Goal: Task Accomplishment & Management: Complete application form

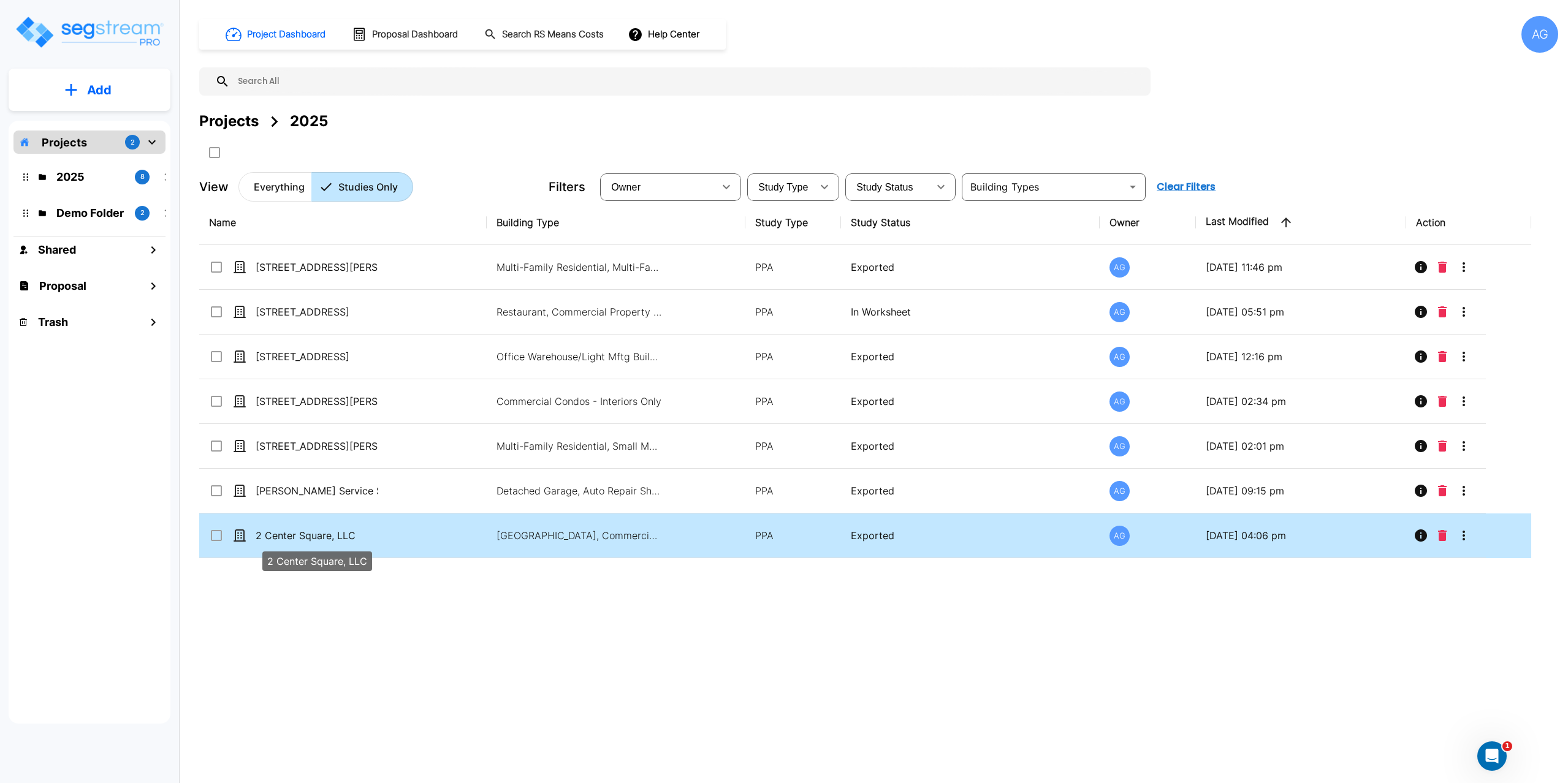
click at [304, 537] on p "2 Center Square, LLC" at bounding box center [316, 536] width 122 height 15
checkbox input "true"
click at [304, 537] on p "2 Center Square, LLC" at bounding box center [316, 536] width 122 height 15
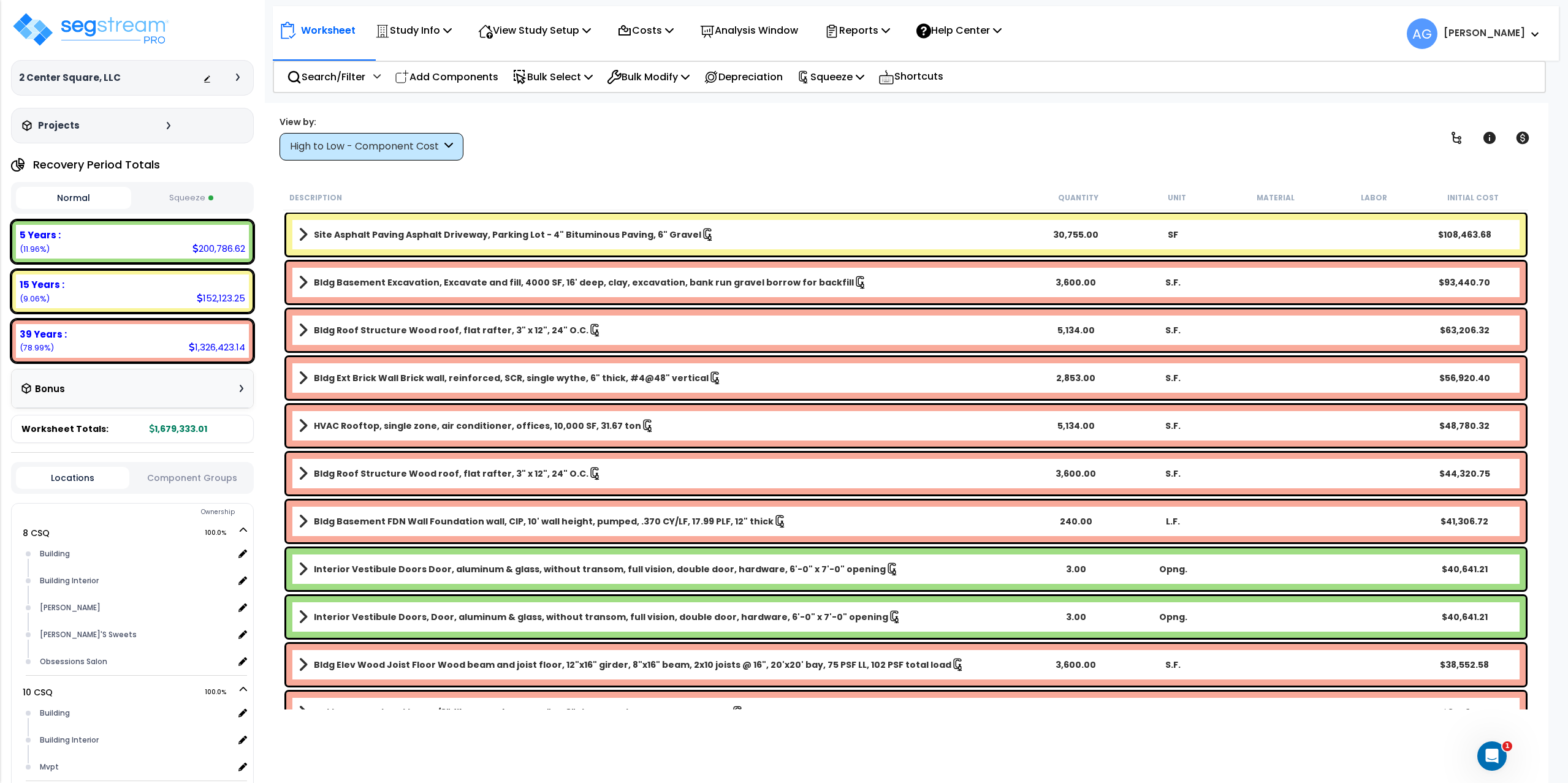
click at [182, 192] on button "Squeeze" at bounding box center [192, 198] width 115 height 21
click at [439, 36] on p "Study Info" at bounding box center [413, 30] width 76 height 16
click at [398, 62] on link "Study Setup" at bounding box center [430, 58] width 122 height 24
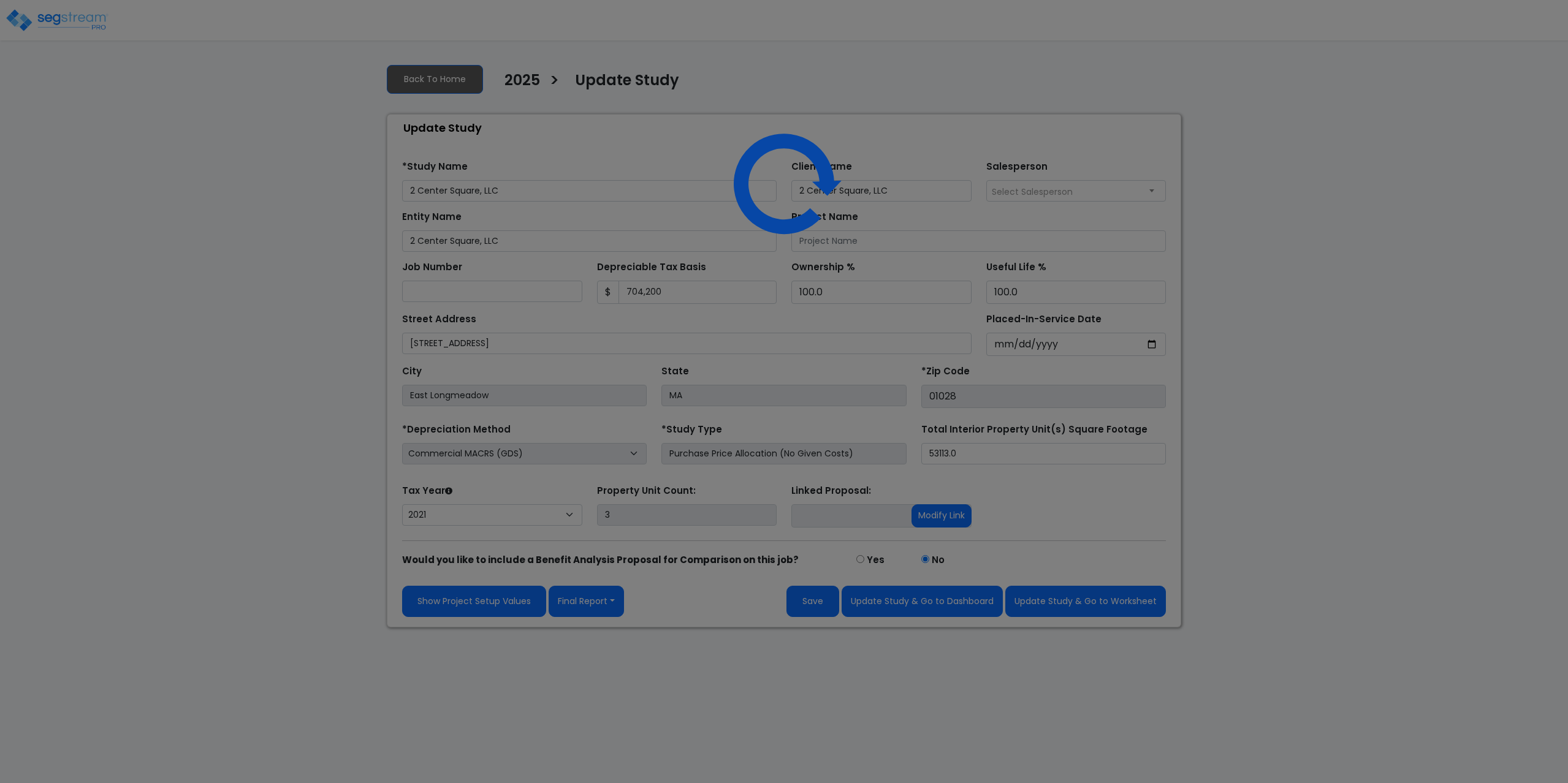
select select "2021"
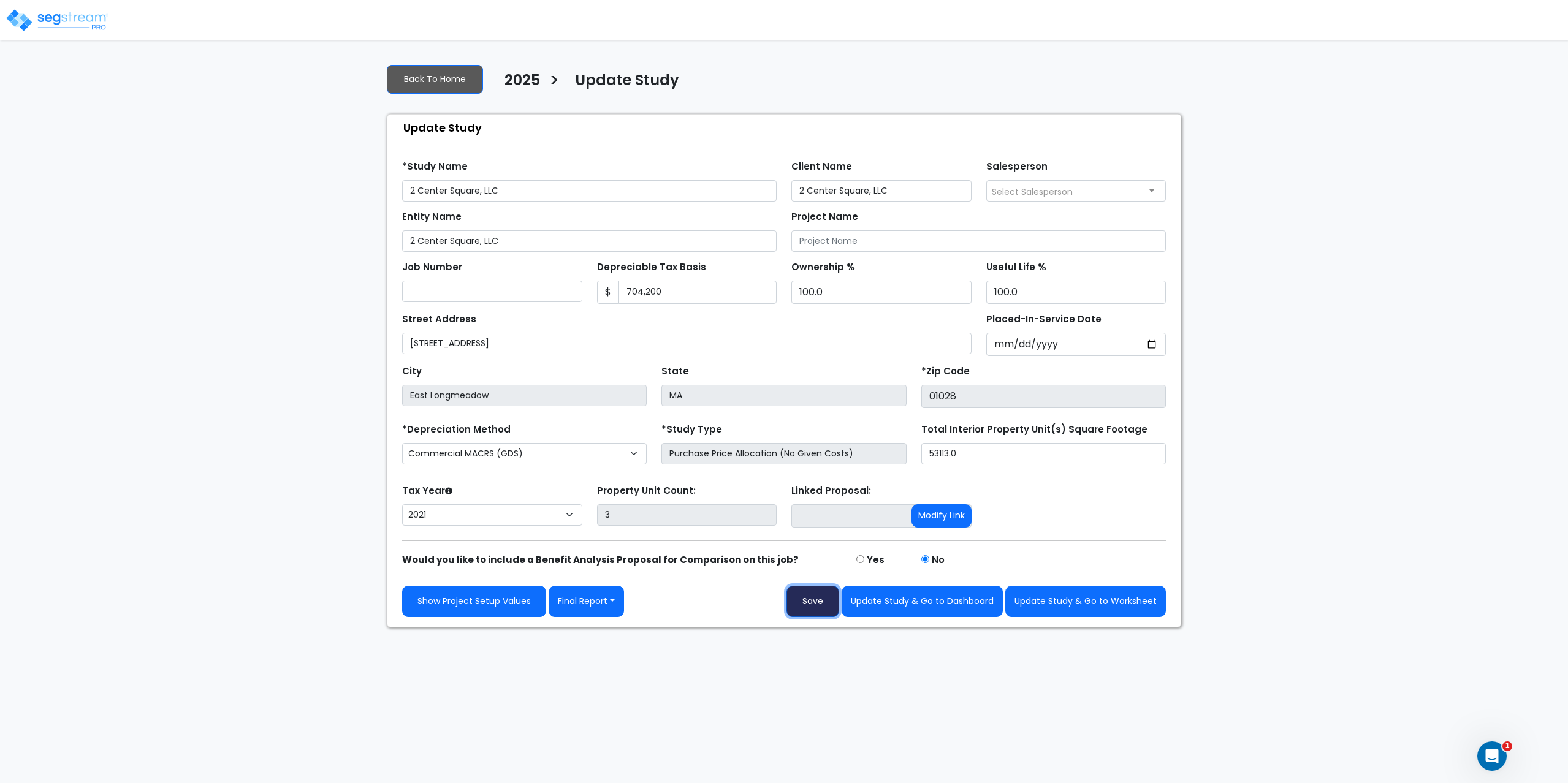
click at [806, 608] on button "Save" at bounding box center [812, 601] width 53 height 32
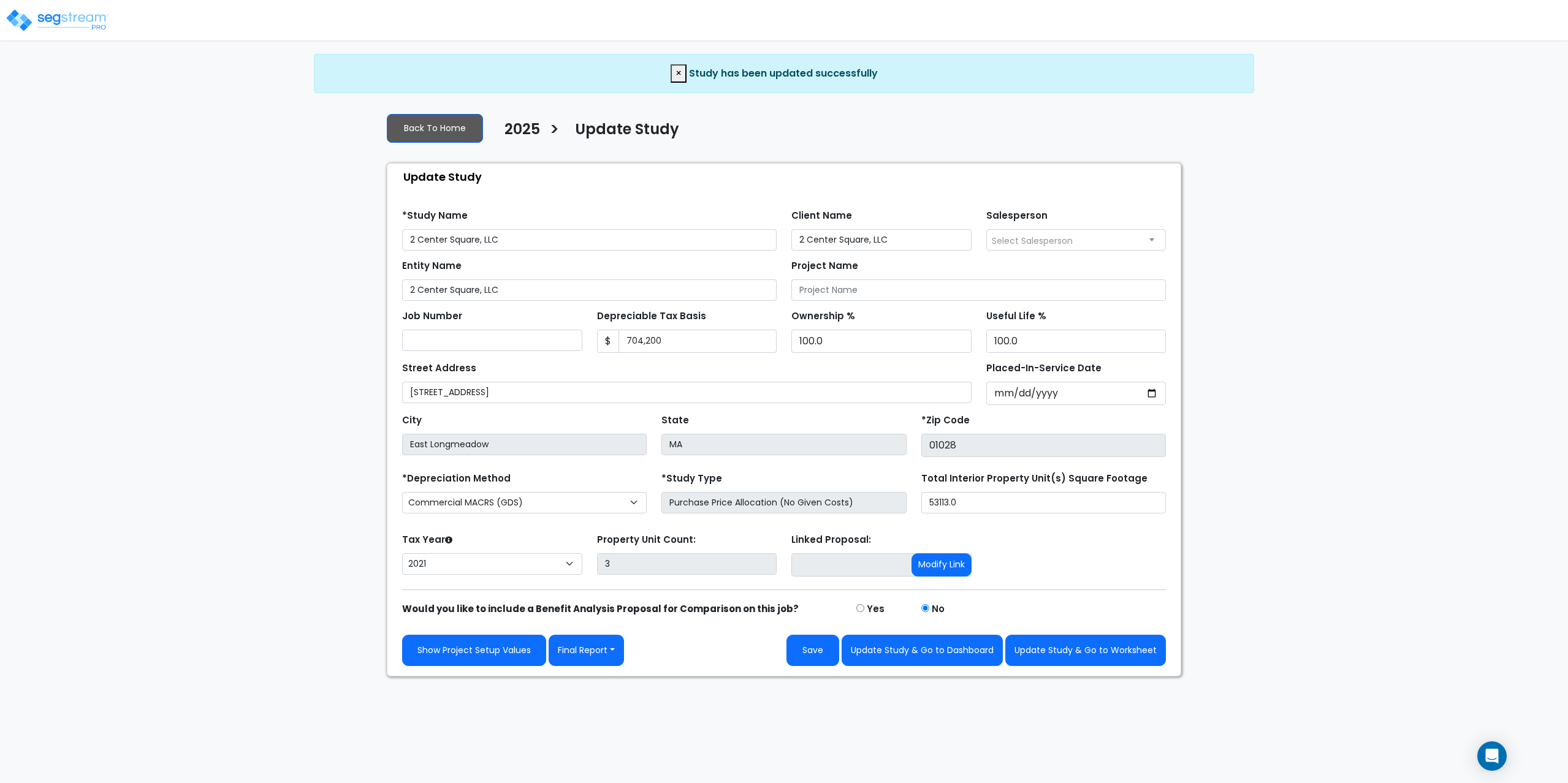
select select "2021"
click at [453, 648] on link "Show Project Setup Values" at bounding box center [474, 650] width 144 height 32
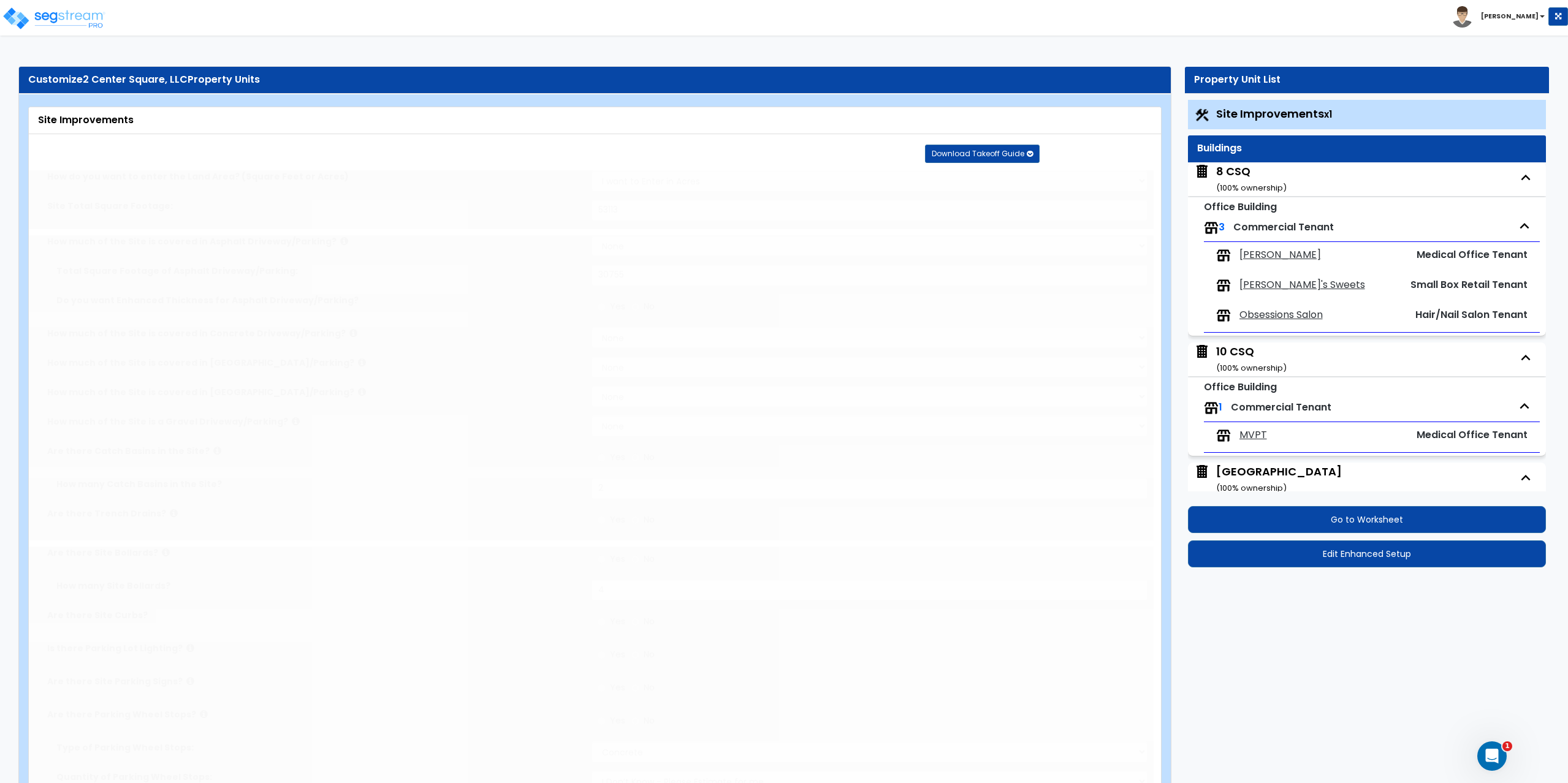
select select "2"
type input "53113"
select select "2"
type input "30755"
radio input "true"
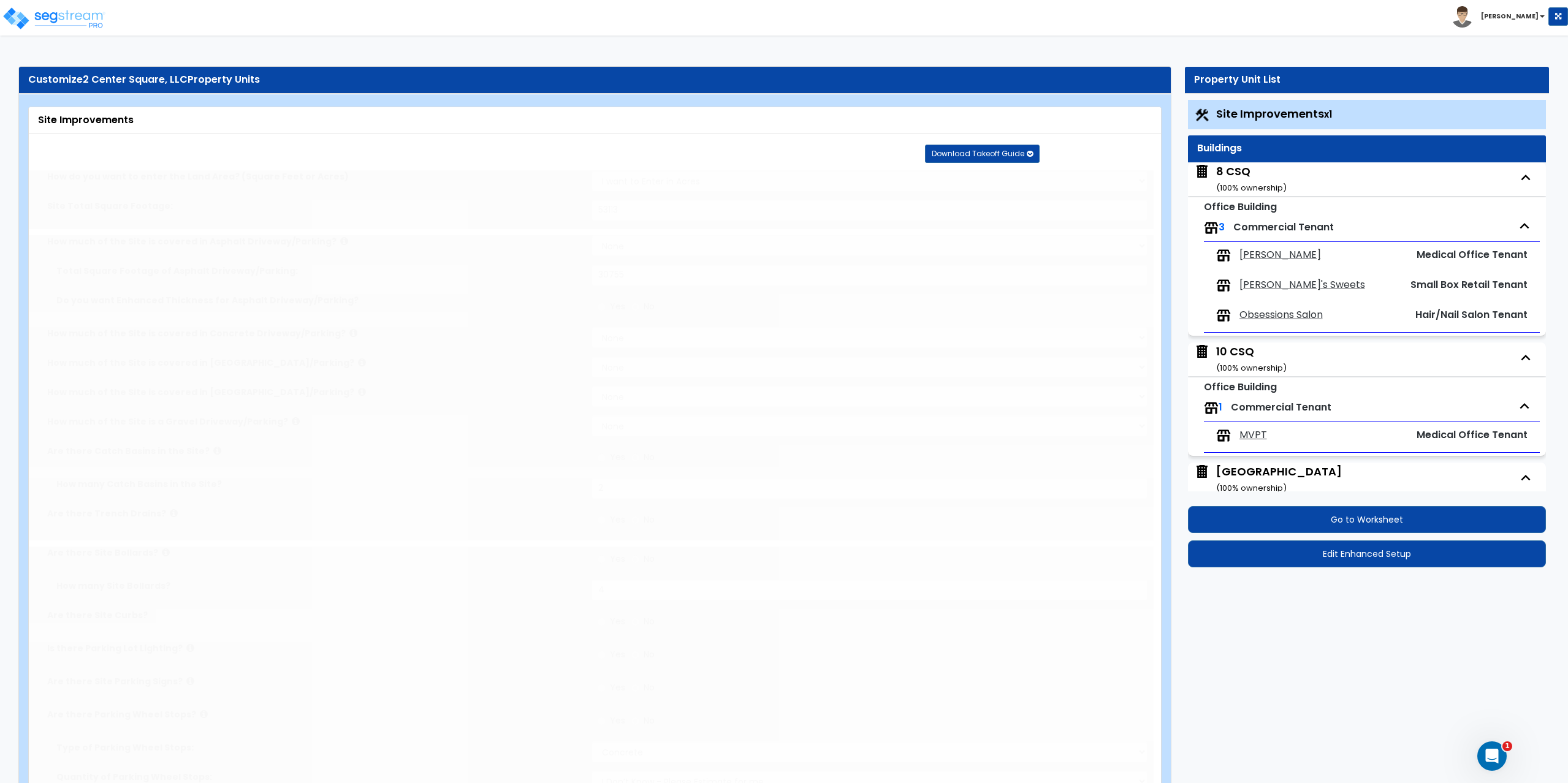
type input "2"
radio input "true"
type input "4"
radio input "true"
select select "1"
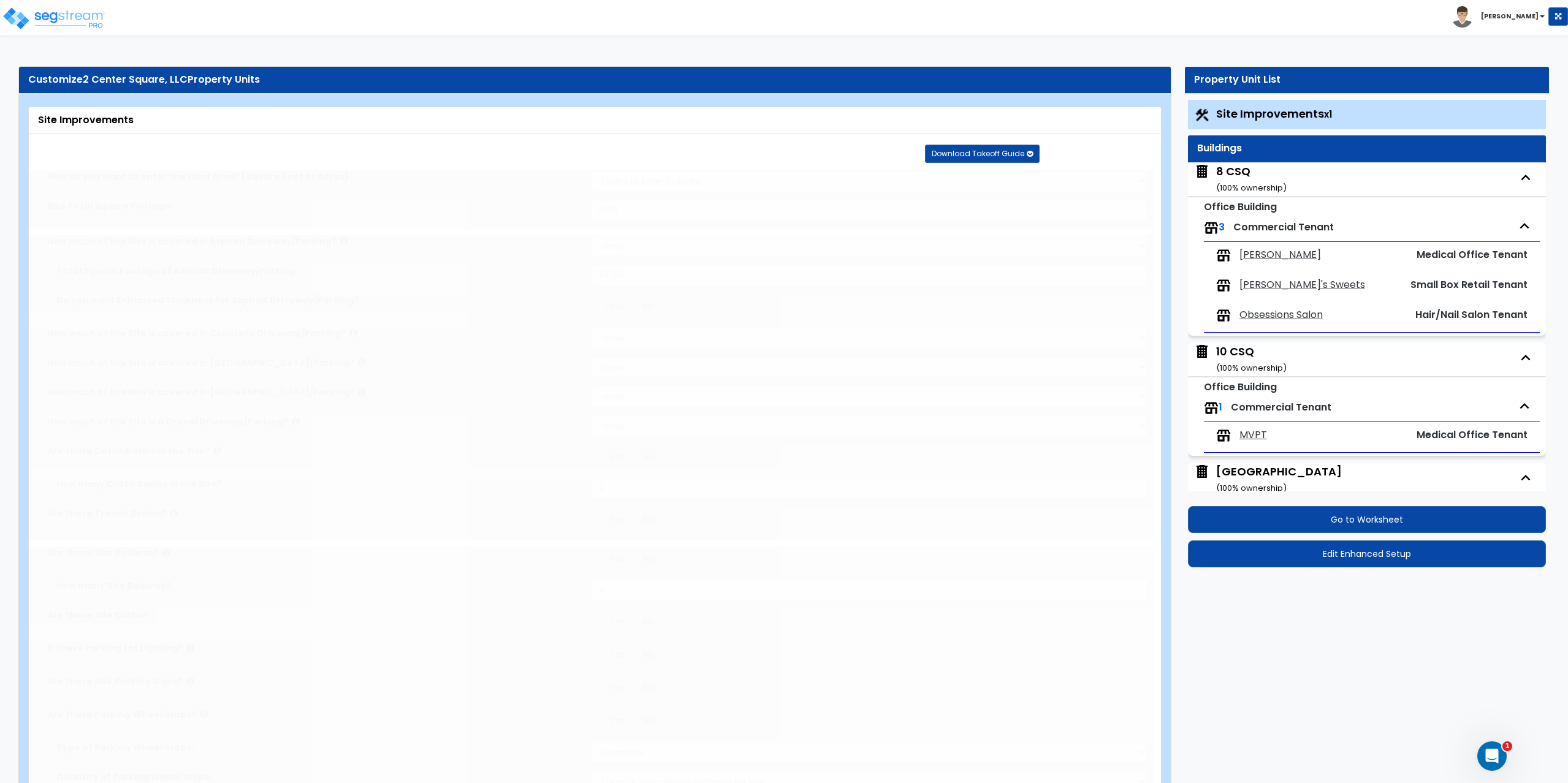
type input "12"
radio input "true"
select select "1"
type input "37"
radio input "true"
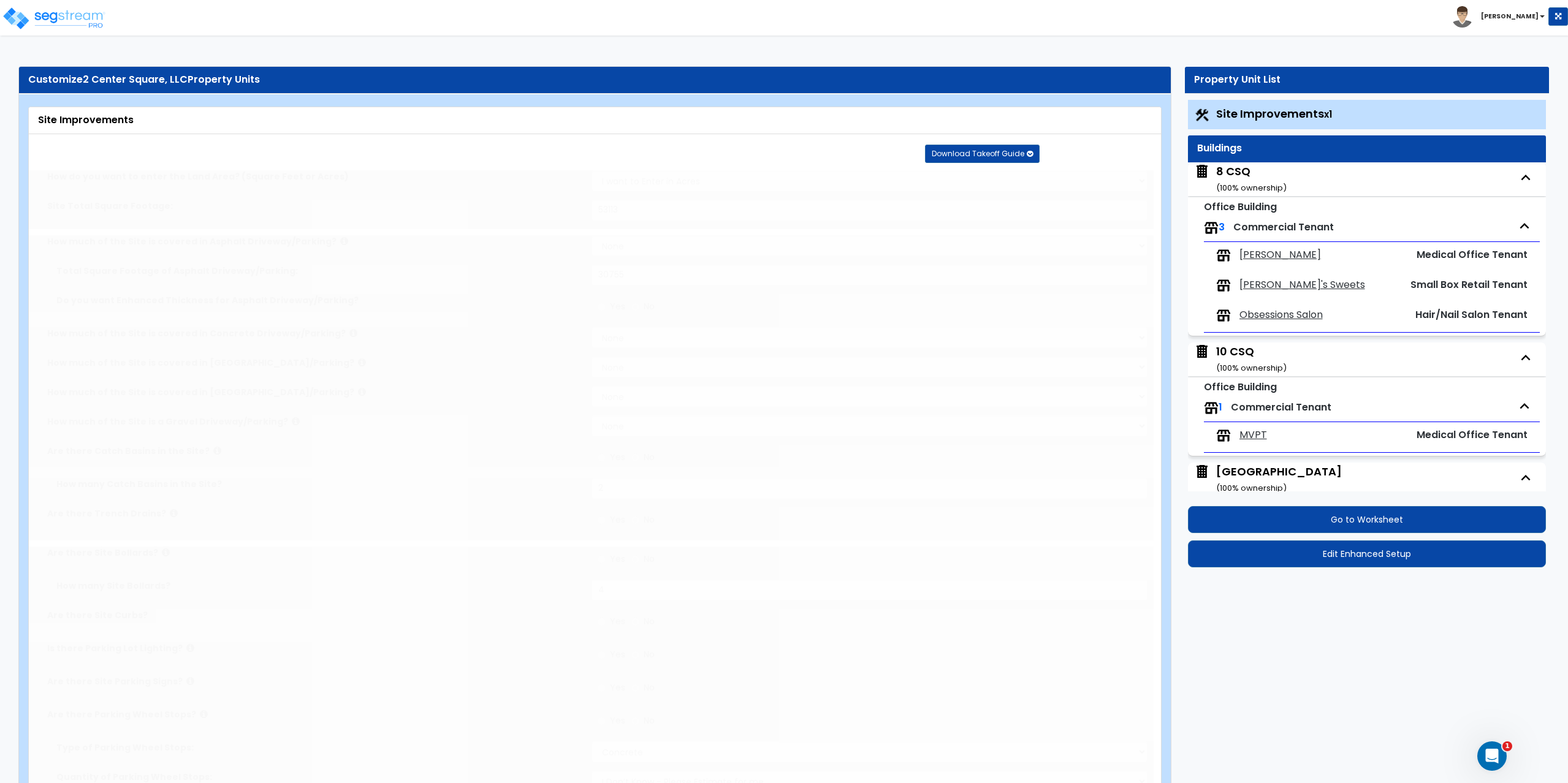
select select "2"
type input "34"
select select "1"
select select "3"
select select "2"
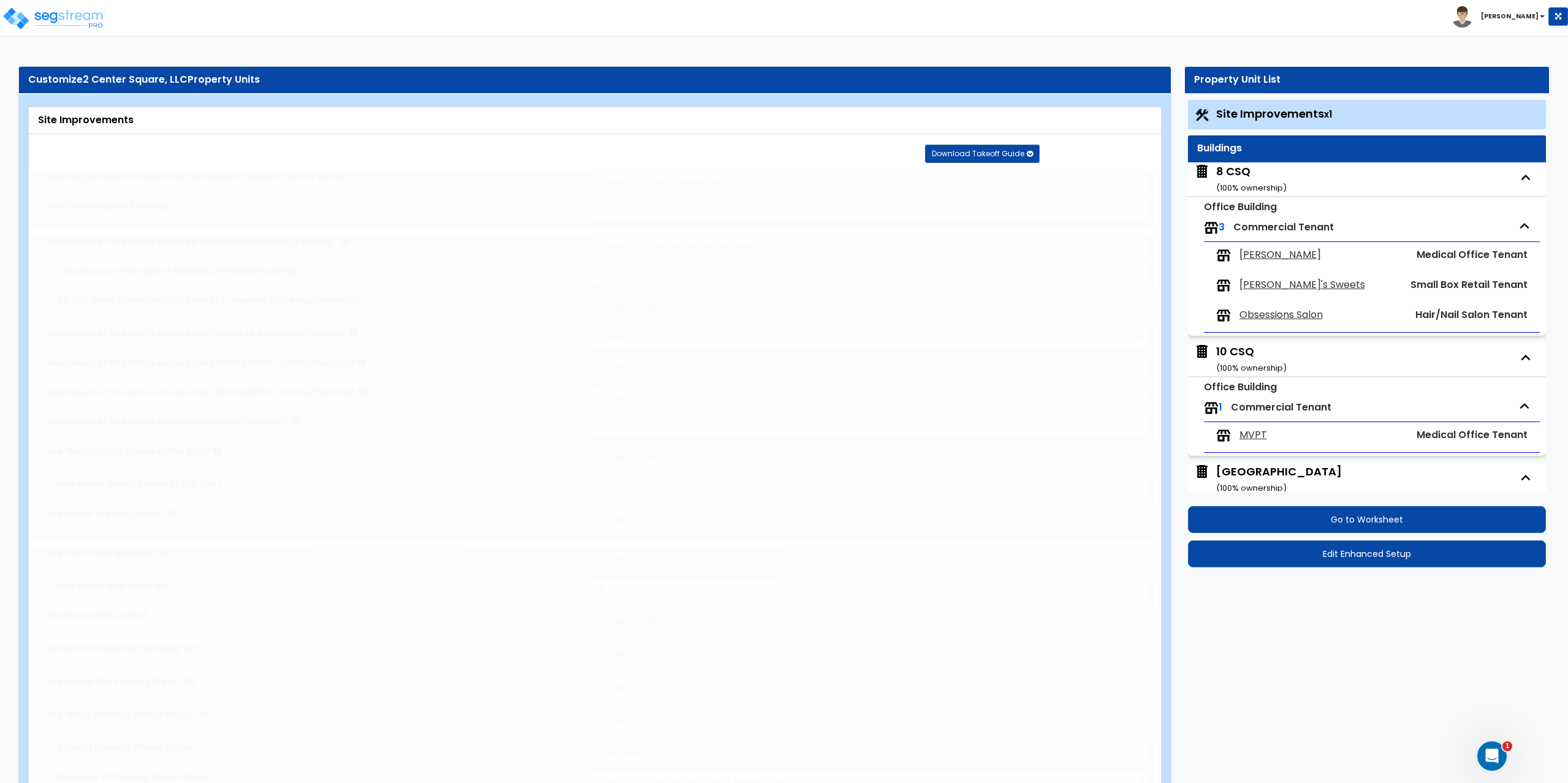
type input "9138"
radio input "true"
select select "2"
type input "9138"
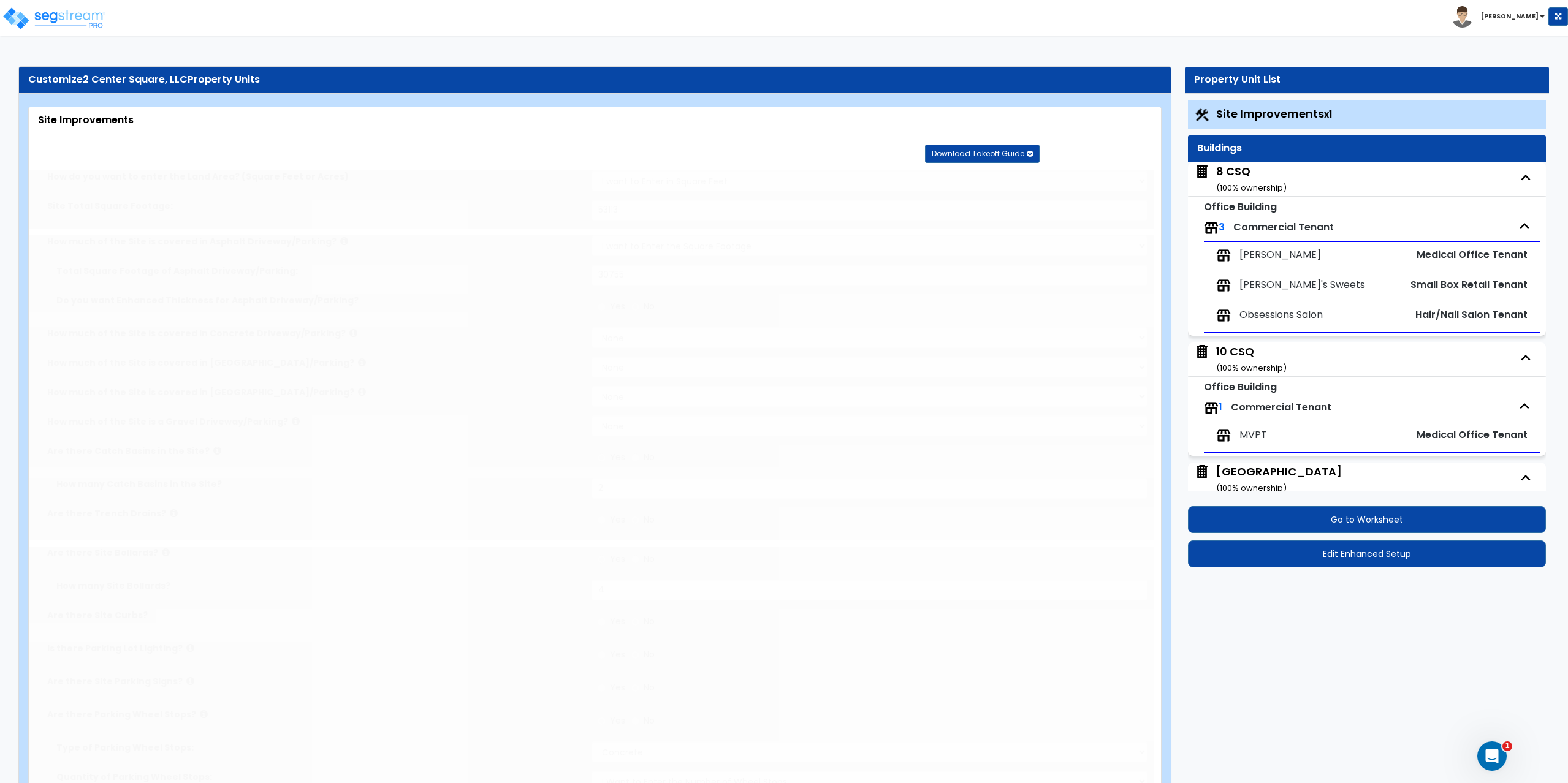
radio input "true"
type input "190"
radio input "true"
select select "1"
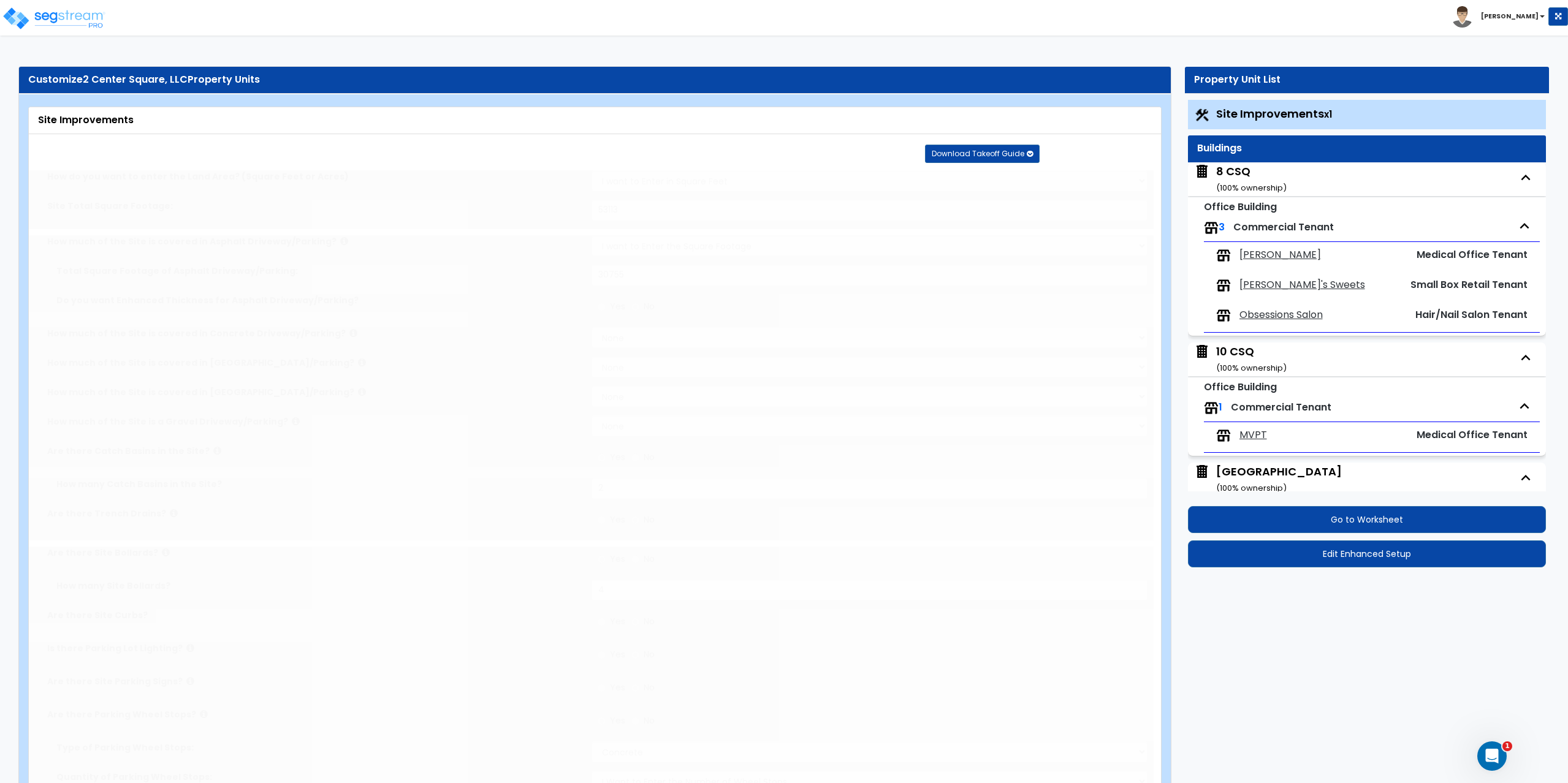
radio input "true"
select select "1"
select select "3"
type input "13"
type input "3"
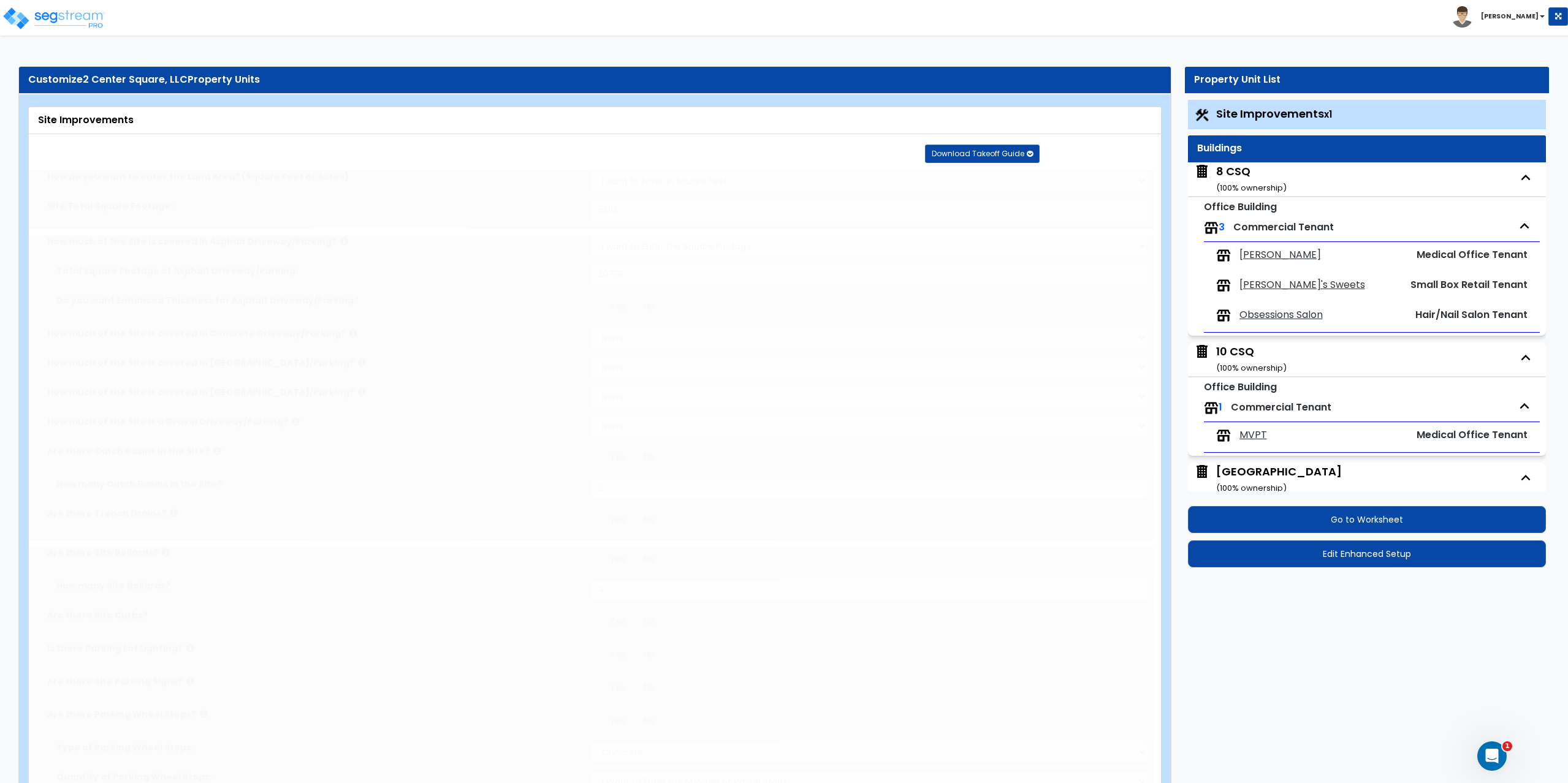
type input "3"
select select "3"
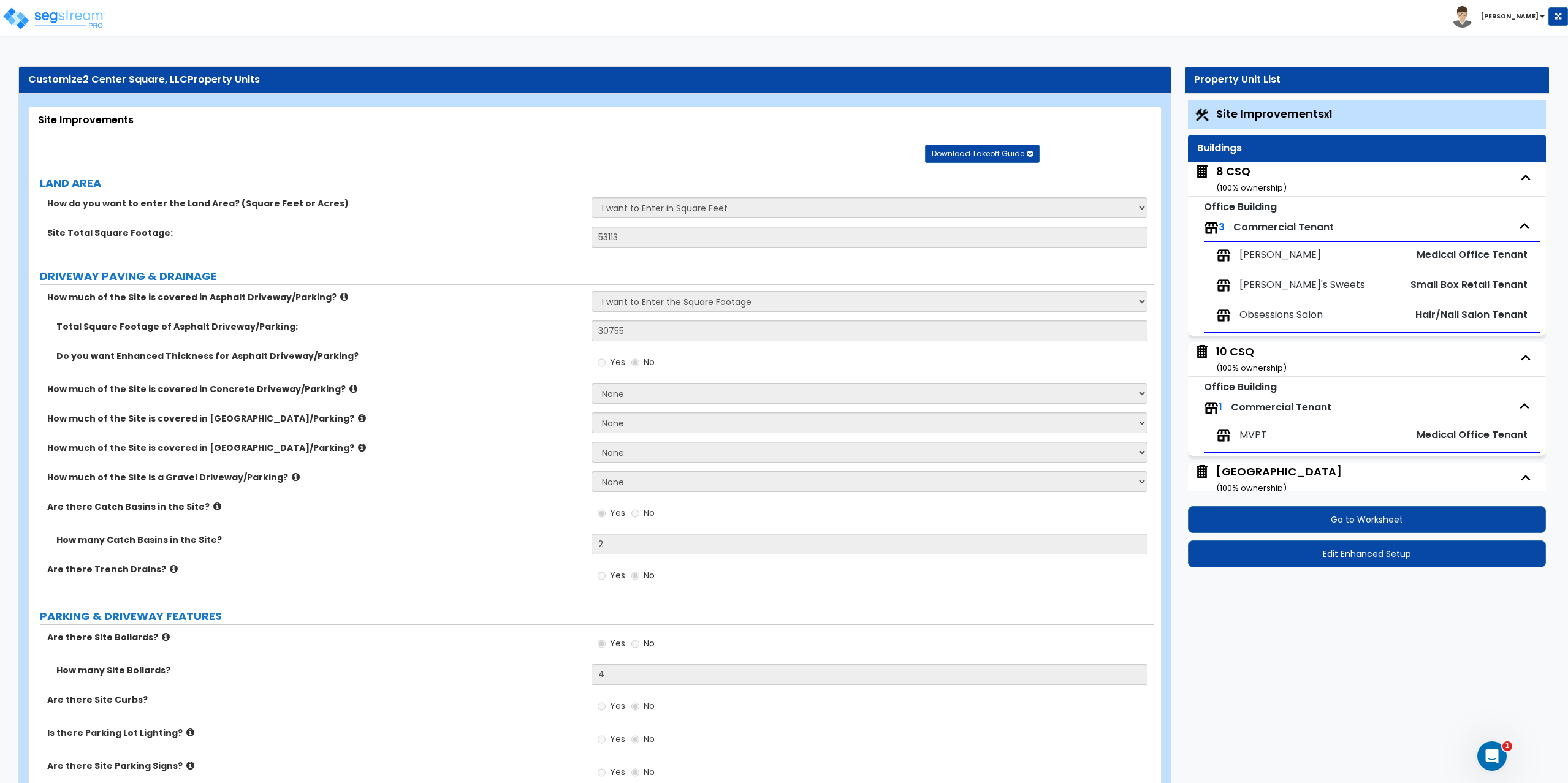
click at [1245, 360] on div "10 CSQ ( 100 % ownership)" at bounding box center [1251, 359] width 71 height 32
select select "7"
select select "1"
select select "5"
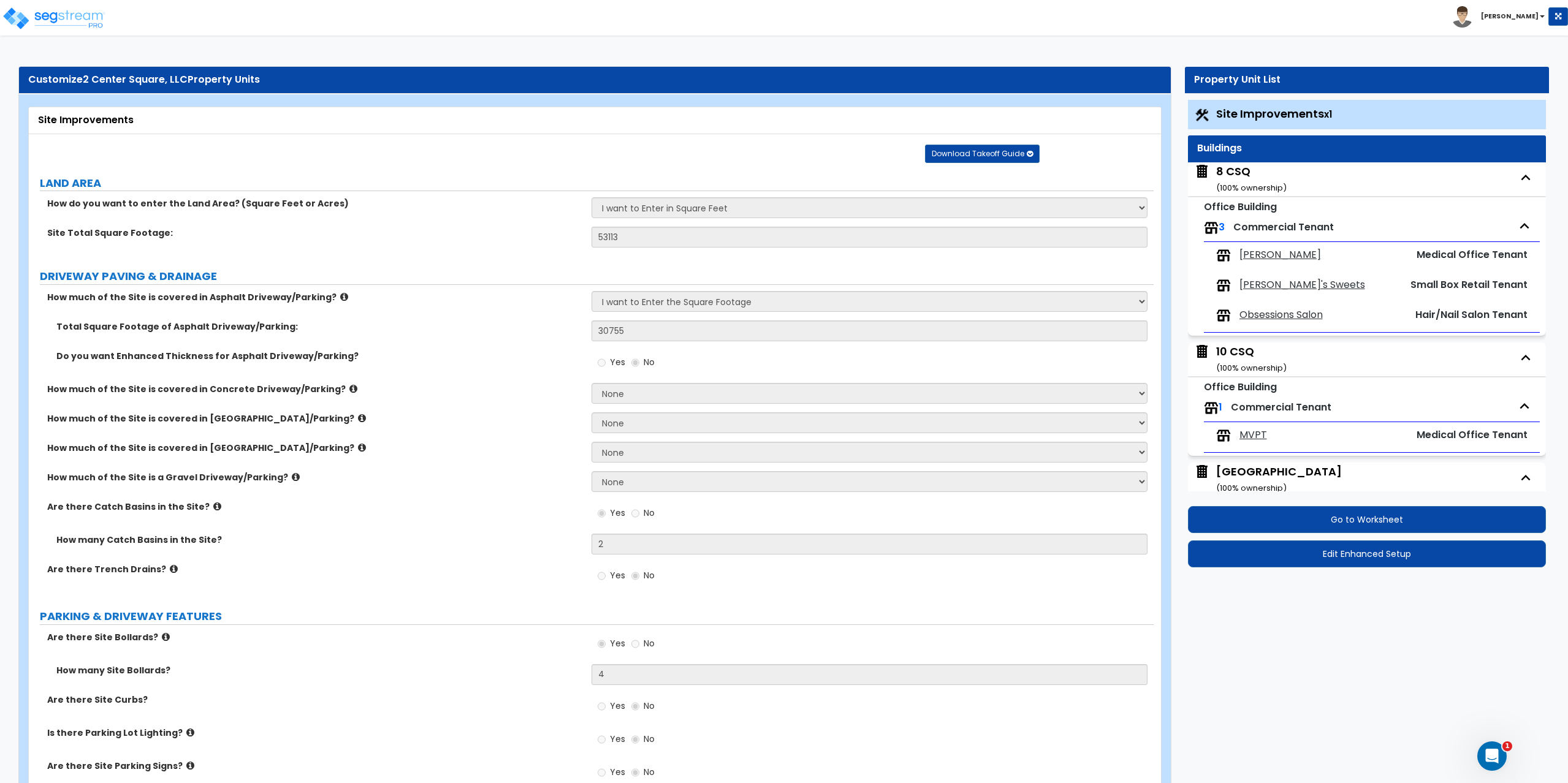
select select "2"
select select "3"
select select "2"
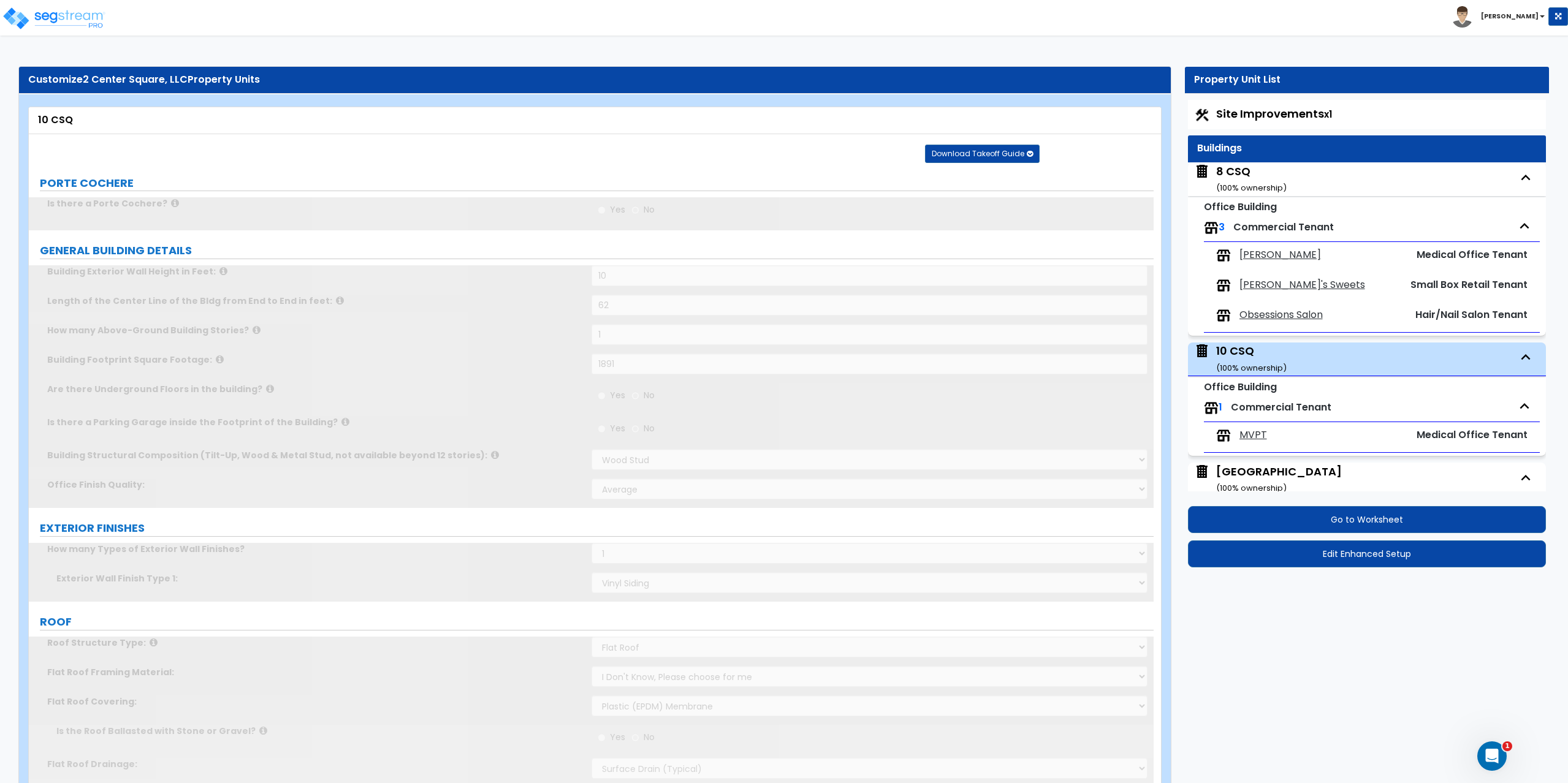
scroll to position [92, 0]
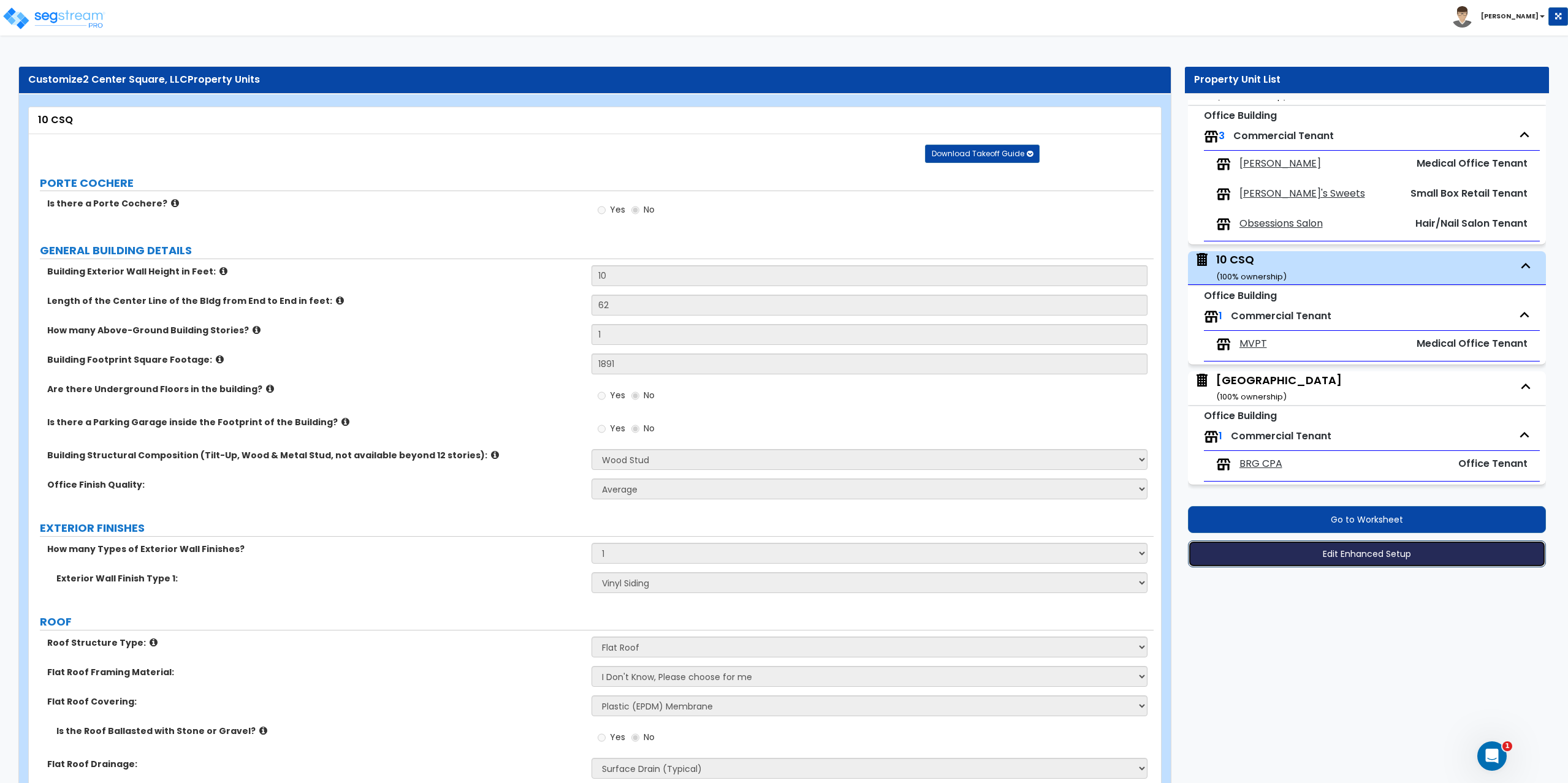
click at [1326, 559] on button "Edit Enhanced Setup" at bounding box center [1367, 554] width 358 height 27
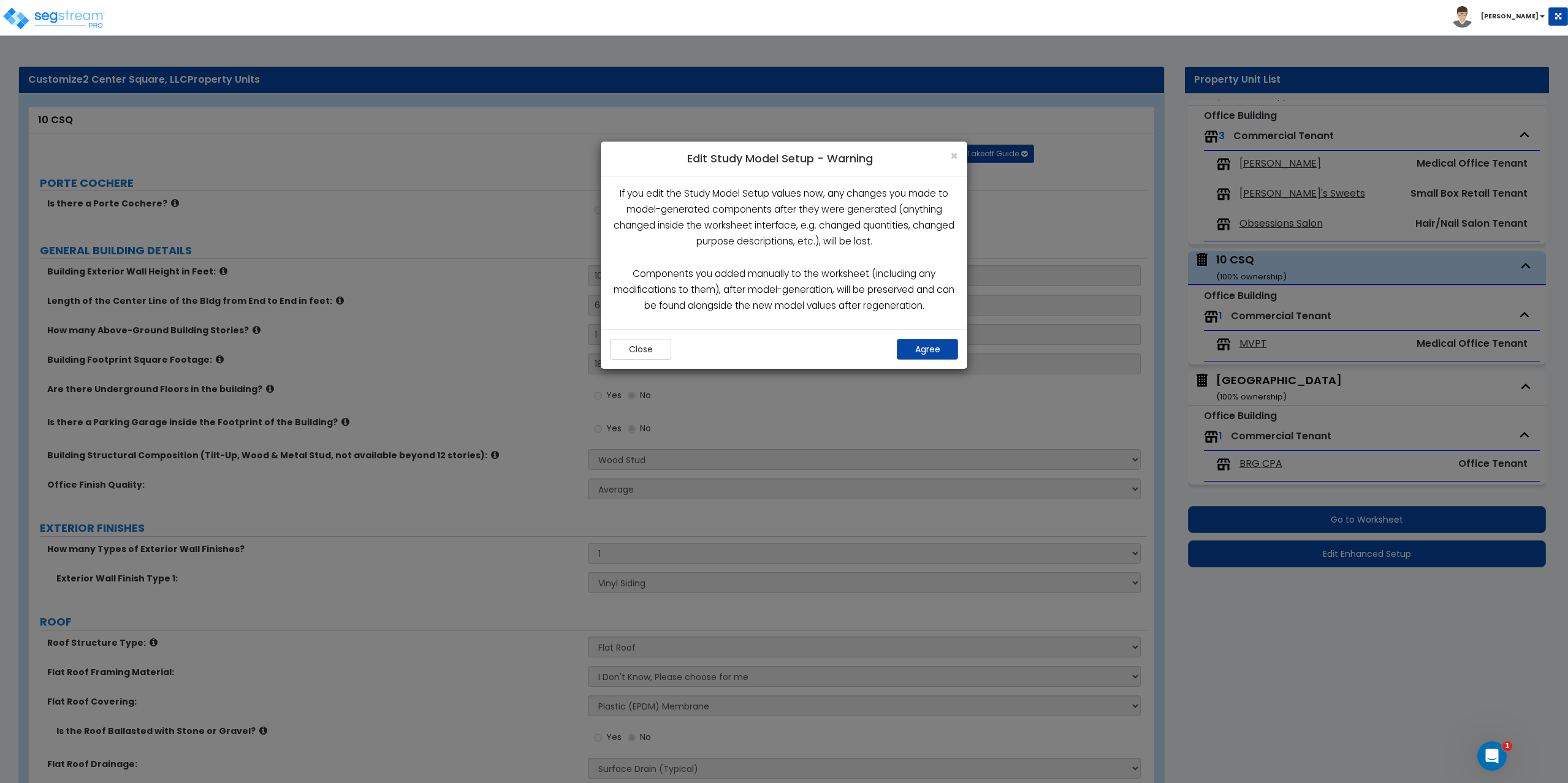
click at [933, 361] on div "Close Agree" at bounding box center [784, 349] width 366 height 40
click at [921, 348] on button "Agree" at bounding box center [928, 349] width 62 height 21
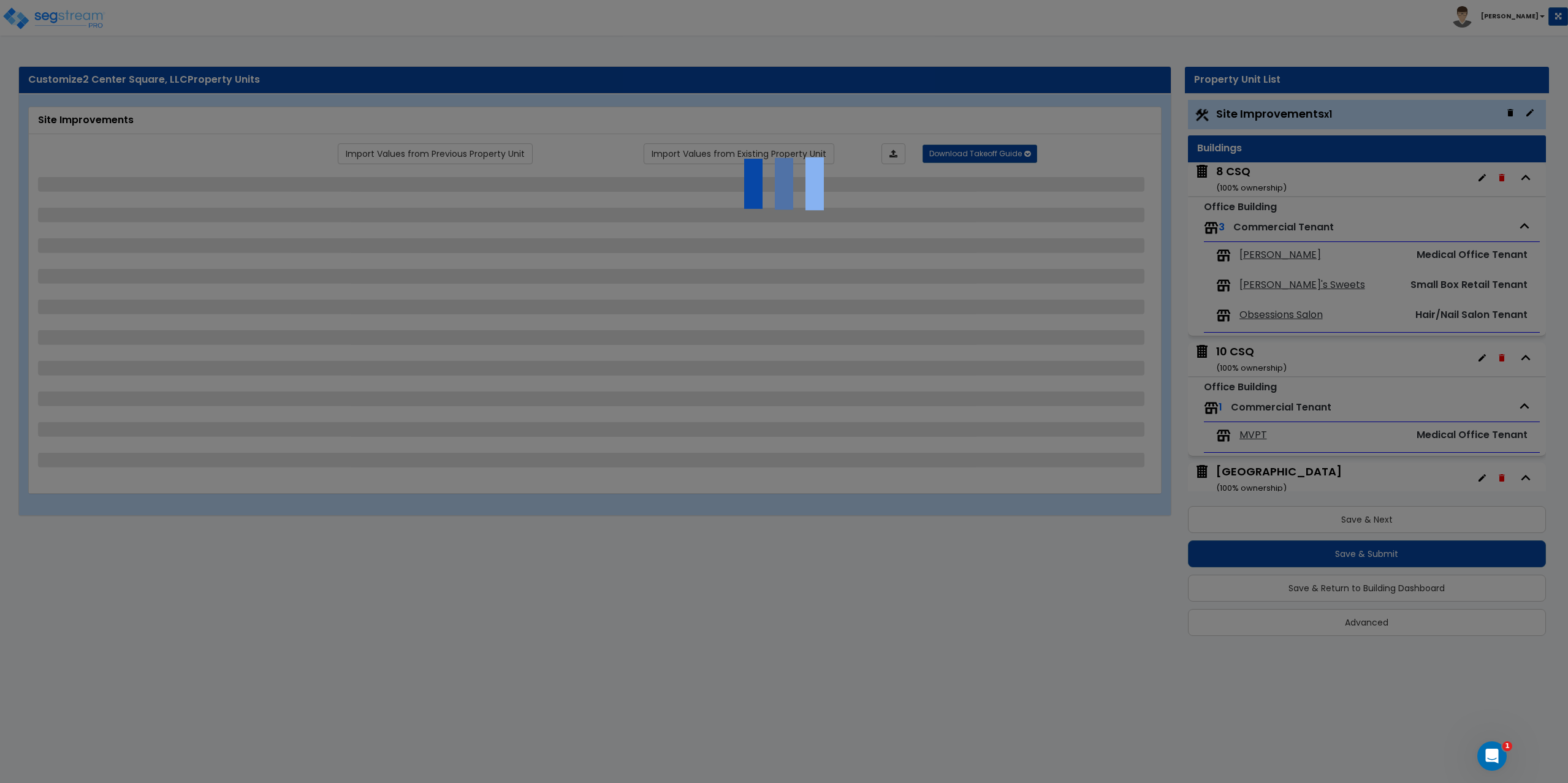
select select "2"
select select "1"
select select "2"
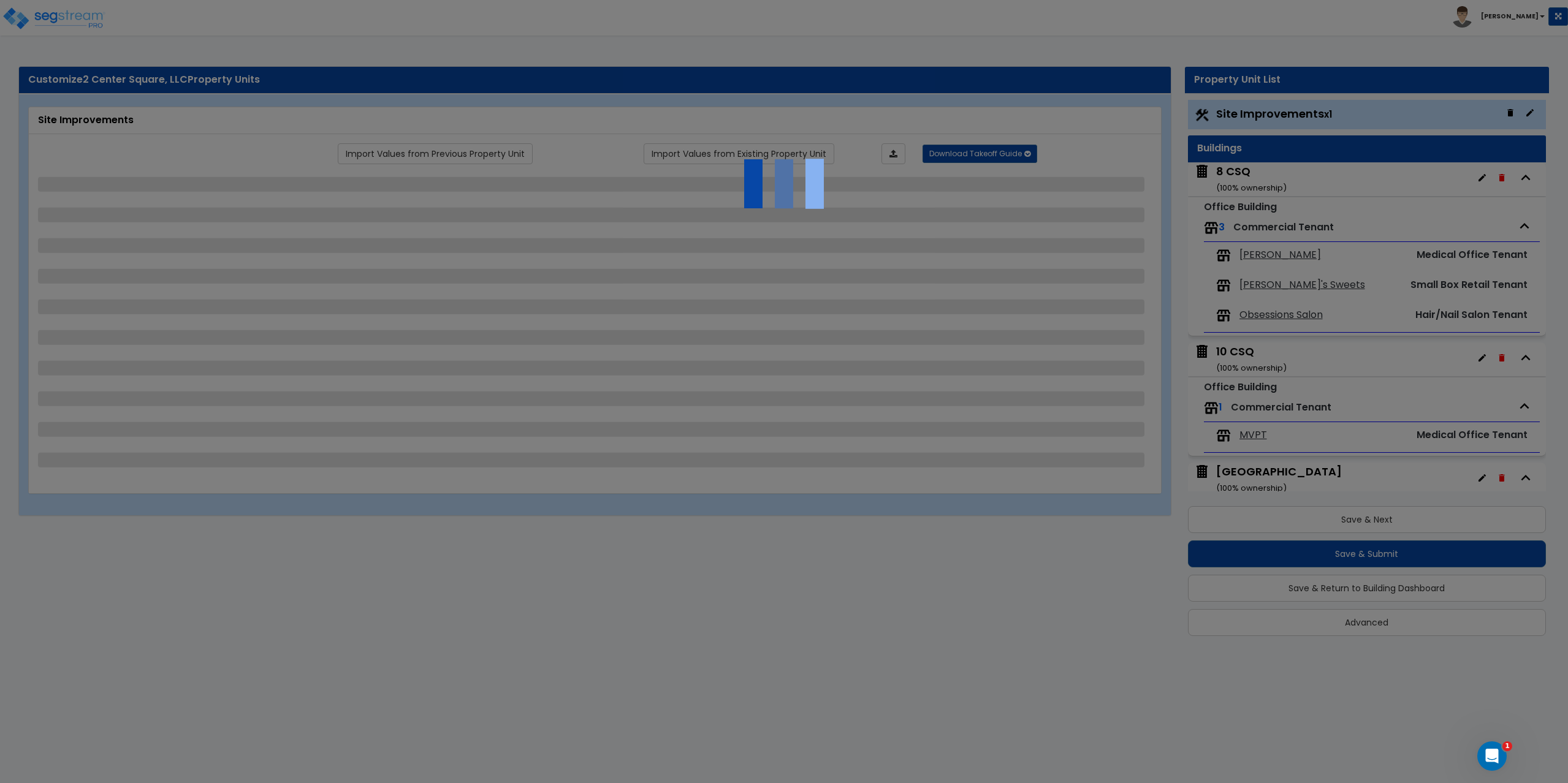
select select "1"
select select "3"
select select "2"
select select "1"
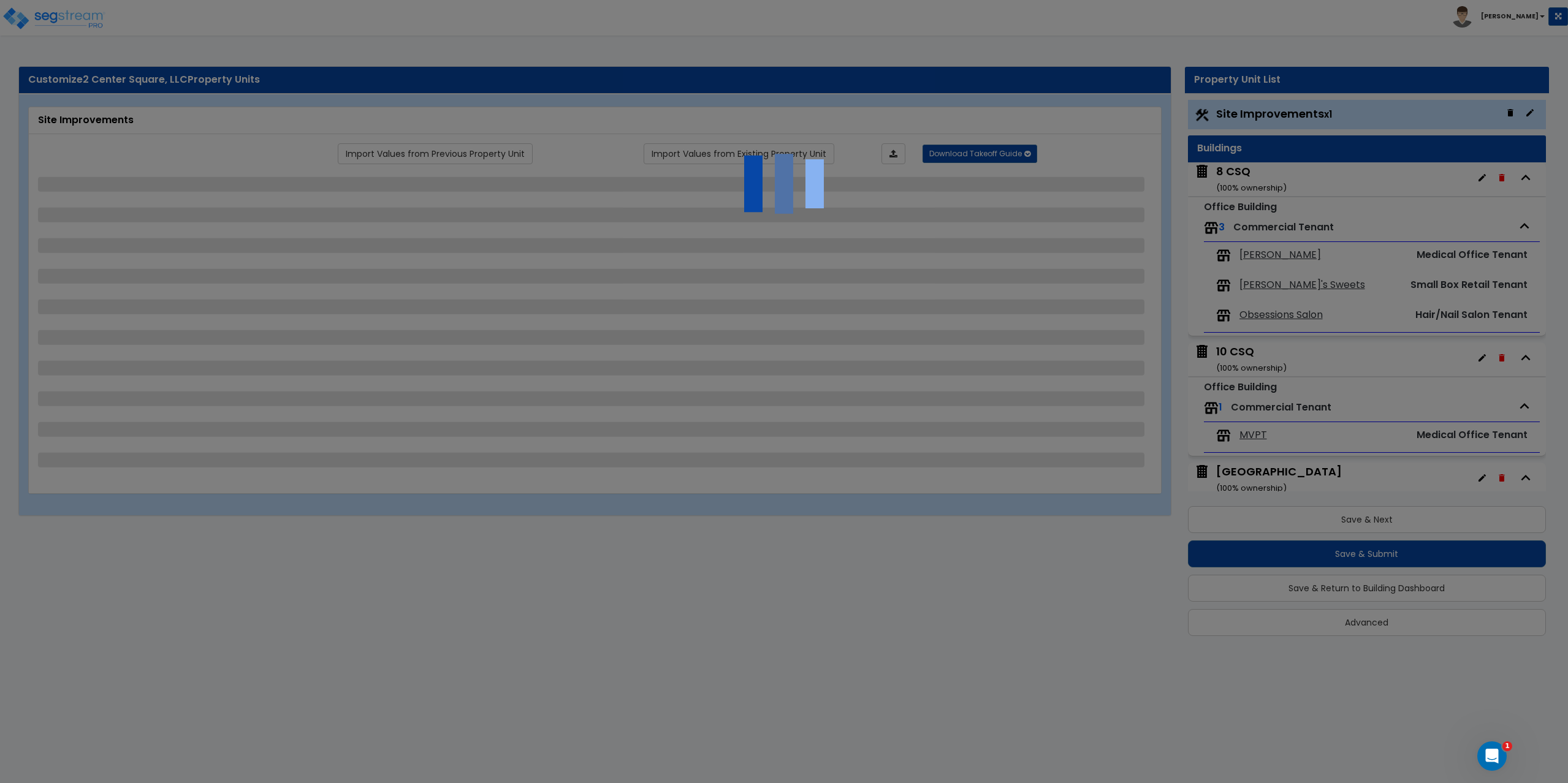
select select "1"
select select "3"
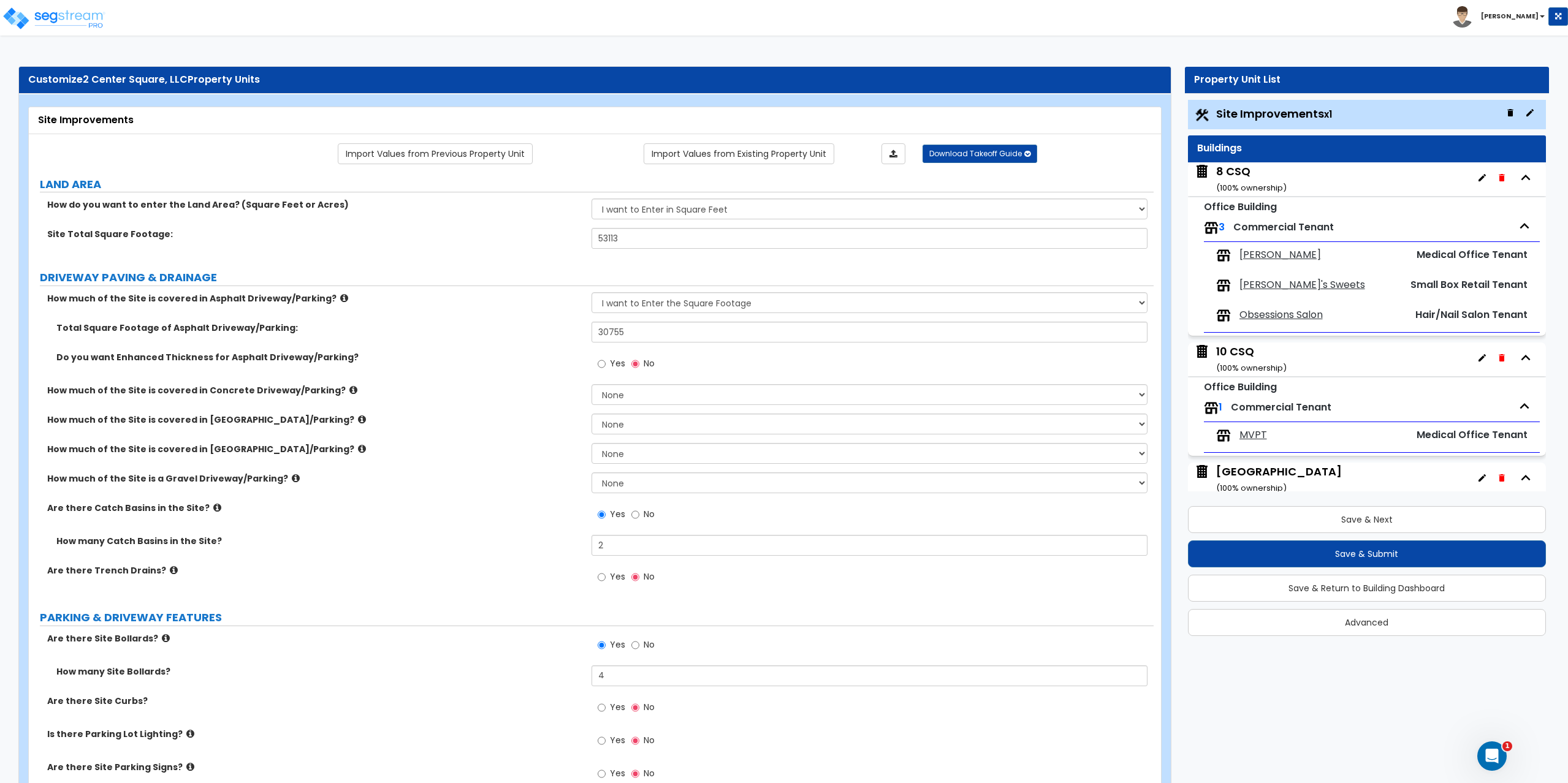
click at [1229, 352] on div "10 CSQ ( 100 % ownership)" at bounding box center [1251, 359] width 71 height 32
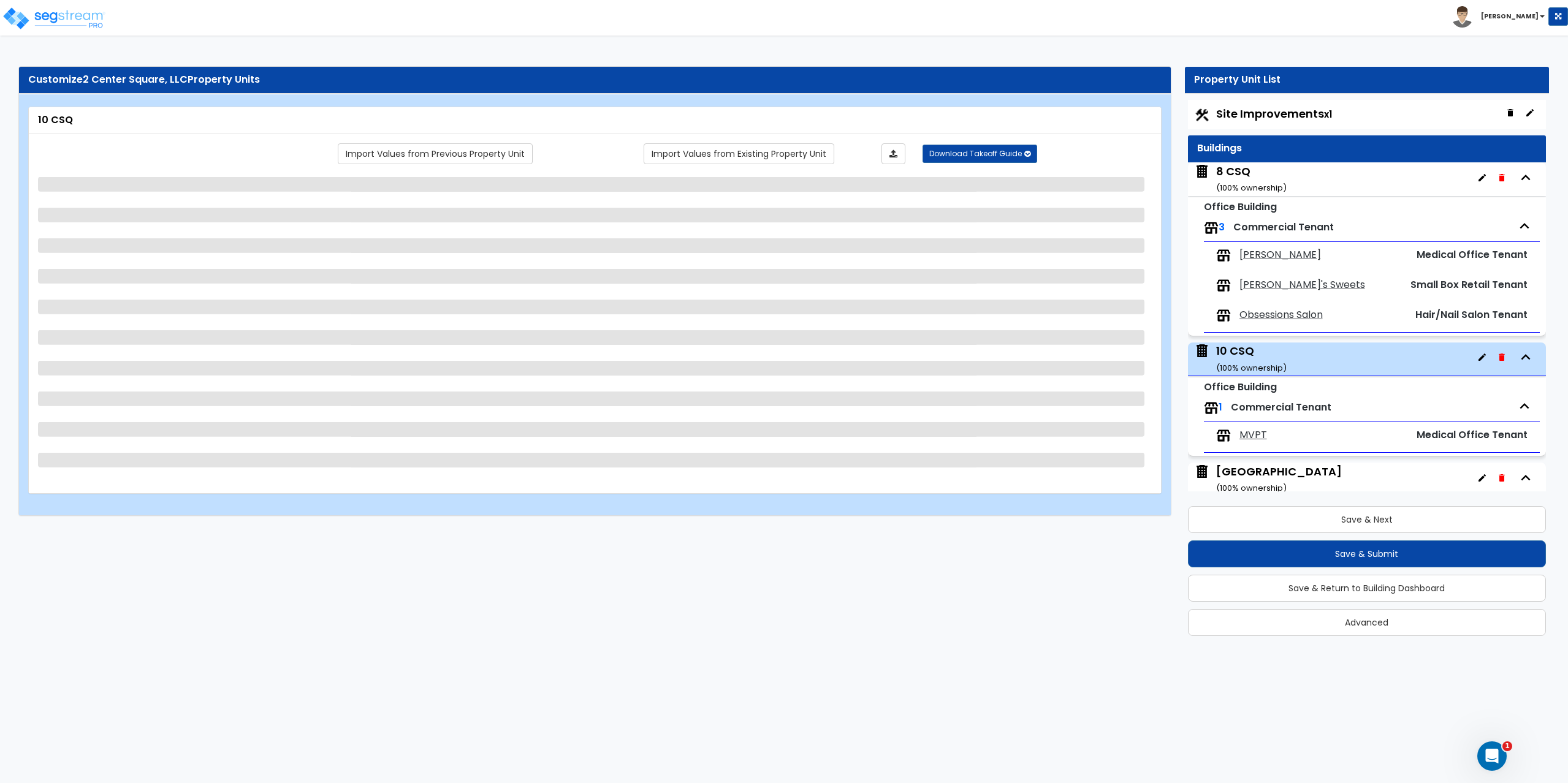
scroll to position [92, 0]
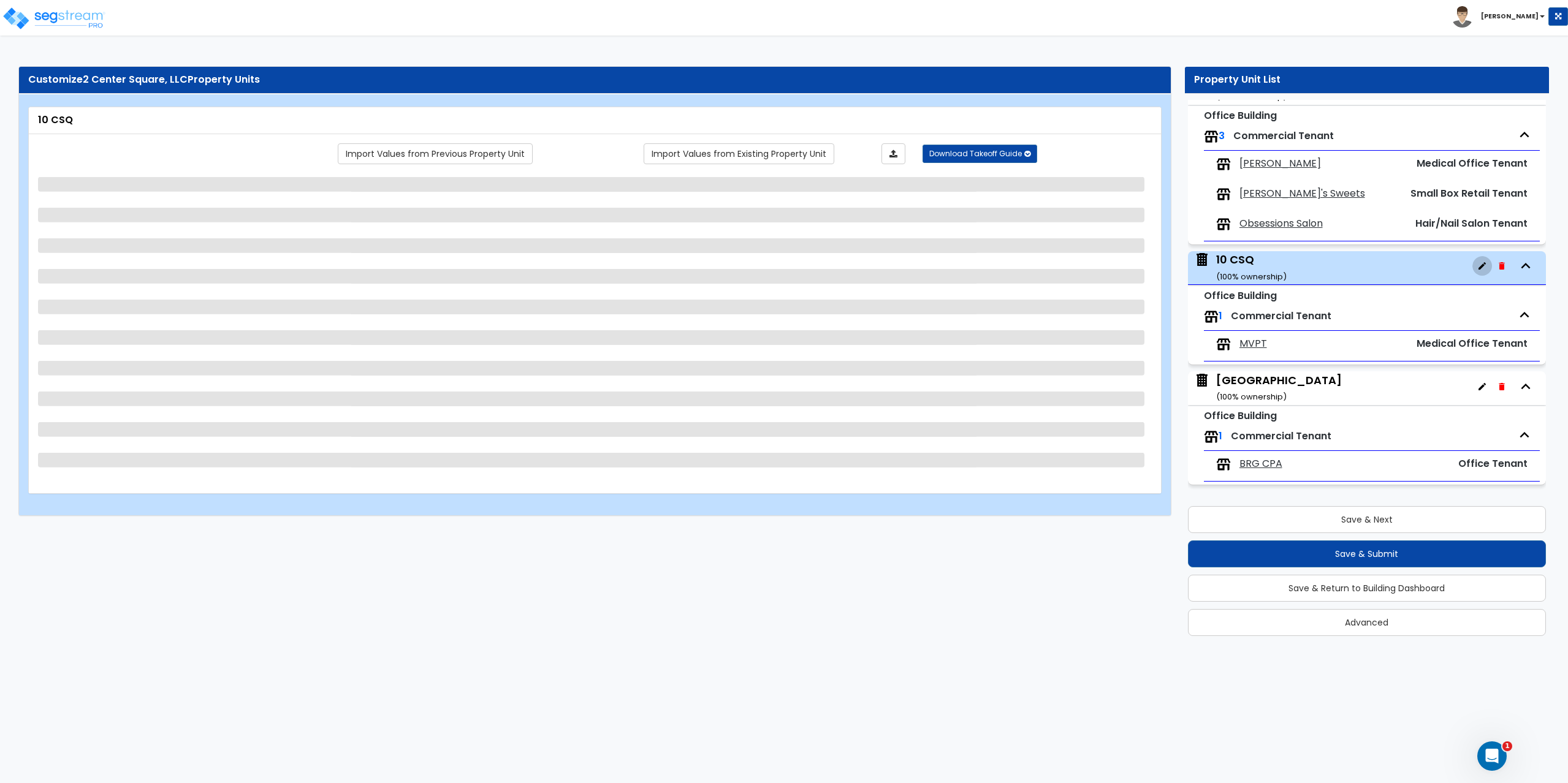
click at [1472, 270] on button "button" at bounding box center [1482, 266] width 19 height 19
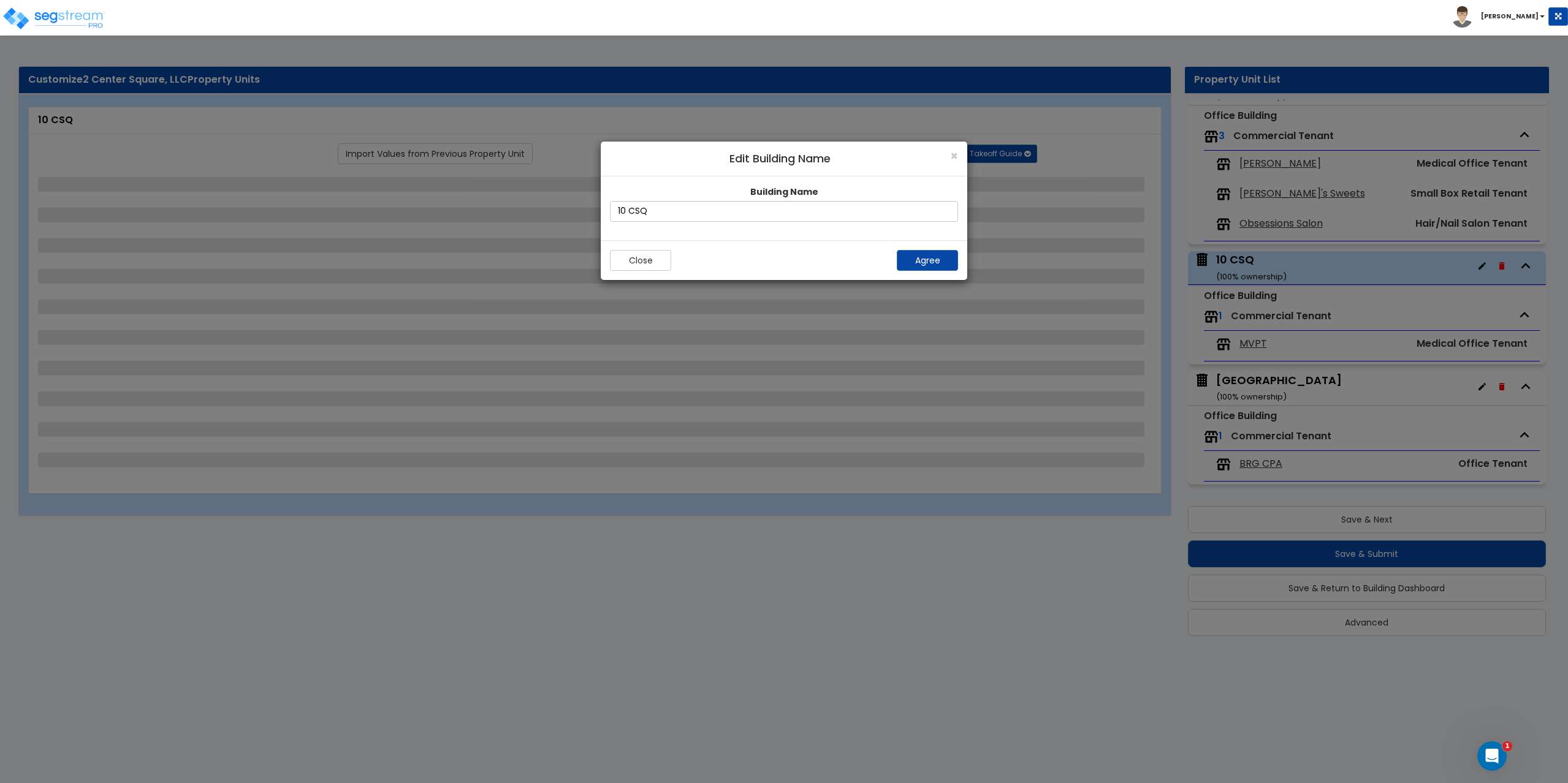
select select "7"
select select "1"
select select "5"
select select "2"
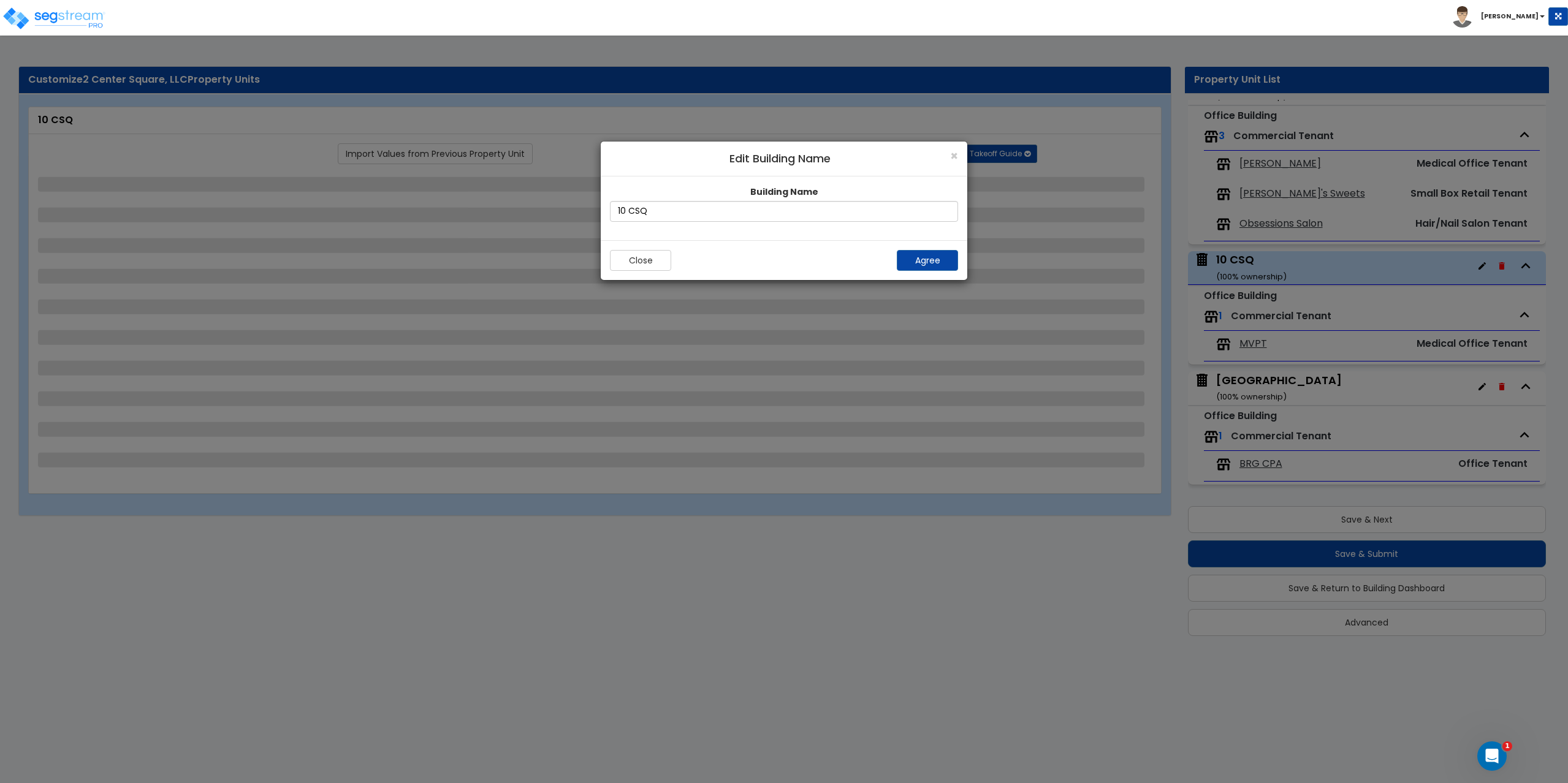
select select "3"
select select "2"
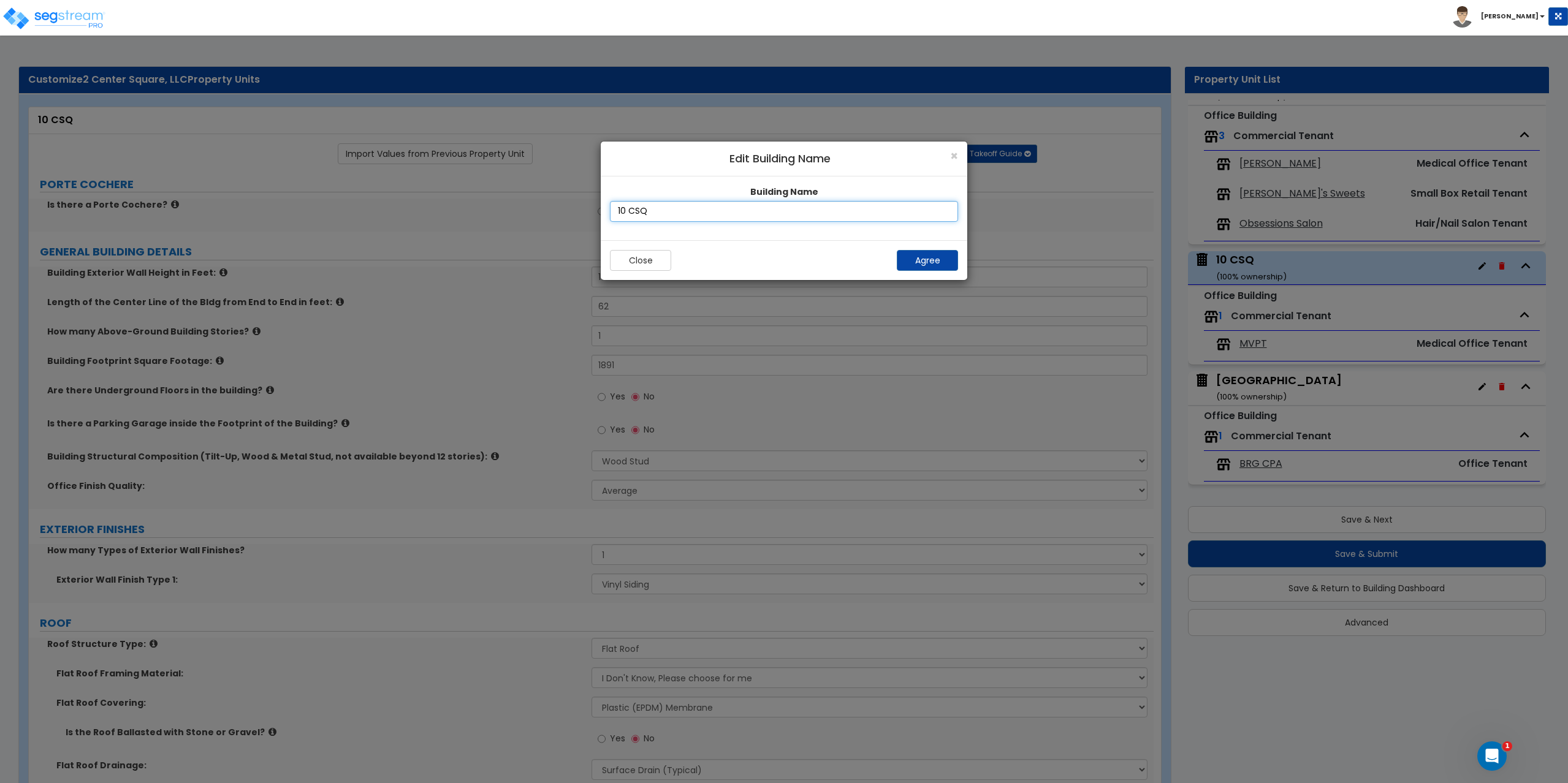
drag, startPoint x: 628, startPoint y: 209, endPoint x: 606, endPoint y: 216, distance: 23.1
click at [606, 216] on div "Building Name 10 CSQ" at bounding box center [784, 208] width 366 height 64
type input "14-16 CSQ"
click at [926, 267] on button "Agree" at bounding box center [928, 260] width 62 height 21
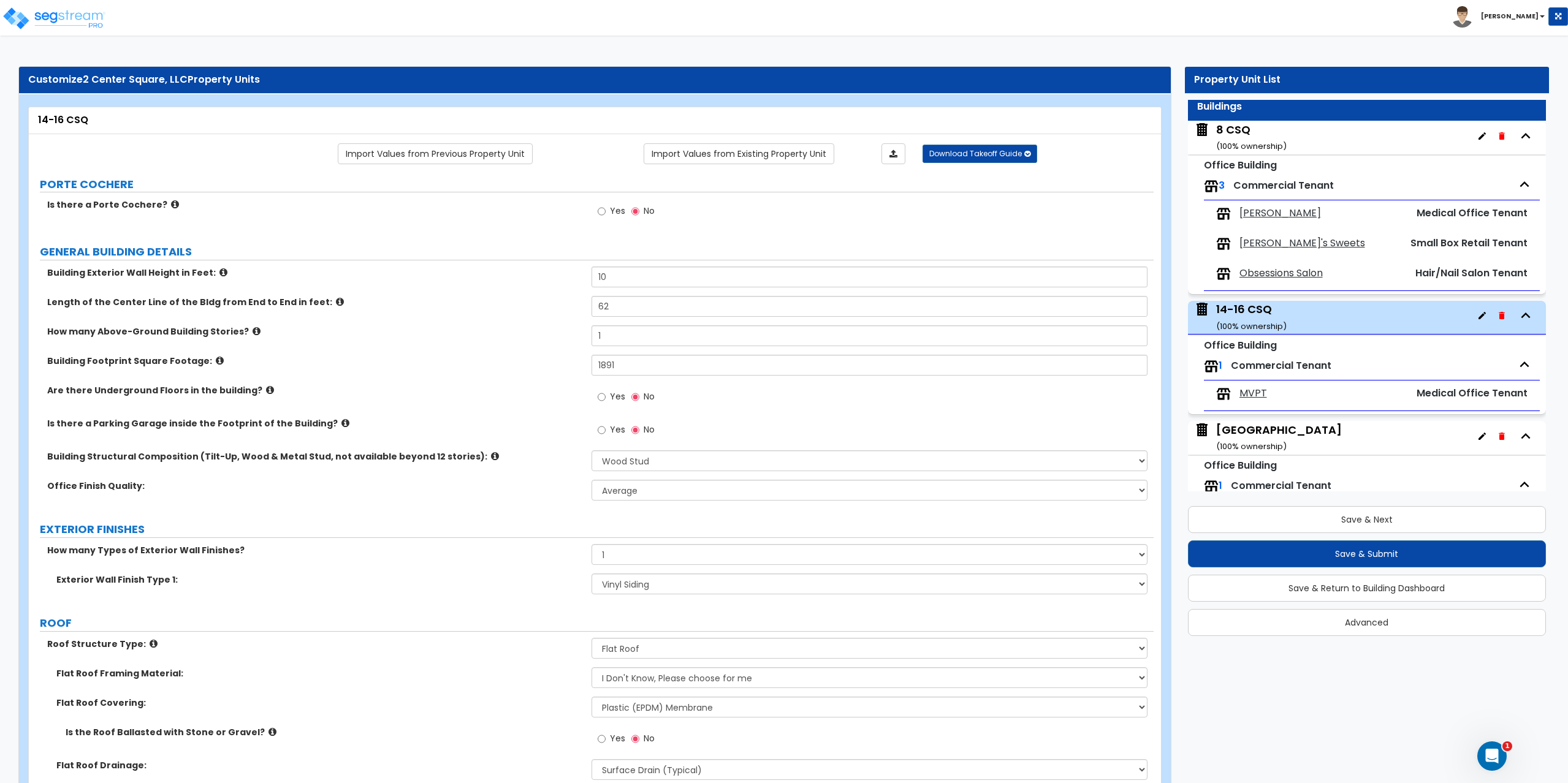
scroll to position [0, 0]
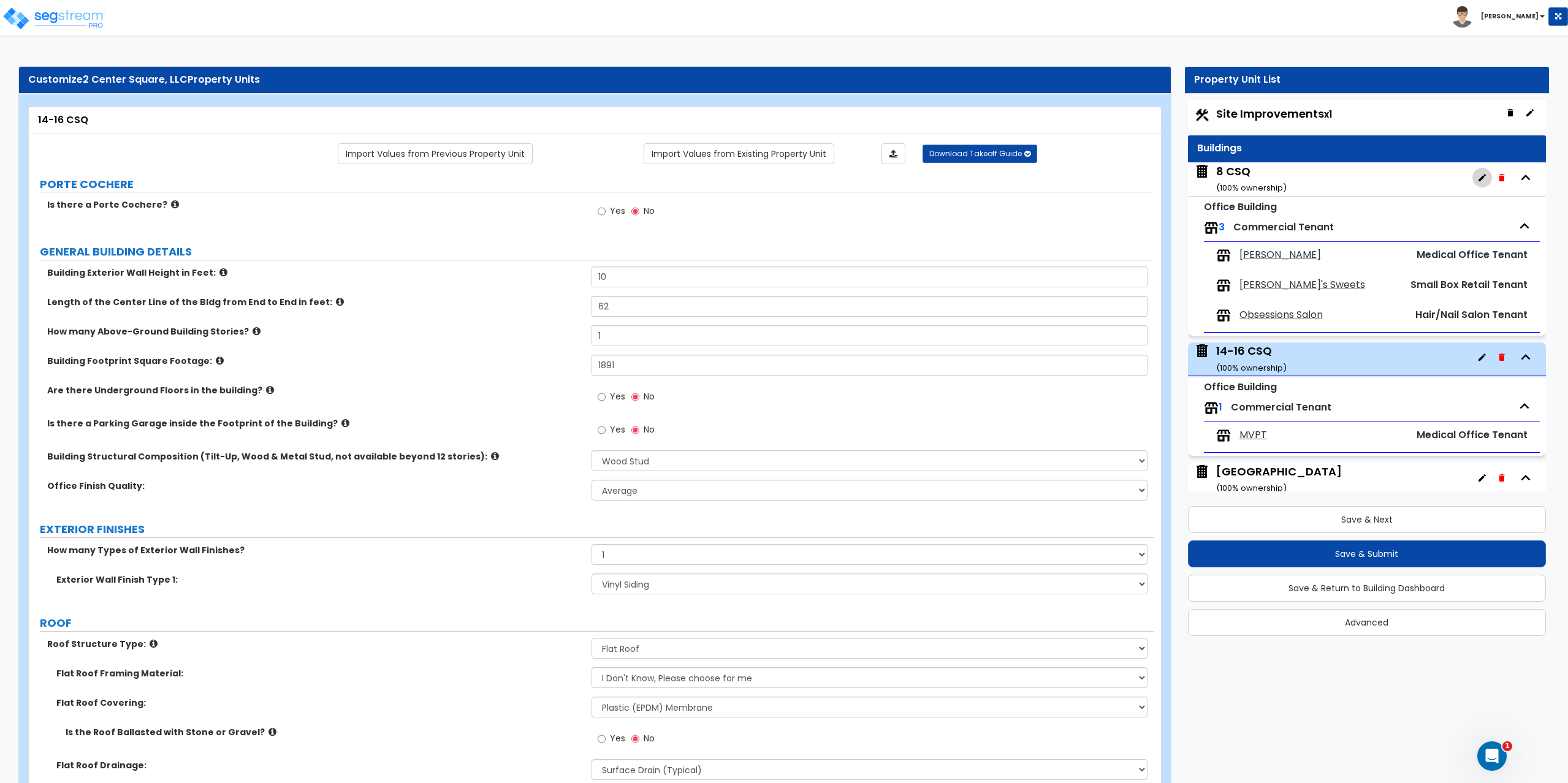
click at [1477, 173] on icon "button" at bounding box center [1482, 178] width 10 height 10
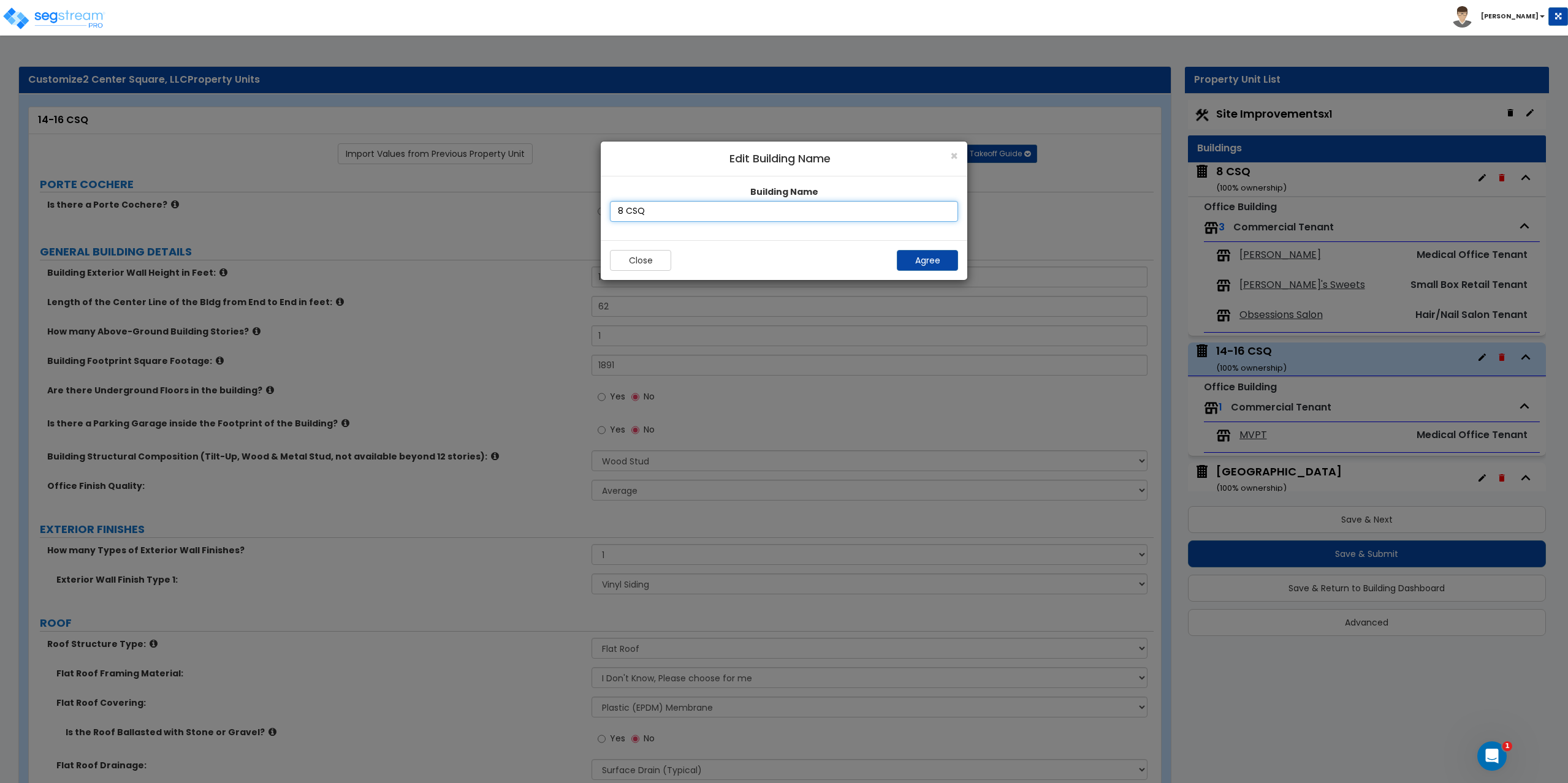
drag, startPoint x: 621, startPoint y: 208, endPoint x: 628, endPoint y: 209, distance: 7.1
click at [621, 208] on input "8 CSQ" at bounding box center [783, 212] width 348 height 21
type input "8-10 CSQ"
click button "Agree" at bounding box center [928, 260] width 62 height 21
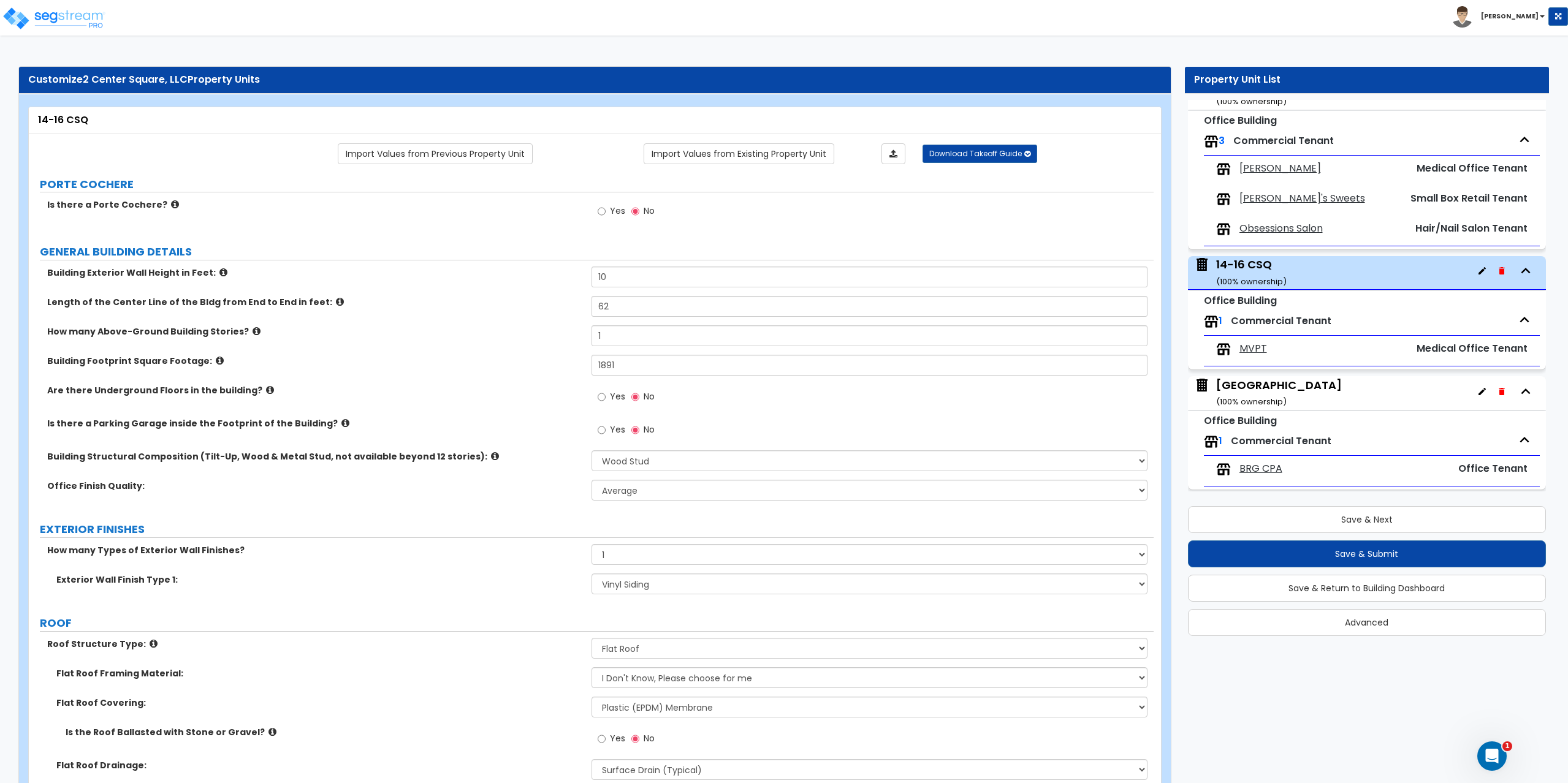
scroll to position [92, 0]
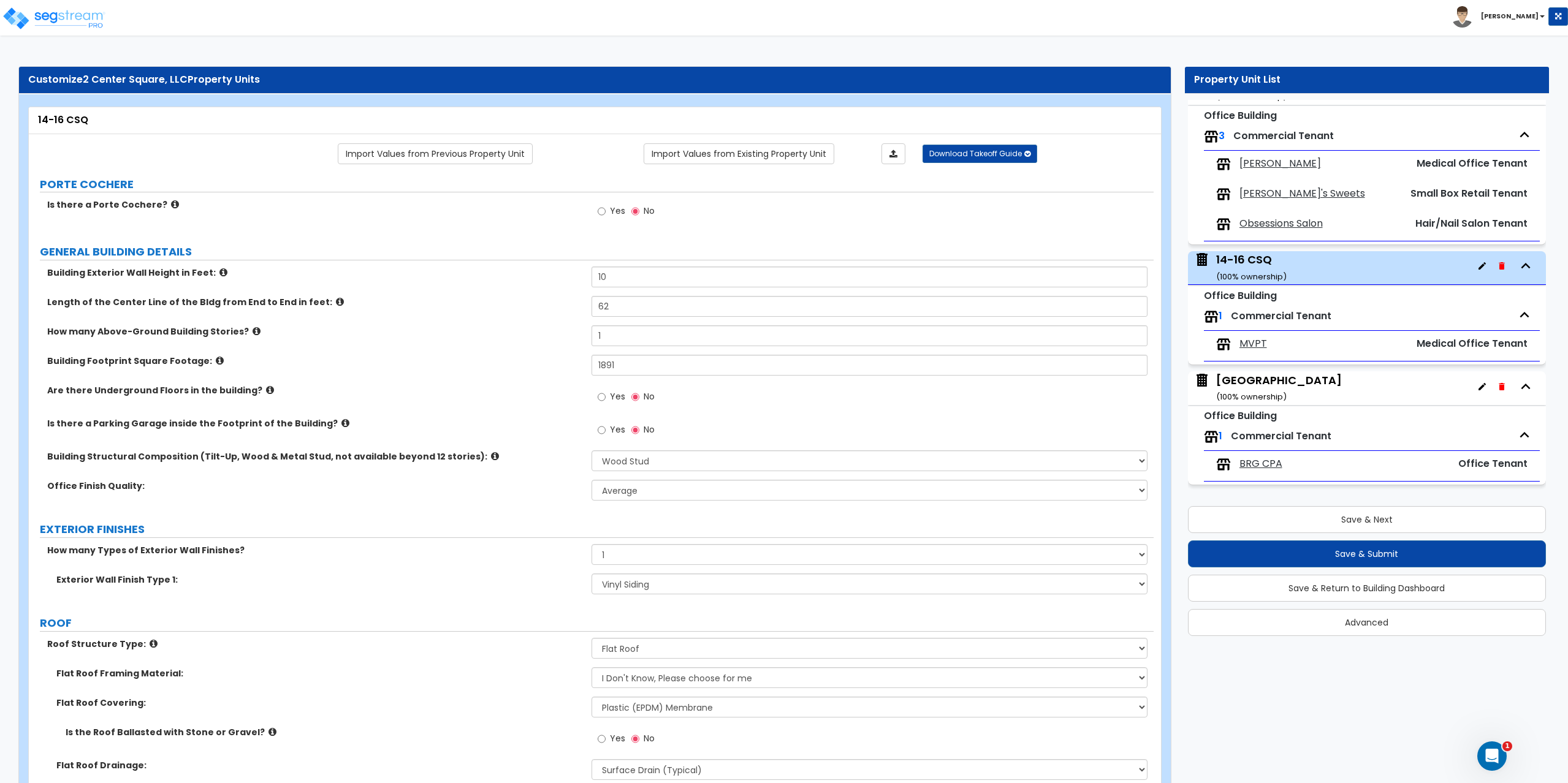
click at [1477, 267] on icon "button" at bounding box center [1482, 266] width 10 height 10
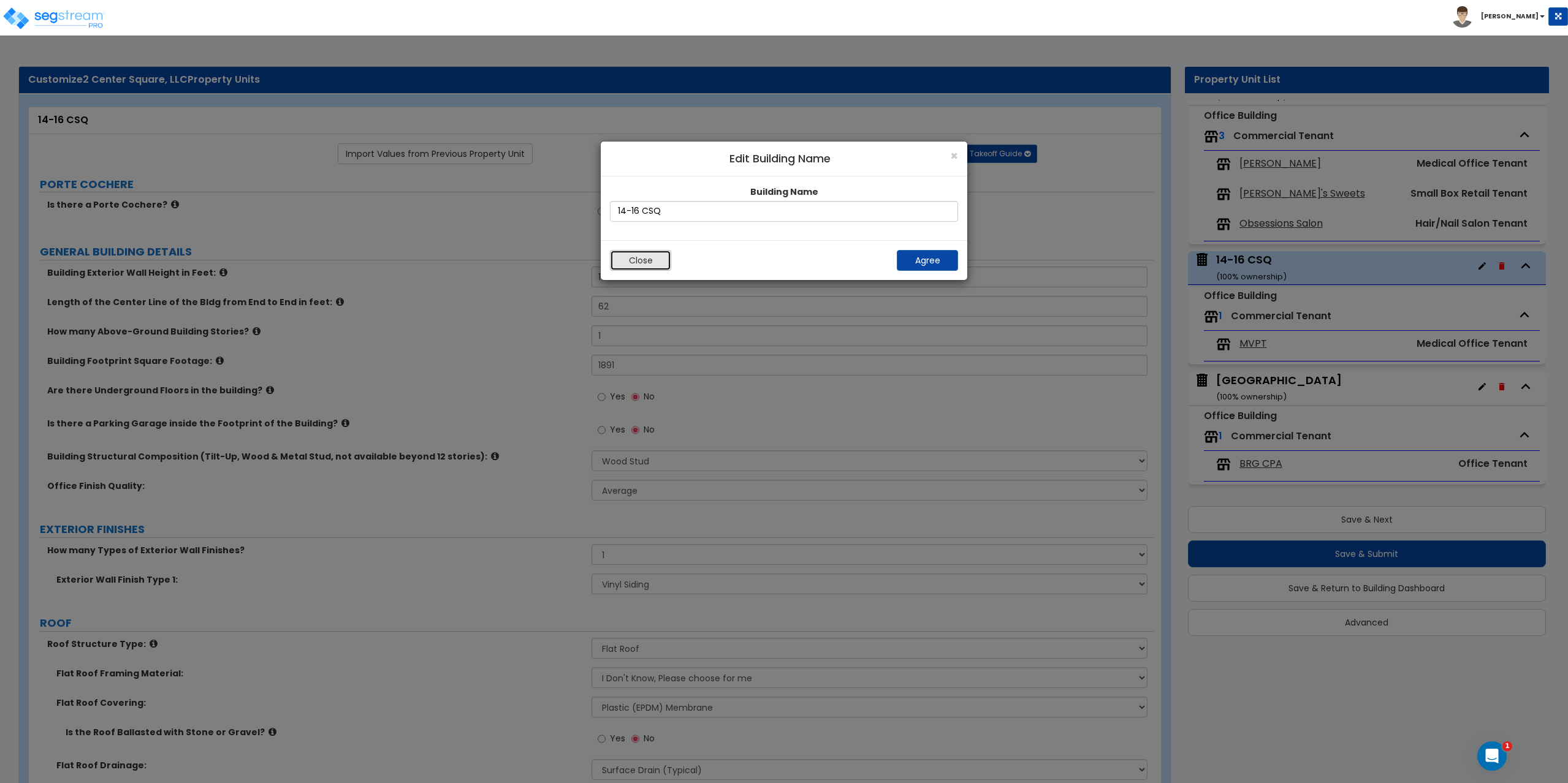
click at [639, 257] on button "Close" at bounding box center [640, 260] width 62 height 21
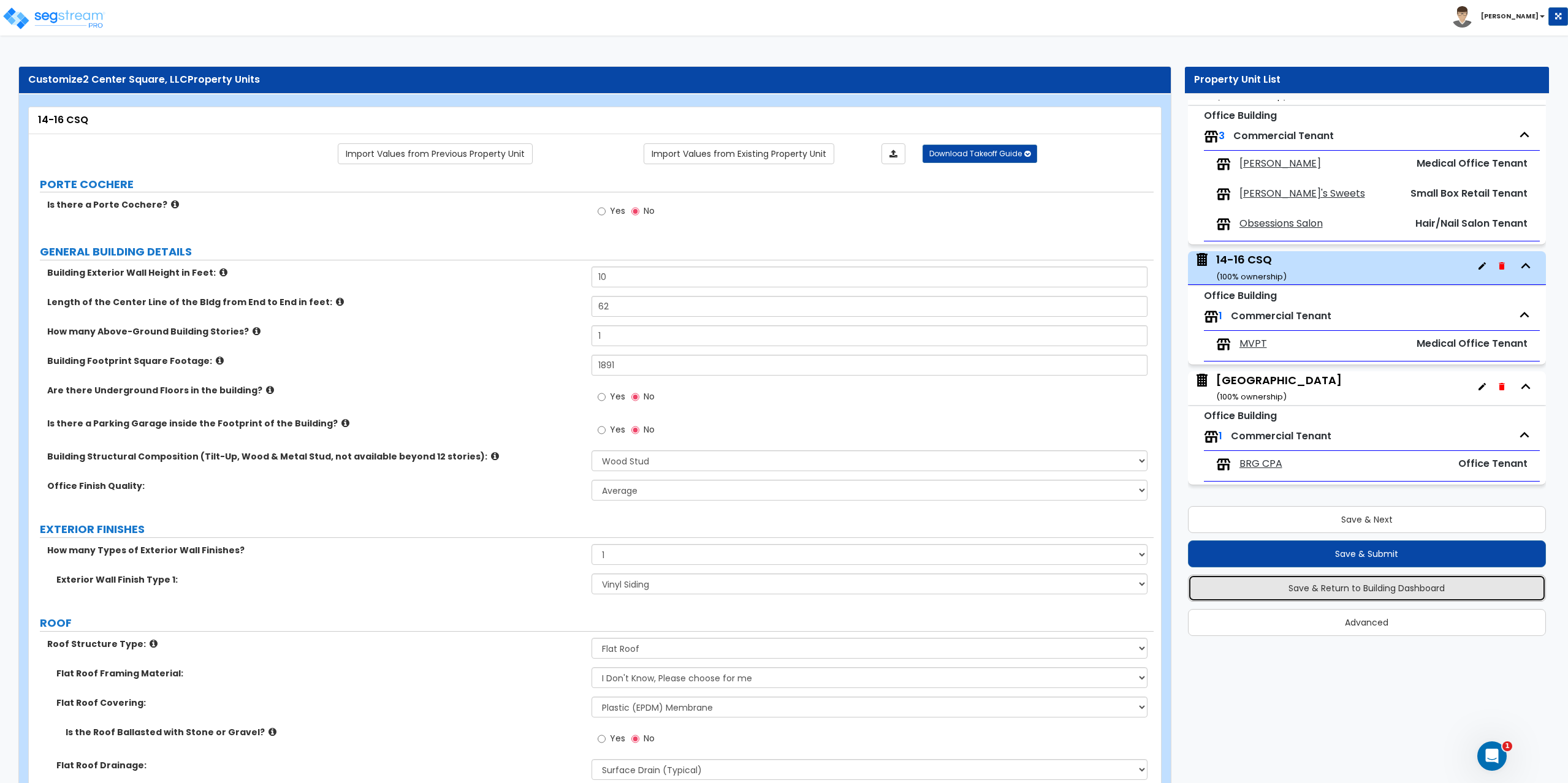
click at [1394, 591] on button "Save & Return to Building Dashboard" at bounding box center [1367, 588] width 358 height 27
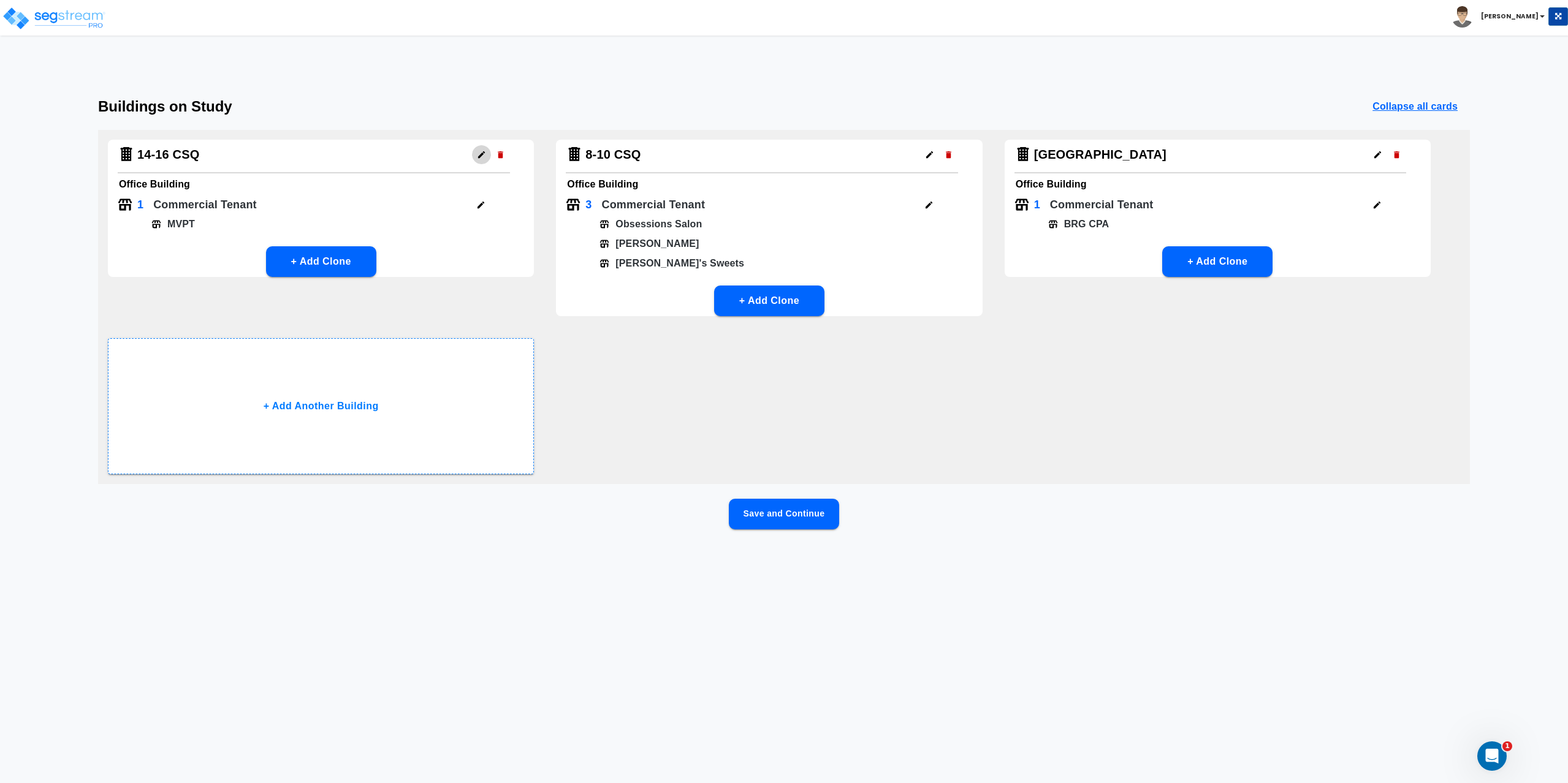
click at [478, 156] on icon "button" at bounding box center [481, 154] width 9 height 9
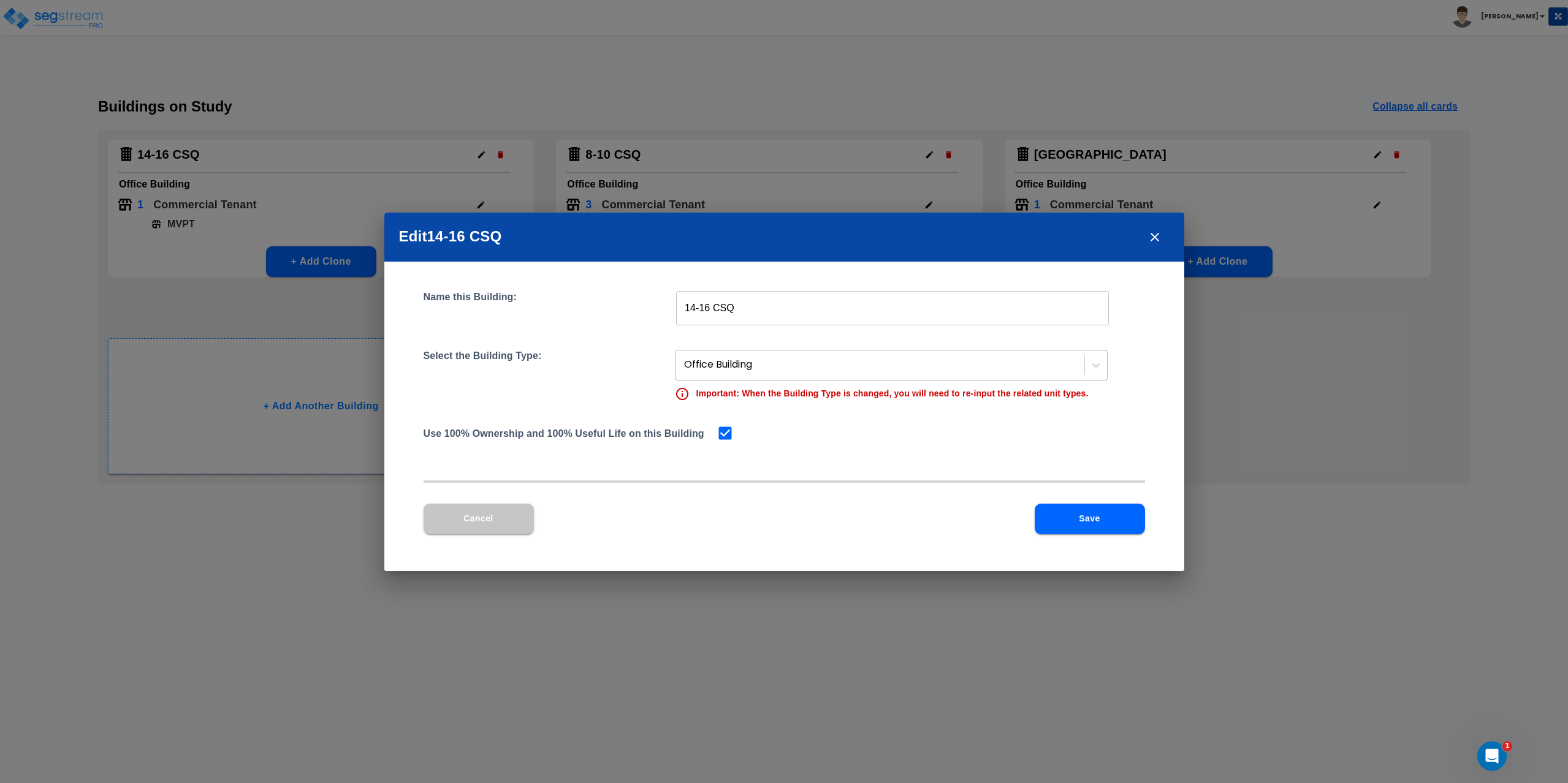
click at [804, 358] on div at bounding box center [881, 365] width 394 height 16
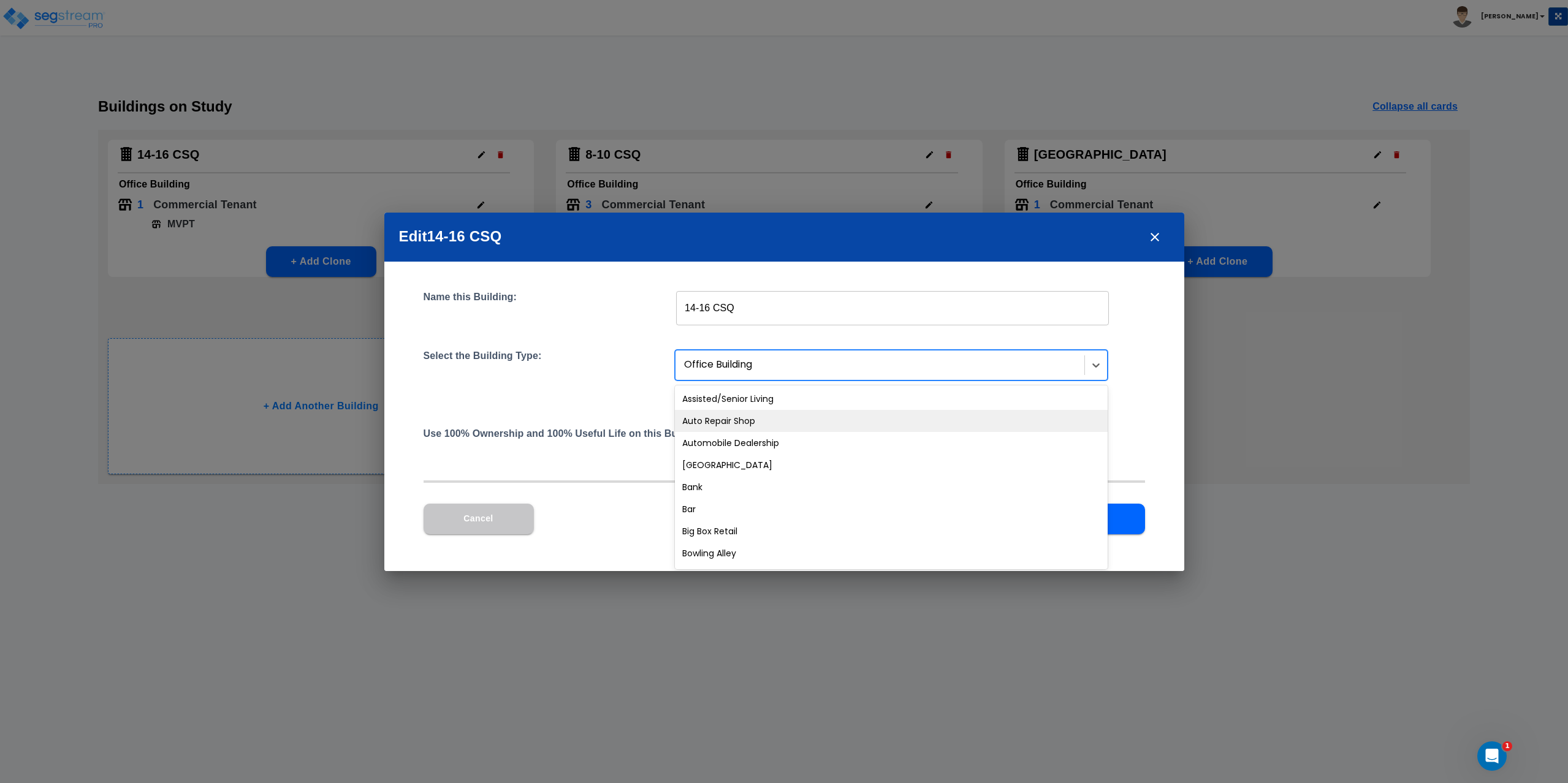
click at [764, 421] on div "Auto Repair Shop" at bounding box center [891, 421] width 433 height 22
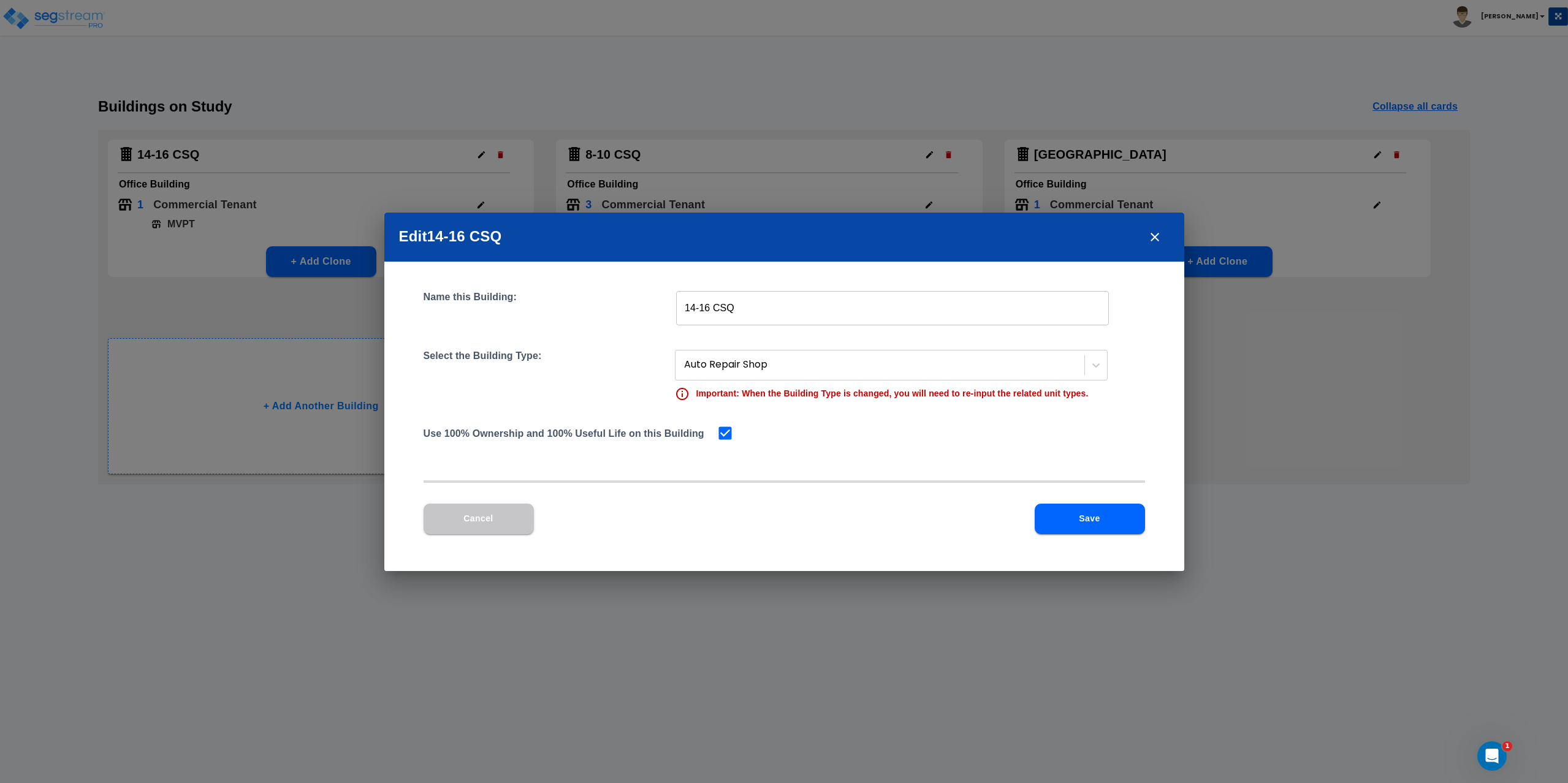
drag, startPoint x: 1082, startPoint y: 523, endPoint x: 1069, endPoint y: 458, distance: 66.3
click at [1069, 458] on div "Name this Building: 14-16 CSQ ​ Select the Building Type: Auto Repair Shop Impo…" at bounding box center [784, 417] width 799 height 310
click at [1081, 518] on button "Save" at bounding box center [1090, 519] width 110 height 31
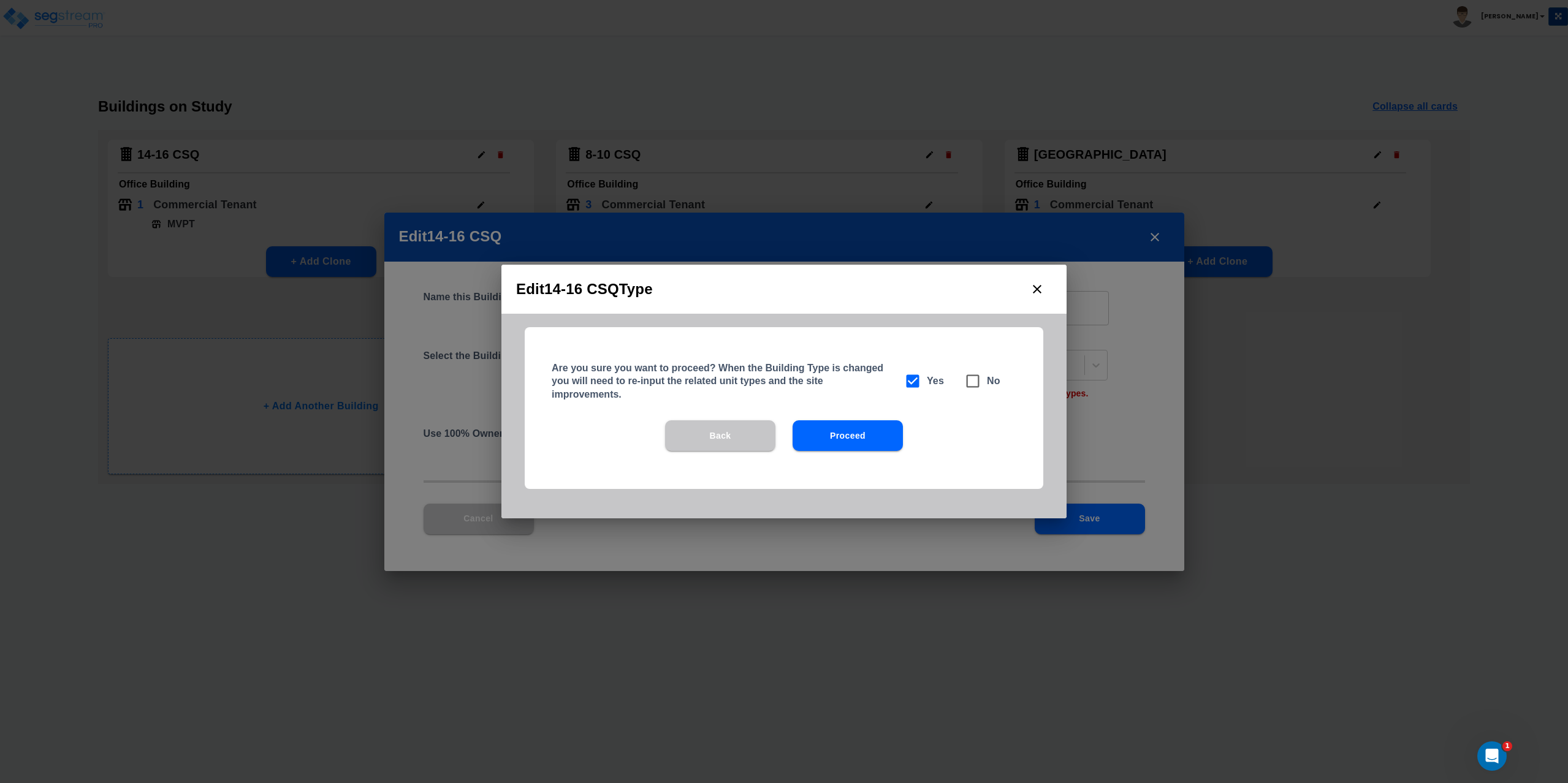
drag, startPoint x: 847, startPoint y: 434, endPoint x: 737, endPoint y: 430, distance: 110.1
click at [738, 430] on div "Back Proceed" at bounding box center [783, 436] width 518 height 31
click at [737, 430] on button "Back" at bounding box center [720, 436] width 110 height 31
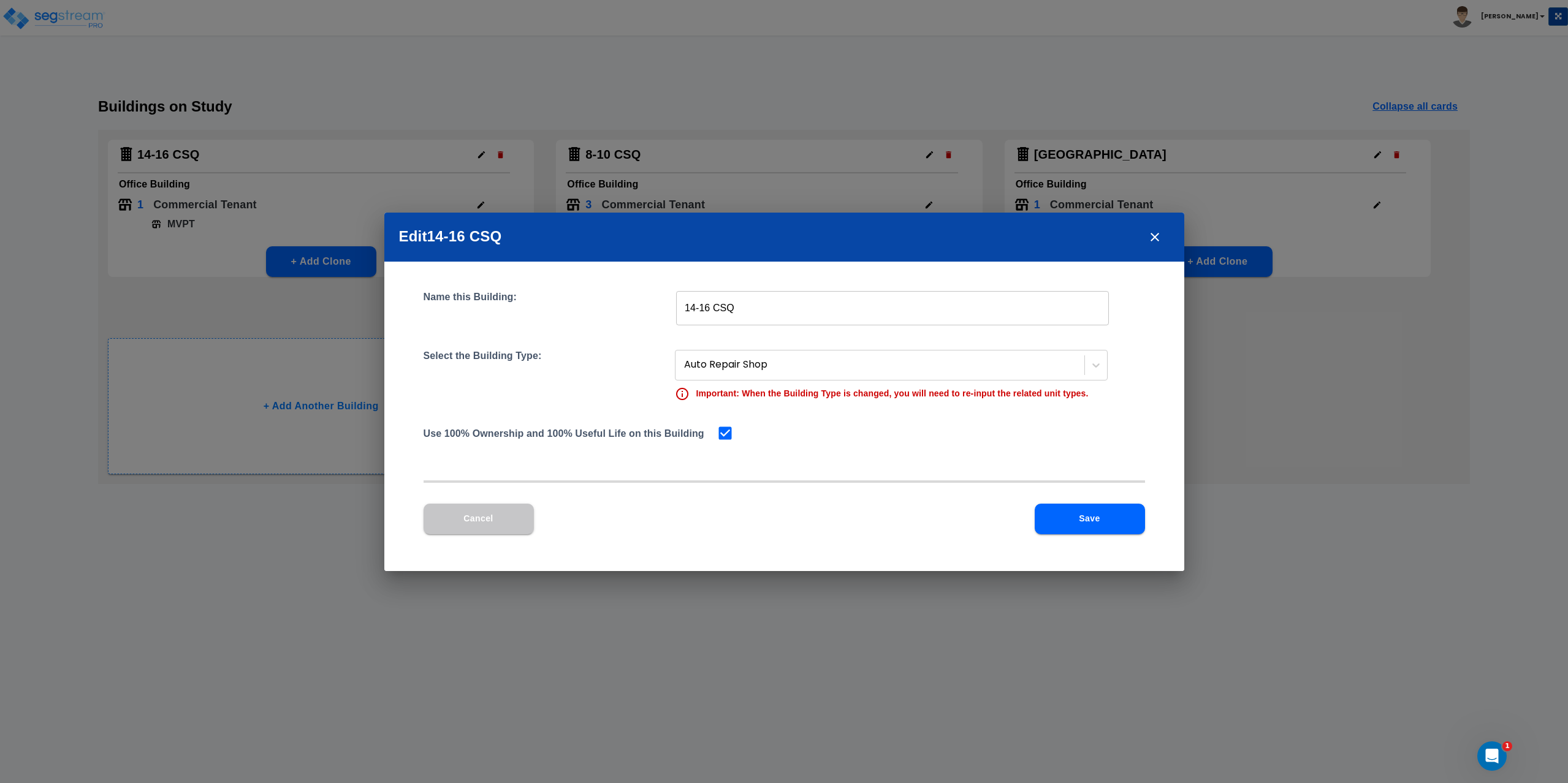
click at [464, 520] on button "Cancel" at bounding box center [478, 519] width 110 height 31
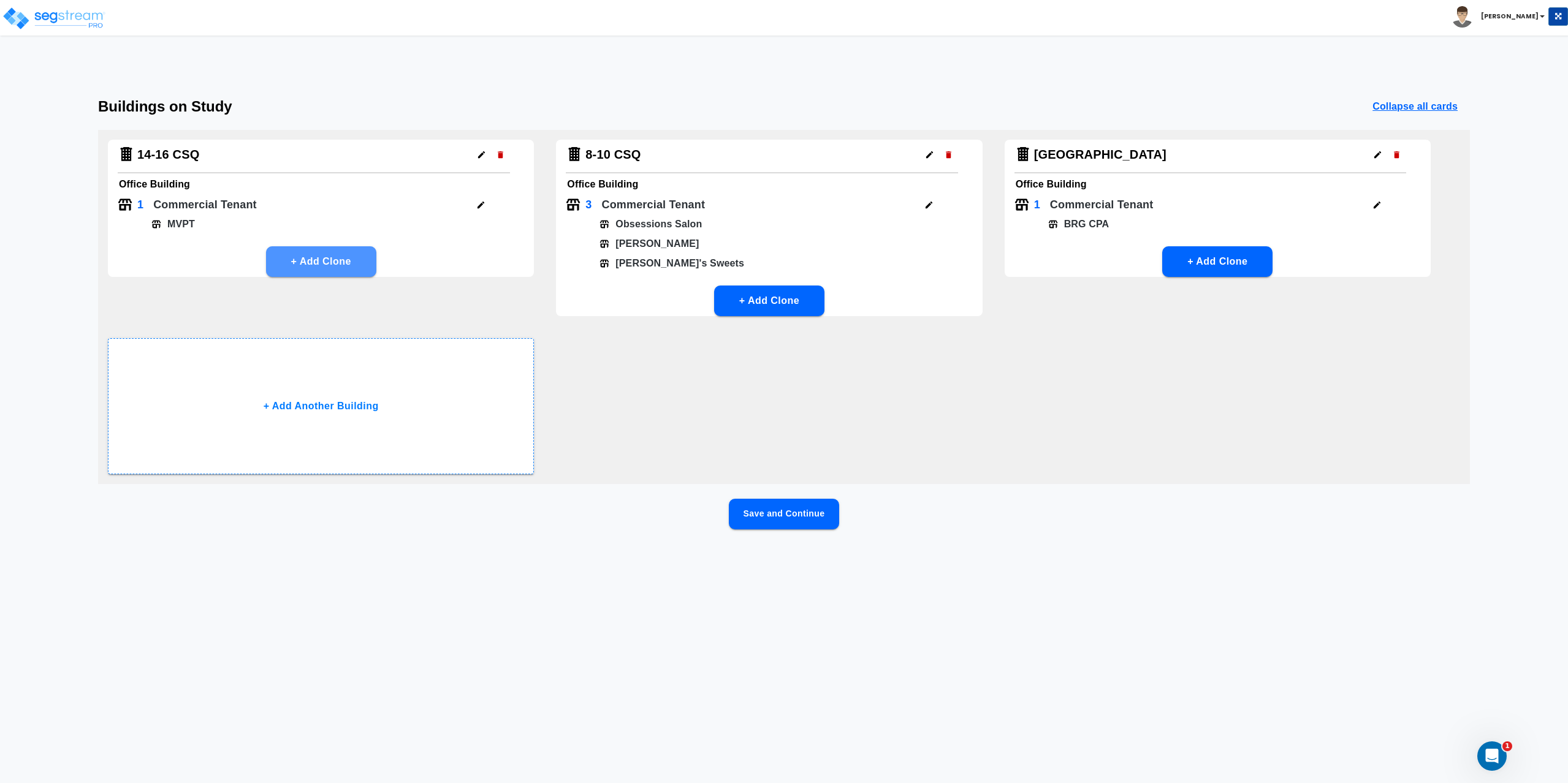
click at [310, 259] on button "+ Add Clone" at bounding box center [321, 262] width 110 height 31
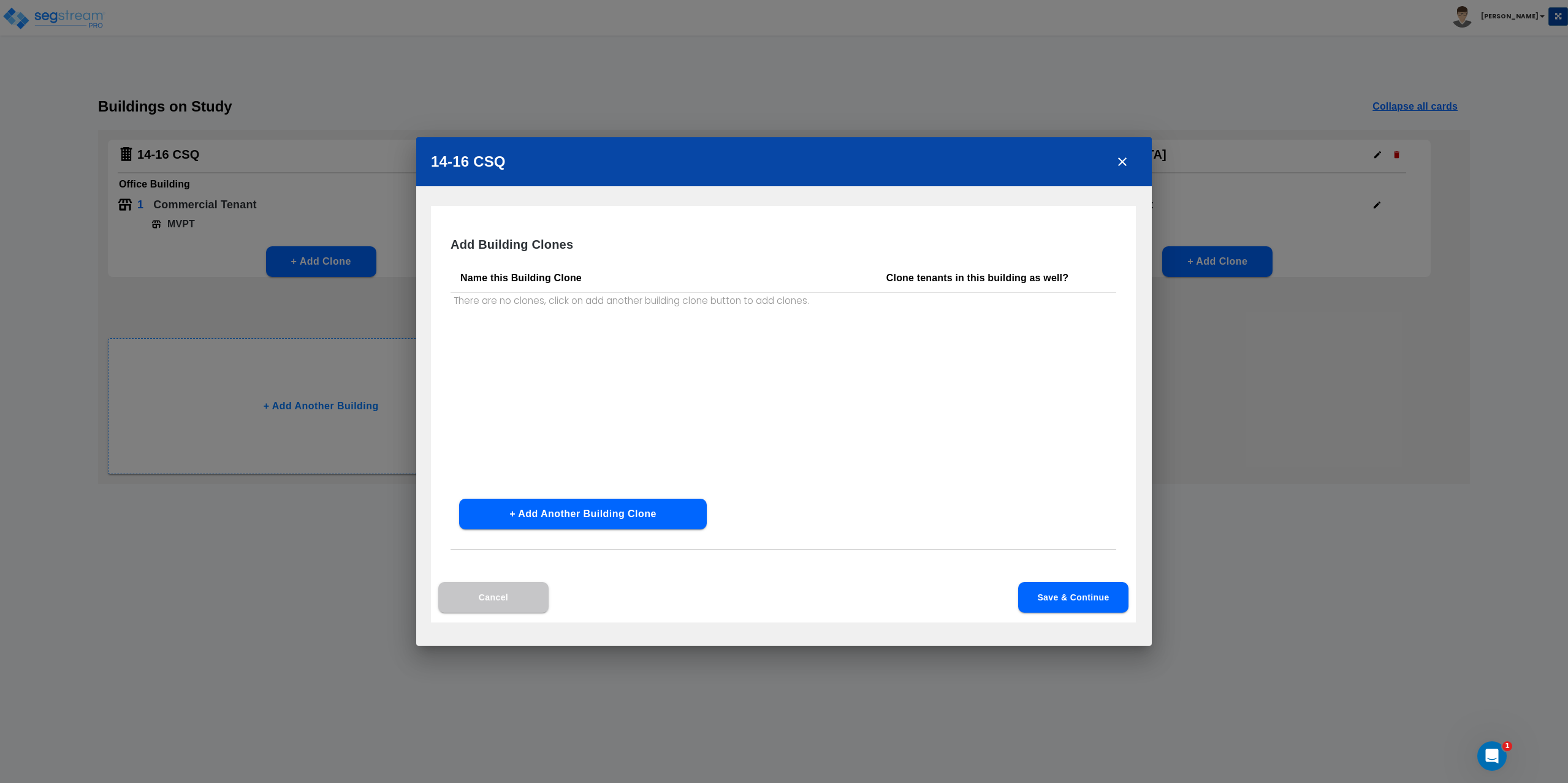
click at [579, 287] on th "Name this Building Clone" at bounding box center [663, 278] width 426 height 29
click at [578, 297] on p "There are no clones, click on add another building clone button to add clones." at bounding box center [663, 301] width 426 height 16
click at [534, 524] on button "+ Add Another Building Clone" at bounding box center [582, 514] width 247 height 31
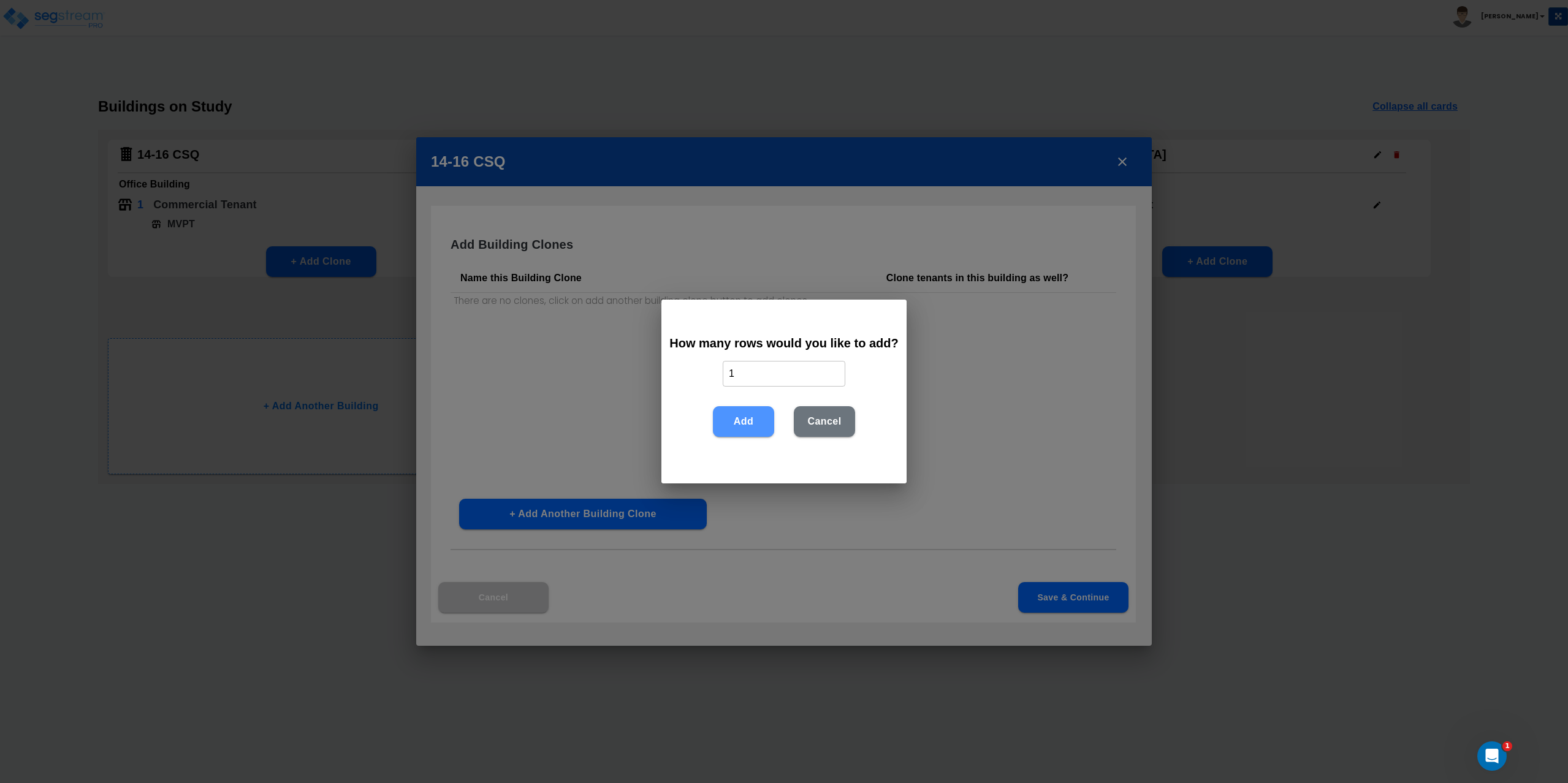
click at [757, 427] on button "Add" at bounding box center [743, 421] width 62 height 31
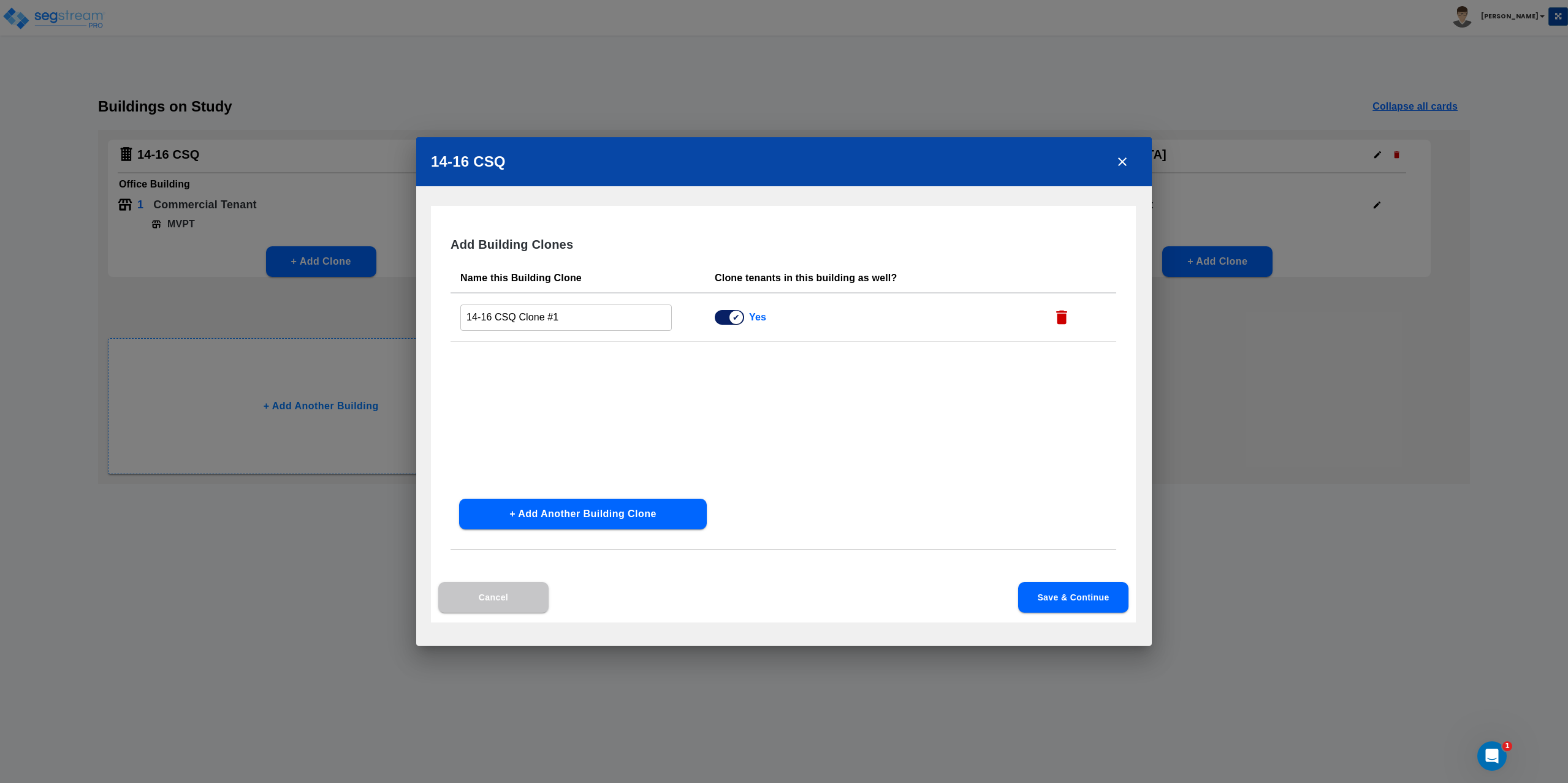
click at [619, 315] on input "14-16 CSQ Clone #1" at bounding box center [566, 318] width 212 height 27
click at [1073, 591] on button "Save & Continue" at bounding box center [1073, 597] width 110 height 31
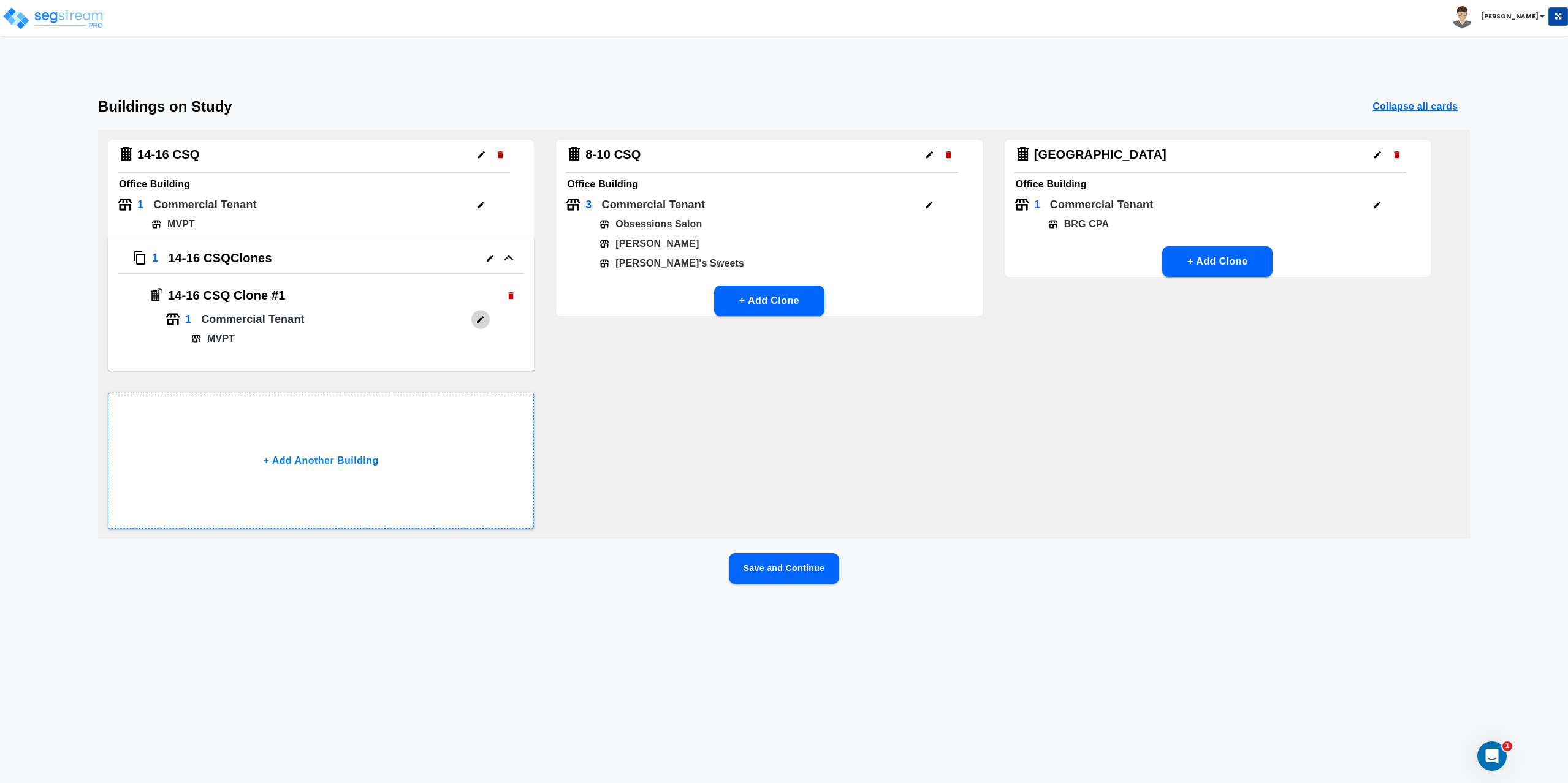
click at [480, 319] on icon "button" at bounding box center [480, 319] width 6 height 6
click at [507, 295] on icon "button" at bounding box center [510, 295] width 9 height 9
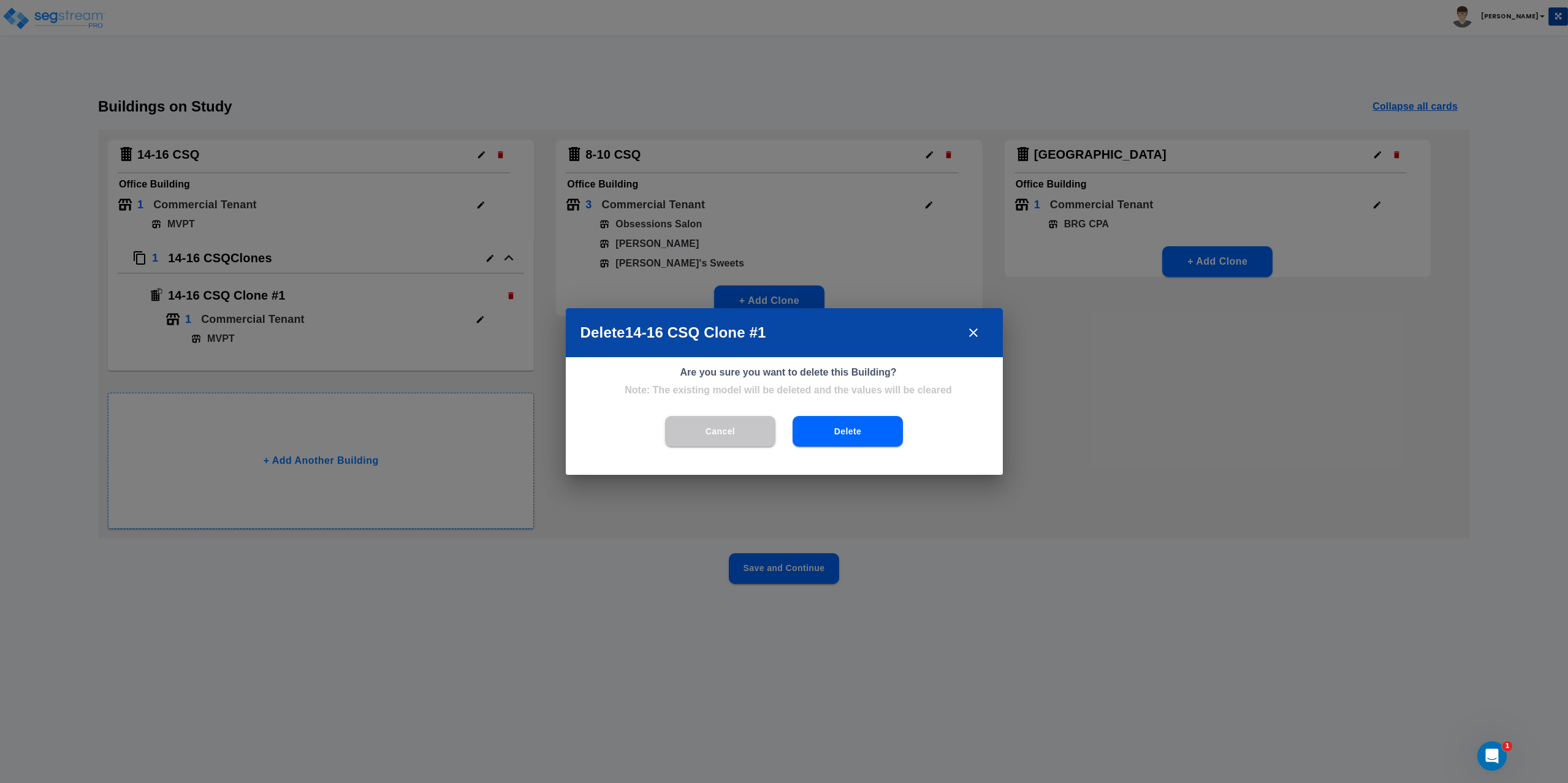
click at [816, 430] on button "Delete" at bounding box center [847, 431] width 110 height 31
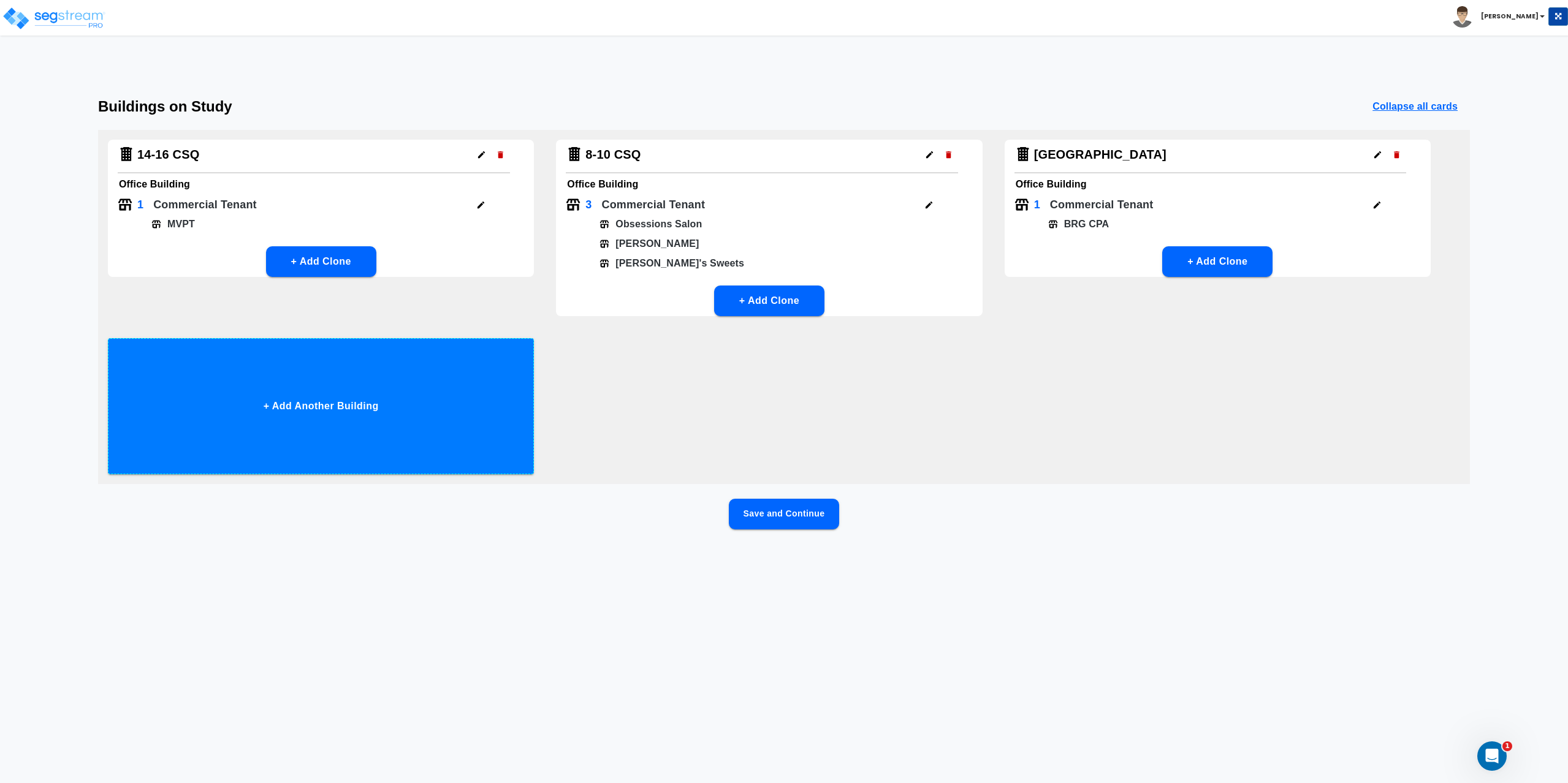
click at [310, 399] on button "+ Add Another Building" at bounding box center [320, 406] width 426 height 136
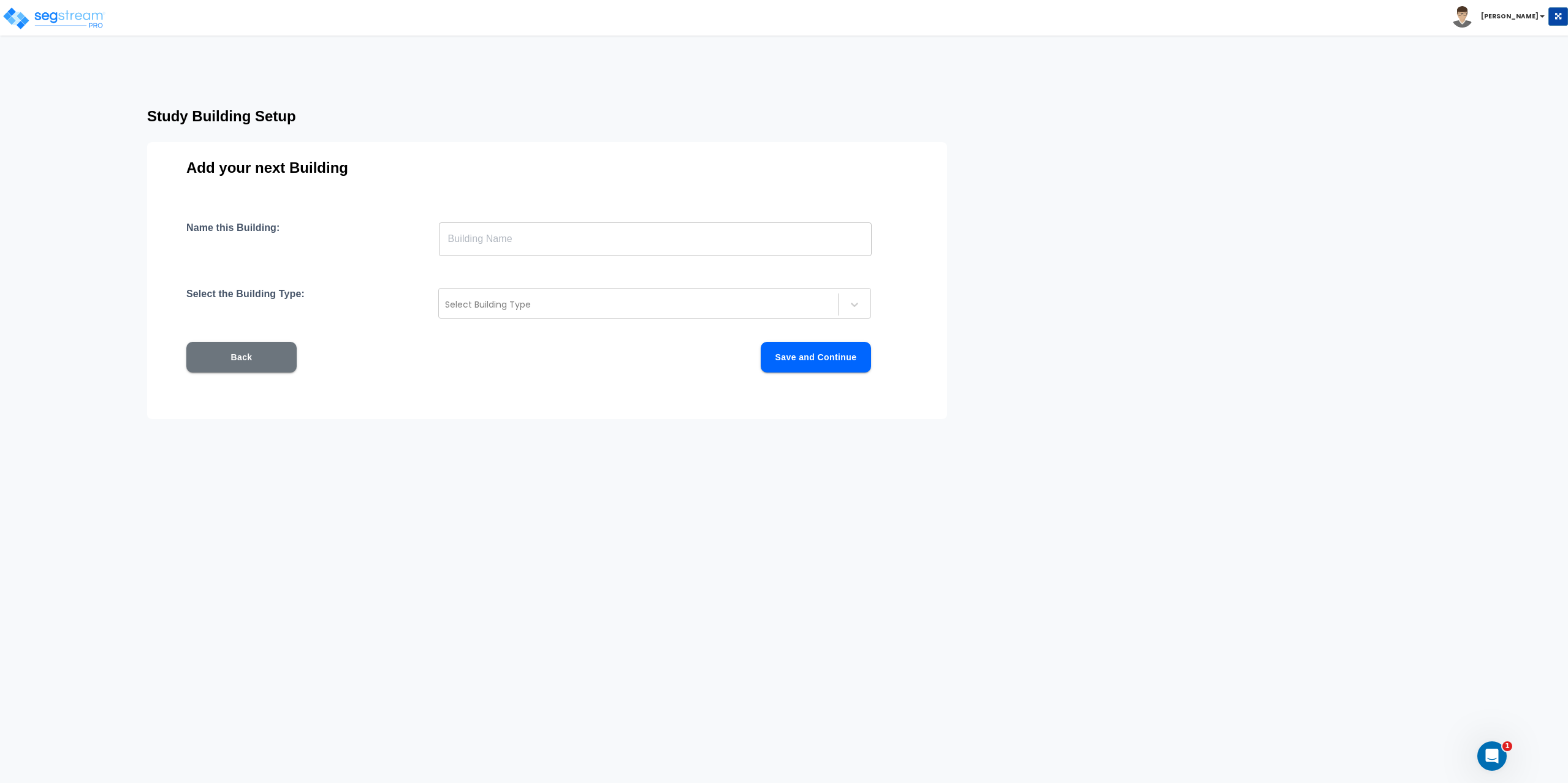
click at [589, 251] on input "text" at bounding box center [655, 239] width 433 height 34
type input "14-16 CSQ 1"
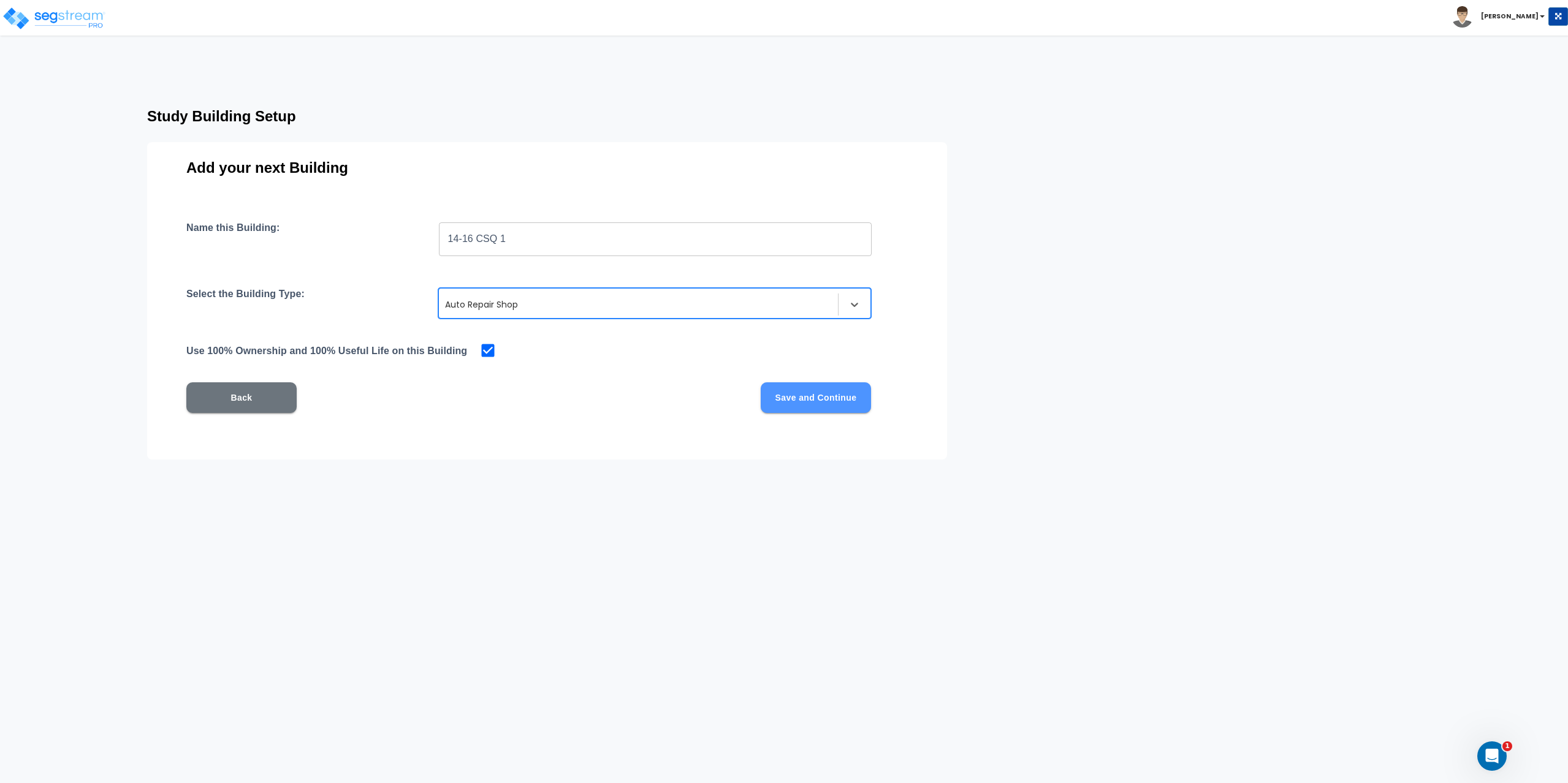
click at [820, 400] on button "Save and Continue" at bounding box center [816, 398] width 110 height 31
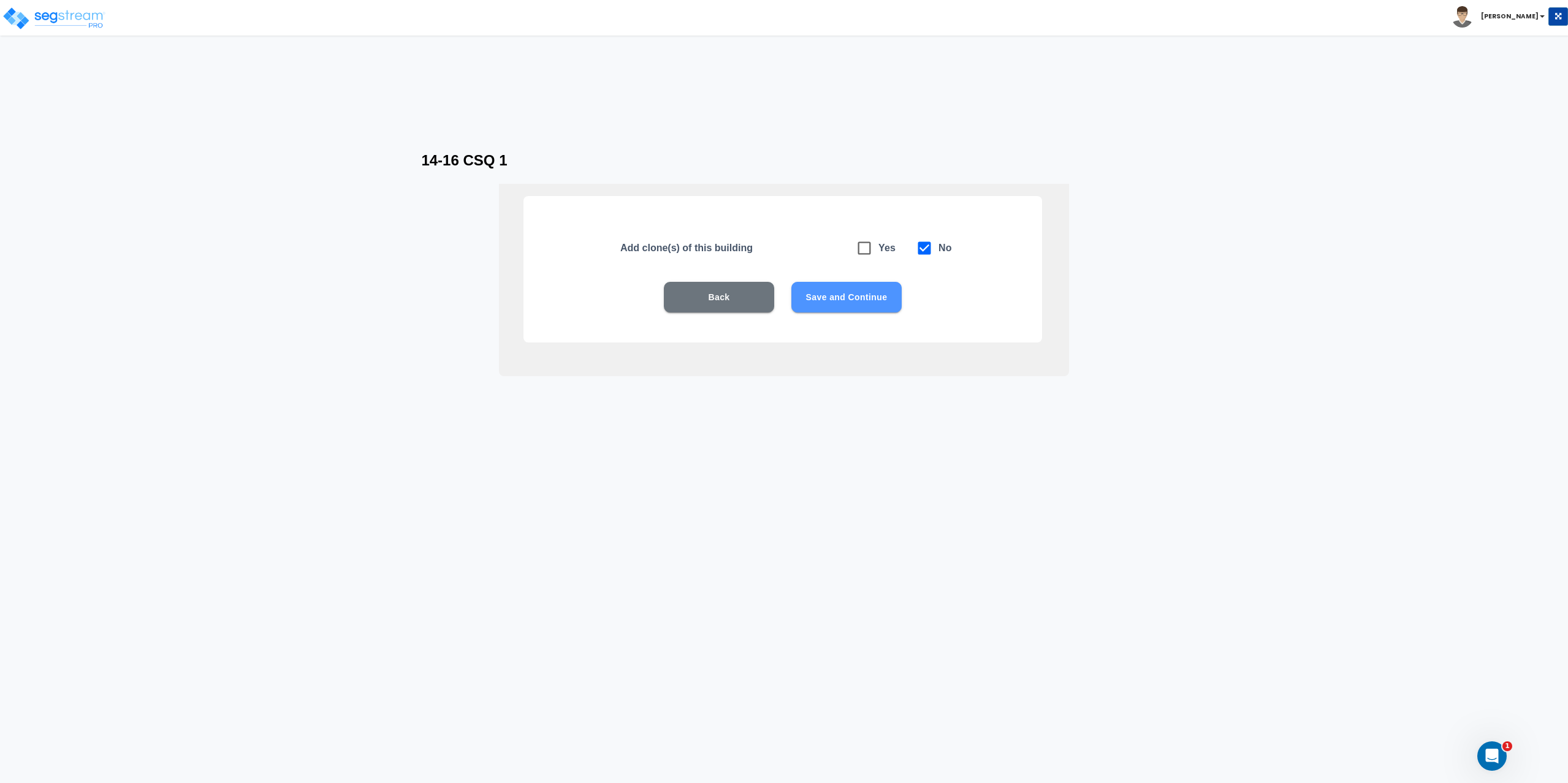
click at [850, 297] on button "Save and Continue" at bounding box center [846, 297] width 110 height 31
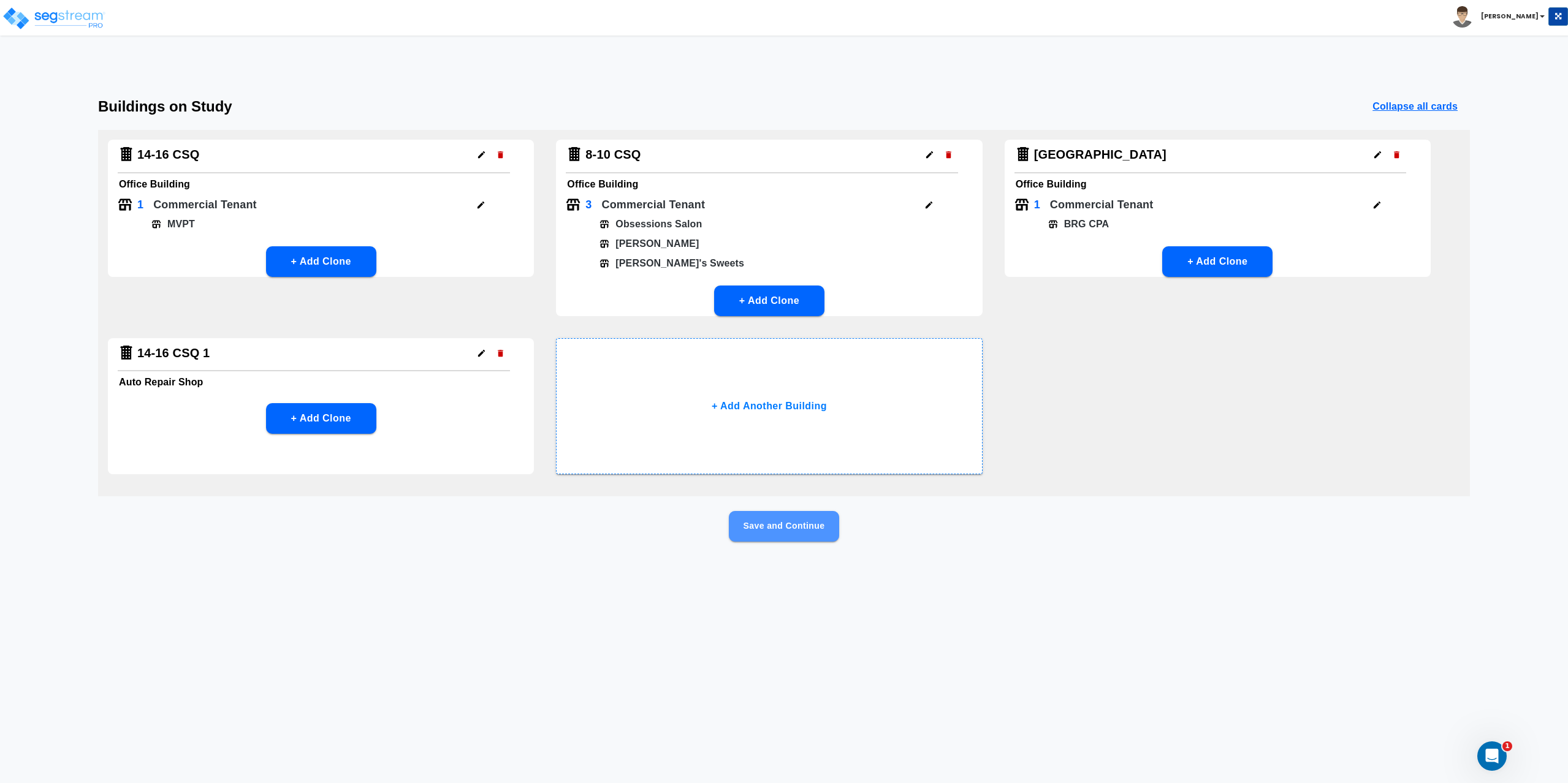
click at [777, 528] on button "Save and Continue" at bounding box center [784, 526] width 110 height 31
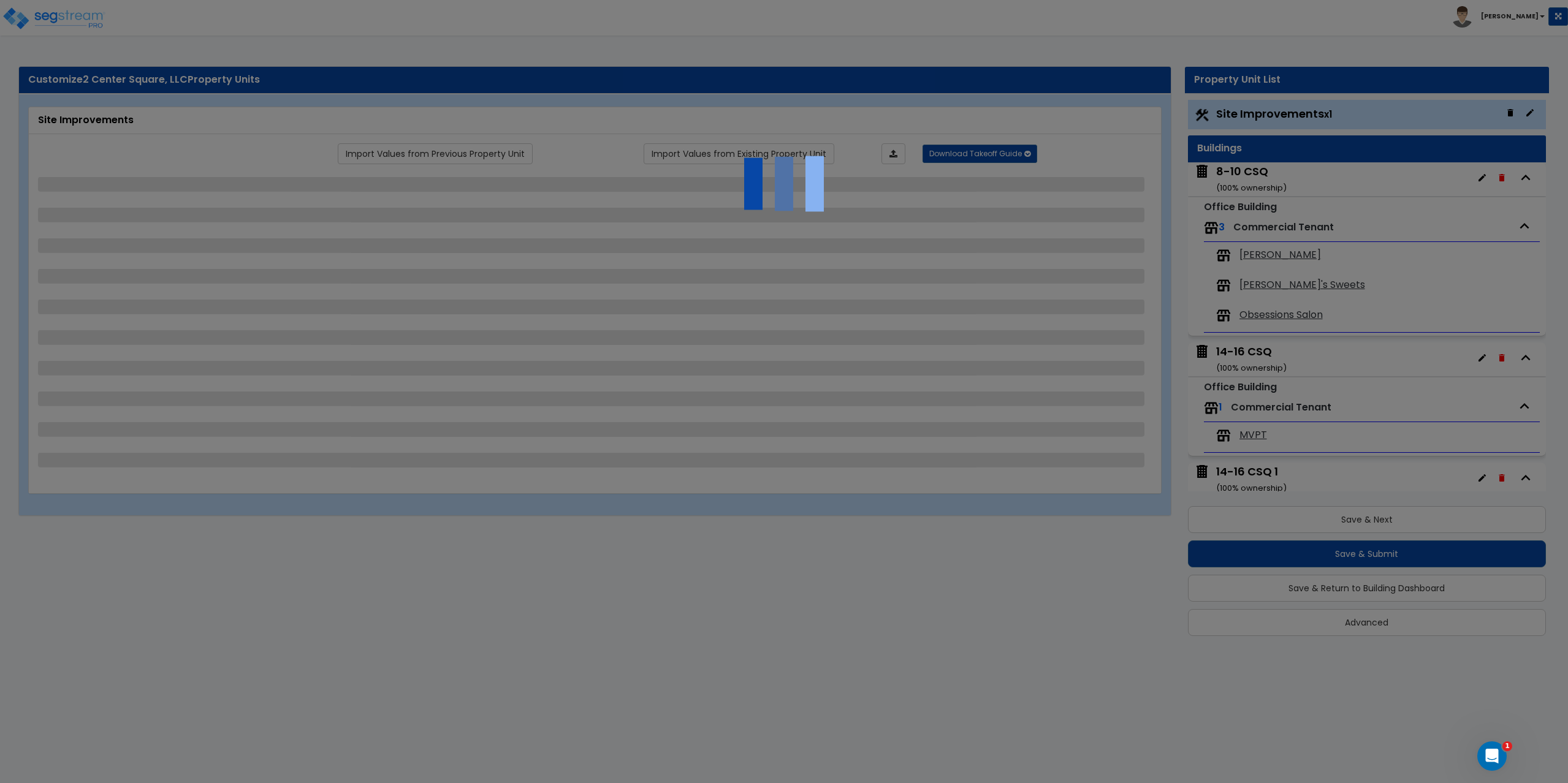
scroll to position [0, 0]
select select "2"
select select "1"
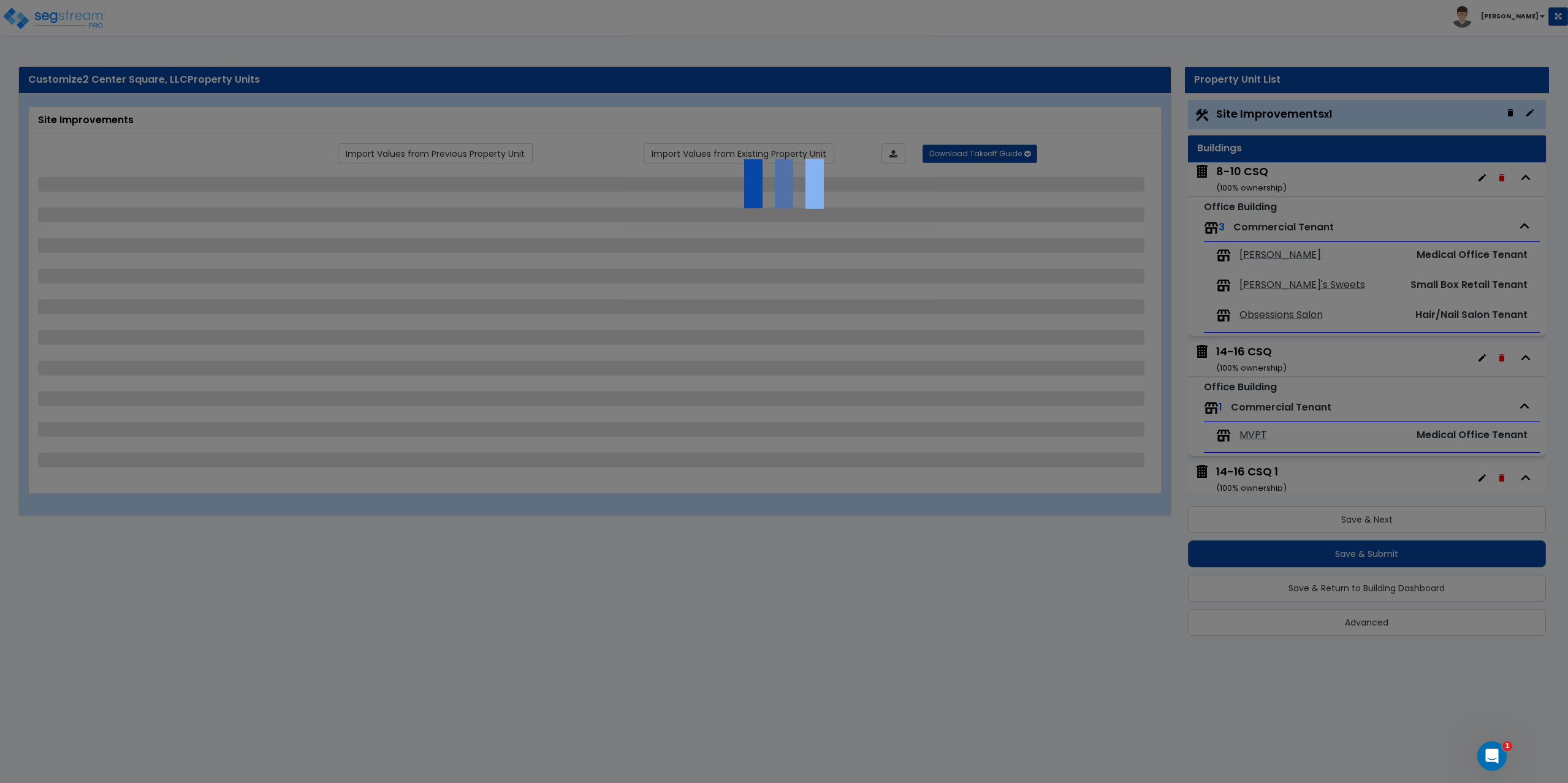
select select "2"
select select "1"
select select "3"
select select "2"
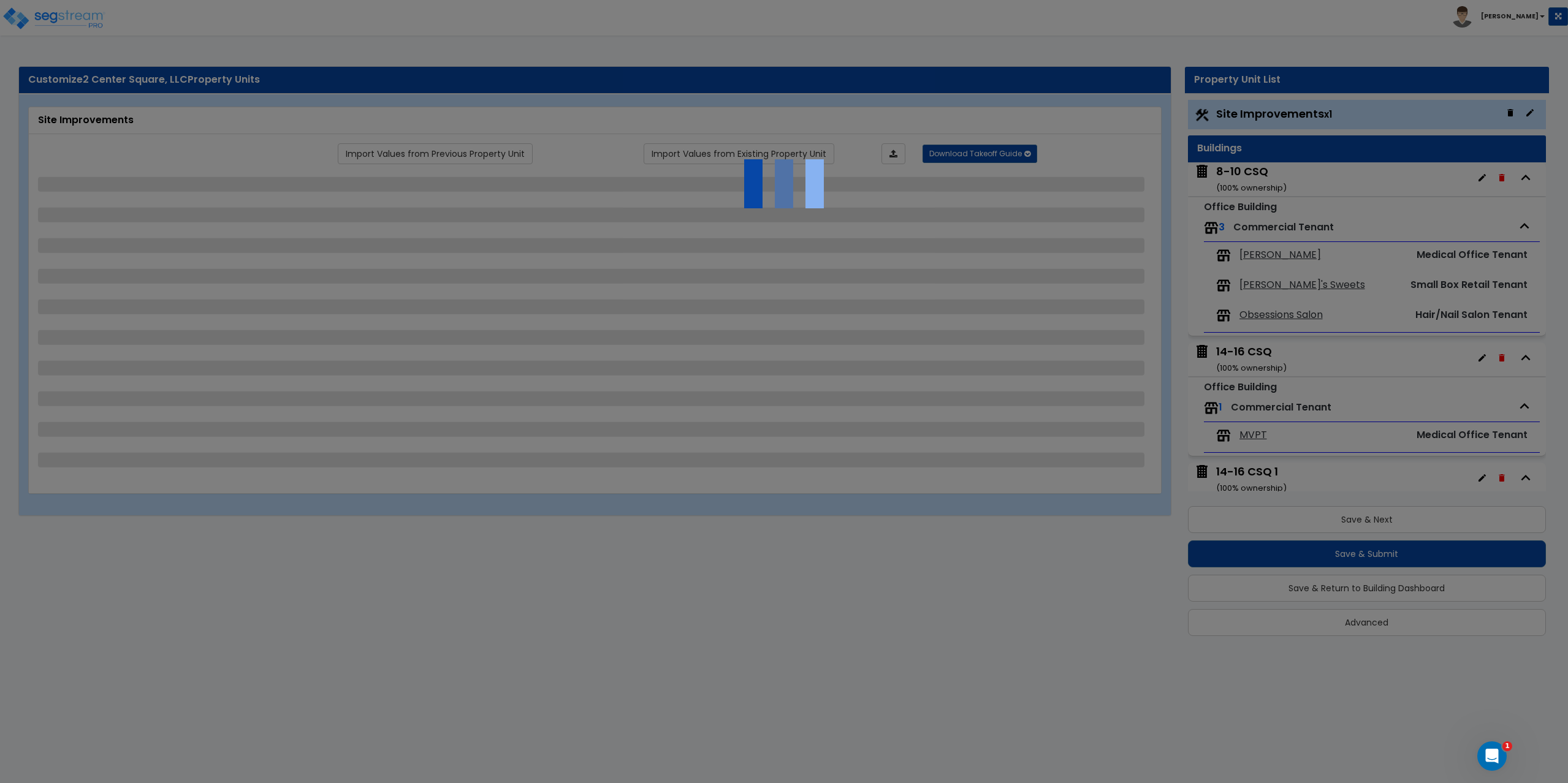
select select "1"
select select "3"
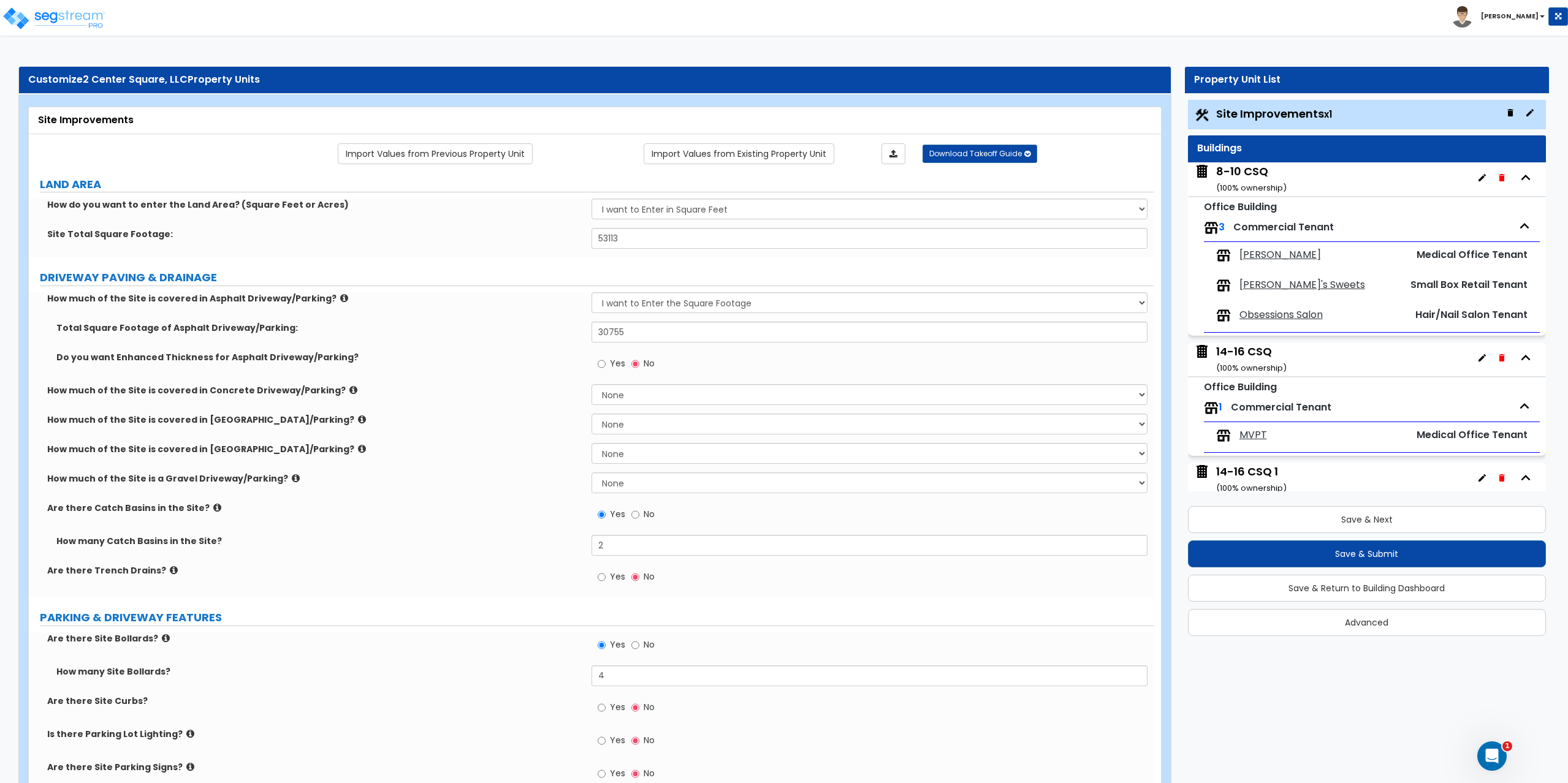
click at [1292, 473] on div "14-16 CSQ 1 ( 100 % ownership)" at bounding box center [1367, 480] width 358 height 34
click at [1252, 464] on div "14-16 CSQ 1 ( 100 % ownership)" at bounding box center [1251, 479] width 71 height 32
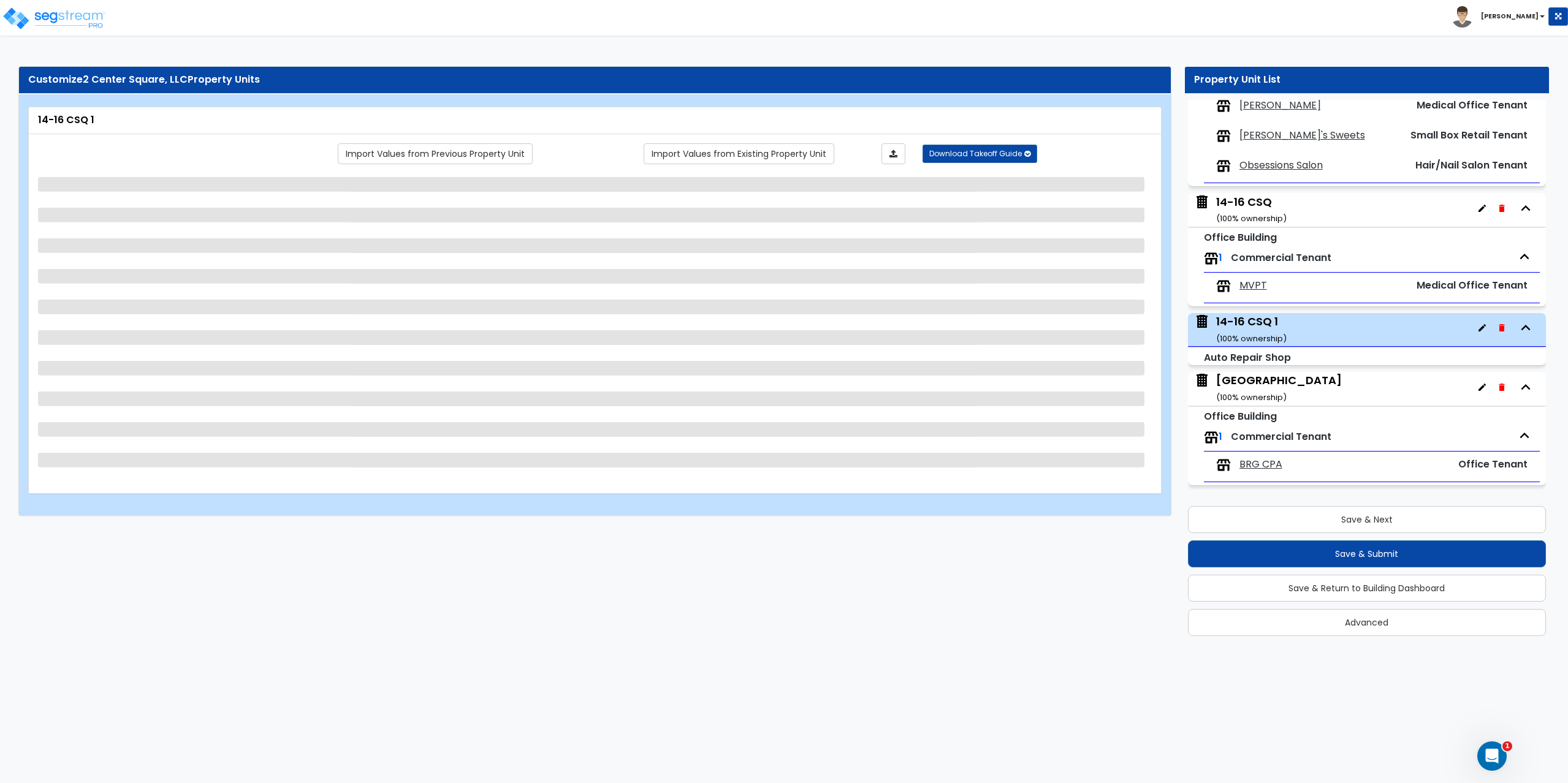
scroll to position [150, 0]
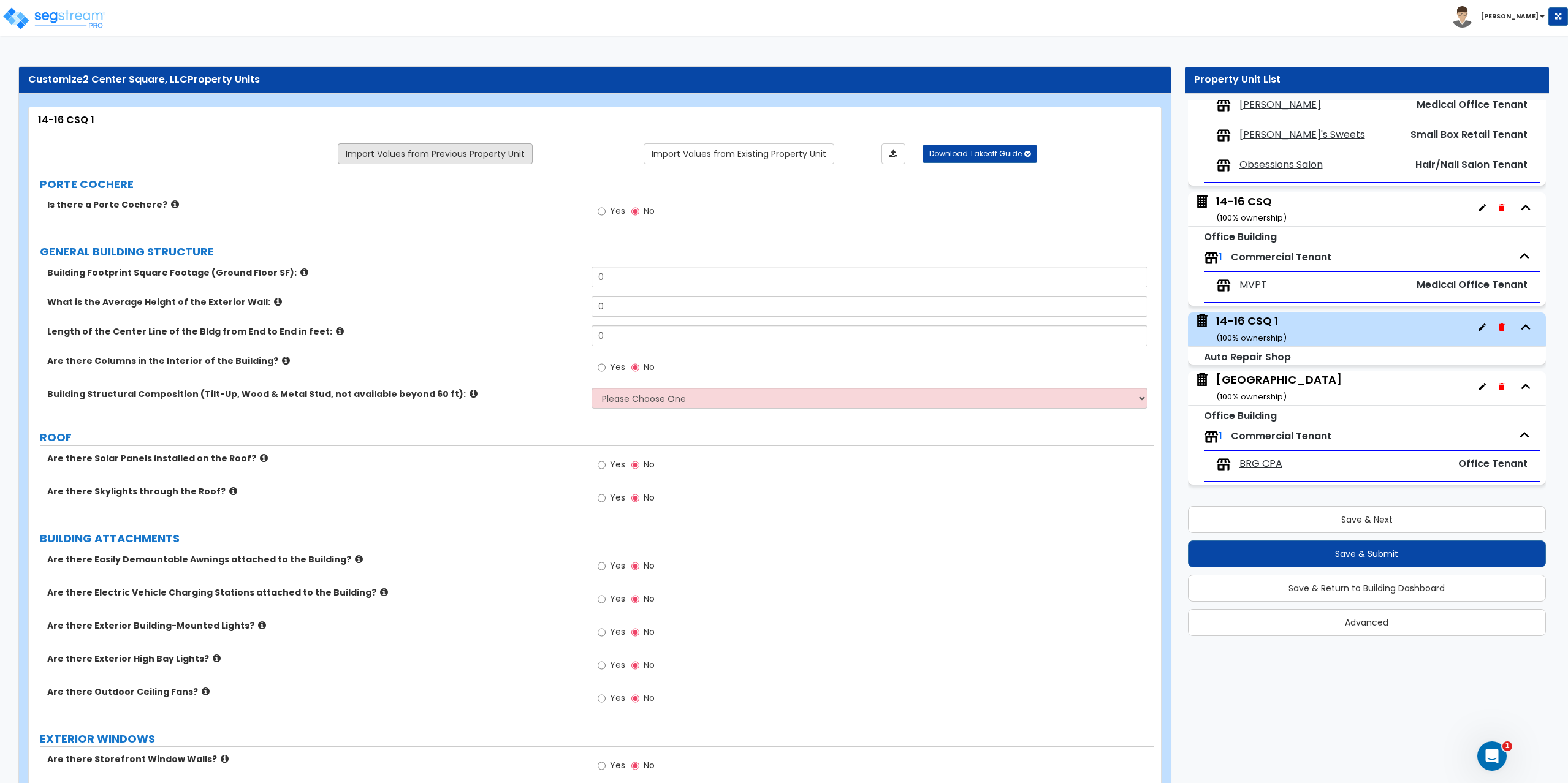
click at [486, 153] on link "Import Values from Previous Property Unit" at bounding box center [435, 154] width 195 height 21
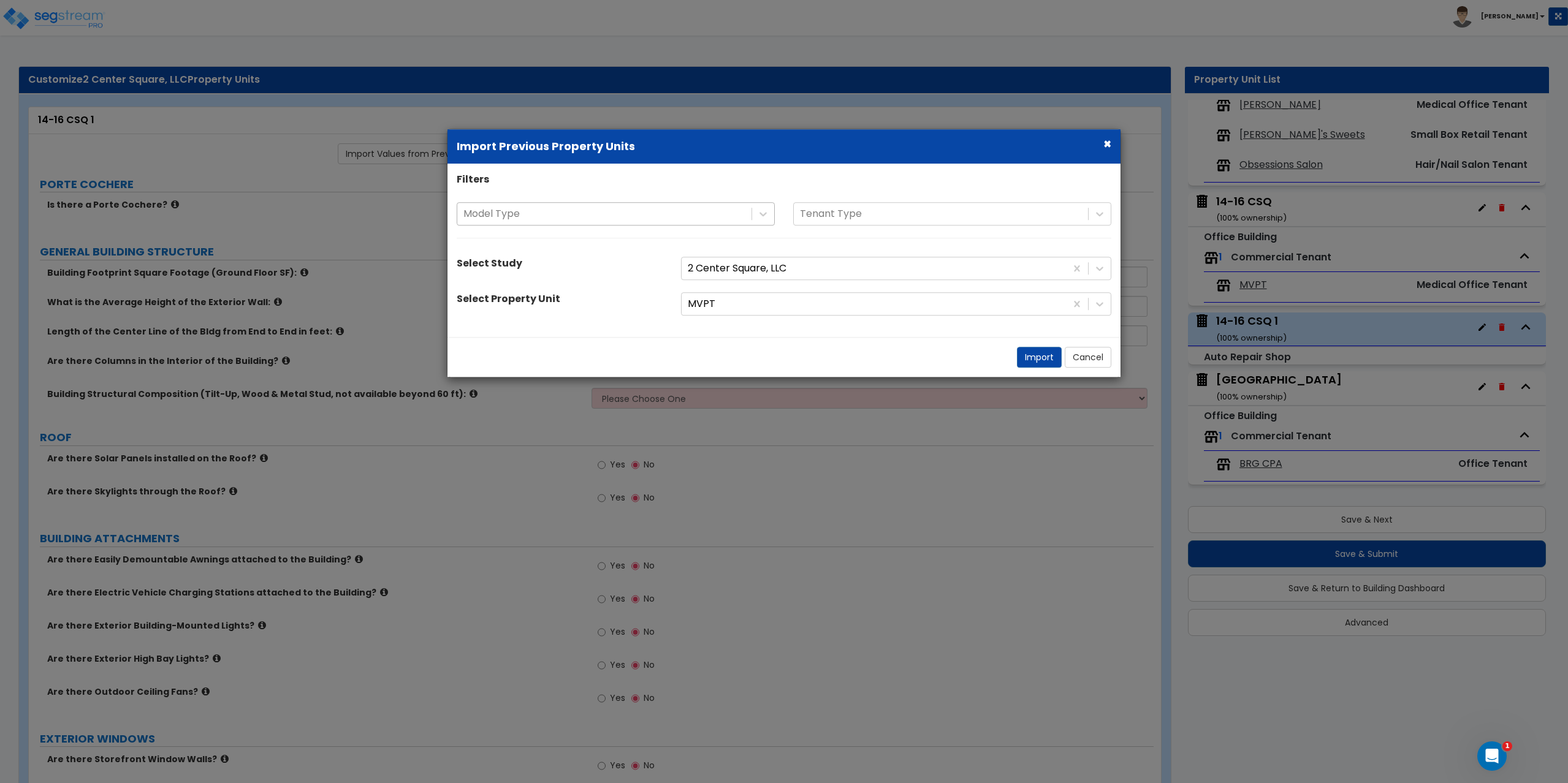
click at [509, 217] on div at bounding box center [604, 214] width 282 height 16
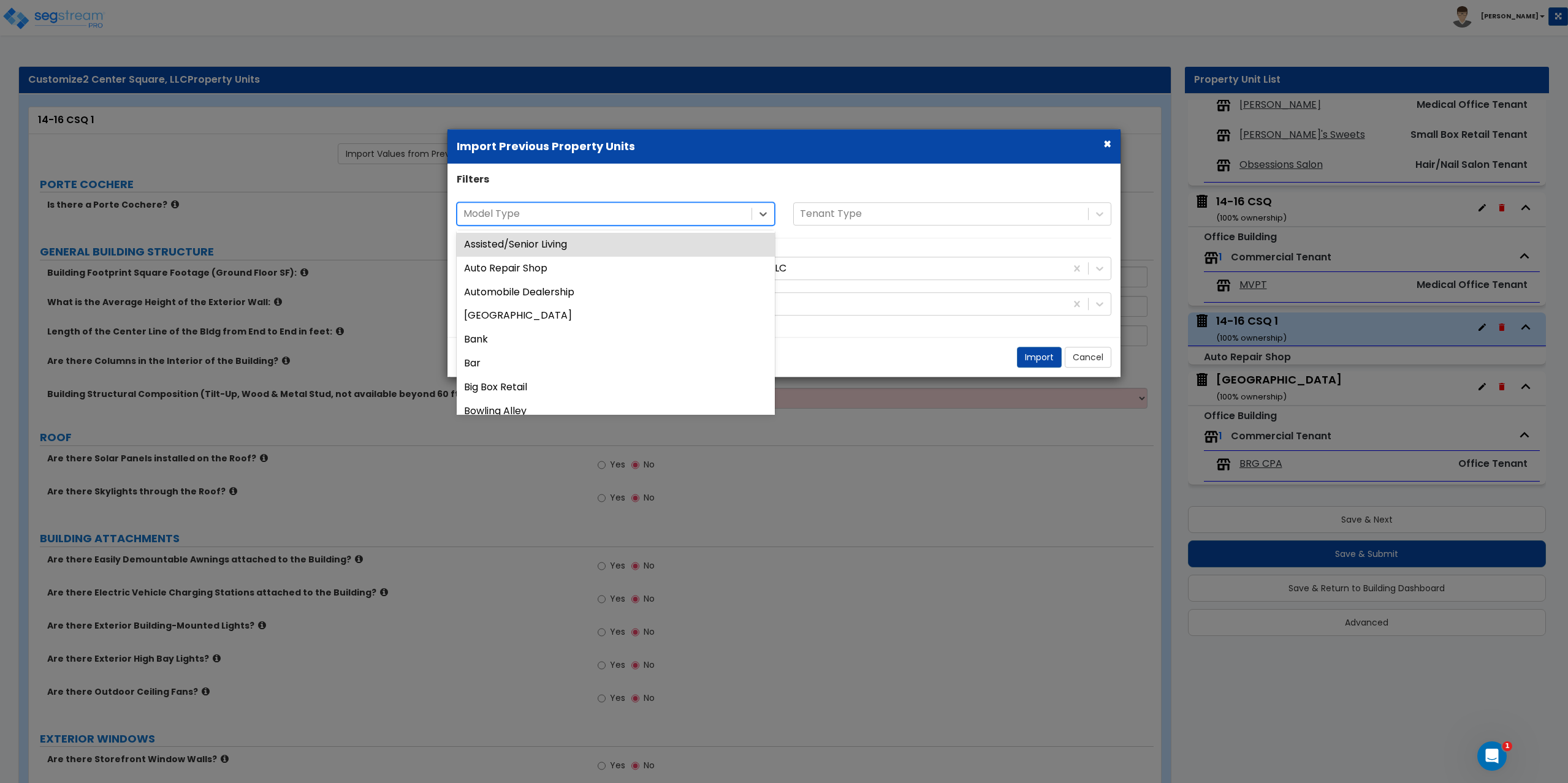
click at [509, 217] on div at bounding box center [604, 214] width 282 height 16
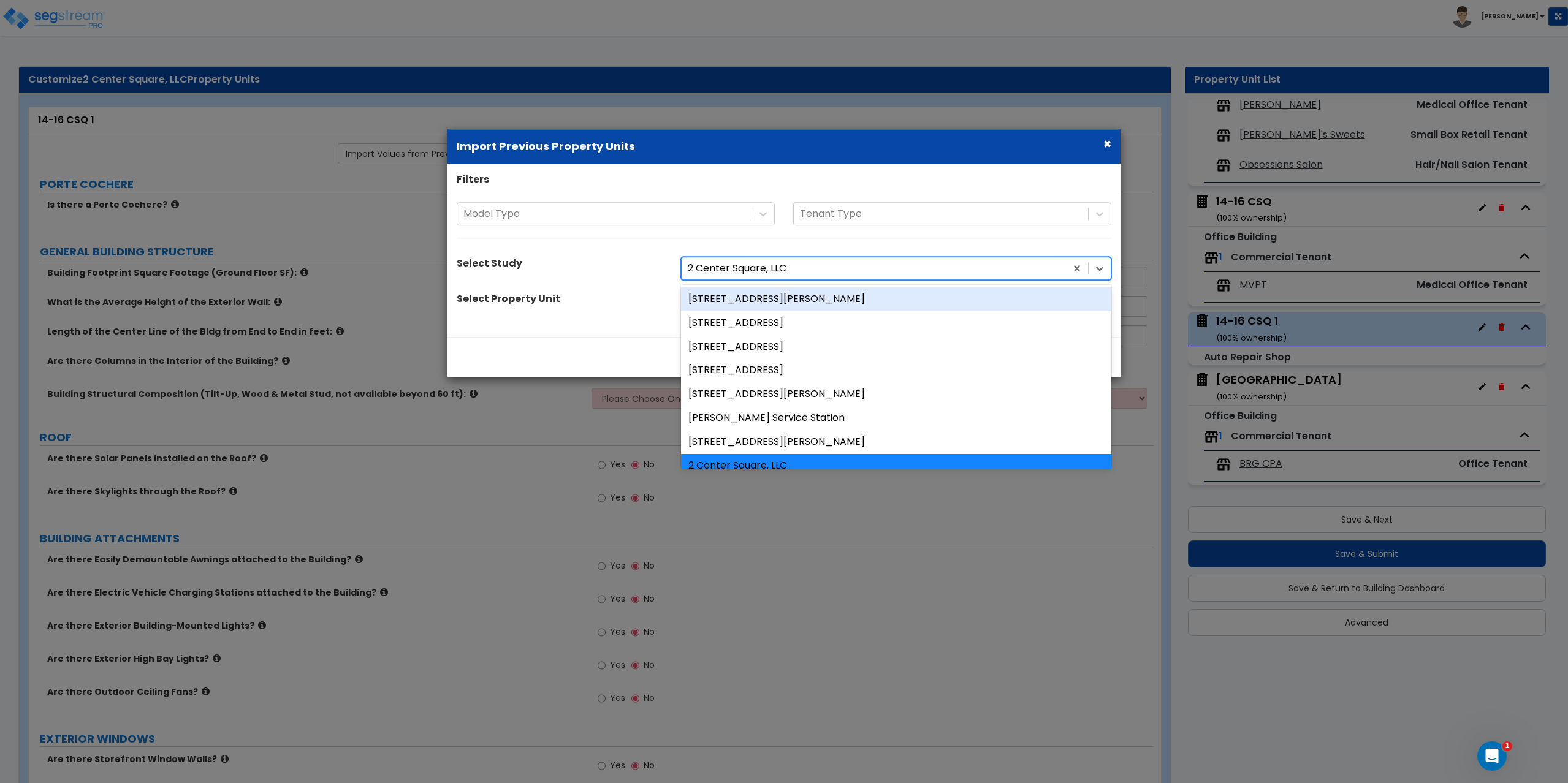
click at [713, 269] on div at bounding box center [873, 268] width 372 height 16
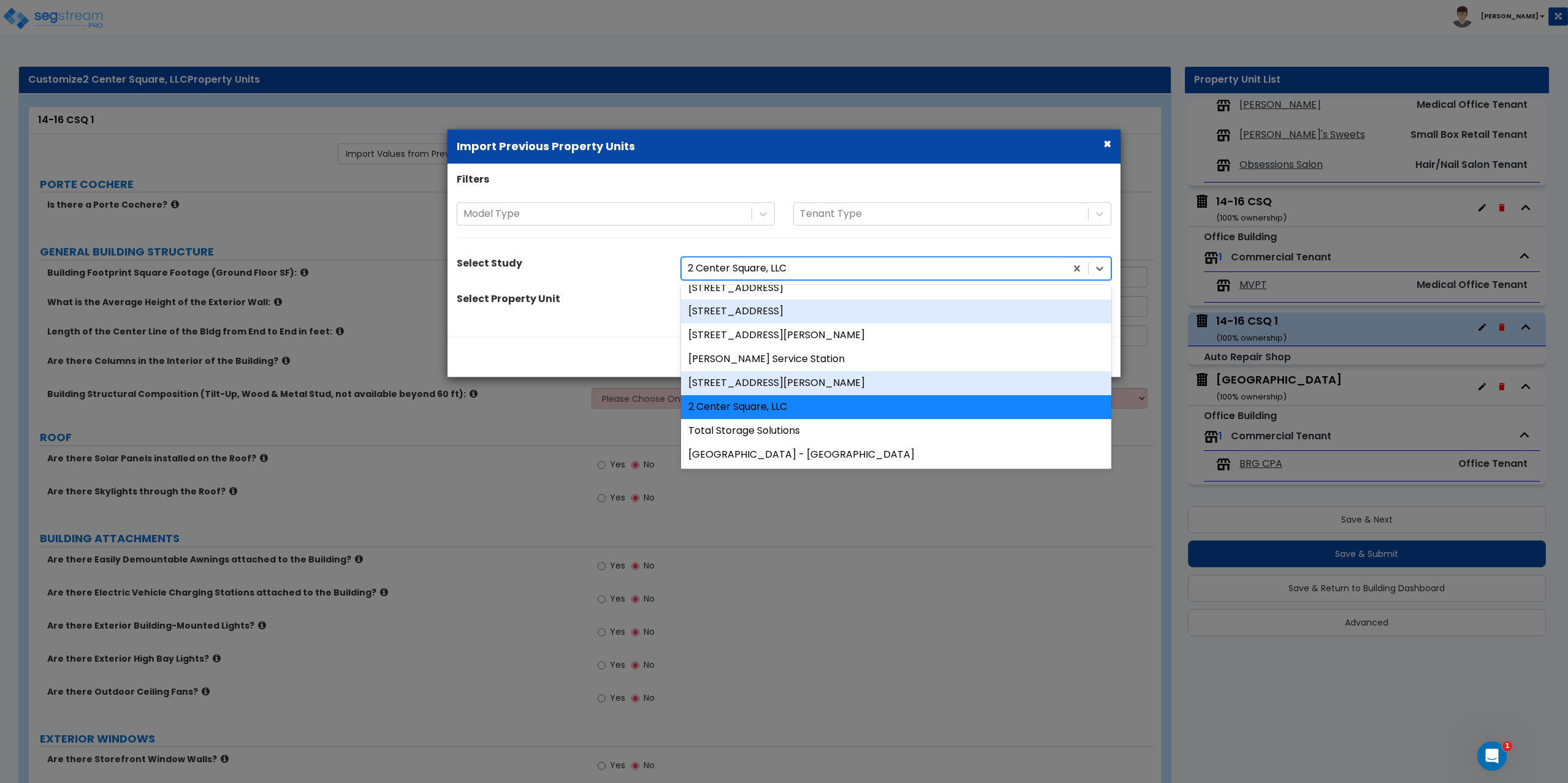
scroll to position [0, 0]
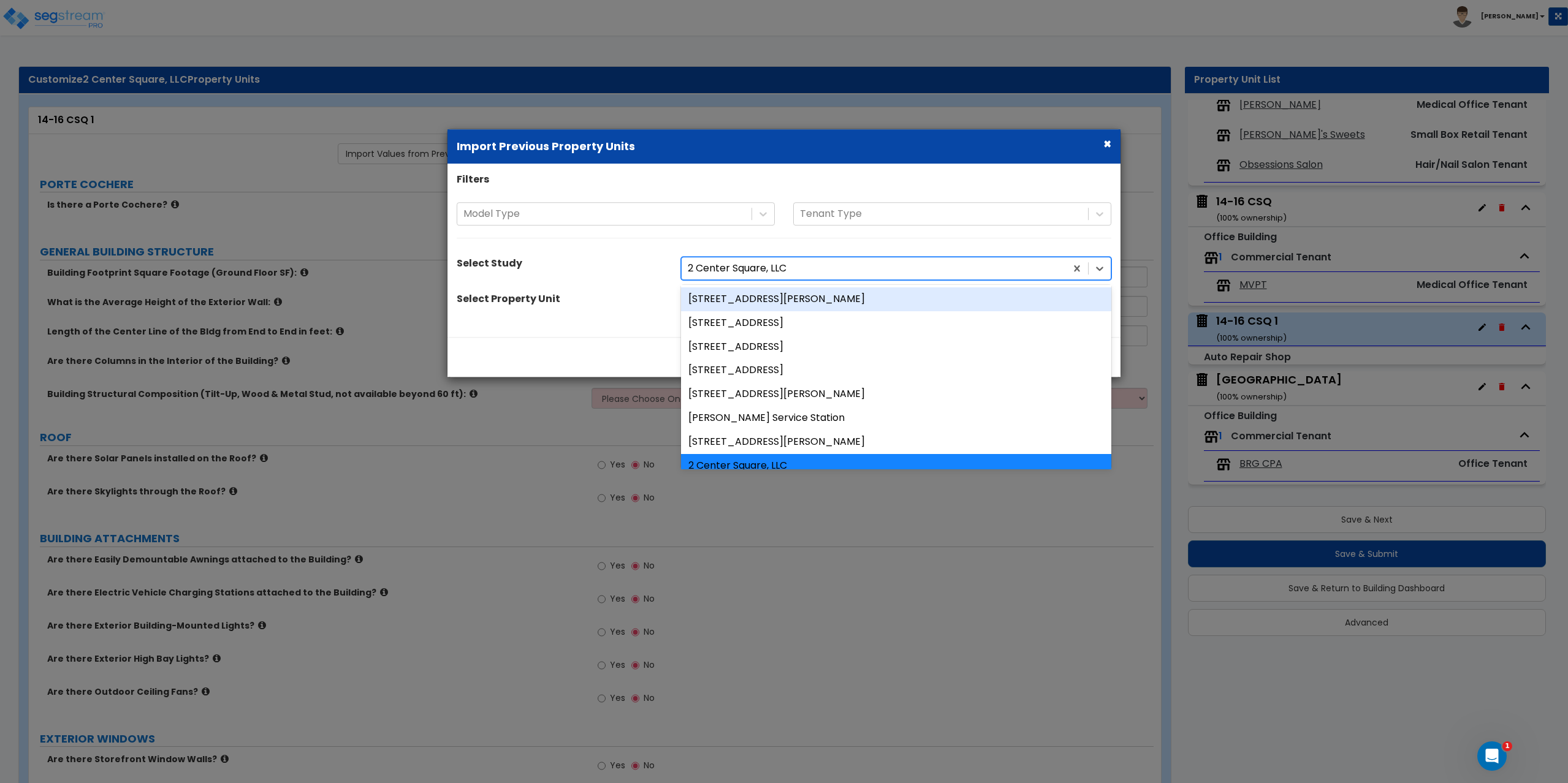
click at [731, 258] on div "2 Center Square, LLC" at bounding box center [874, 268] width 384 height 21
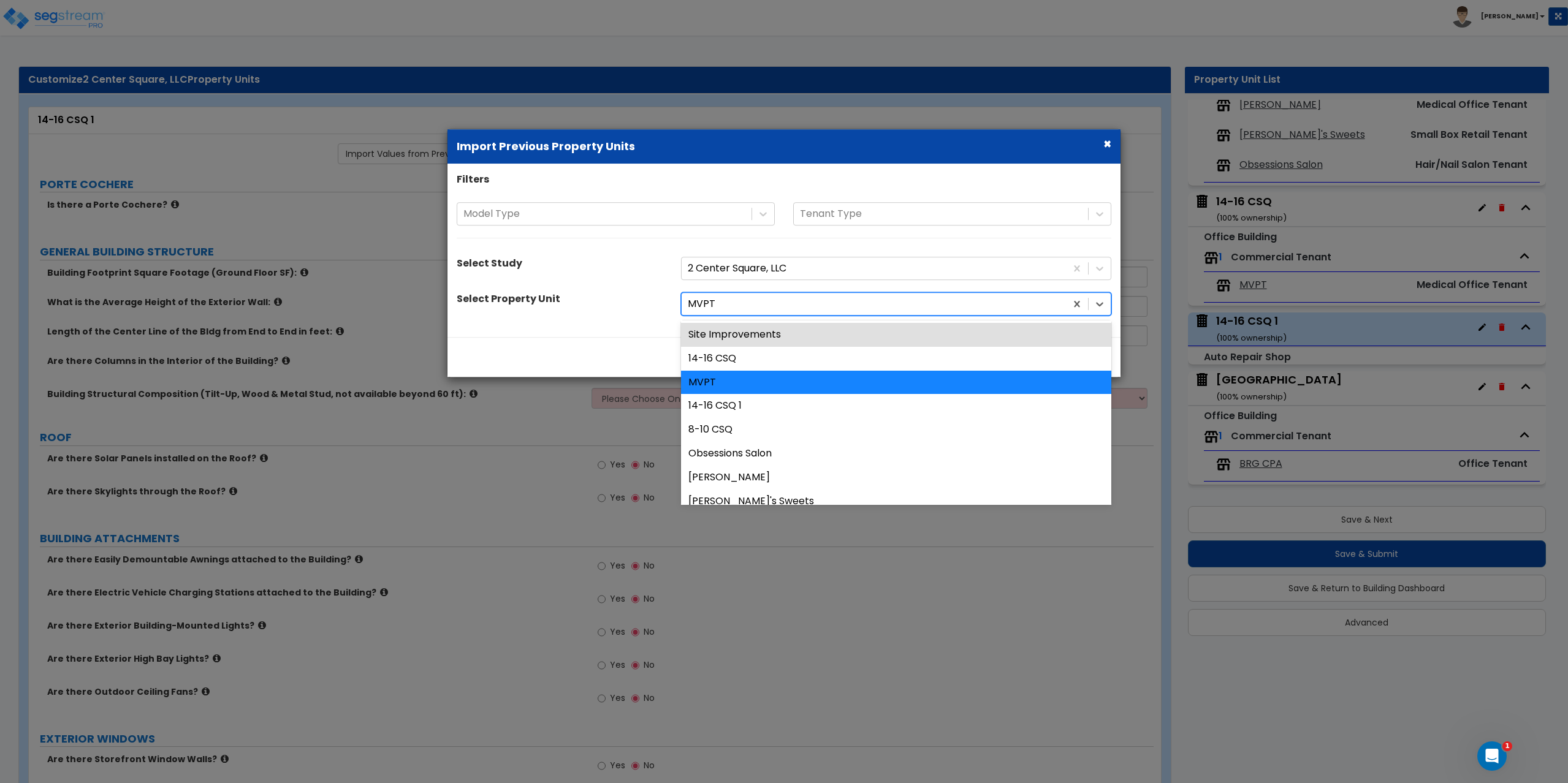
click at [713, 306] on div at bounding box center [873, 304] width 372 height 16
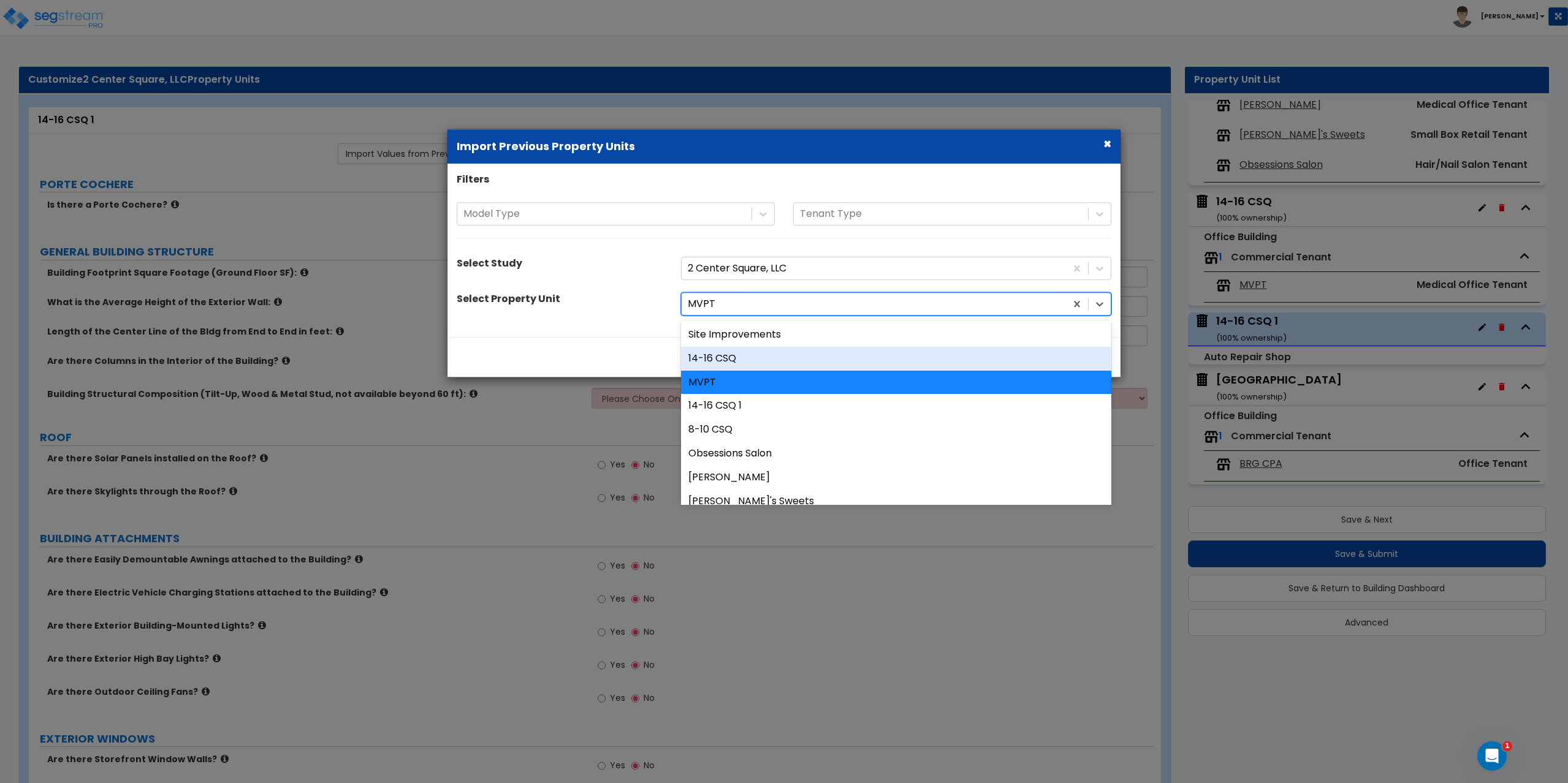
click at [713, 362] on div "14-16 CSQ" at bounding box center [896, 358] width 431 height 24
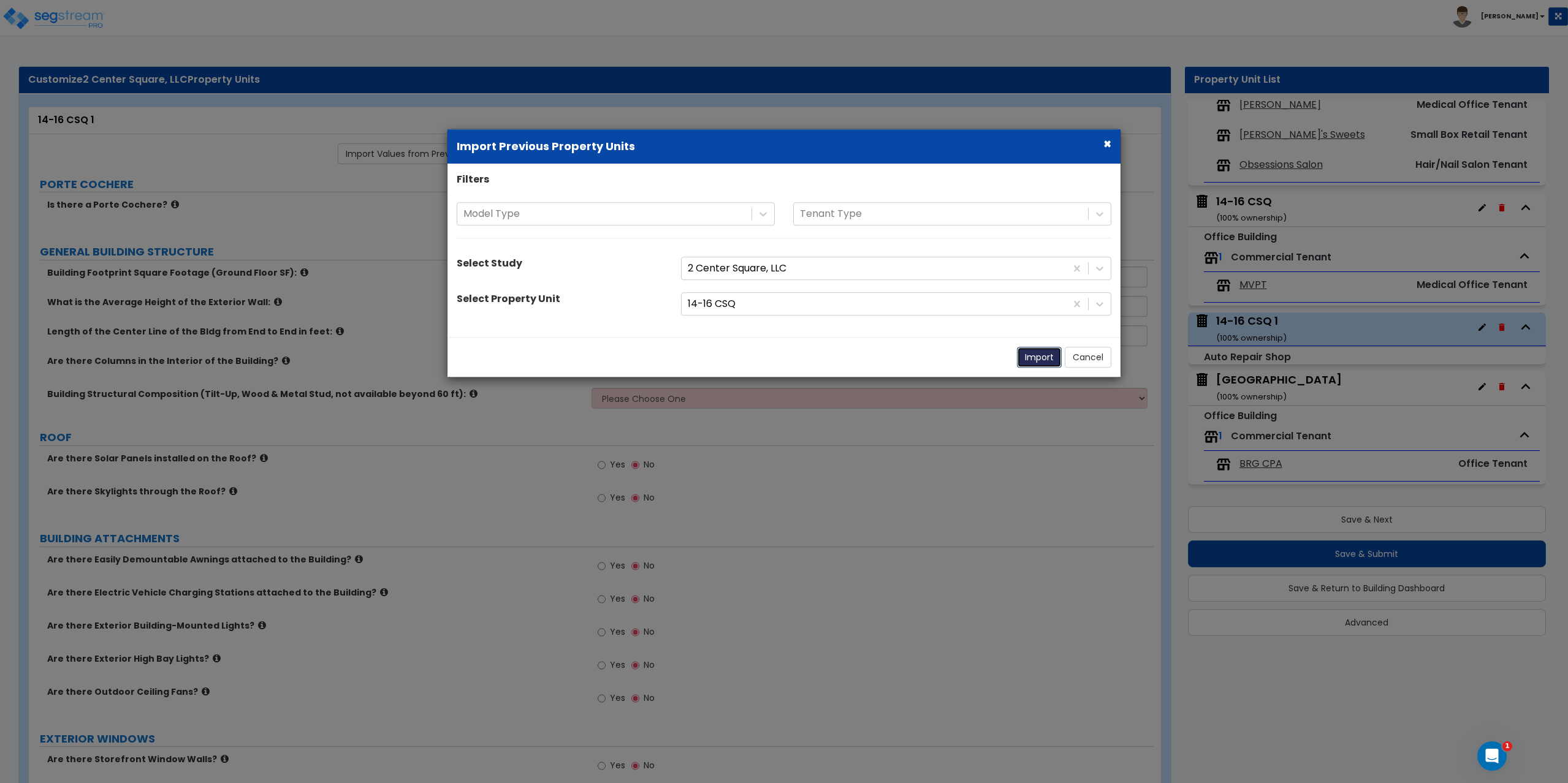
click at [1035, 363] on button "Import" at bounding box center [1039, 357] width 45 height 21
type input "62"
select select "7"
radio input "true"
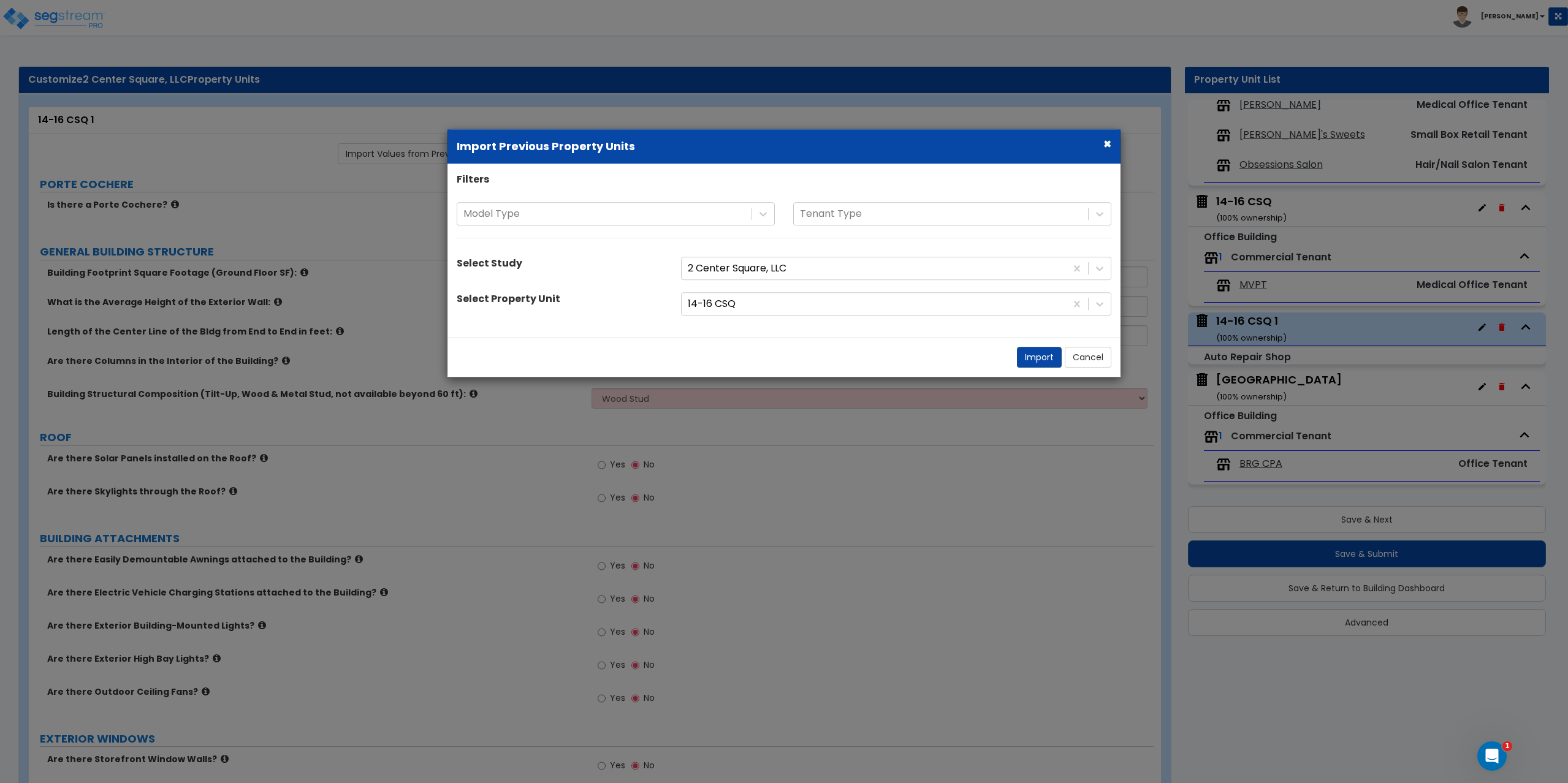
select select "1"
select select "5"
select select "2"
select select "3"
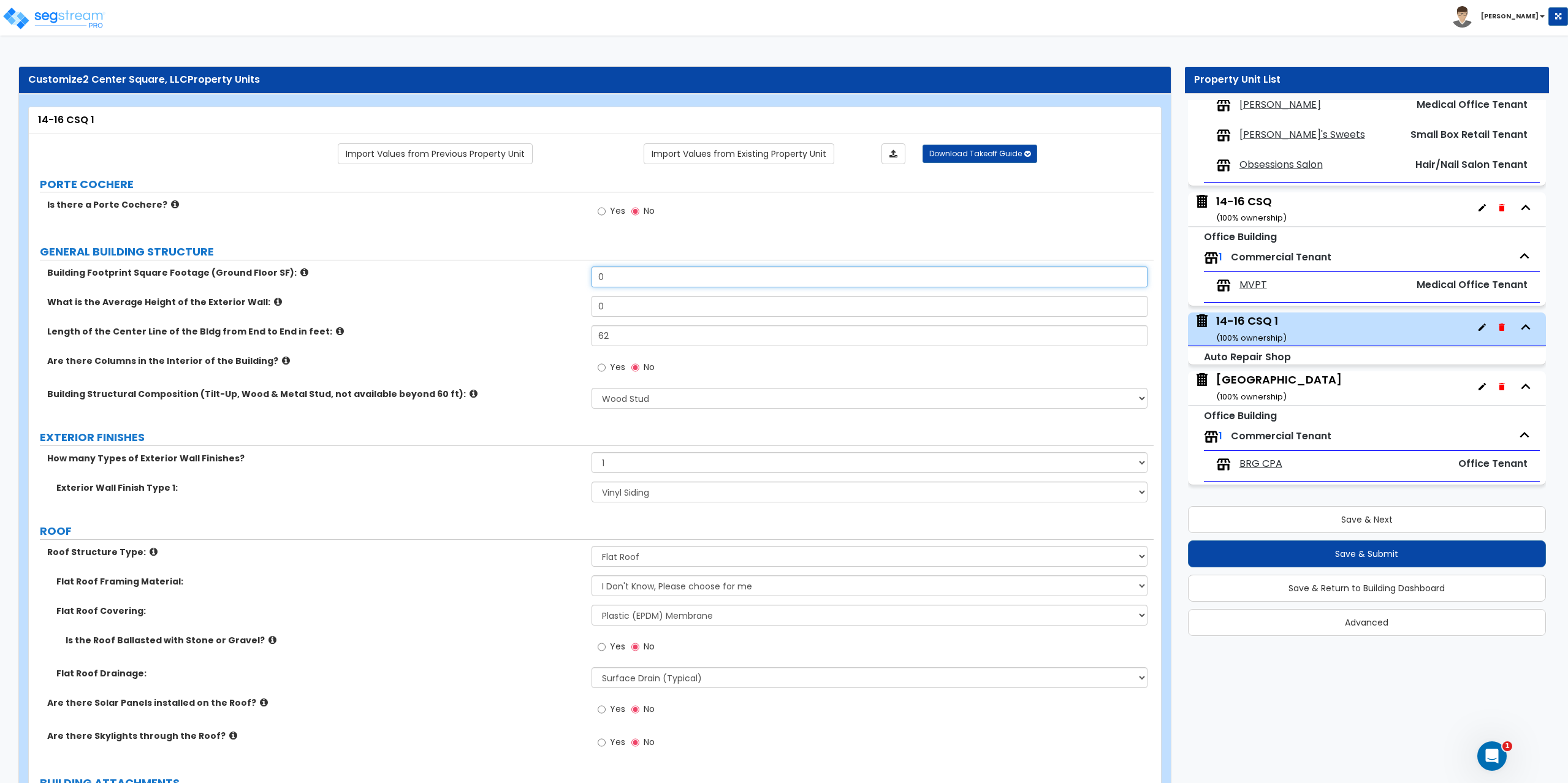
click at [653, 277] on input "0" at bounding box center [869, 277] width 556 height 21
click at [468, 157] on link "Import Values from Previous Property Unit" at bounding box center [435, 154] width 195 height 21
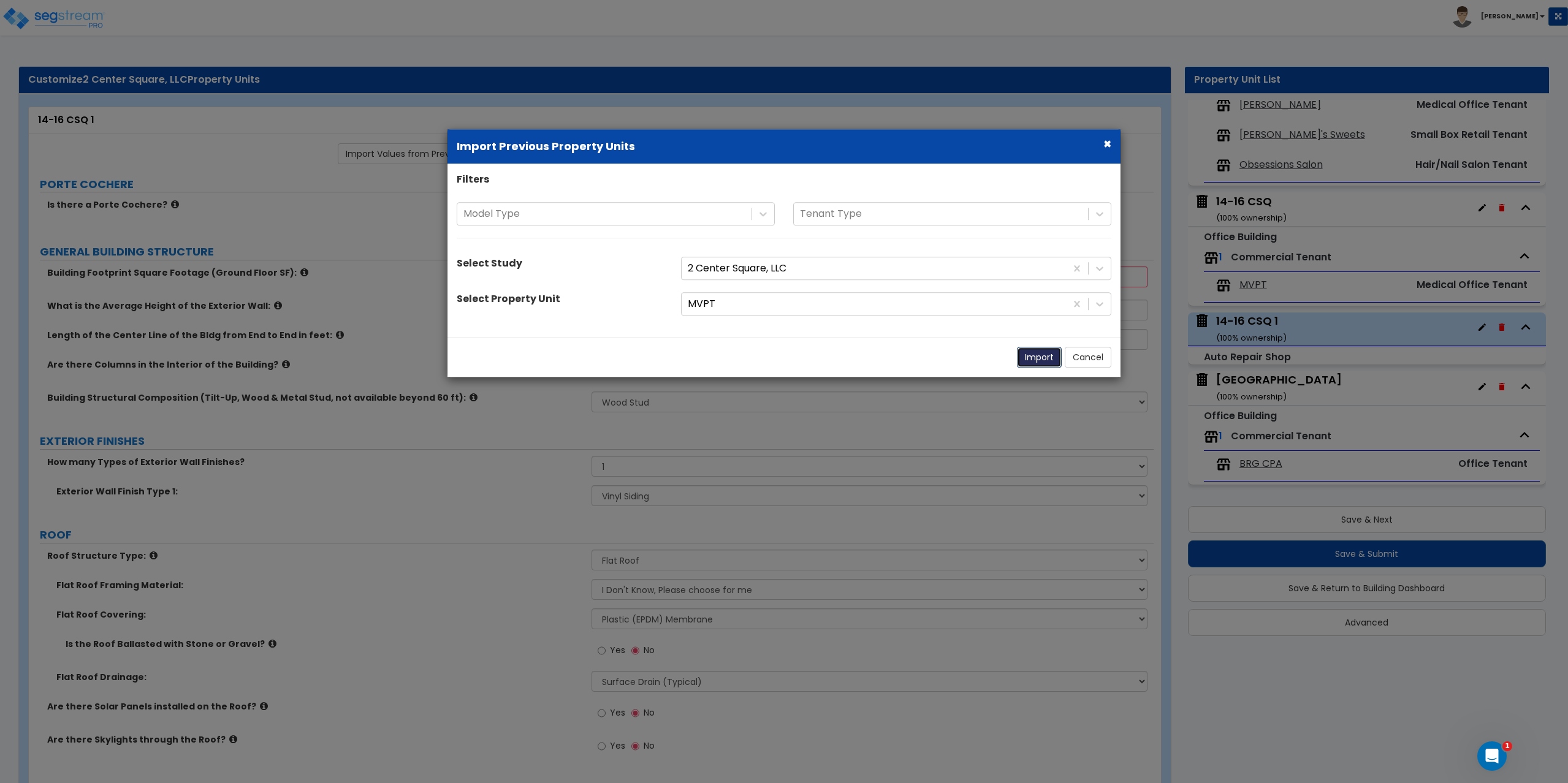
click at [1035, 357] on button "Import" at bounding box center [1039, 357] width 45 height 21
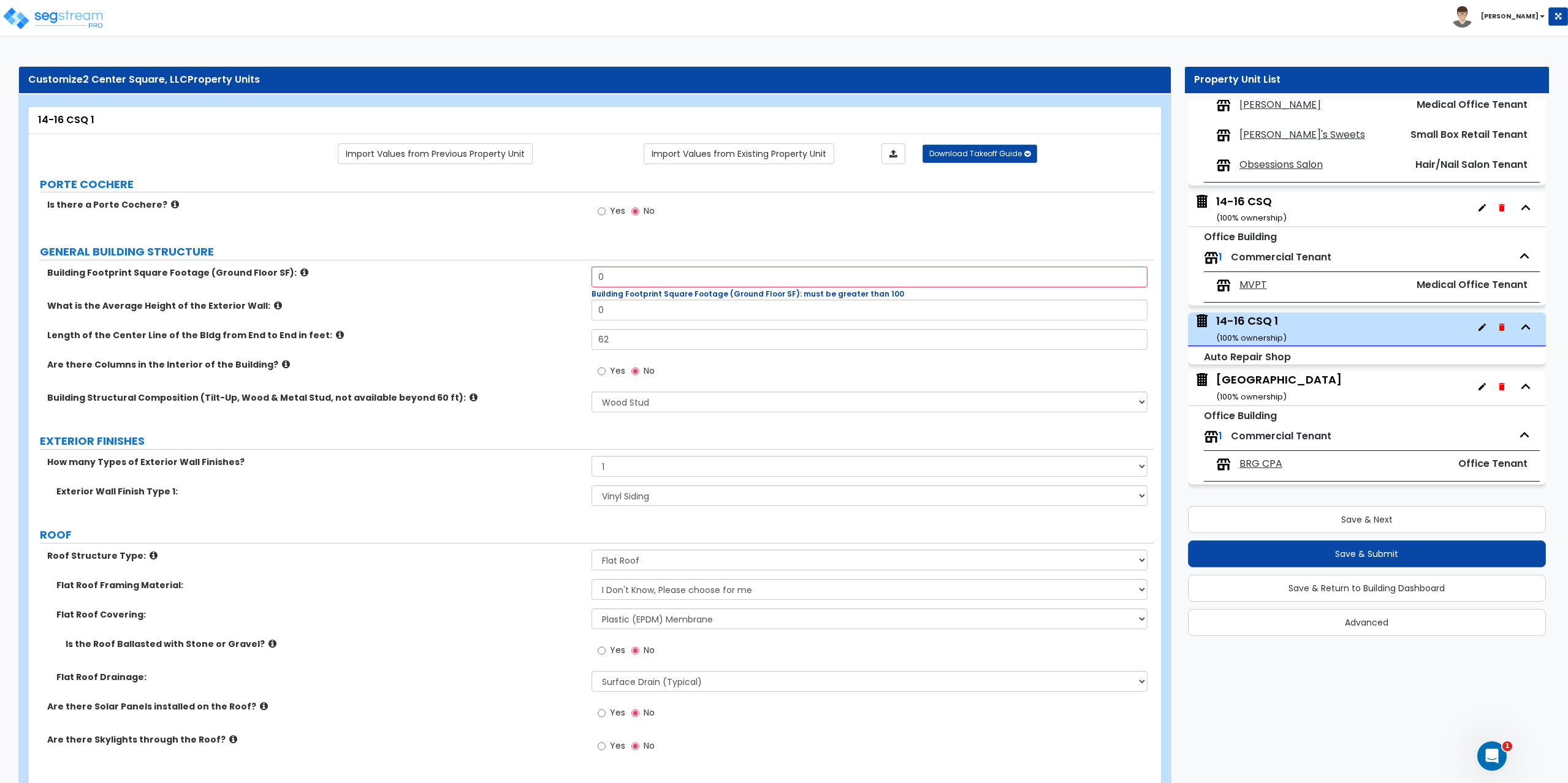
click at [1240, 203] on div "14-16 CSQ ( 100 % ownership)" at bounding box center [1251, 209] width 71 height 32
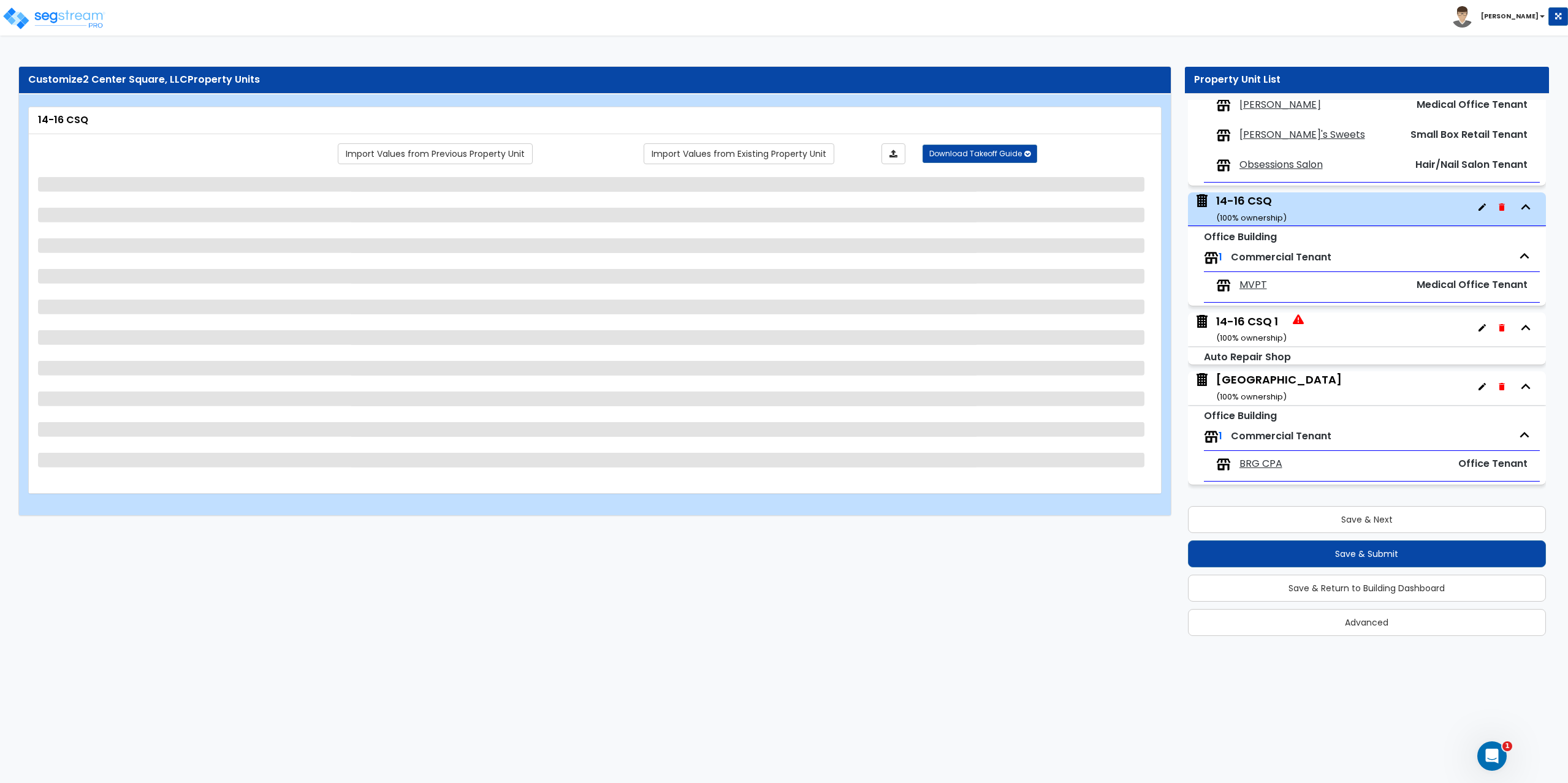
select select "7"
select select "1"
select select "5"
select select "2"
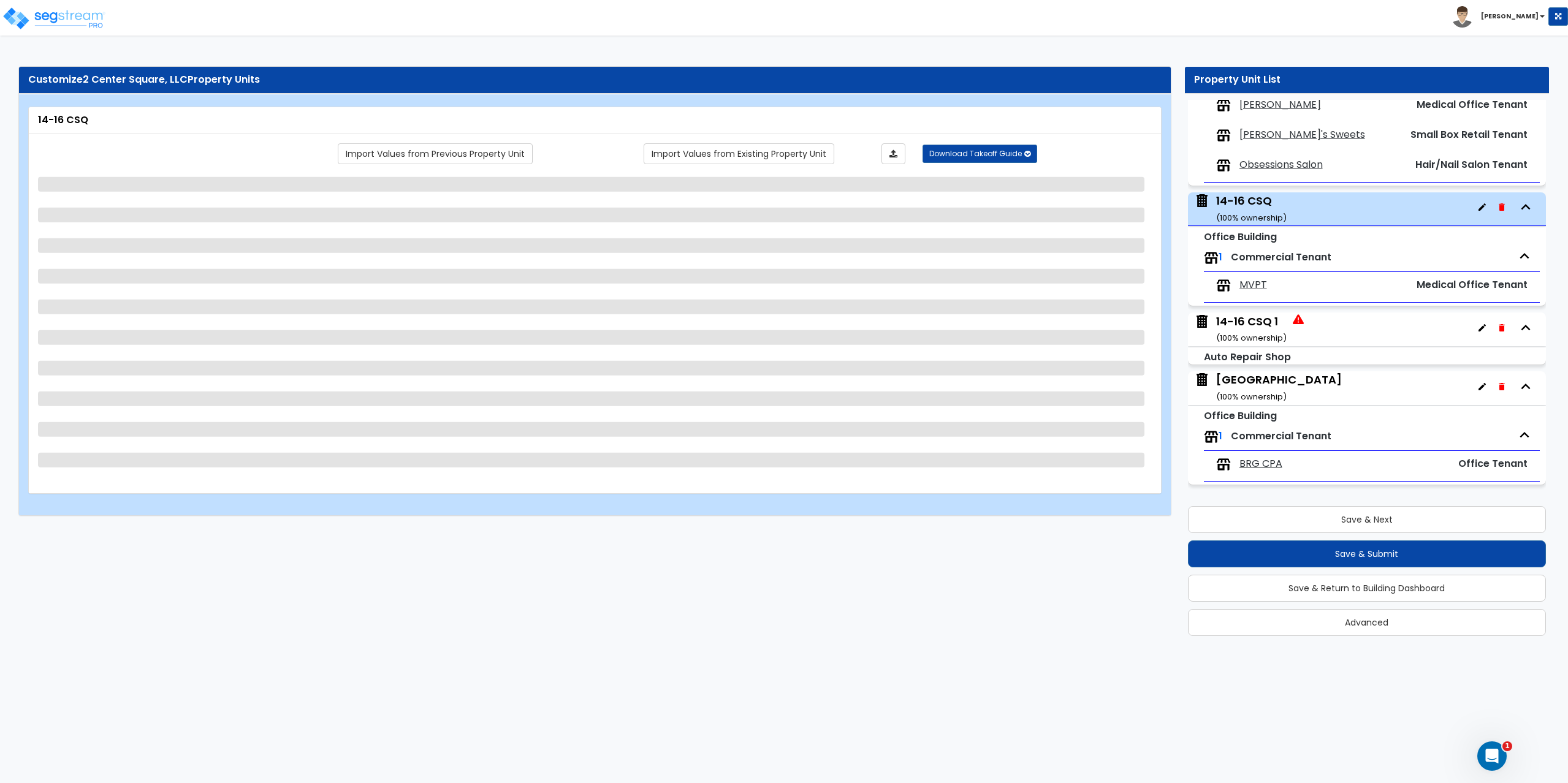
select select "3"
select select "2"
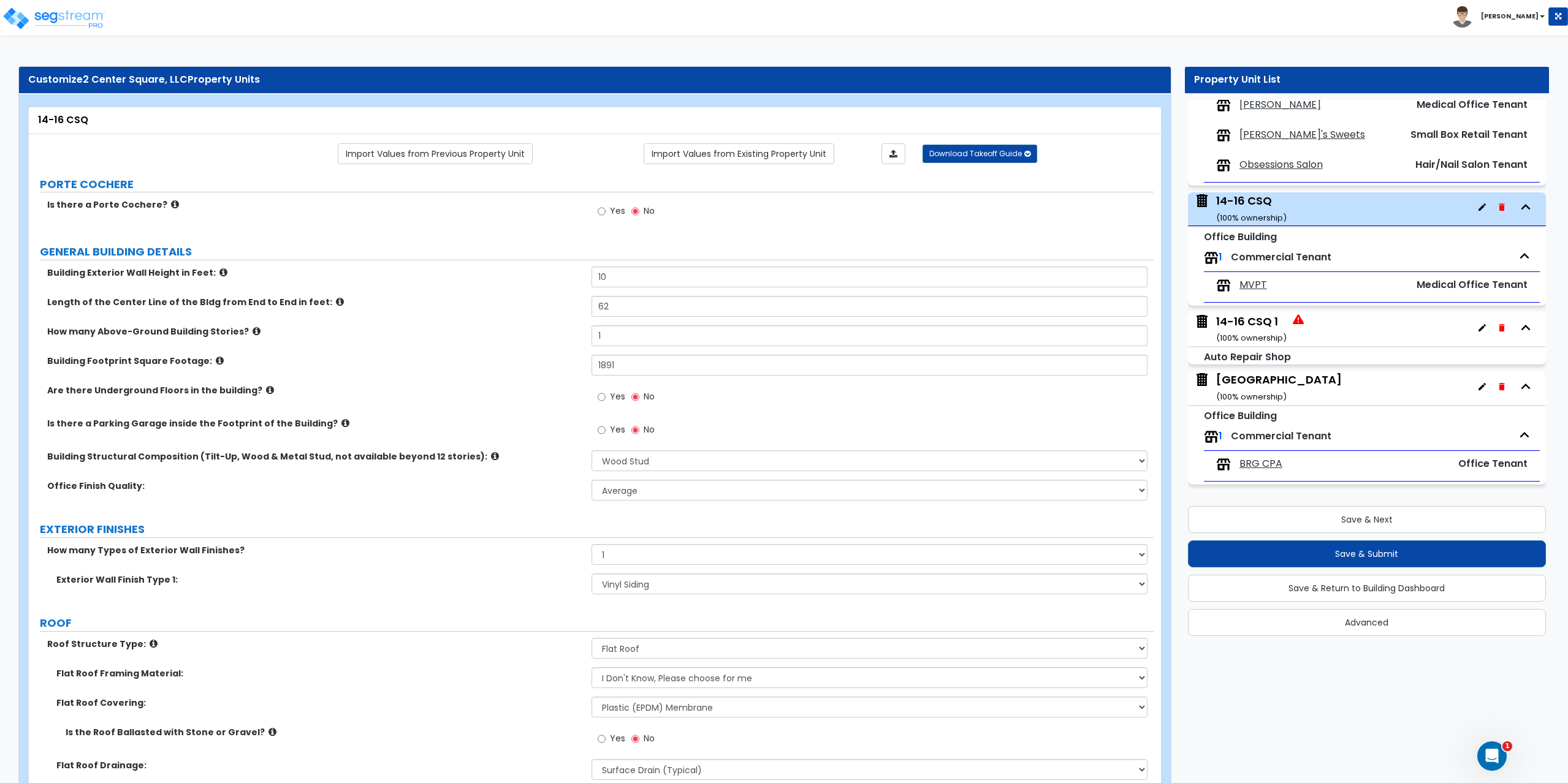
click at [1254, 282] on span "MVPT" at bounding box center [1253, 285] width 28 height 14
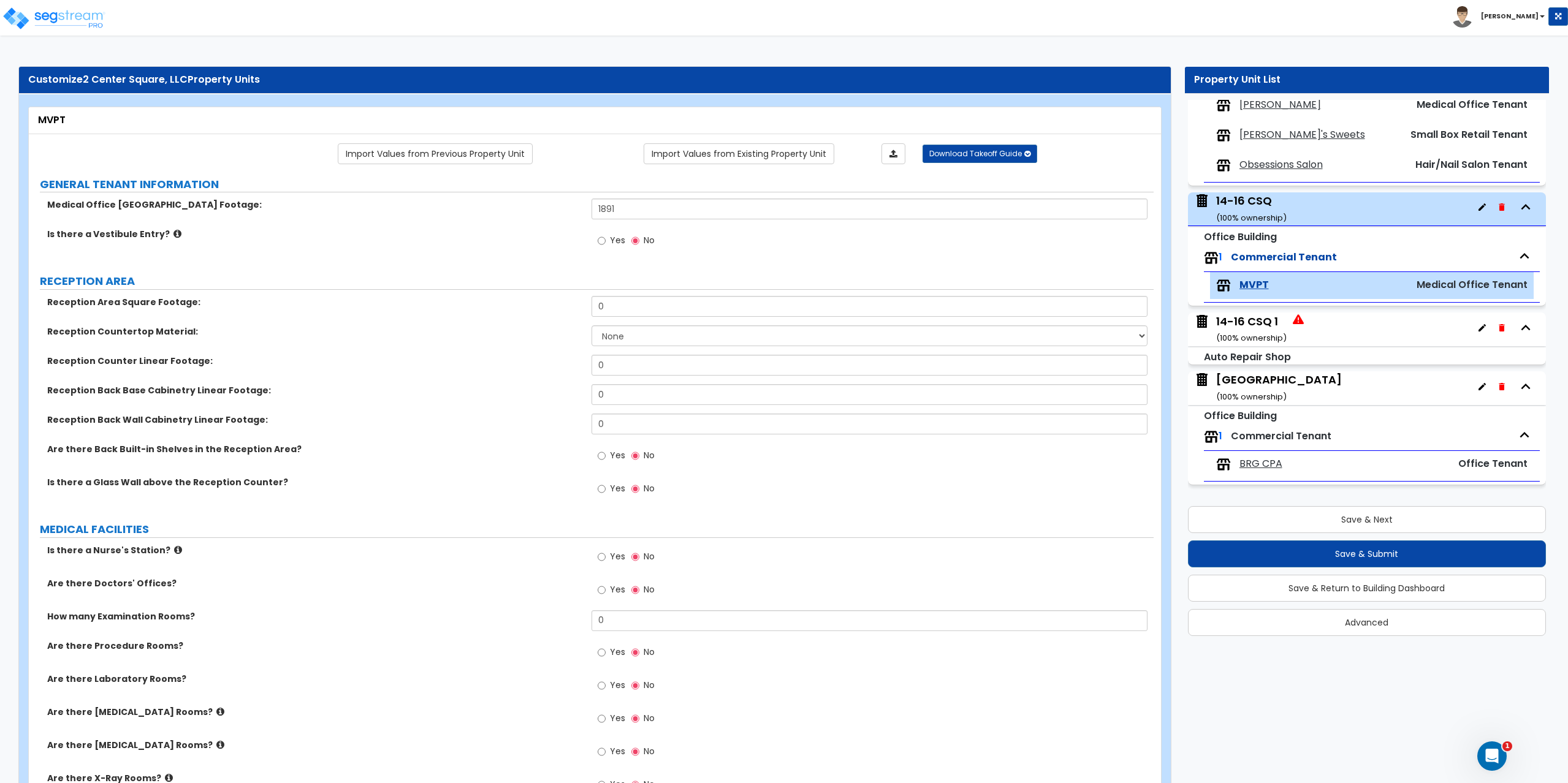
click at [1234, 316] on div "14-16 CSQ 1 ( 100 % ownership)" at bounding box center [1251, 329] width 71 height 32
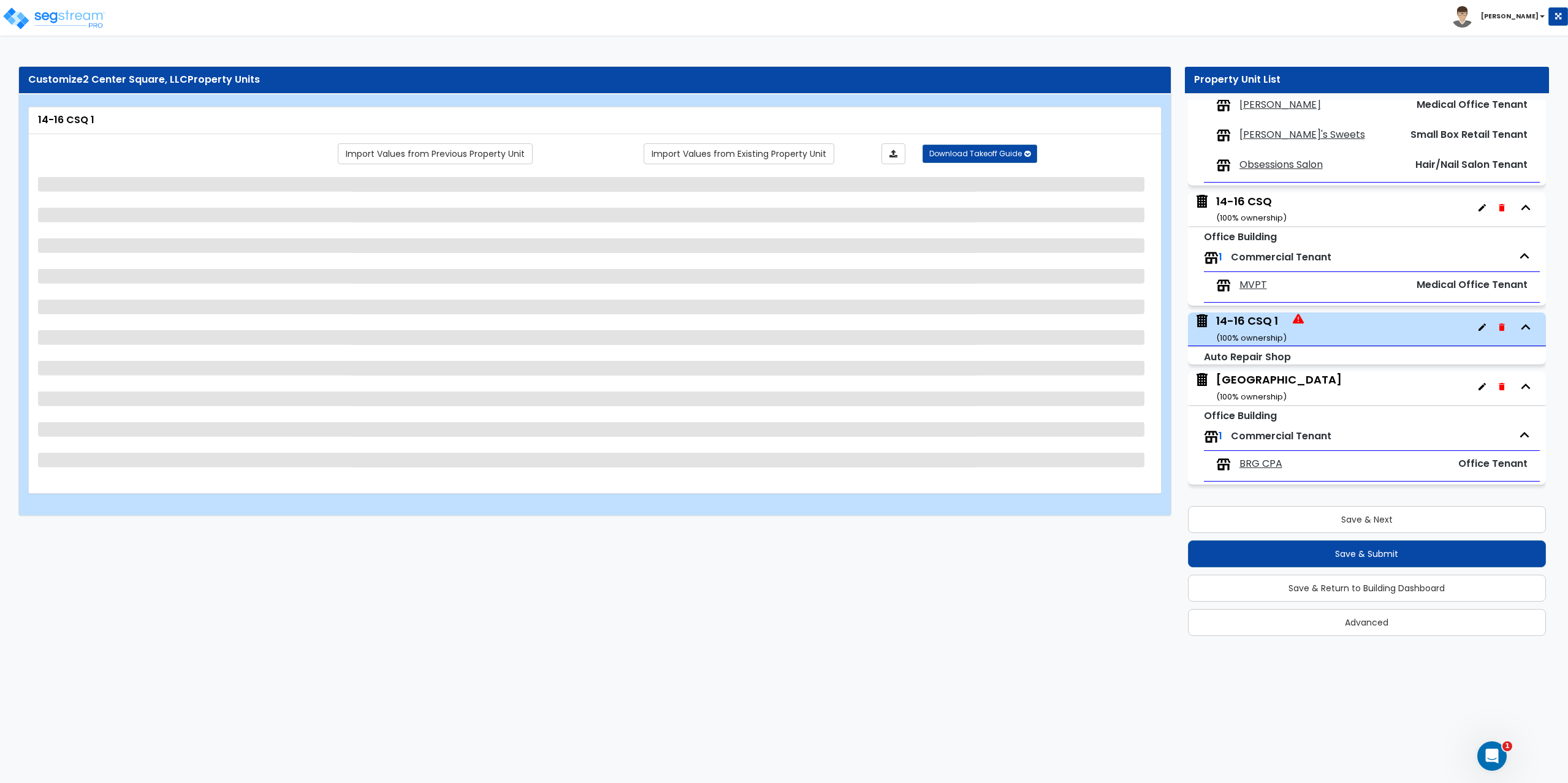
select select "7"
select select "1"
select select "5"
select select "2"
select select "3"
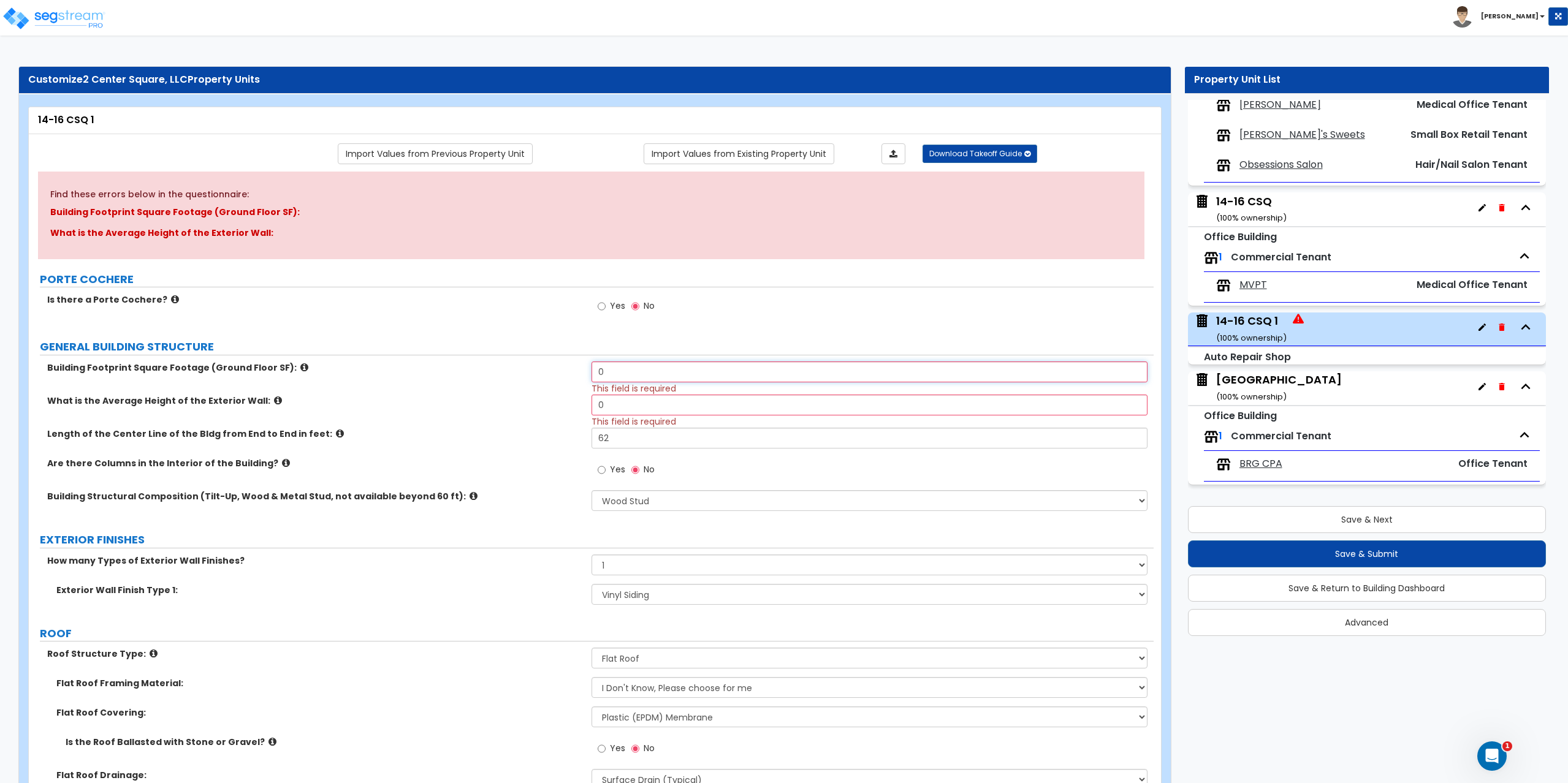
click at [626, 369] on input "0" at bounding box center [869, 372] width 556 height 21
type input "1,891"
type input "10"
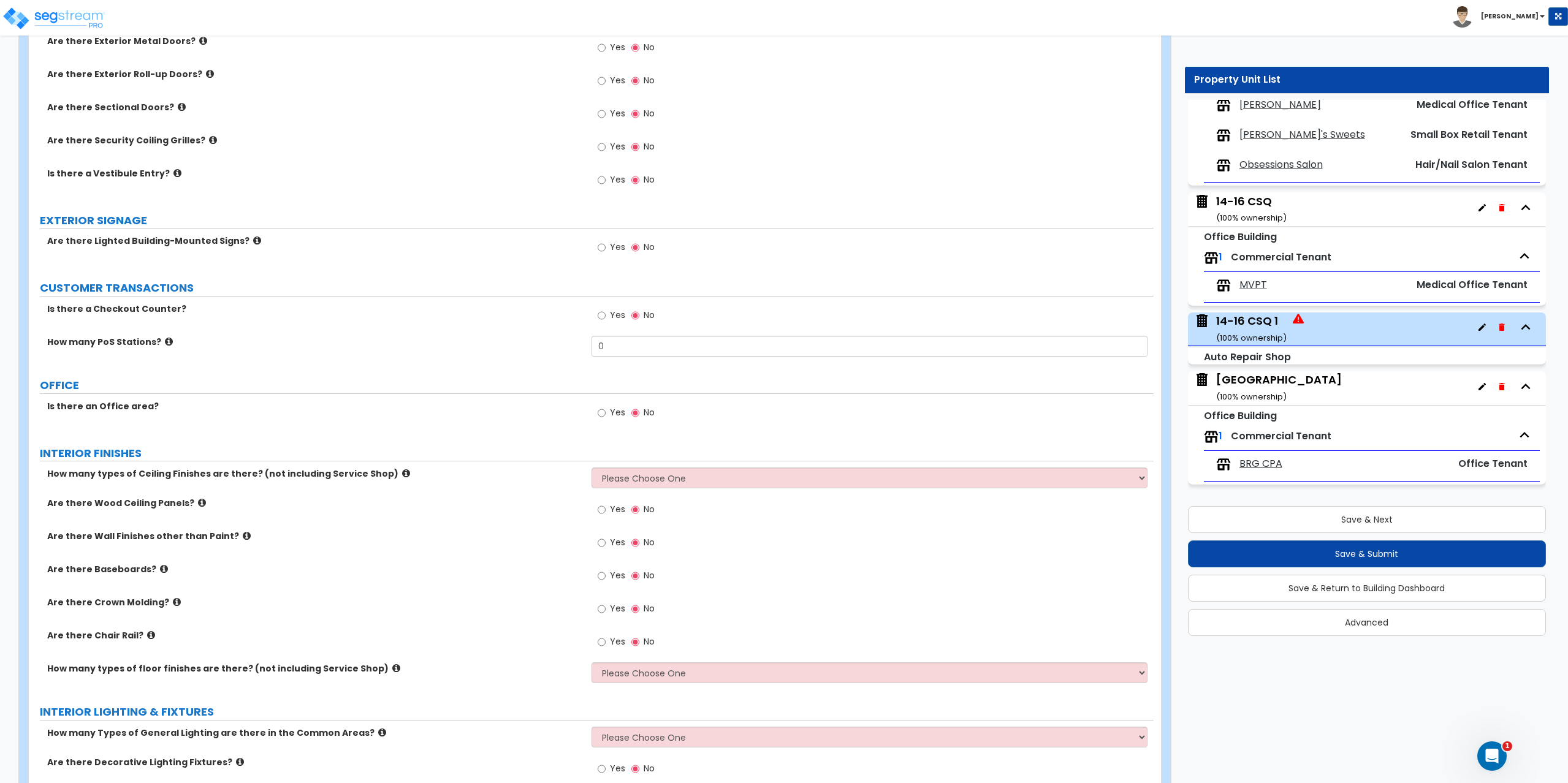
scroll to position [1164, 0]
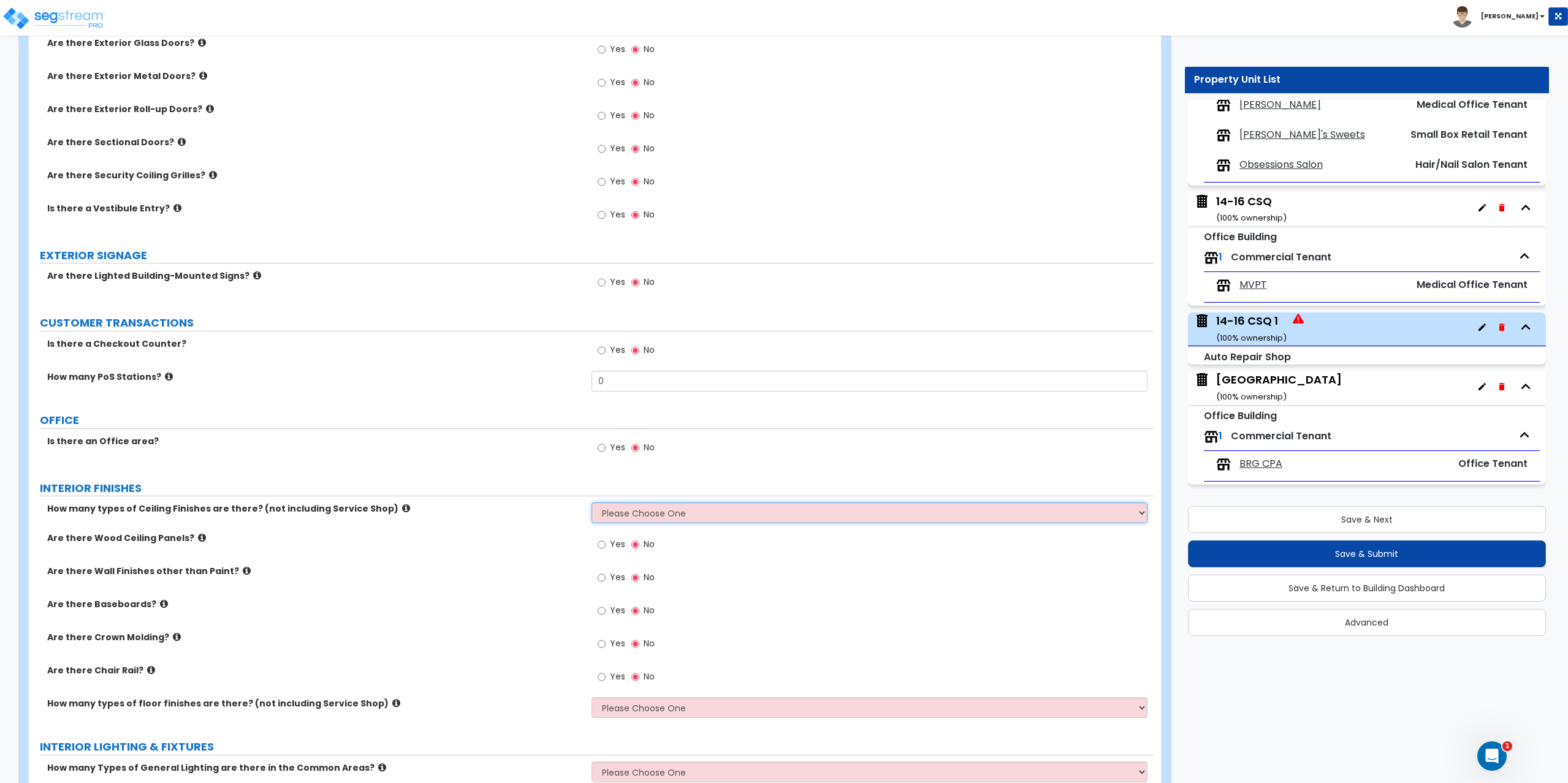
click at [610, 518] on select "Please Choose One 1 2 3" at bounding box center [869, 513] width 556 height 21
click at [591, 503] on select "Please Choose One 1 2 3" at bounding box center [869, 513] width 556 height 21
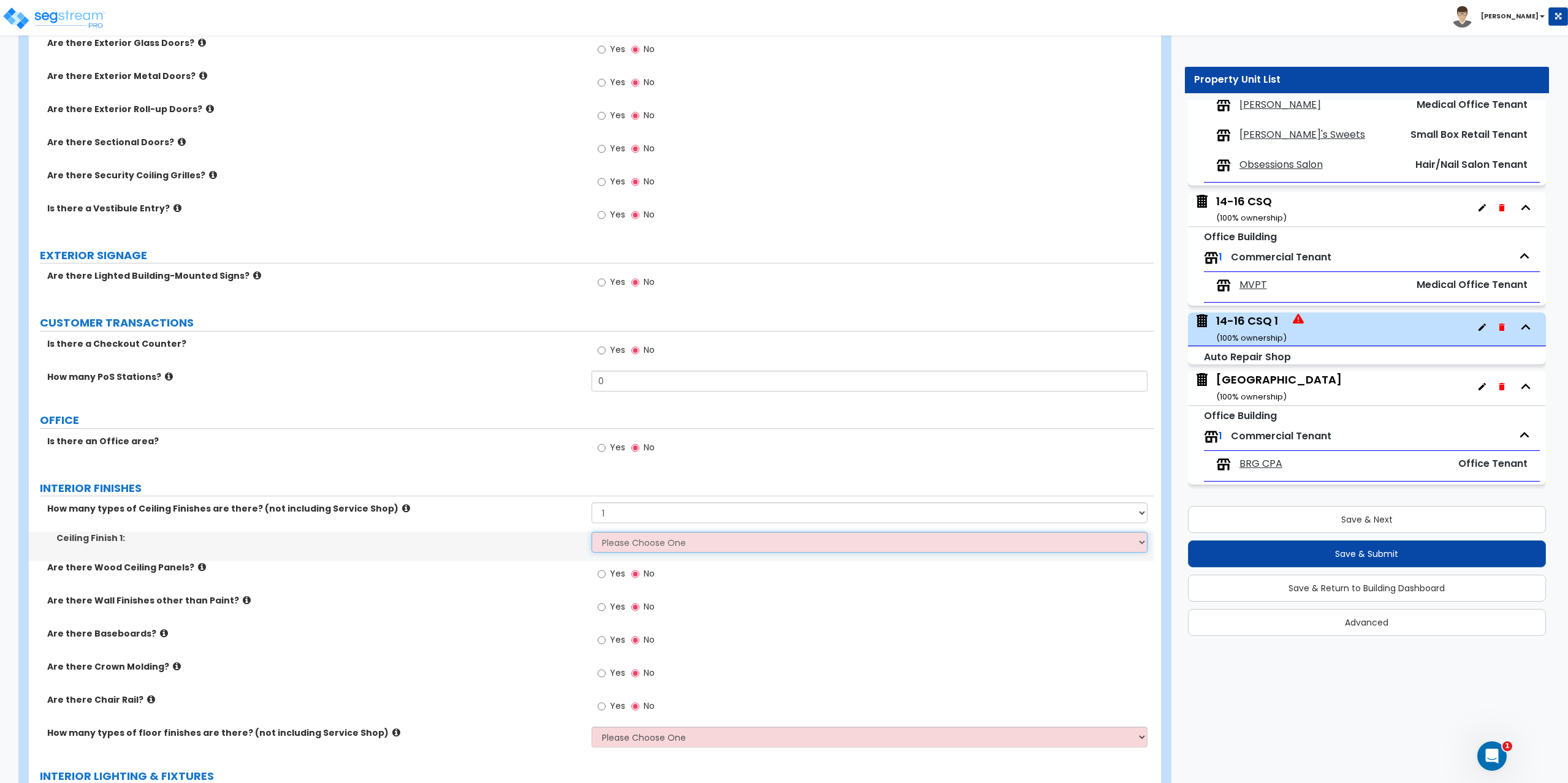
click at [614, 541] on select "Please Choose One Drop Ceiling Open Ceiling Drywall Ceiling" at bounding box center [869, 542] width 556 height 21
click at [623, 503] on select "Please Choose One 1 2 3" at bounding box center [869, 513] width 556 height 21
click at [621, 516] on select "Please Choose One 1 2 3" at bounding box center [869, 513] width 556 height 21
select select "2"
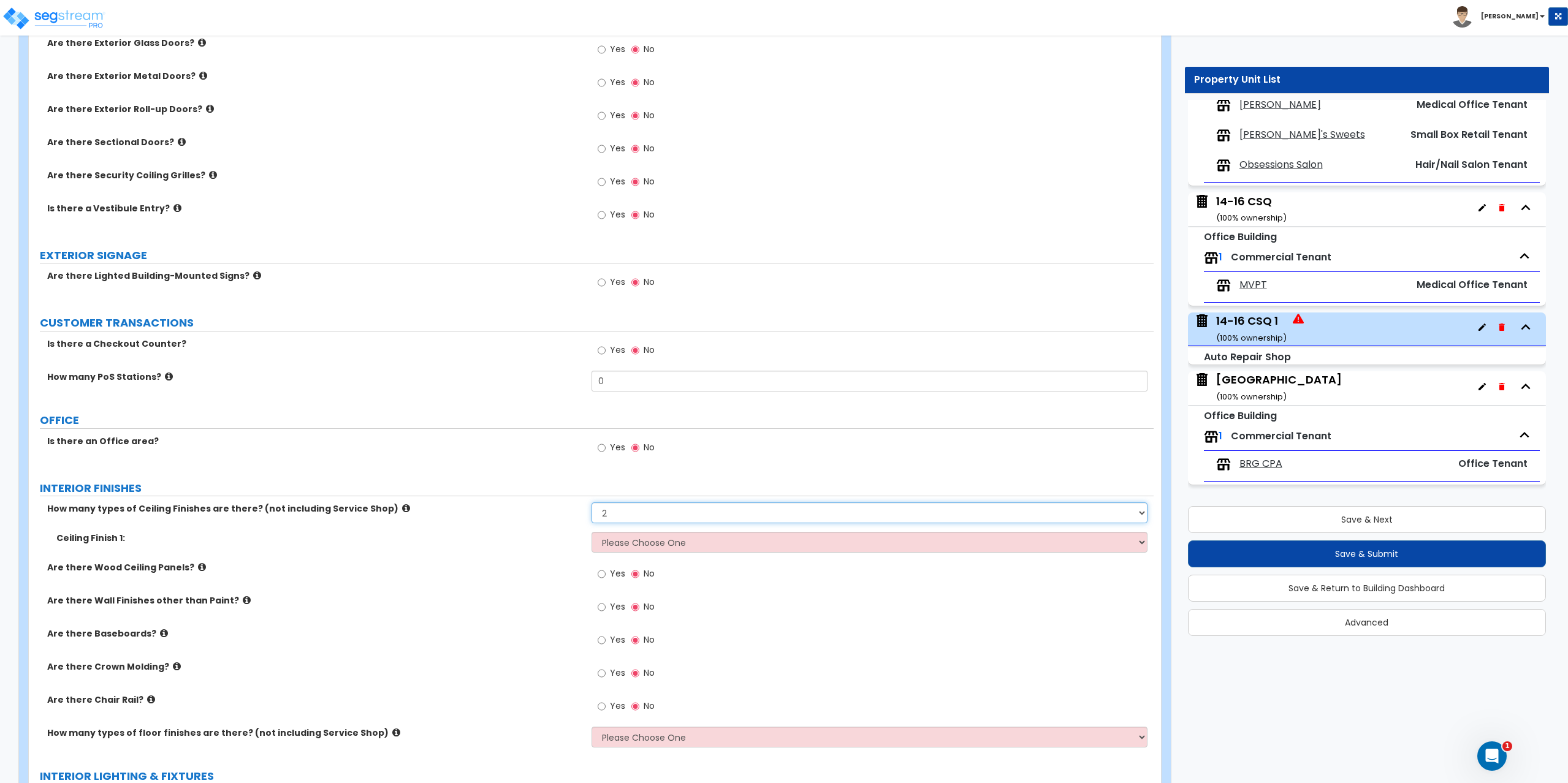
click at [591, 503] on select "Please Choose One 1 2 3" at bounding box center [869, 513] width 556 height 21
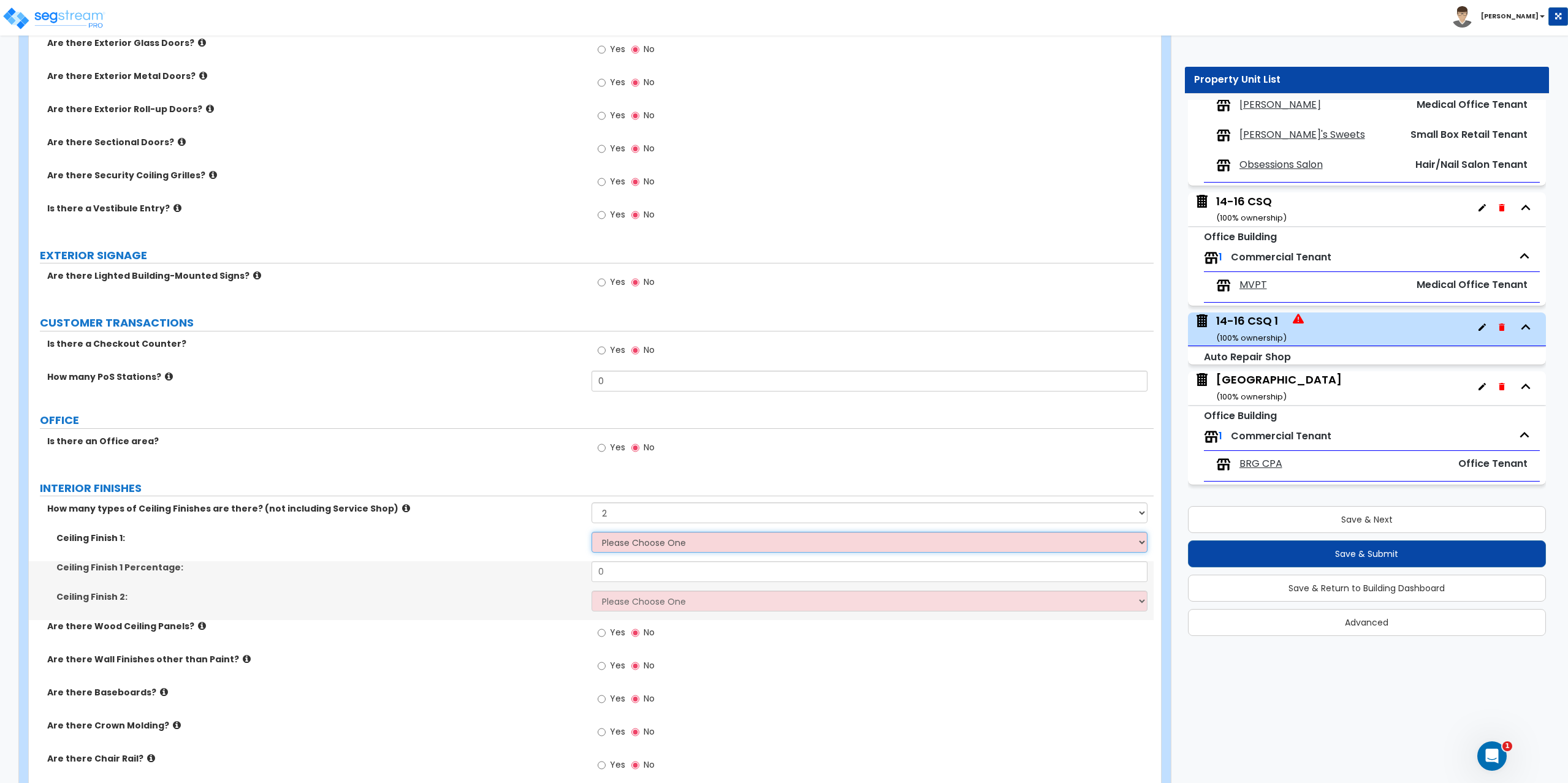
click at [621, 549] on select "Please Choose One Drop Ceiling Open Ceiling Drywall Ceiling" at bounding box center [869, 542] width 556 height 21
select select "2"
click at [591, 532] on select "Please Choose One Drop Ceiling Open Ceiling Drywall Ceiling" at bounding box center [869, 542] width 556 height 21
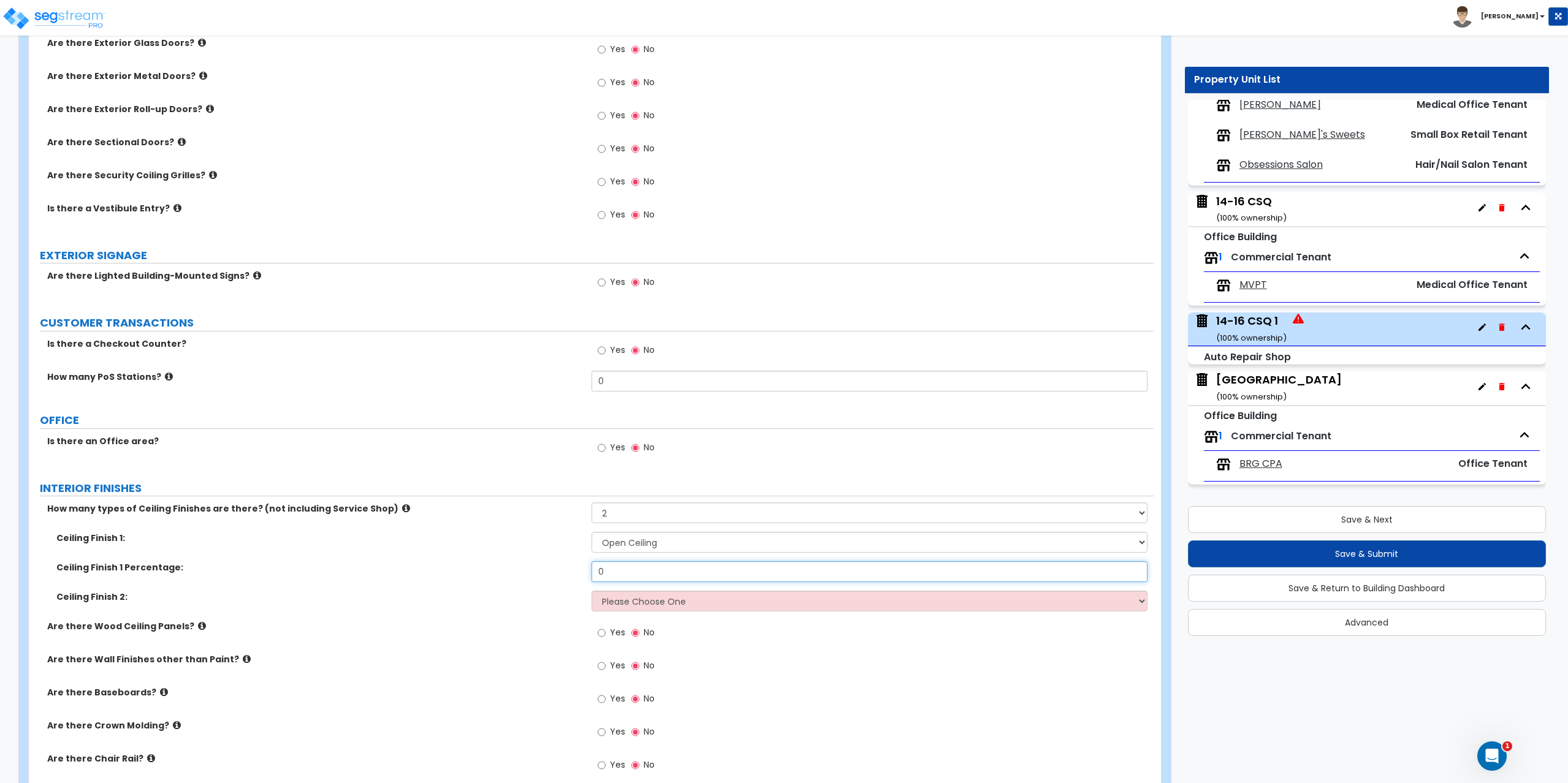
drag, startPoint x: 616, startPoint y: 572, endPoint x: 572, endPoint y: 580, distance: 44.7
click at [571, 580] on div "Ceiling Finish 1 Percentage: 0" at bounding box center [591, 575] width 1125 height 29
type input "60"
click at [608, 595] on select "Please Choose One Drop Ceiling Open Ceiling Drywall Ceiling" at bounding box center [869, 601] width 556 height 21
select select "1"
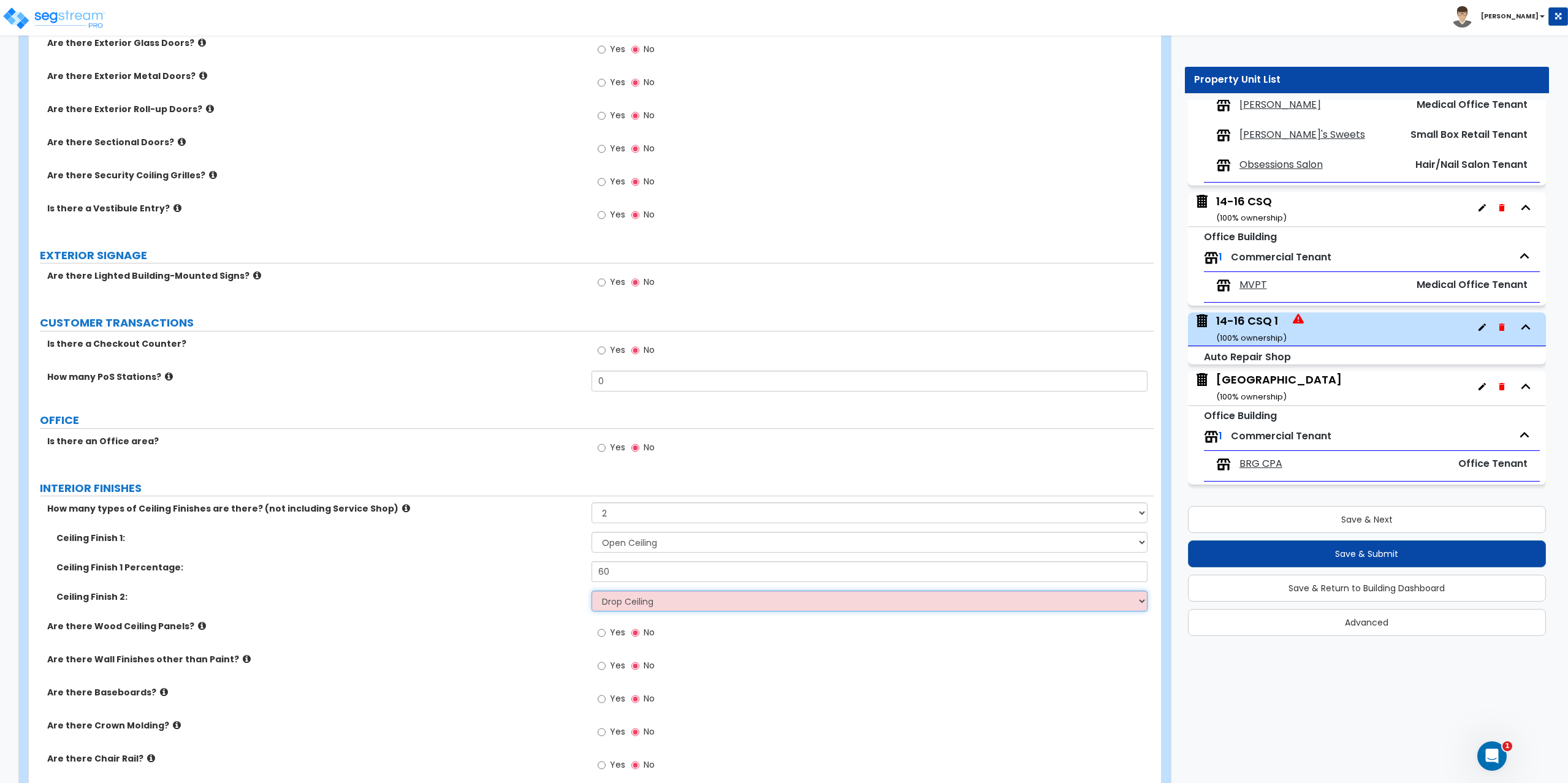
click at [591, 591] on select "Please Choose One Drop Ceiling Open Ceiling Drywall Ceiling" at bounding box center [869, 601] width 556 height 21
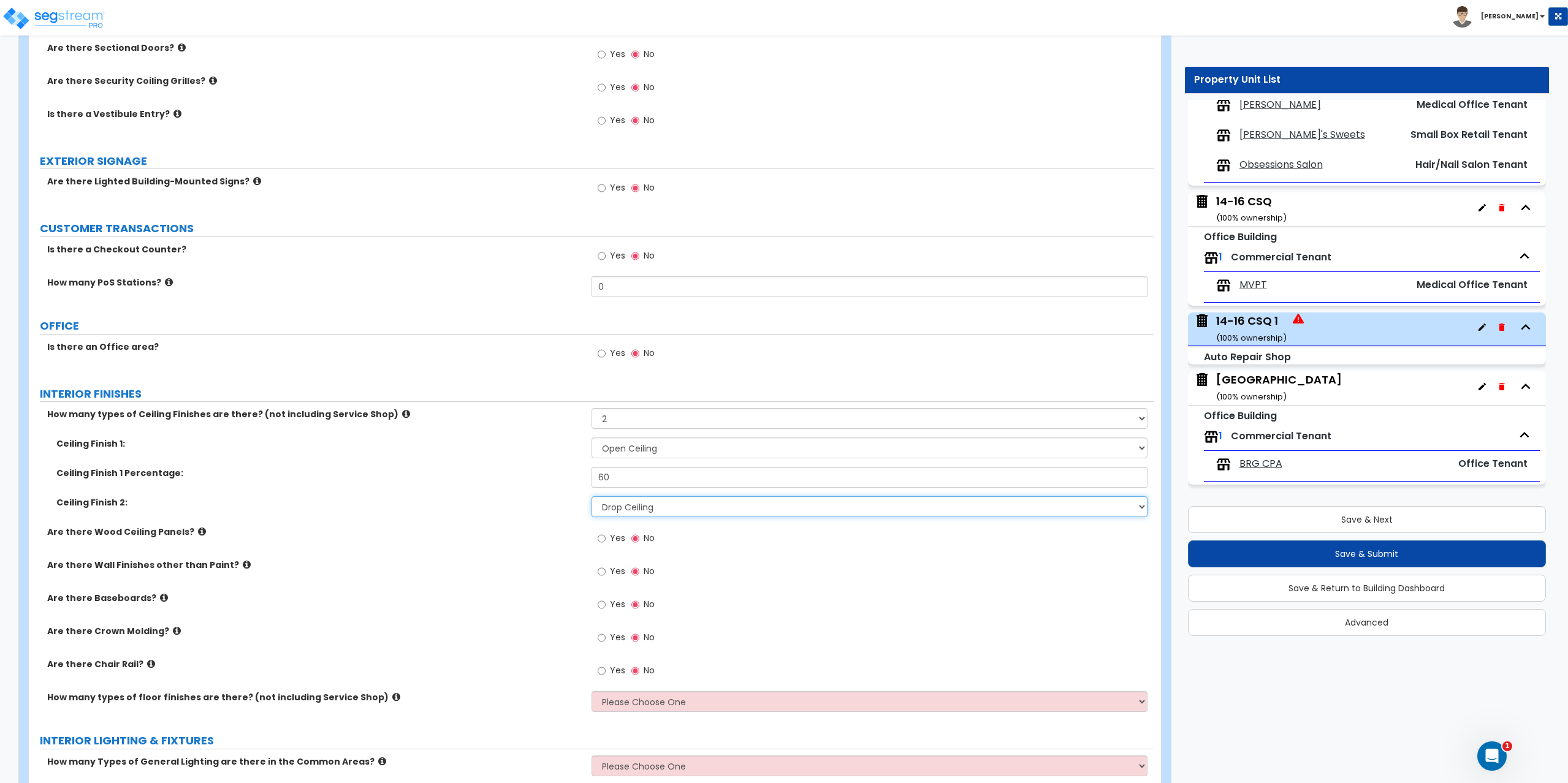
scroll to position [1286, 0]
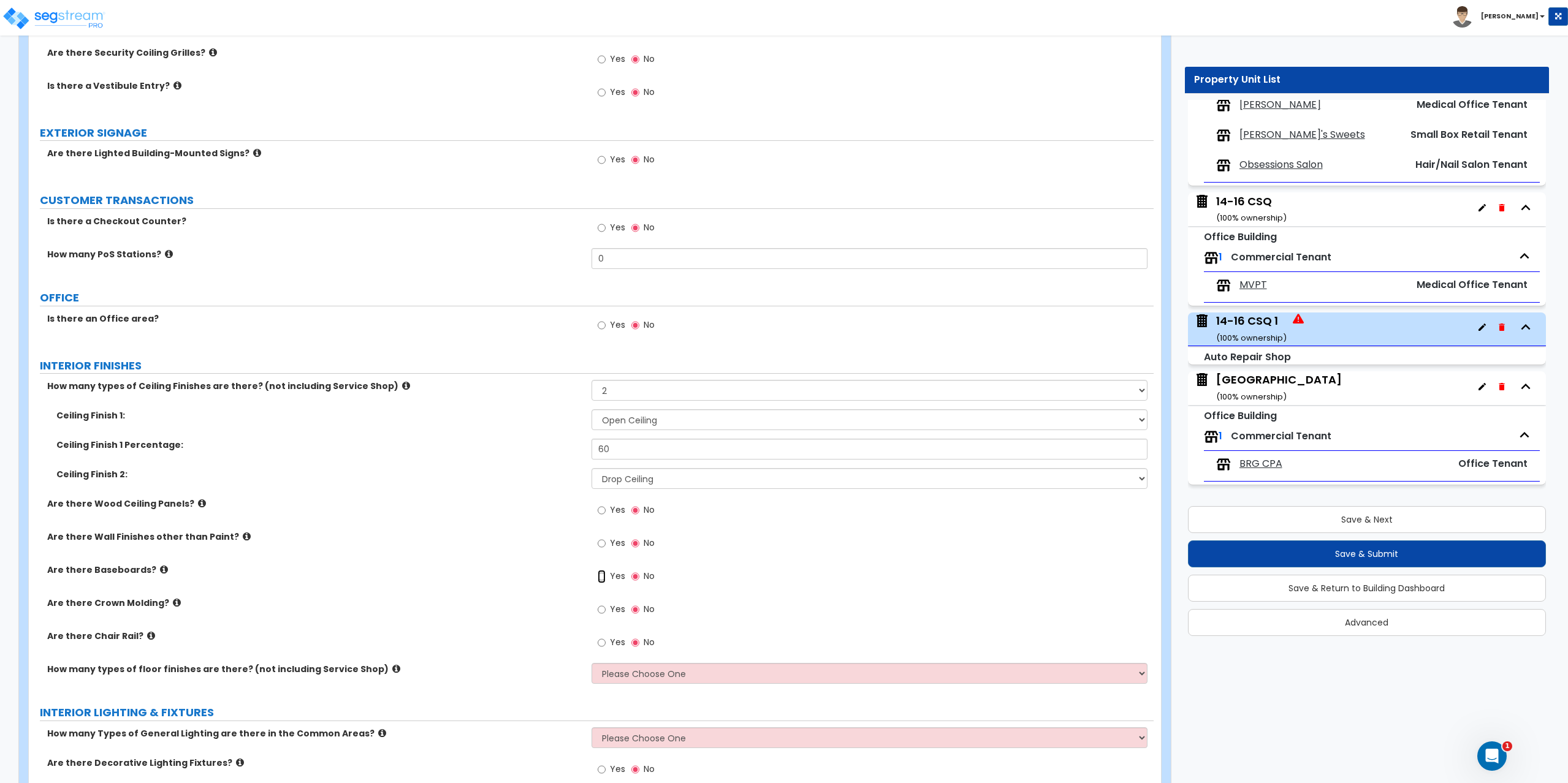
click at [604, 574] on input "Yes" at bounding box center [602, 576] width 8 height 14
radio input "true"
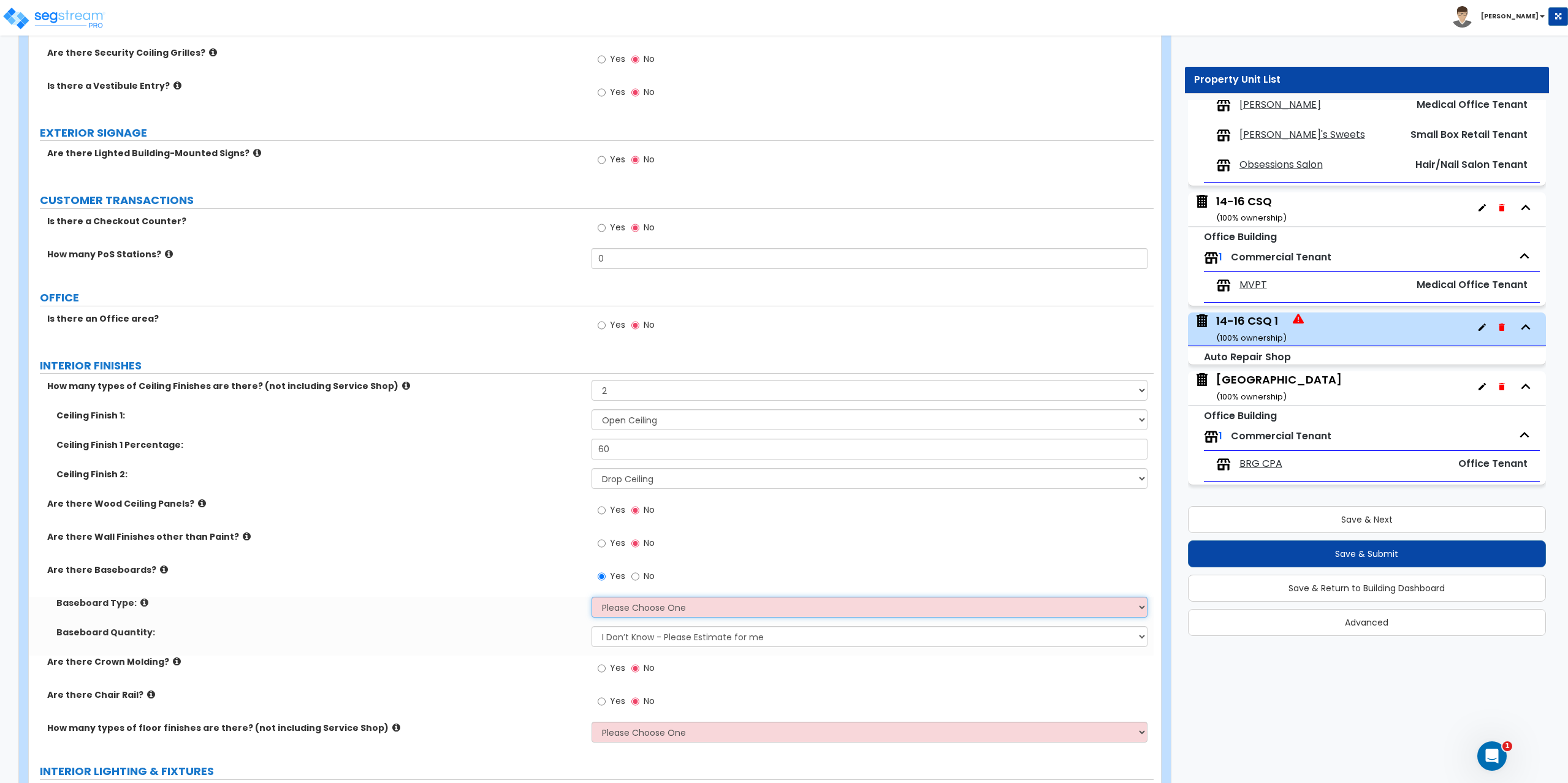
click at [610, 609] on select "Please Choose One Wood Vinyl Carpet Tile" at bounding box center [869, 607] width 556 height 21
select select "1"
click at [591, 597] on select "Please Choose One Wood Vinyl Carpet Tile" at bounding box center [869, 607] width 556 height 21
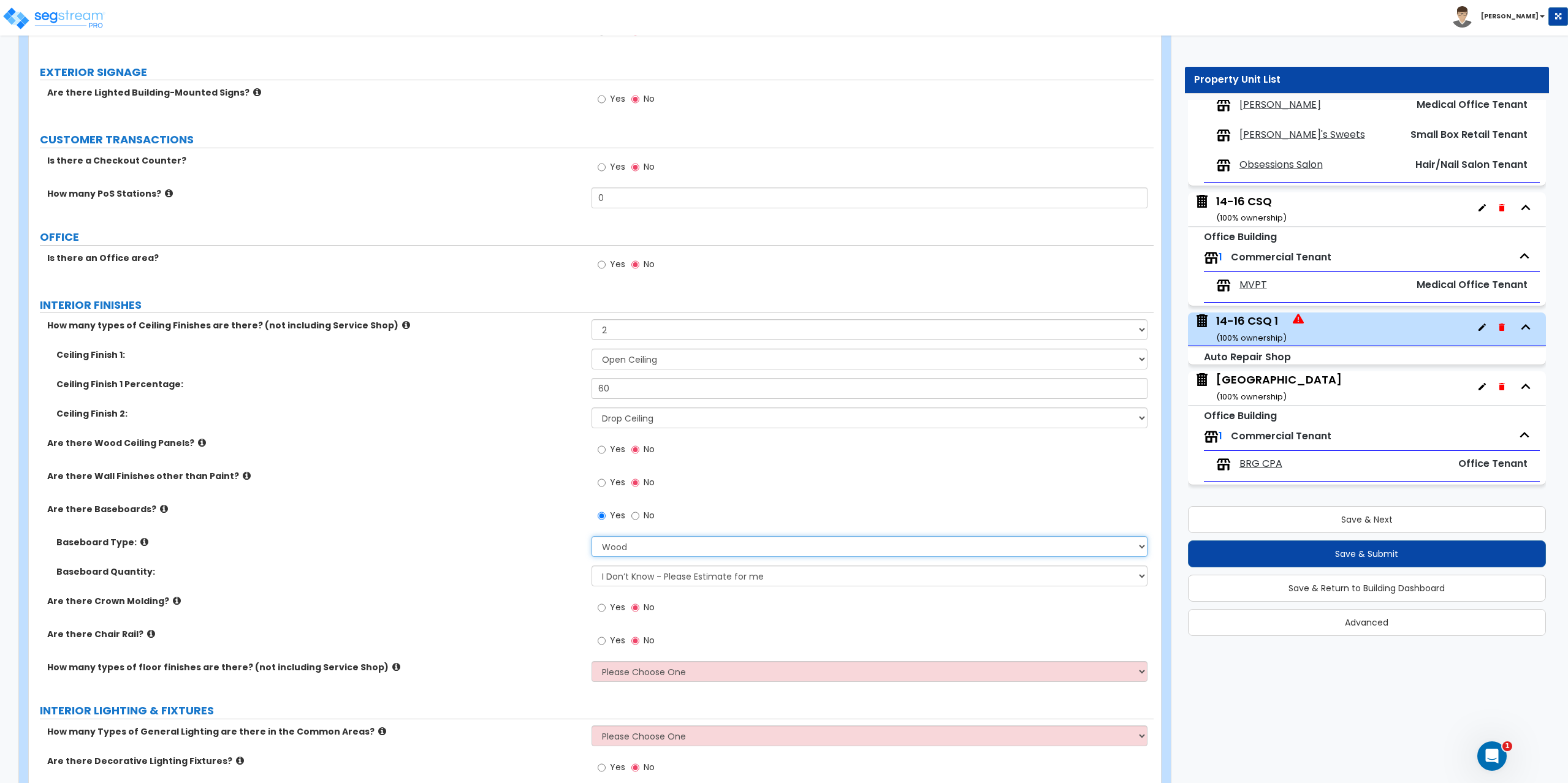
scroll to position [1348, 0]
click at [619, 678] on select "Please Choose One 1 2 3" at bounding box center [869, 671] width 556 height 21
select select "2"
click at [591, 661] on select "Please Choose One 1 2 3" at bounding box center [869, 671] width 556 height 21
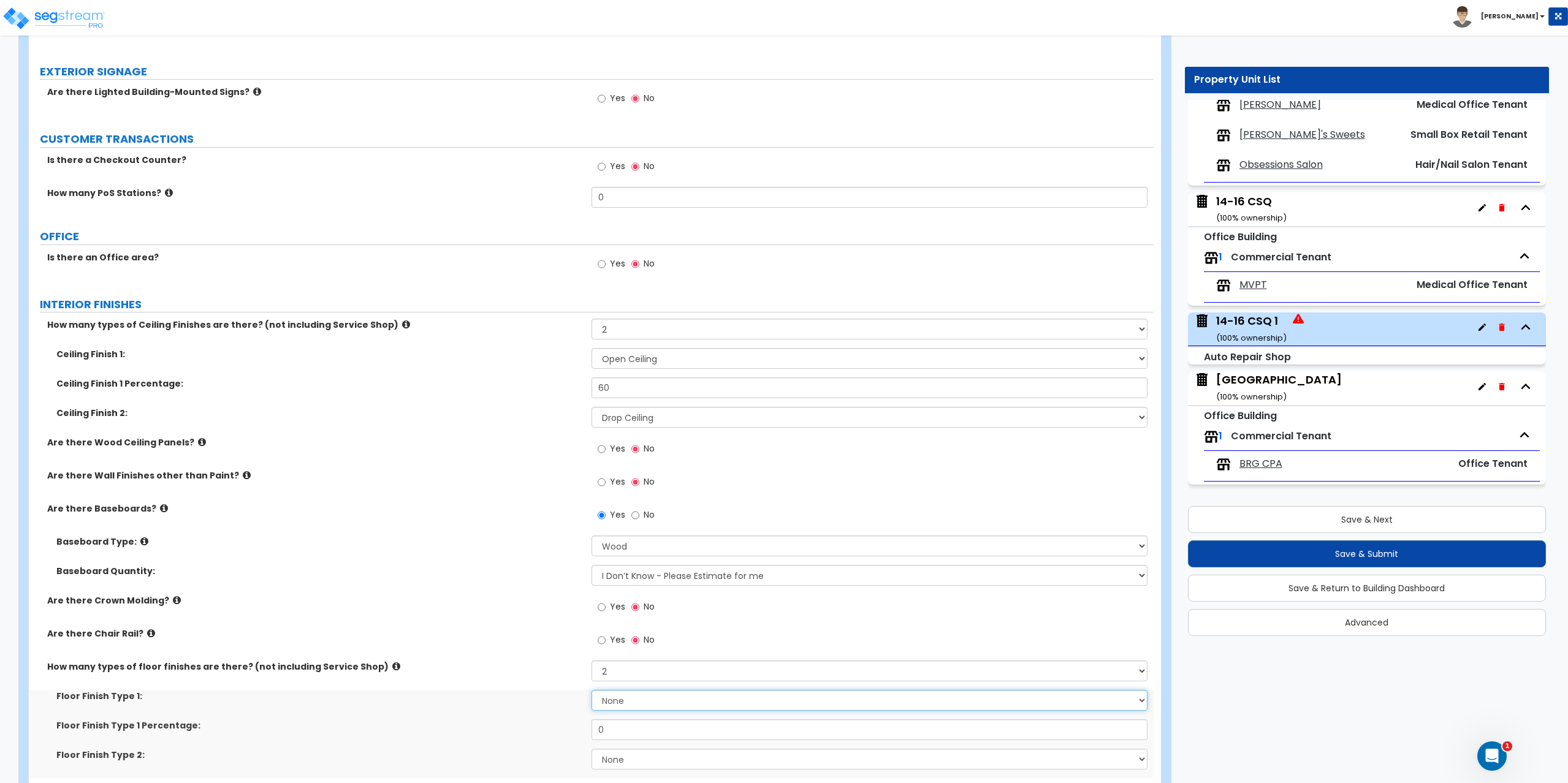
click at [617, 701] on select "None Tile Flooring Hardwood Flooring Resilient Laminate Flooring VCT Flooring S…" at bounding box center [869, 700] width 556 height 21
click at [591, 690] on select "None Tile Flooring Hardwood Flooring Resilient Laminate Flooring VCT Flooring S…" at bounding box center [869, 700] width 556 height 21
type input "65"
click at [620, 391] on input "60" at bounding box center [869, 388] width 556 height 21
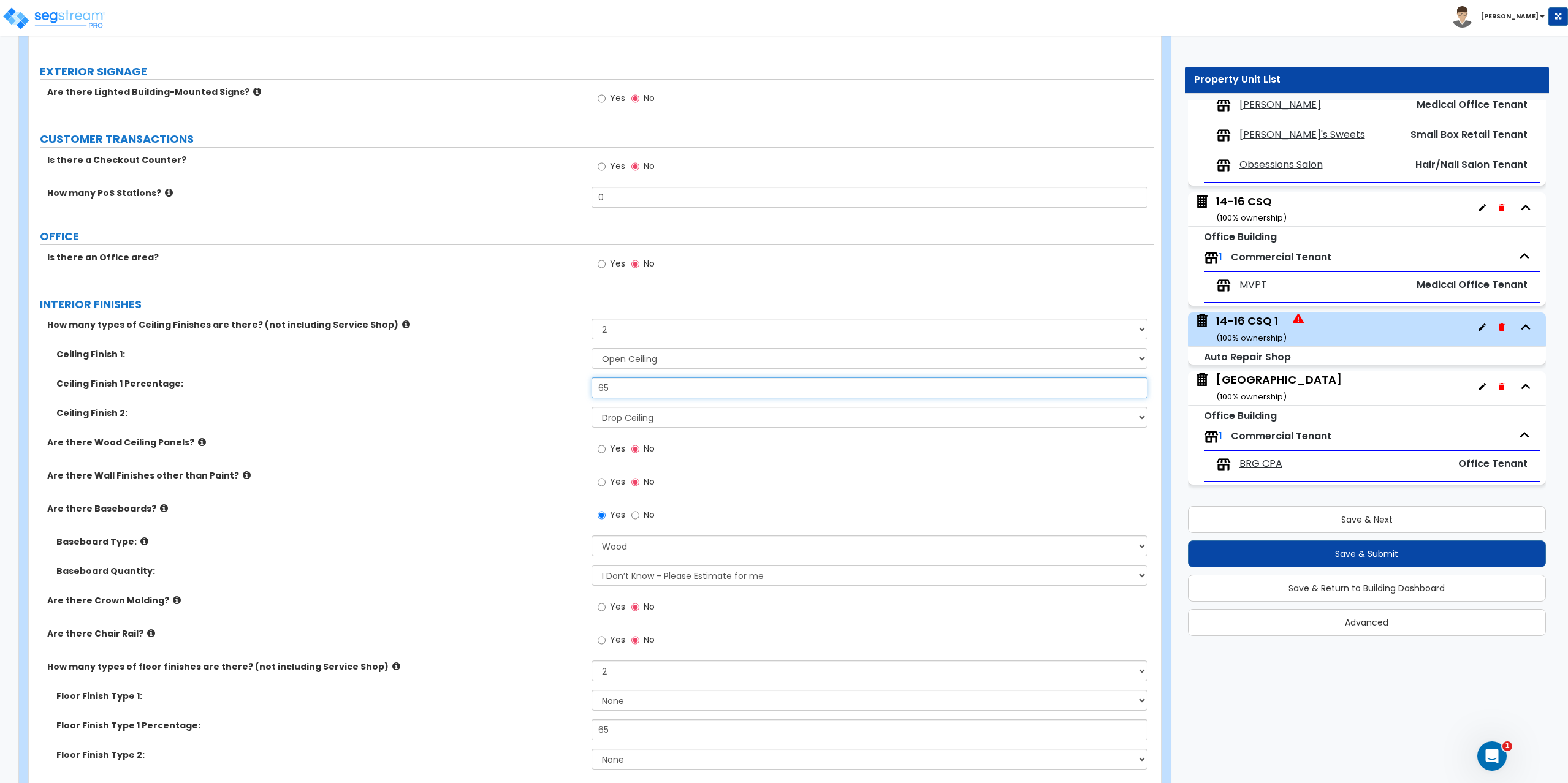
type input "6"
type input "70"
click at [625, 725] on input "65" at bounding box center [869, 730] width 556 height 21
type input "70"
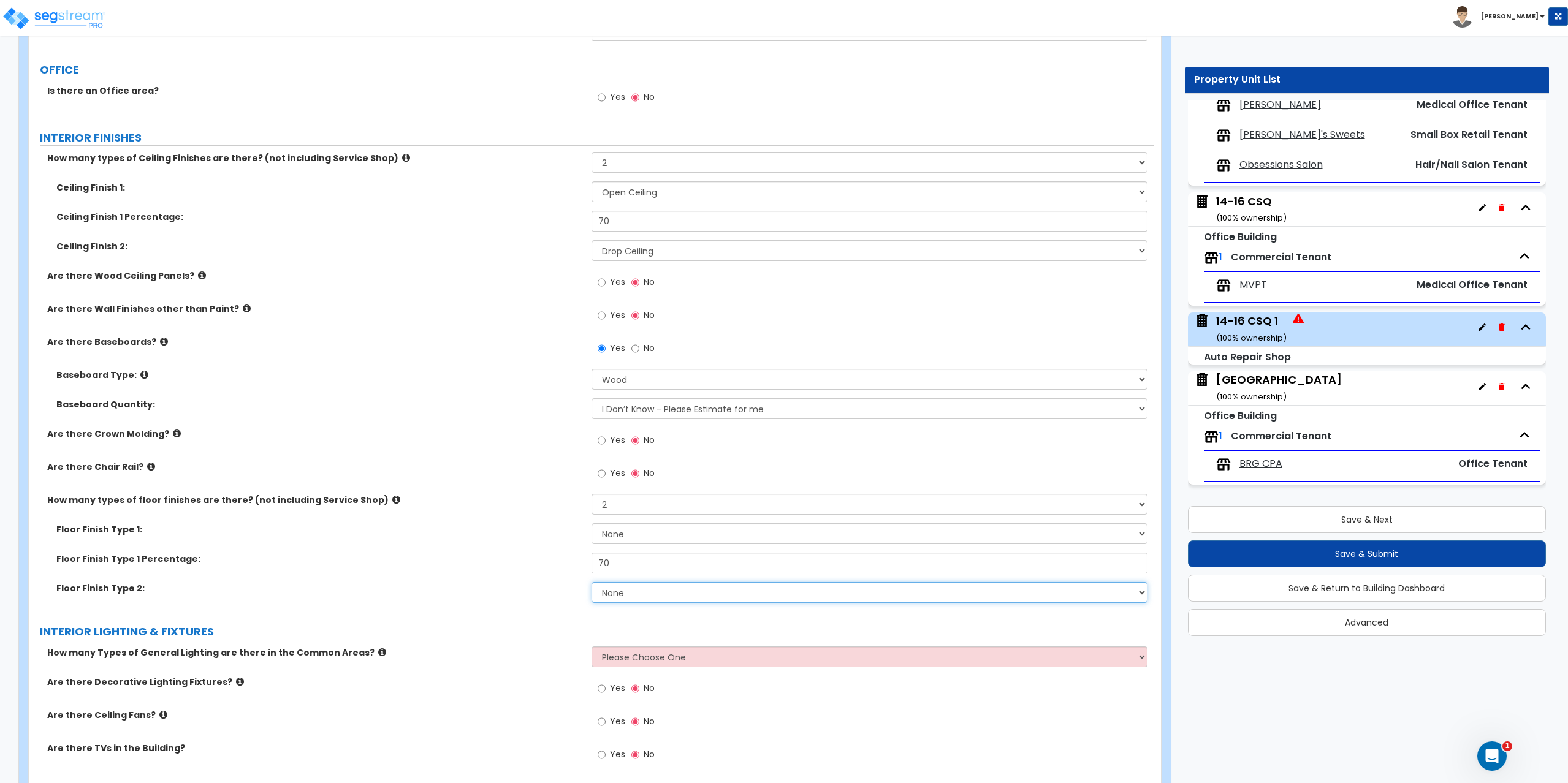
scroll to position [1532, 0]
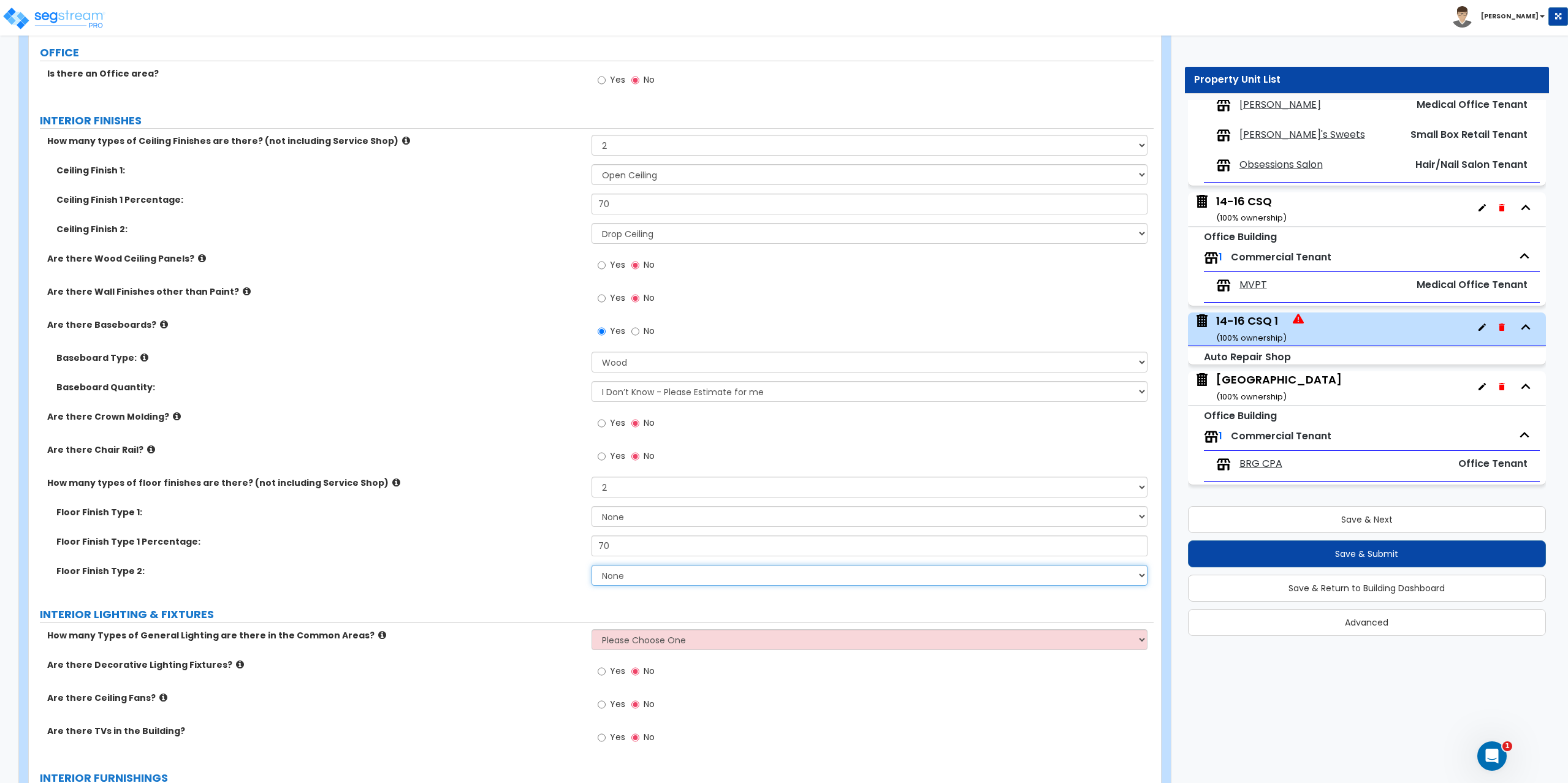
click at [616, 571] on select "None Tile Flooring Hardwood Flooring Resilient Laminate Flooring VCT Flooring S…" at bounding box center [869, 575] width 556 height 21
click at [591, 565] on select "None Tile Flooring Hardwood Flooring Resilient Laminate Flooring VCT Flooring S…" at bounding box center [869, 575] width 556 height 21
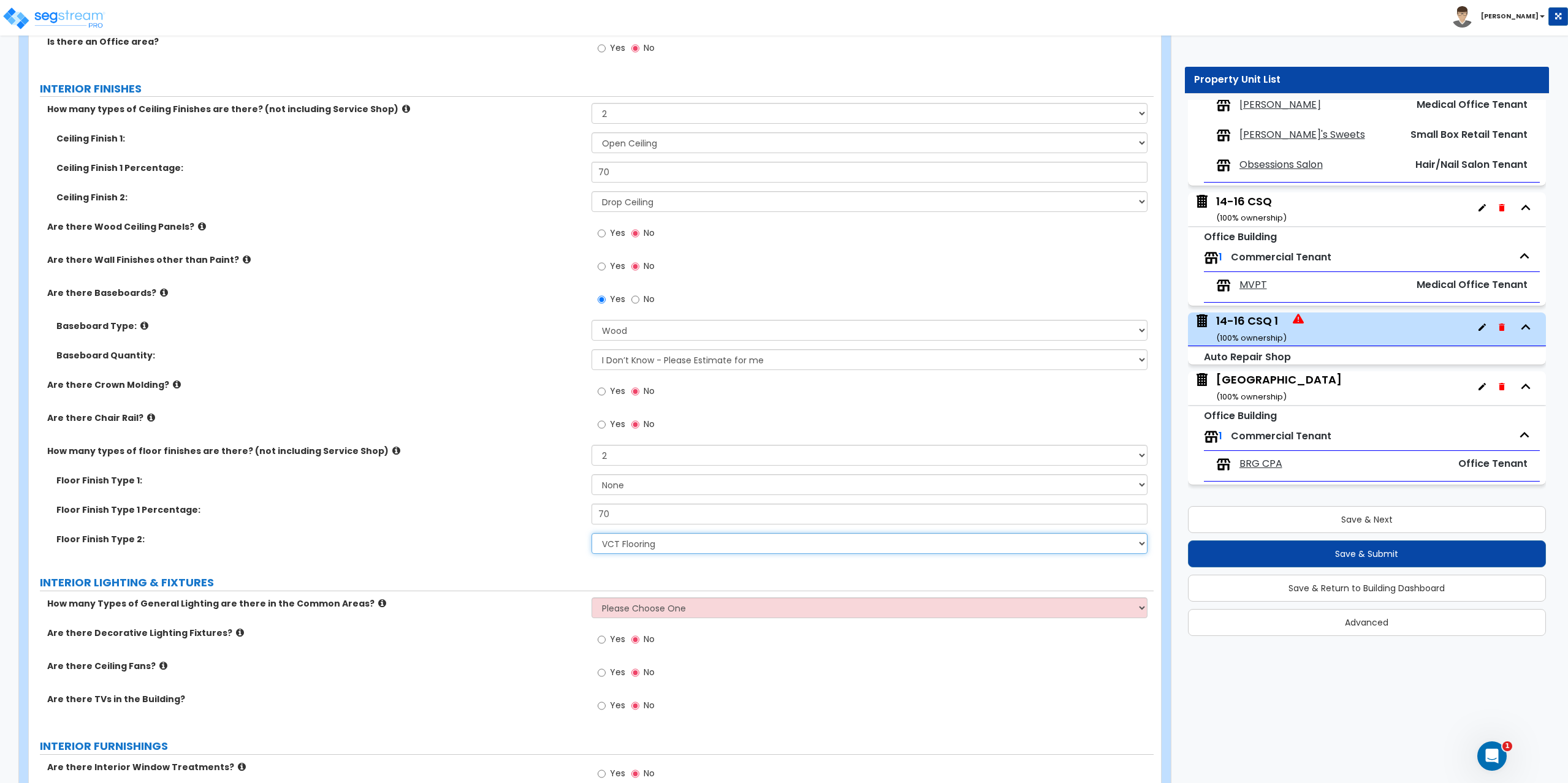
scroll to position [1593, 0]
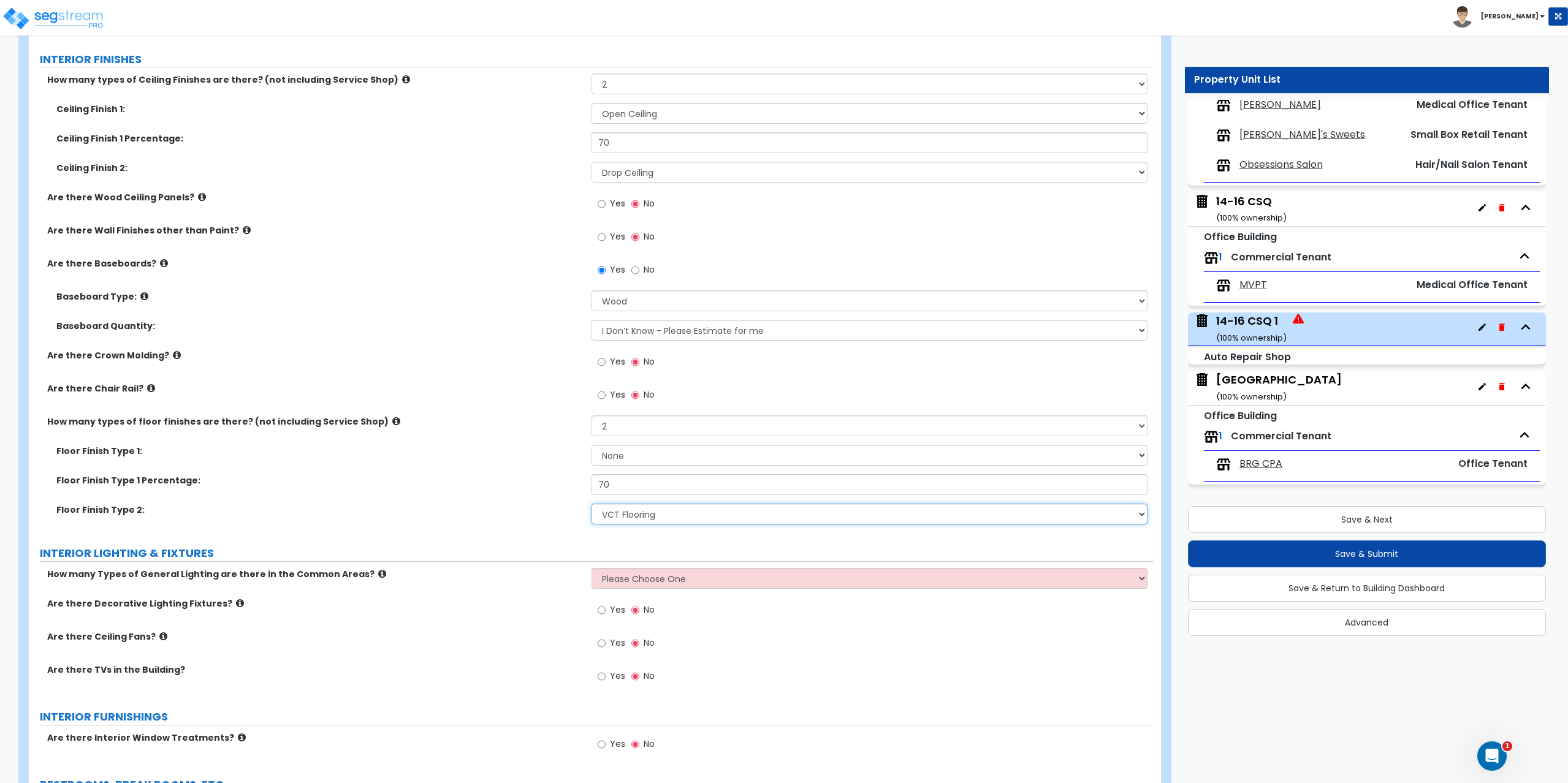
click at [622, 515] on select "None Tile Flooring Hardwood Flooring Resilient Laminate Flooring VCT Flooring S…" at bounding box center [869, 514] width 556 height 21
select select "7"
click at [591, 503] on select "None Tile Flooring Hardwood Flooring Resilient Laminate Flooring VCT Flooring S…" at bounding box center [869, 514] width 556 height 21
click at [612, 579] on select "Please Choose One 1 2 3" at bounding box center [869, 579] width 556 height 21
select select "2"
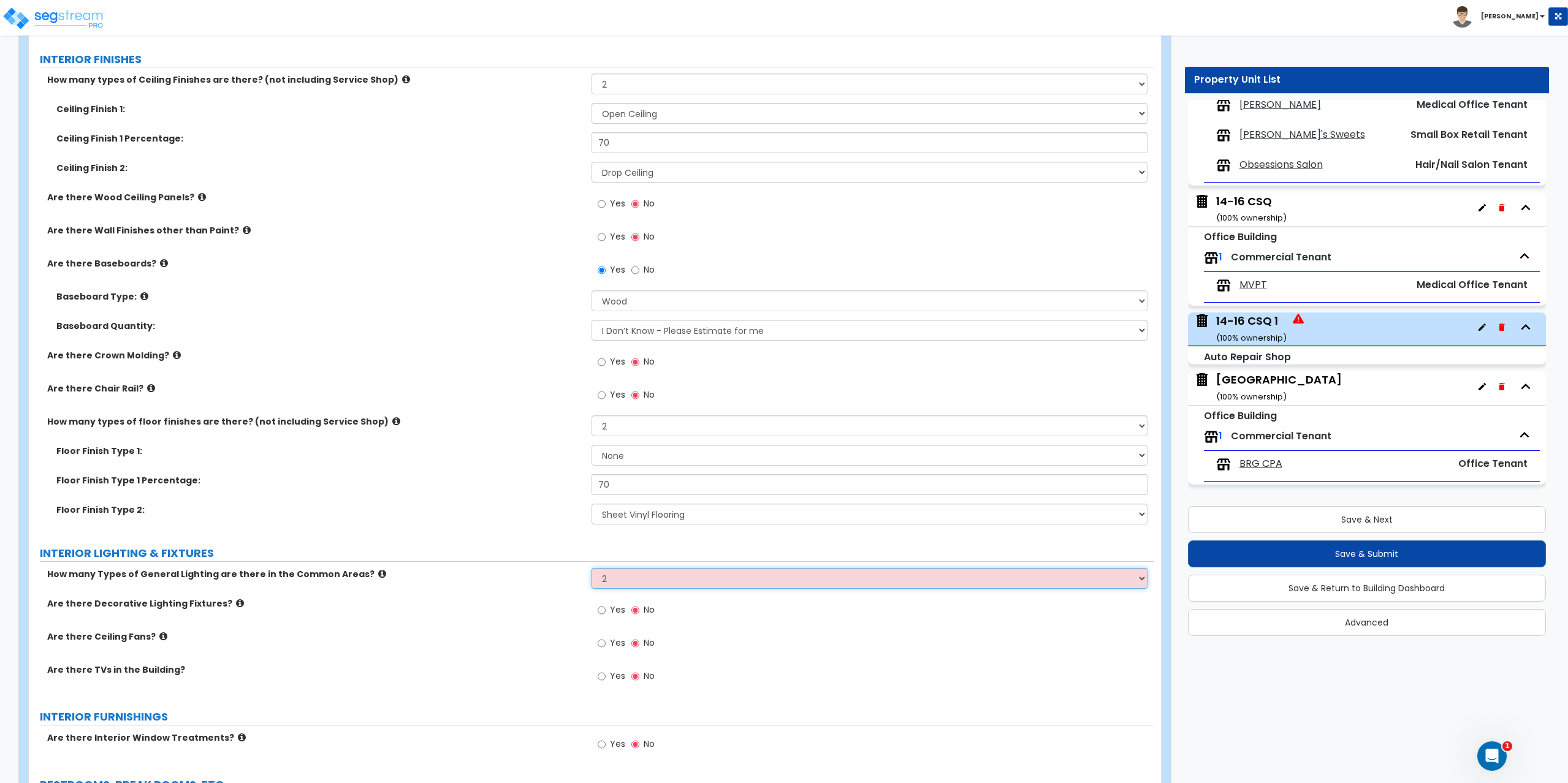
click at [591, 568] on select "Please Choose One 1 2 3" at bounding box center [869, 579] width 556 height 21
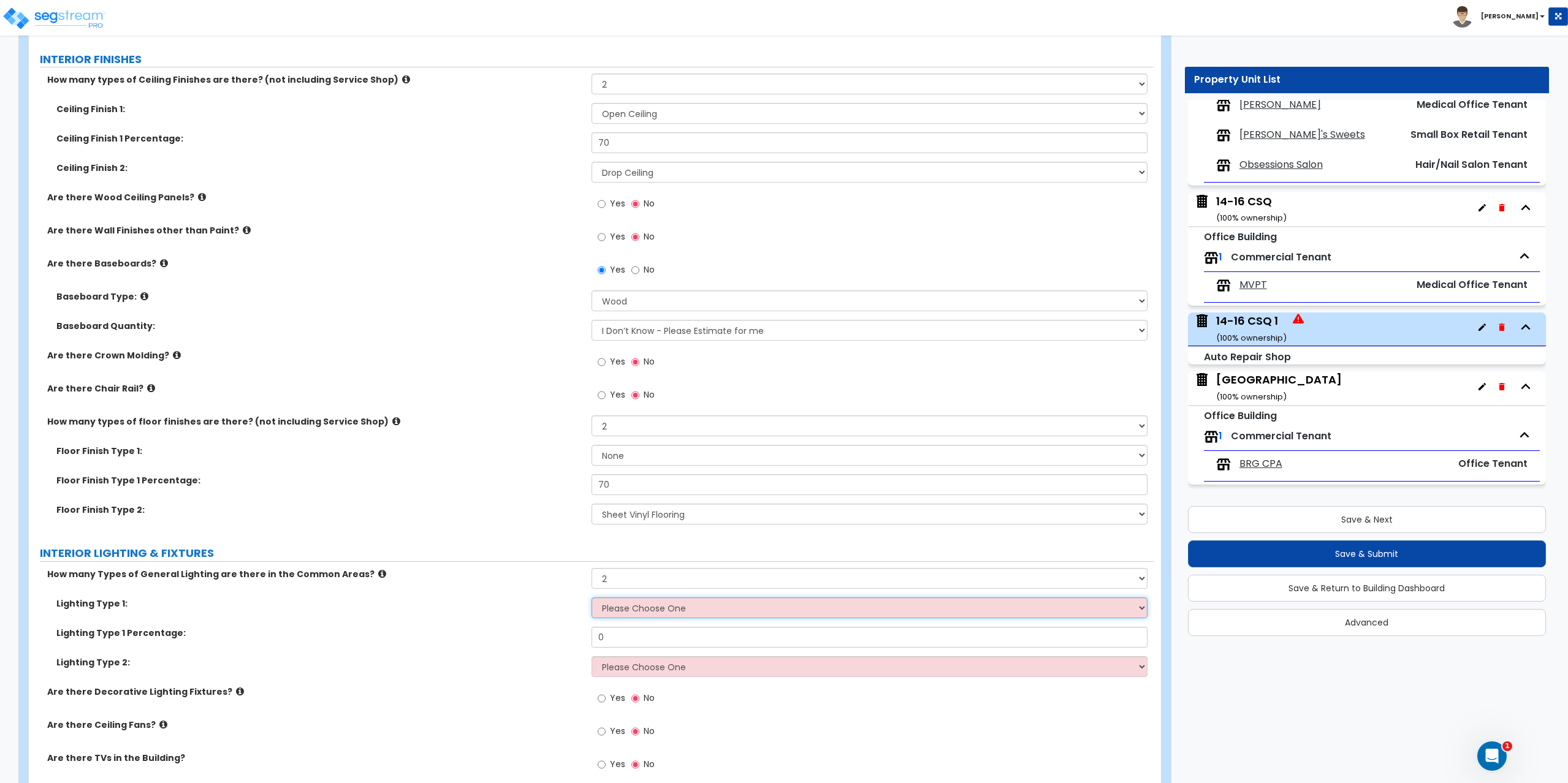
click at [619, 604] on select "Please Choose One LED Surface-Mounted LED Recessed Fluorescent Surface-Mounted …" at bounding box center [869, 608] width 556 height 21
select select "3"
click at [591, 597] on select "Please Choose One LED Surface-Mounted LED Recessed Fluorescent Surface-Mounted …" at bounding box center [869, 608] width 556 height 21
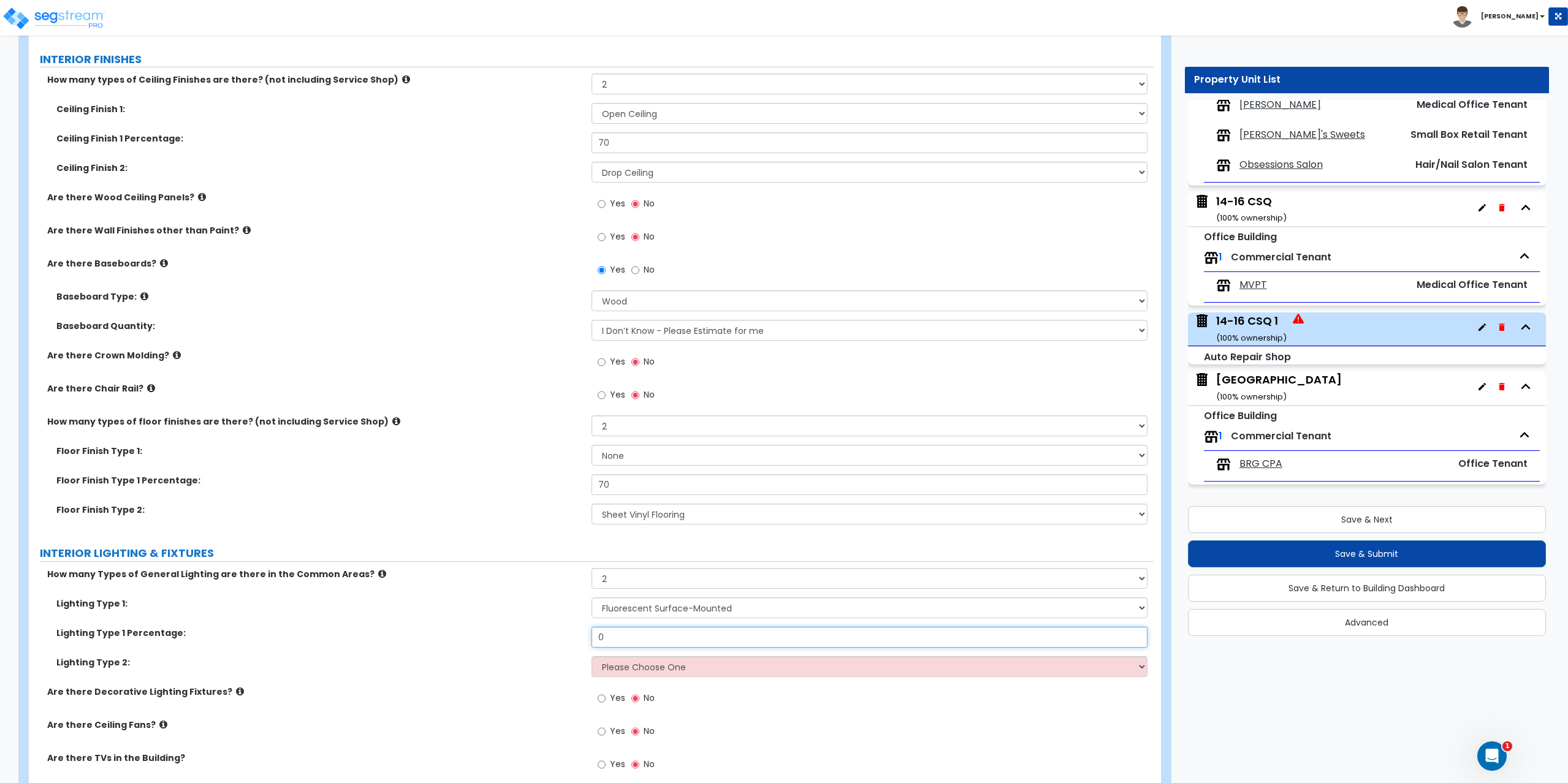
click at [632, 635] on input "0" at bounding box center [869, 637] width 556 height 21
type input "70"
click at [632, 668] on select "Please Choose One LED Surface-Mounted LED Recessed Fluorescent Surface-Mounted …" at bounding box center [869, 667] width 556 height 21
select select "6"
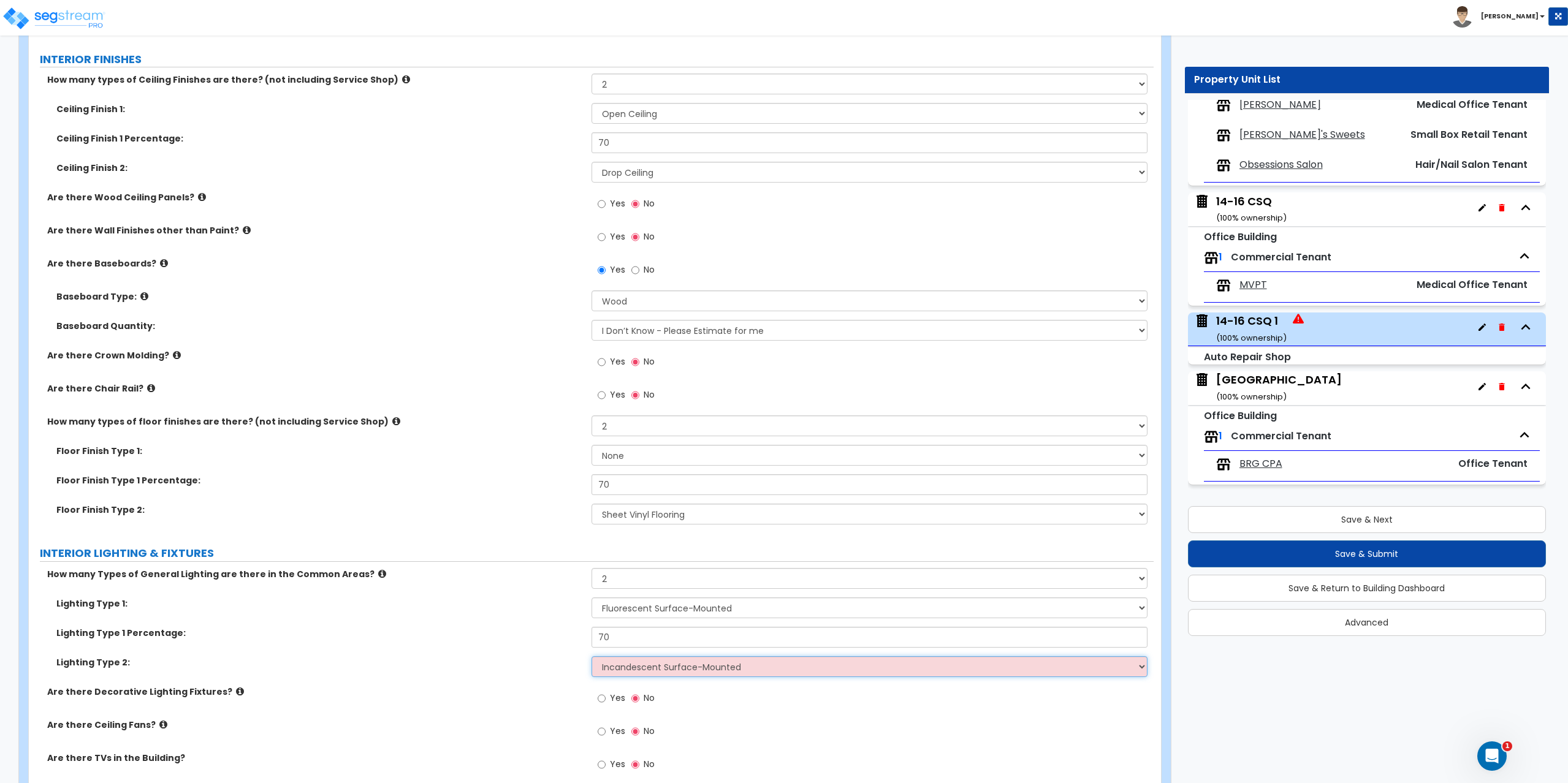
click at [591, 657] on select "Please Choose One LED Surface-Mounted LED Recessed Fluorescent Surface-Mounted …" at bounding box center [869, 667] width 556 height 21
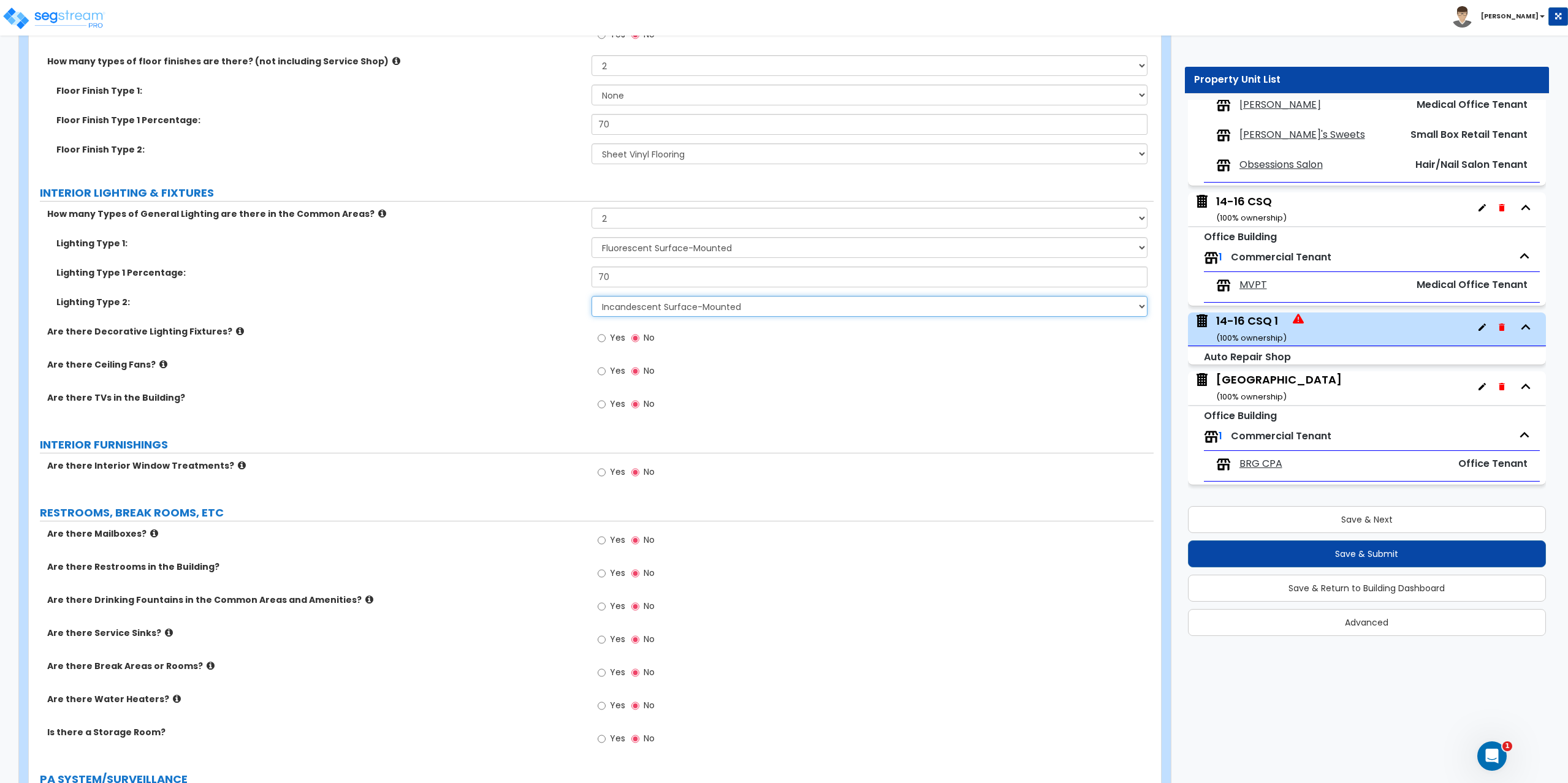
scroll to position [1961, 0]
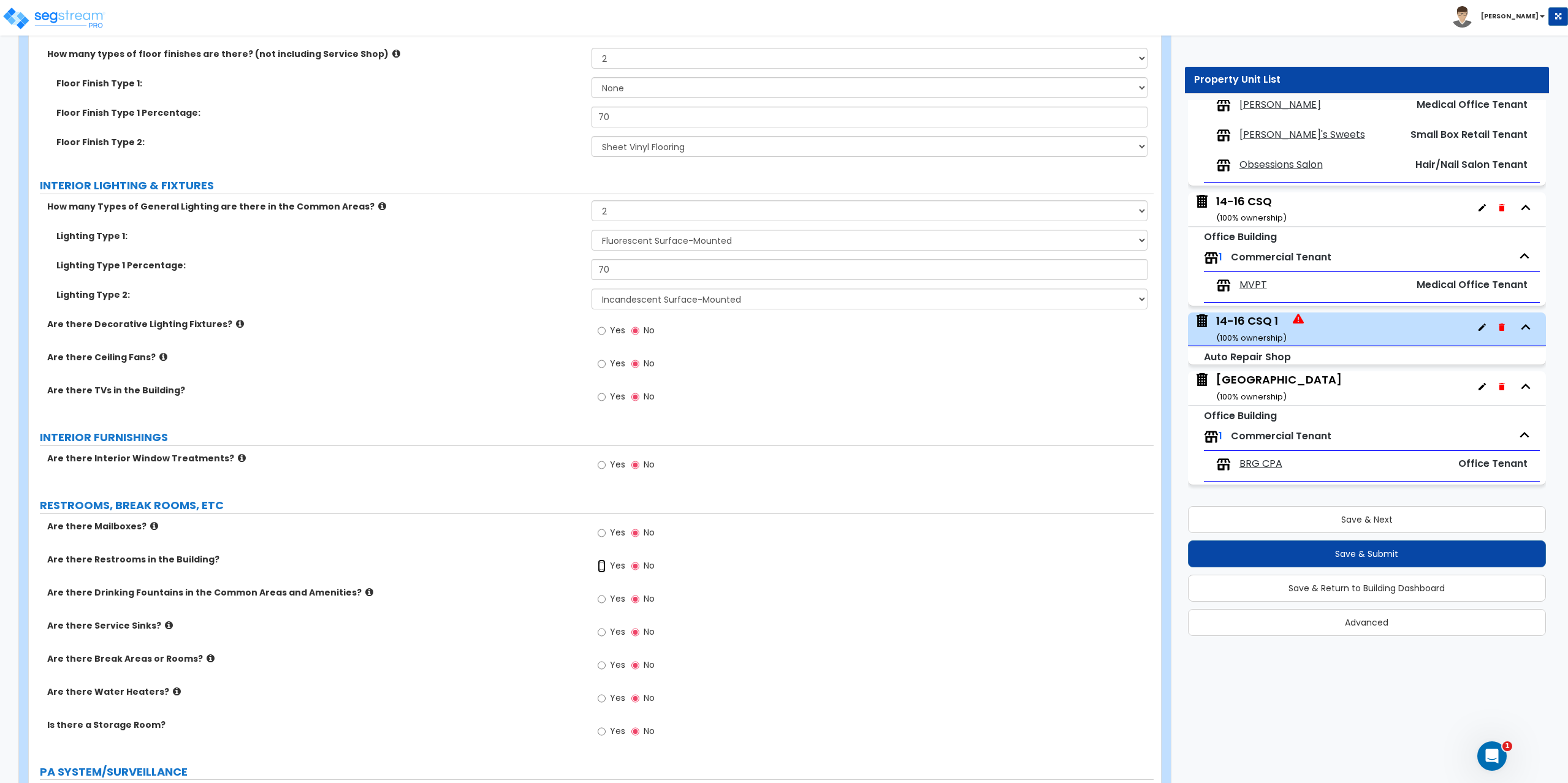
click at [602, 562] on input "Yes" at bounding box center [602, 566] width 8 height 14
radio input "true"
click at [602, 598] on input "Yes" at bounding box center [602, 599] width 8 height 14
radio input "true"
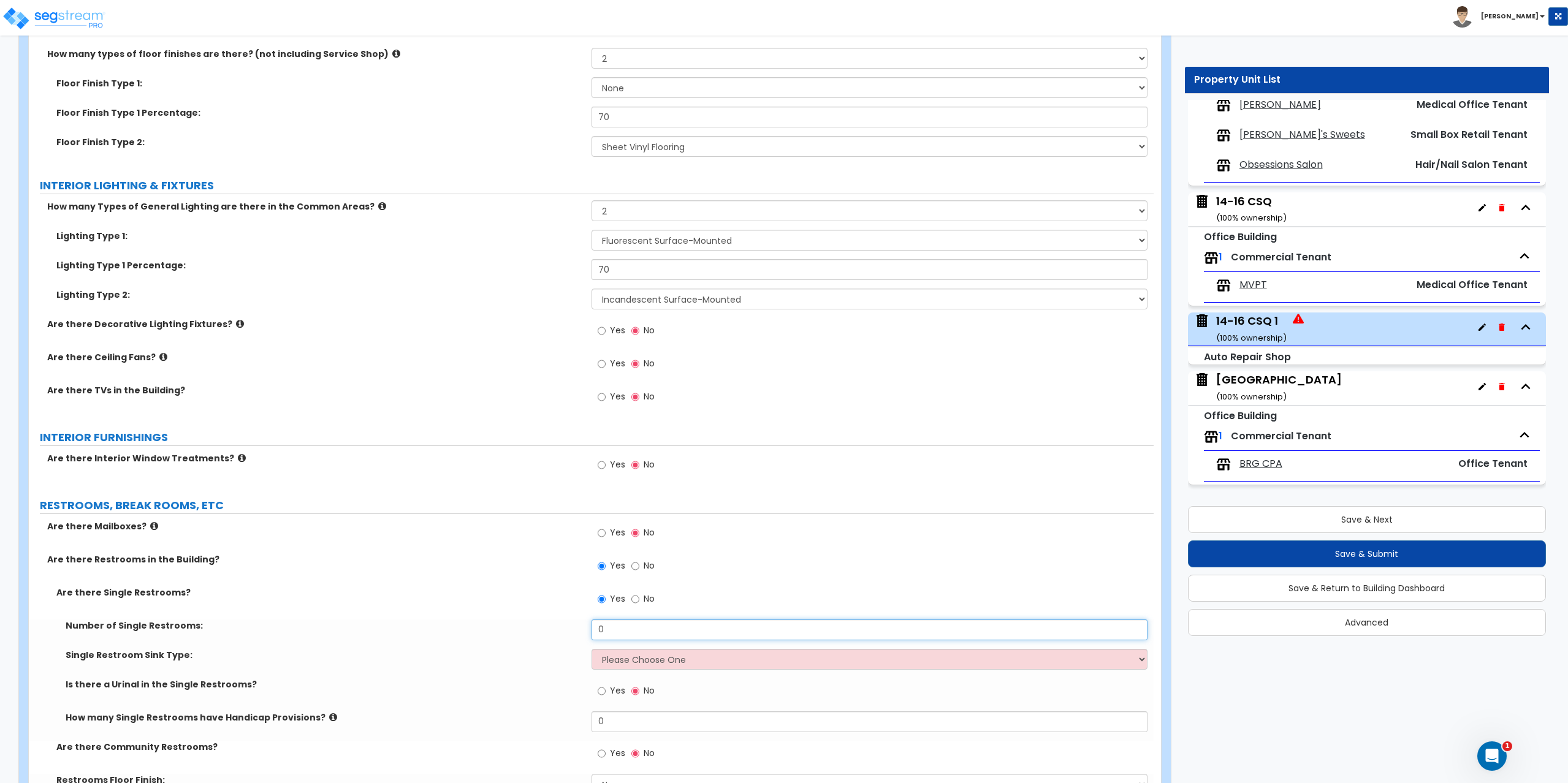
click at [613, 626] on input "0" at bounding box center [869, 630] width 556 height 21
type input "2"
click at [620, 656] on select "Please Choose One Wall-mounted Vanity-mounted" at bounding box center [869, 659] width 556 height 21
select select "1"
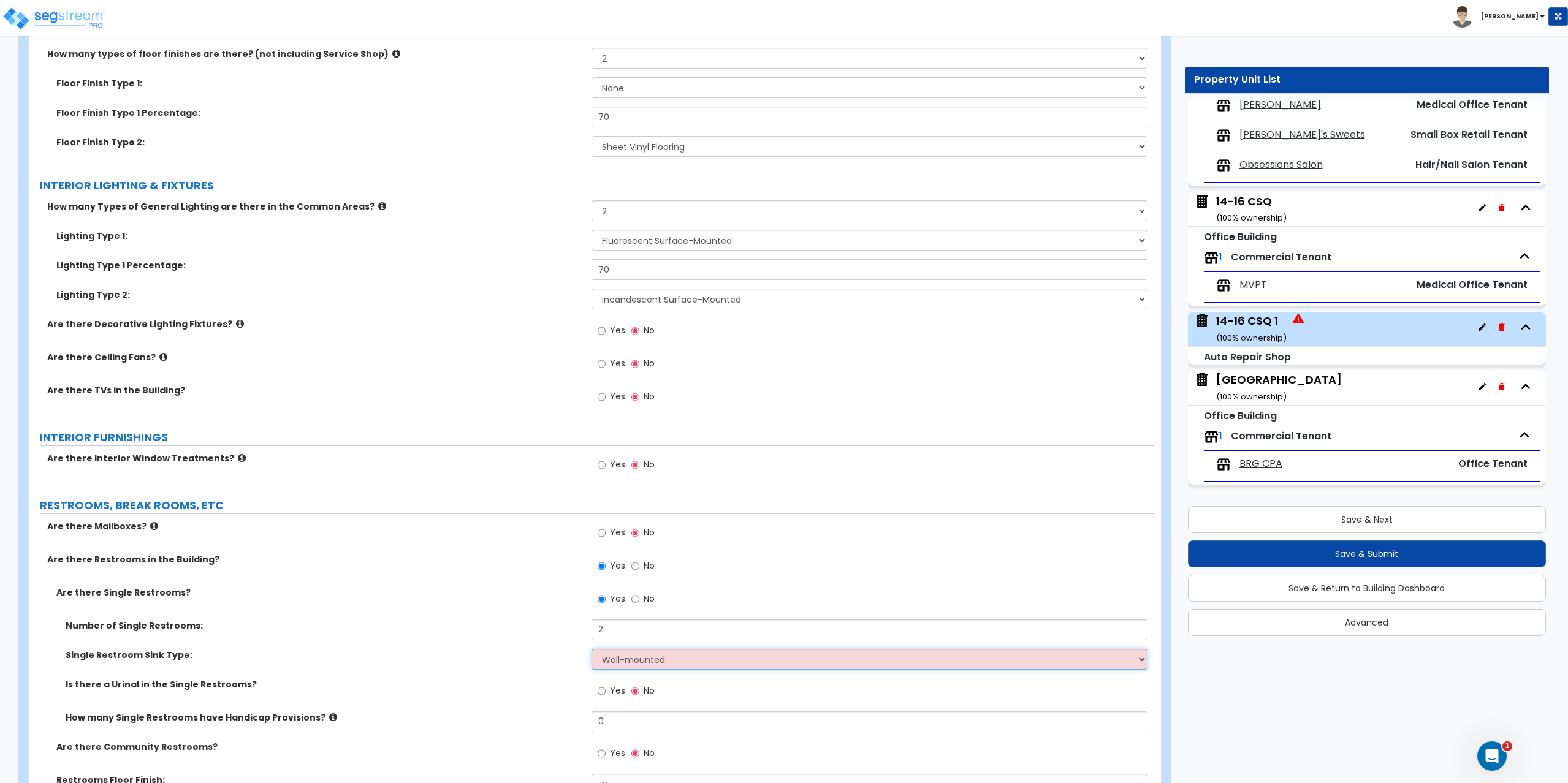
click at [591, 648] on select "Please Choose One Wall-mounted Vanity-mounted" at bounding box center [869, 659] width 556 height 21
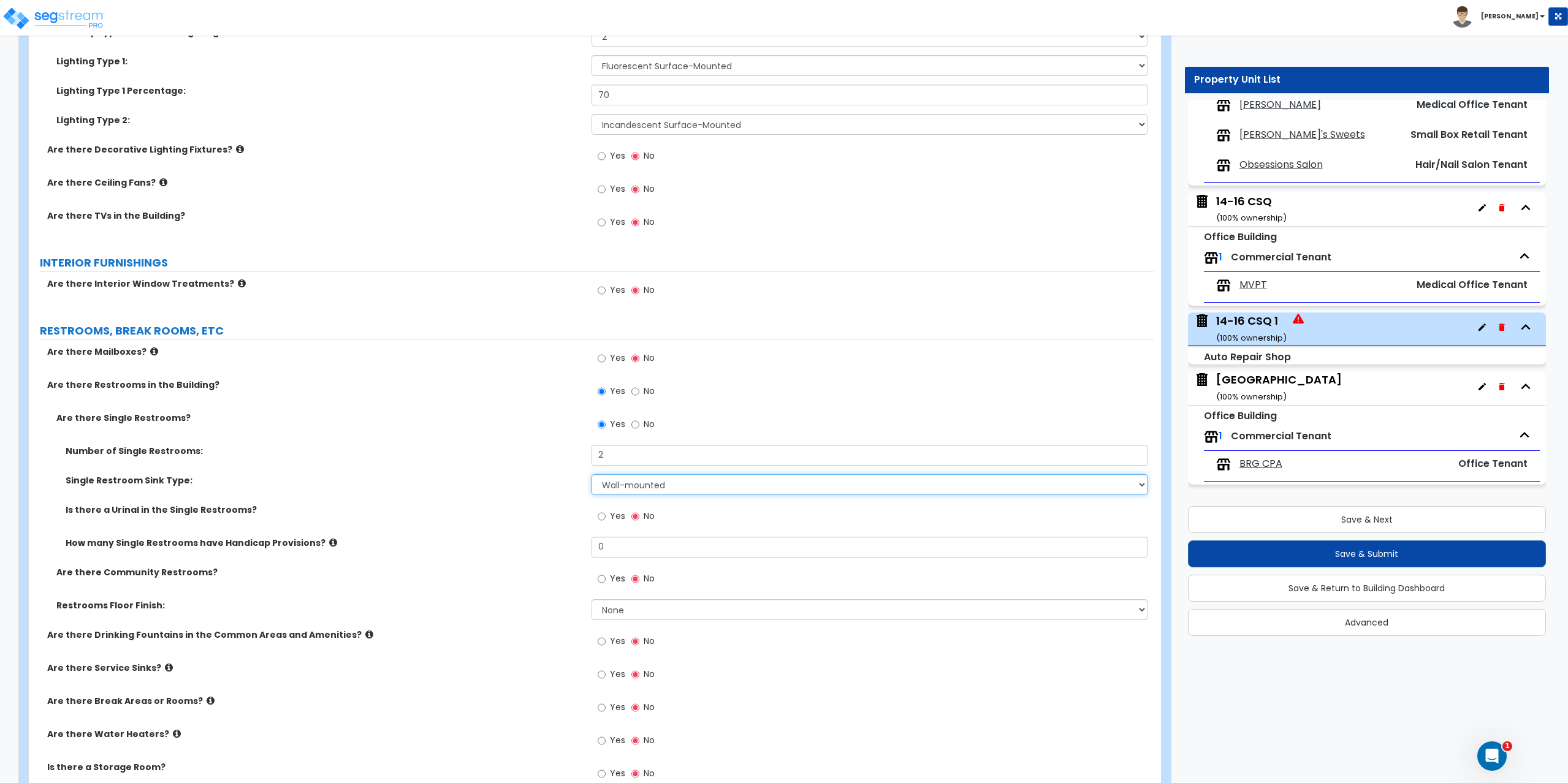
scroll to position [2145, 0]
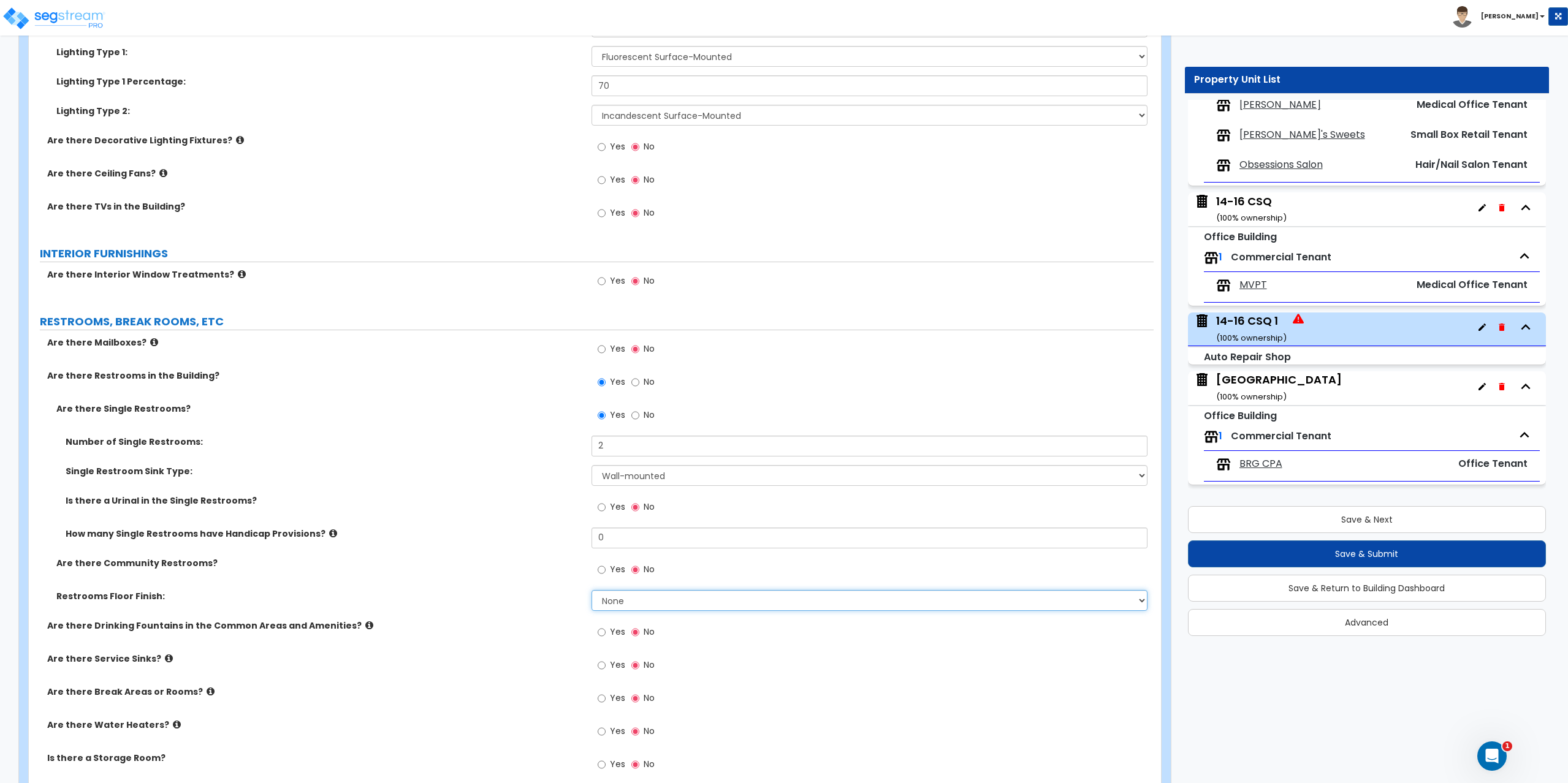
click at [619, 604] on select "None Tile Flooring Resilient Laminate Flooring VCT Flooring Sheet Vinyl Flooring" at bounding box center [869, 601] width 556 height 21
select select "4"
click at [591, 590] on select "None Tile Flooring Resilient Laminate Flooring VCT Flooring Sheet Vinyl Flooring" at bounding box center [869, 601] width 556 height 21
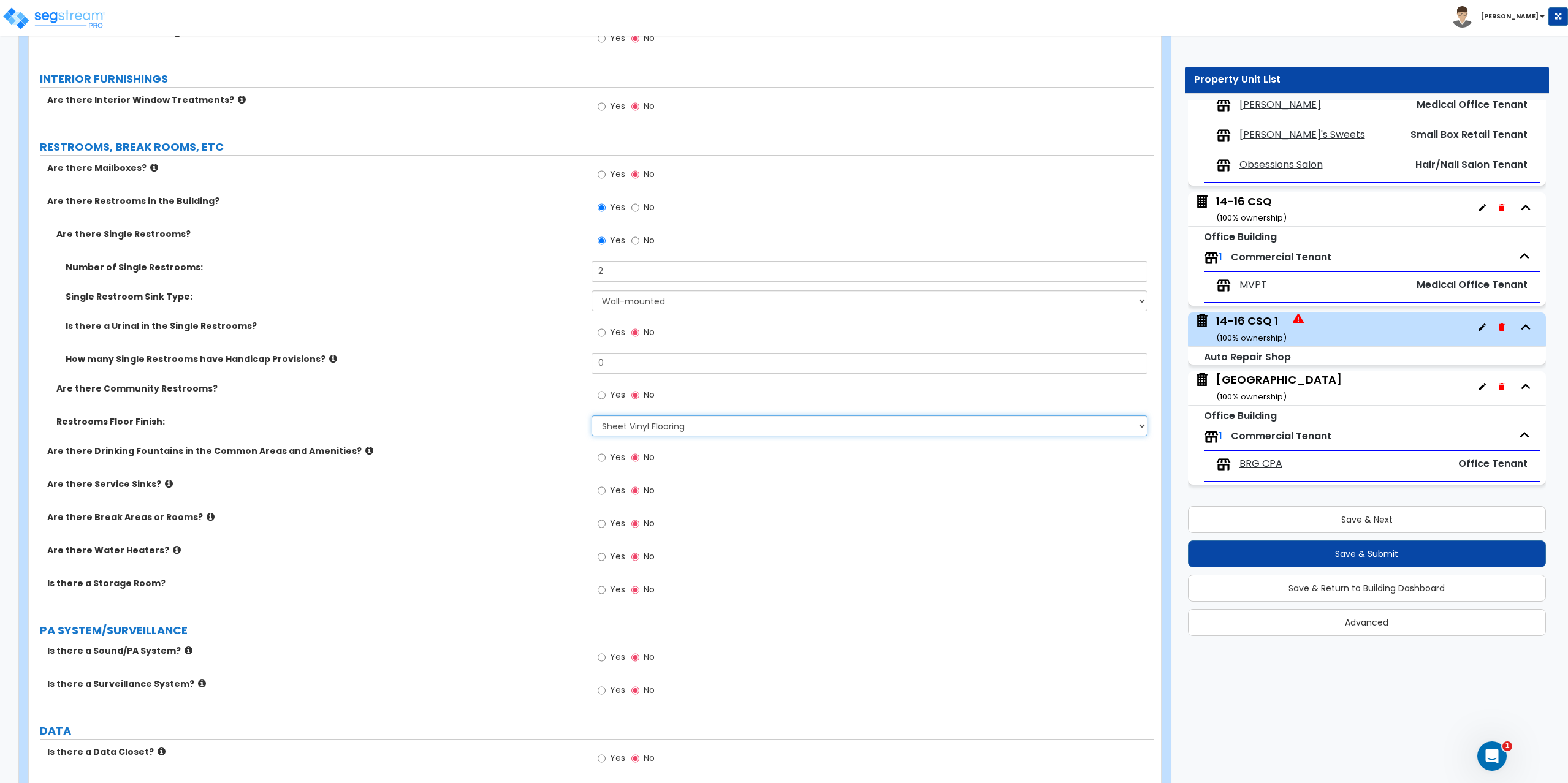
scroll to position [2328, 0]
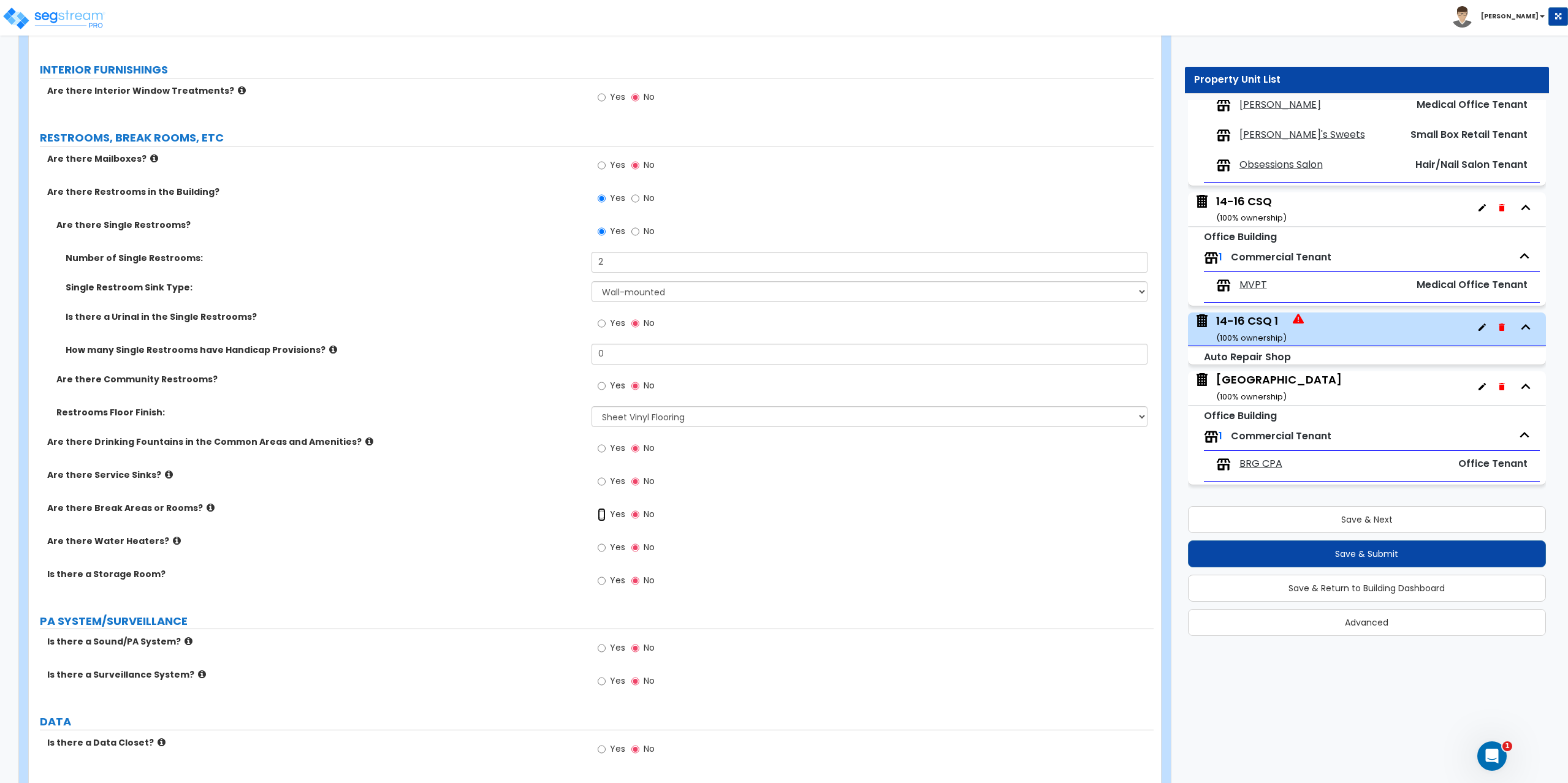
click at [598, 515] on input "Yes" at bounding box center [602, 515] width 8 height 14
radio input "true"
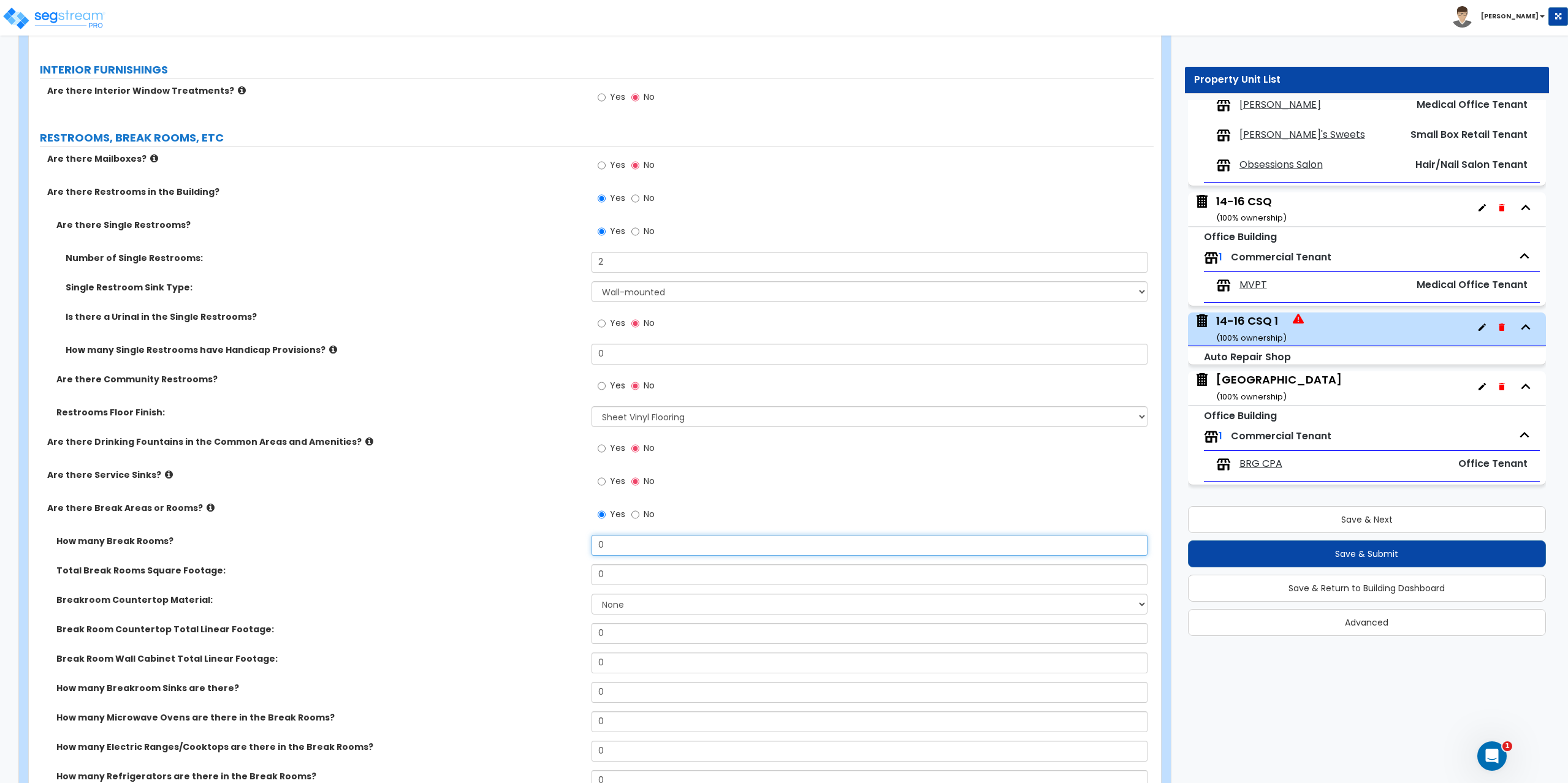
click at [619, 546] on input "0" at bounding box center [869, 546] width 556 height 21
type input "1"
type input "250"
click at [611, 605] on select "None Plastic Laminate Solid Surface Stone Quartz Marble Tile Wood Stainless Ste…" at bounding box center [869, 604] width 556 height 21
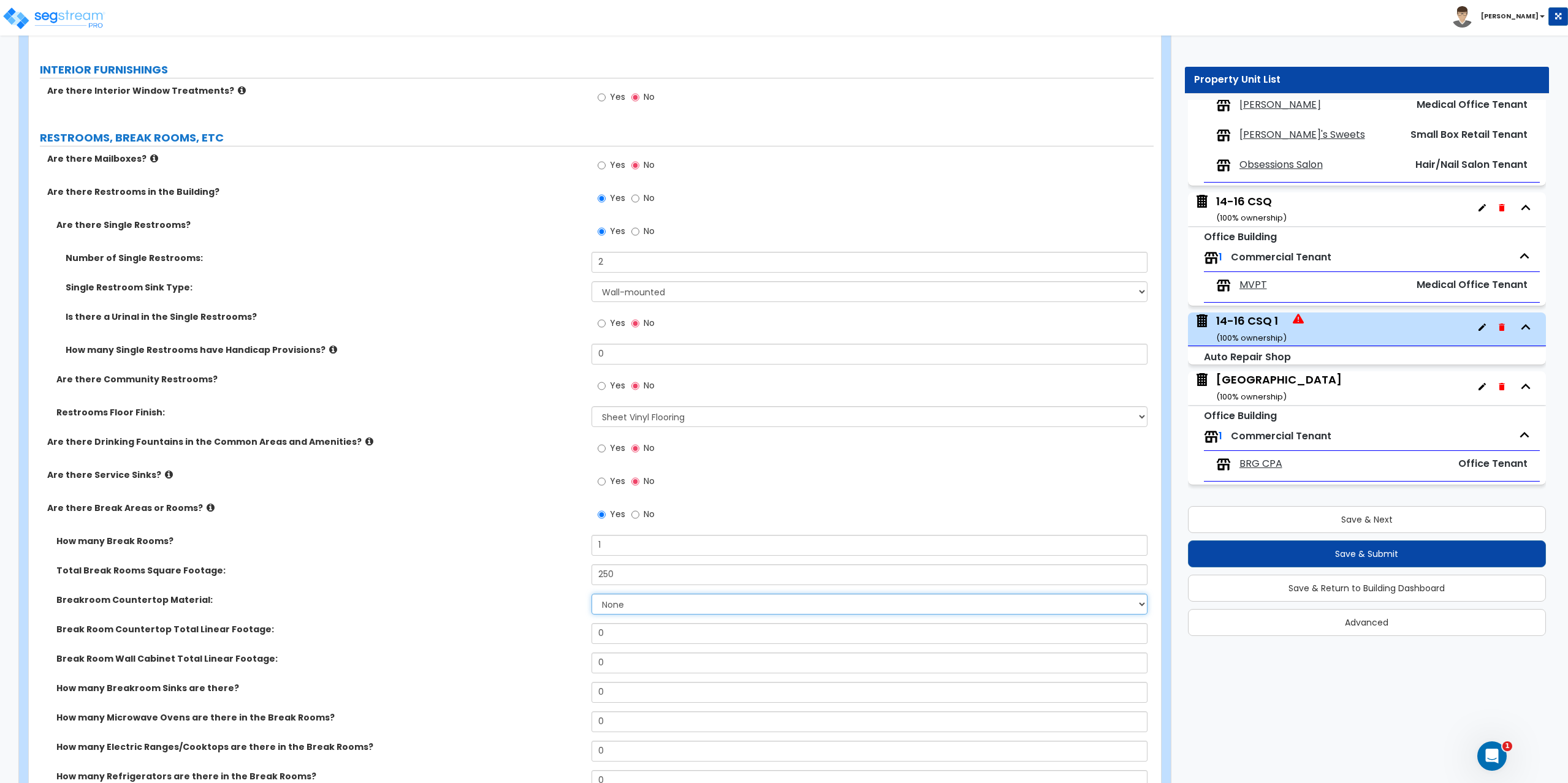
select select "1"
click at [591, 593] on select "None Plastic Laminate Solid Surface Stone Quartz Marble Tile Wood Stainless Ste…" at bounding box center [869, 604] width 556 height 21
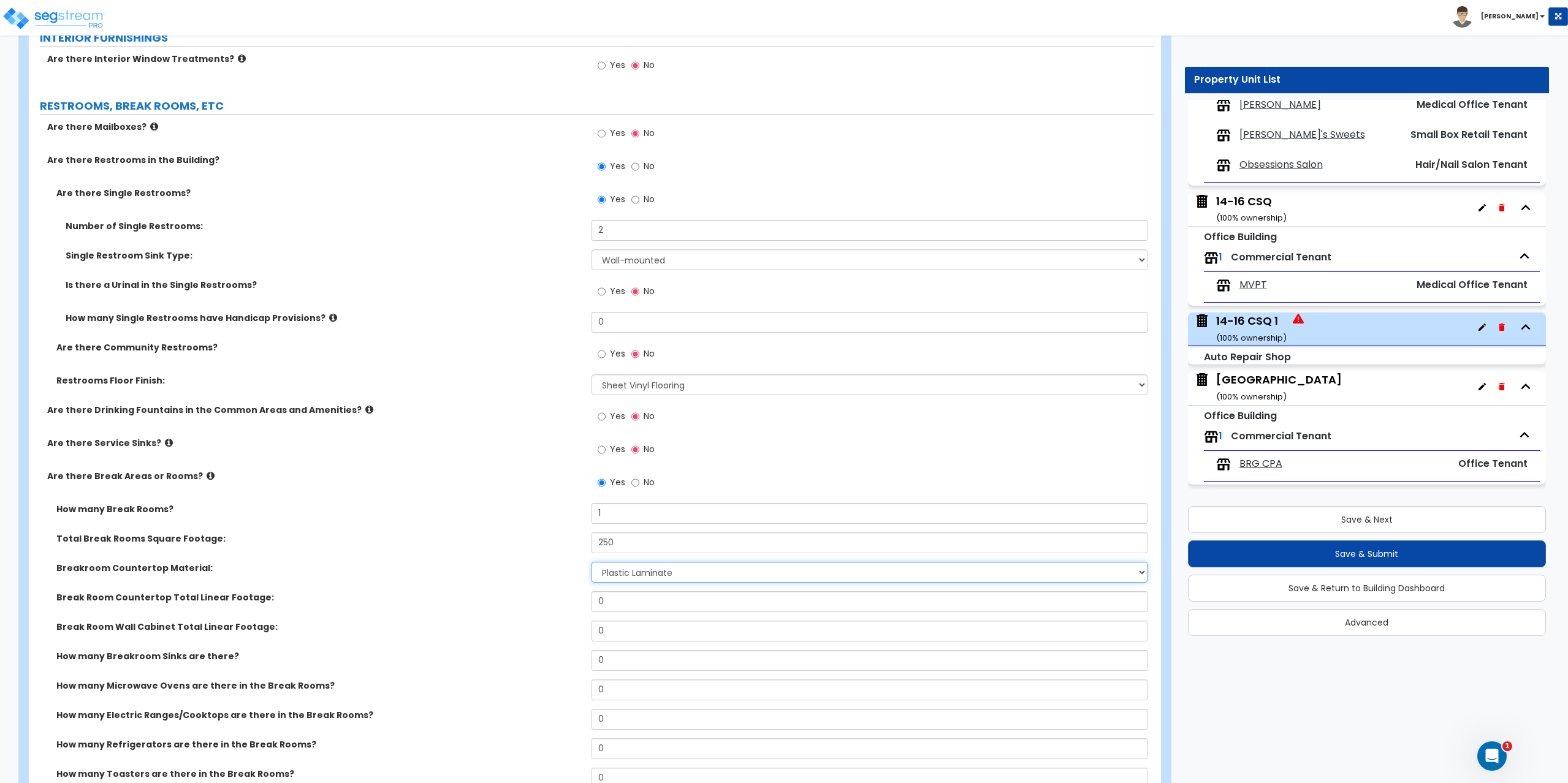
scroll to position [2390, 0]
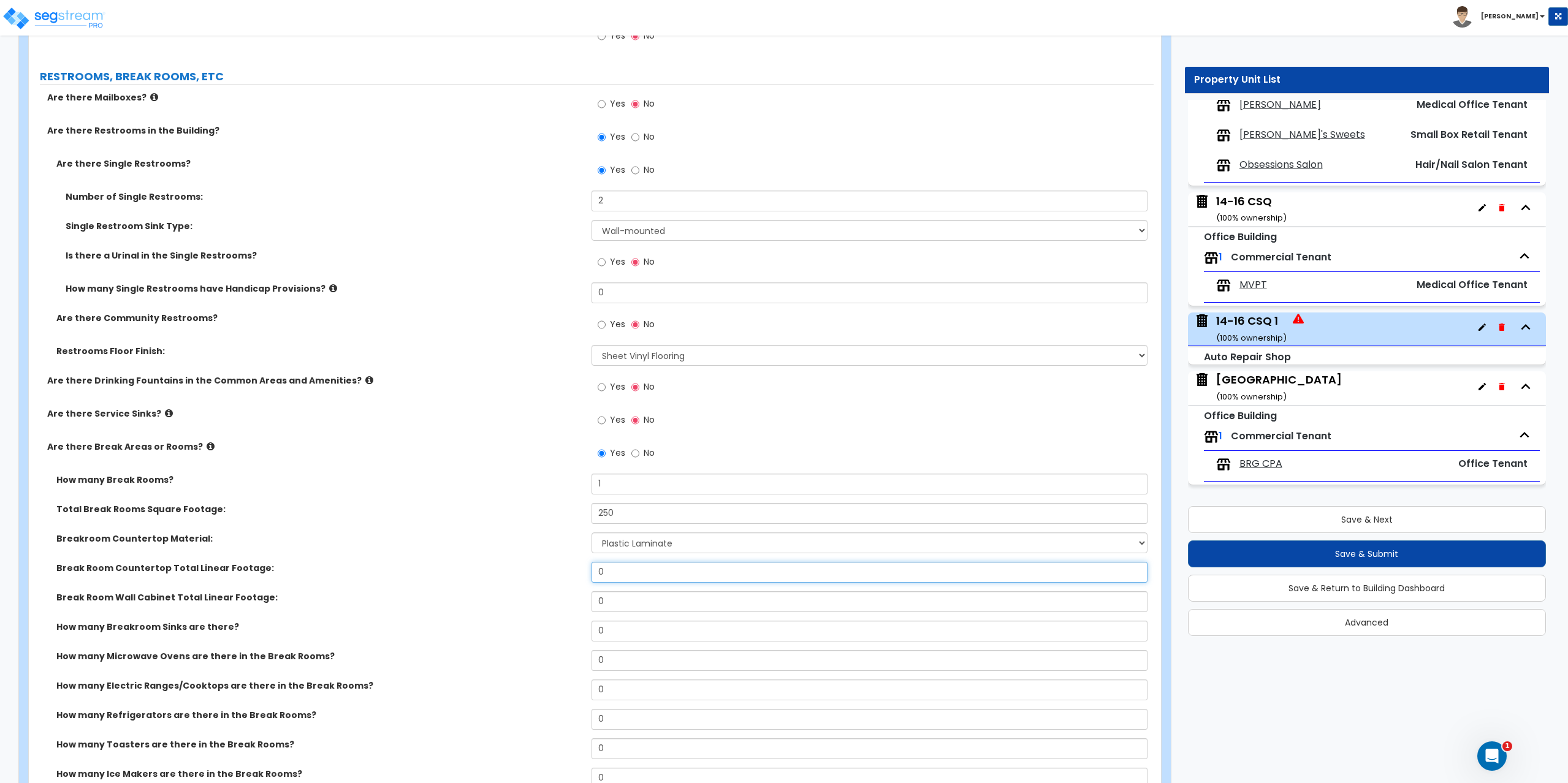
drag, startPoint x: 627, startPoint y: 571, endPoint x: 598, endPoint y: 572, distance: 29.0
click at [598, 572] on input "0" at bounding box center [869, 572] width 556 height 21
type input "10"
type input "1"
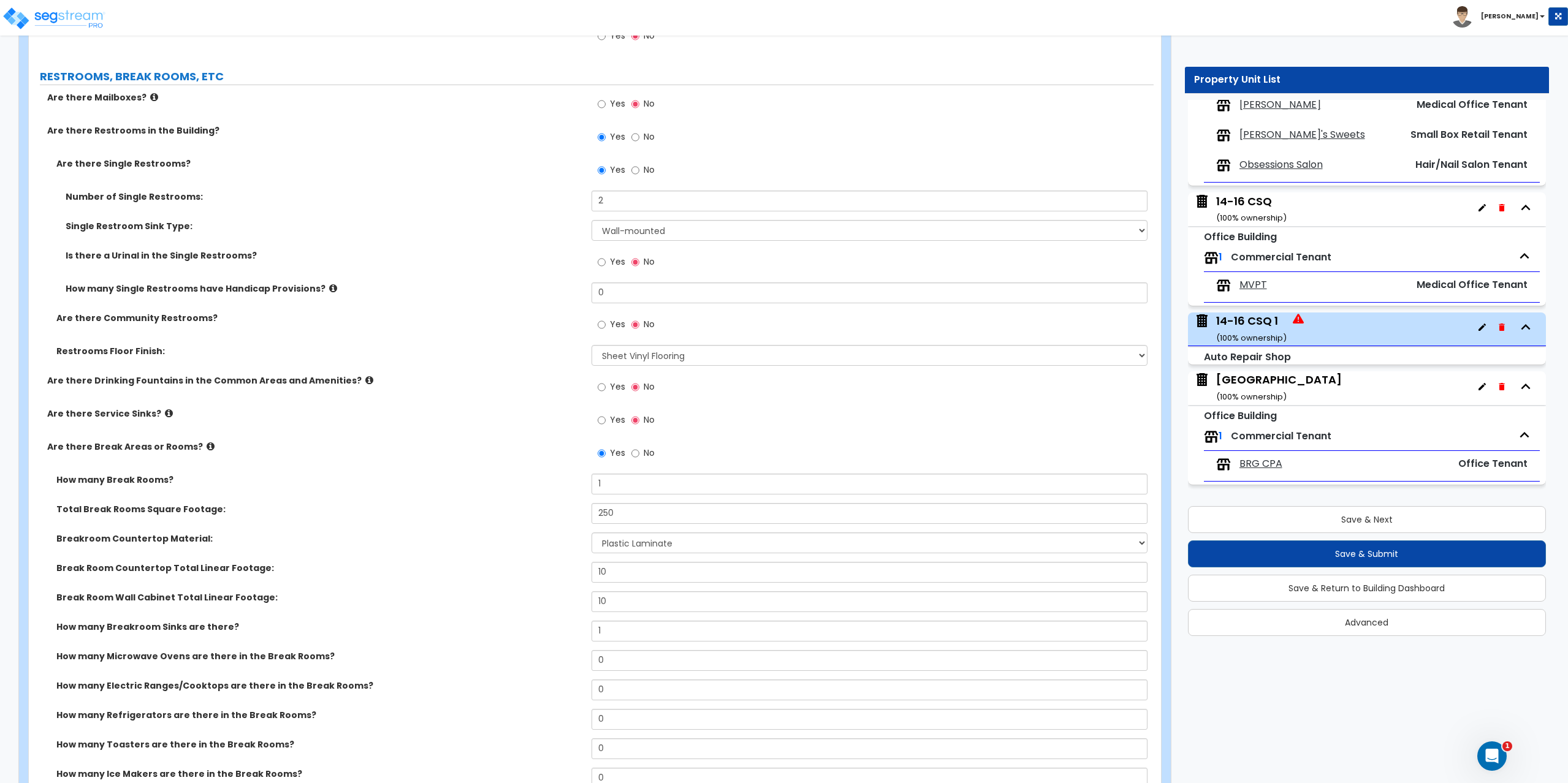
select select "1"
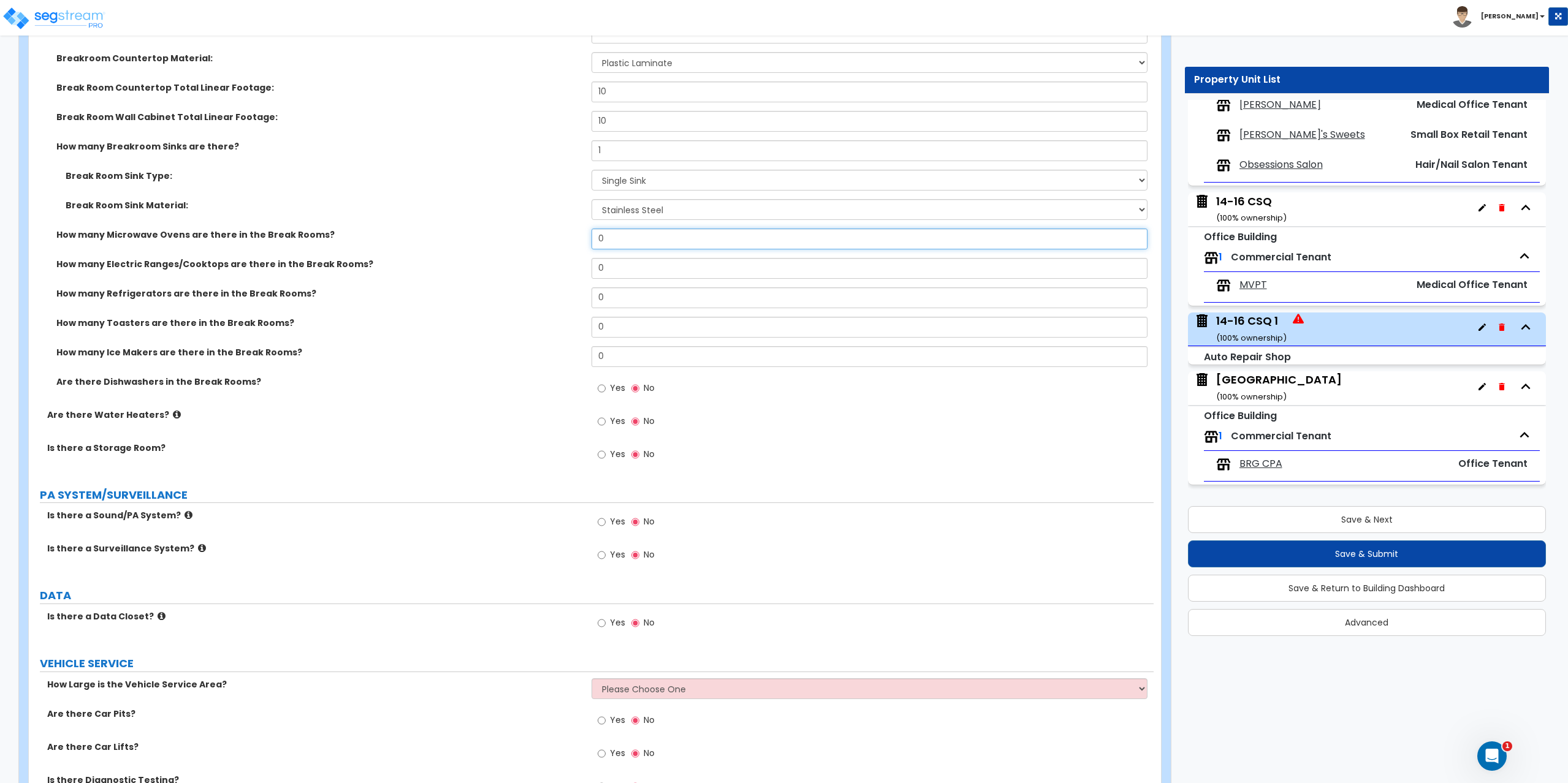
scroll to position [2880, 0]
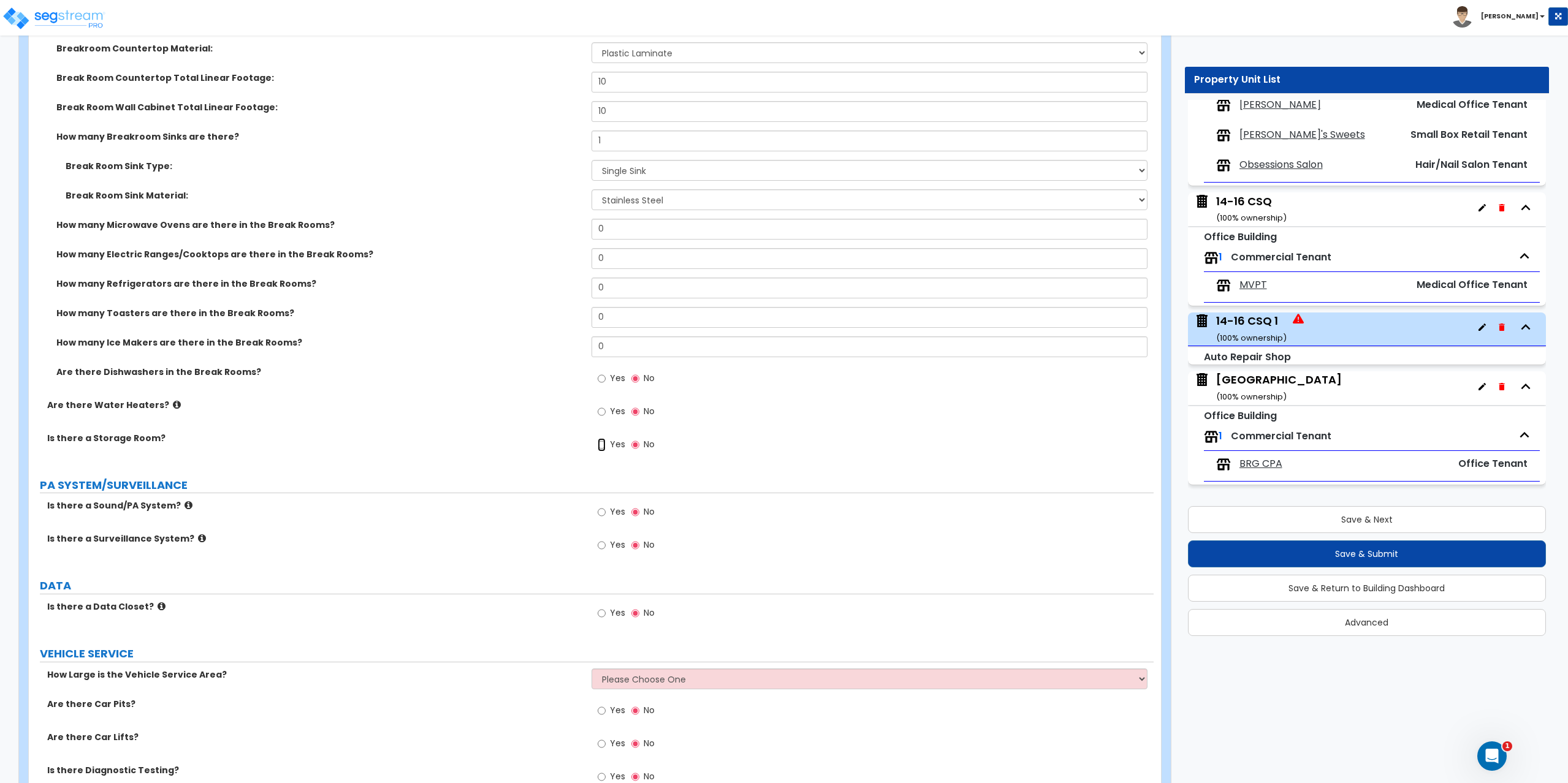
click at [598, 443] on input "Yes" at bounding box center [602, 444] width 8 height 14
radio input "true"
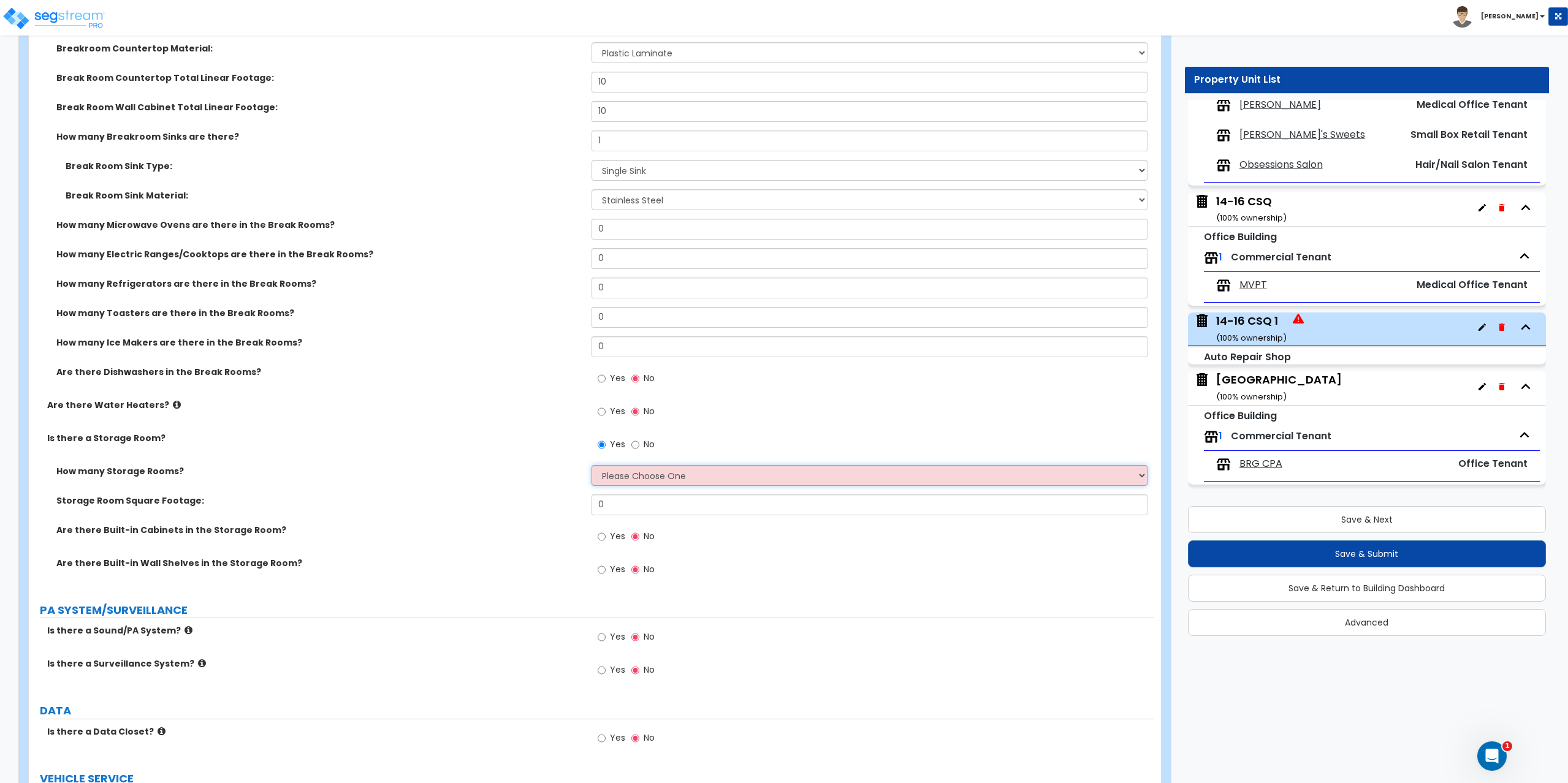
click at [629, 471] on select "Please Choose One 1 2 3" at bounding box center [869, 476] width 556 height 21
select select "1"
click at [591, 465] on select "Please Choose One 1 2 3" at bounding box center [869, 476] width 556 height 21
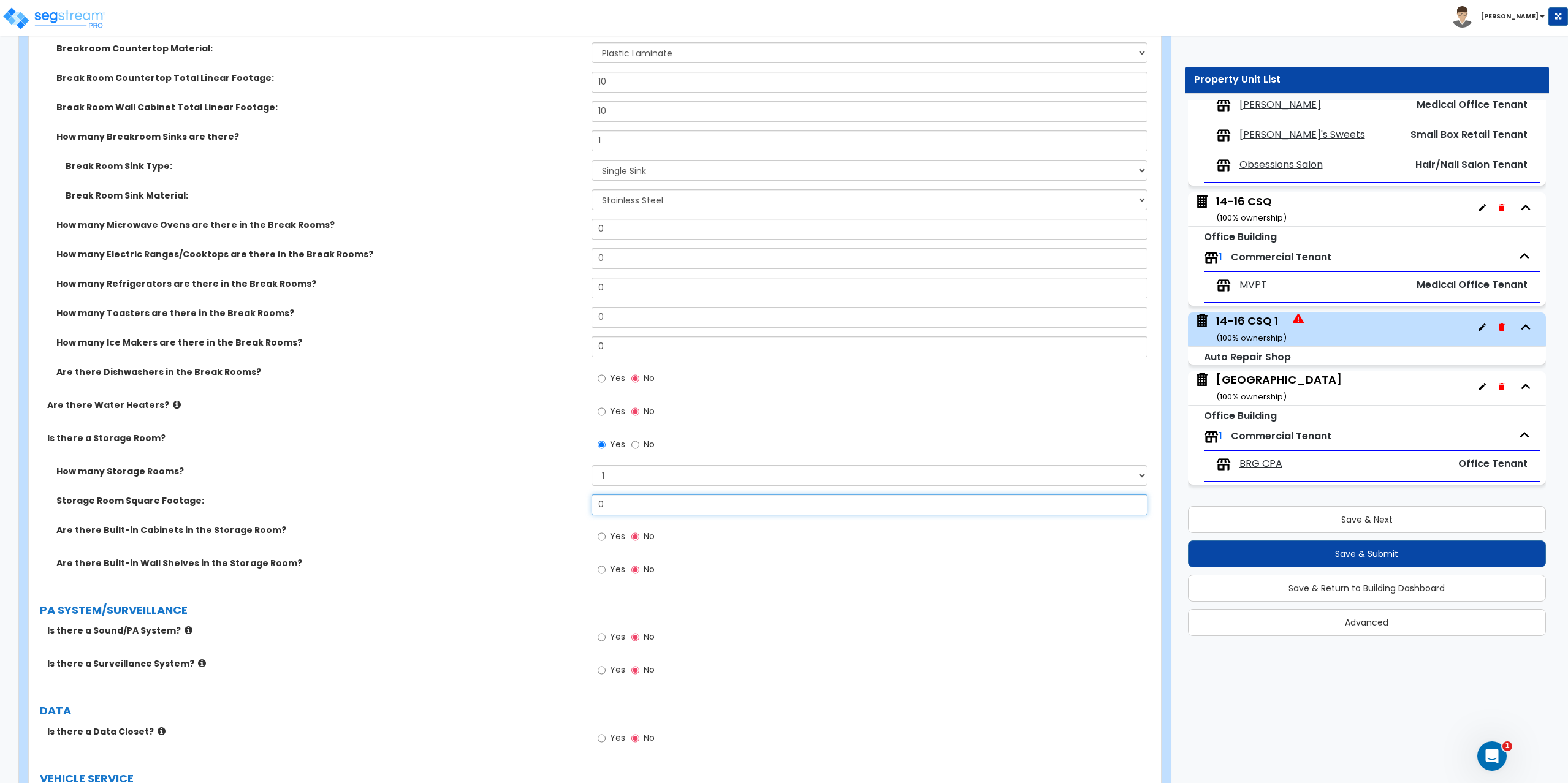
drag, startPoint x: 619, startPoint y: 508, endPoint x: 565, endPoint y: 500, distance: 54.6
click at [565, 501] on div "Storage Room Square Footage: 0" at bounding box center [591, 509] width 1125 height 29
type input "75"
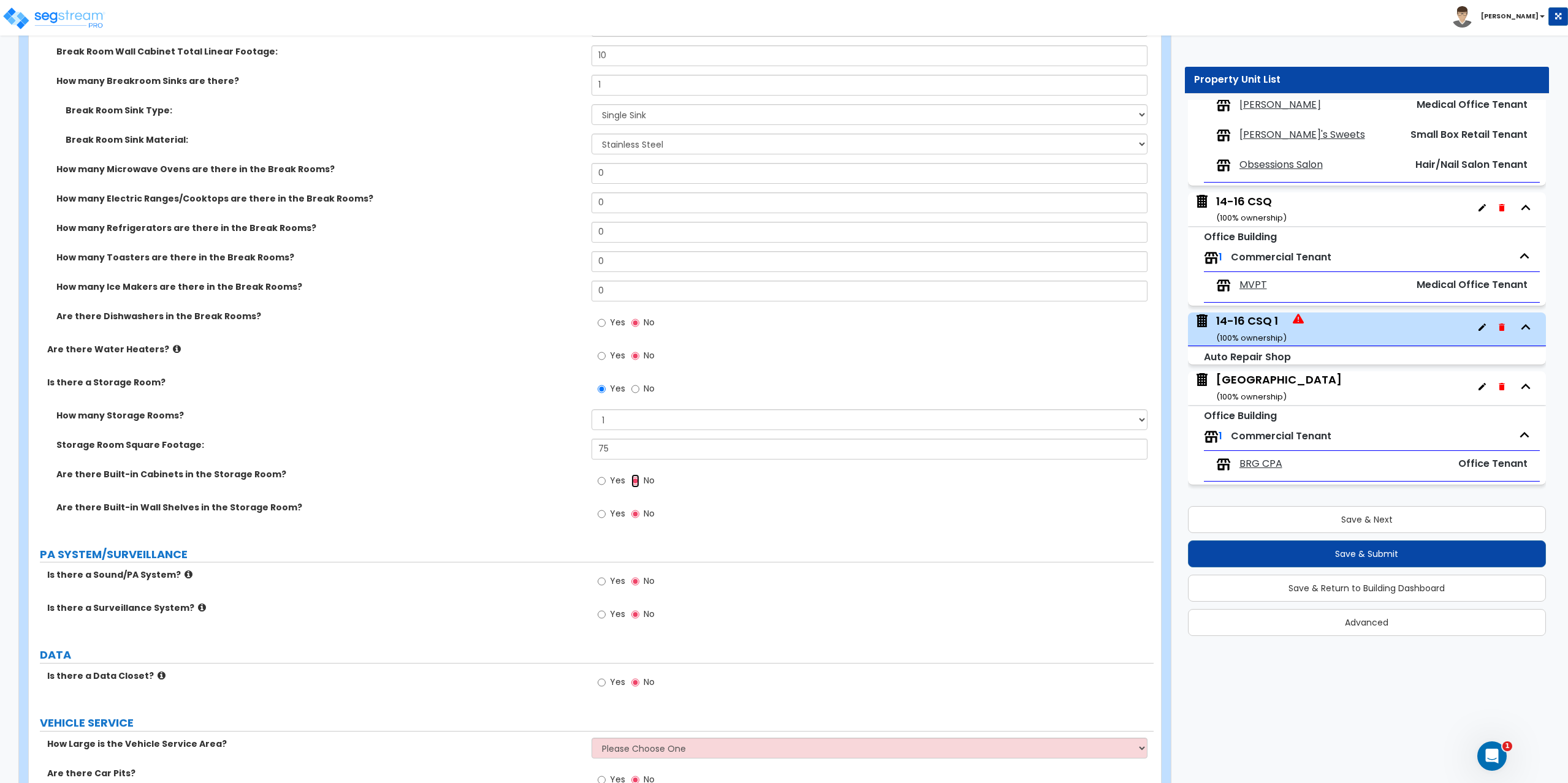
scroll to position [3125, 0]
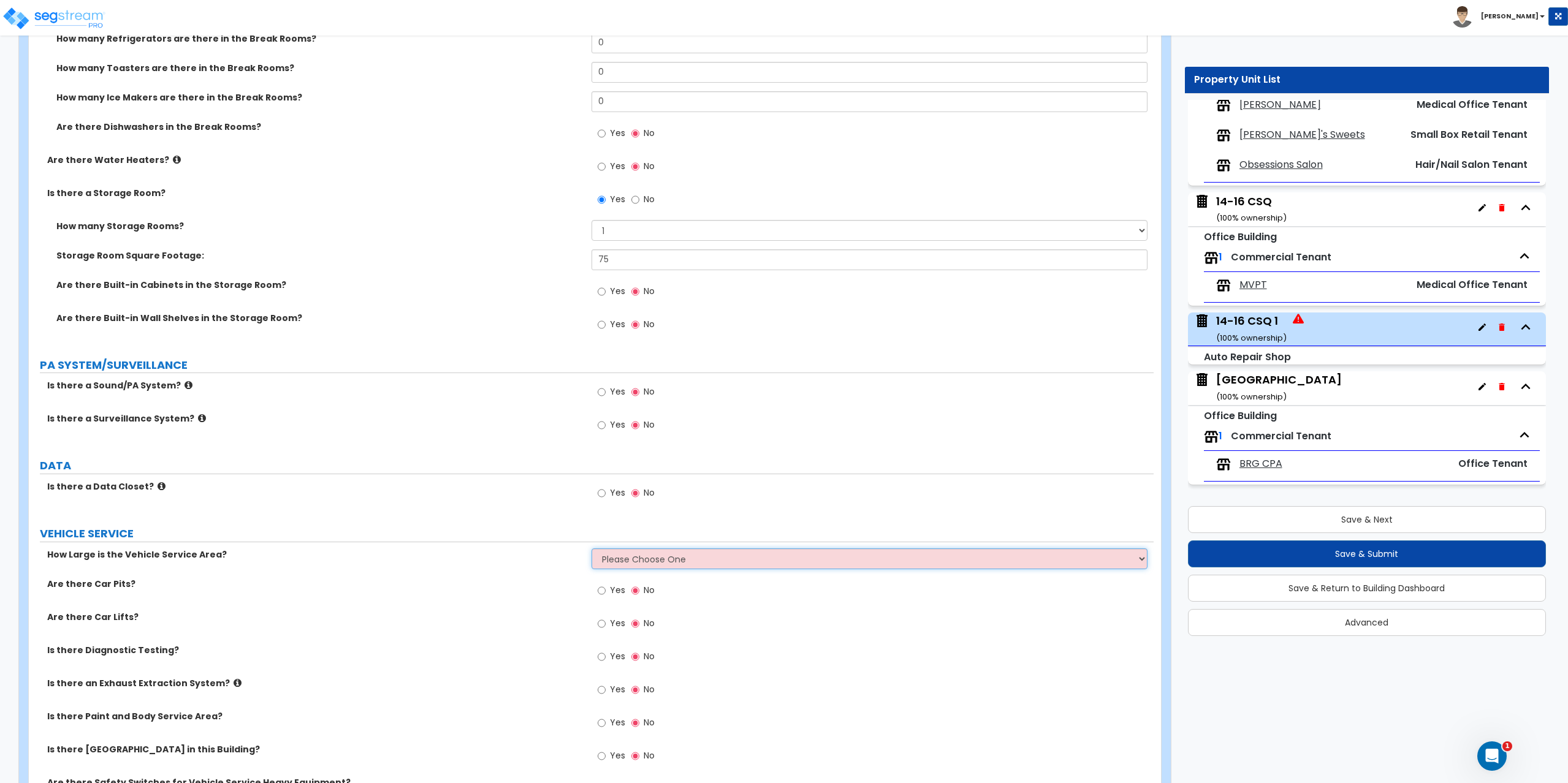
click at [616, 559] on select "Please Choose One I want to Enter Square Footage I want to Enter Percentage" at bounding box center [869, 559] width 556 height 21
select select "2"
click at [591, 549] on select "Please Choose One I want to Enter Square Footage I want to Enter Percentage" at bounding box center [869, 559] width 556 height 21
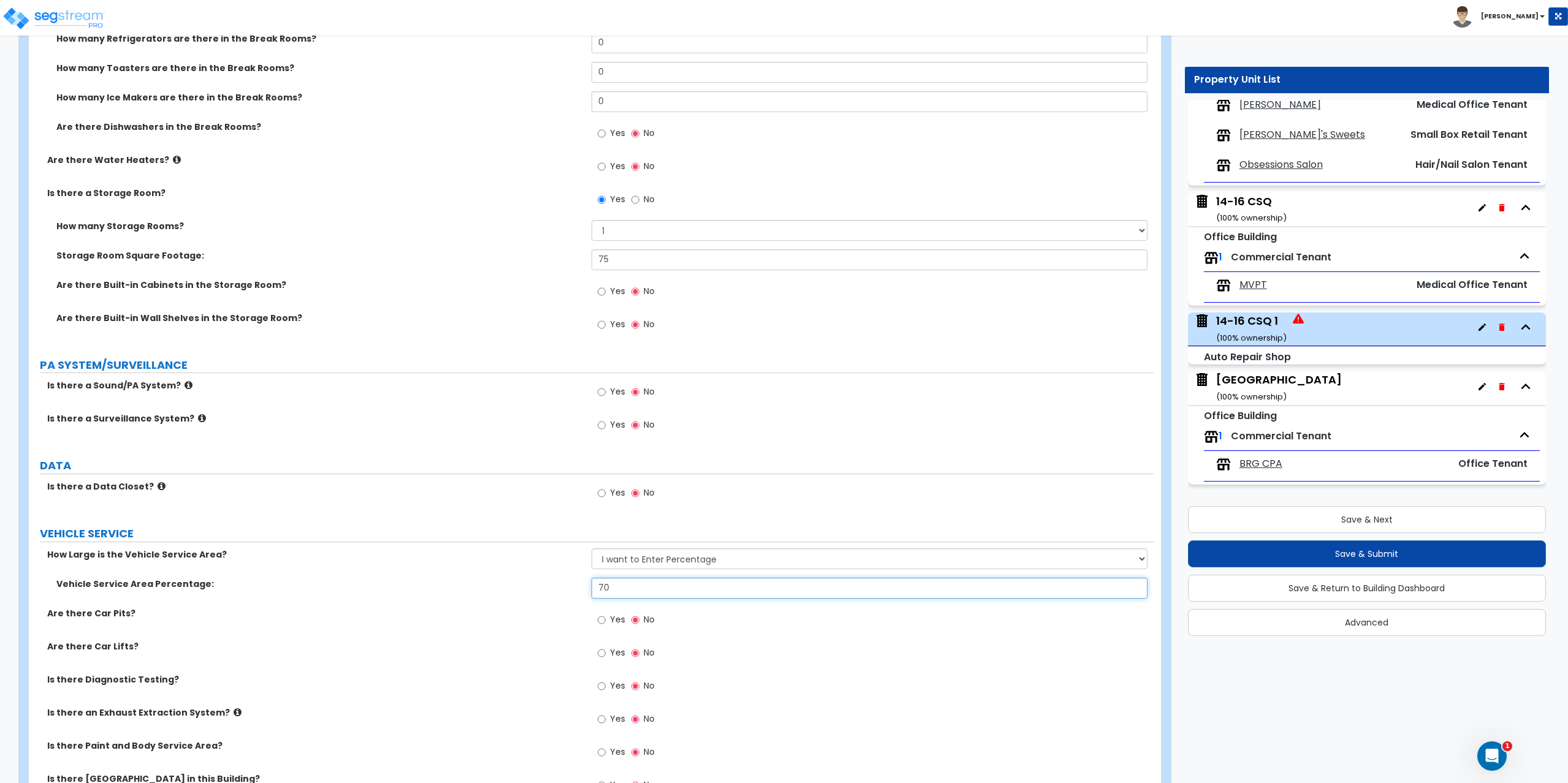
type input "70"
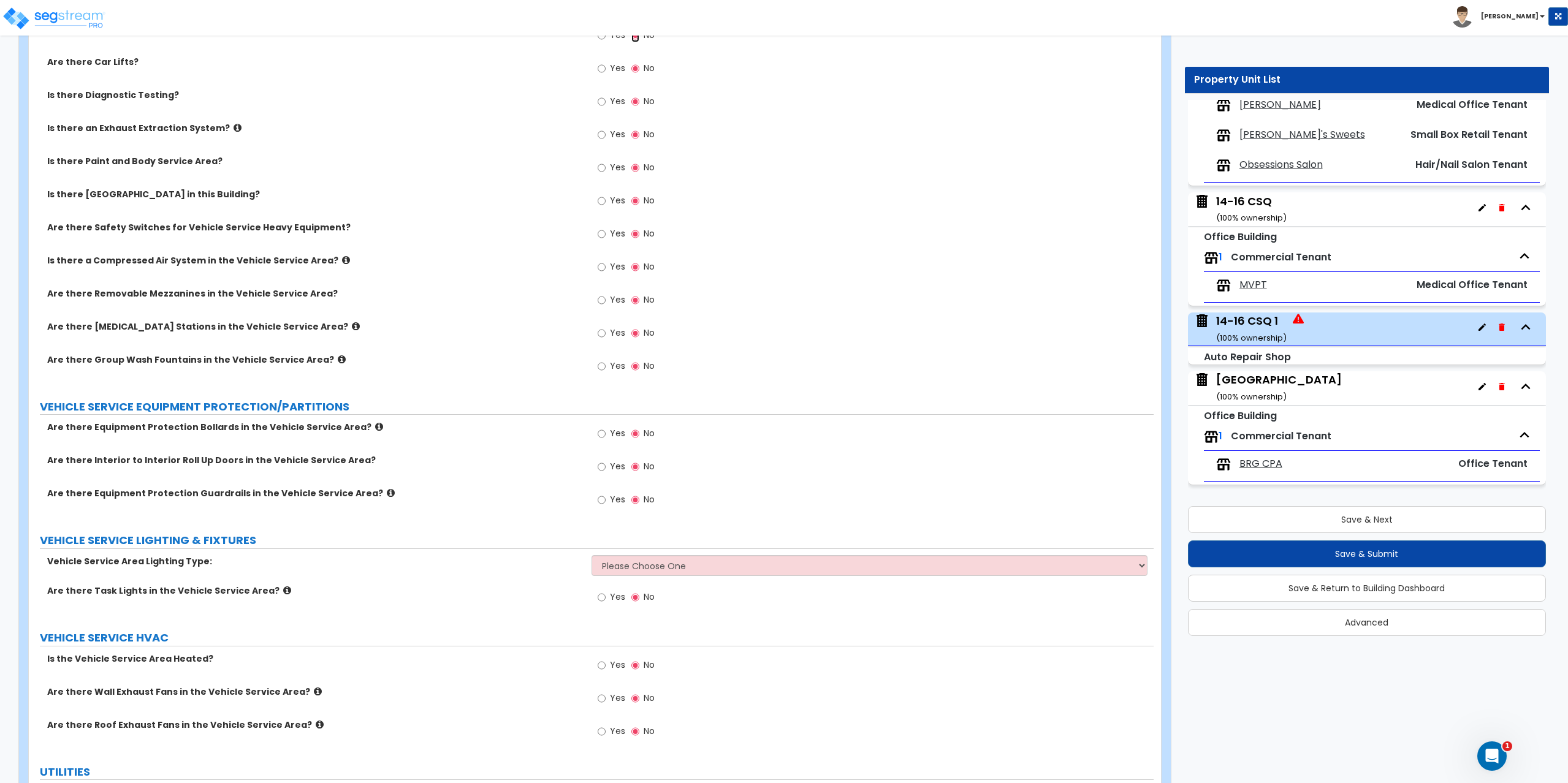
scroll to position [3737, 0]
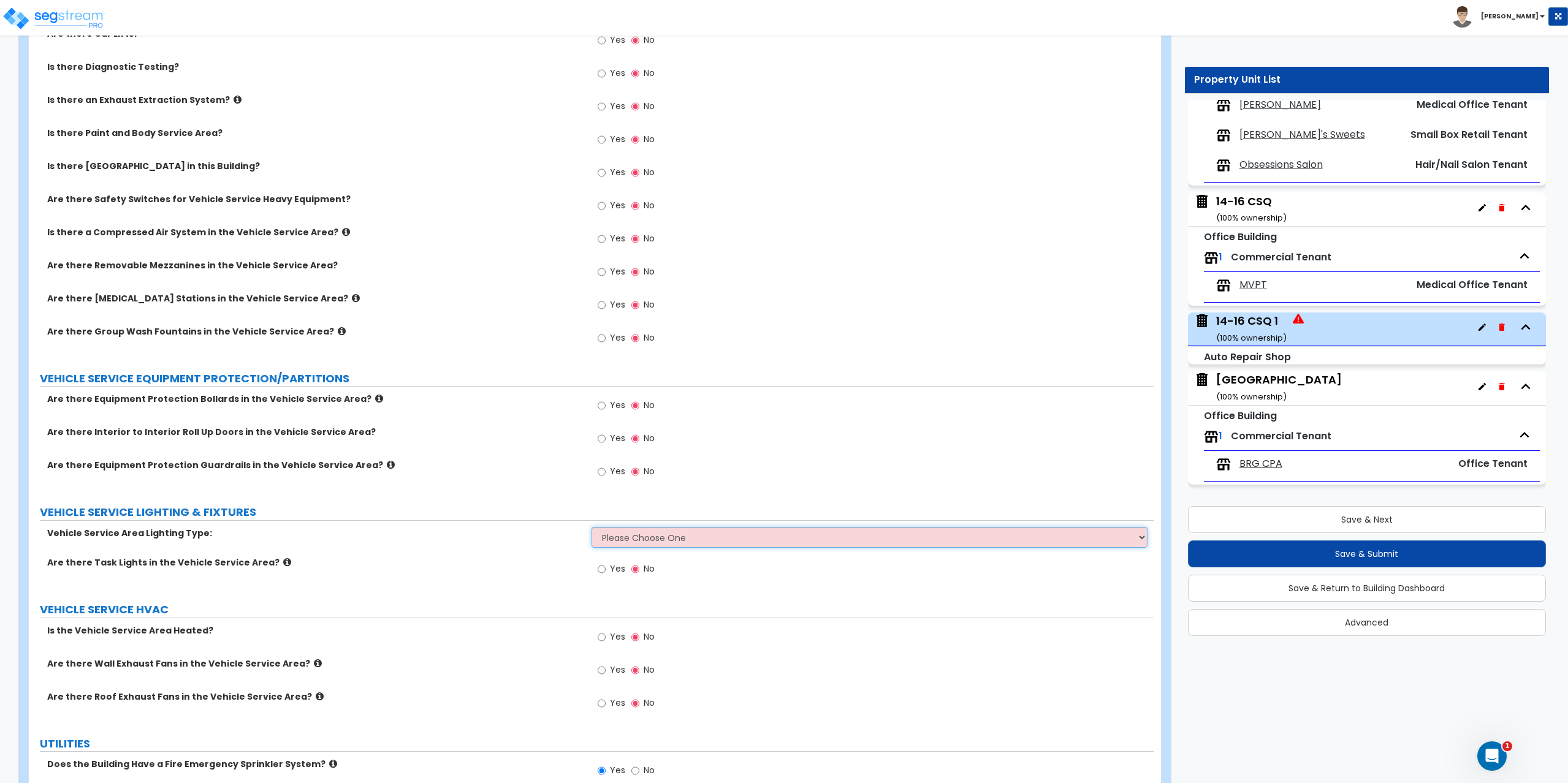
click at [629, 538] on select "Please Choose One LED Fluorescent Metal halide" at bounding box center [869, 537] width 556 height 21
select select "2"
click at [591, 527] on select "Please Choose One LED Fluorescent Metal halide" at bounding box center [869, 537] width 556 height 21
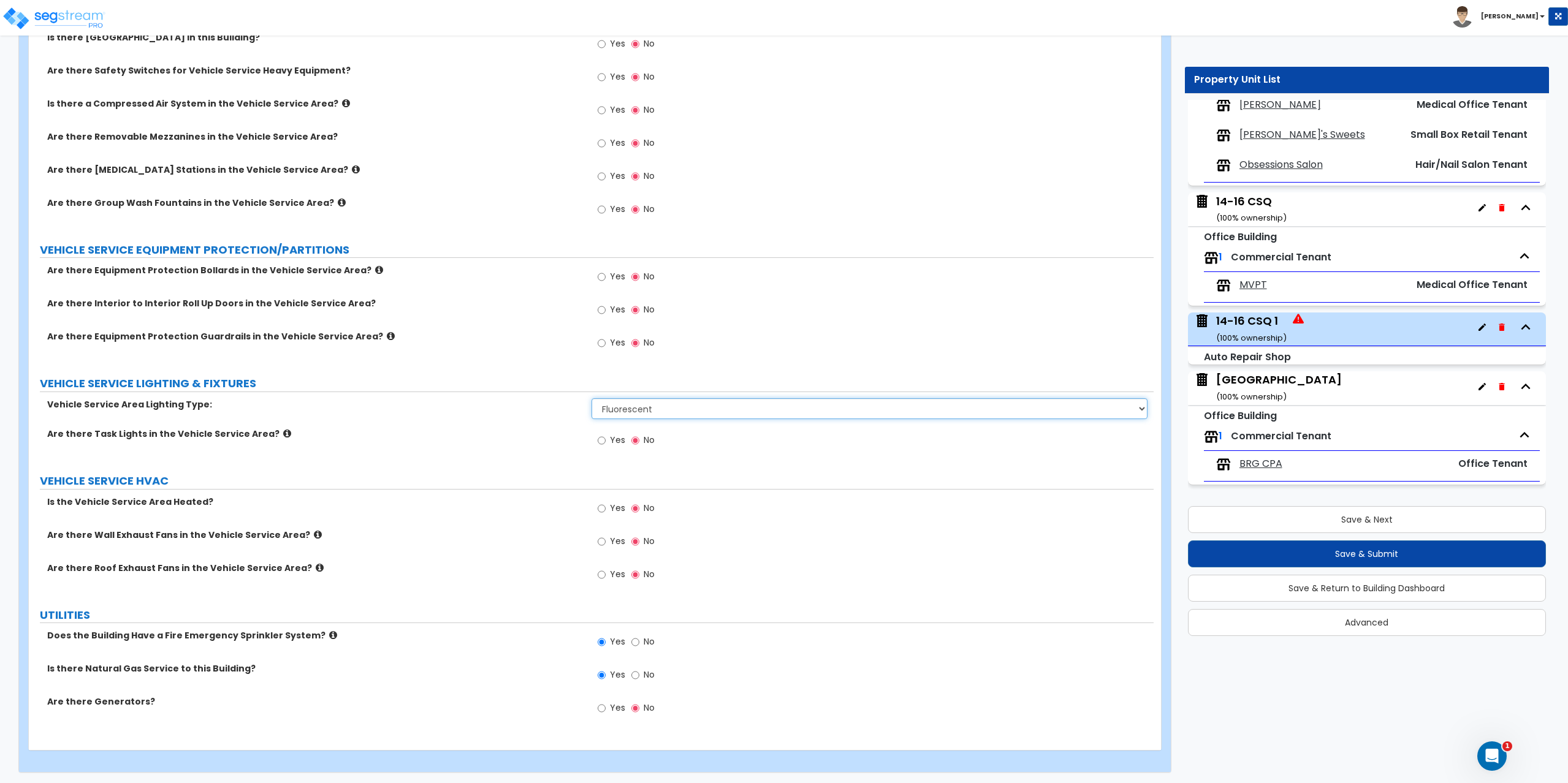
scroll to position [3868, 0]
click at [639, 641] on label "No" at bounding box center [643, 642] width 24 height 21
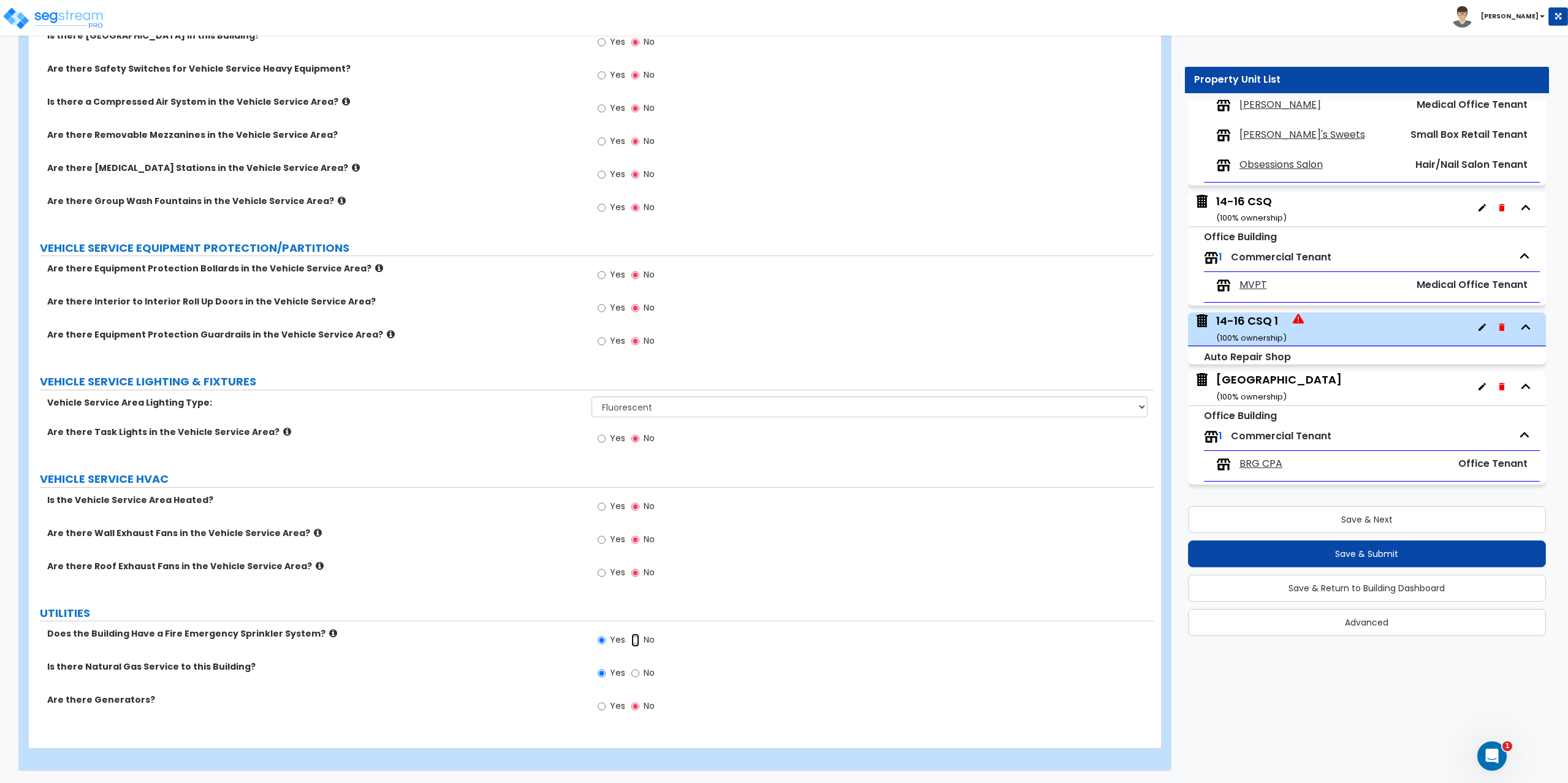
click at [639, 641] on input "No" at bounding box center [636, 640] width 8 height 14
radio input "false"
radio input "true"
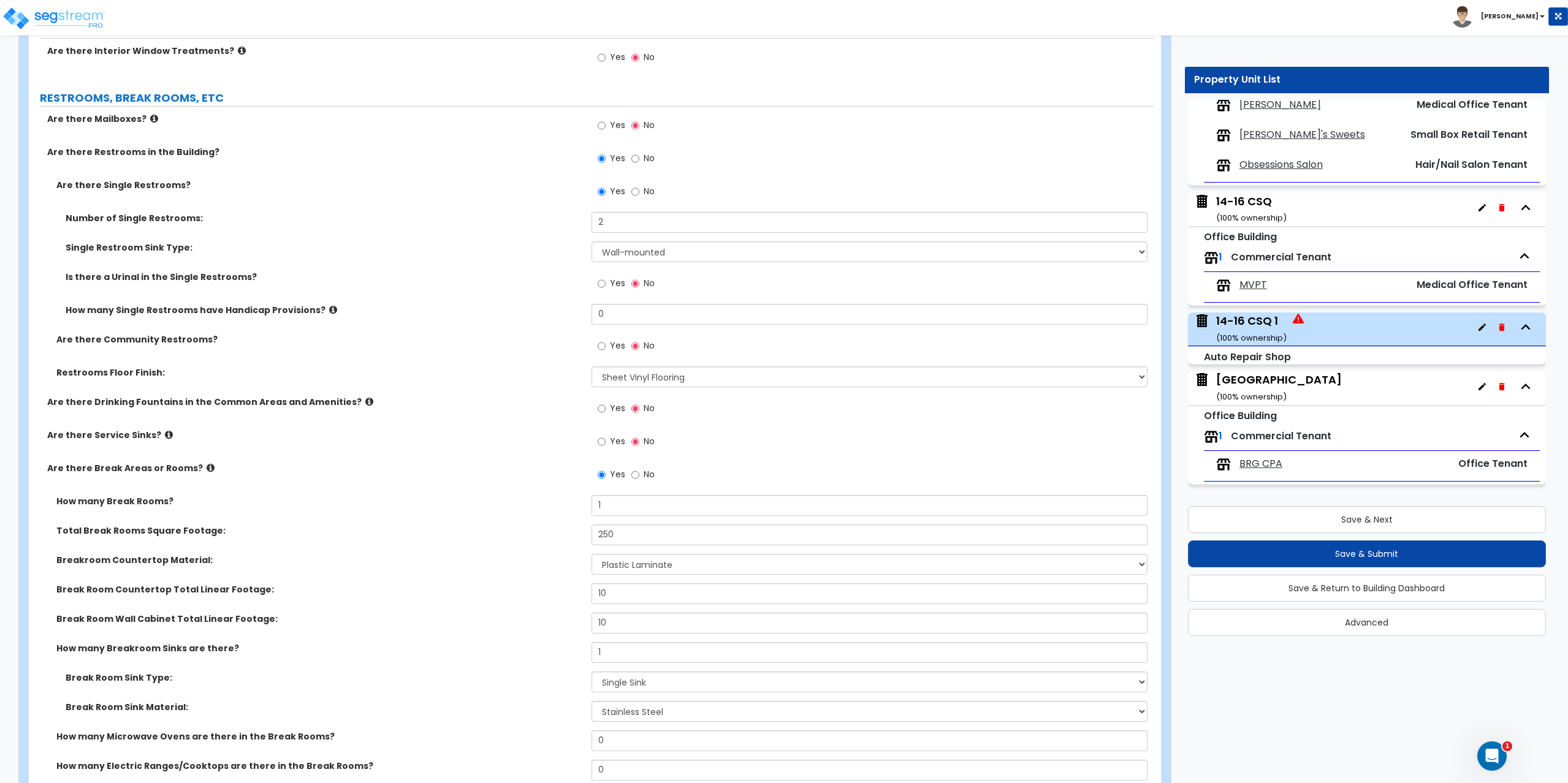
scroll to position [2091, 0]
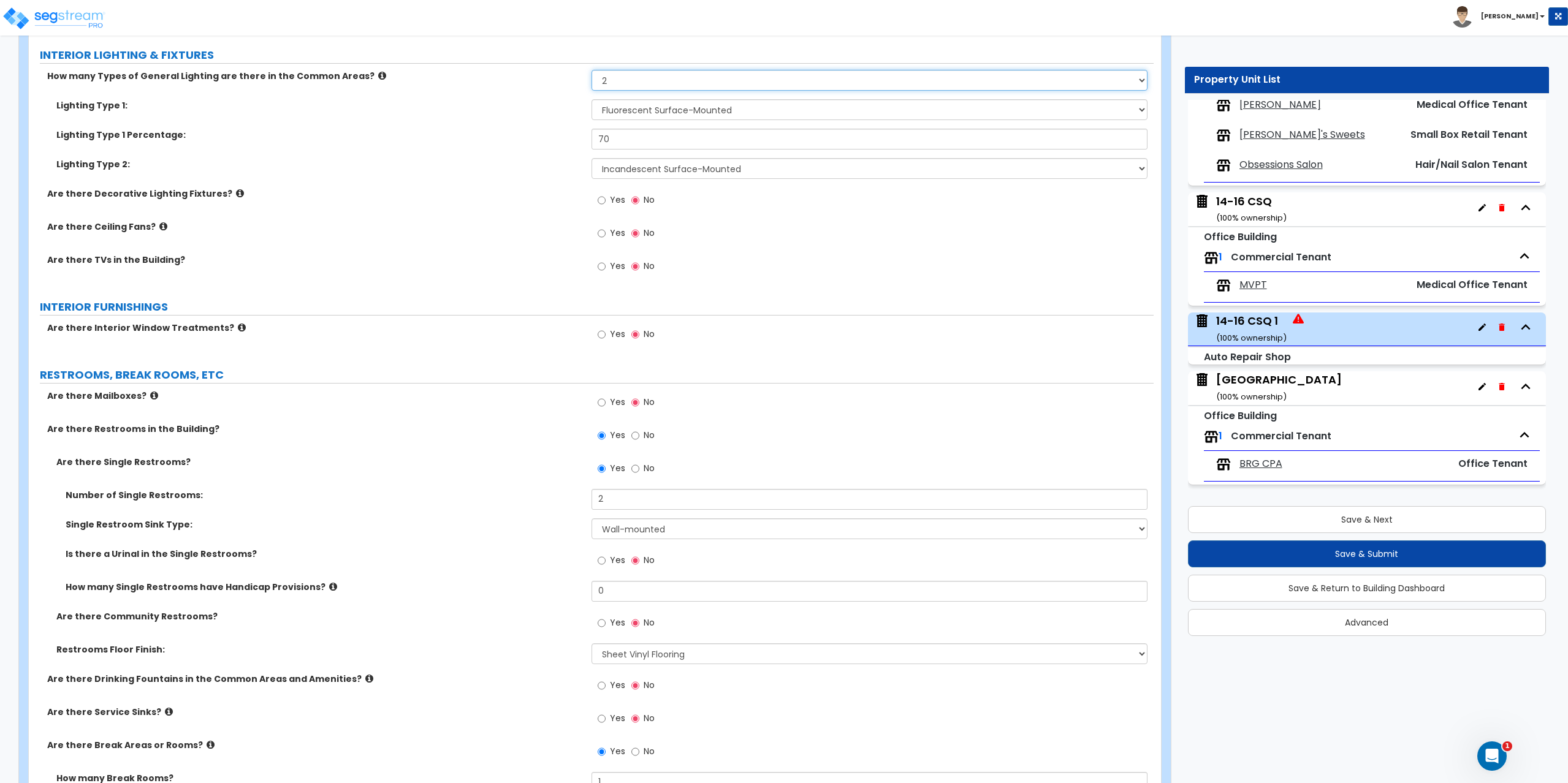
click at [628, 87] on select "Please Choose One 1 2 3" at bounding box center [869, 80] width 556 height 21
select select "1"
click at [591, 70] on select "Please Choose One 1 2 3" at bounding box center [869, 80] width 556 height 21
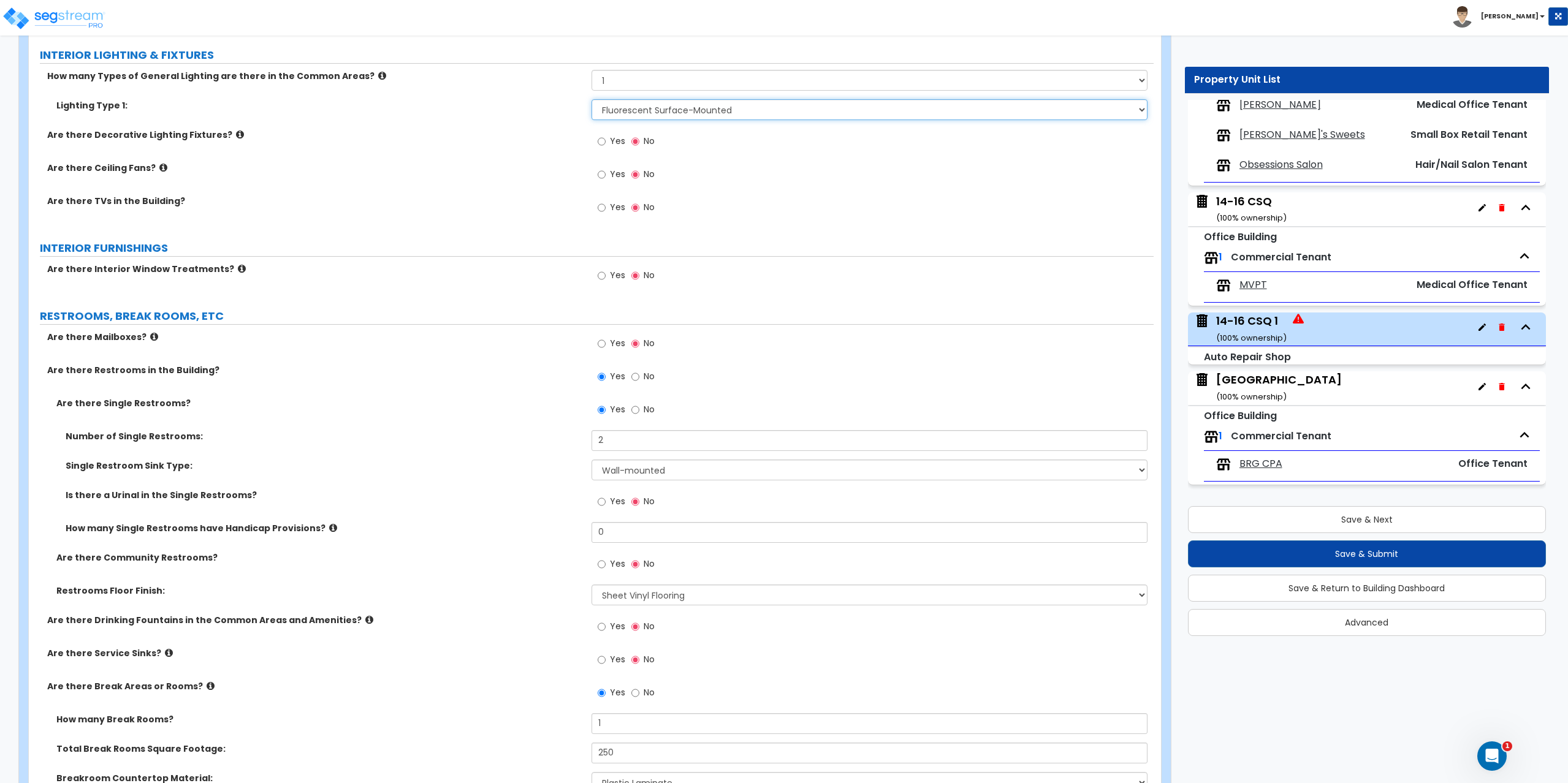
click at [616, 109] on select "Please Choose One LED Surface-Mounted LED Recessed Fluorescent Surface-Mounted …" at bounding box center [869, 109] width 556 height 21
click at [616, 110] on select "Please Choose One LED Surface-Mounted LED Recessed Fluorescent Surface-Mounted …" at bounding box center [869, 109] width 556 height 21
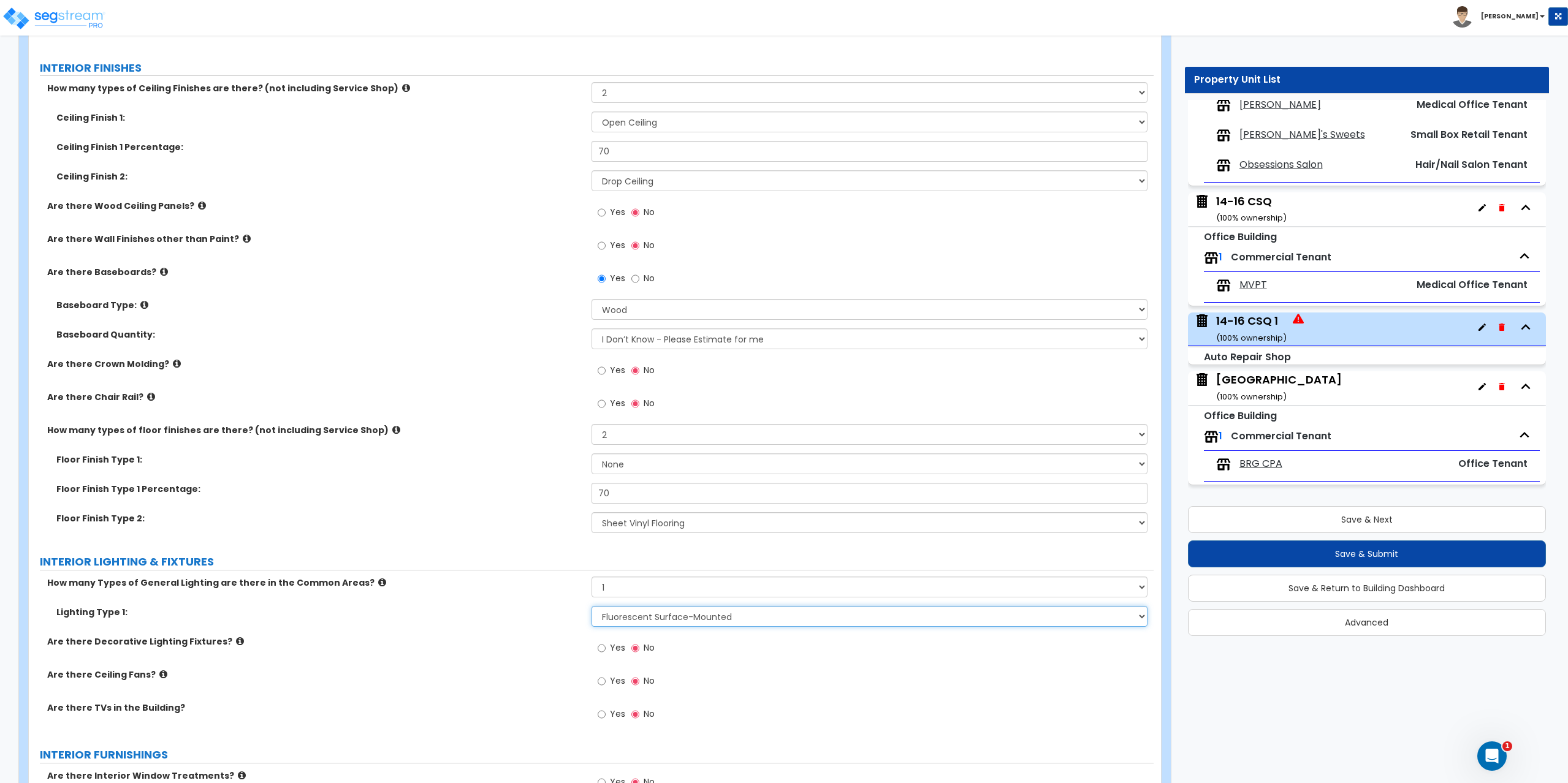
scroll to position [1662, 0]
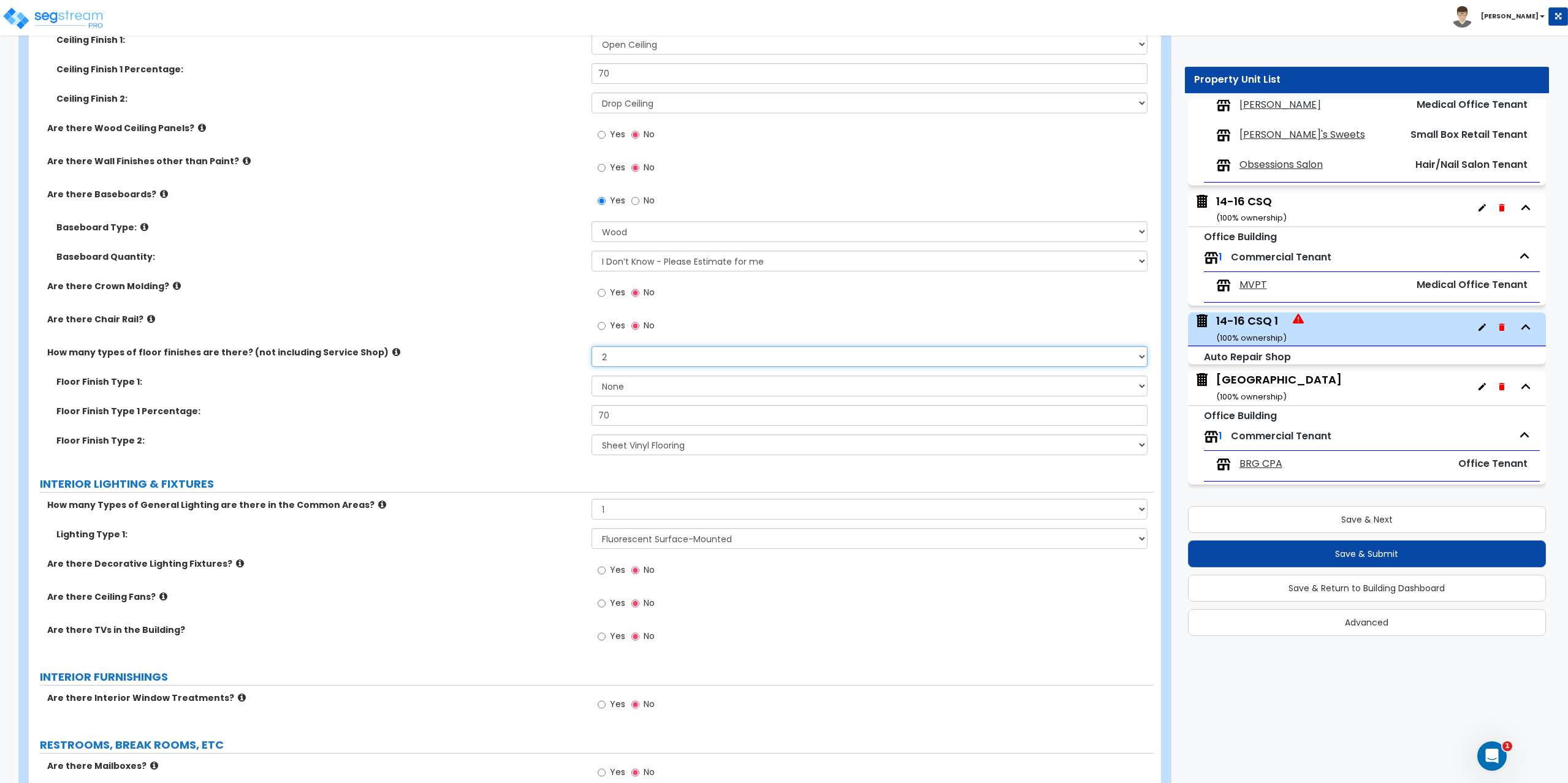
click at [649, 359] on select "Please Choose One 1 2 3" at bounding box center [869, 357] width 556 height 21
select select "1"
click at [591, 346] on select "Please Choose One 1 2 3" at bounding box center [869, 357] width 556 height 21
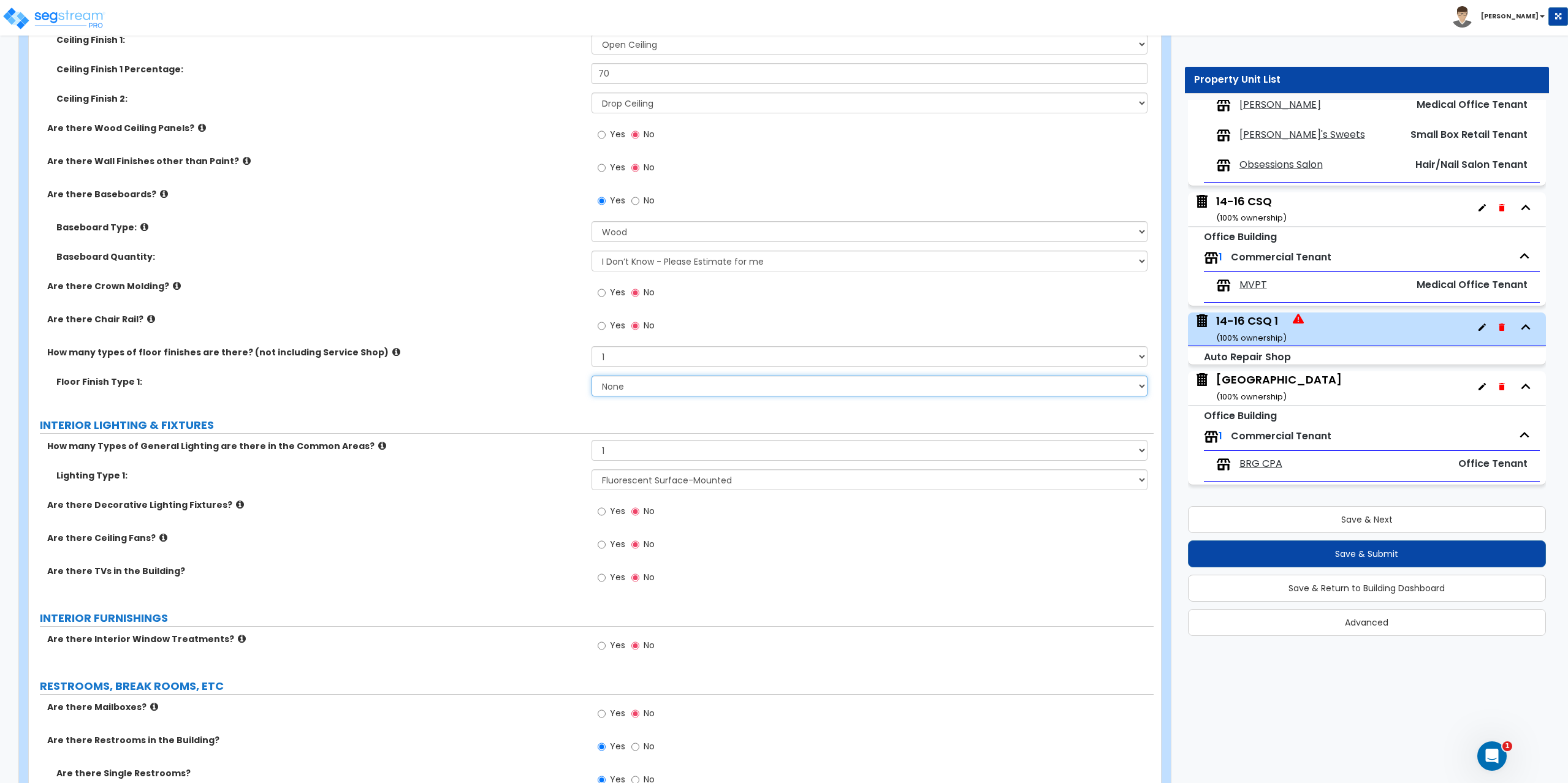
click at [639, 383] on select "None Tile Flooring Hardwood Flooring Resilient Laminate Flooring VCT Flooring S…" at bounding box center [869, 386] width 556 height 21
select select "7"
click at [591, 375] on select "None Tile Flooring Hardwood Flooring Resilient Laminate Flooring VCT Flooring S…" at bounding box center [869, 386] width 556 height 21
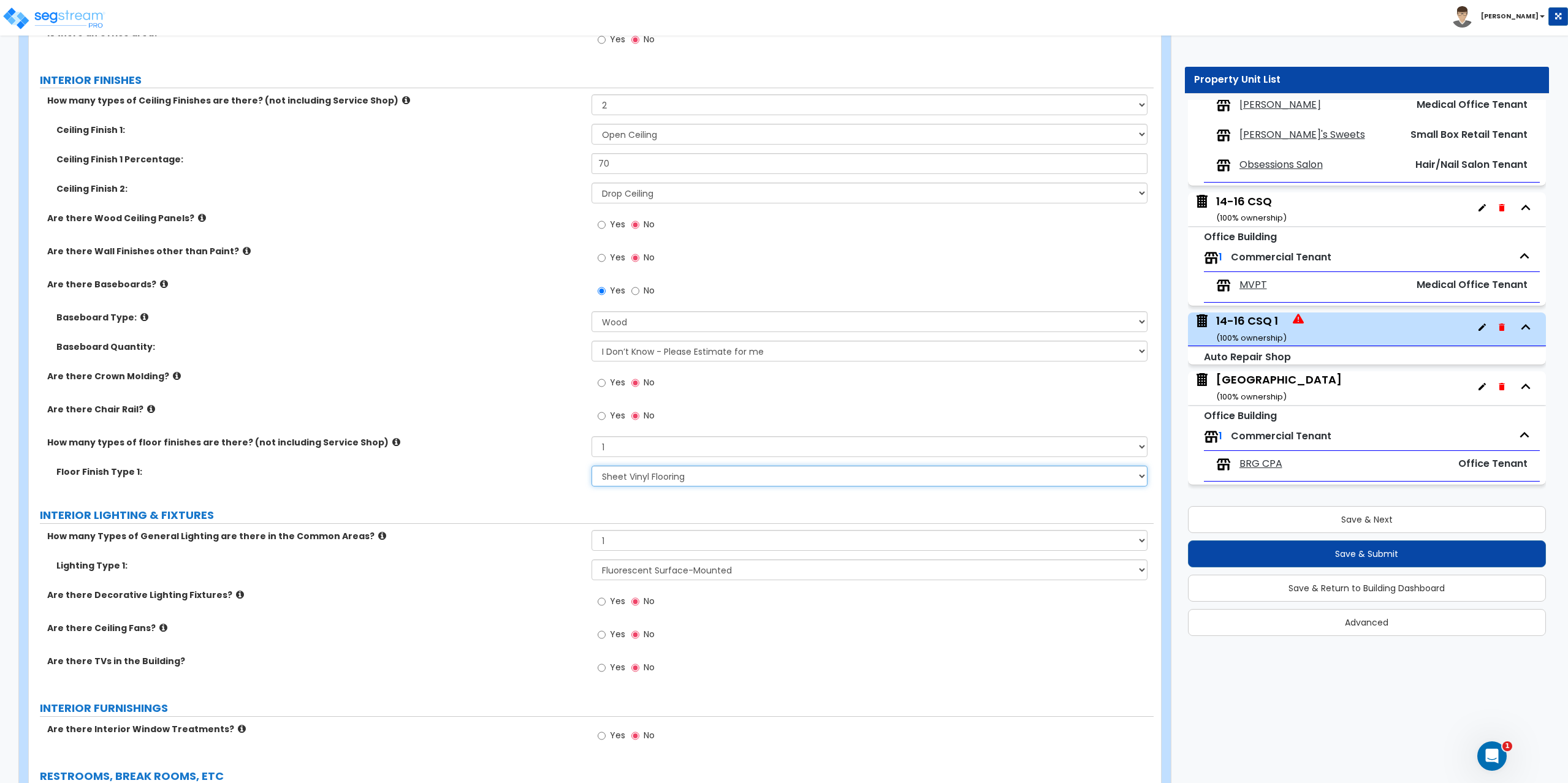
scroll to position [1540, 0]
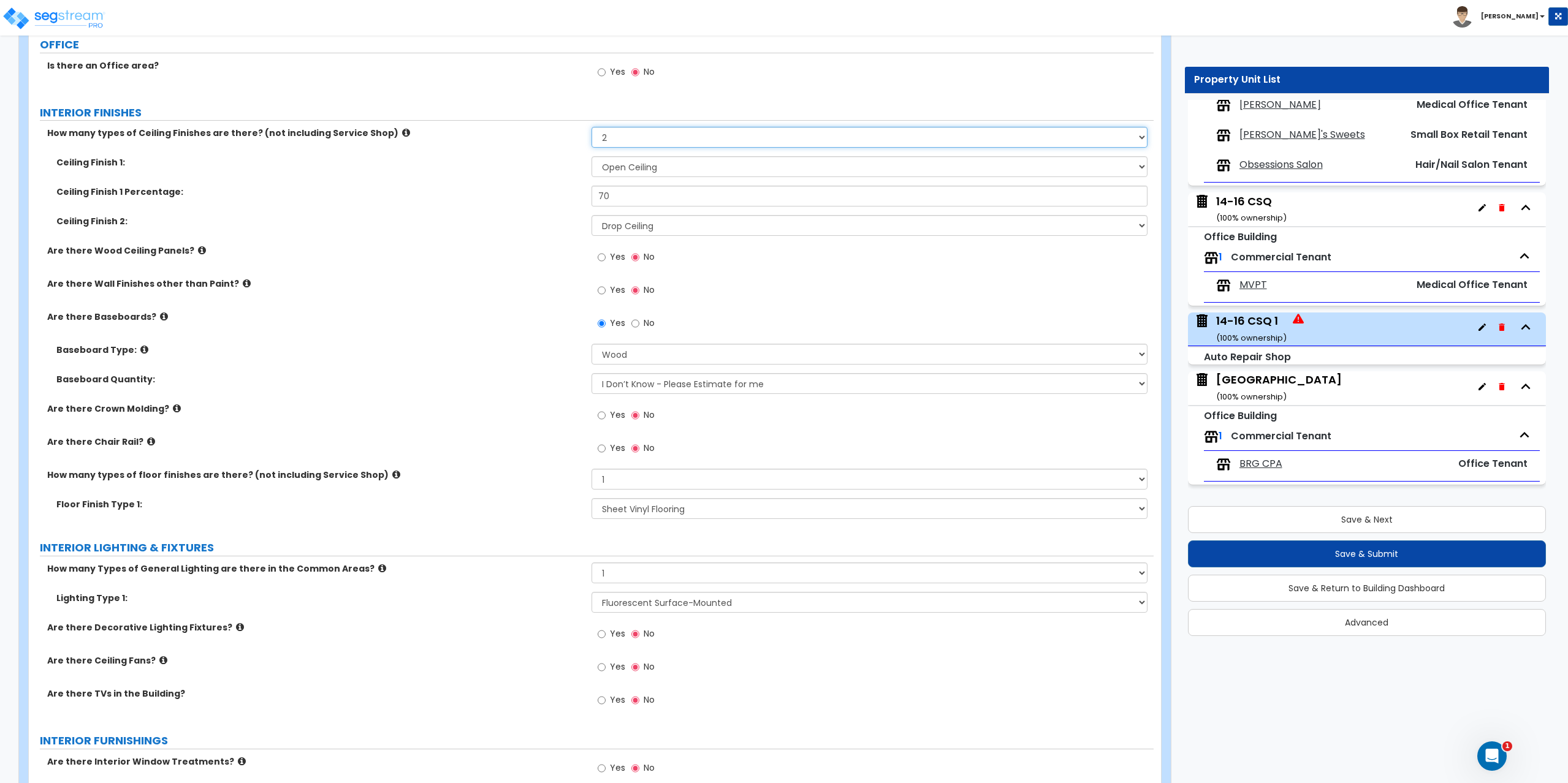
click at [640, 134] on select "Please Choose One 1 2 3" at bounding box center [869, 137] width 556 height 21
select select "1"
click at [591, 126] on select "Please Choose One 1 2 3" at bounding box center [869, 137] width 556 height 21
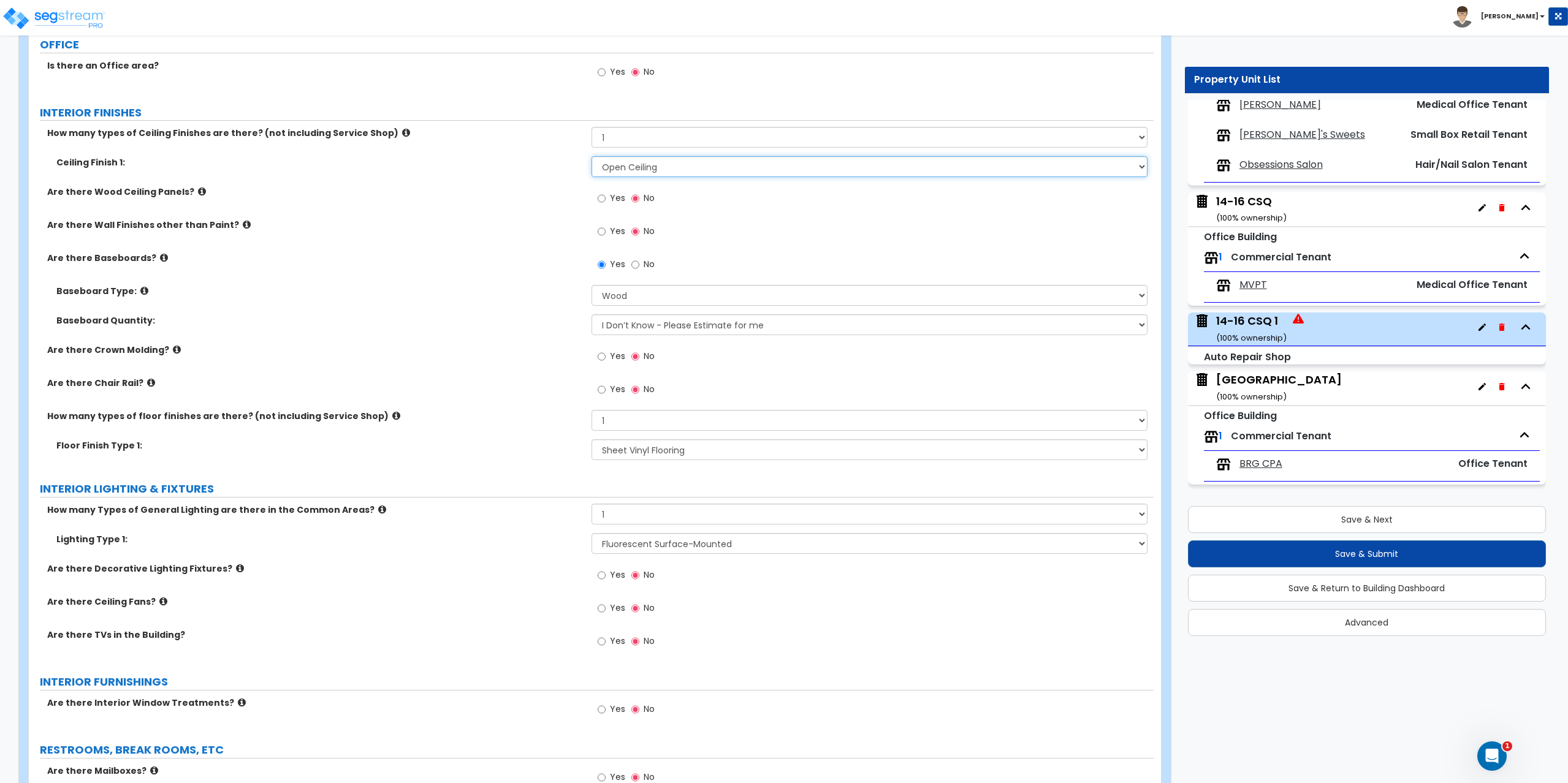
click at [636, 171] on select "Please Choose One Drop Ceiling Open Ceiling Drywall Ceiling" at bounding box center [869, 167] width 556 height 21
select select "1"
click at [591, 156] on select "Please Choose One Drop Ceiling Open Ceiling Drywall Ceiling" at bounding box center [869, 167] width 556 height 21
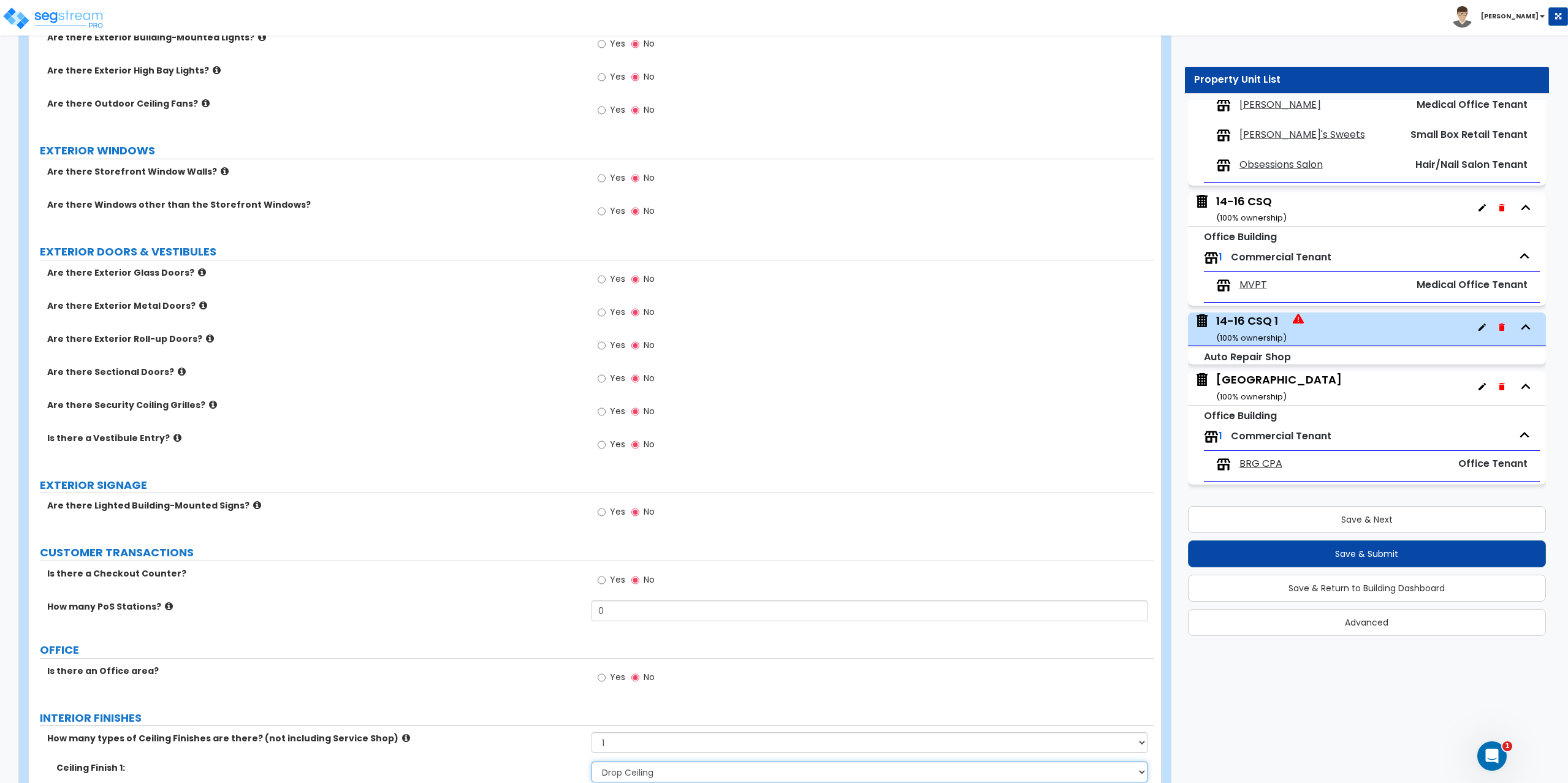
scroll to position [506, 0]
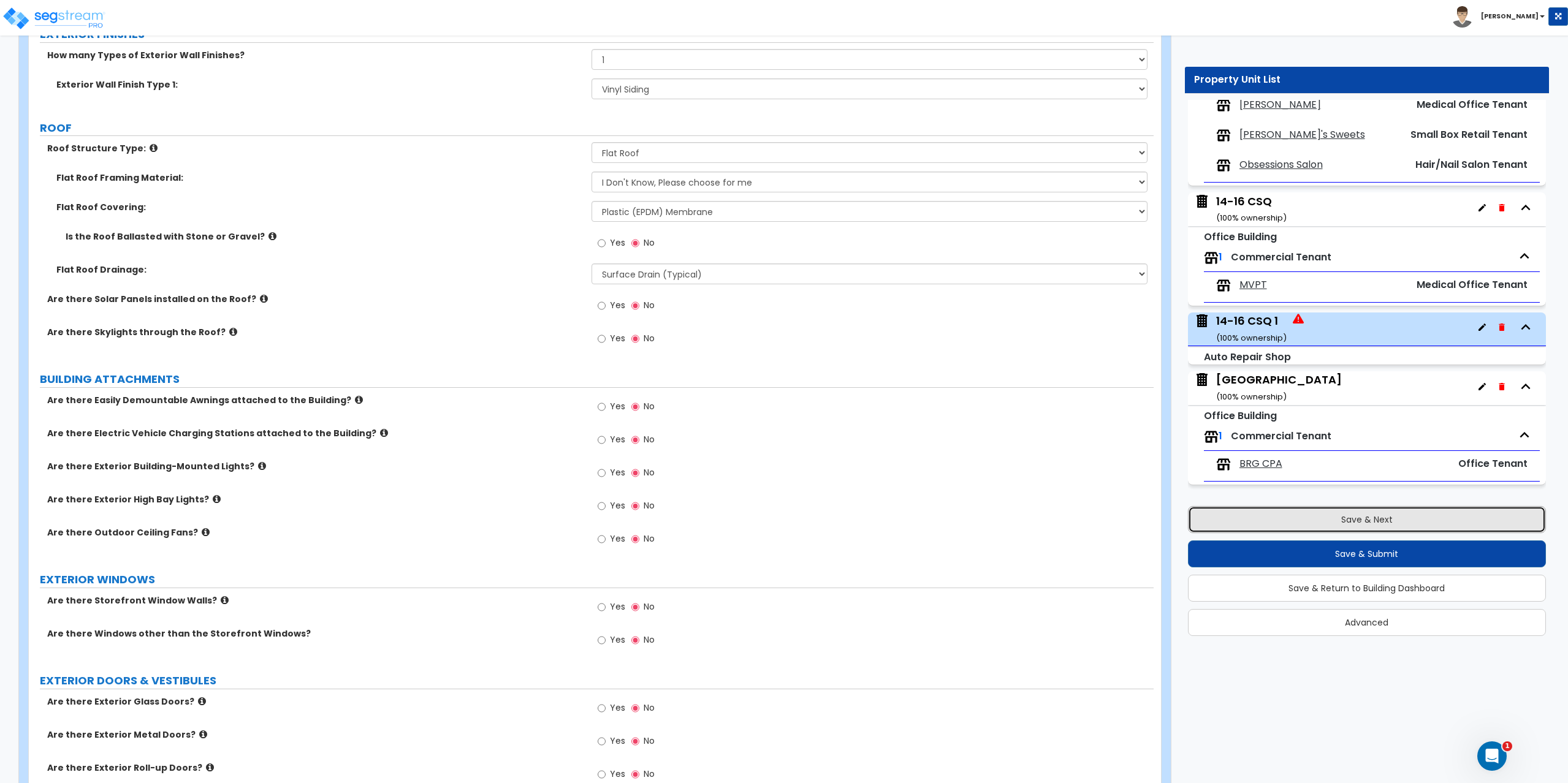
drag, startPoint x: 1339, startPoint y: 520, endPoint x: 1314, endPoint y: 433, distance: 90.5
click at [1339, 520] on button "Save & Next" at bounding box center [1367, 519] width 358 height 27
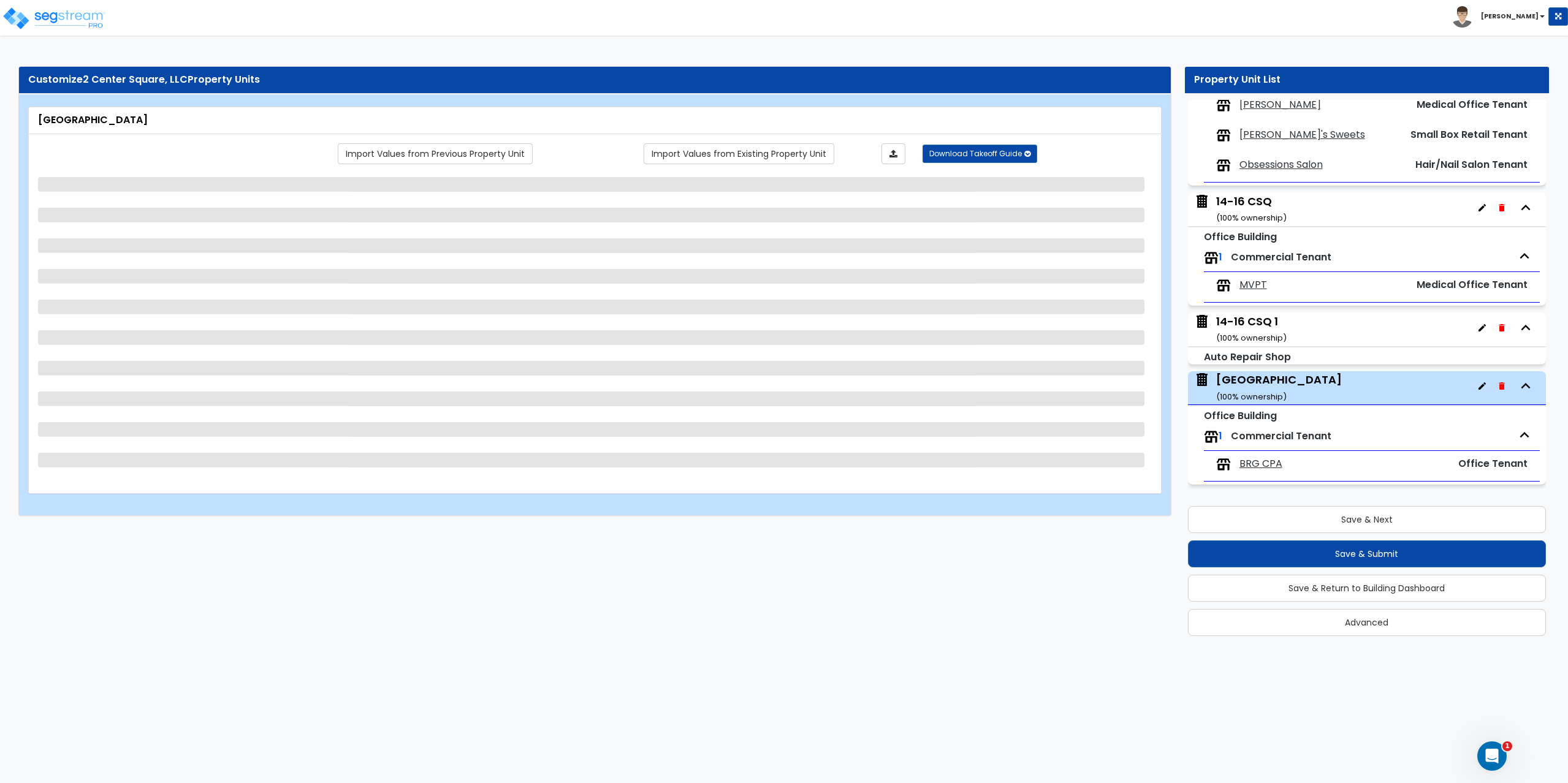
scroll to position [0, 0]
click at [1253, 198] on div "14-16 CSQ ( 100 % ownership)" at bounding box center [1251, 209] width 71 height 32
select select "5"
select select "1"
select select "2"
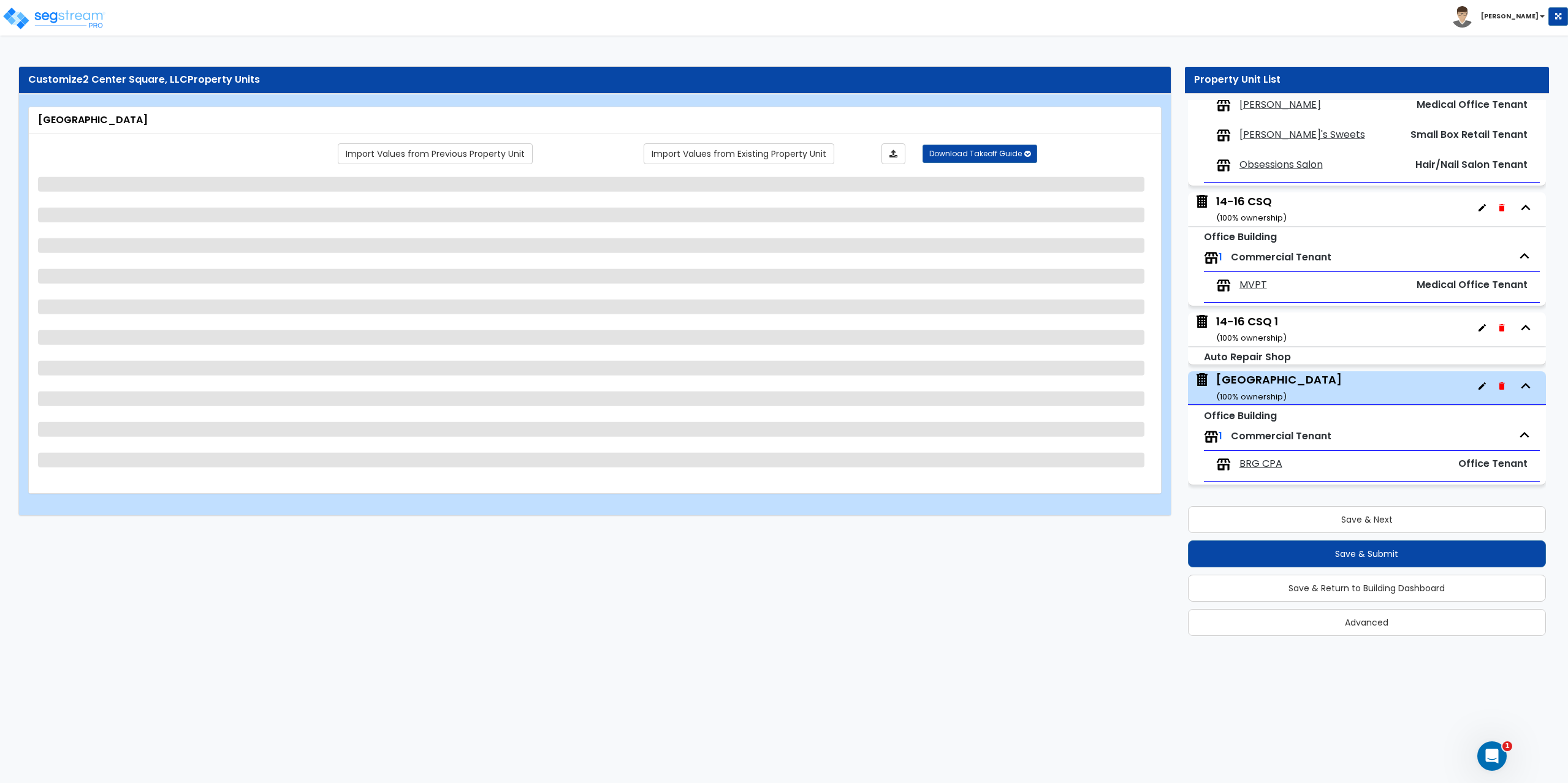
select select "2"
select select "1"
select select "2"
select select "1"
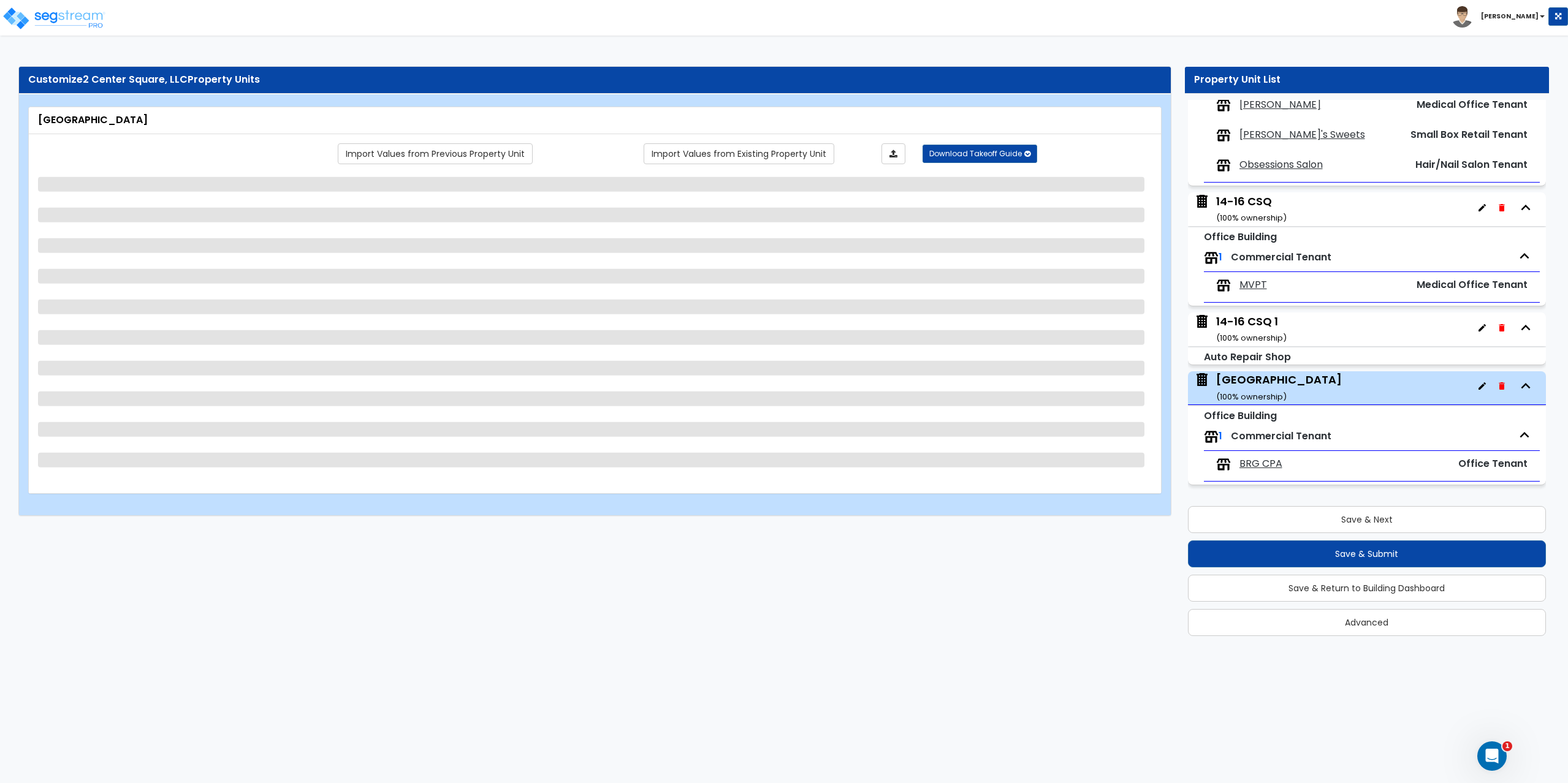
select select "1"
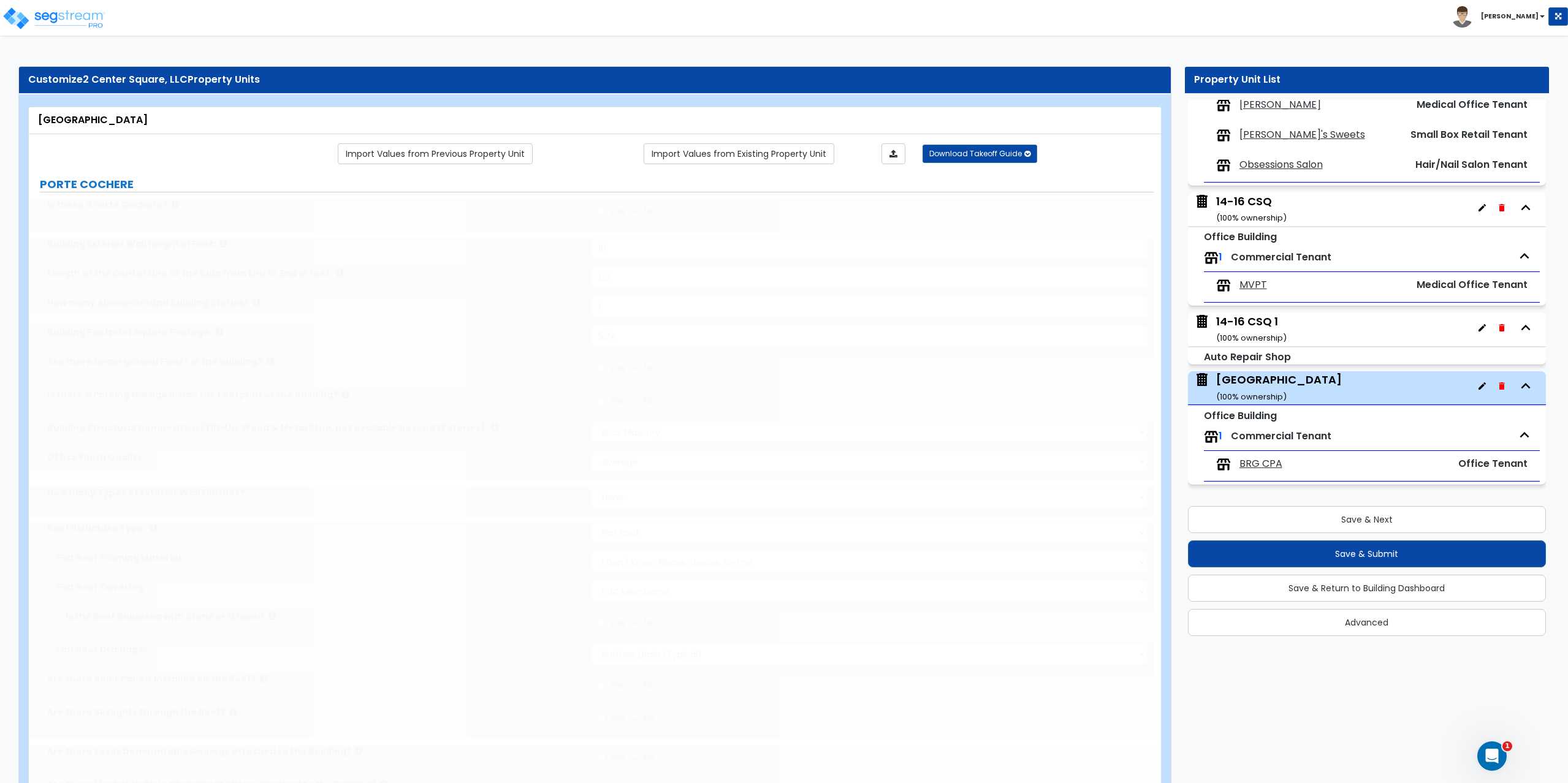
type input "120"
select select "2"
type input "3"
type input "1"
type input "2"
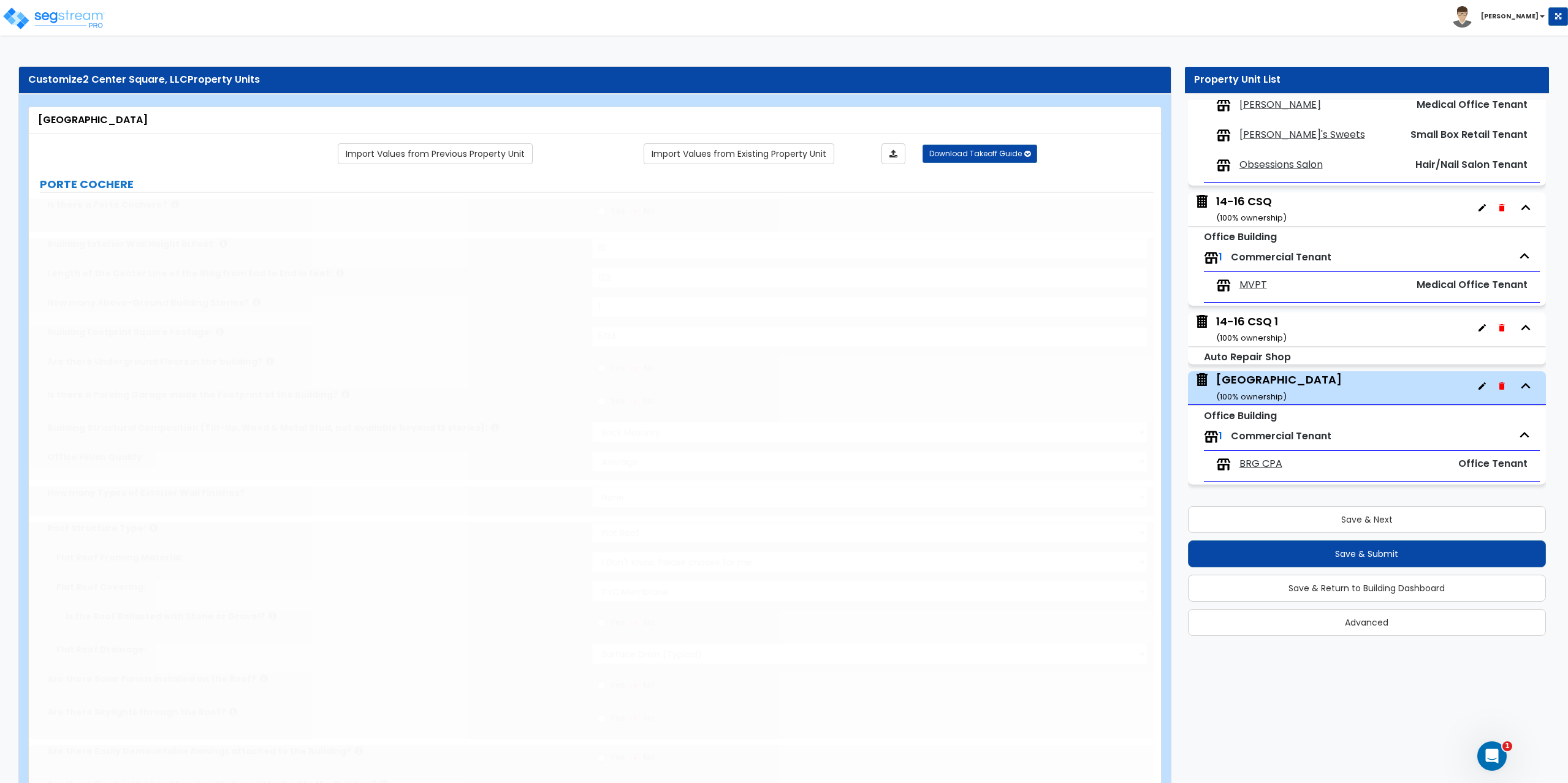
select select "1"
select select "3"
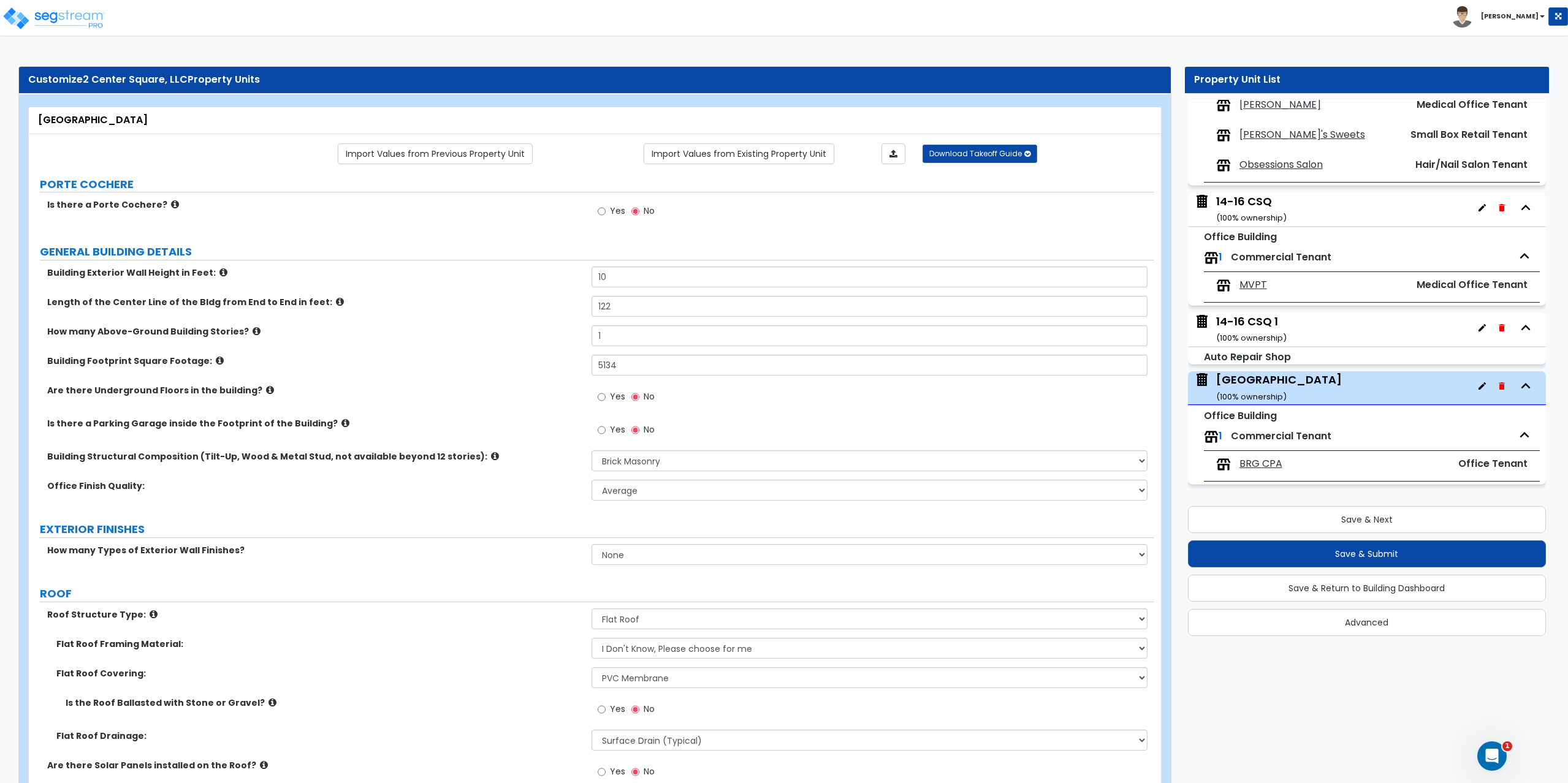
click at [1232, 203] on div "14-16 CSQ ( 100 % ownership)" at bounding box center [1251, 209] width 71 height 32
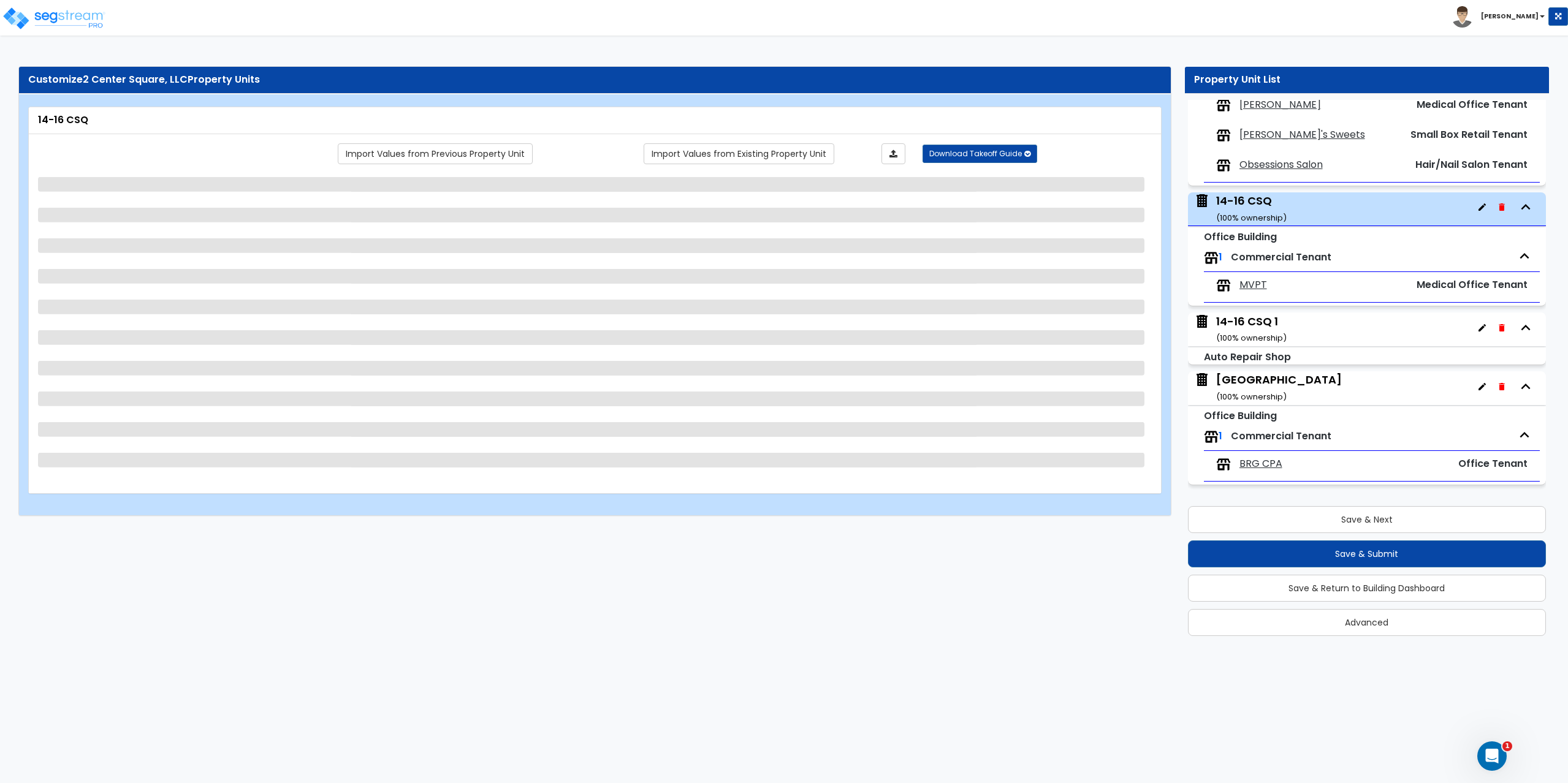
select select "7"
select select "1"
select select "5"
select select "2"
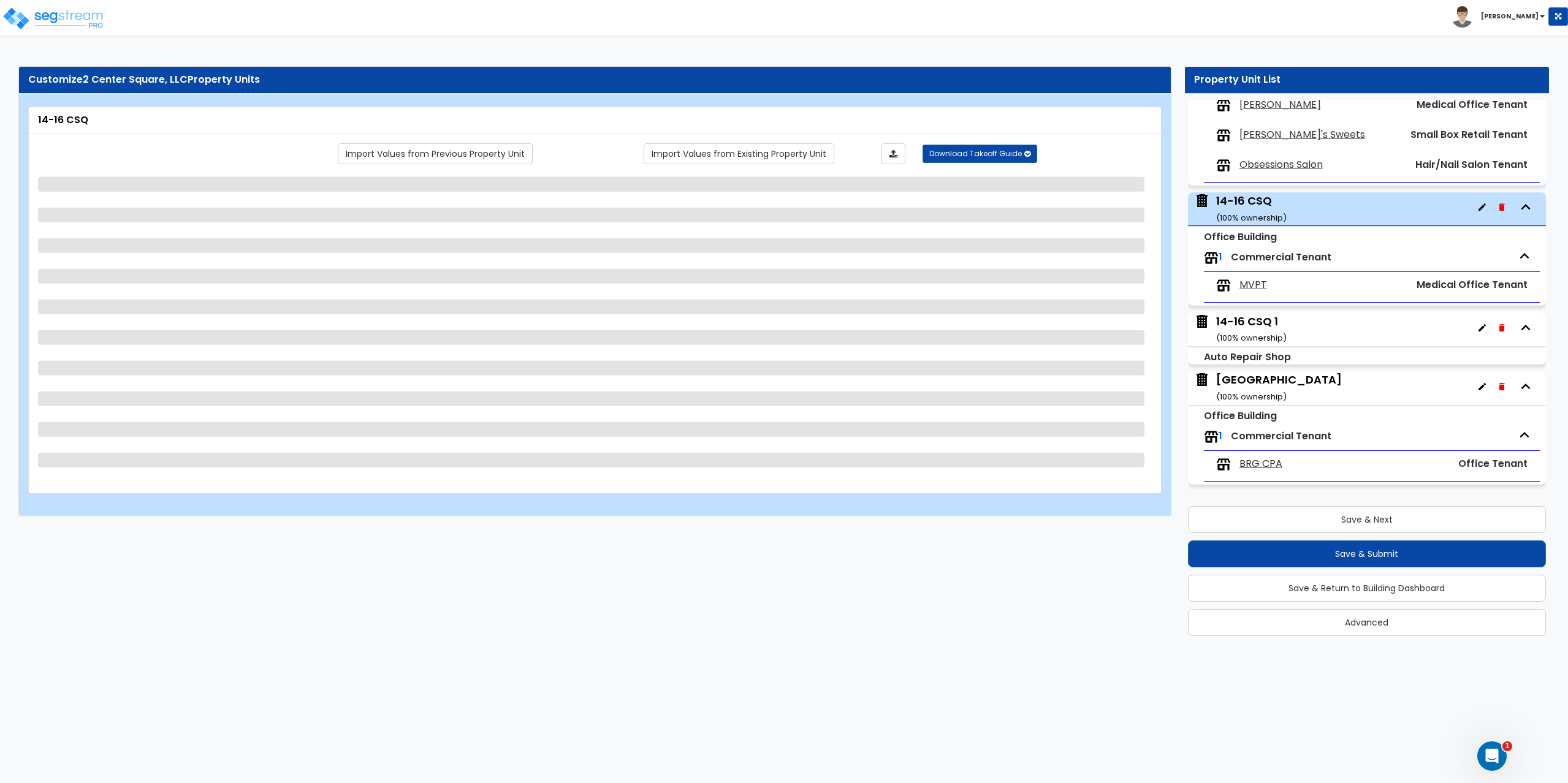
select select "3"
select select "2"
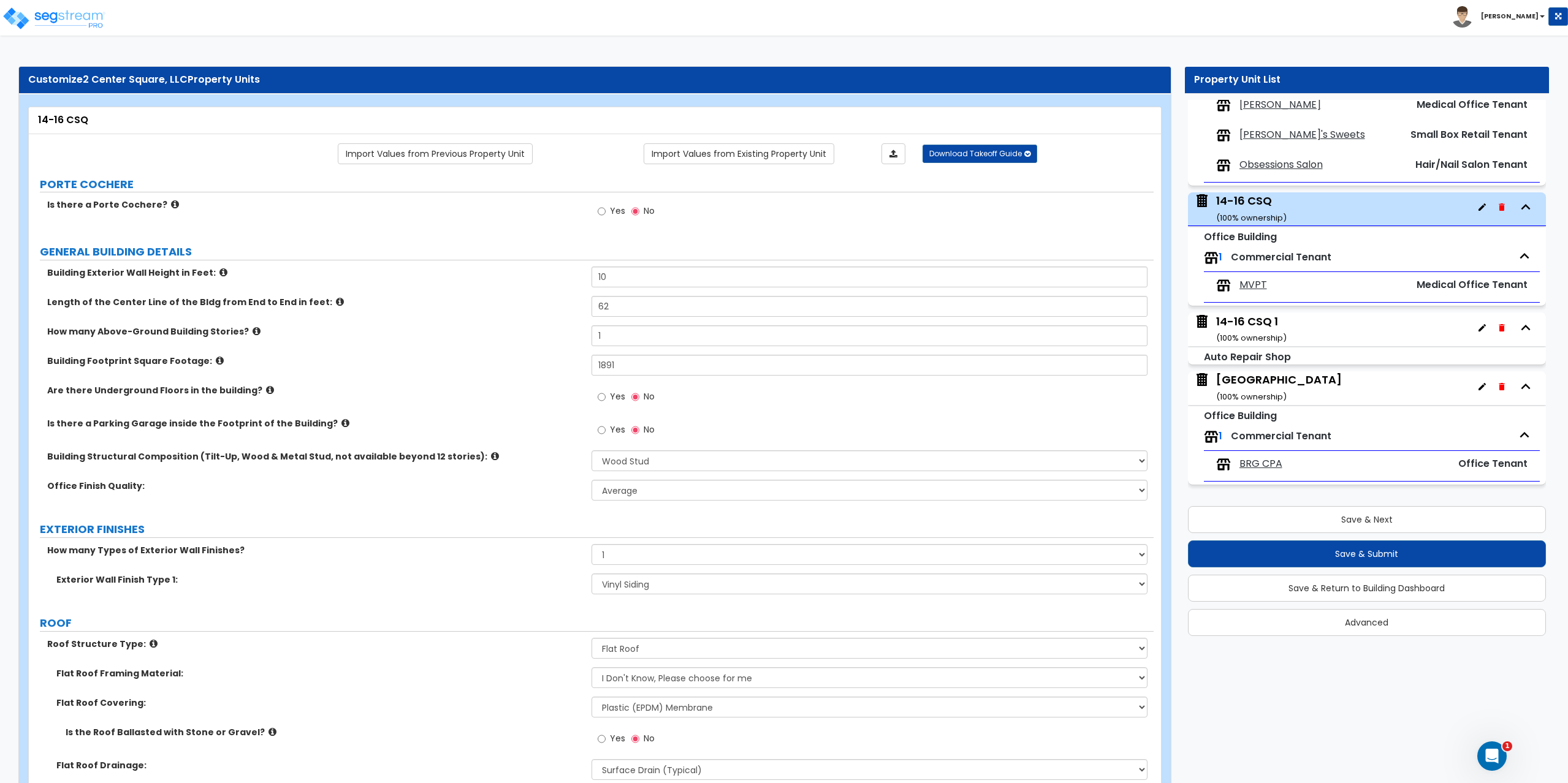
click at [1259, 323] on div "14-16 CSQ 1 ( 100 % ownership)" at bounding box center [1251, 329] width 71 height 32
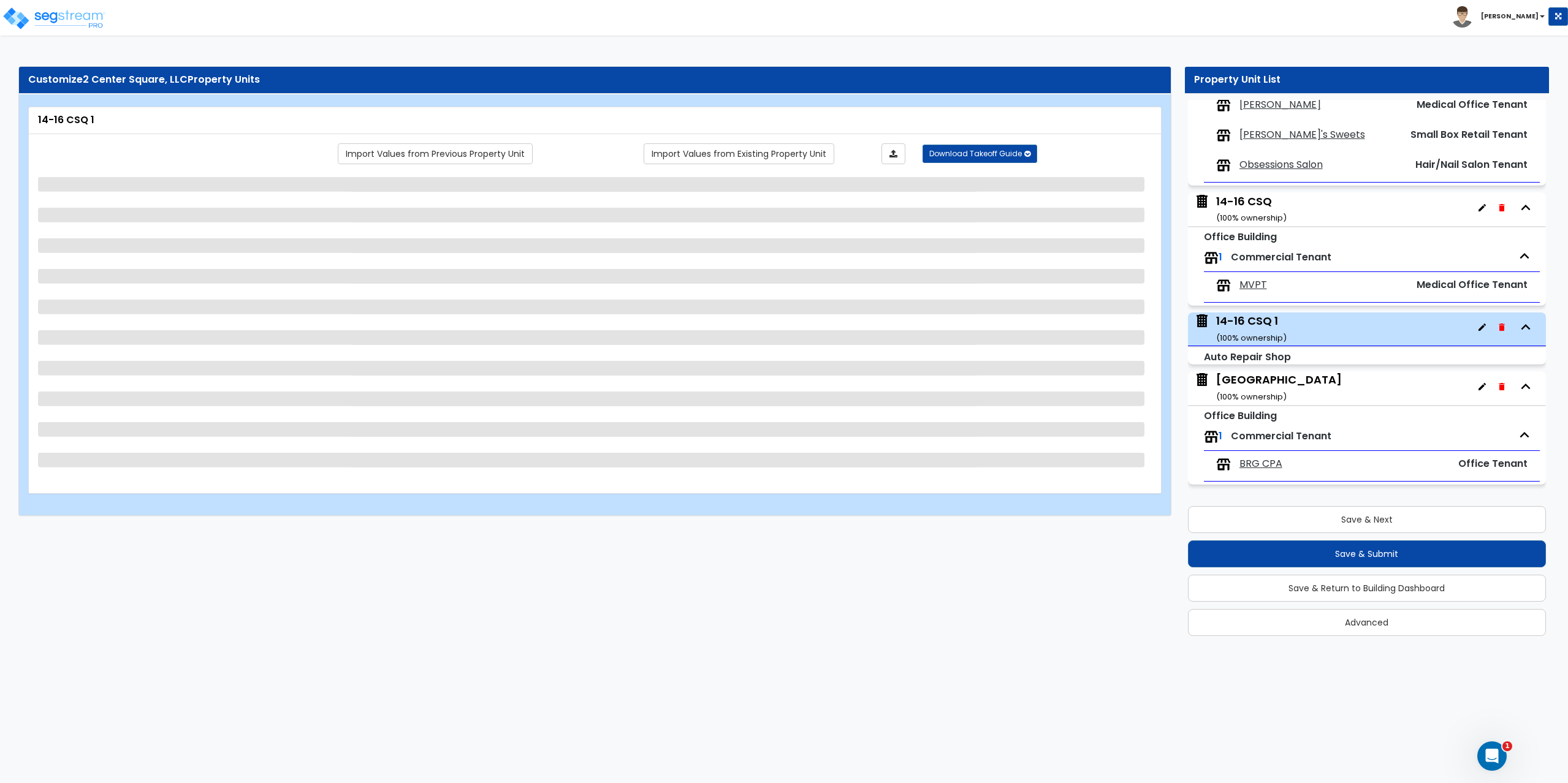
select select "7"
select select "1"
select select "5"
select select "2"
select select "3"
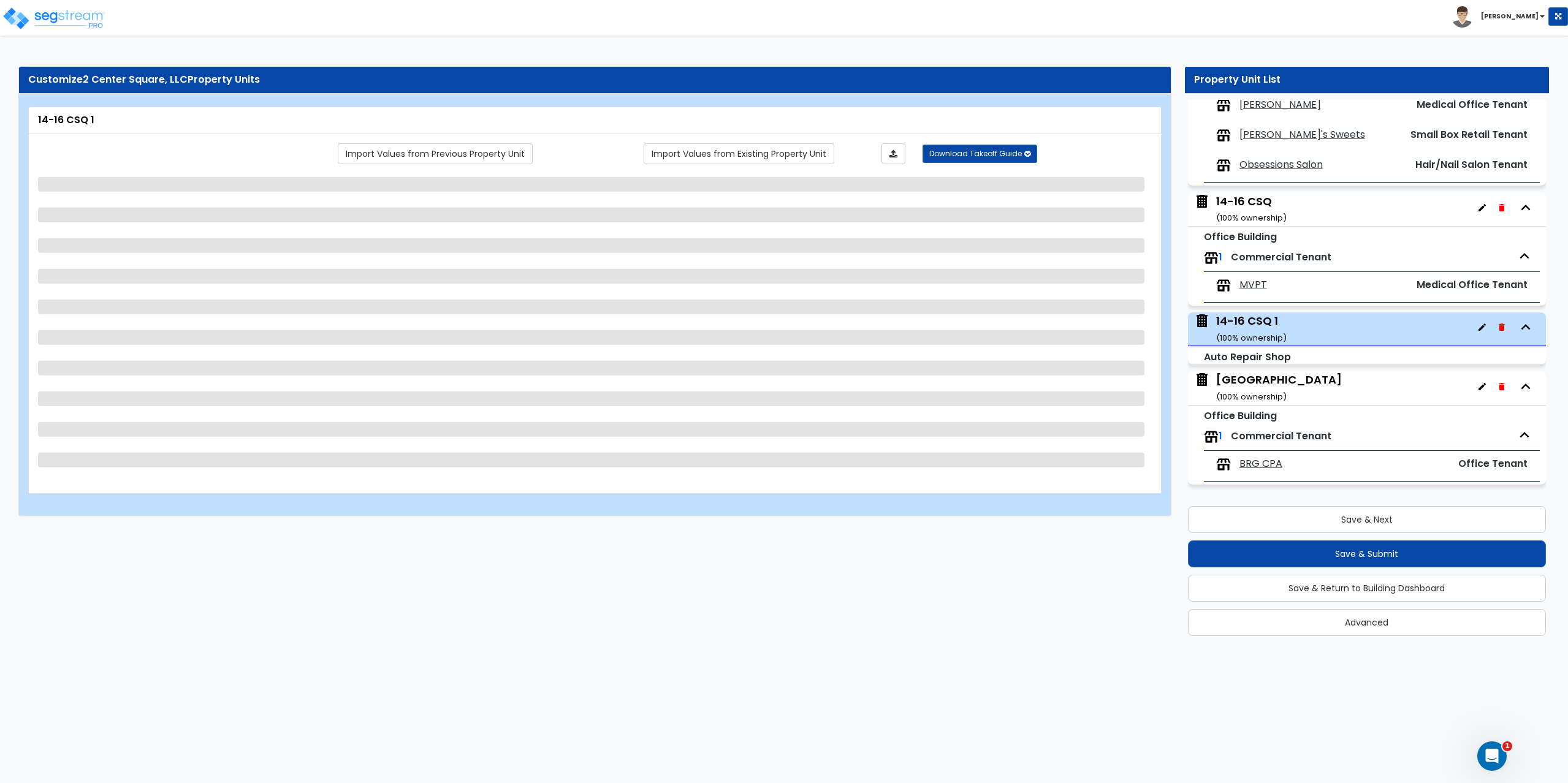
select select "1"
select select "7"
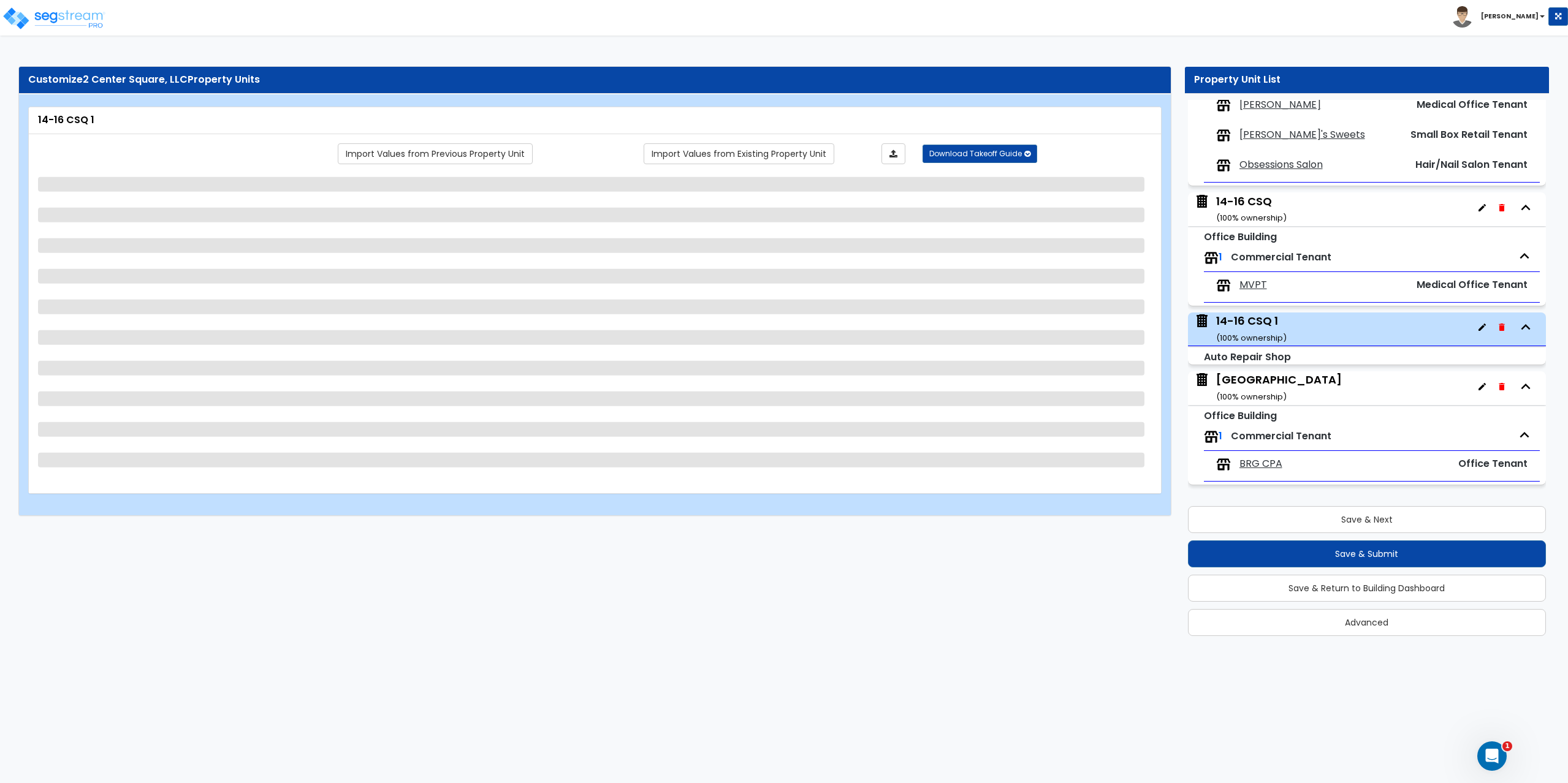
select select "1"
select select "4"
select select "1"
select select "2"
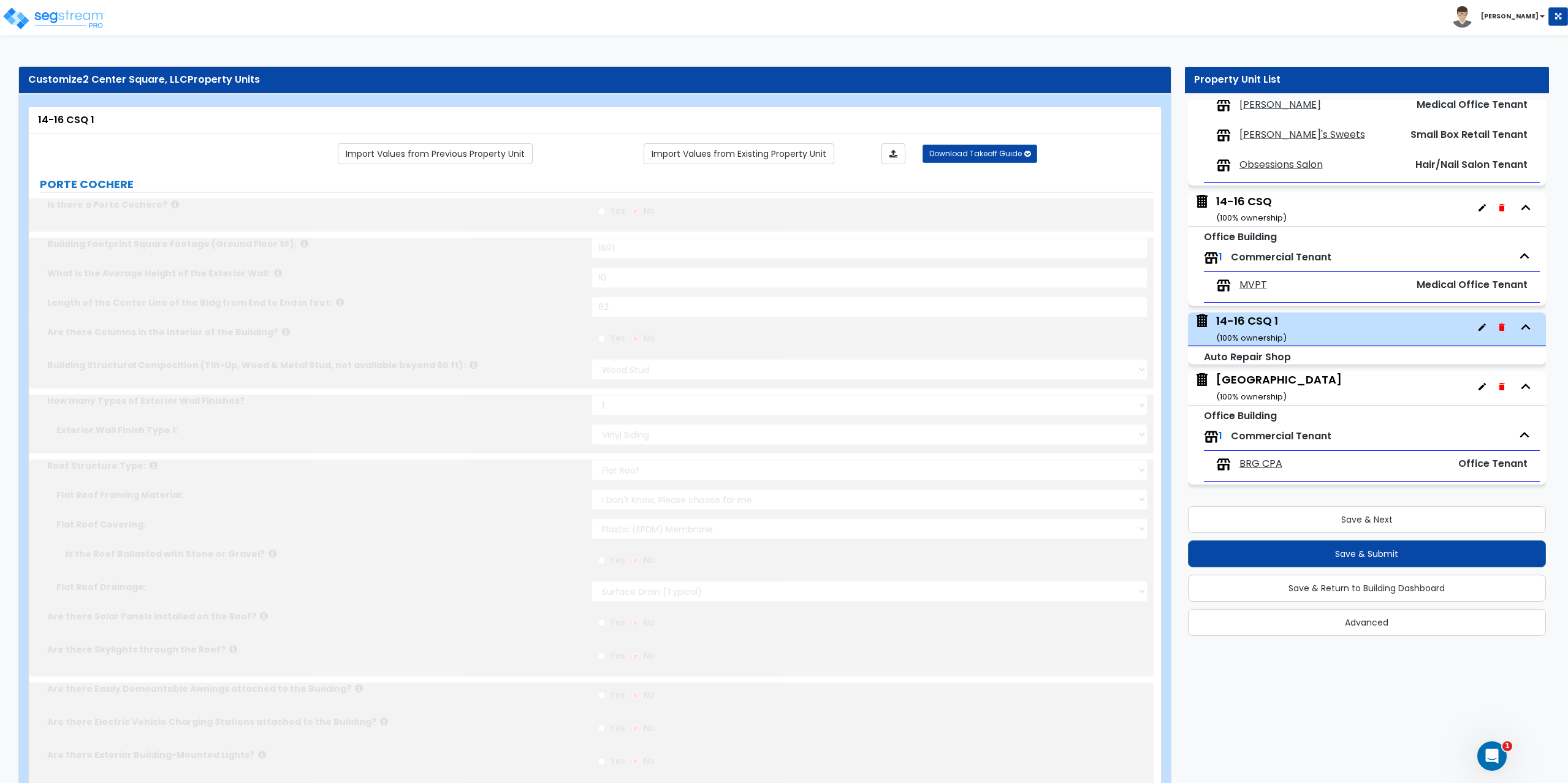
radio input "true"
select select "1"
select select "3"
radio input "true"
type input "1"
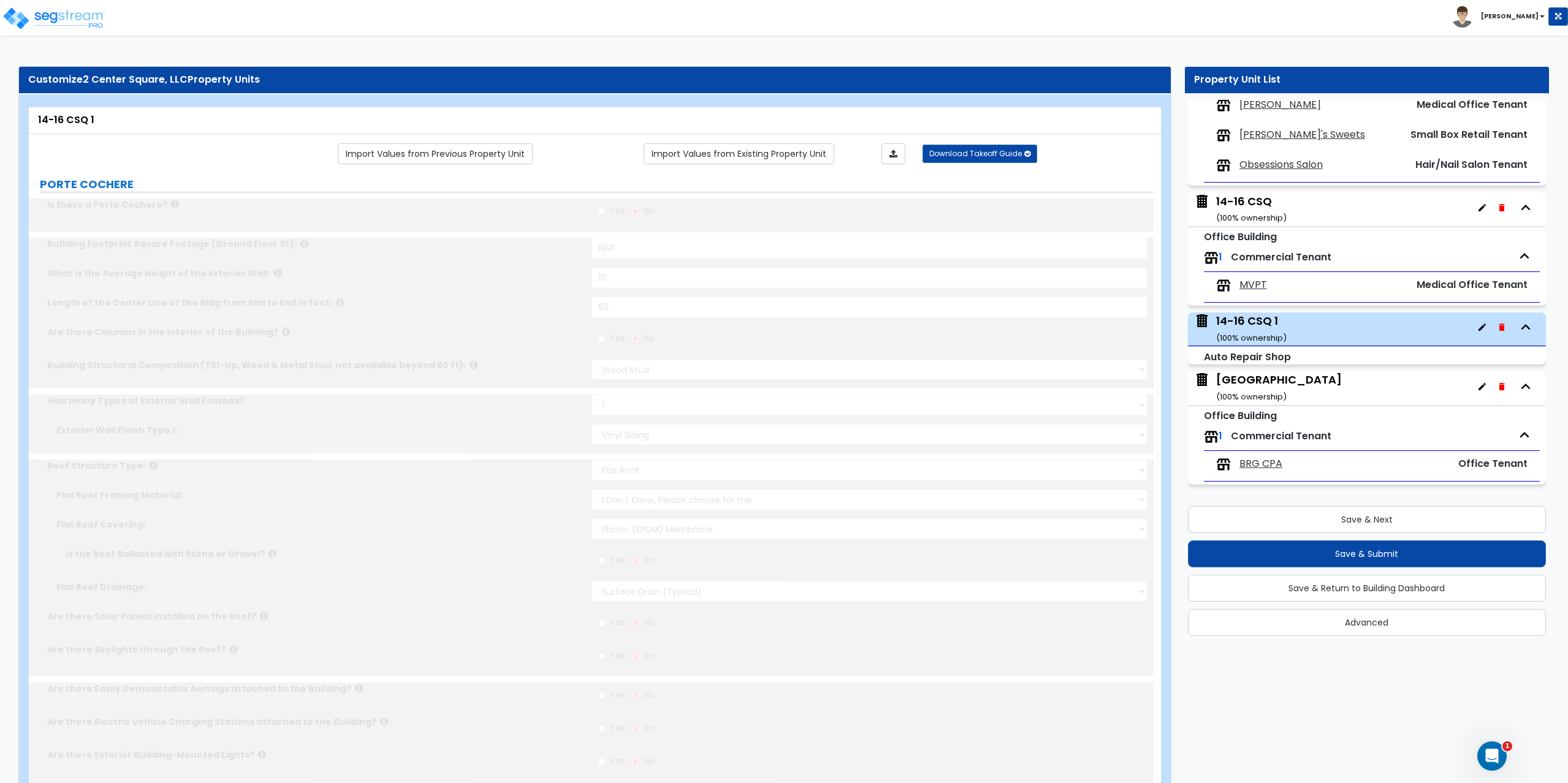
type input "250"
select select "1"
type input "10"
type input "1"
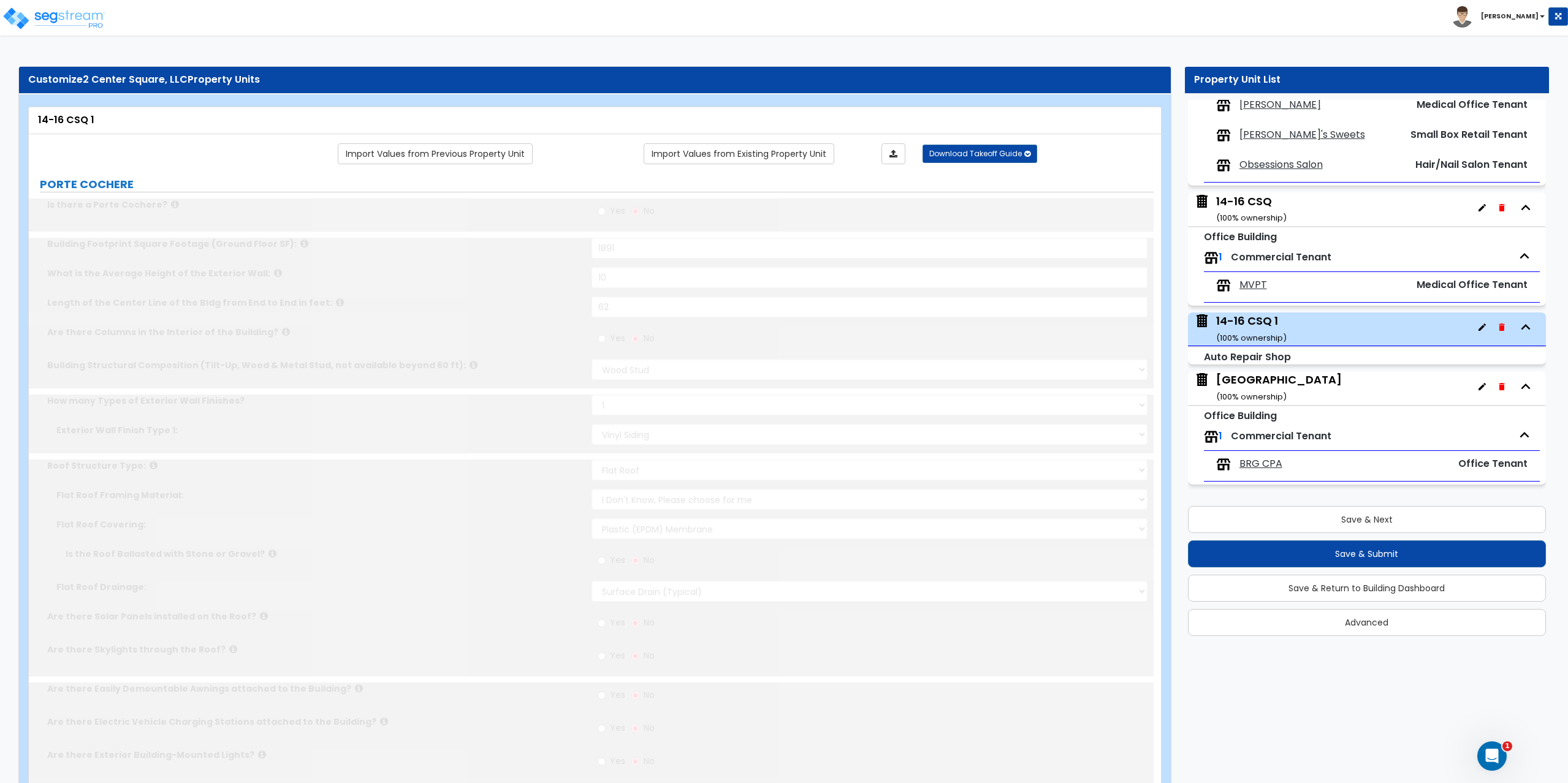
select select "1"
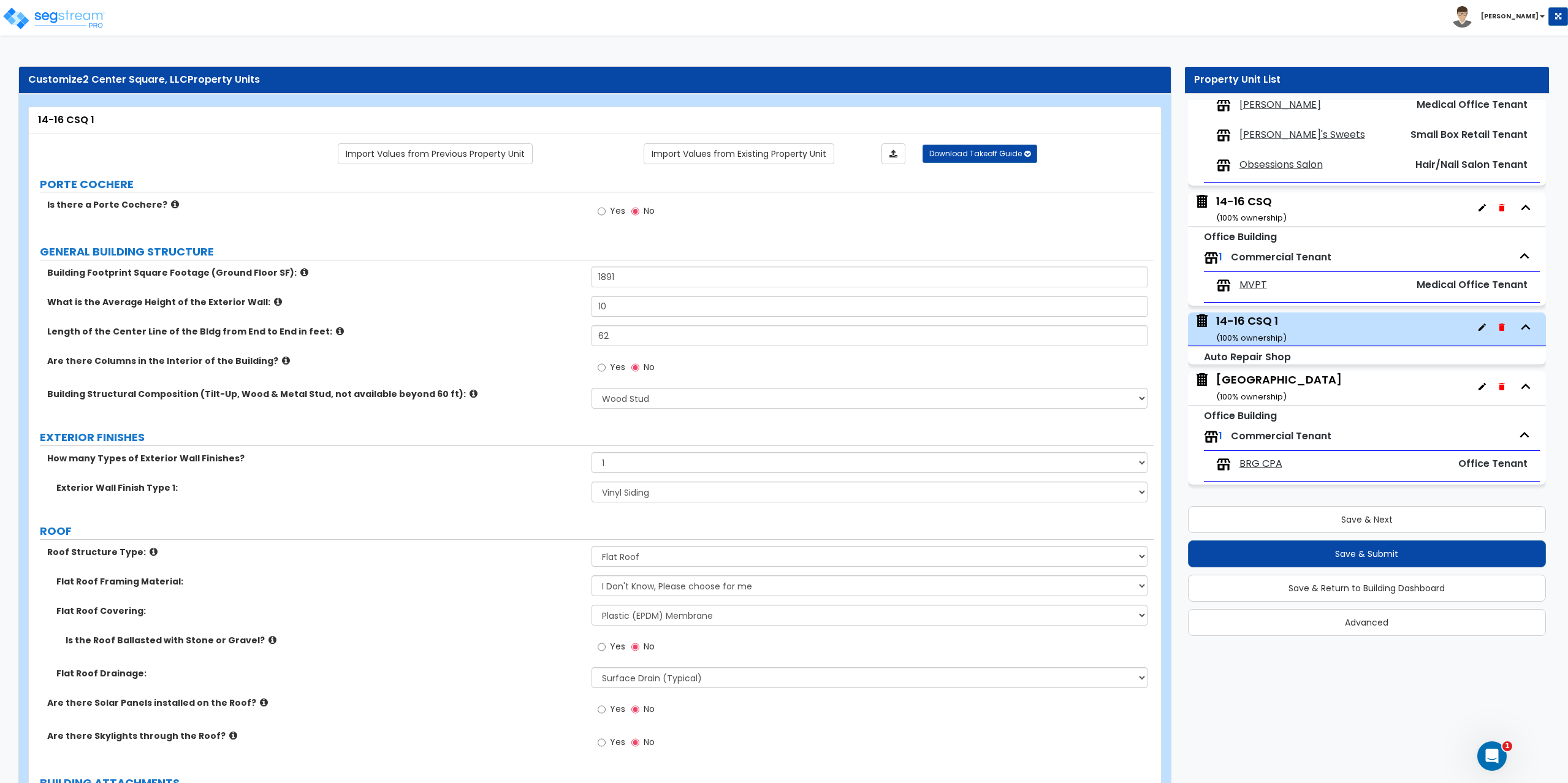
click at [1254, 204] on div "14-16 CSQ ( 100 % ownership)" at bounding box center [1251, 209] width 71 height 32
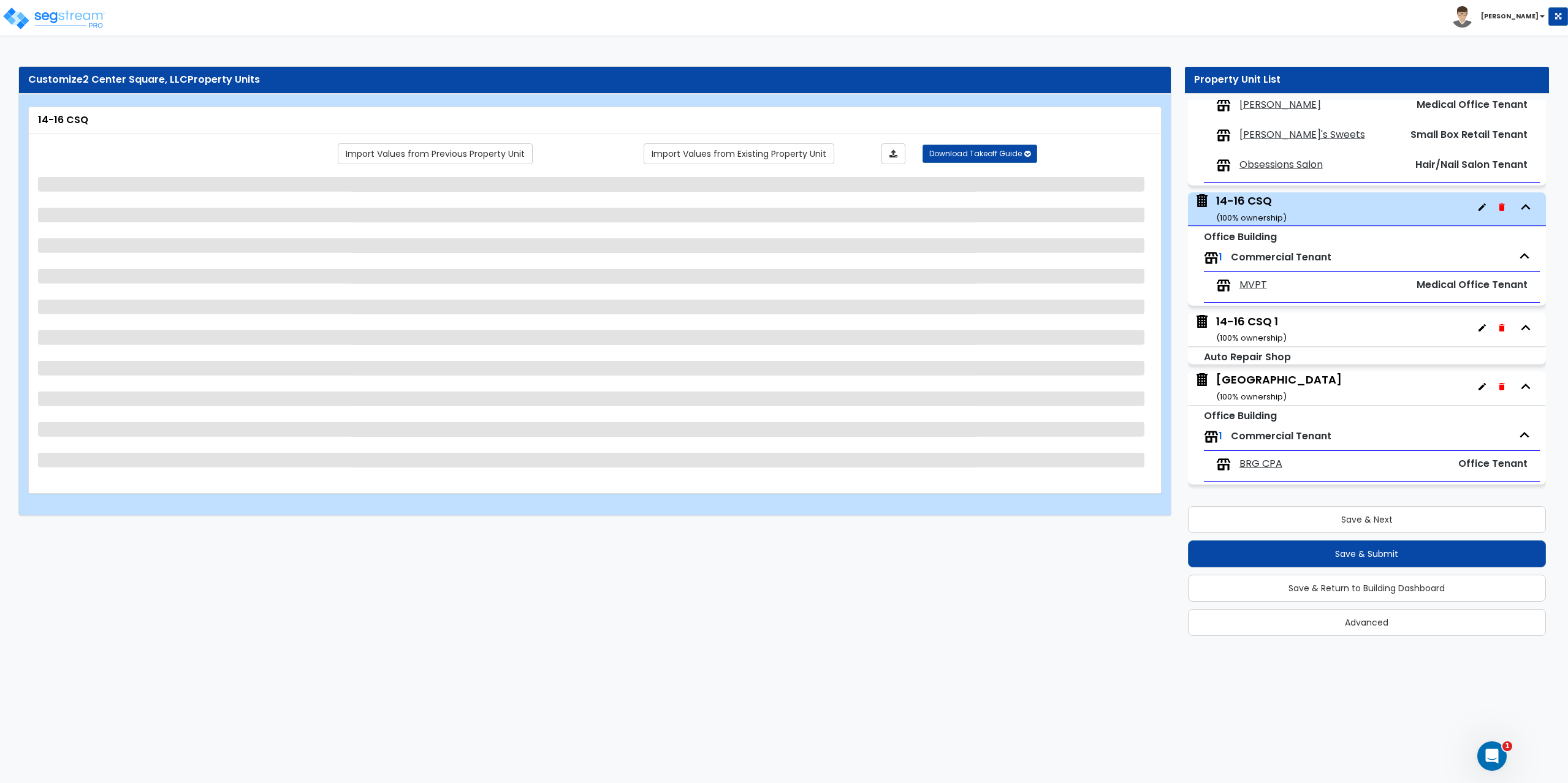
select select "7"
select select "1"
select select "5"
select select "2"
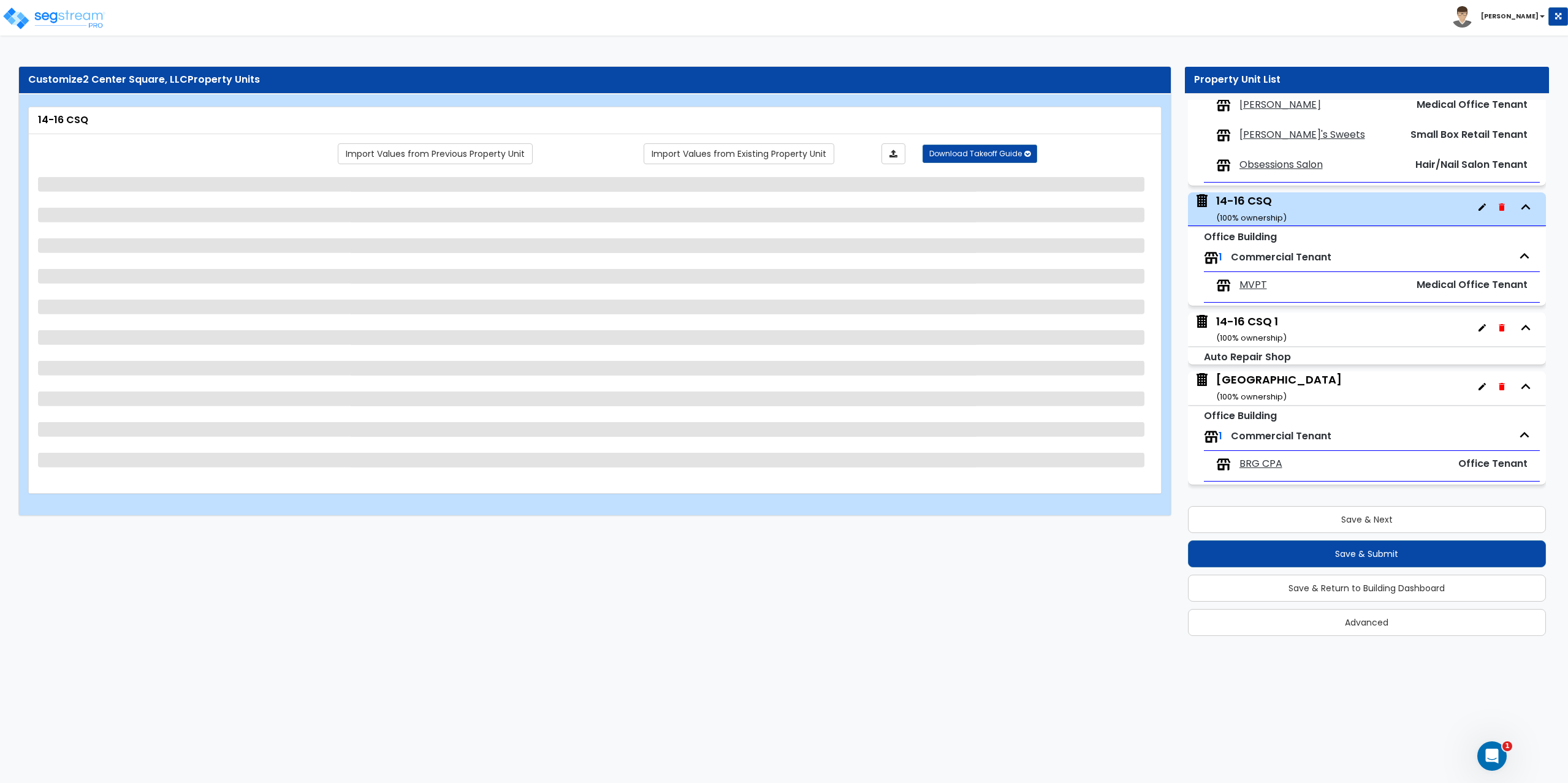
select select "3"
select select "2"
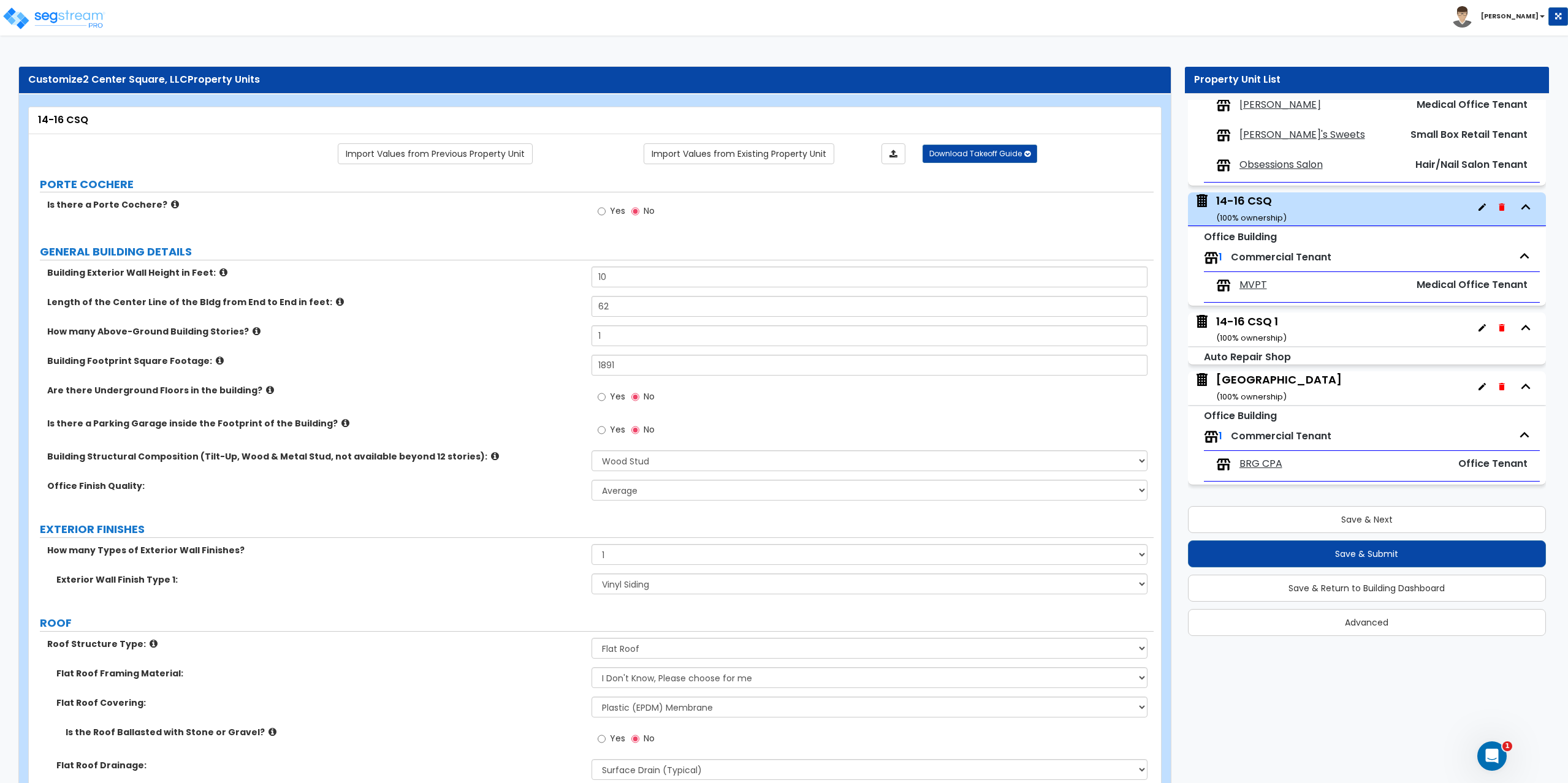
scroll to position [245, 0]
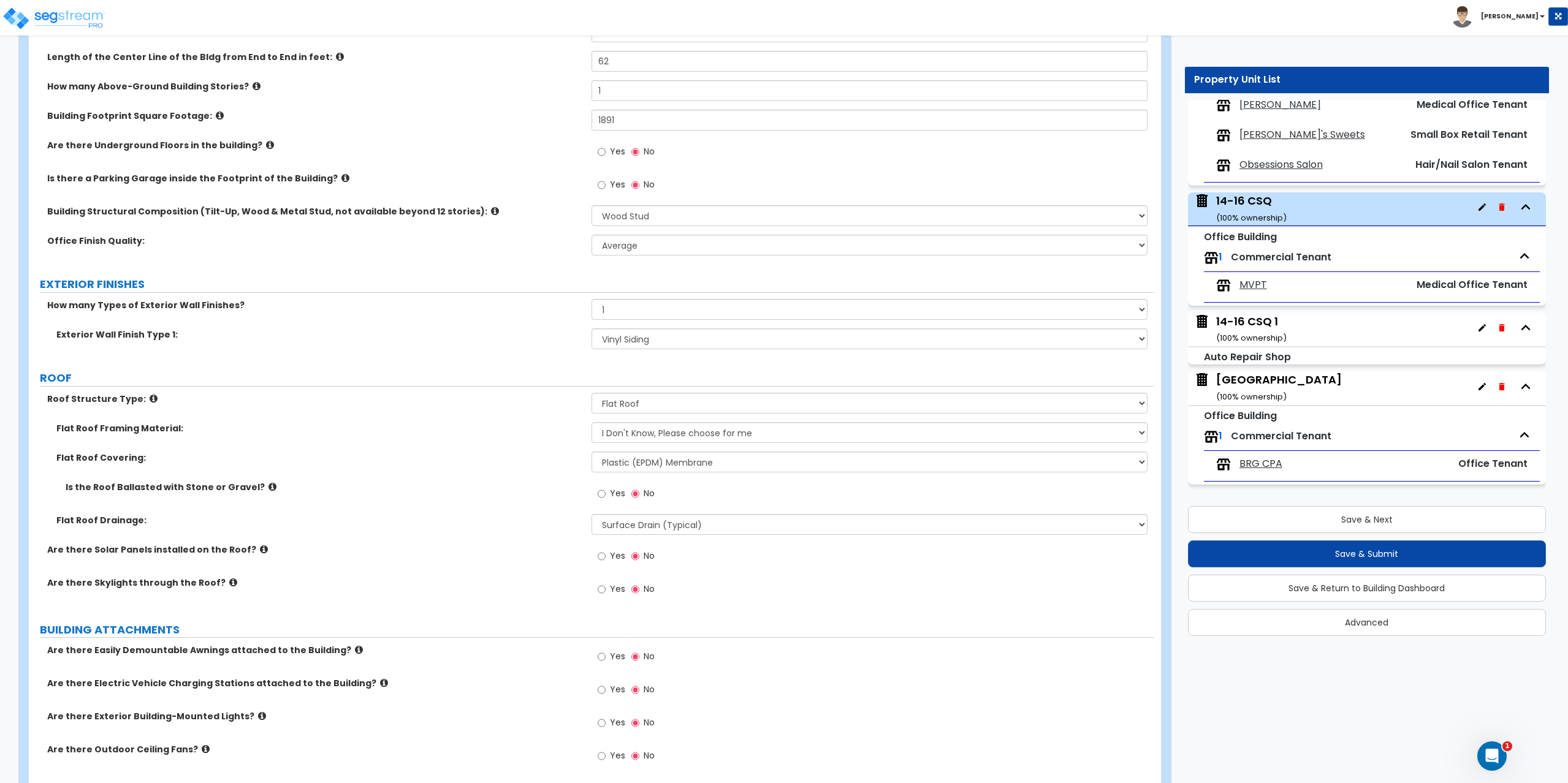
click at [1249, 320] on div "14-16 CSQ 1 ( 100 % ownership)" at bounding box center [1251, 329] width 71 height 32
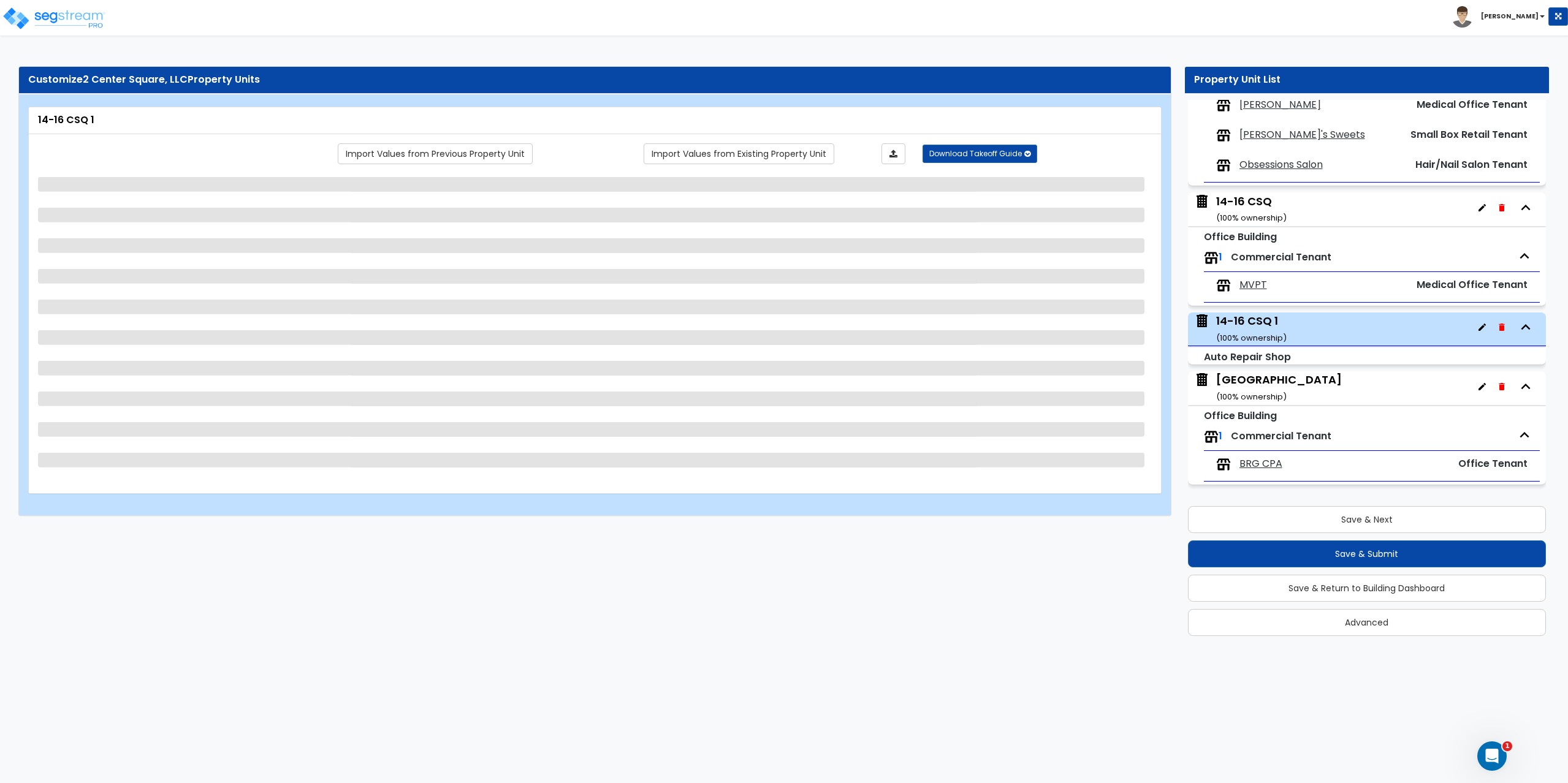
scroll to position [0, 0]
select select "7"
select select "1"
select select "5"
select select "2"
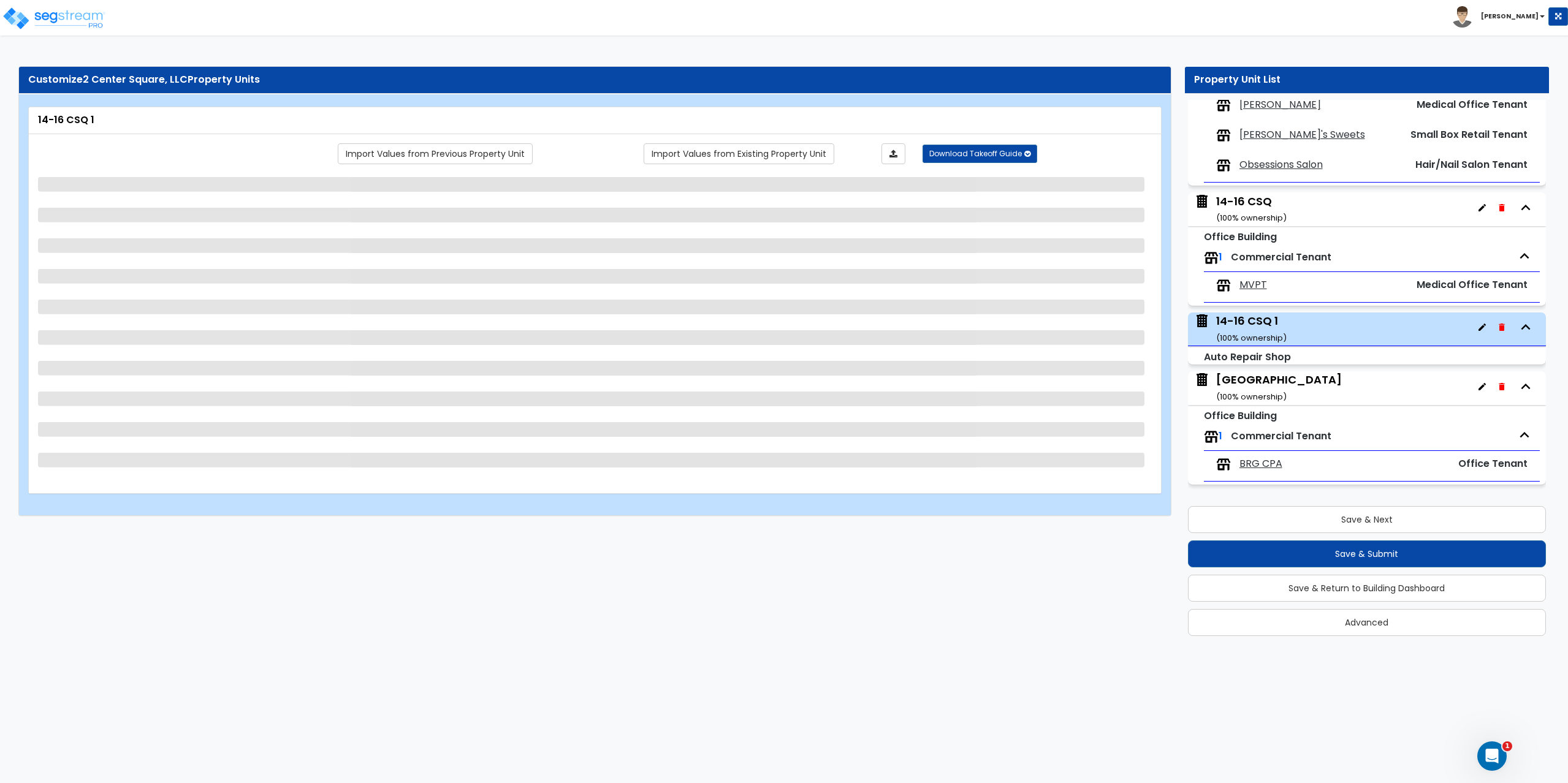
select select "3"
select select "1"
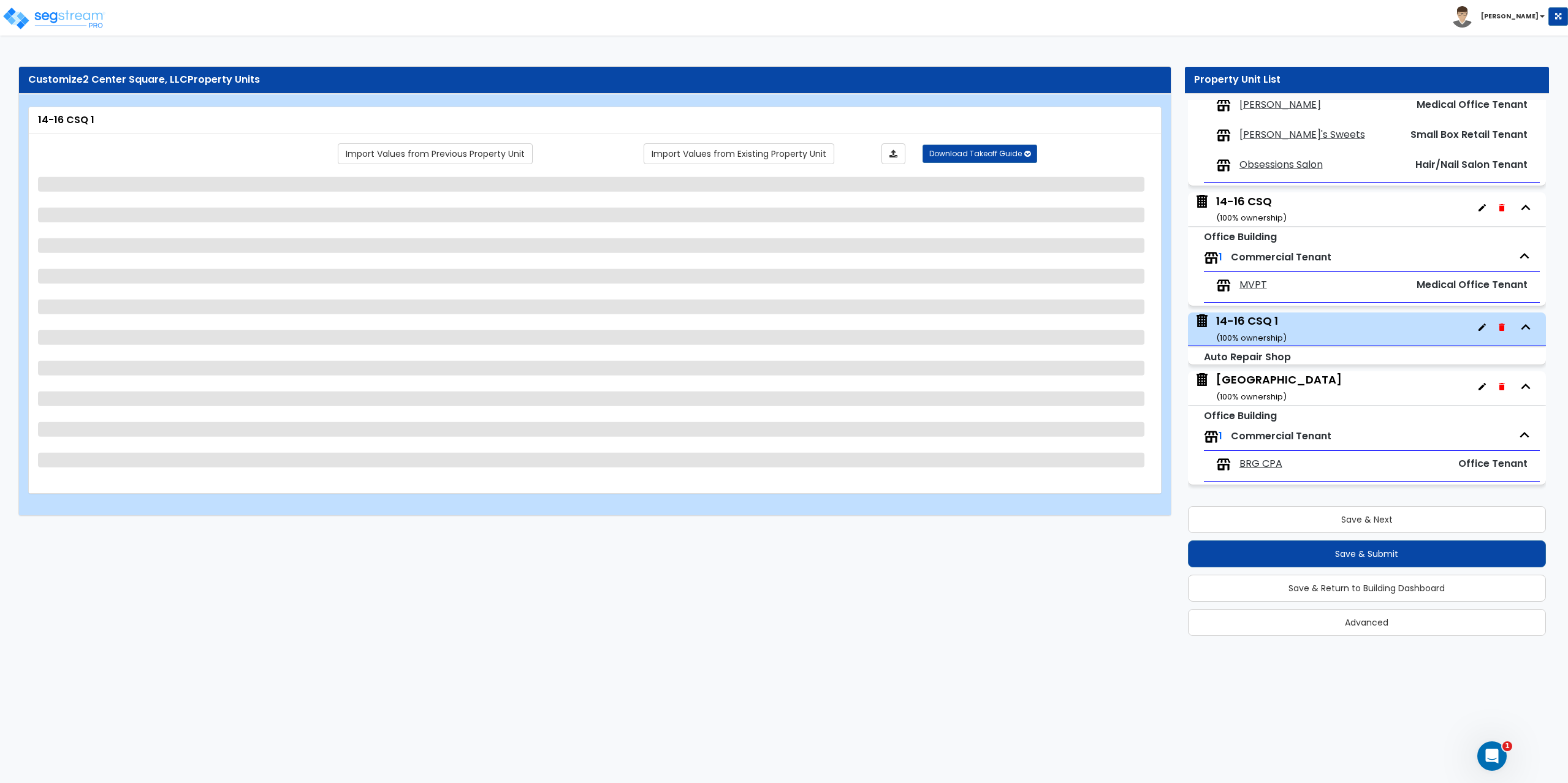
select select "7"
select select "1"
select select "3"
select select "1"
select select "4"
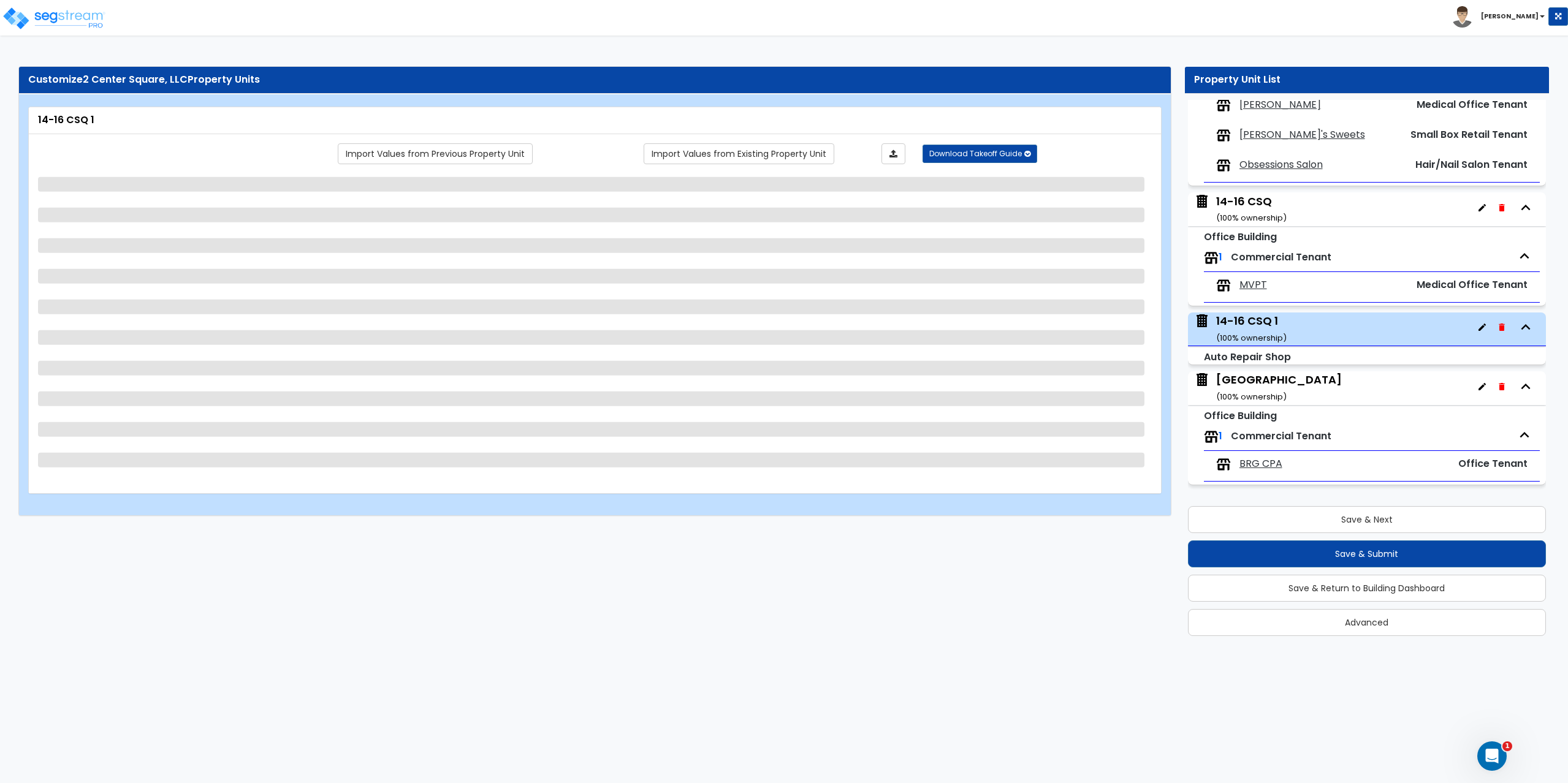
select select "1"
select select "2"
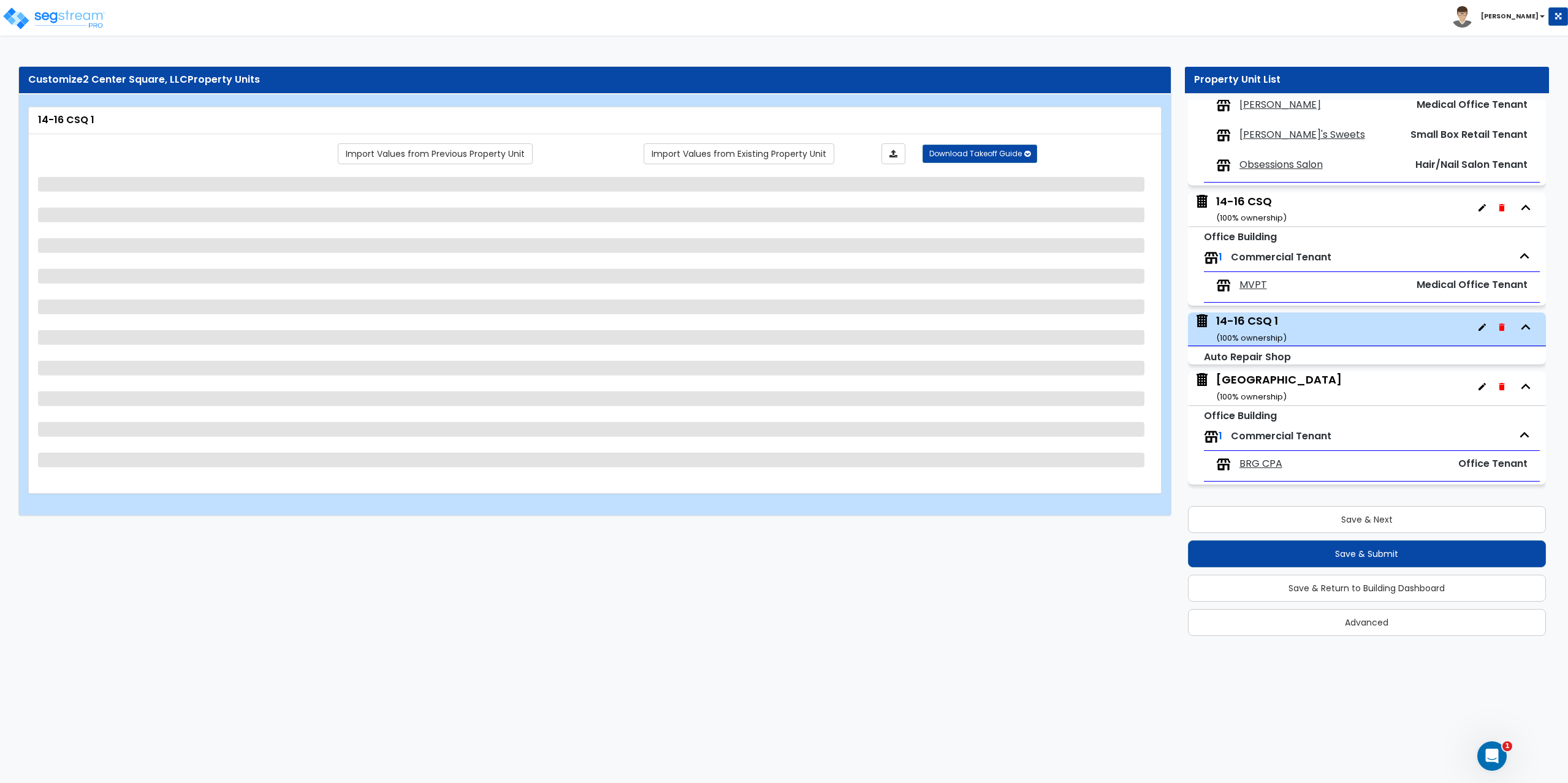
select select "2"
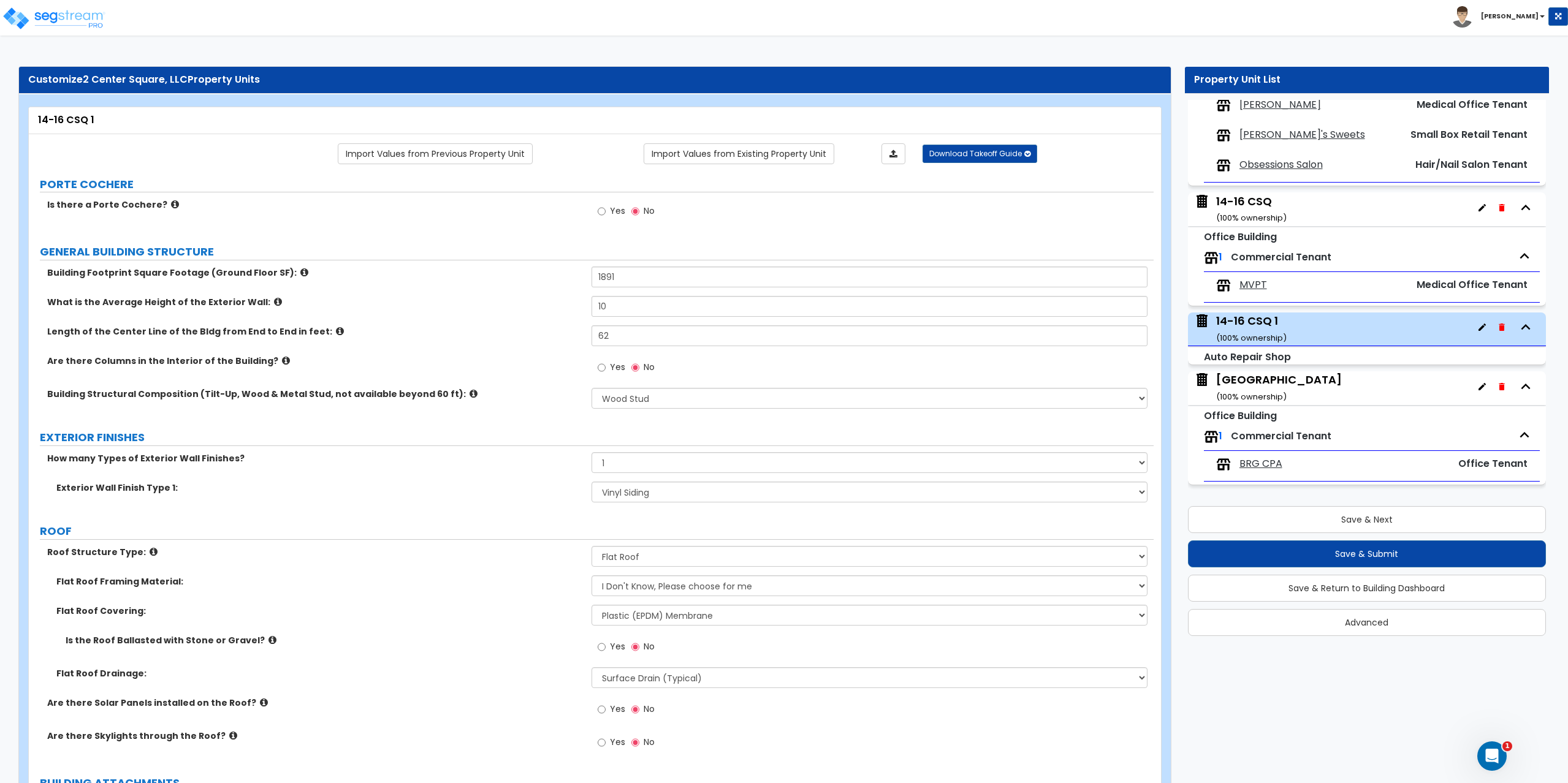
click at [1498, 211] on icon "button" at bounding box center [1501, 208] width 6 height 7
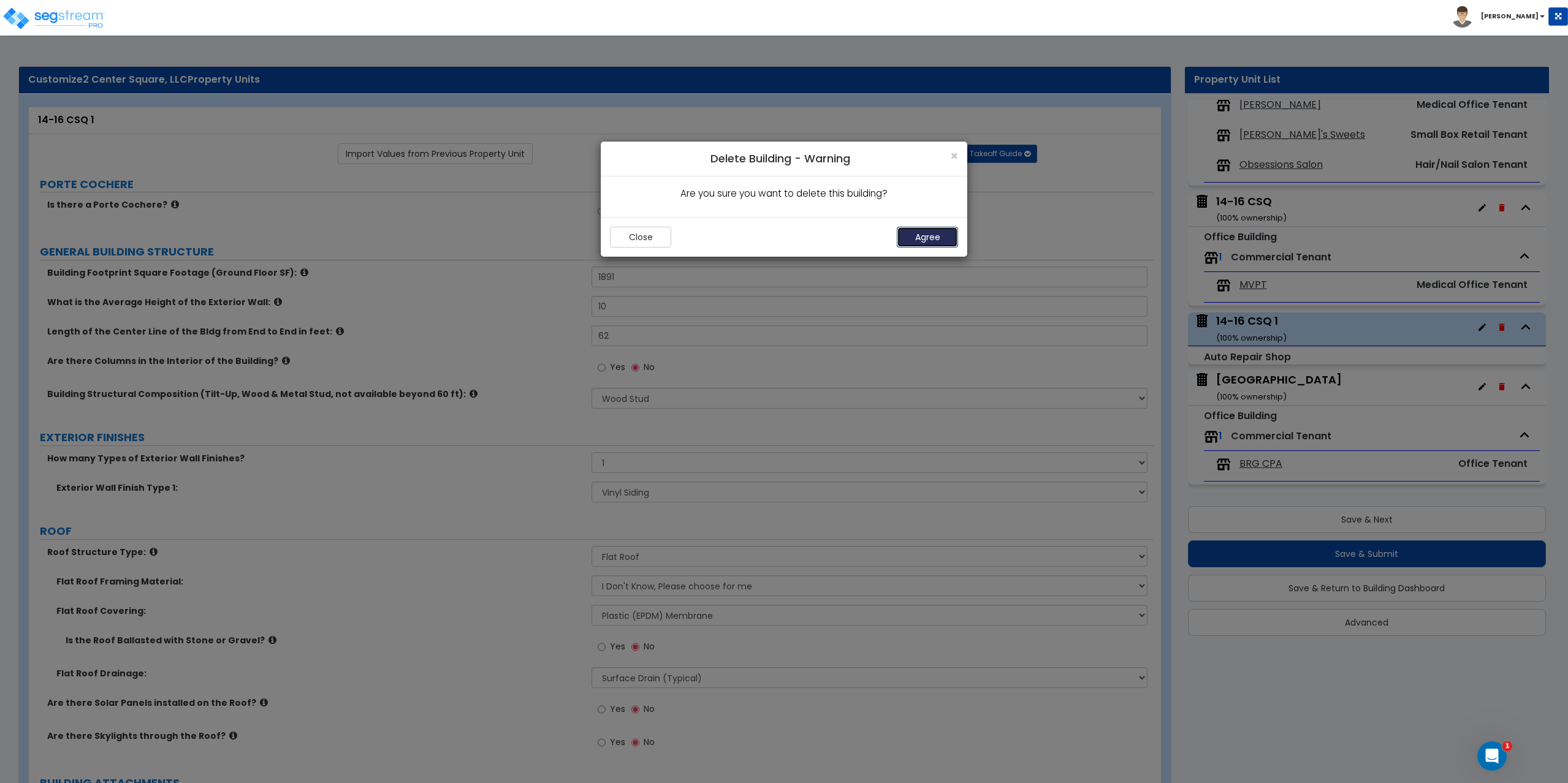
click at [910, 234] on button "Agree" at bounding box center [928, 237] width 62 height 21
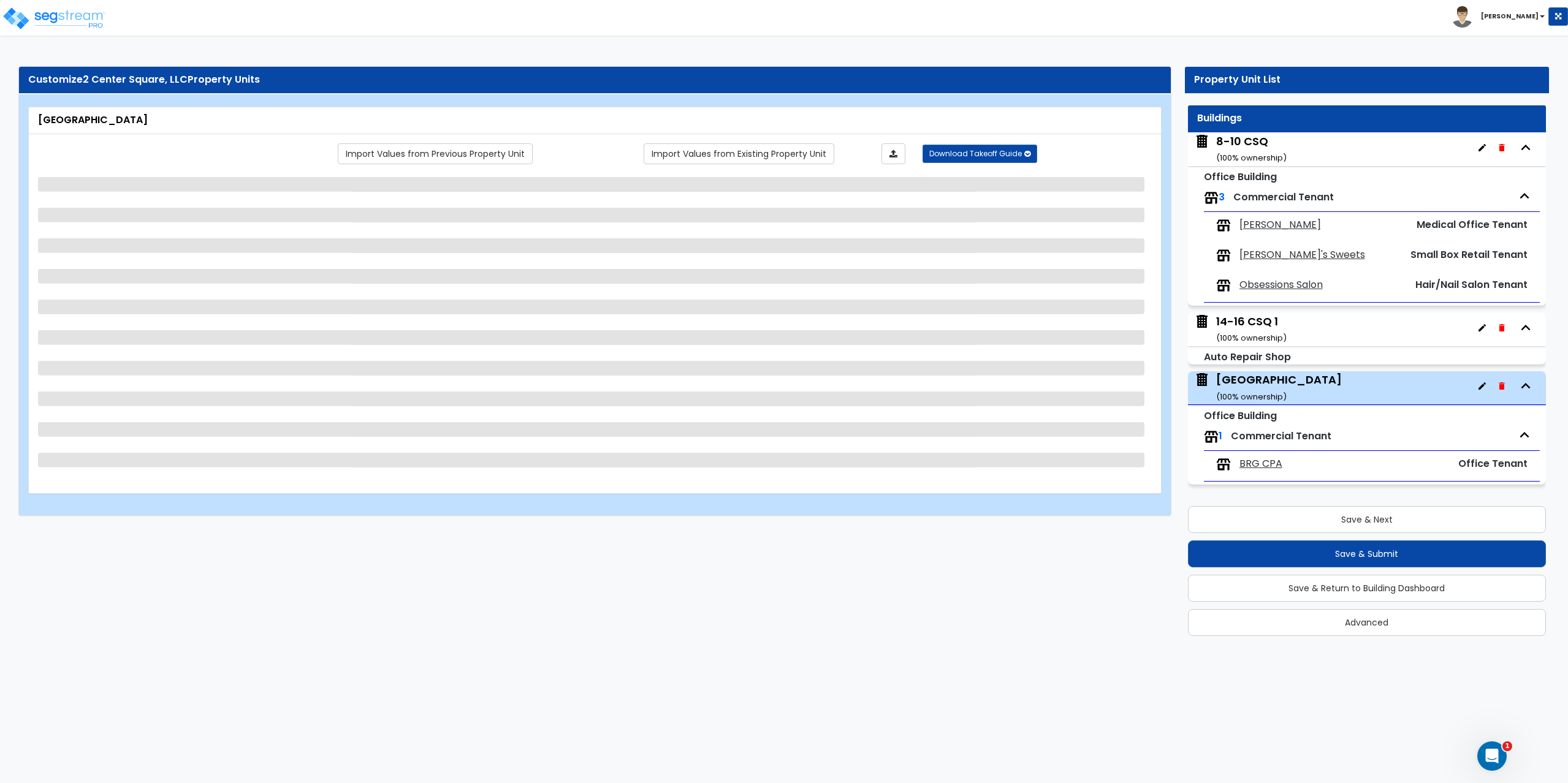
click at [1477, 329] on icon "button" at bounding box center [1482, 327] width 10 height 10
select select "5"
select select "1"
select select "2"
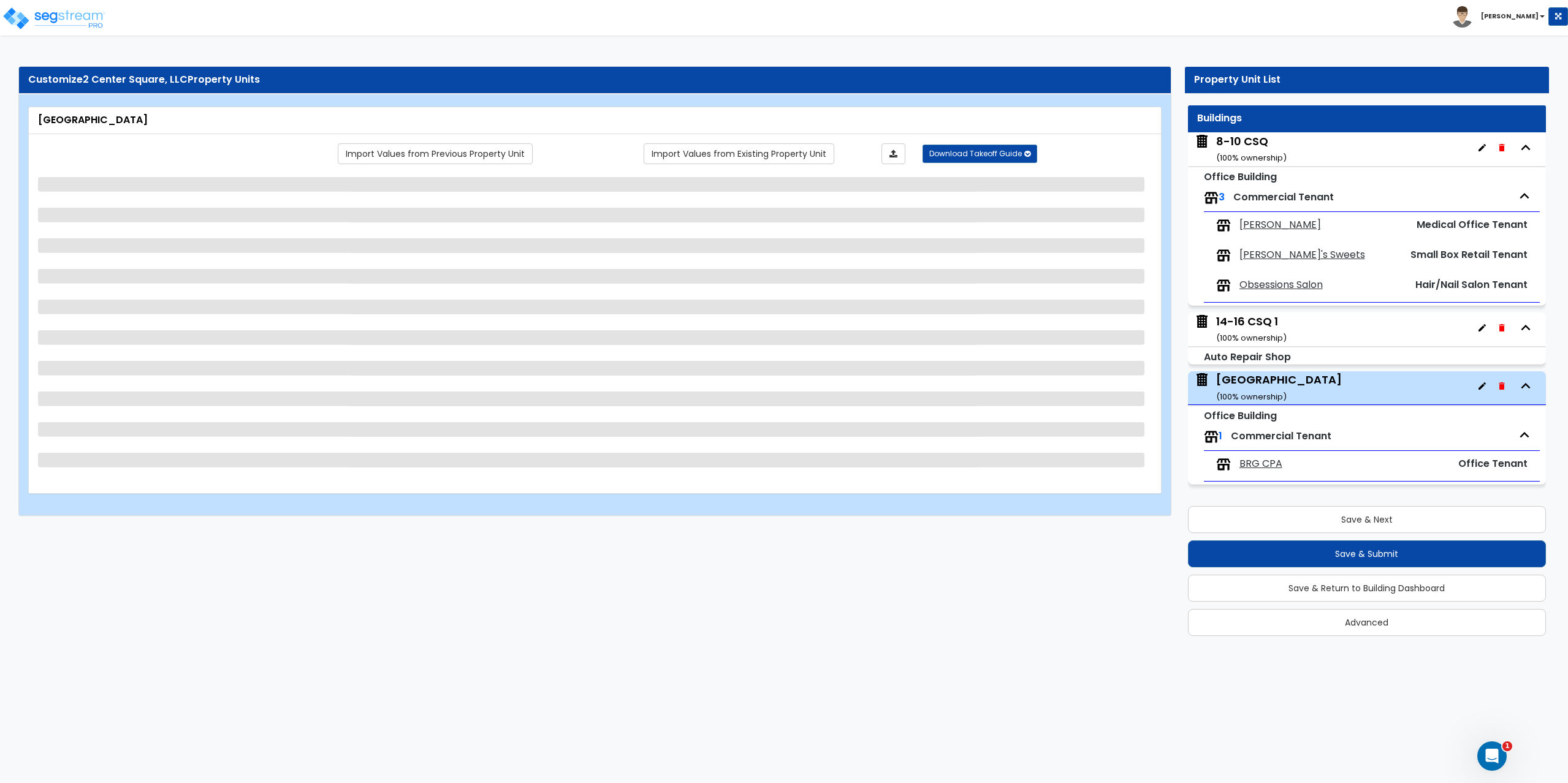
select select "2"
select select "1"
select select "2"
select select "1"
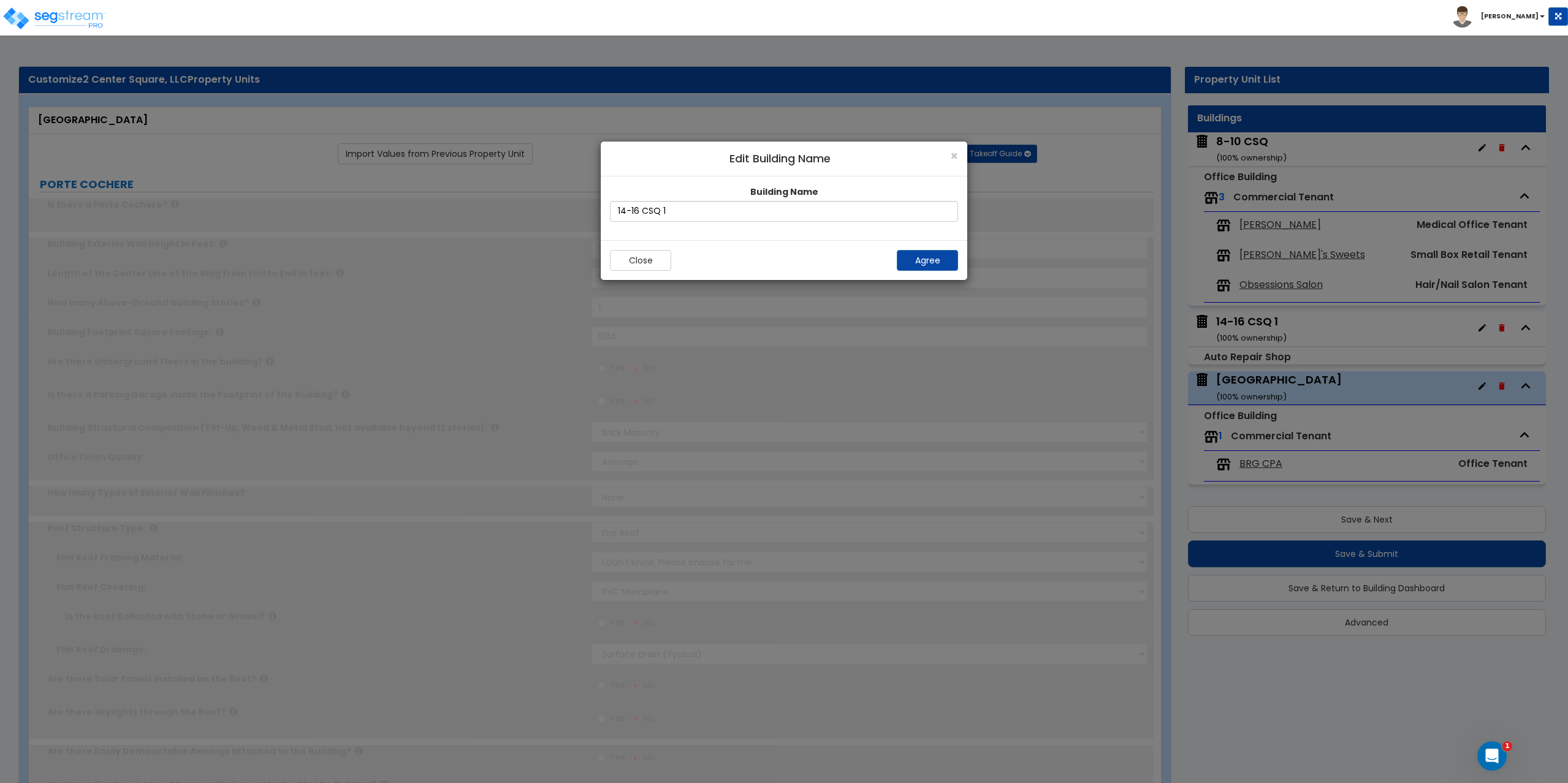
type input "120"
select select "2"
type input "3"
type input "1"
type input "2"
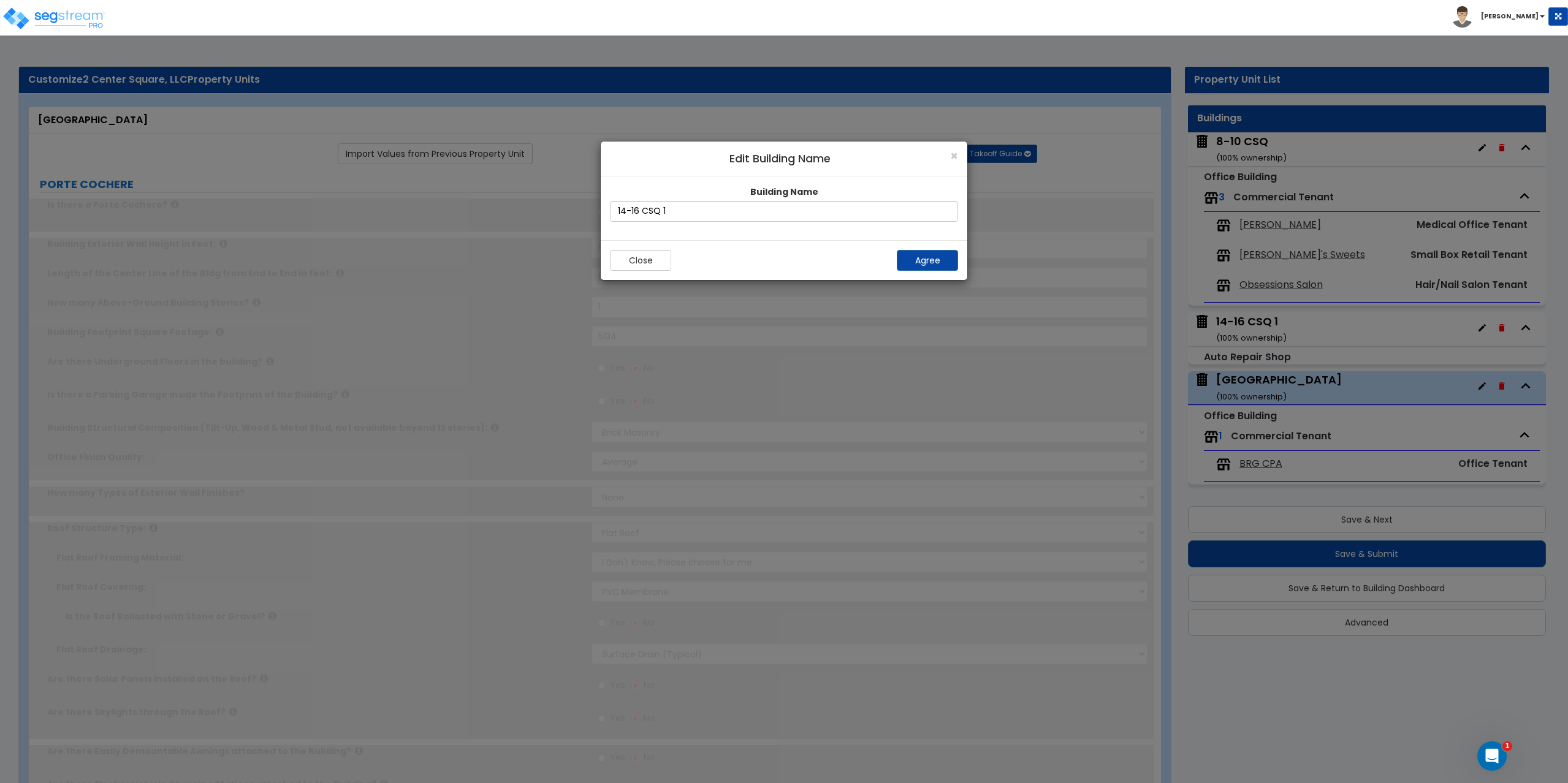
select select "1"
select select "3"
click at [679, 209] on input "14-16 CSQ 1" at bounding box center [783, 212] width 348 height 21
type input "14-16 CSQ"
click at [945, 262] on button "Agree" at bounding box center [928, 260] width 62 height 21
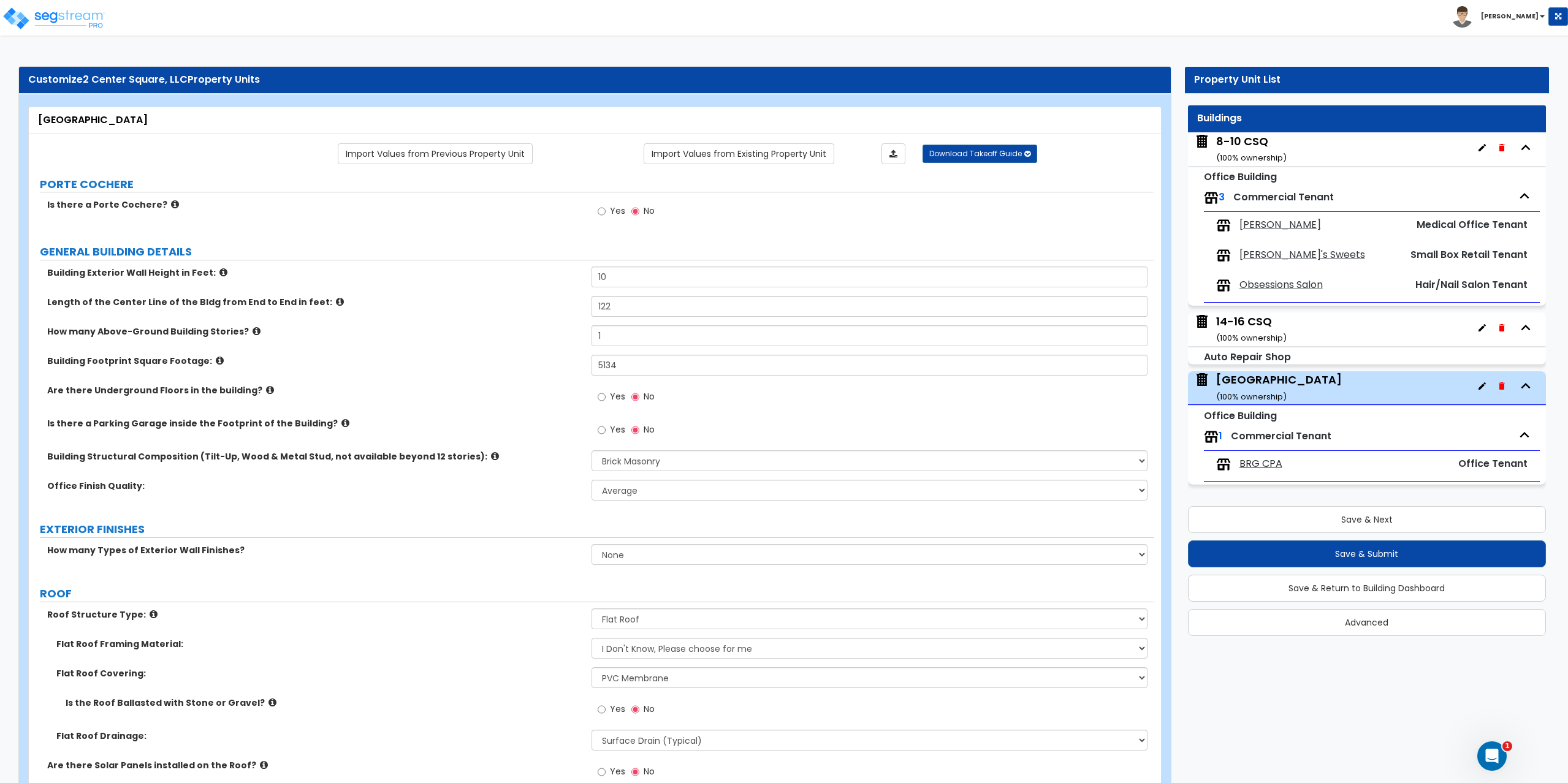
click at [1267, 225] on span "Dr Belisa Basile" at bounding box center [1279, 225] width 82 height 14
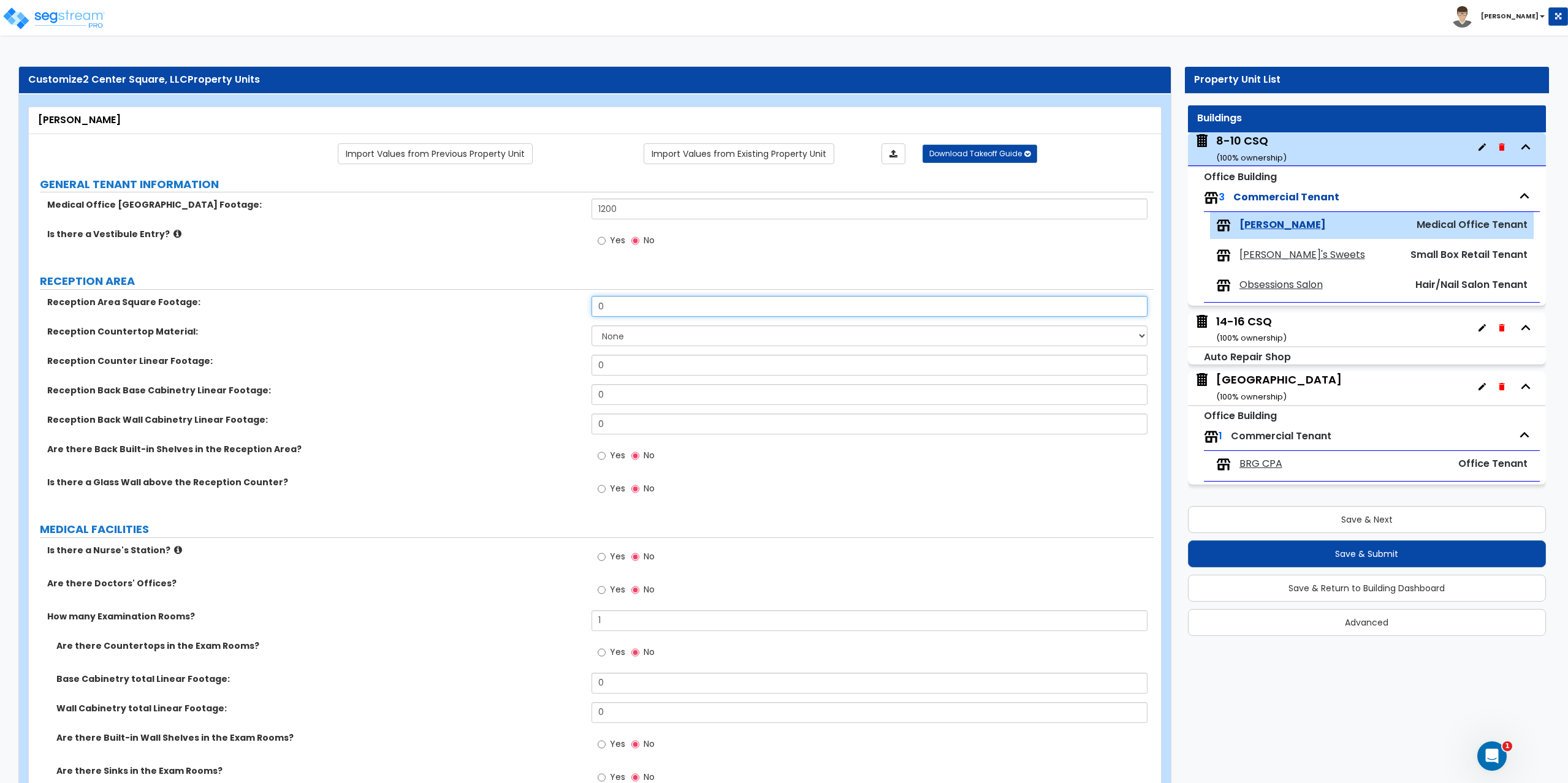
drag, startPoint x: 615, startPoint y: 305, endPoint x: 577, endPoint y: 306, distance: 38.0
click at [577, 306] on div "Reception Area Square Footage: 0" at bounding box center [591, 310] width 1125 height 29
click at [619, 330] on select "None Plastic Laminate Solid Surface Stone Quartz Marble Tile Wood Stainless Ste…" at bounding box center [869, 336] width 556 height 21
click at [591, 325] on select "None Plastic Laminate Solid Surface Stone Quartz Marble Tile Wood Stainless Ste…" at bounding box center [869, 336] width 556 height 21
click at [644, 340] on select "None Plastic Laminate Solid Surface Stone Quartz Marble Tile Wood Stainless Ste…" at bounding box center [869, 336] width 556 height 21
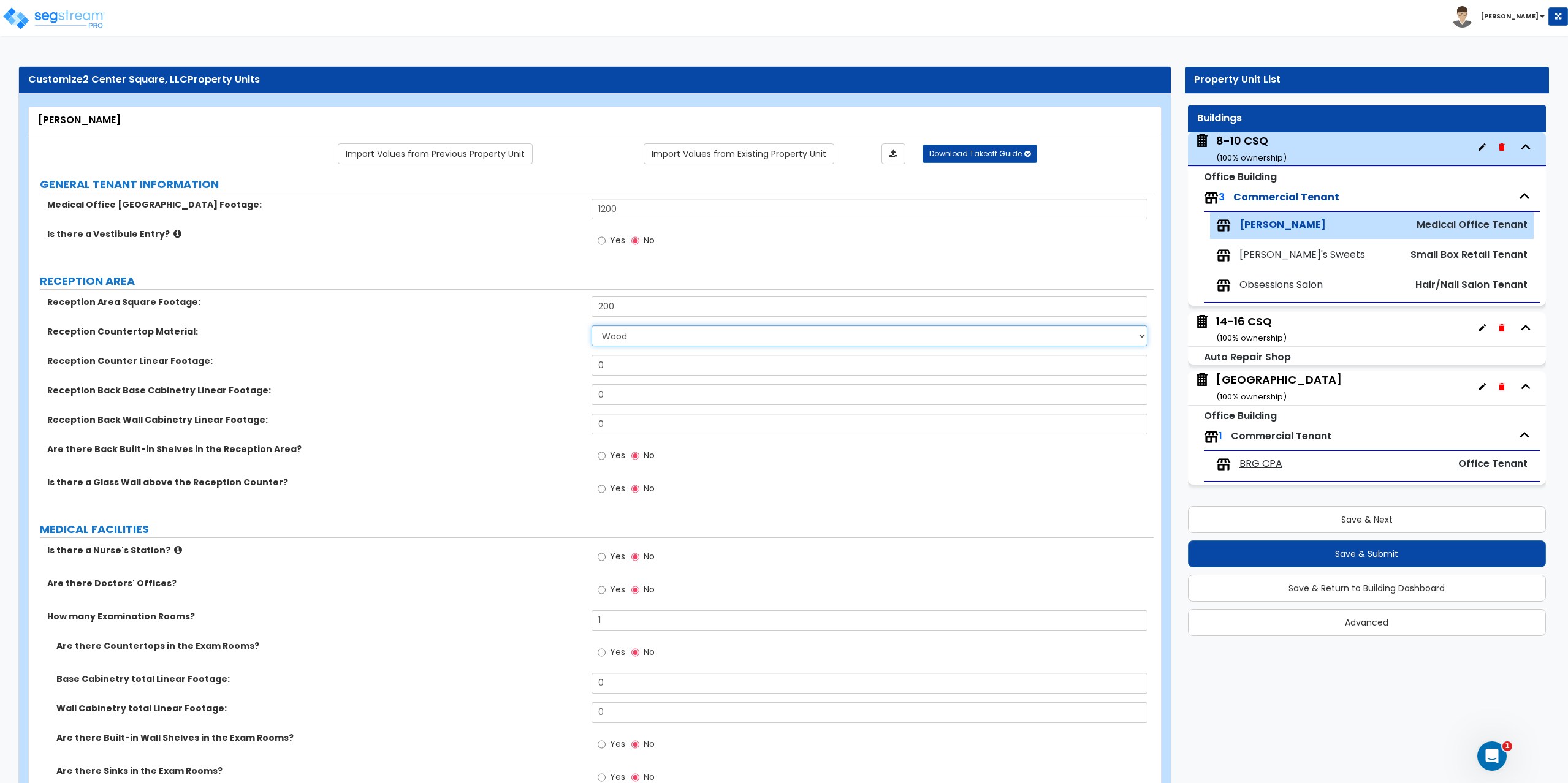
click at [591, 325] on select "None Plastic Laminate Solid Surface Stone Quartz Marble Tile Wood Stainless Ste…" at bounding box center [869, 336] width 556 height 21
drag, startPoint x: 638, startPoint y: 354, endPoint x: 605, endPoint y: 364, distance: 34.5
click at [593, 362] on div "Reception Area Square Footage: 200 Reception Countertop Material: None Plastic …" at bounding box center [591, 402] width 1106 height 213
drag, startPoint x: 609, startPoint y: 365, endPoint x: 571, endPoint y: 368, distance: 38.1
click at [567, 366] on div "Reception Counter Linear Footage: 0" at bounding box center [591, 370] width 1125 height 29
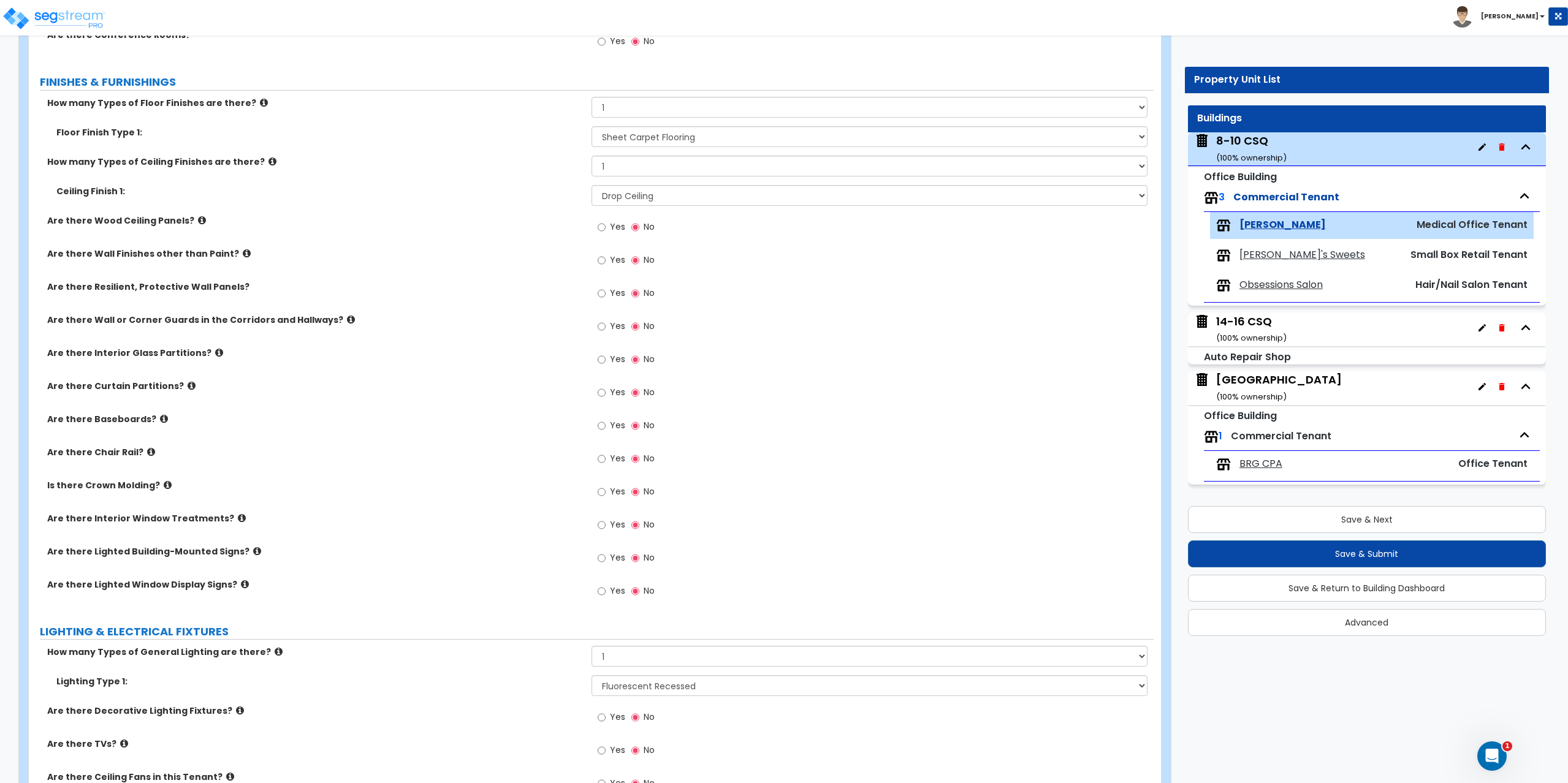
scroll to position [980, 0]
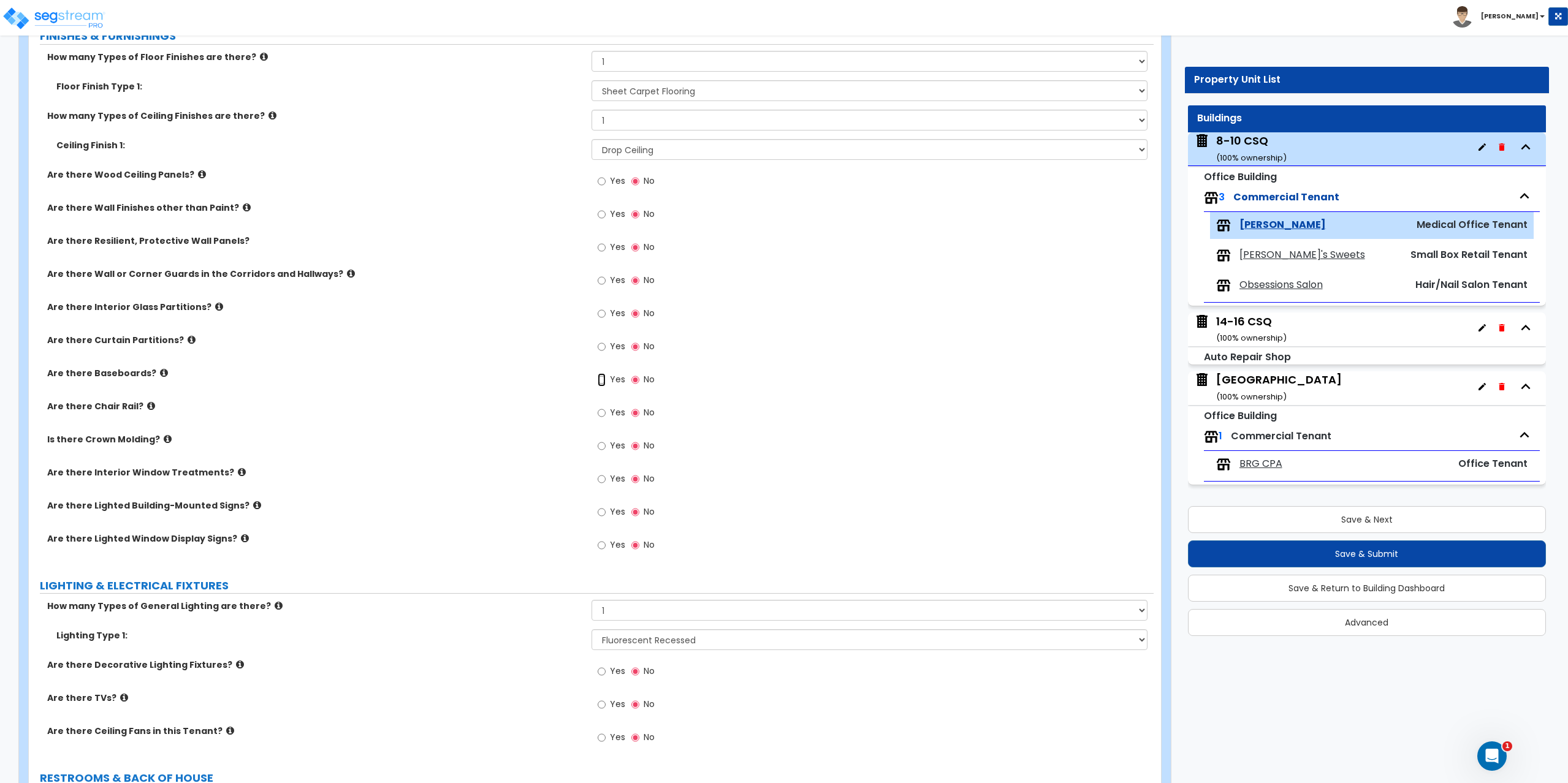
click at [603, 382] on input "Yes" at bounding box center [602, 379] width 8 height 14
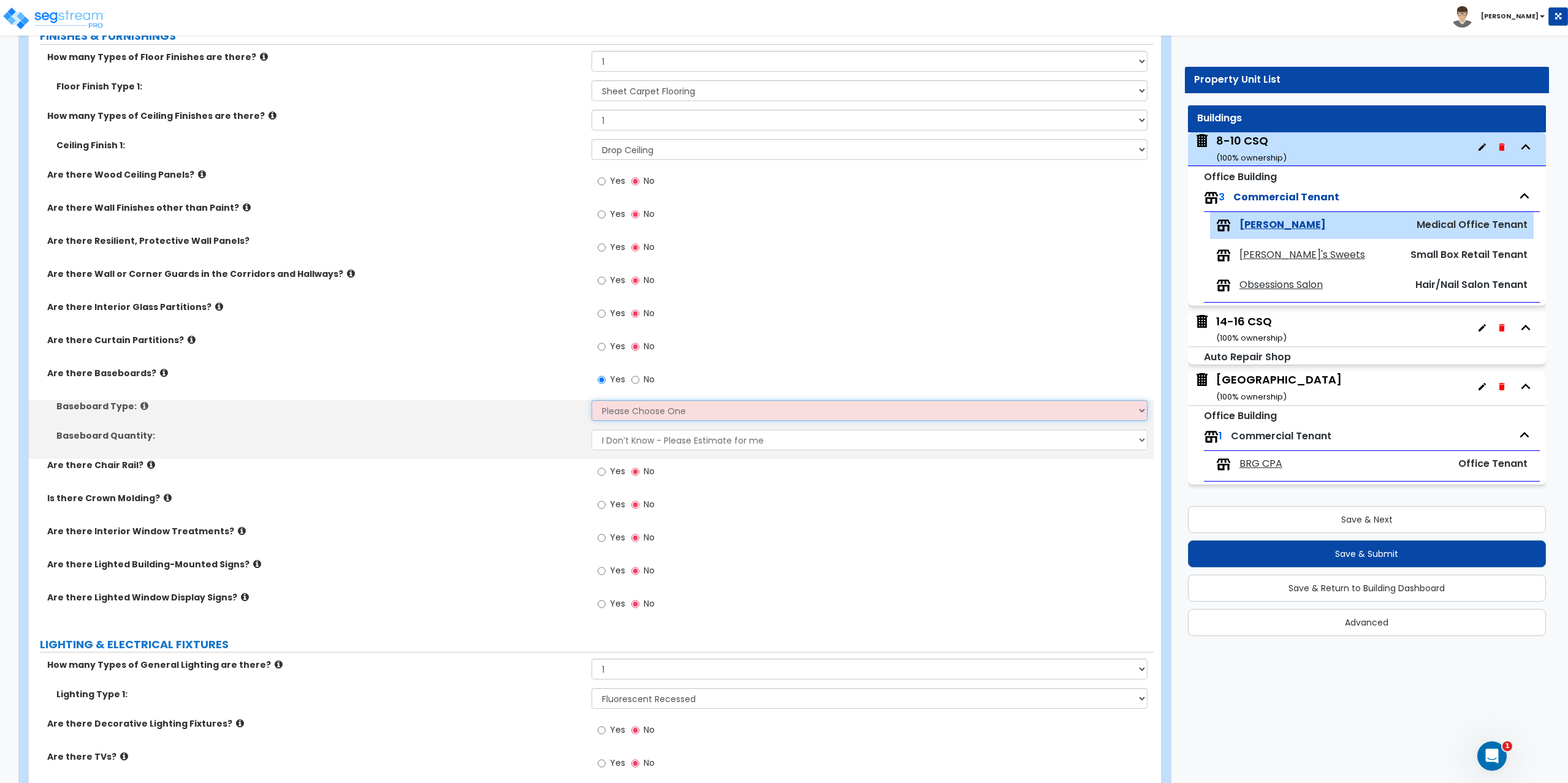
click at [607, 408] on select "Please Choose One Wood Vinyl Carpet Tile" at bounding box center [869, 411] width 556 height 21
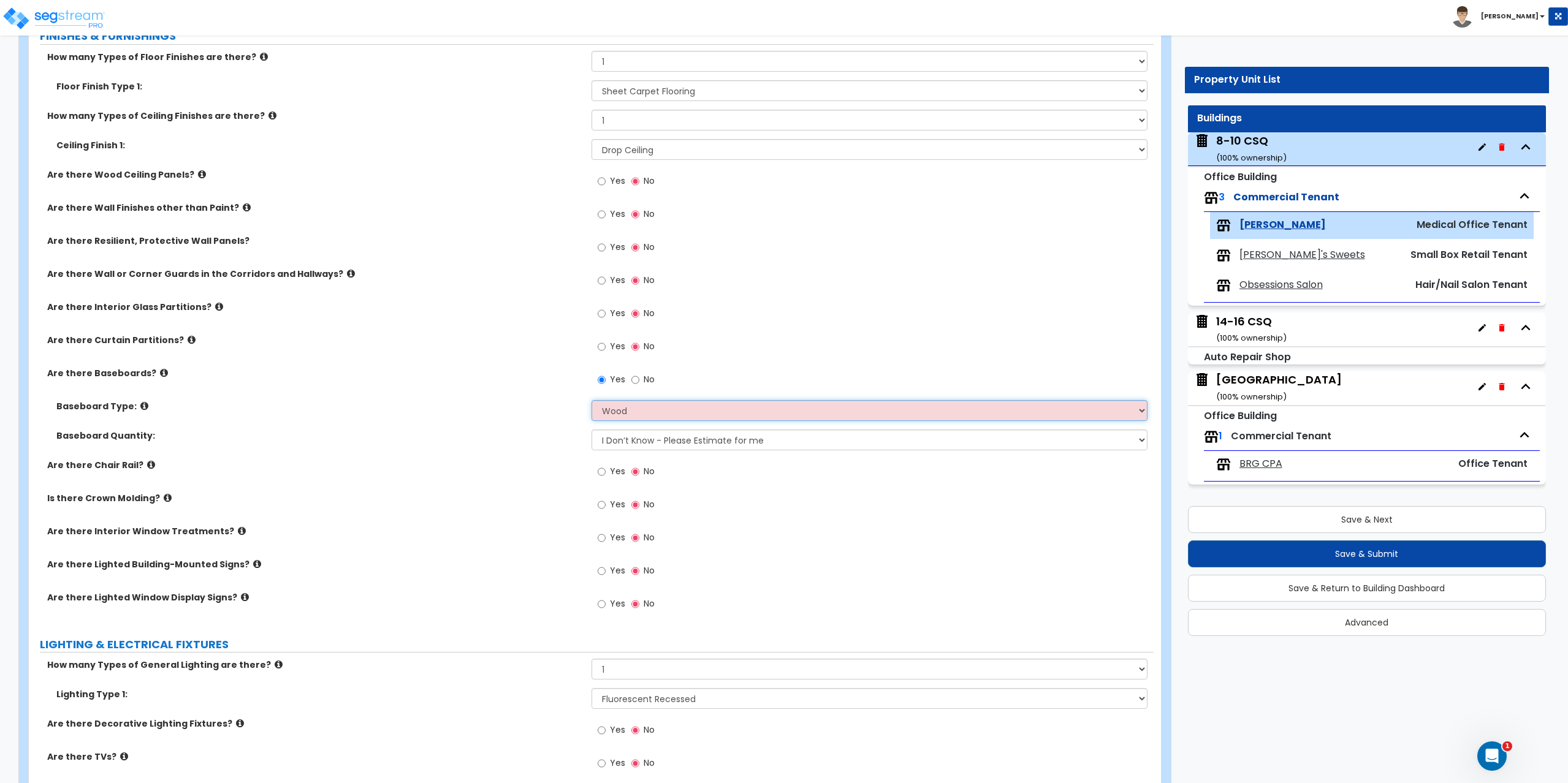
click at [591, 400] on select "Please Choose One Wood Vinyl Carpet Tile" at bounding box center [869, 411] width 556 height 21
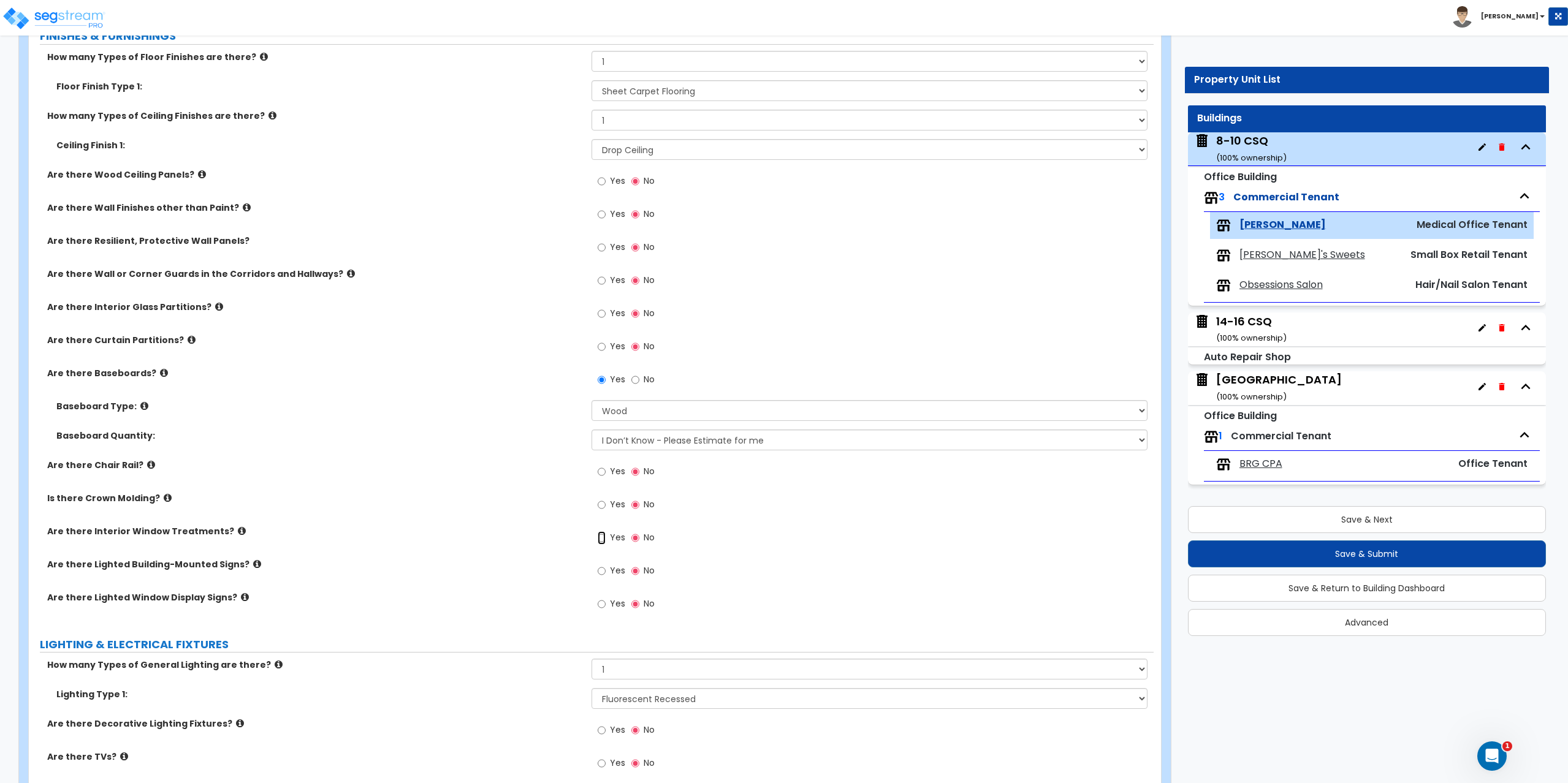
click at [602, 537] on input "Yes" at bounding box center [602, 537] width 8 height 14
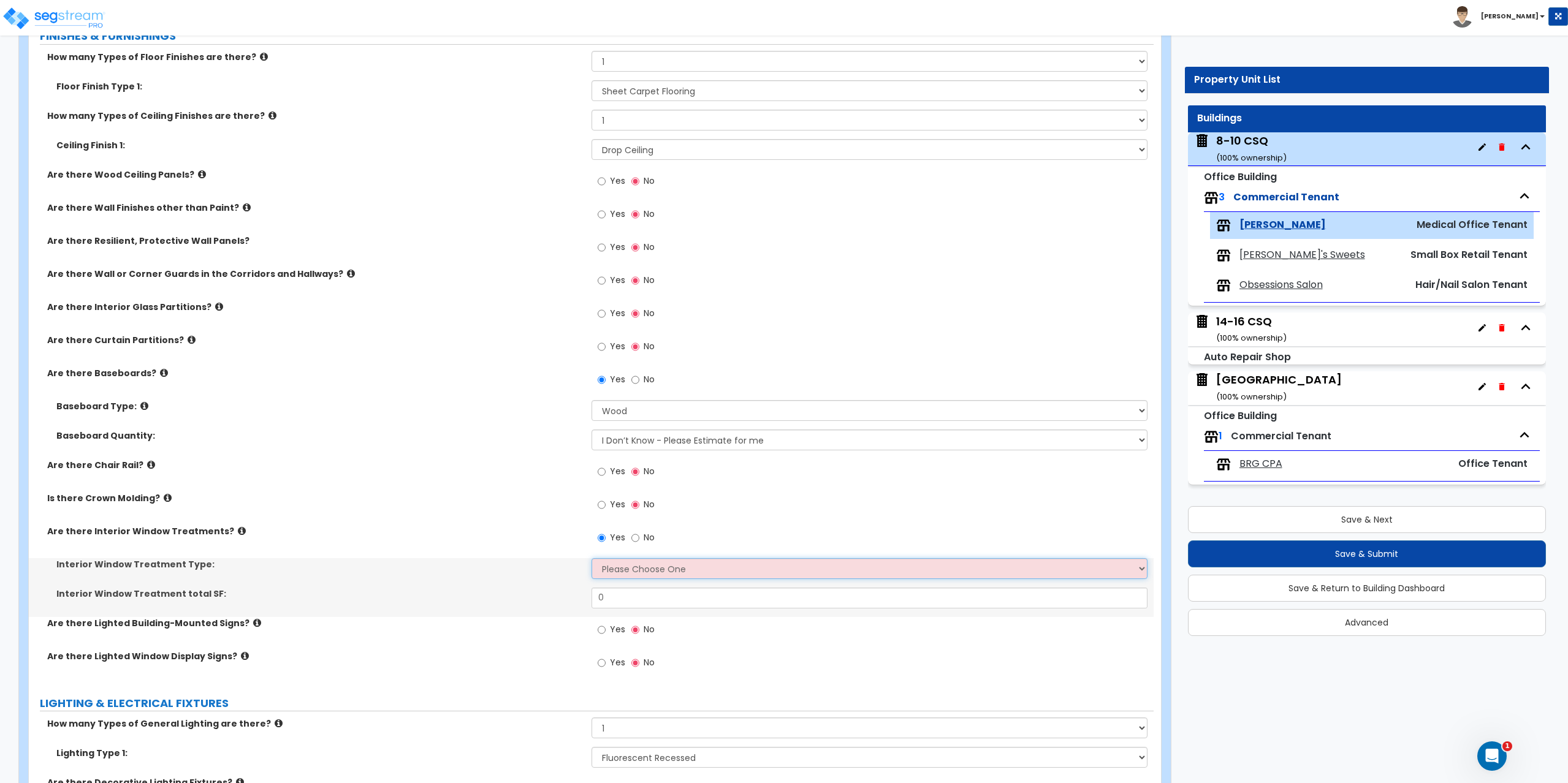
click at [617, 565] on select "Please Choose One Vertical Blinds Window Shades Venetian Blinds Wood Shutters" at bounding box center [869, 569] width 556 height 21
click at [591, 558] on select "Please Choose One Vertical Blinds Window Shades Venetian Blinds Wood Shutters" at bounding box center [869, 569] width 556 height 21
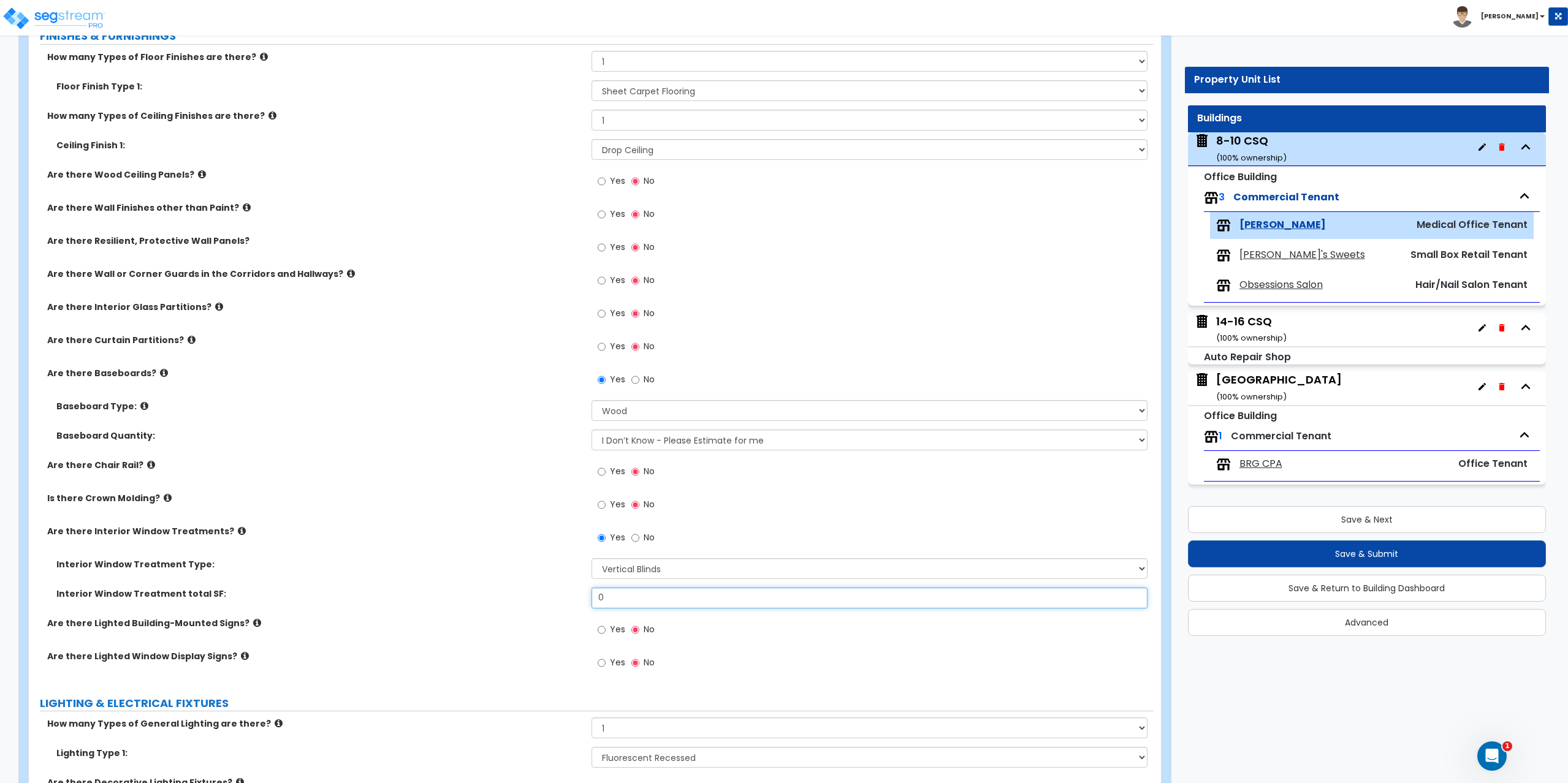
drag, startPoint x: 613, startPoint y: 598, endPoint x: 569, endPoint y: 604, distance: 44.4
click at [569, 604] on div "Interior Window Treatment total SF: 0" at bounding box center [591, 602] width 1125 height 29
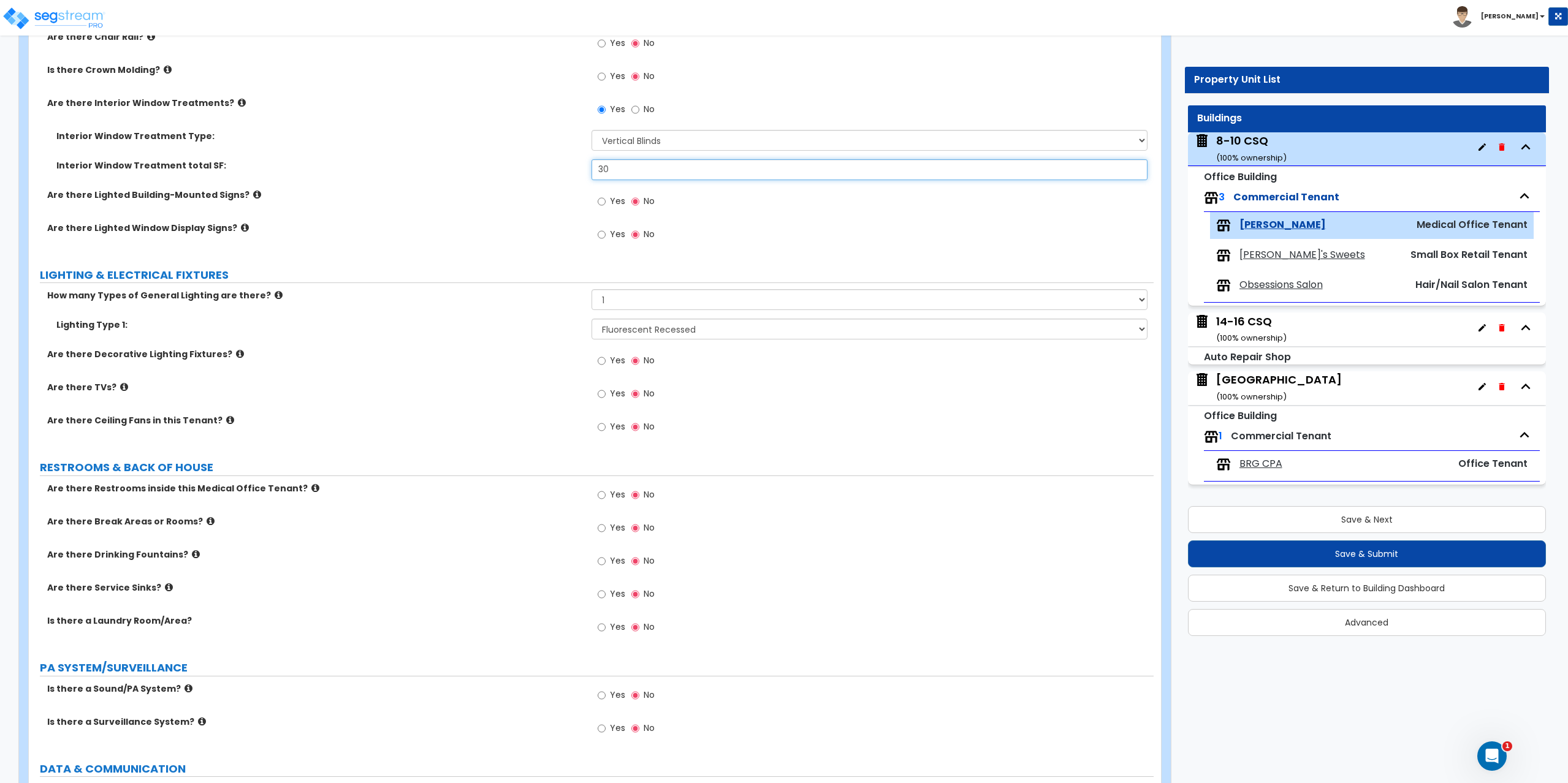
scroll to position [1410, 0]
click at [607, 496] on label "Yes" at bounding box center [611, 496] width 28 height 21
click at [606, 496] on input "Yes" at bounding box center [602, 494] width 8 height 14
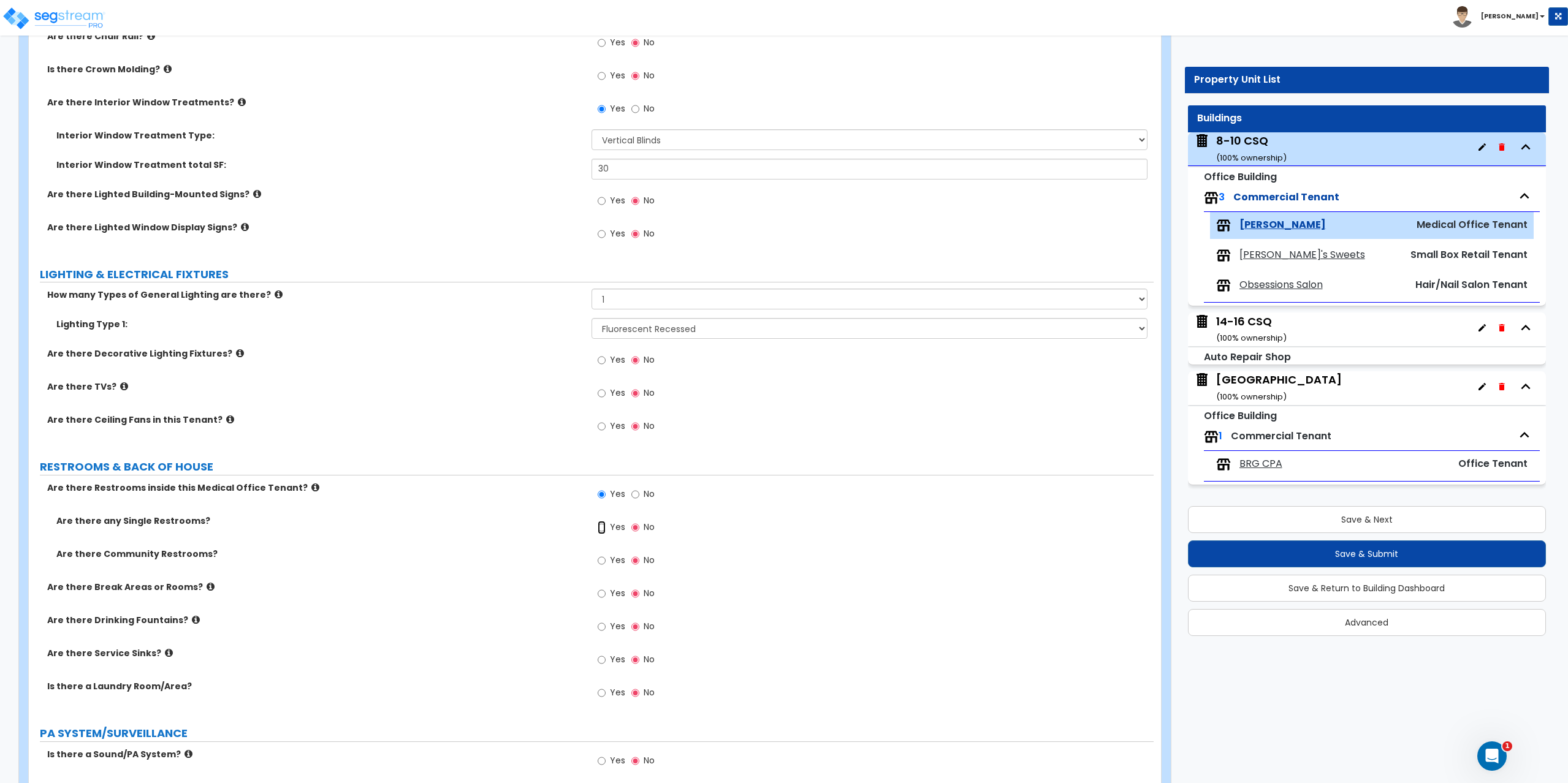
click at [600, 529] on input "Yes" at bounding box center [602, 528] width 8 height 14
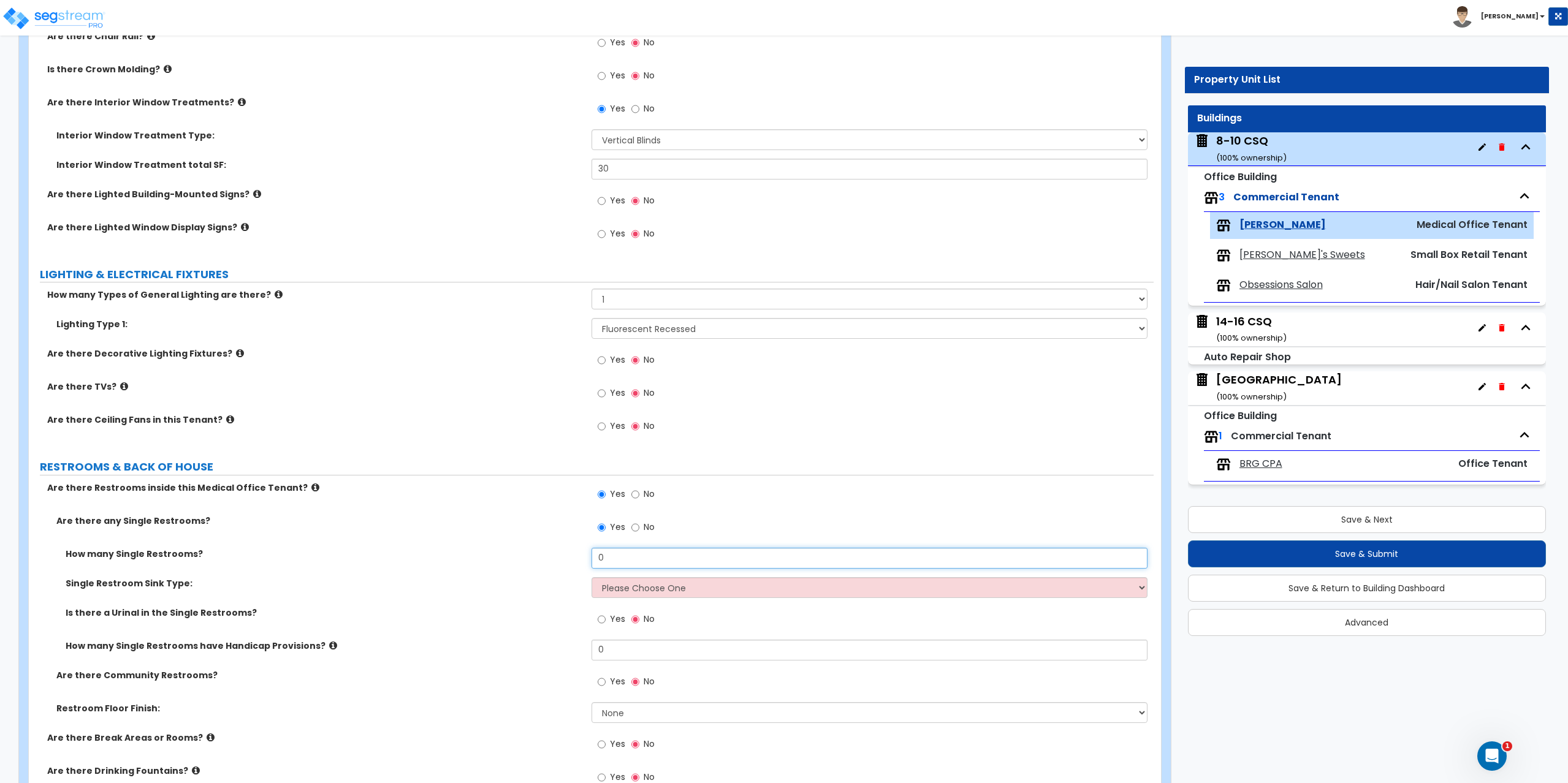
drag, startPoint x: 609, startPoint y: 558, endPoint x: 566, endPoint y: 557, distance: 43.0
click at [566, 557] on div "How many Single Restrooms? 0" at bounding box center [591, 563] width 1125 height 29
click at [631, 590] on select "Please Choose One Wall-mounted Vanity-mounted" at bounding box center [869, 588] width 556 height 21
click at [591, 577] on select "Please Choose One Wall-mounted Vanity-mounted" at bounding box center [869, 588] width 556 height 21
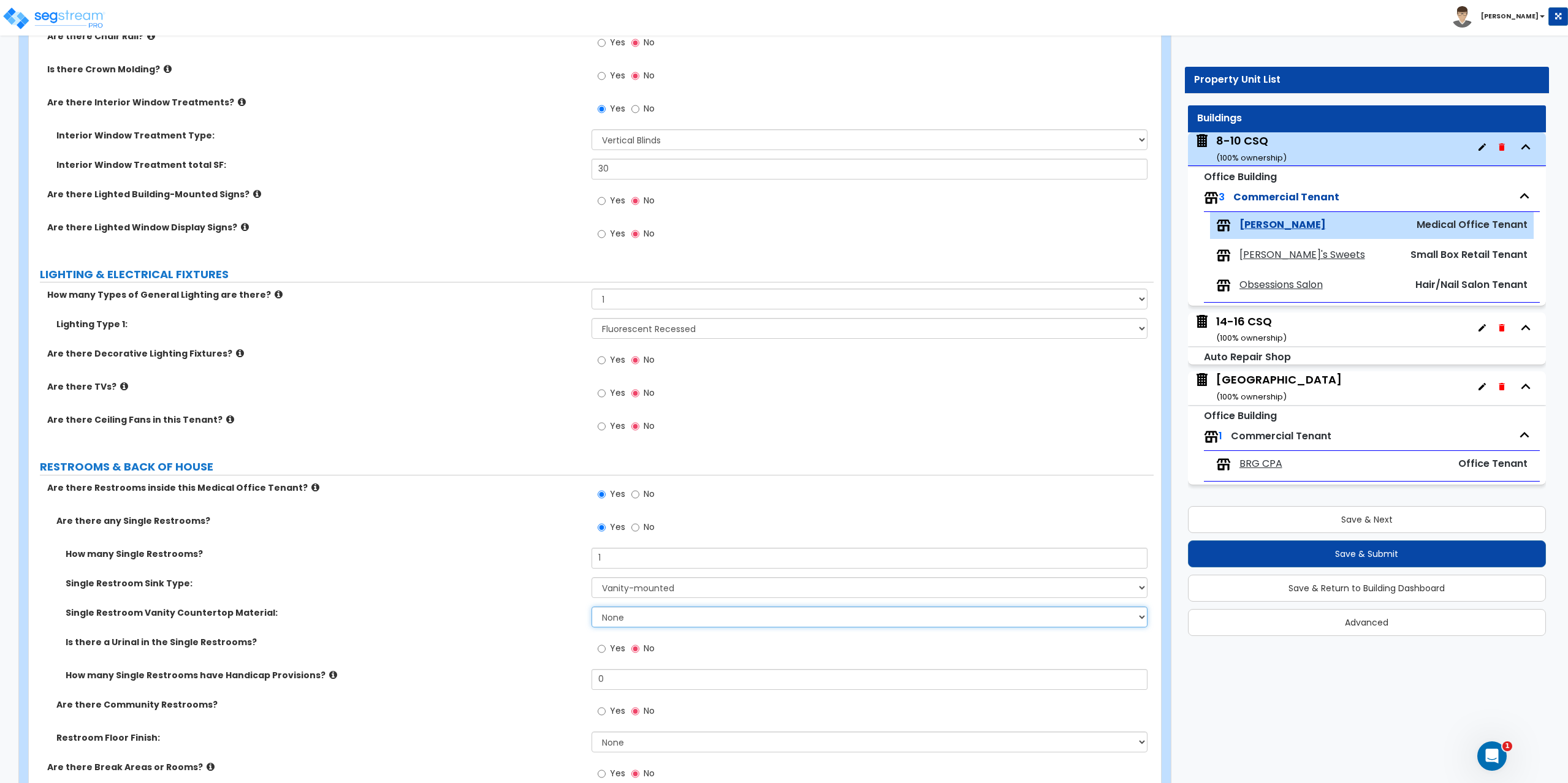
click at [628, 612] on select "None Plastic Laminate Solid Surface Stone Quartz Marble Tile Wood Stainless Ste…" at bounding box center [869, 617] width 556 height 21
click at [591, 606] on select "None Plastic Laminate Solid Surface Stone Quartz Marble Tile Wood Stainless Ste…" at bounding box center [869, 617] width 556 height 21
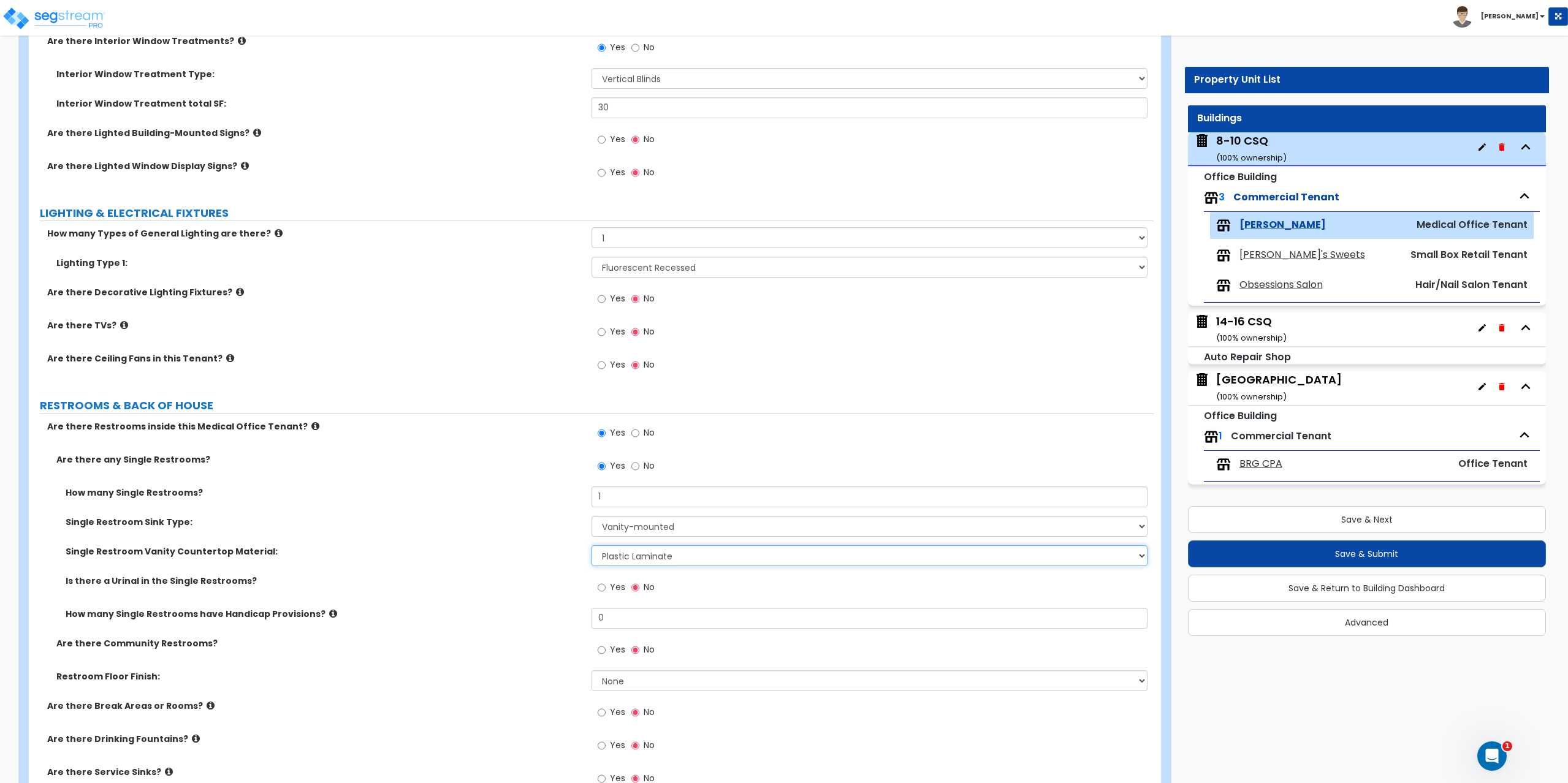
scroll to position [1532, 0]
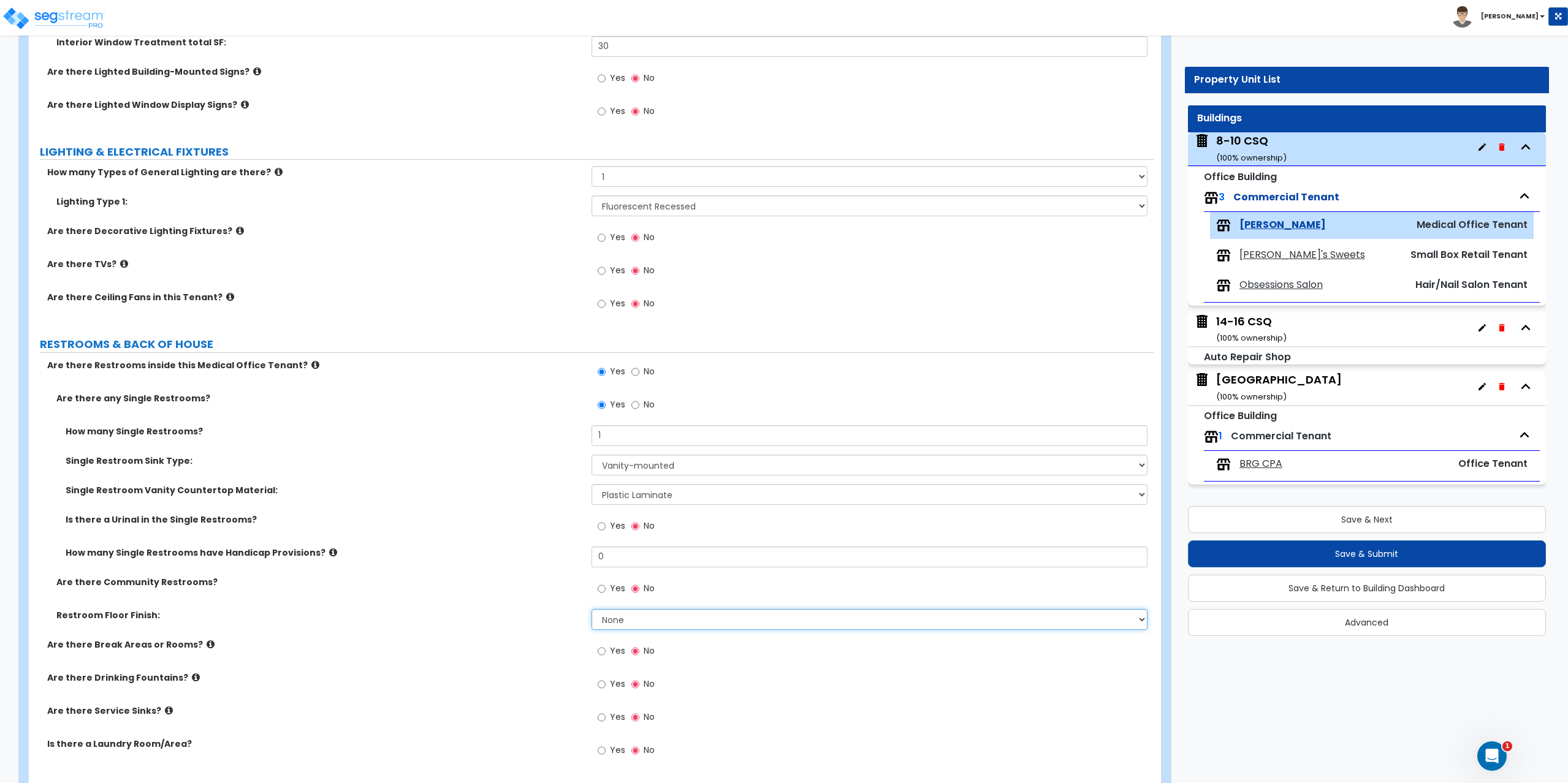
click at [621, 618] on select "None Tile Flooring Resilient Laminate Flooring VCT Flooring Sheet Vinyl Flooring" at bounding box center [869, 619] width 556 height 21
click at [591, 609] on select "None Tile Flooring Resilient Laminate Flooring VCT Flooring Sheet Vinyl Flooring" at bounding box center [869, 619] width 556 height 21
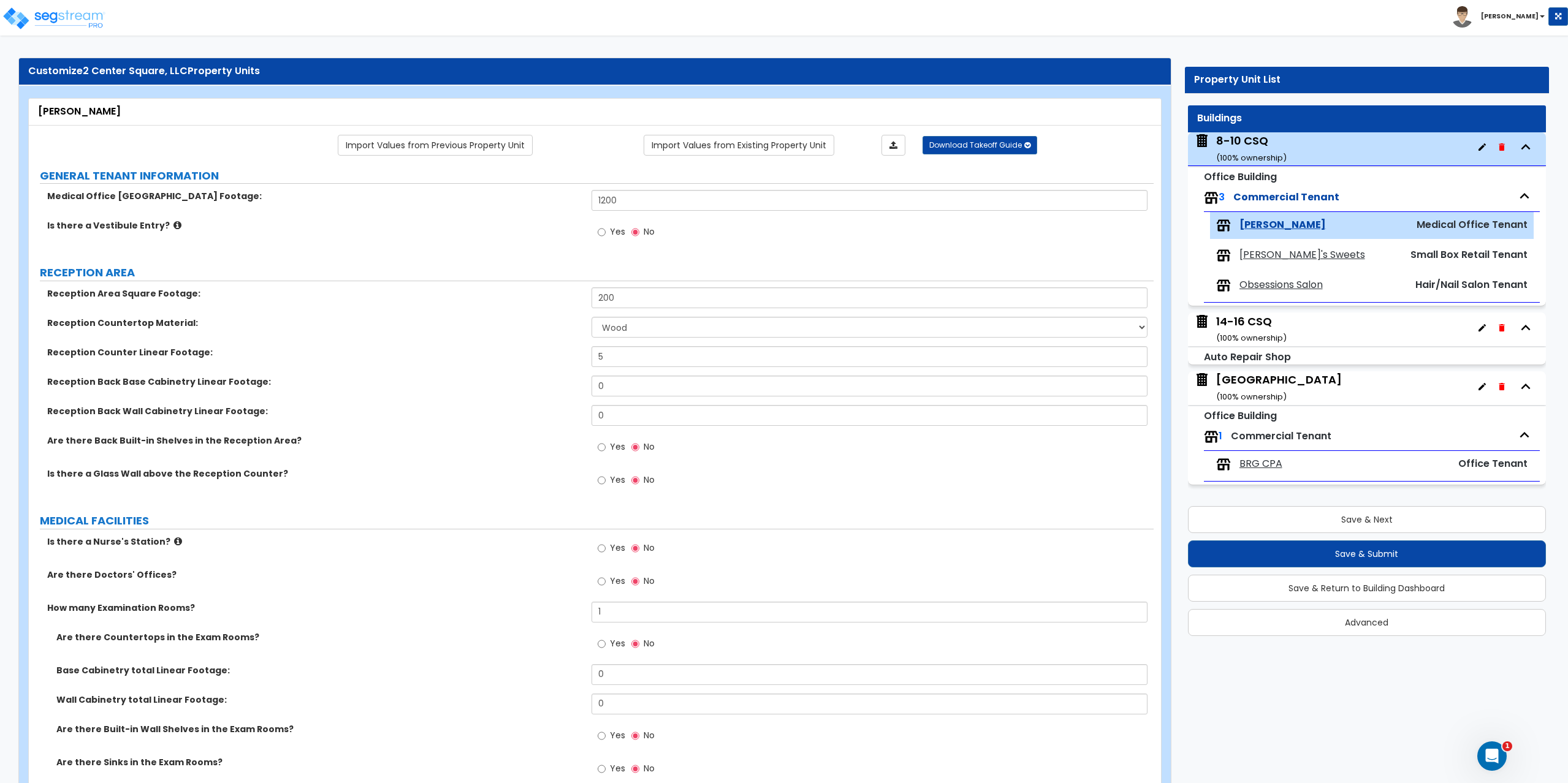
scroll to position [0, 0]
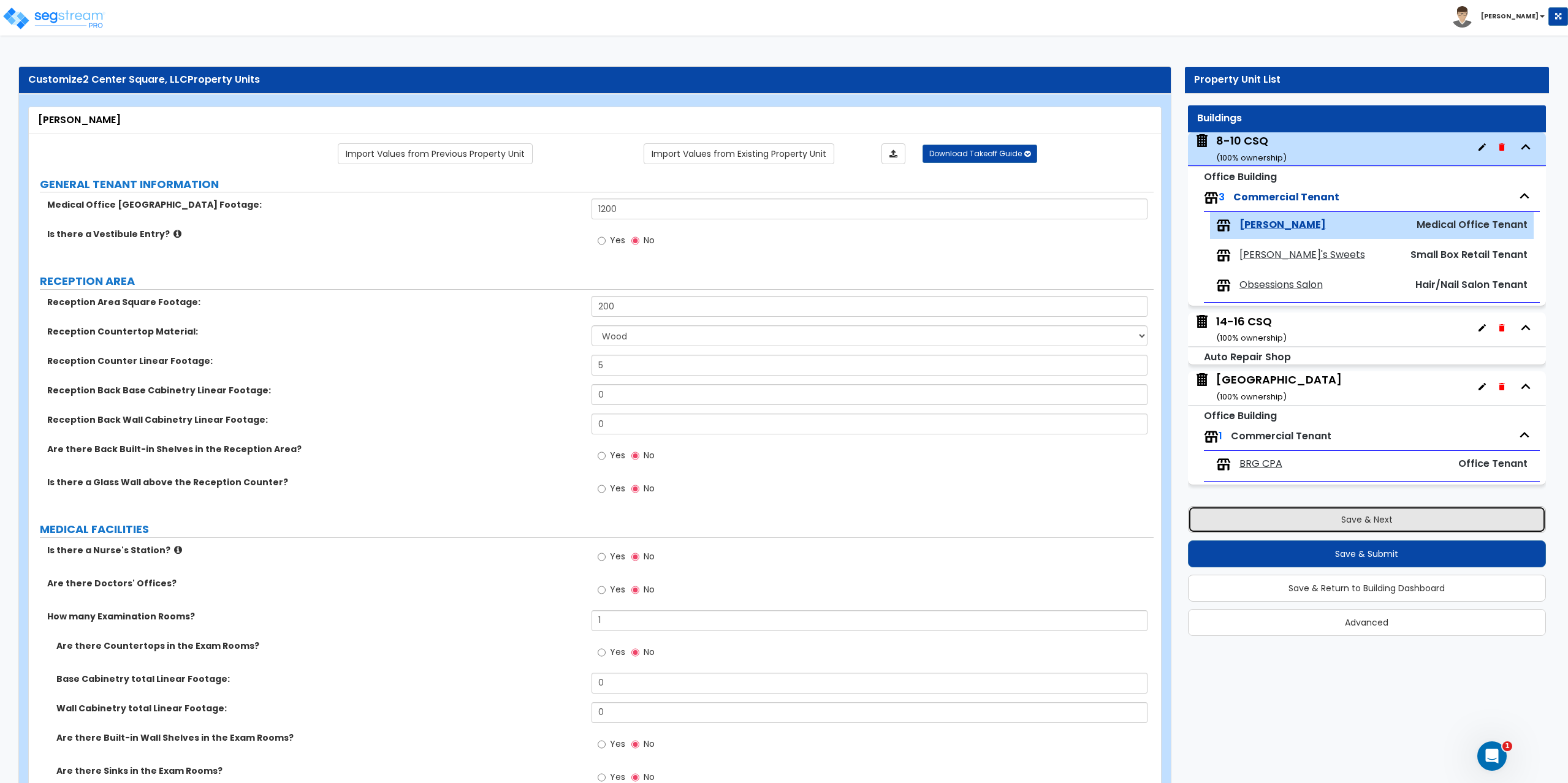
click at [1308, 519] on button "Save & Next" at bounding box center [1367, 519] width 358 height 27
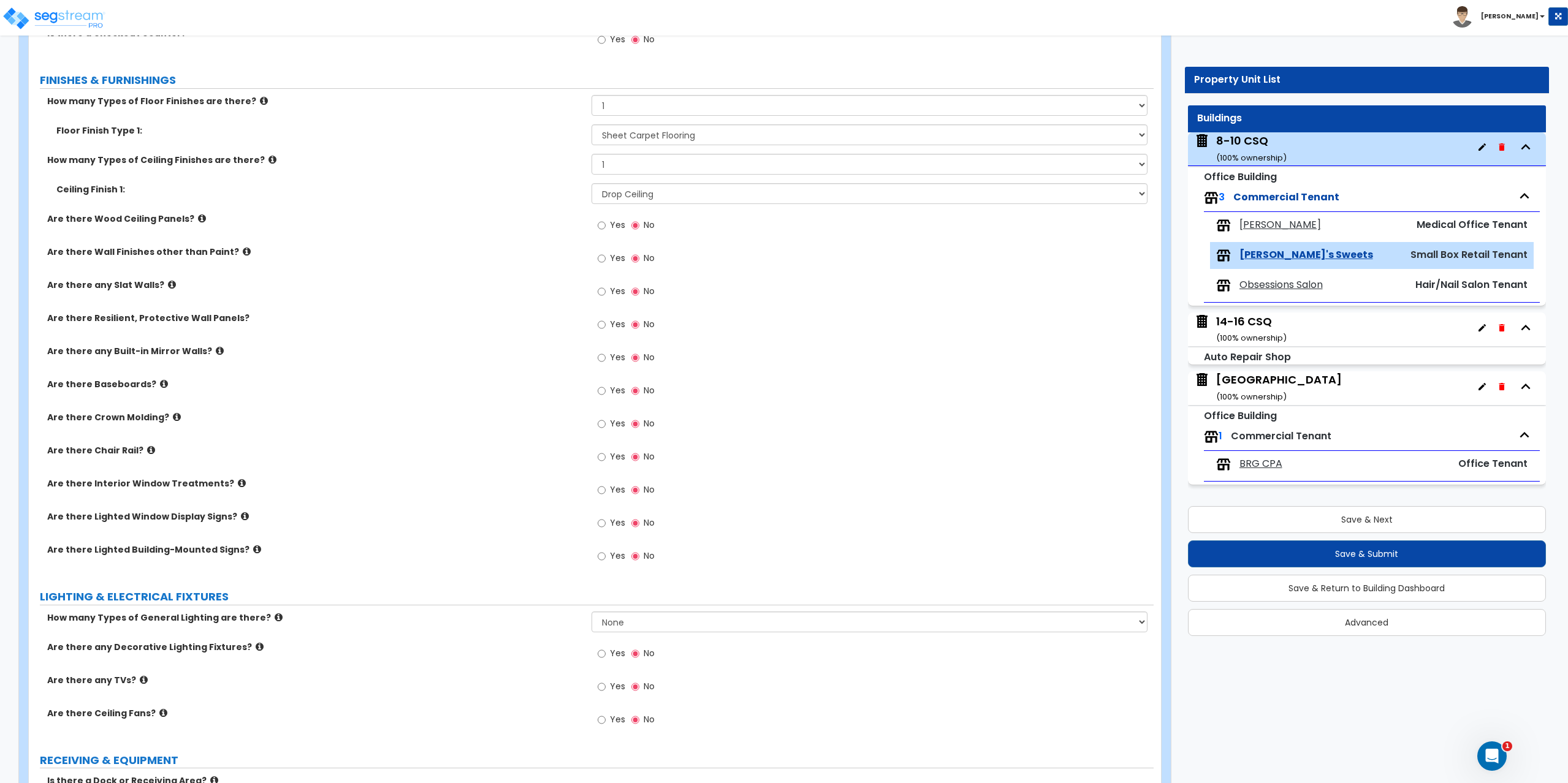
scroll to position [306, 0]
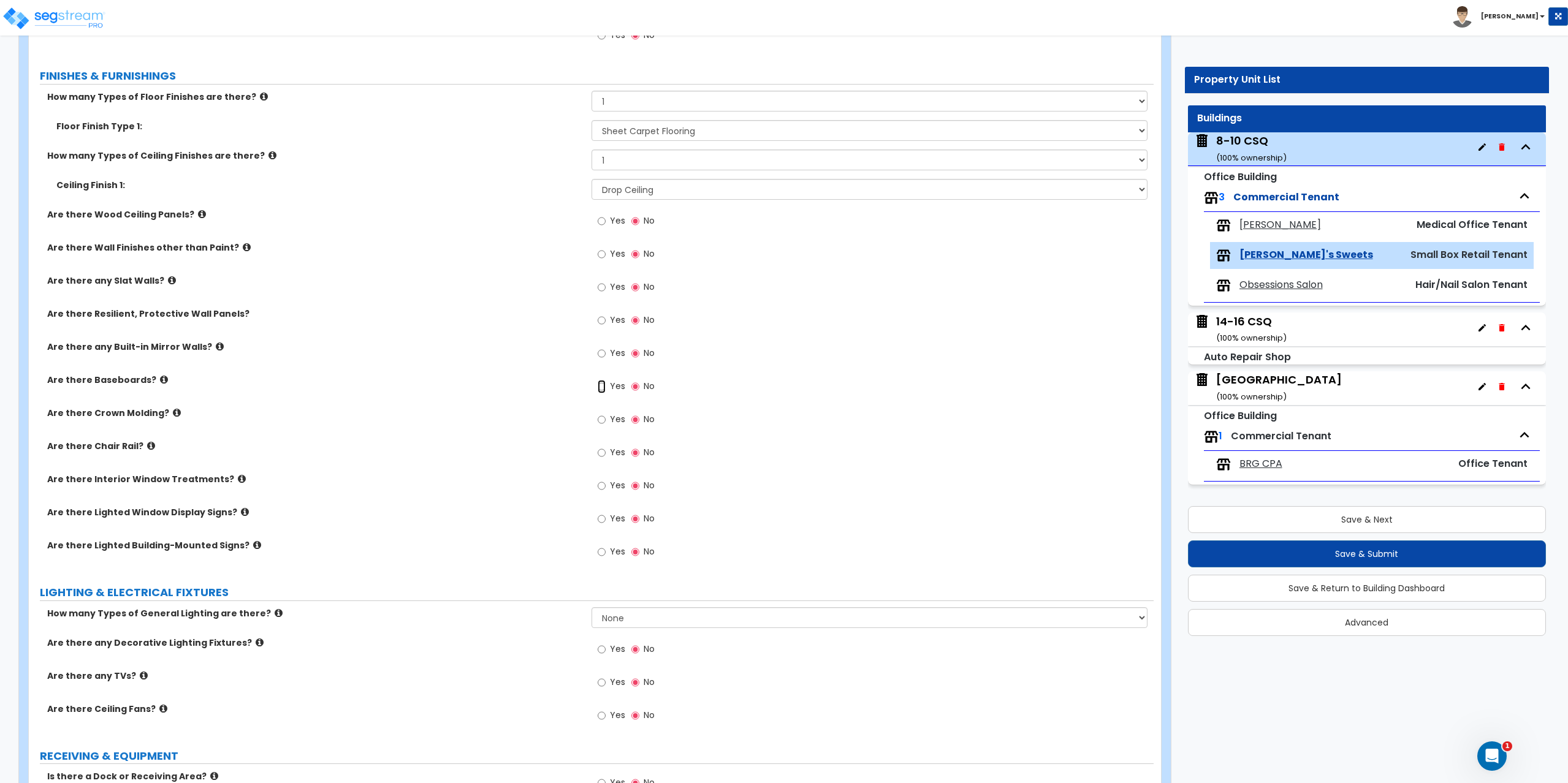
click at [604, 387] on input "Yes" at bounding box center [602, 387] width 8 height 14
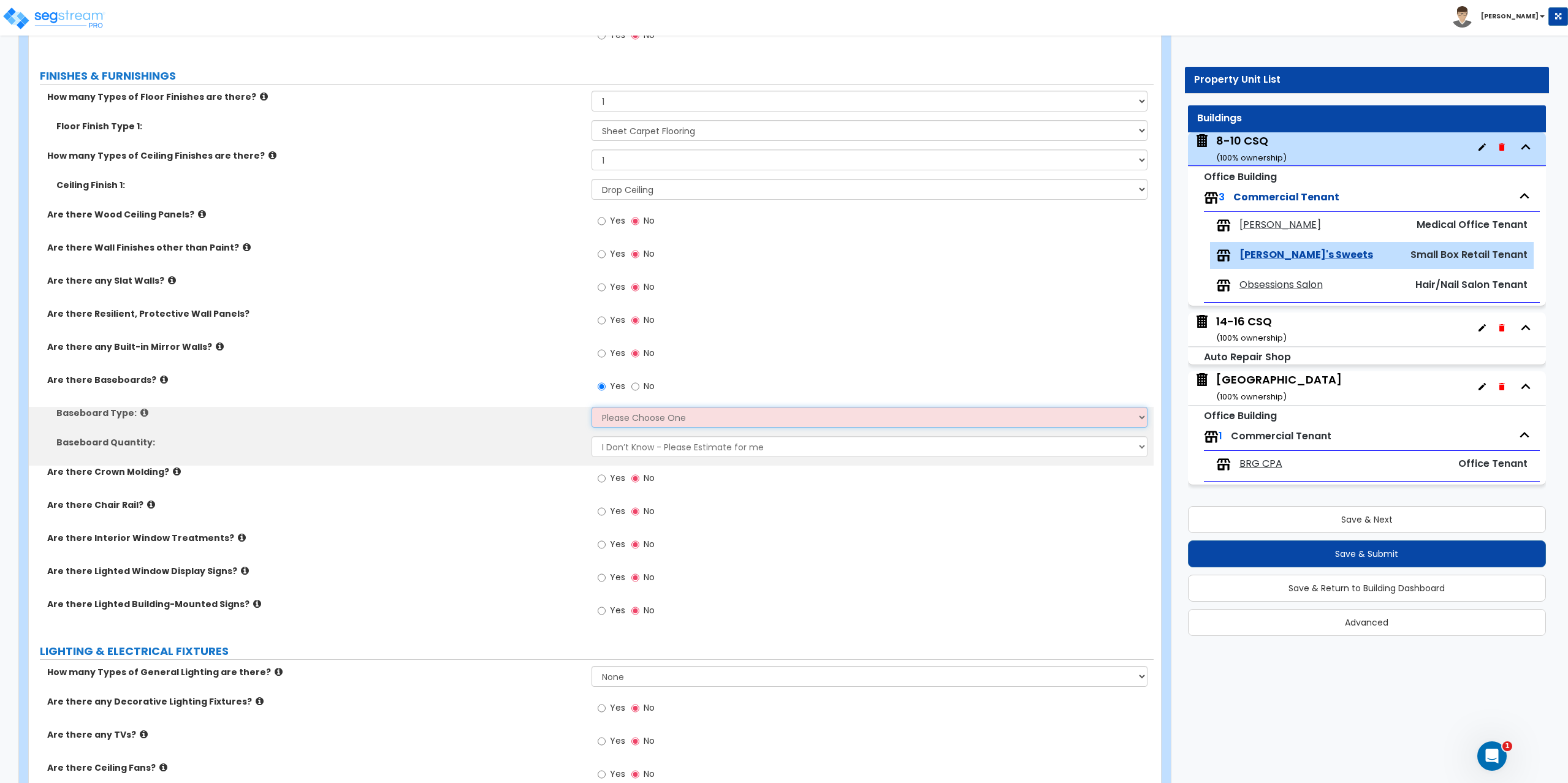
click at [617, 424] on select "Please Choose One Wood Vinyl Carpet Tile" at bounding box center [869, 417] width 556 height 21
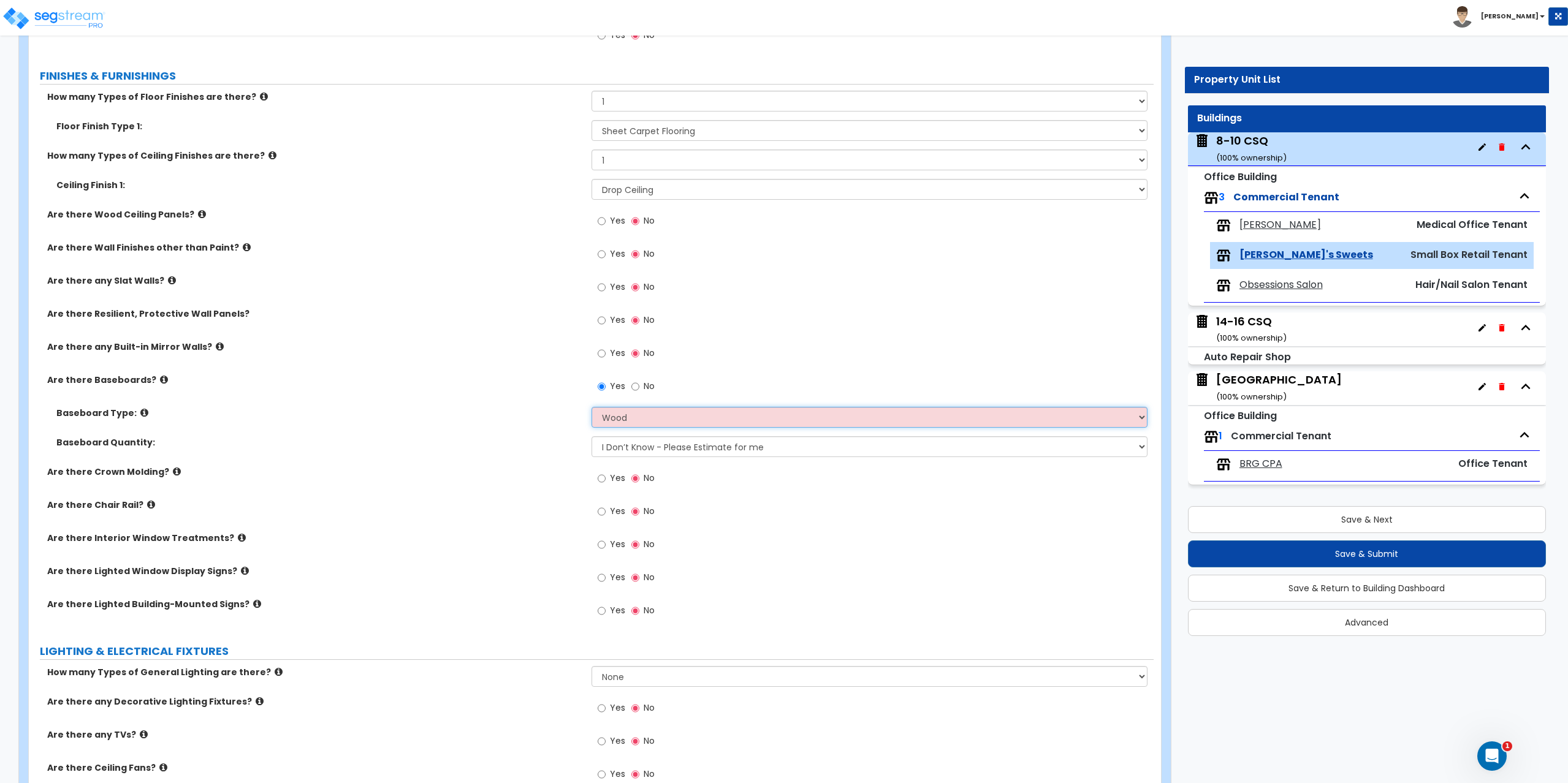
click at [591, 407] on select "Please Choose One Wood Vinyl Carpet Tile" at bounding box center [869, 417] width 556 height 21
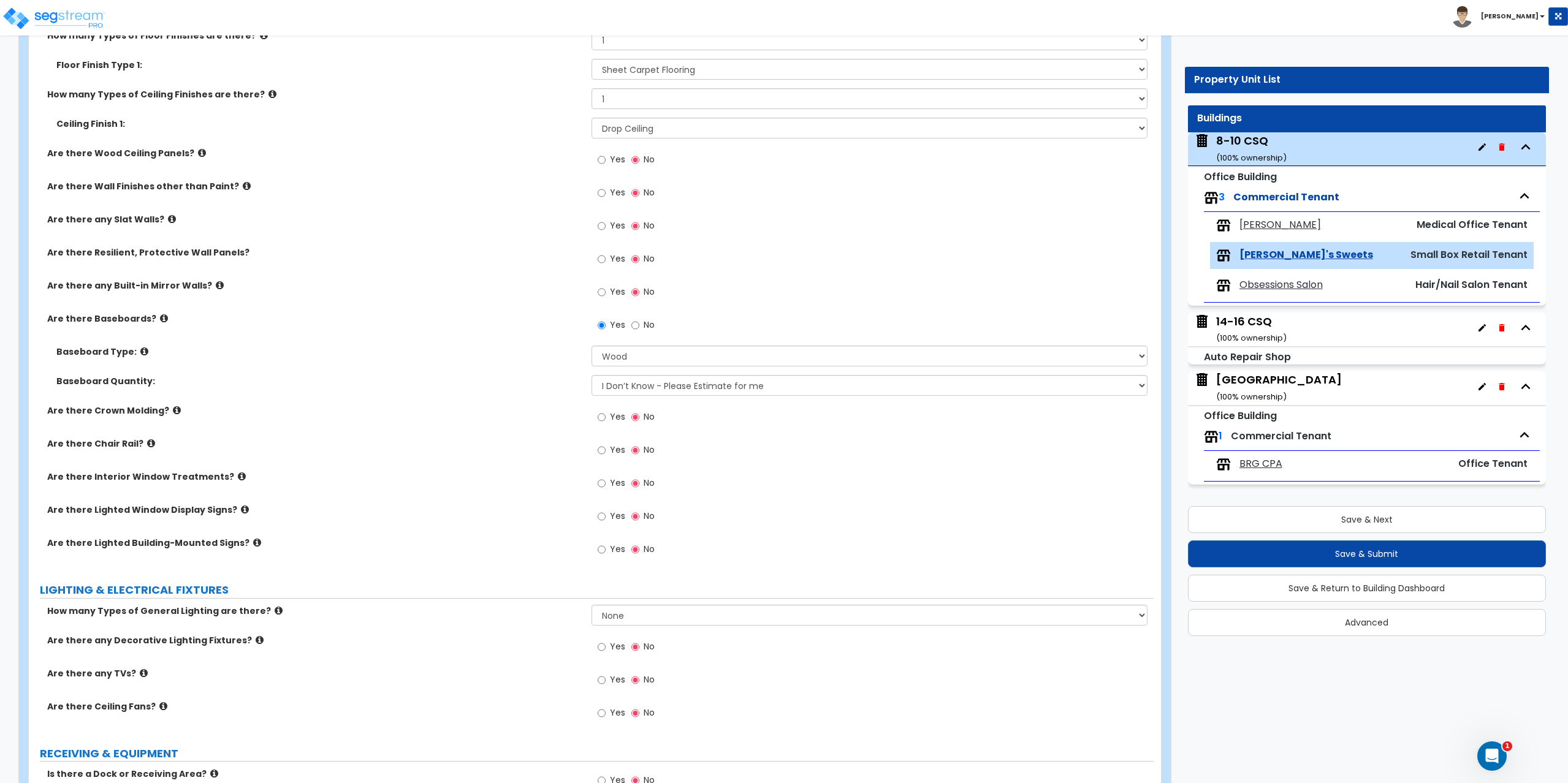
click at [610, 478] on span "Yes" at bounding box center [617, 482] width 15 height 12
click at [606, 478] on input "Yes" at bounding box center [602, 483] width 8 height 14
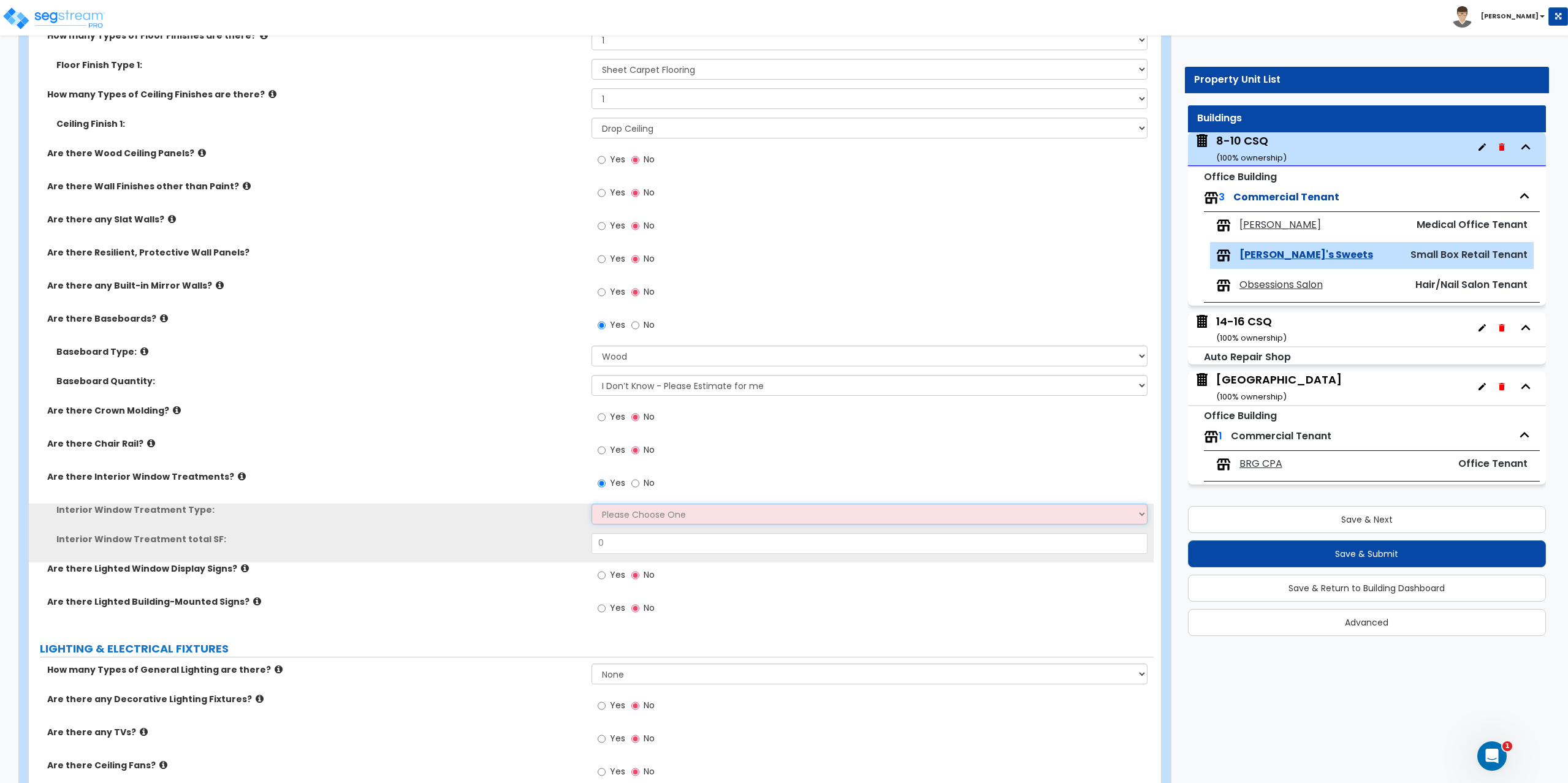
click at [611, 511] on select "Please Choose One Vertical Blinds Window Shades Venetian Blinds Wood Shutters" at bounding box center [869, 514] width 556 height 21
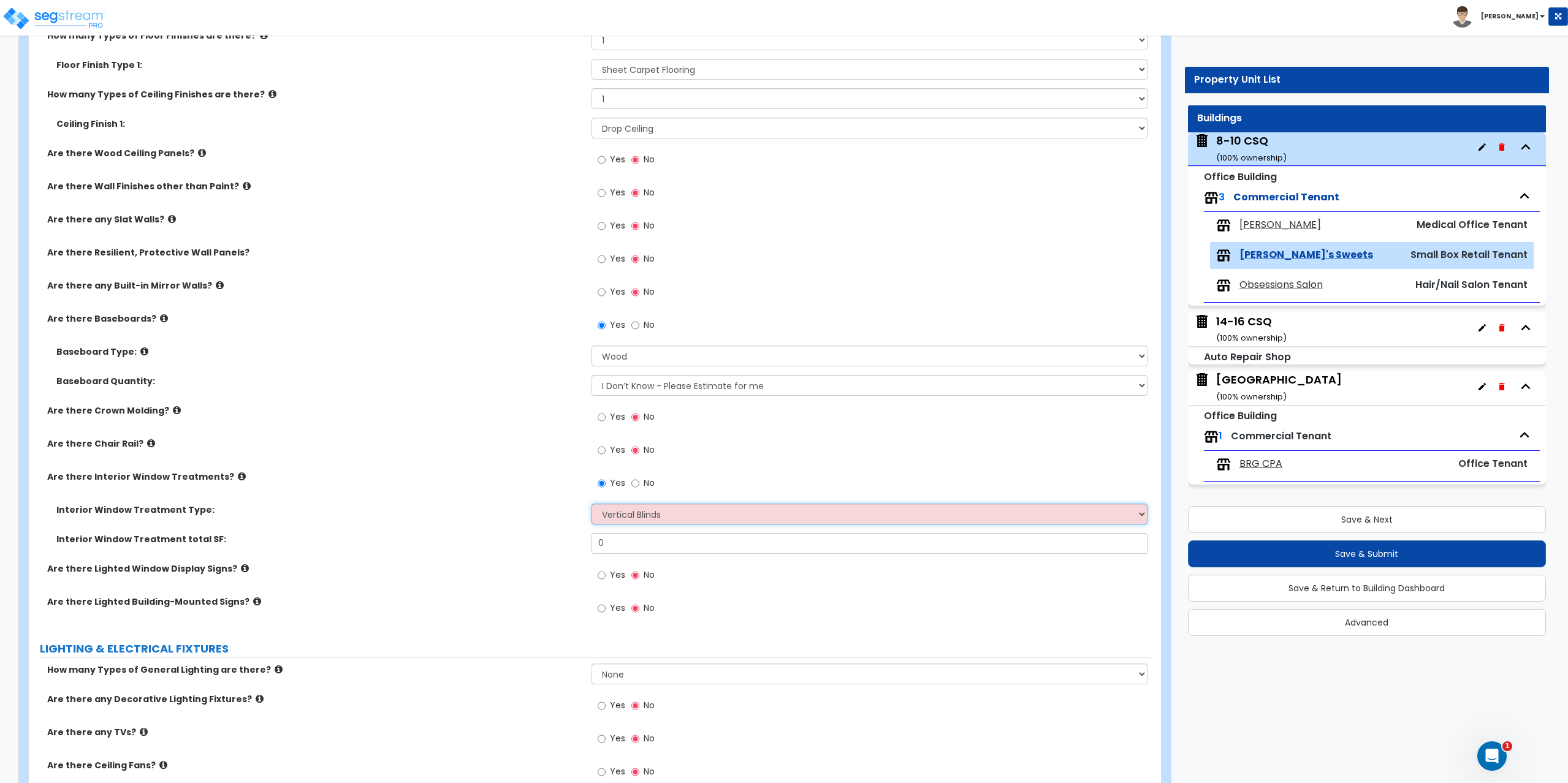
click at [591, 503] on select "Please Choose One Vertical Blinds Window Shades Venetian Blinds Wood Shutters" at bounding box center [869, 514] width 556 height 21
drag, startPoint x: 620, startPoint y: 537, endPoint x: 640, endPoint y: 527, distance: 22.4
click at [580, 553] on div "Interior Window Treatment total SF: 0" at bounding box center [591, 548] width 1125 height 29
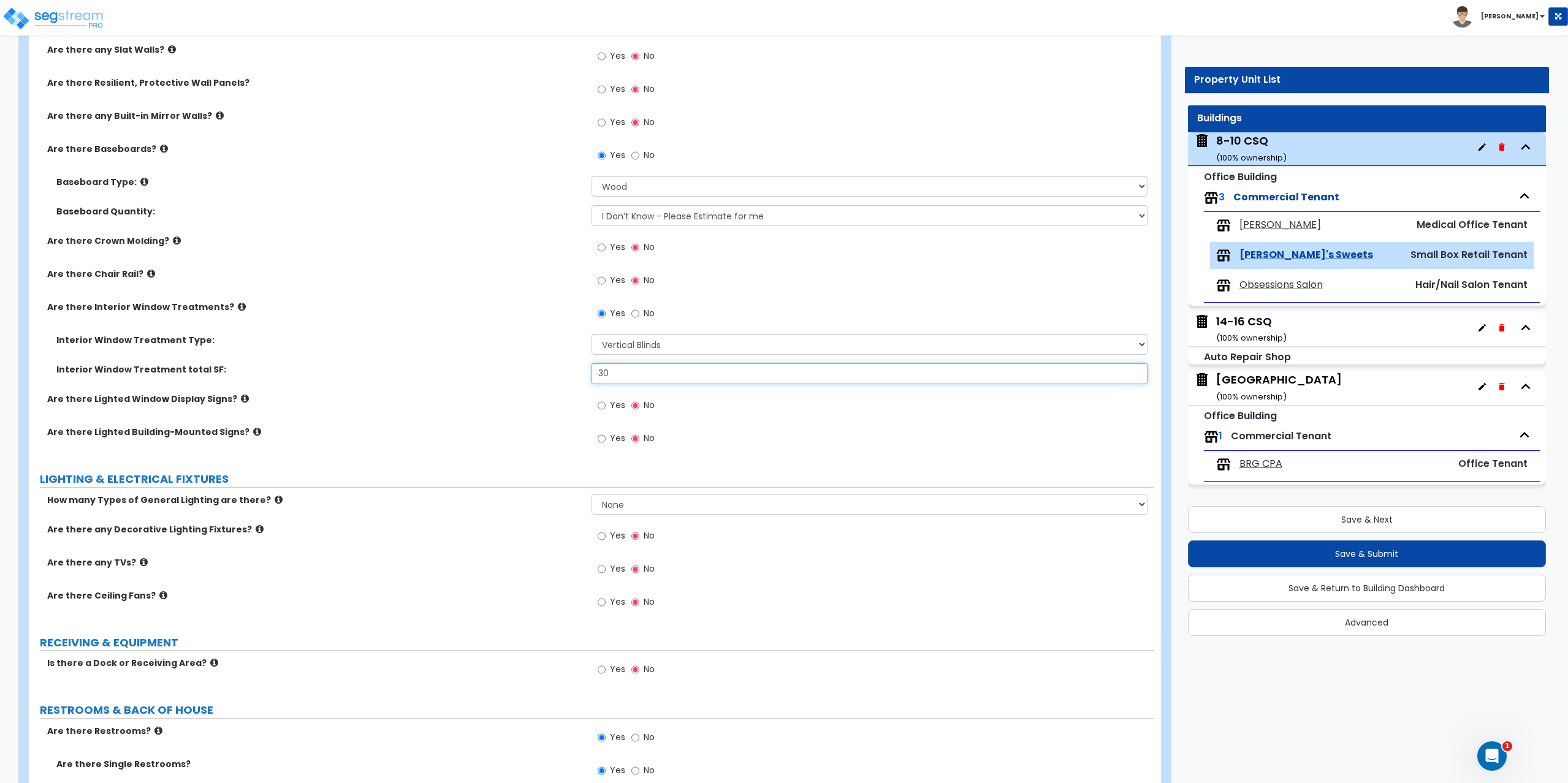
scroll to position [551, 0]
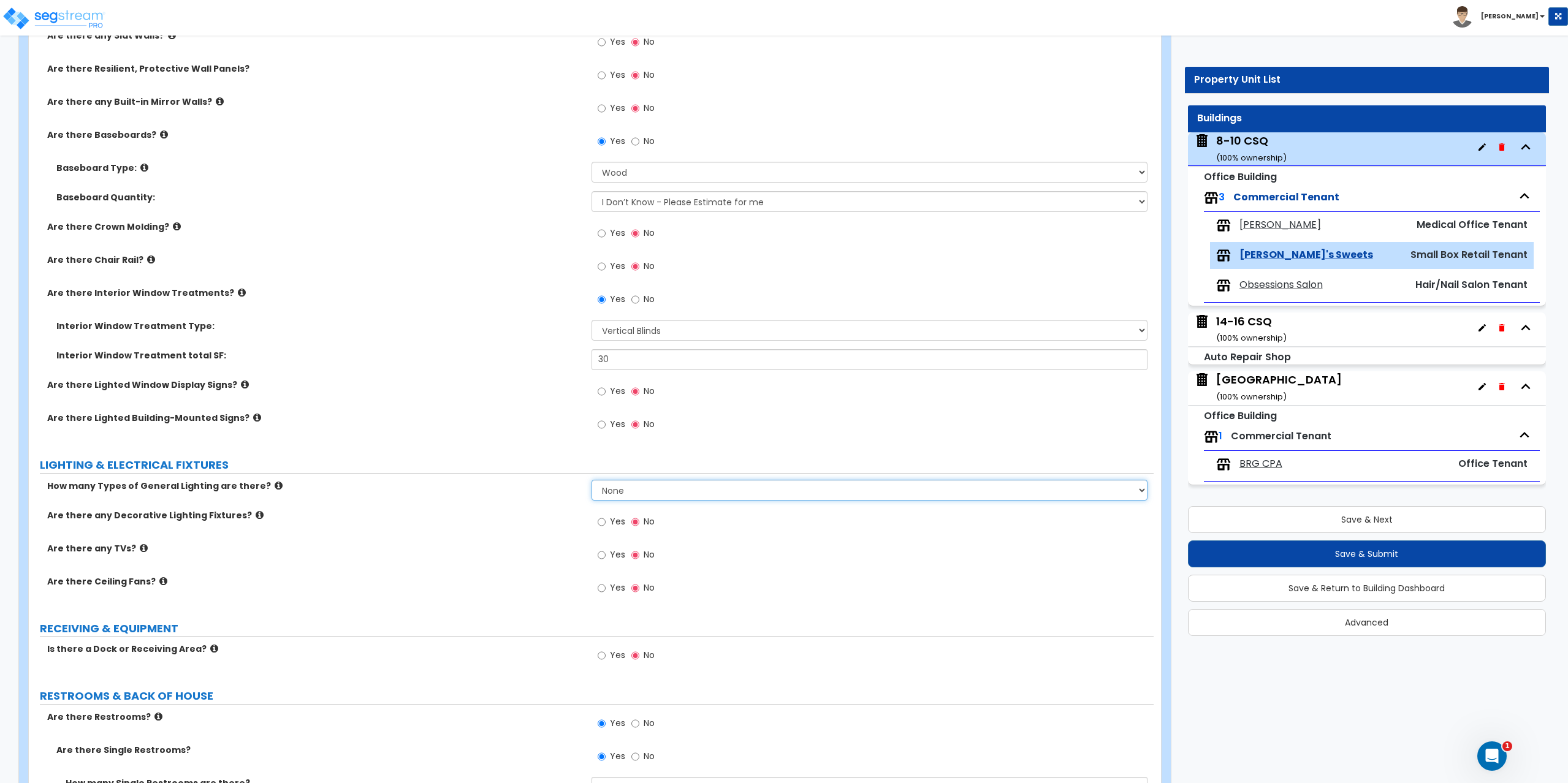
click at [653, 486] on select "None 1 2 3" at bounding box center [869, 490] width 556 height 21
click at [591, 480] on select "None 1 2 3" at bounding box center [869, 490] width 556 height 21
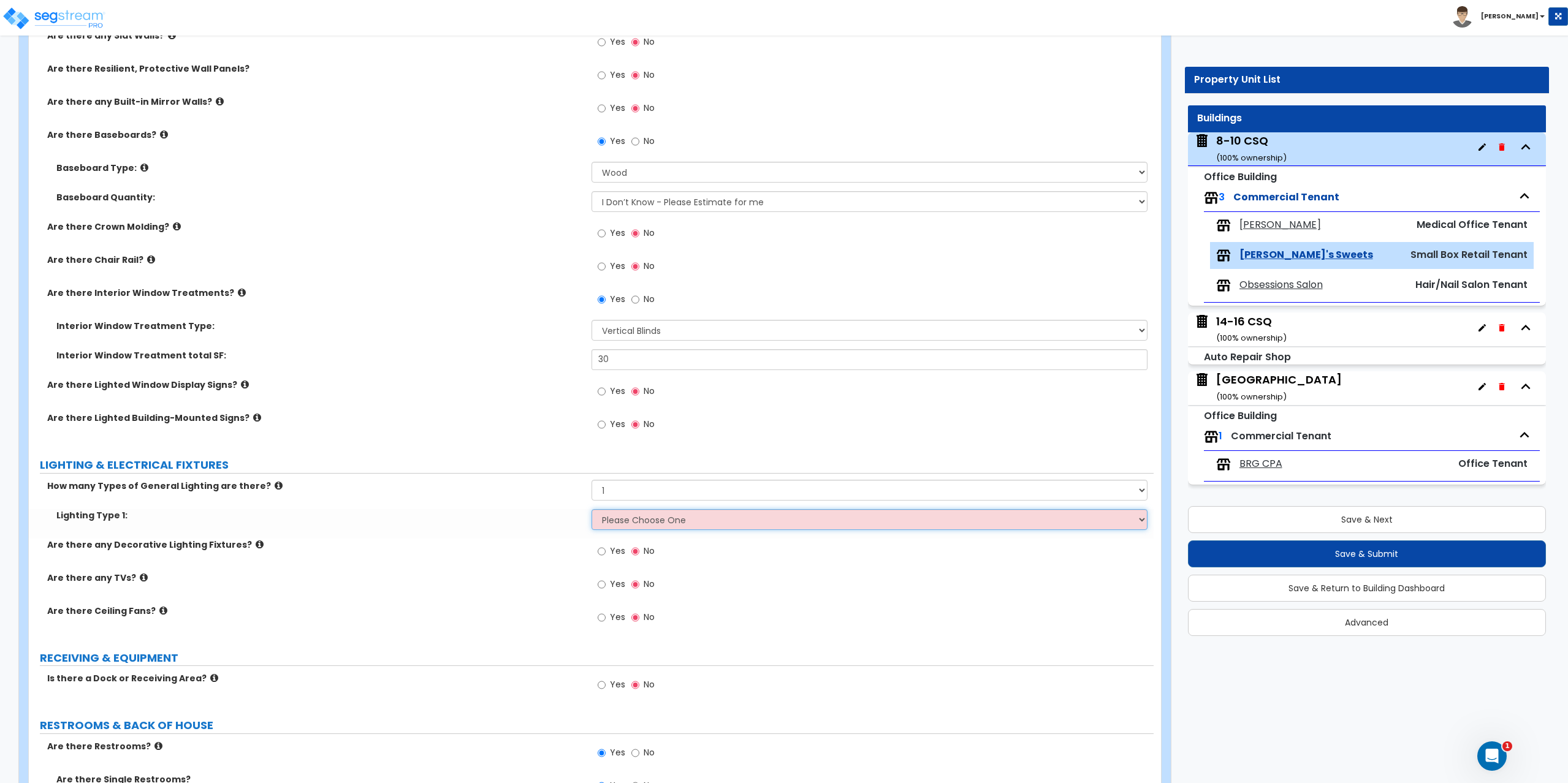
click at [638, 518] on select "Please Choose One LED Surface-Mounted LED Recessed Fluorescent Surface-Mounted …" at bounding box center [869, 520] width 556 height 21
click at [591, 509] on select "Please Choose One LED Surface-Mounted LED Recessed Fluorescent Surface-Mounted …" at bounding box center [869, 520] width 556 height 21
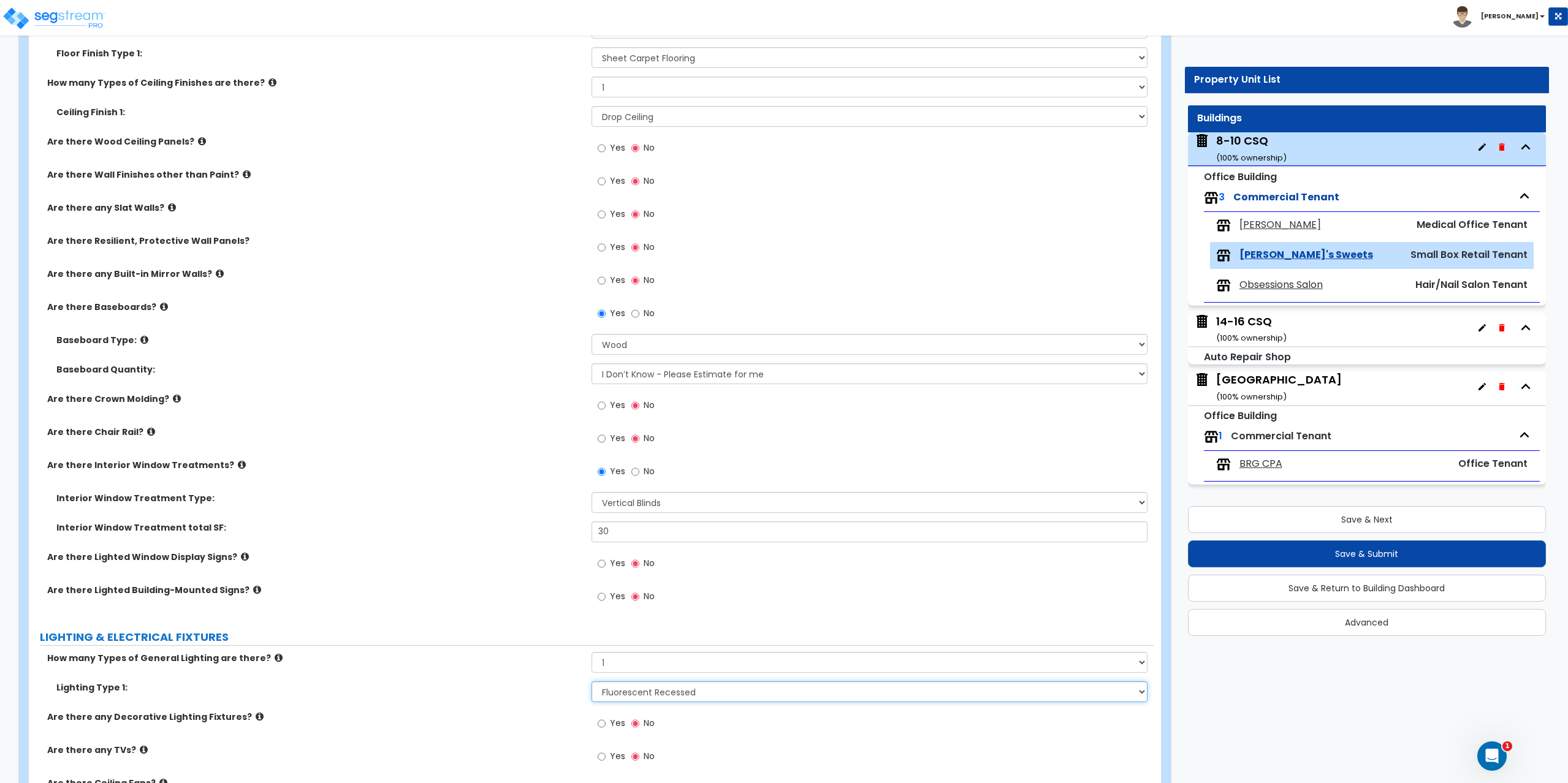
scroll to position [11, 0]
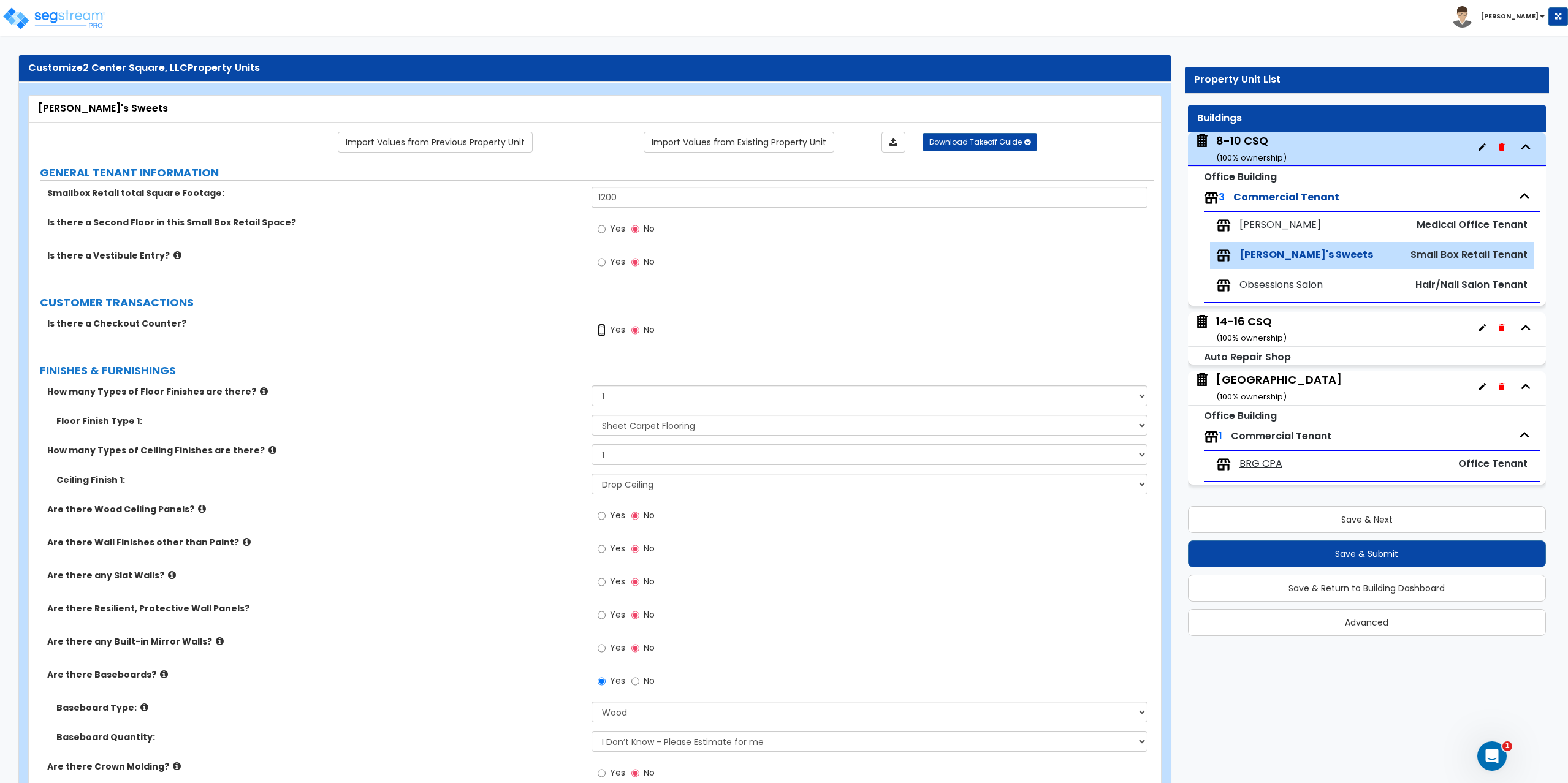
click at [601, 331] on input "Yes" at bounding box center [602, 330] width 8 height 14
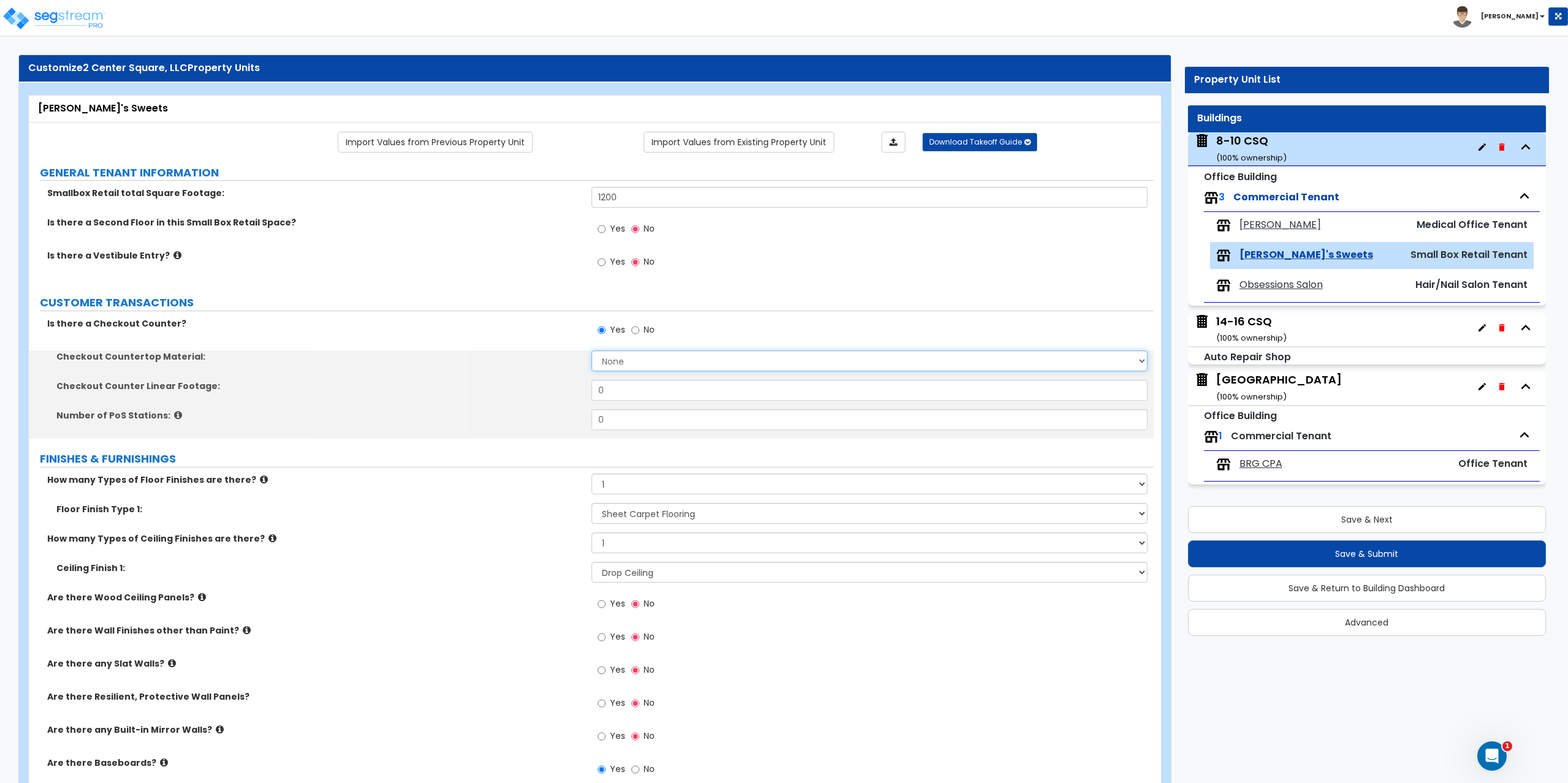
click at [616, 362] on select "None Plastic Laminate Solid Surface Stone Quartz Marble Tile Wood Stainless Ste…" at bounding box center [869, 361] width 556 height 21
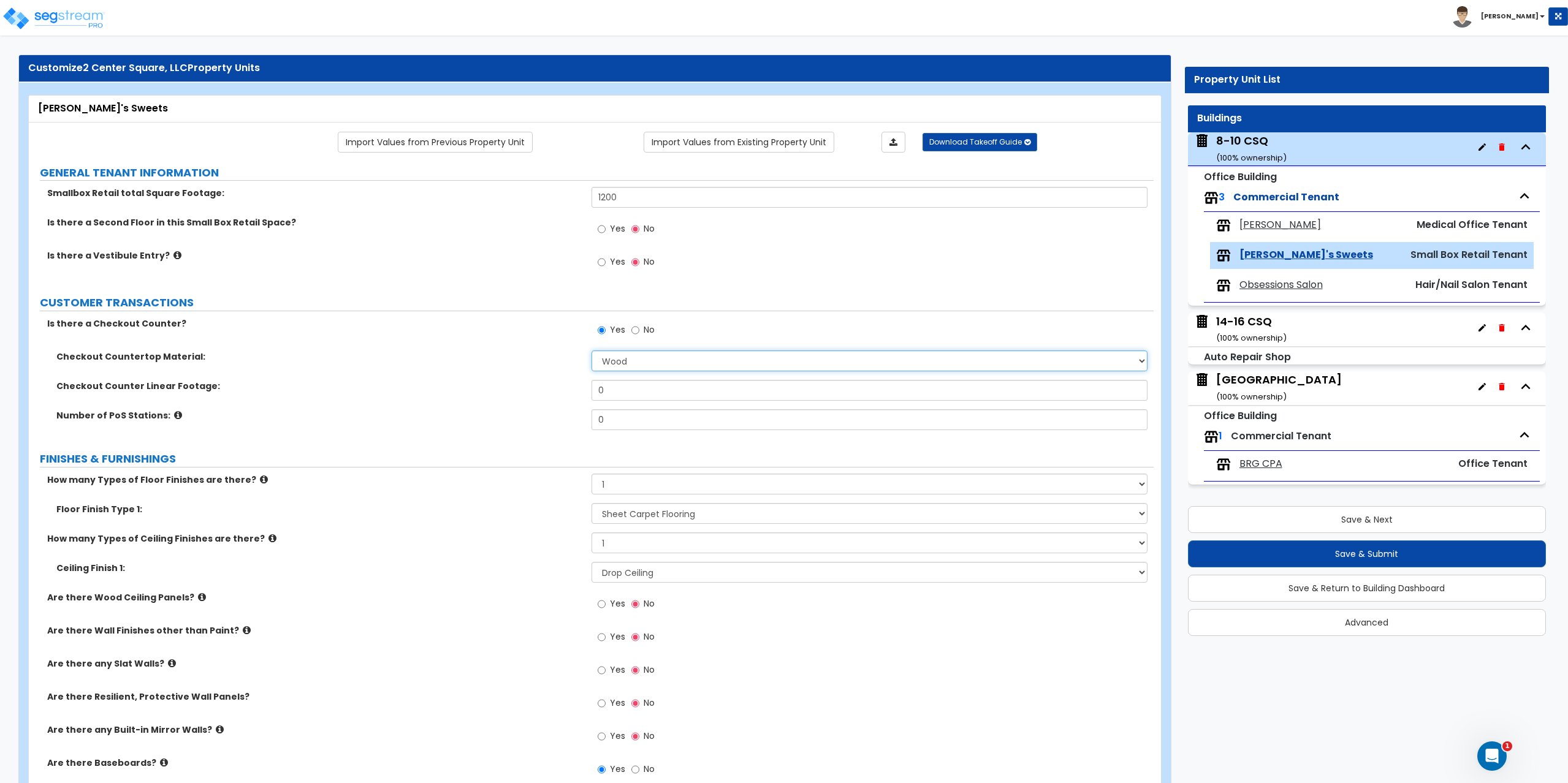
click at [591, 350] on select "None Plastic Laminate Solid Surface Stone Quartz Marble Tile Wood Stainless Ste…" at bounding box center [869, 361] width 556 height 21
drag, startPoint x: 644, startPoint y: 396, endPoint x: 571, endPoint y: 391, distance: 73.2
click at [571, 391] on div "Checkout Counter Linear Footage: 0" at bounding box center [591, 395] width 1125 height 29
click at [1332, 518] on button "Save & Next" at bounding box center [1367, 519] width 358 height 27
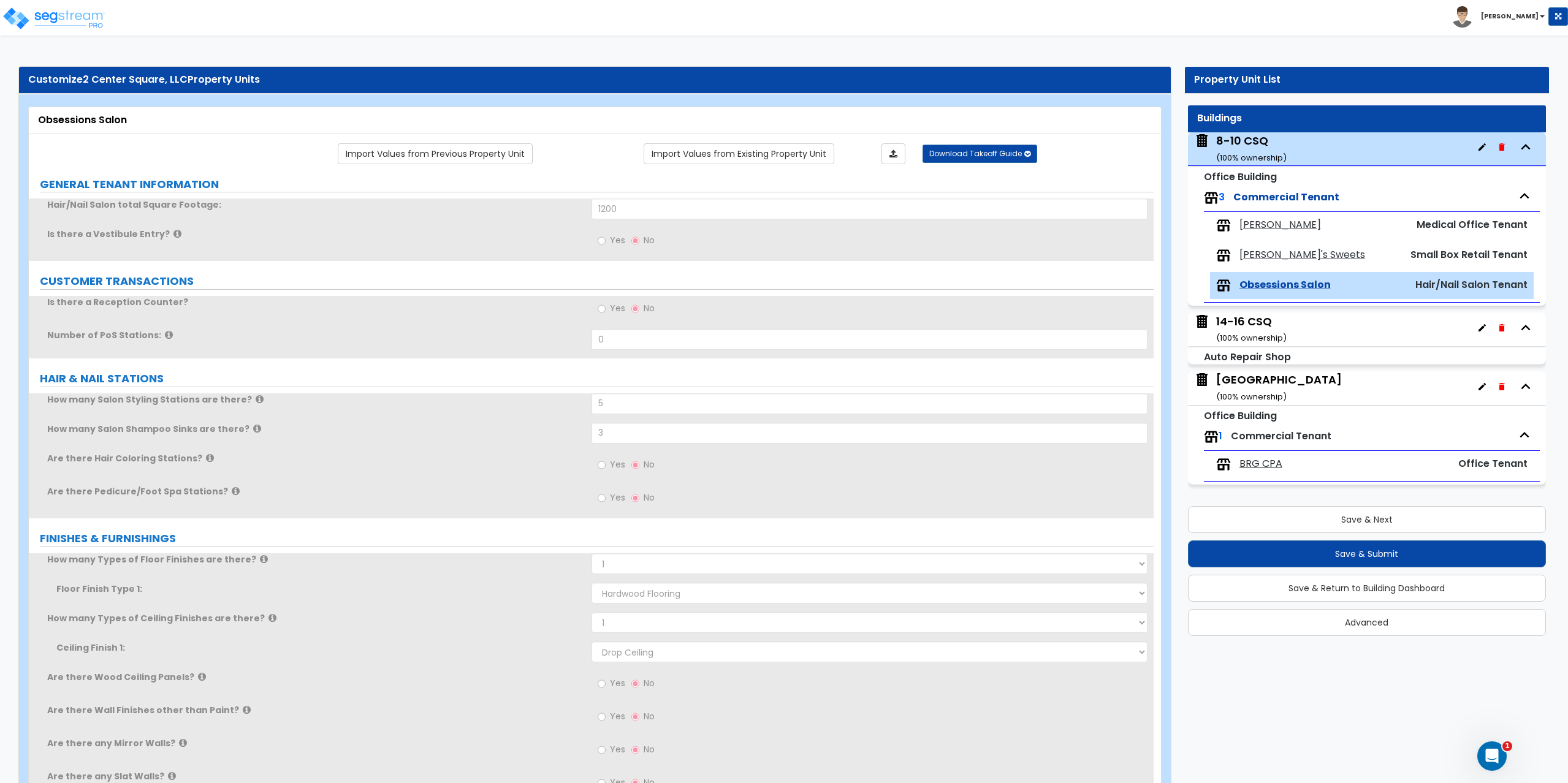
click at [1262, 225] on span "Dr Belisa Basile" at bounding box center [1279, 225] width 82 height 14
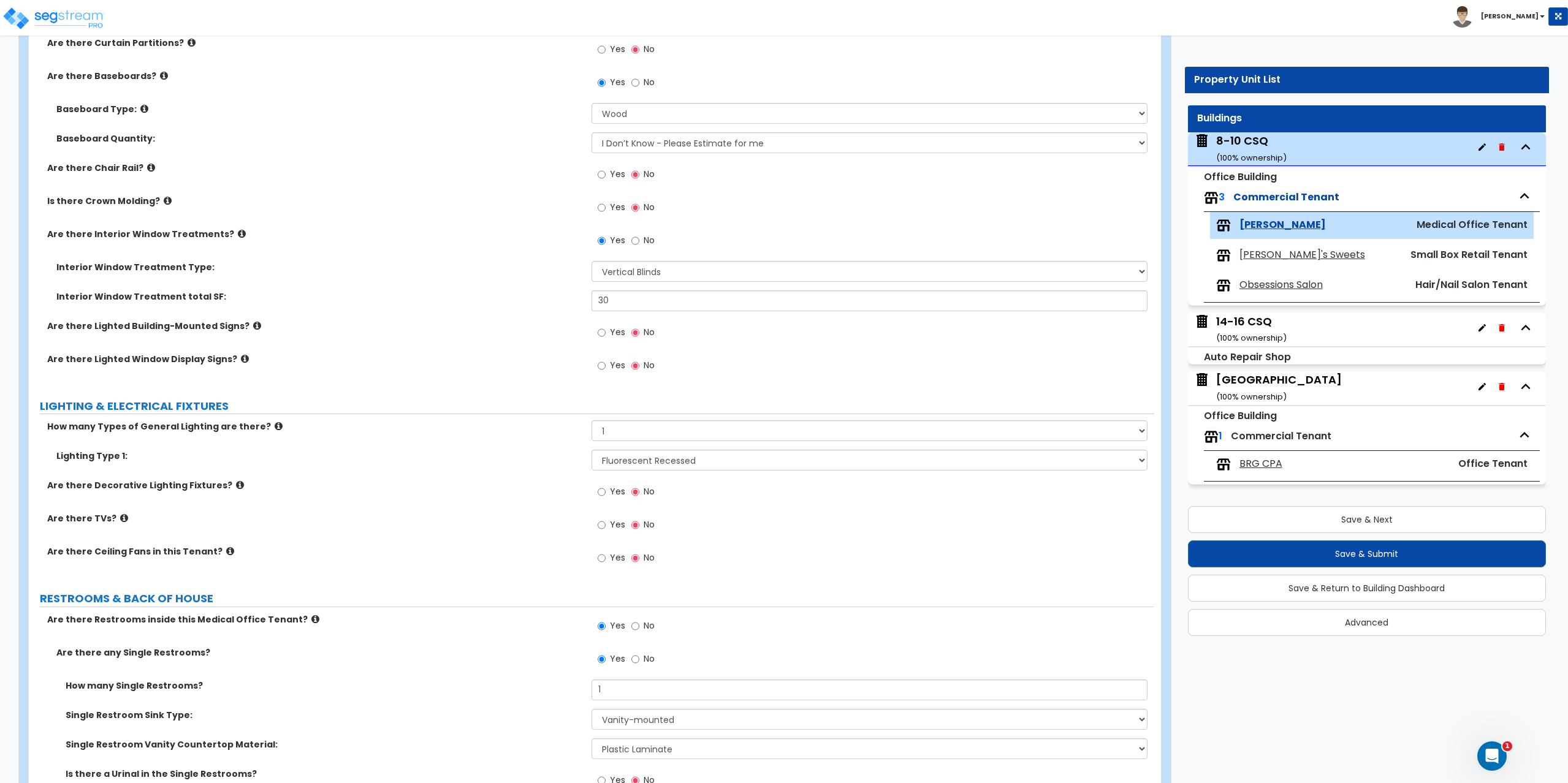
scroll to position [1286, 0]
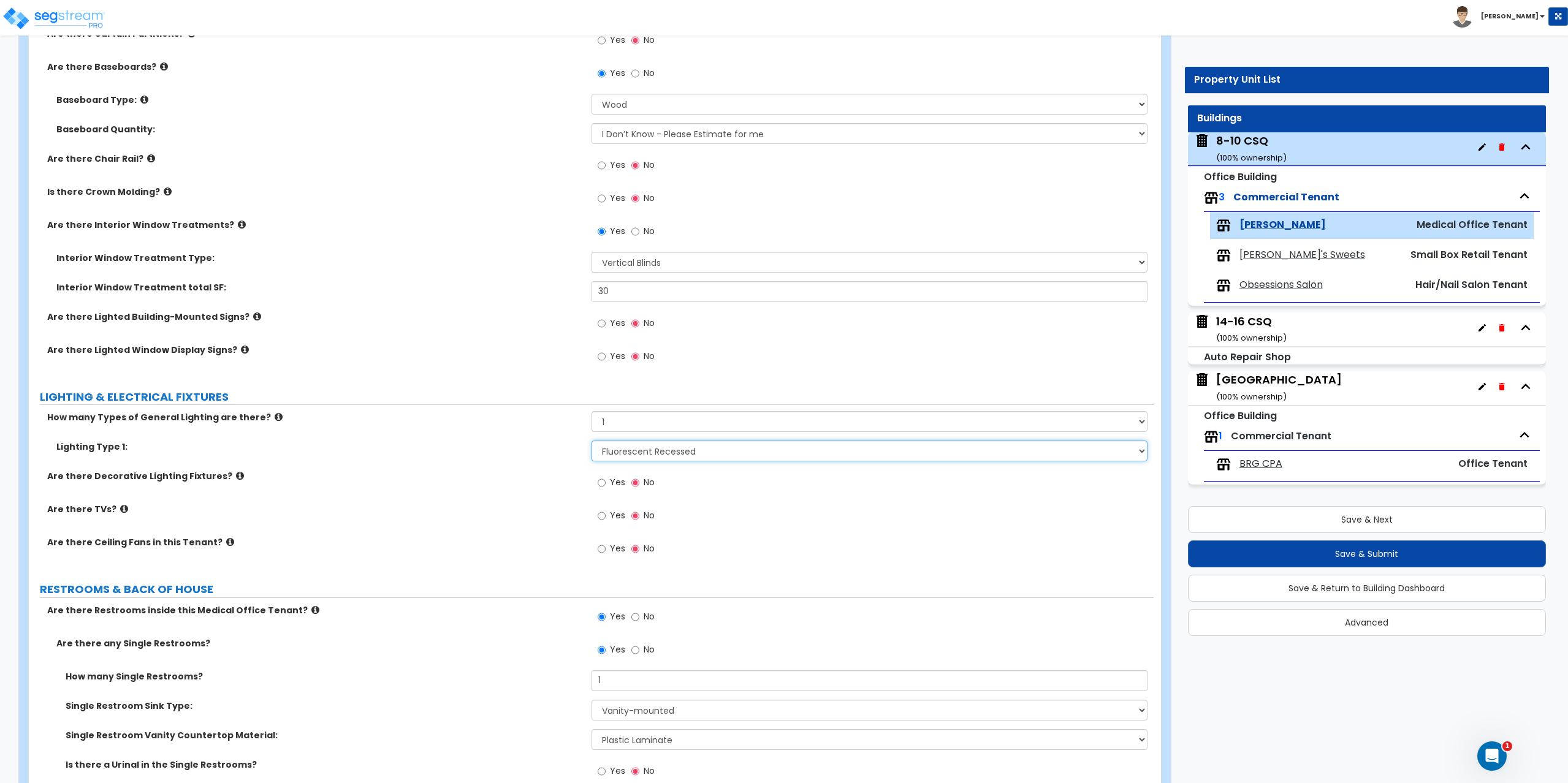
click at [639, 450] on select "Please Choose One LED Surface-Mounted LED Recessed Fluorescent Surface-Mounted …" at bounding box center [869, 451] width 556 height 21
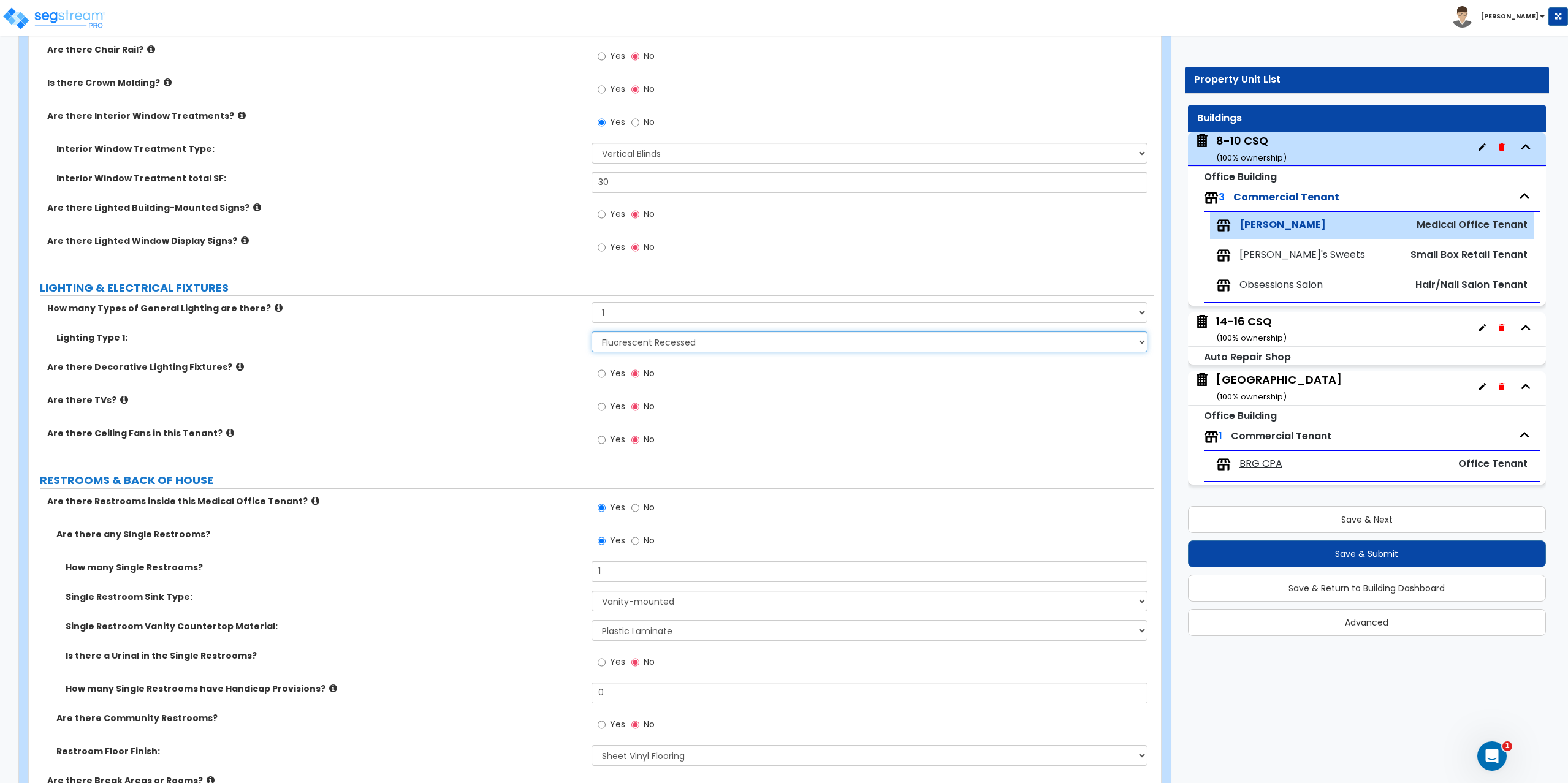
scroll to position [1410, 0]
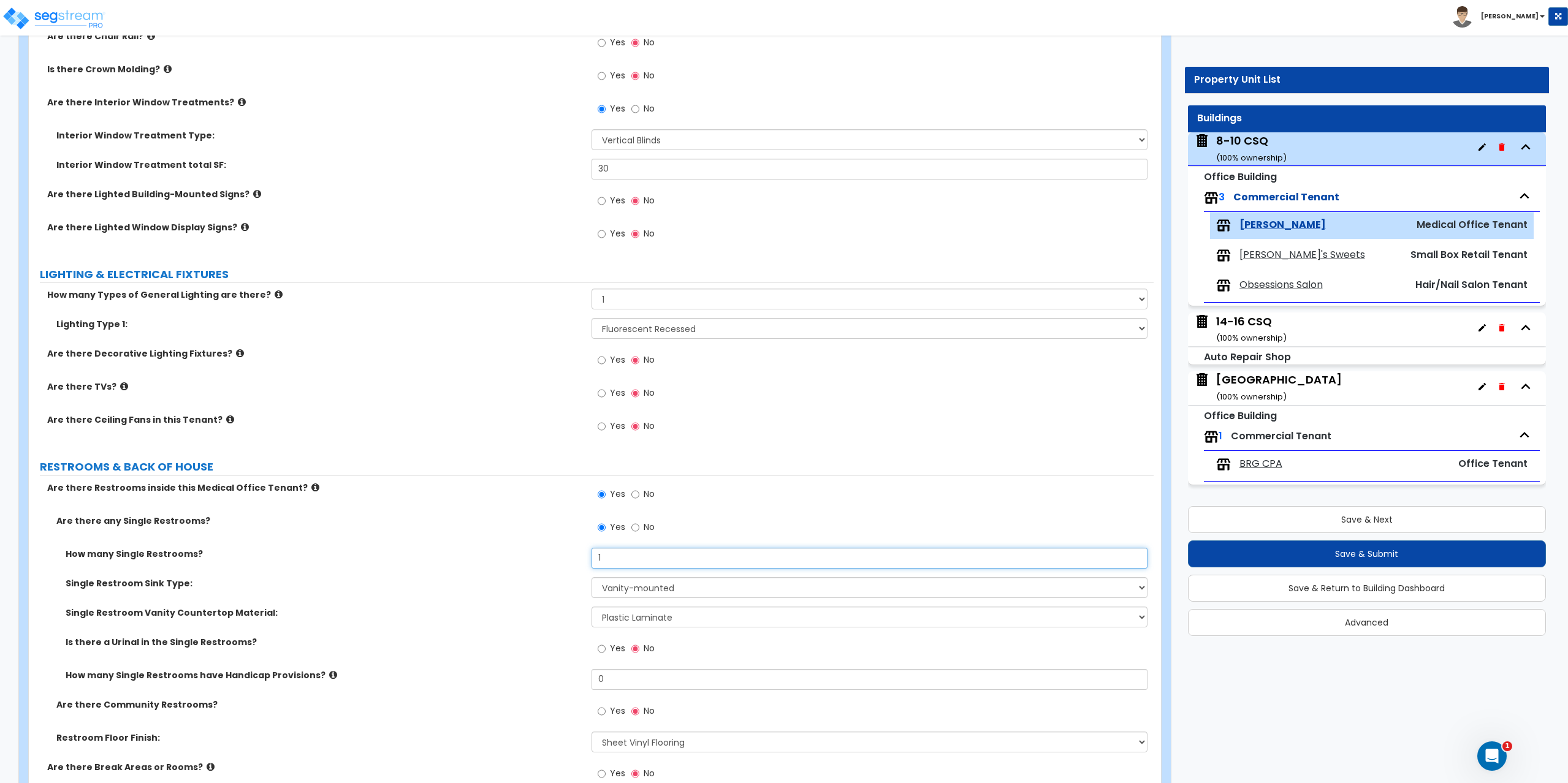
click at [620, 558] on input "1" at bounding box center [869, 558] width 556 height 21
click at [1303, 280] on span "Obsessions Salon" at bounding box center [1280, 285] width 84 height 14
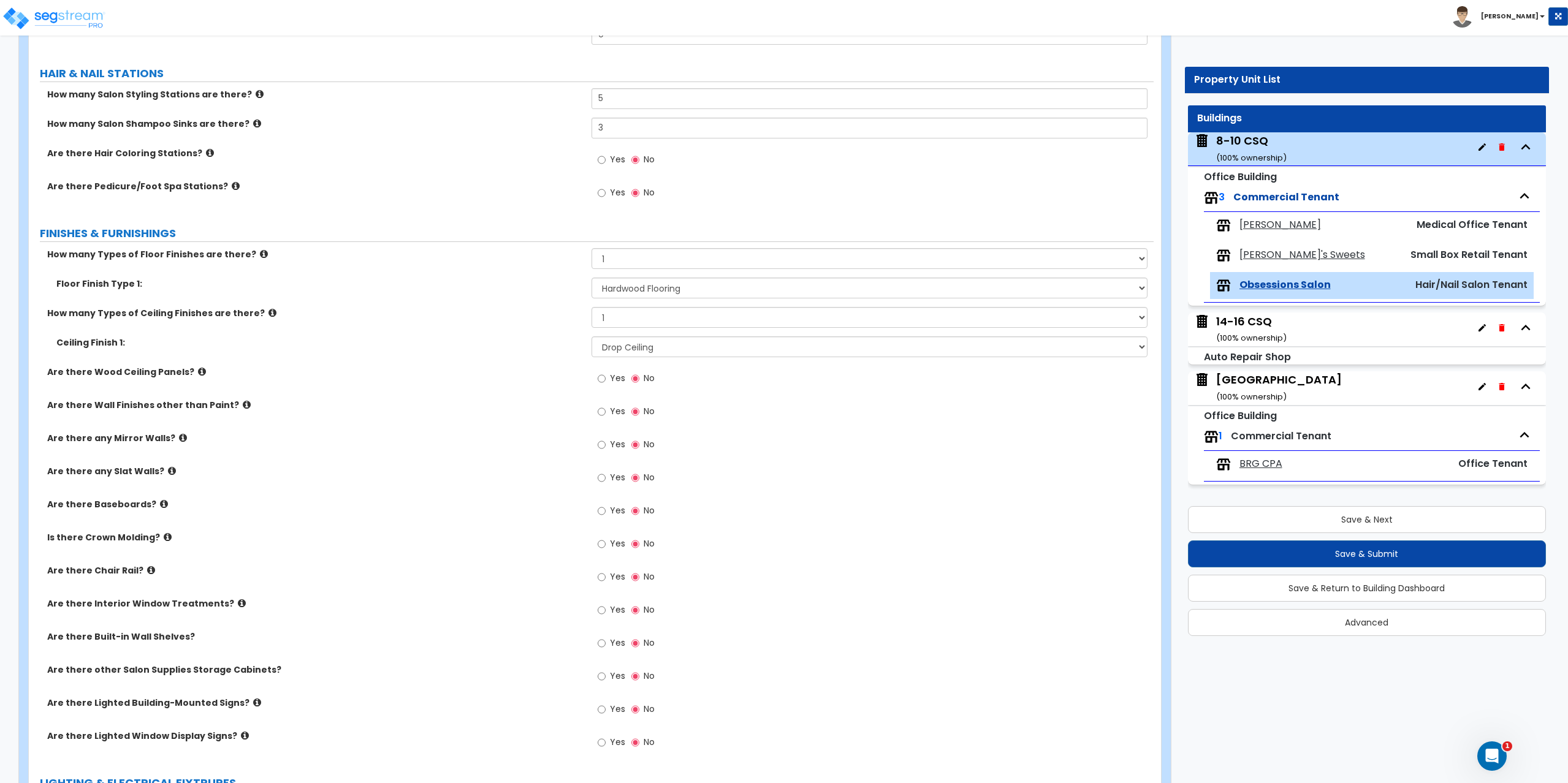
scroll to position [306, 0]
click at [602, 507] on input "Yes" at bounding box center [602, 510] width 8 height 14
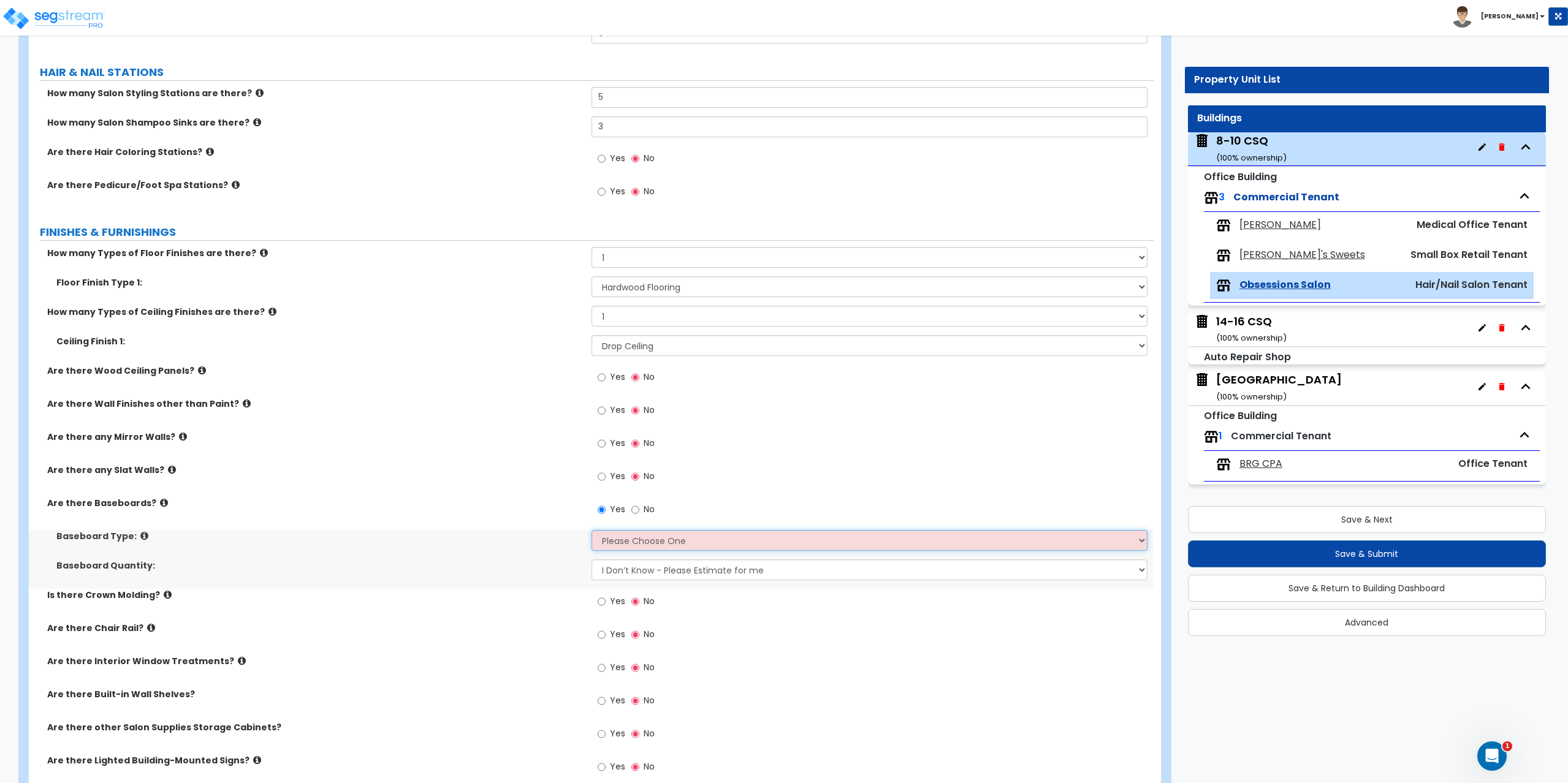
click at [641, 548] on select "Please Choose One Wood Vinyl Carpet Tile" at bounding box center [869, 541] width 556 height 21
click at [591, 530] on select "Please Choose One Wood Vinyl Carpet Tile" at bounding box center [869, 541] width 556 height 21
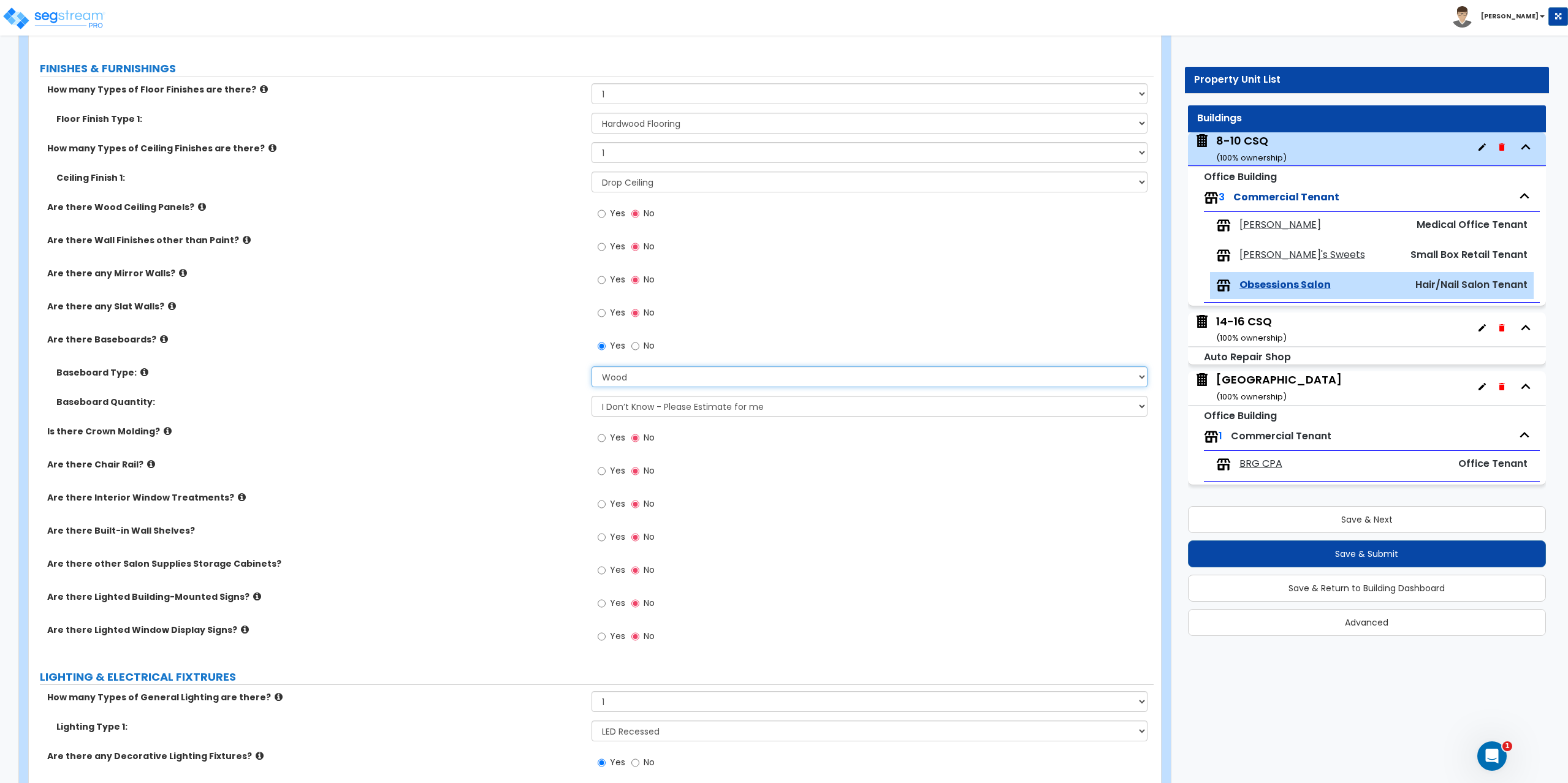
scroll to position [490, 0]
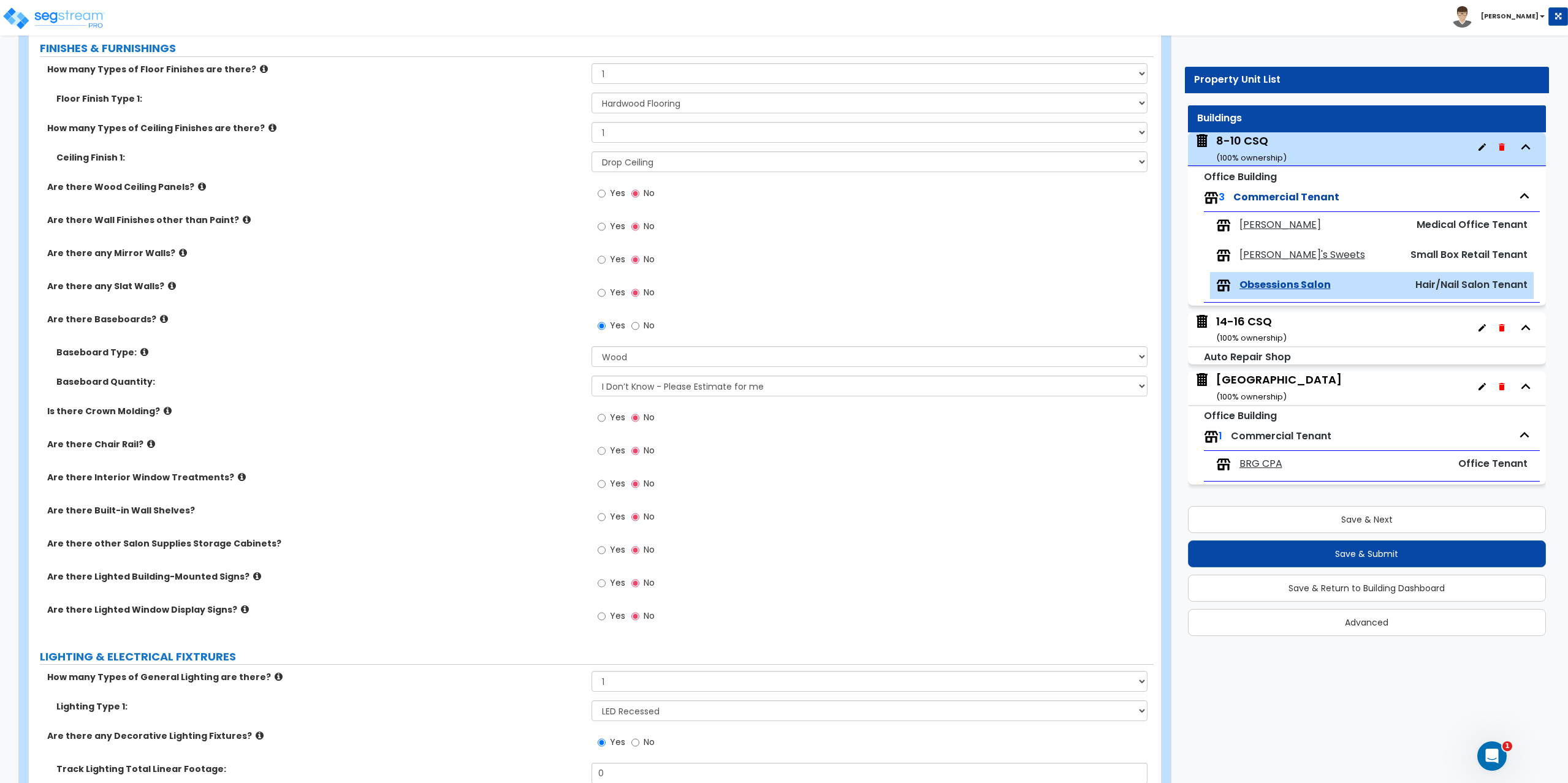
click at [596, 455] on div "Yes No" at bounding box center [625, 451] width 69 height 28
click at [602, 450] on input "Yes" at bounding box center [602, 451] width 8 height 14
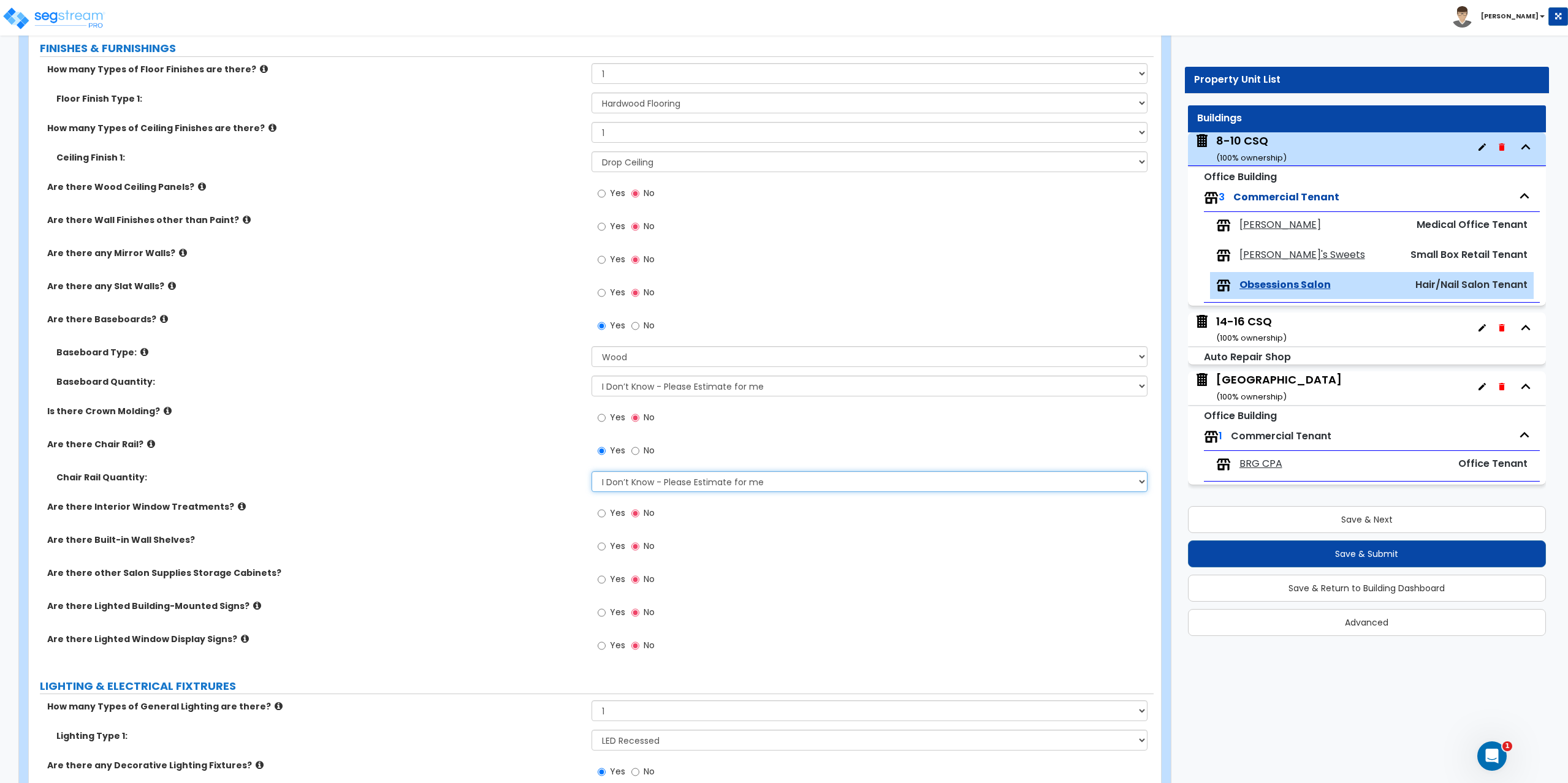
click at [623, 483] on select "I Don’t Know - Please Estimate for me I want to Enter the Linear Footage" at bounding box center [869, 481] width 556 height 21
click at [591, 471] on select "I Don’t Know - Please Estimate for me I want to Enter the Linear Footage" at bounding box center [869, 481] width 556 height 21
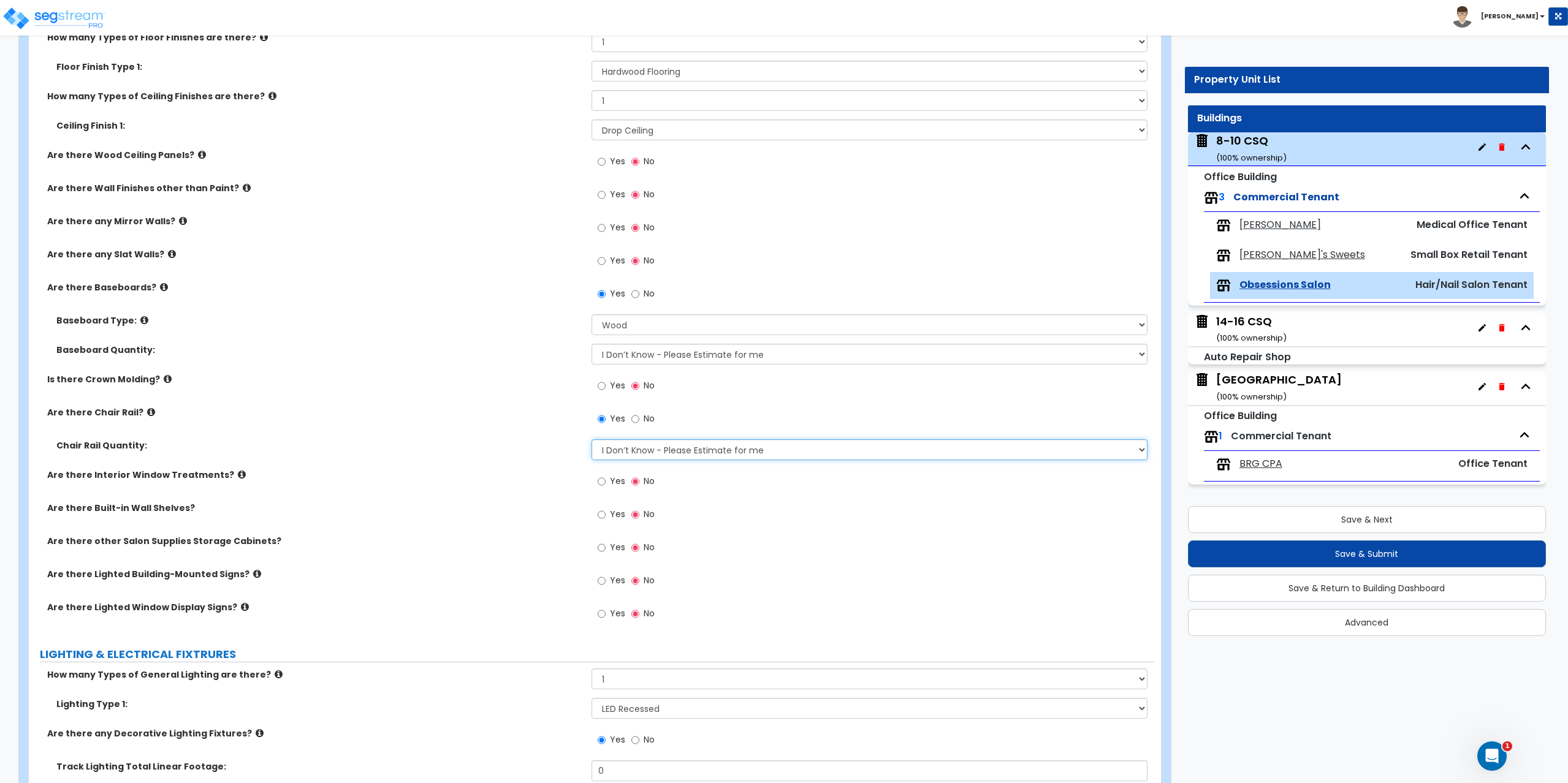
scroll to position [551, 0]
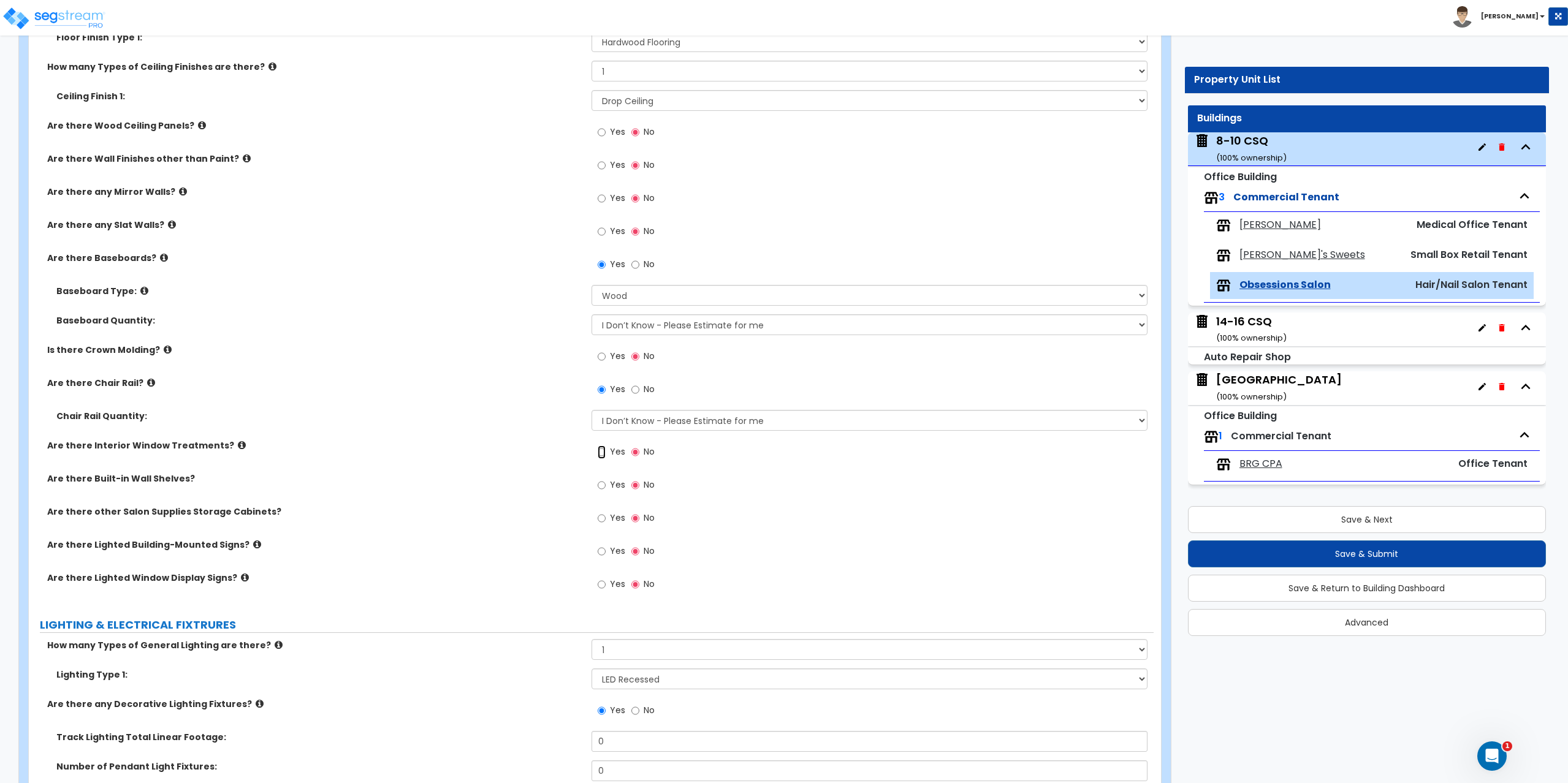
click at [604, 449] on input "Yes" at bounding box center [602, 452] width 8 height 14
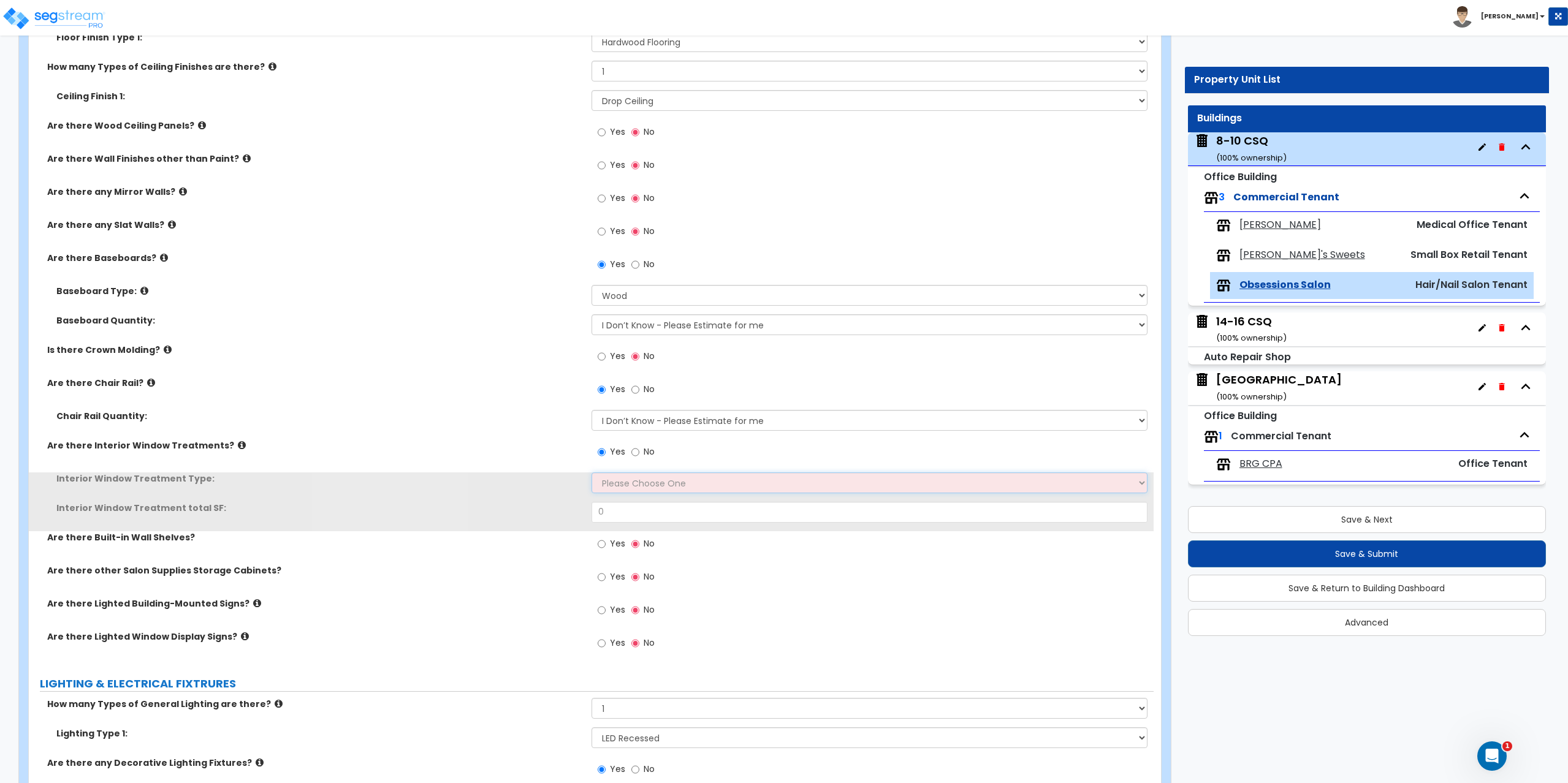
click at [614, 489] on select "Please Choose One Vertical Blinds Window Shades Venetian Blinds Wood Shutters" at bounding box center [869, 483] width 556 height 21
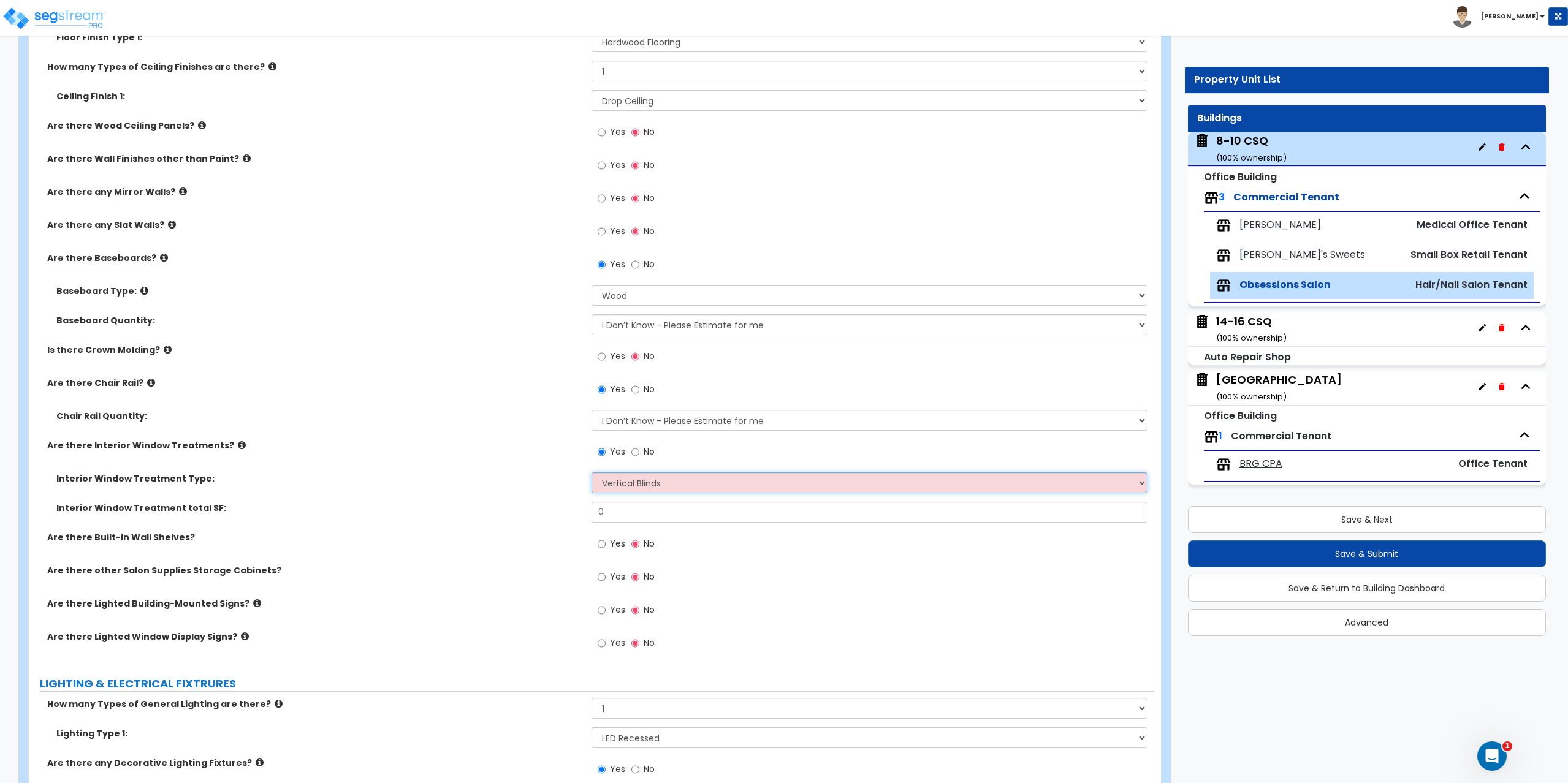
click at [591, 473] on select "Please Choose One Vertical Blinds Window Shades Venetian Blinds Wood Shutters" at bounding box center [869, 483] width 556 height 21
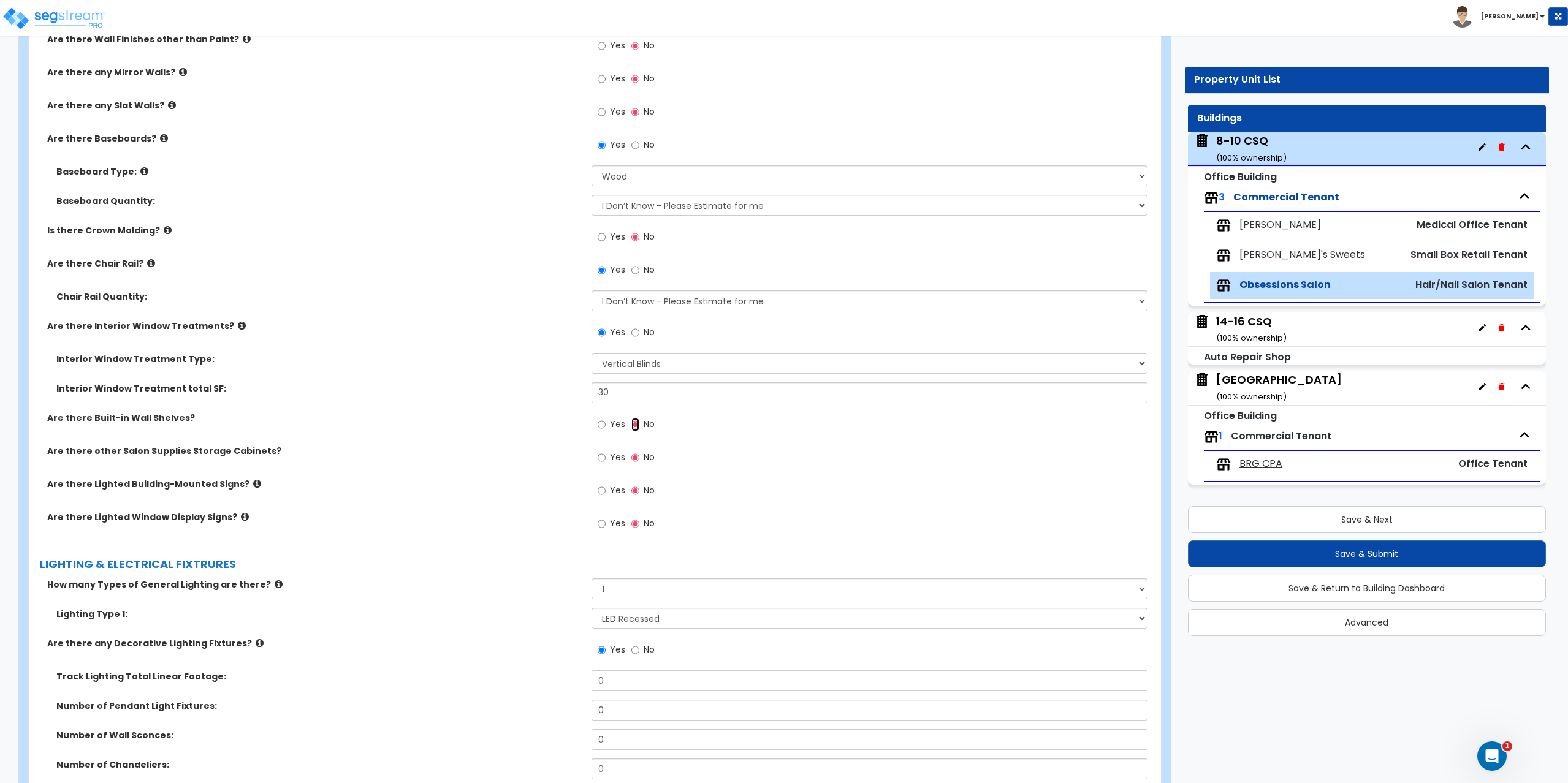
scroll to position [674, 0]
click at [598, 456] on input "Yes" at bounding box center [602, 455] width 8 height 14
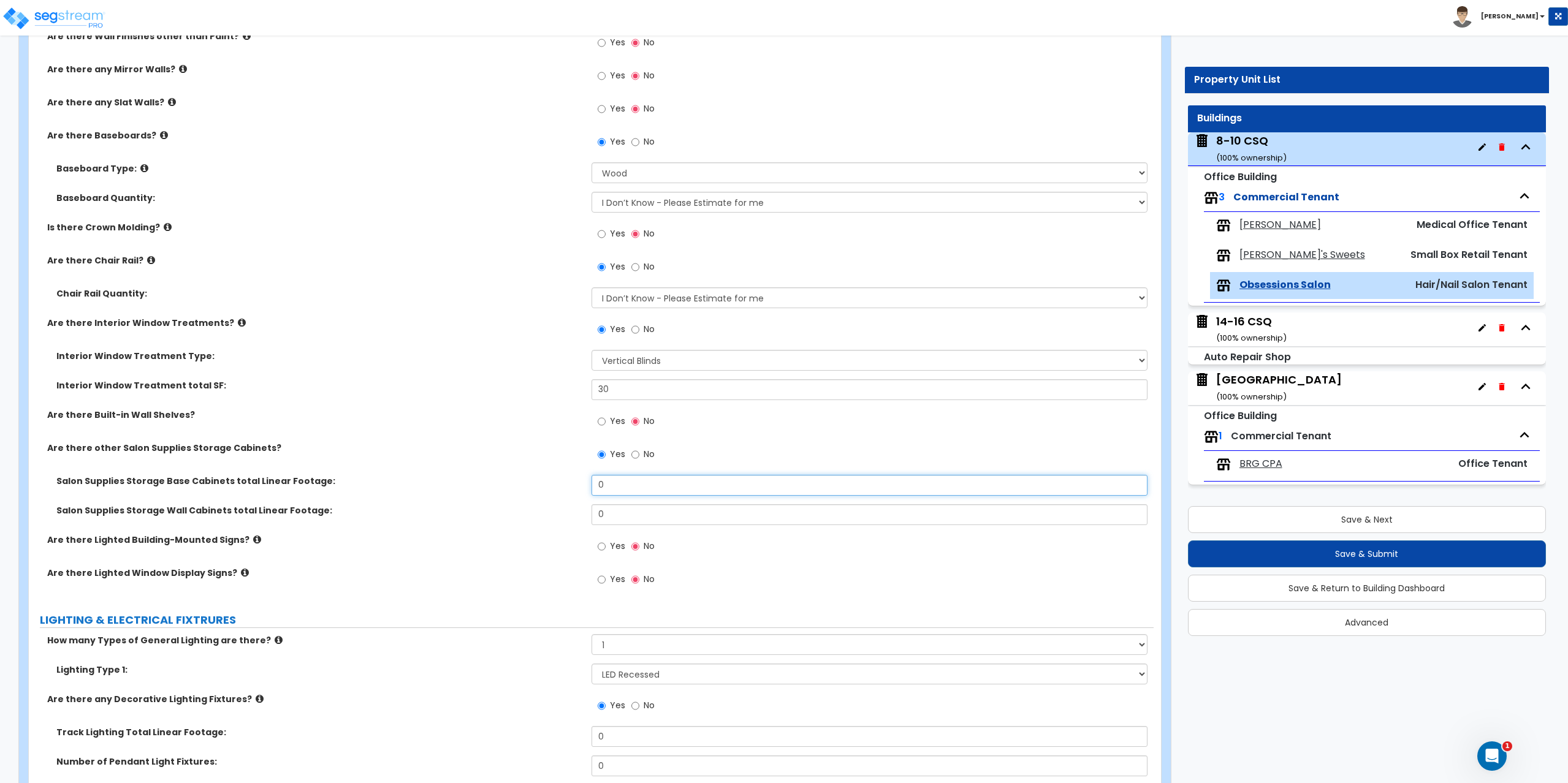
drag, startPoint x: 627, startPoint y: 488, endPoint x: 579, endPoint y: 481, distance: 48.5
click at [579, 481] on div "Salon Supplies Storage Base Cabinets total Linear Footage: 0" at bounding box center [591, 490] width 1125 height 29
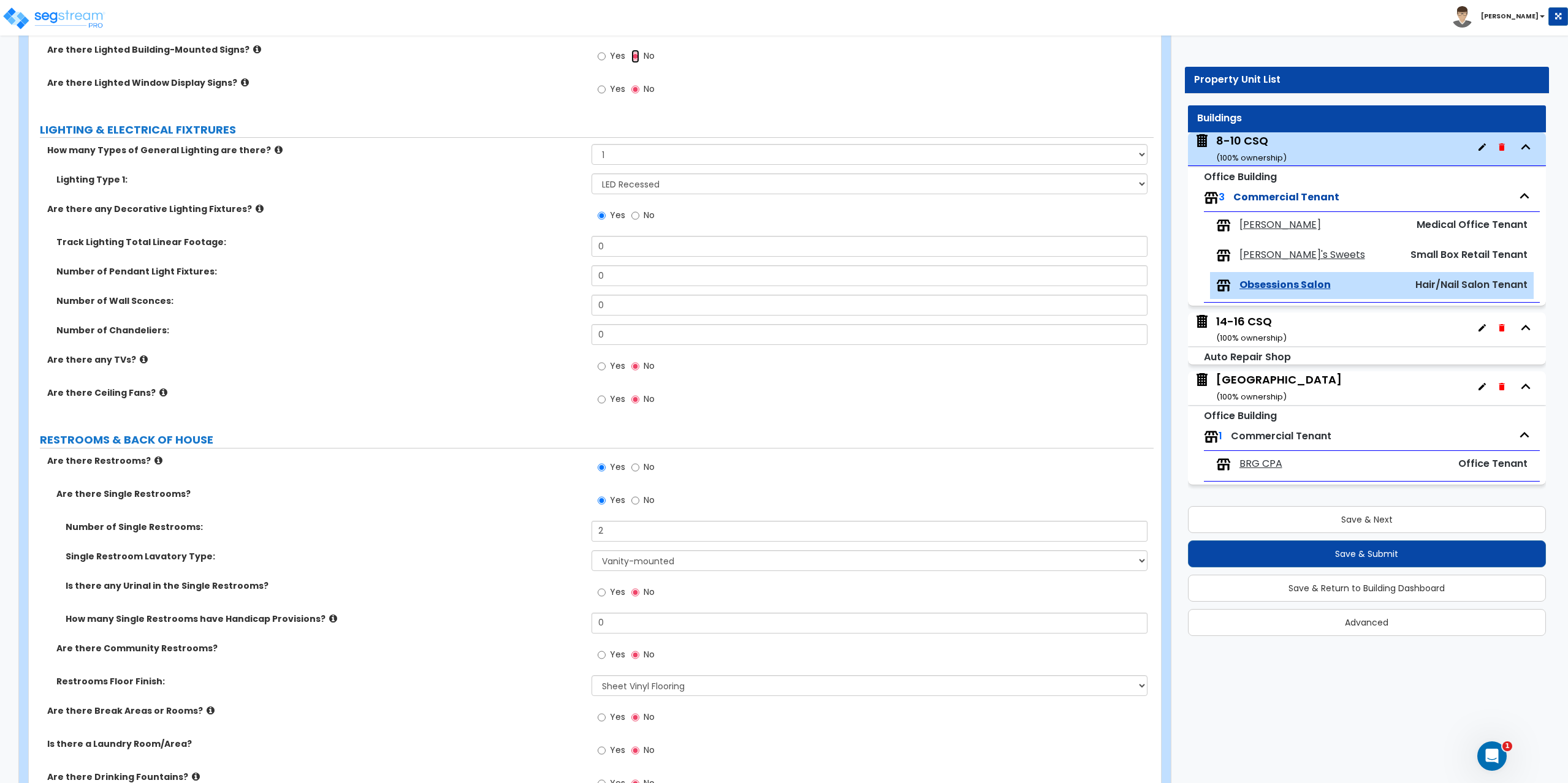
scroll to position [1226, 0]
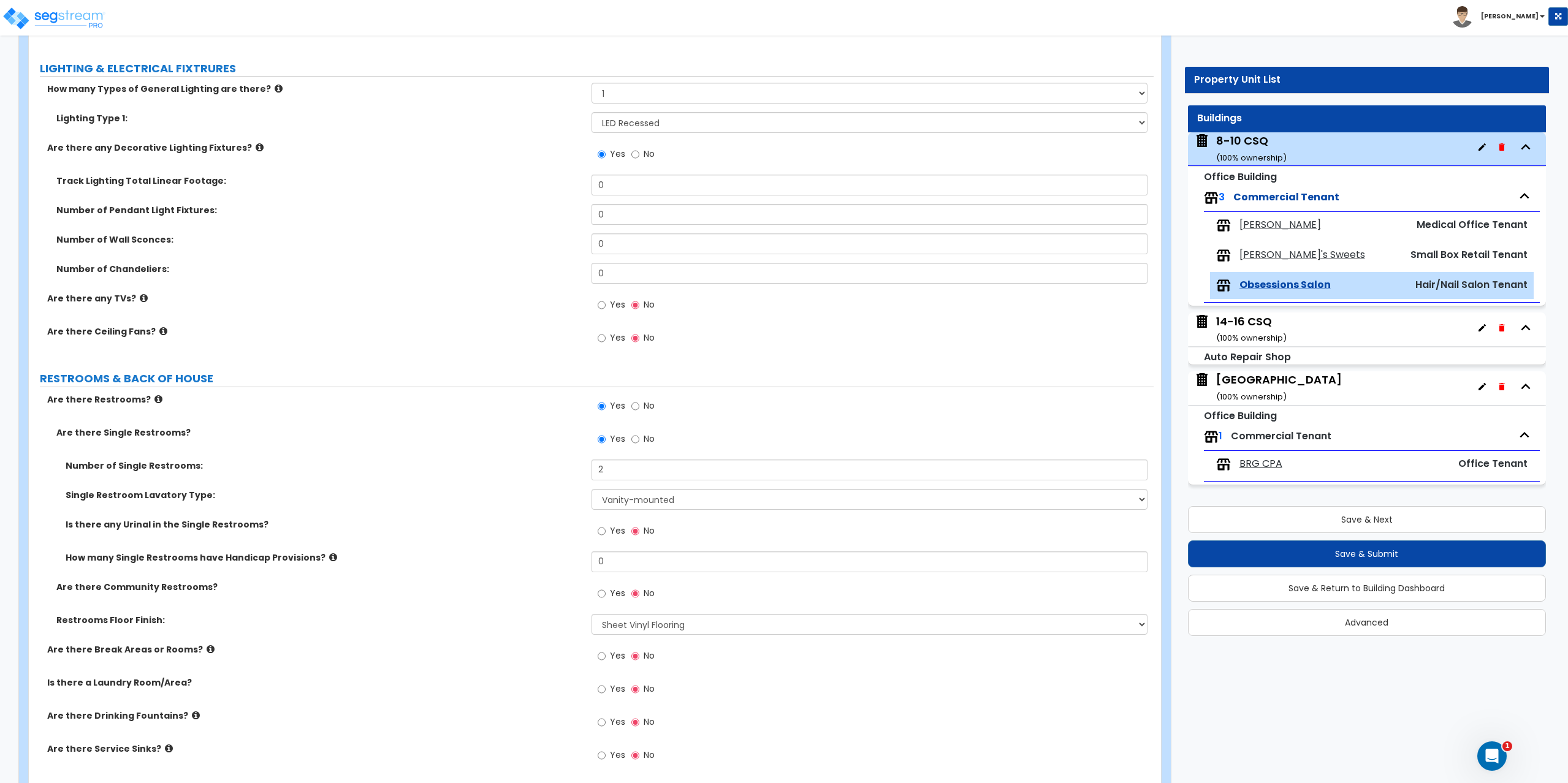
click at [609, 340] on label "Yes" at bounding box center [611, 340] width 28 height 21
click at [606, 340] on input "Yes" at bounding box center [602, 338] width 8 height 14
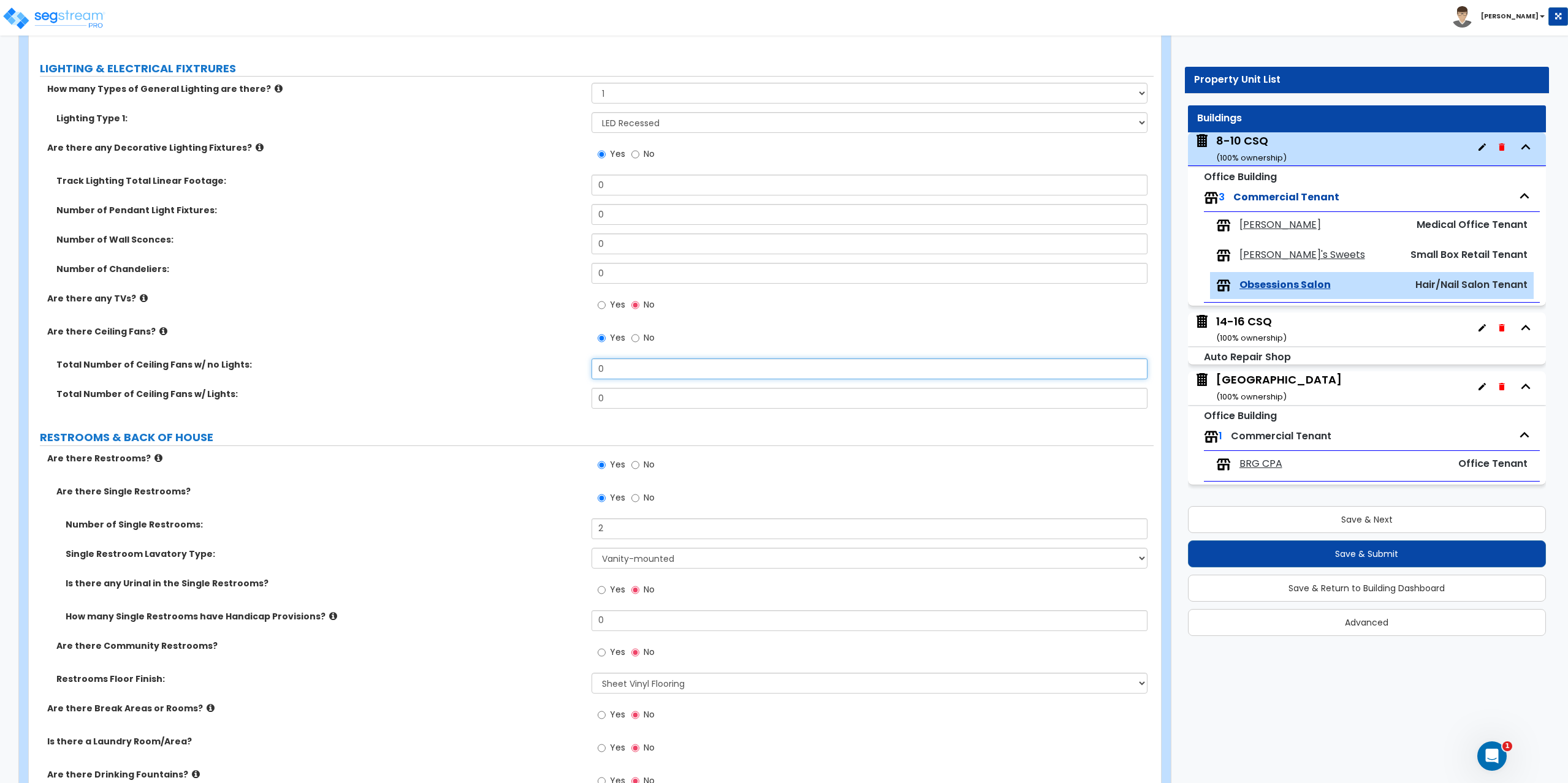
drag, startPoint x: 622, startPoint y: 370, endPoint x: 590, endPoint y: 365, distance: 32.4
click at [591, 365] on input "0" at bounding box center [869, 369] width 556 height 21
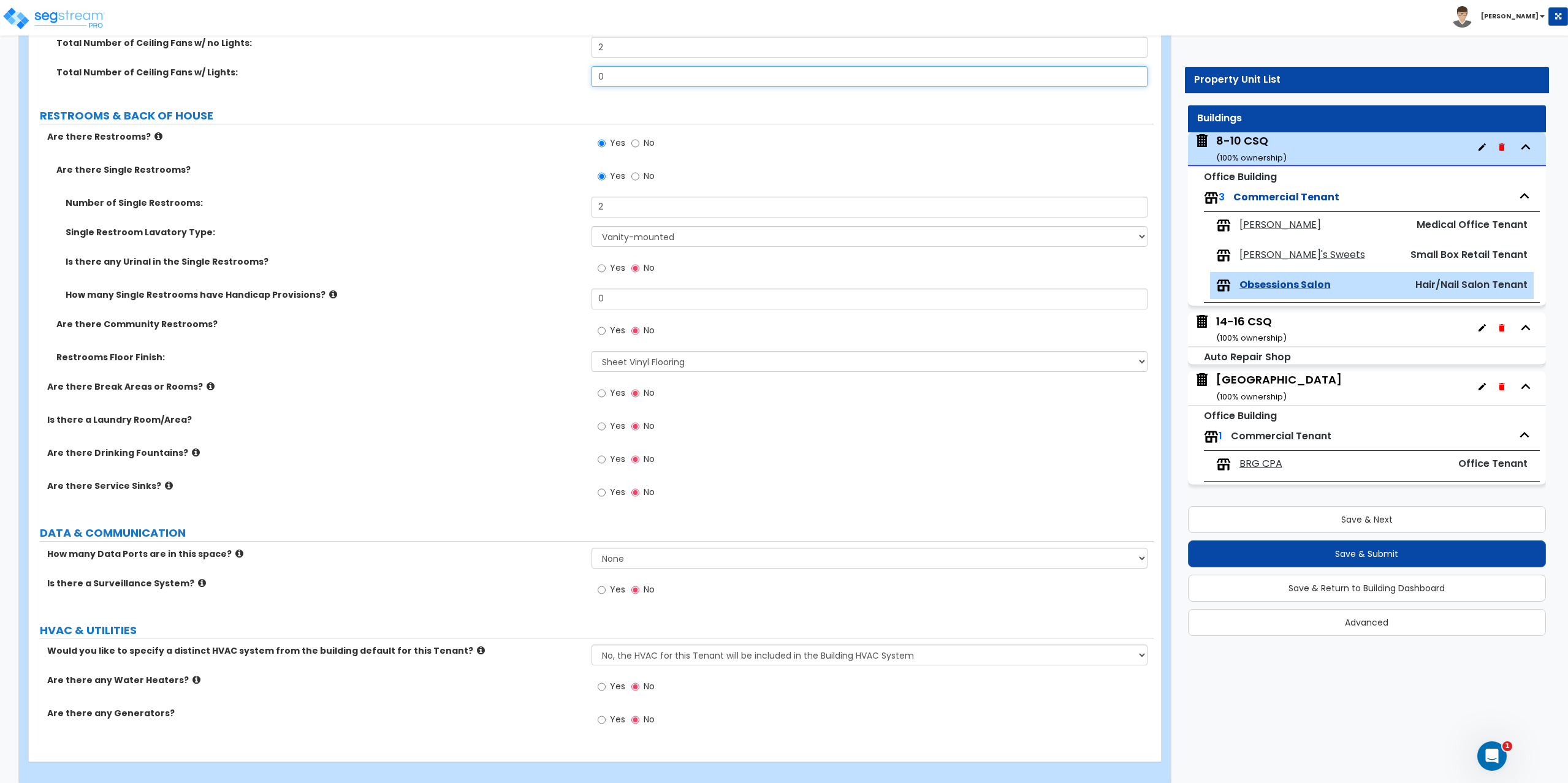
scroll to position [1560, 0]
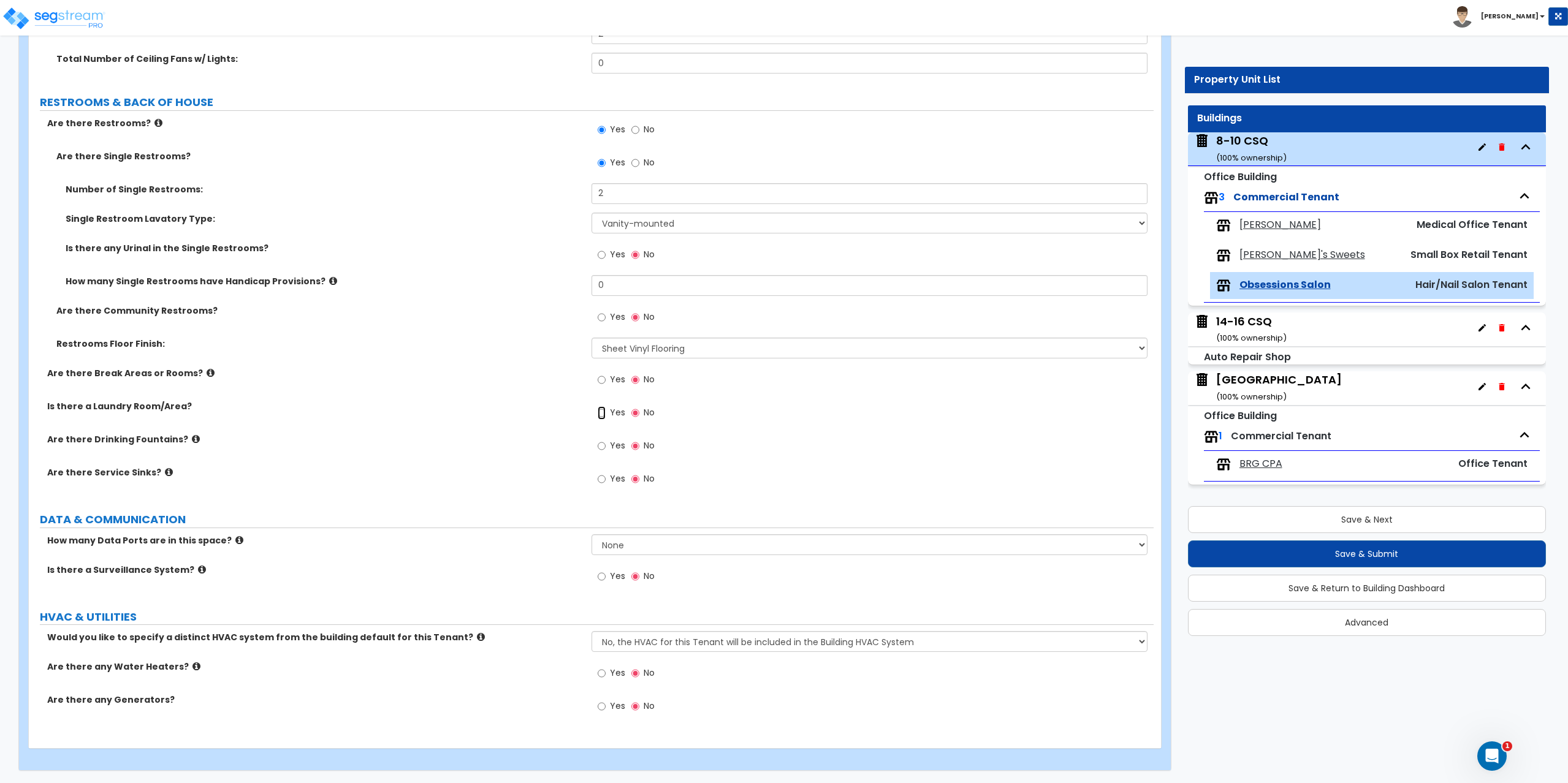
click at [599, 413] on input "Yes" at bounding box center [602, 413] width 8 height 14
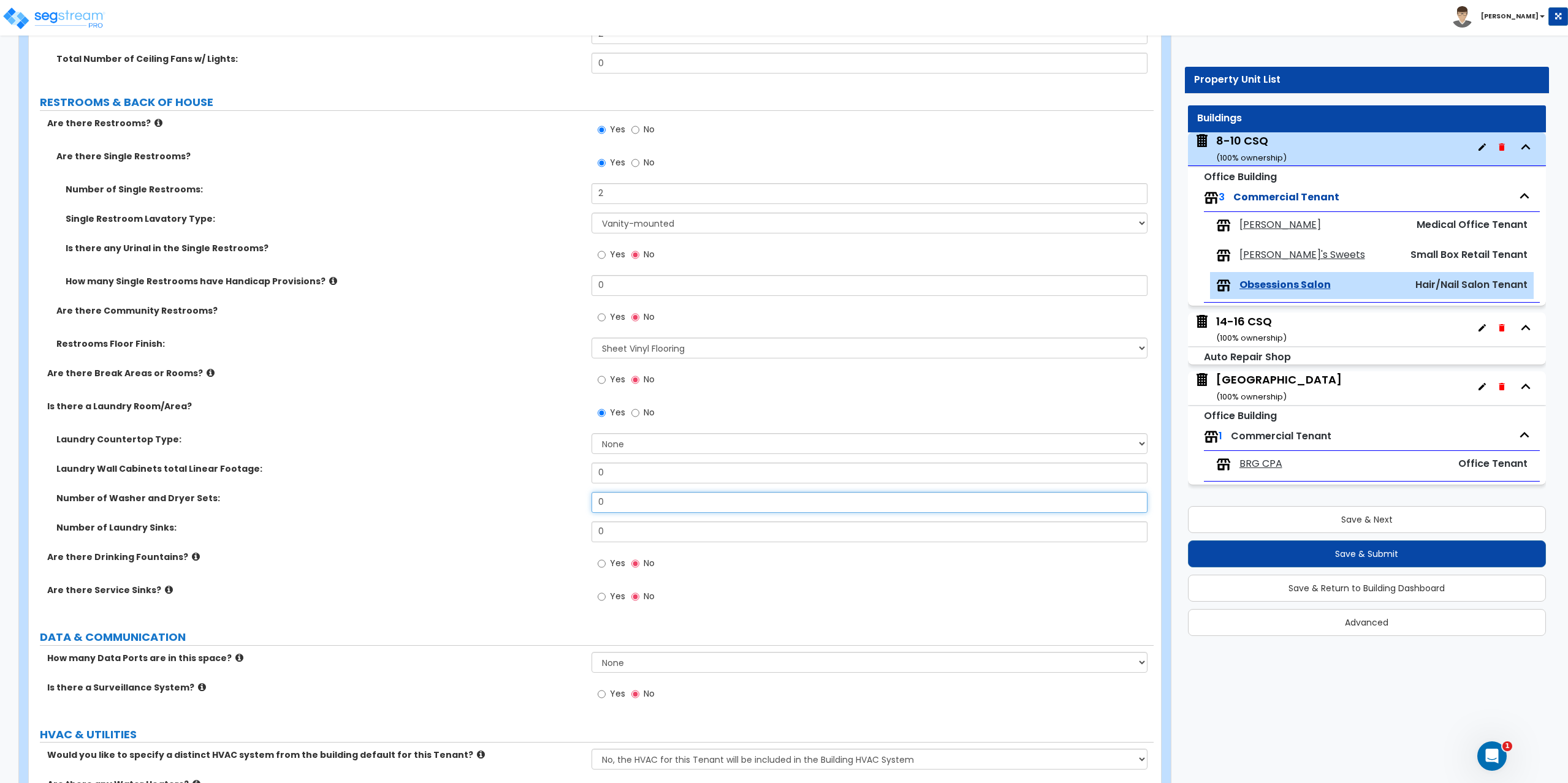
drag, startPoint x: 623, startPoint y: 502, endPoint x: 574, endPoint y: 502, distance: 49.0
click at [574, 502] on div "Number of Washer and Dryer Sets: 0" at bounding box center [591, 507] width 1125 height 29
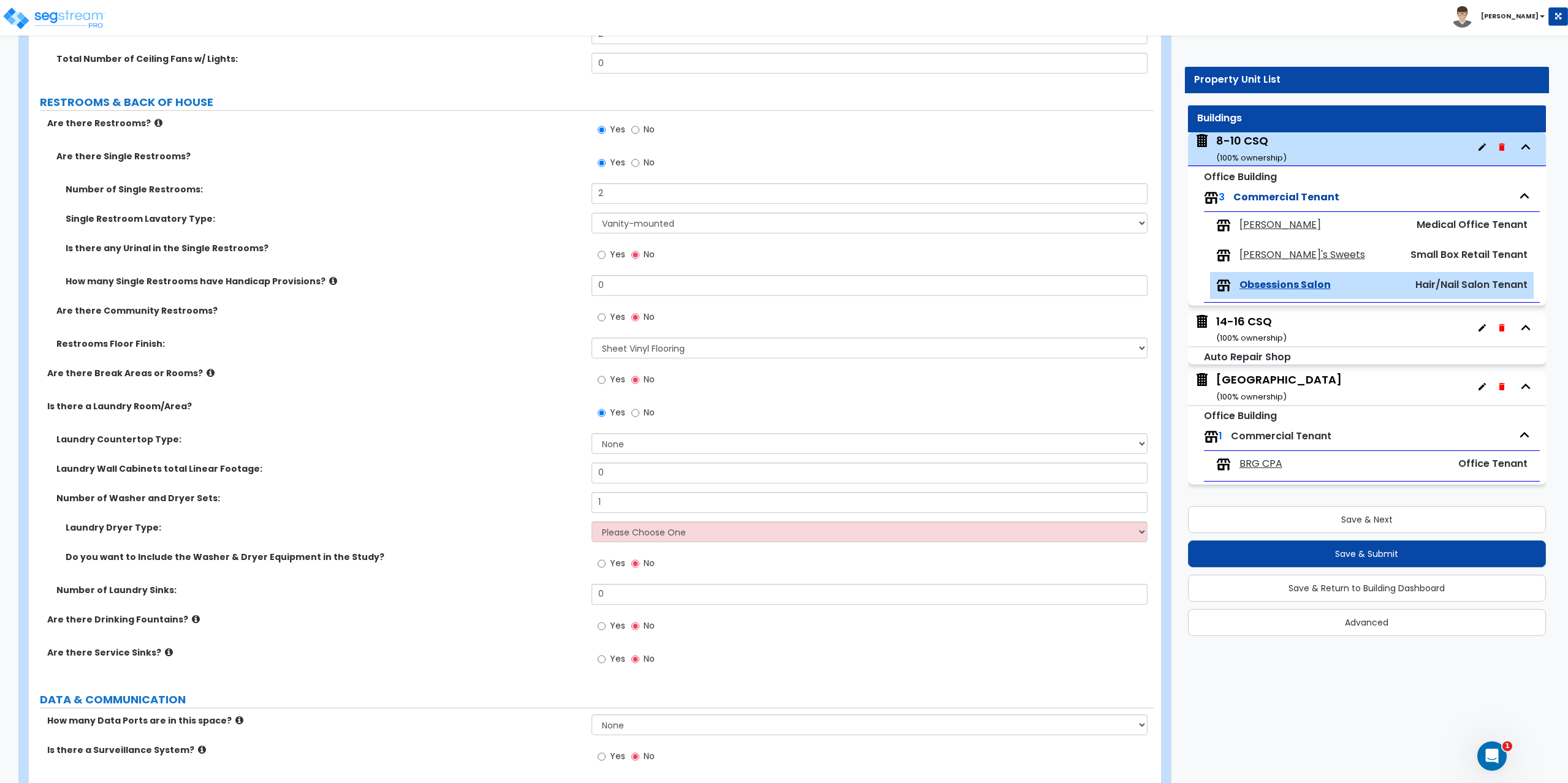
click at [619, 541] on select "Please Choose One Gas Electric" at bounding box center [869, 532] width 556 height 21
click at [591, 521] on select "Please Choose One Gas Electric" at bounding box center [869, 532] width 556 height 21
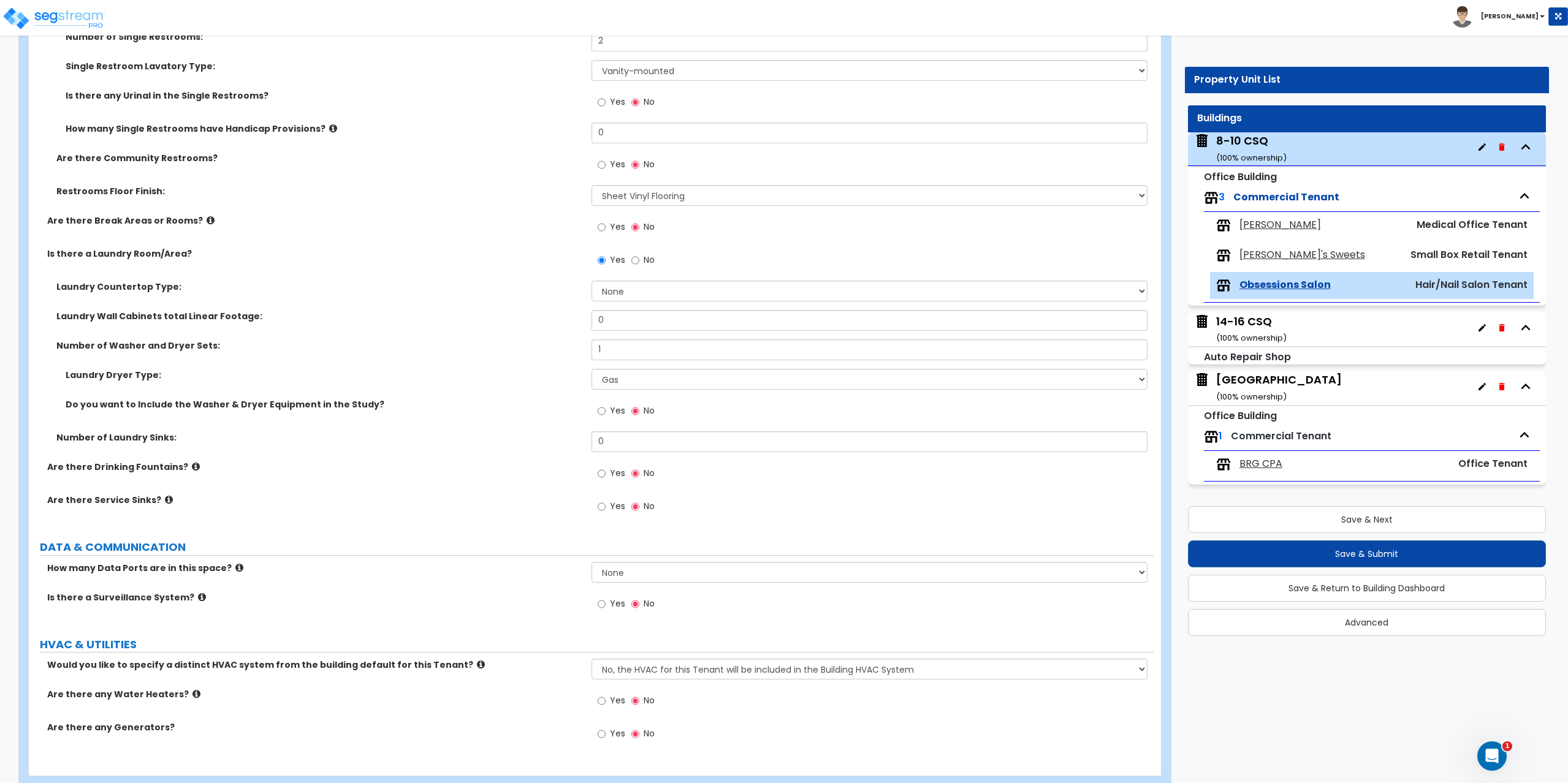
scroll to position [1740, 0]
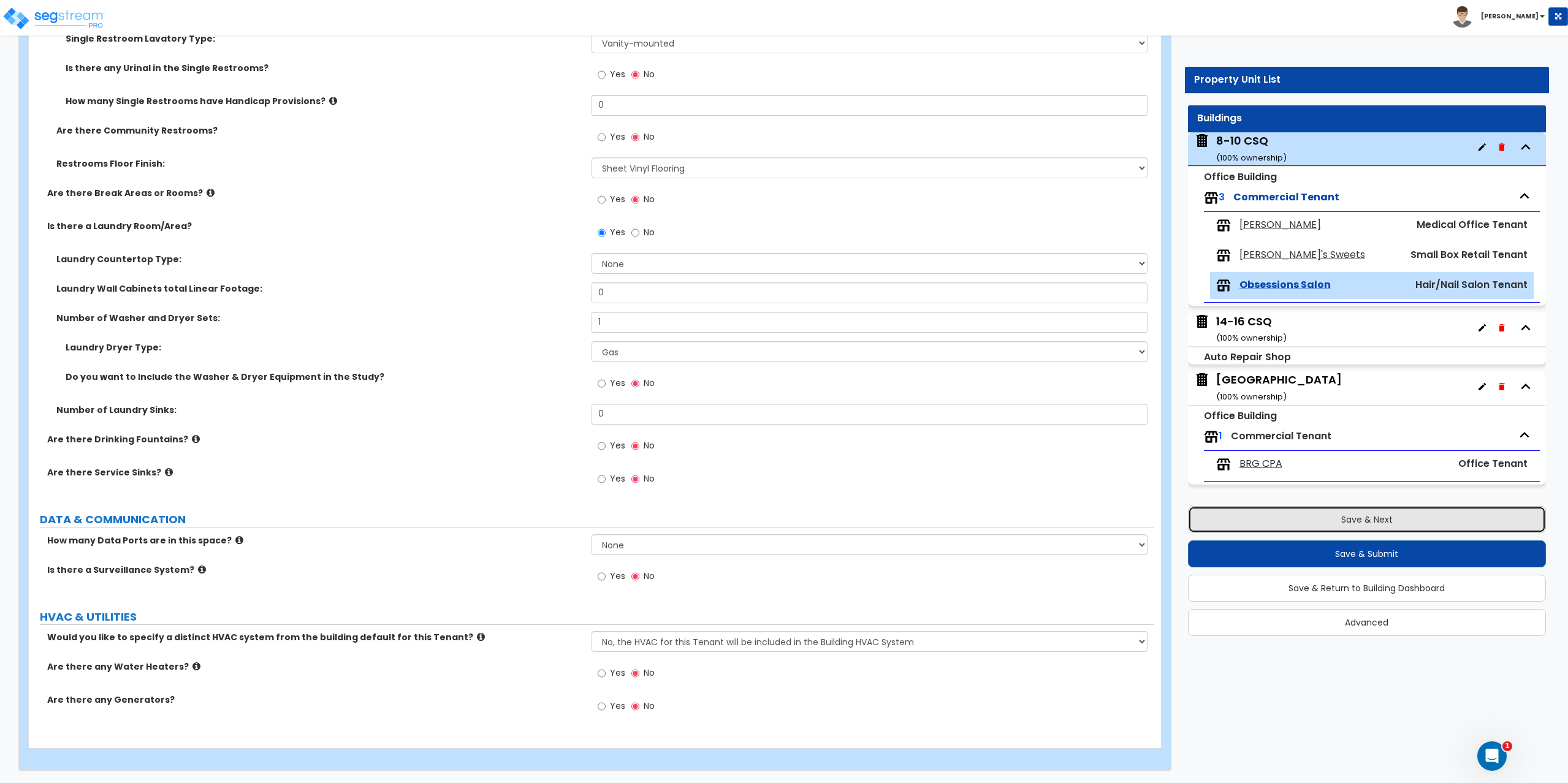
click at [1317, 524] on button "Save & Next" at bounding box center [1367, 519] width 358 height 27
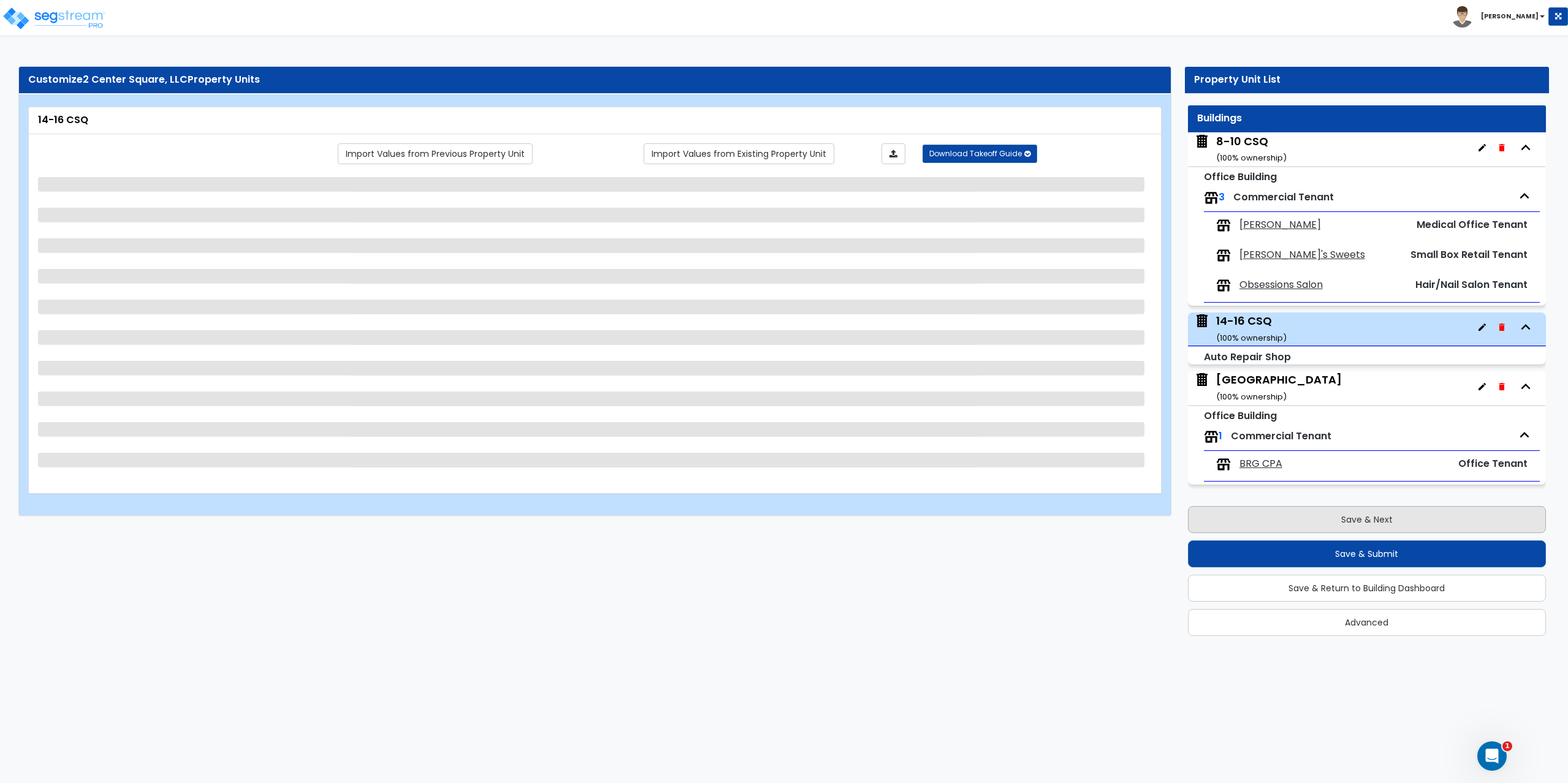
scroll to position [0, 0]
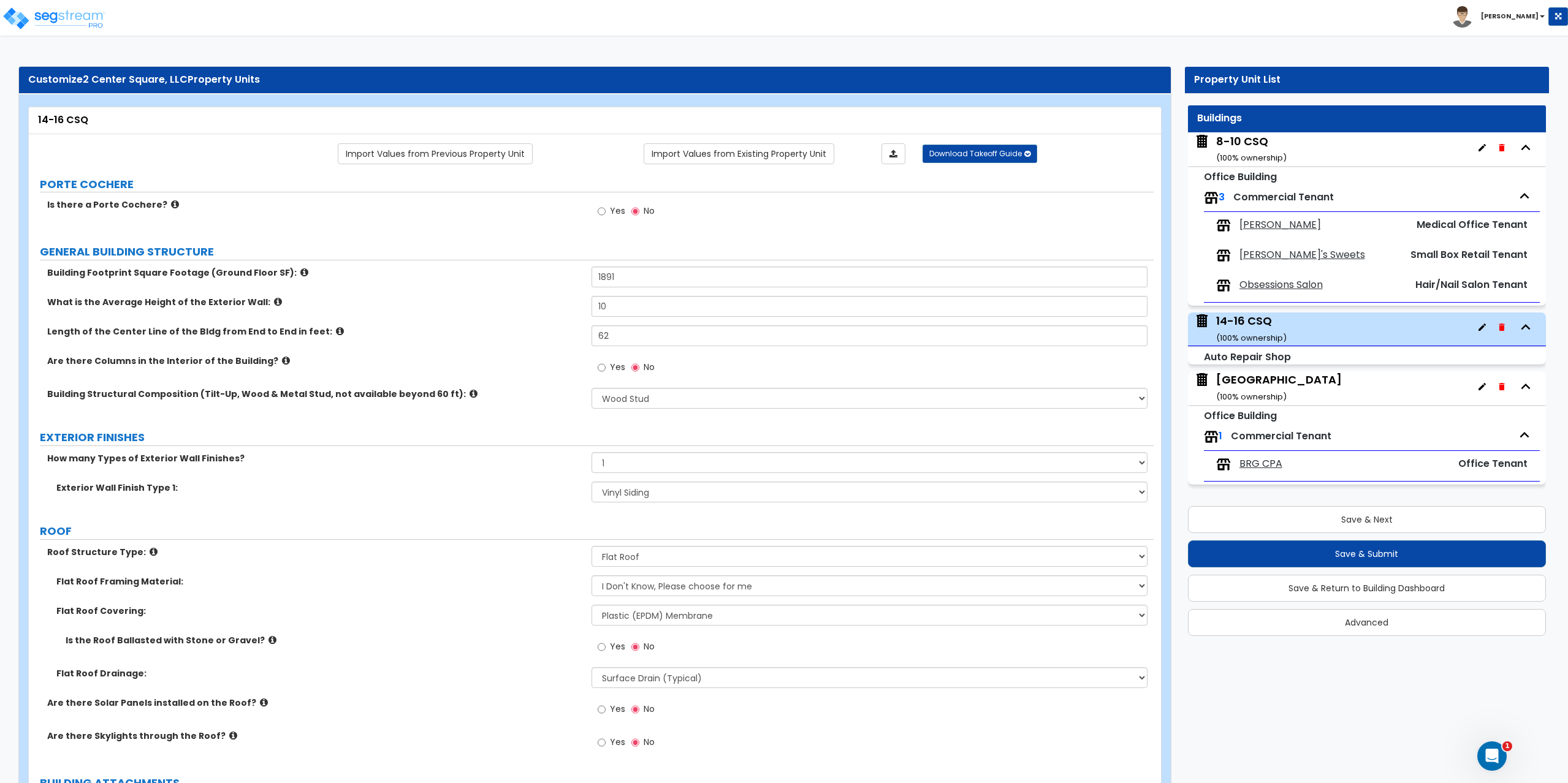
click at [1263, 380] on div "BRG Building ( 100 % ownership)" at bounding box center [1279, 387] width 126 height 32
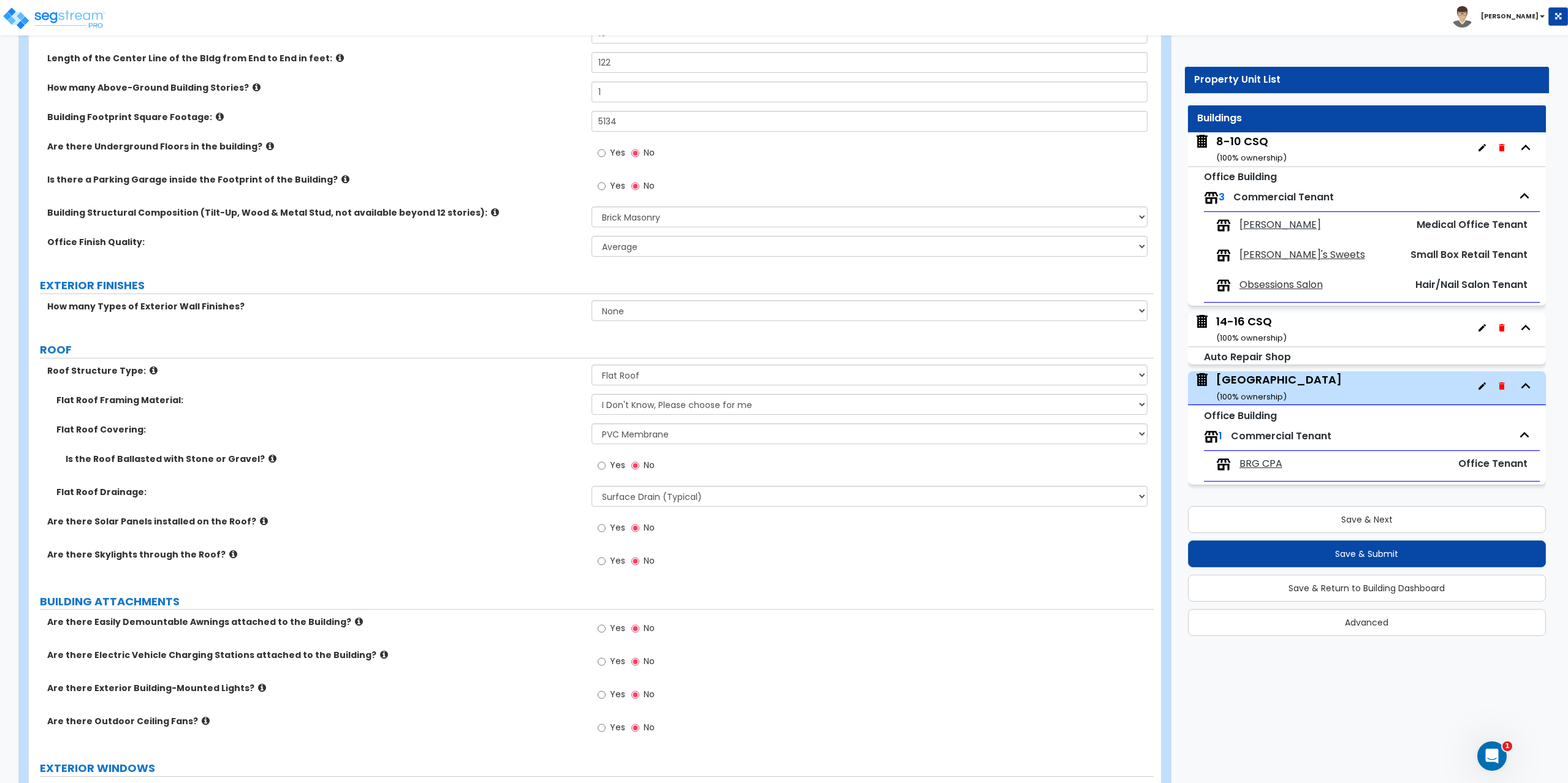
scroll to position [245, 0]
click at [632, 306] on select "None 1 2 3" at bounding box center [869, 310] width 556 height 21
click at [591, 299] on select "None 1 2 3" at bounding box center [869, 310] width 556 height 21
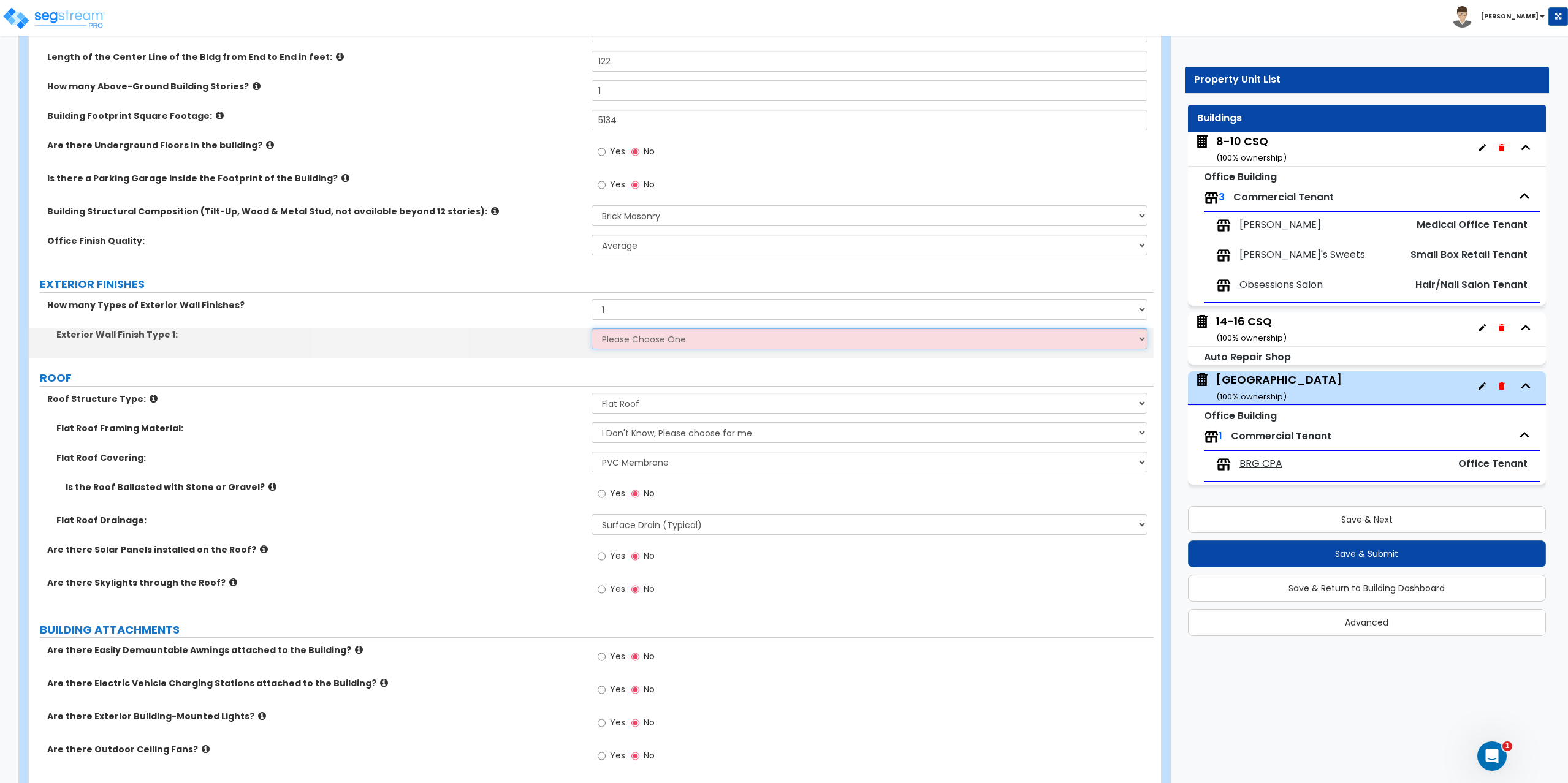
click at [618, 337] on select "Please Choose One No Finish/Shared Wall No Wall Stone Veneer Wood Siding Vinyl …" at bounding box center [869, 339] width 556 height 21
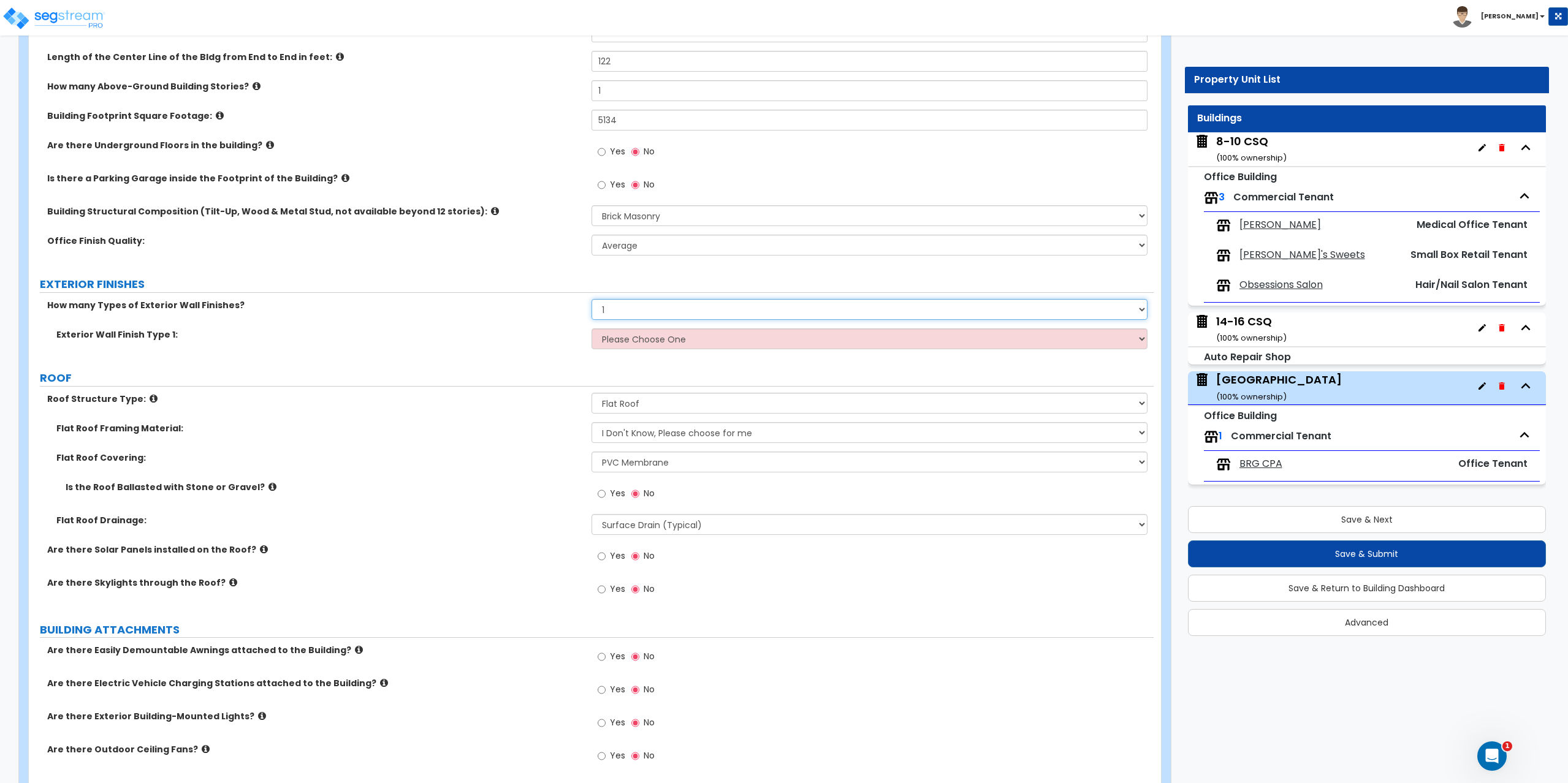
click at [622, 309] on select "None 1 2 3" at bounding box center [869, 310] width 556 height 21
click at [591, 299] on select "None 1 2 3" at bounding box center [869, 310] width 556 height 21
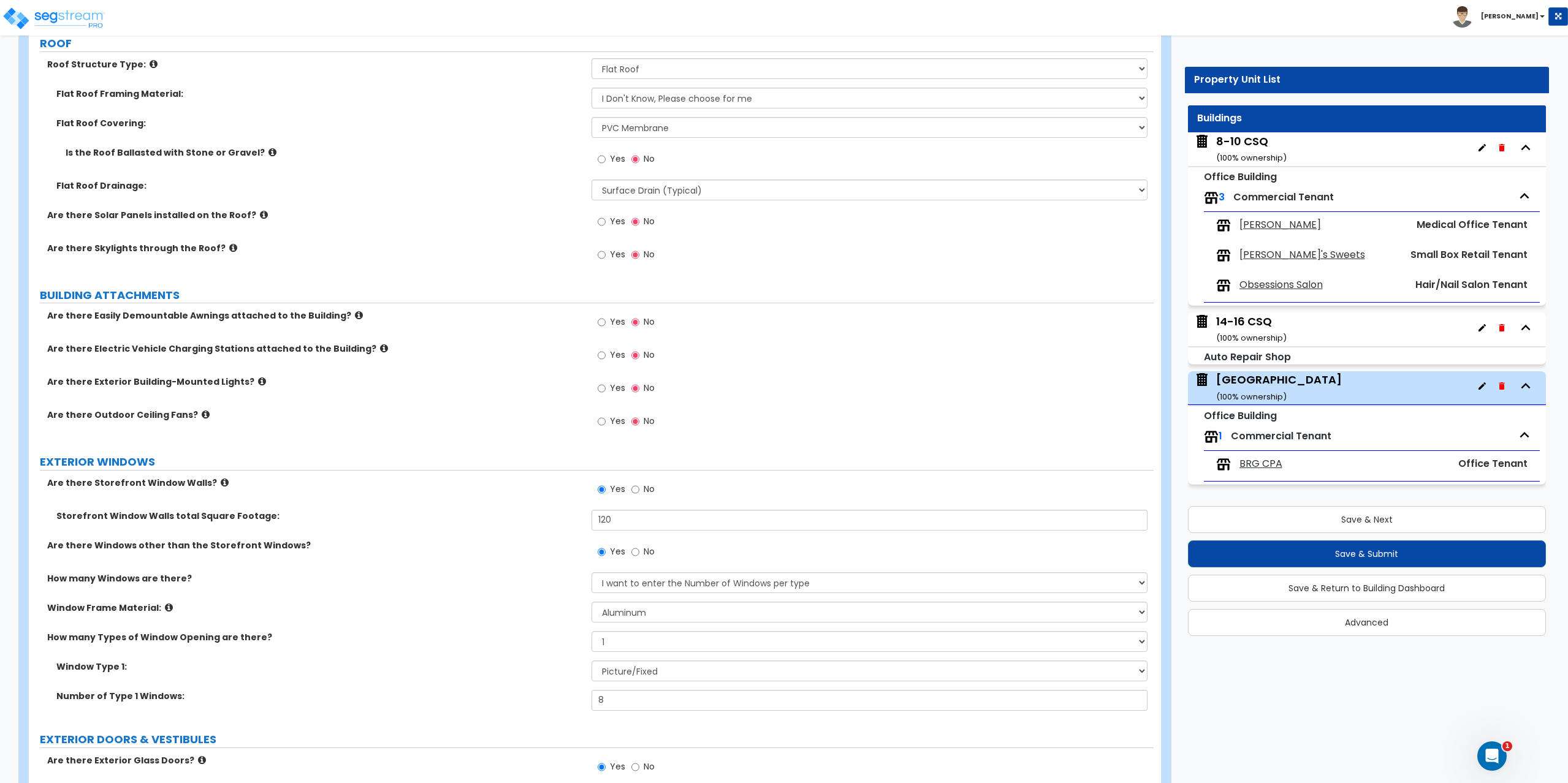
scroll to position [551, 0]
click at [602, 385] on input "Yes" at bounding box center [602, 387] width 8 height 14
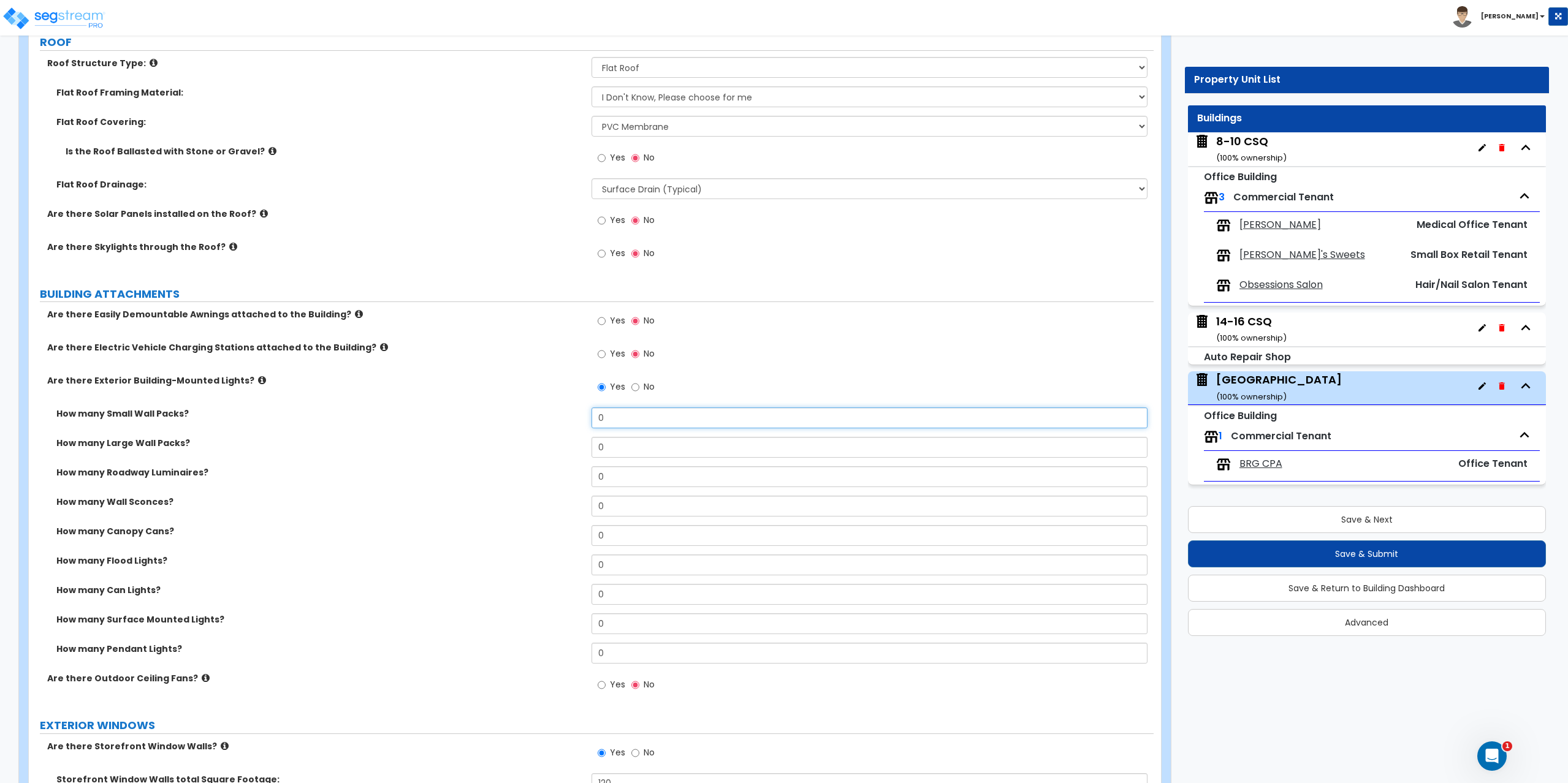
drag, startPoint x: 615, startPoint y: 418, endPoint x: 572, endPoint y: 418, distance: 43.0
click at [572, 418] on div "How many Small Wall Packs? 0" at bounding box center [591, 422] width 1125 height 29
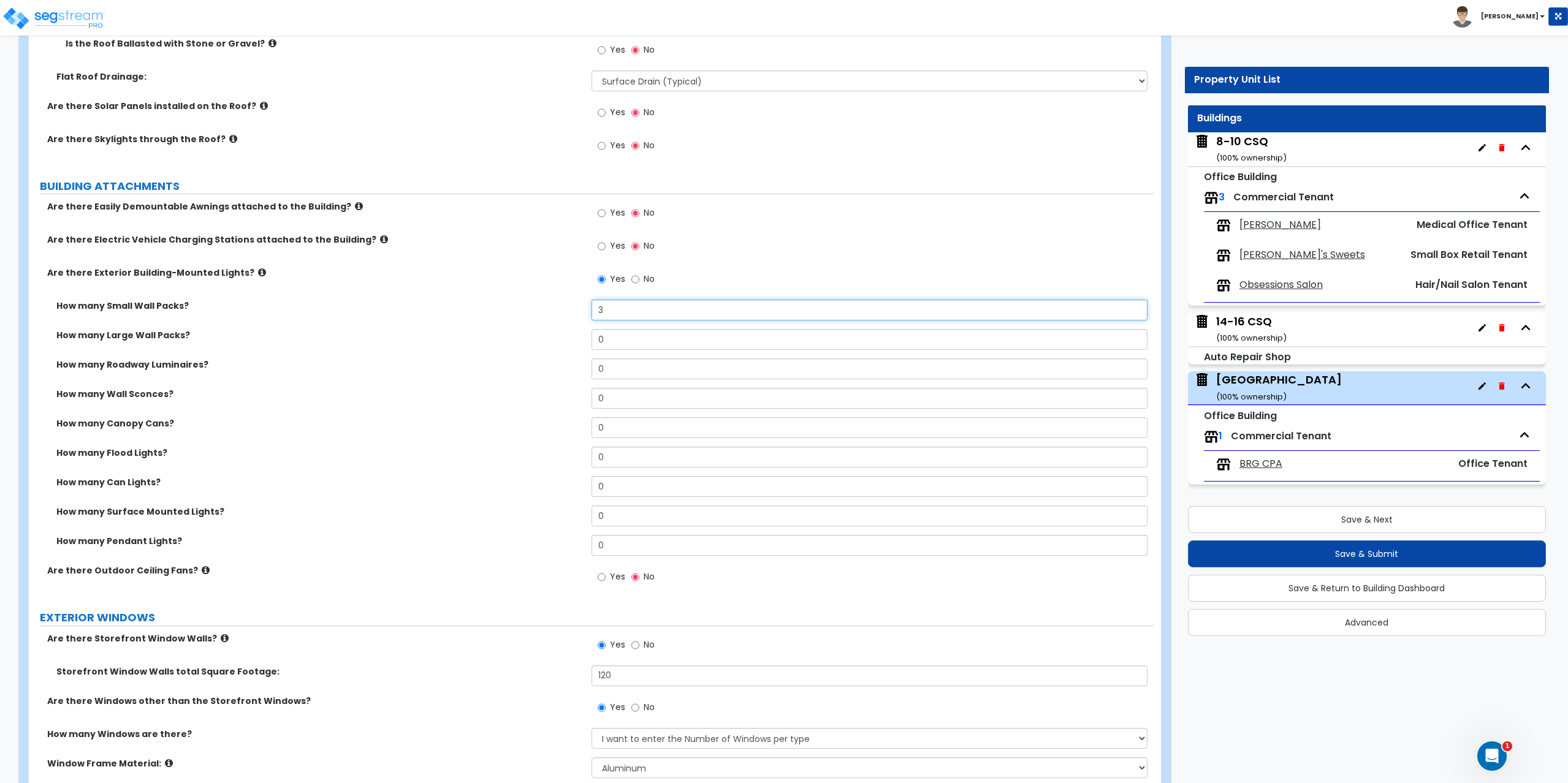
scroll to position [674, 0]
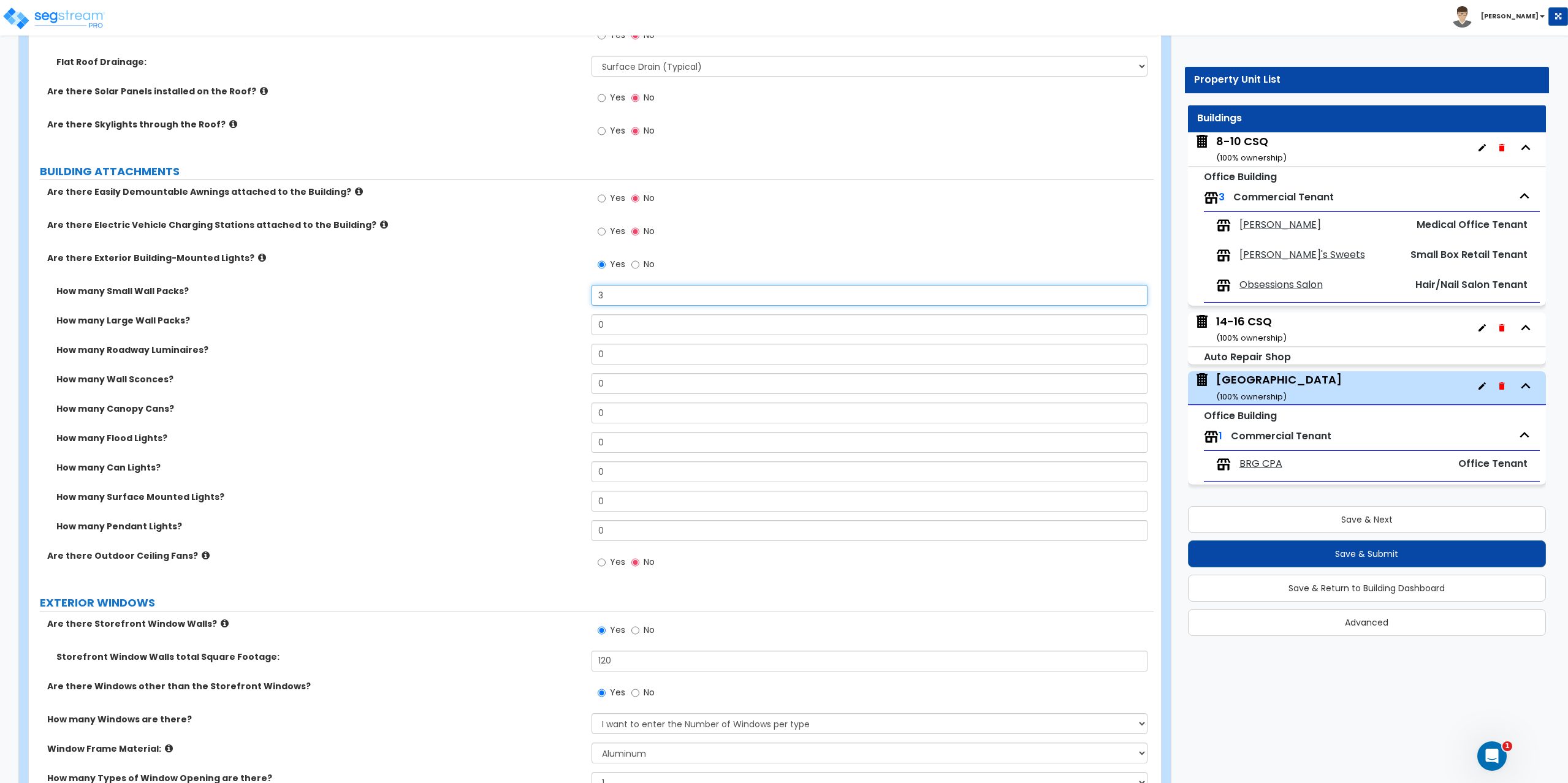
click at [629, 298] on input "3" at bounding box center [869, 295] width 556 height 21
click at [629, 442] on input "0" at bounding box center [869, 443] width 556 height 21
click at [241, 259] on label "Are there Exterior Building-Mounted Lights?" at bounding box center [315, 258] width 535 height 12
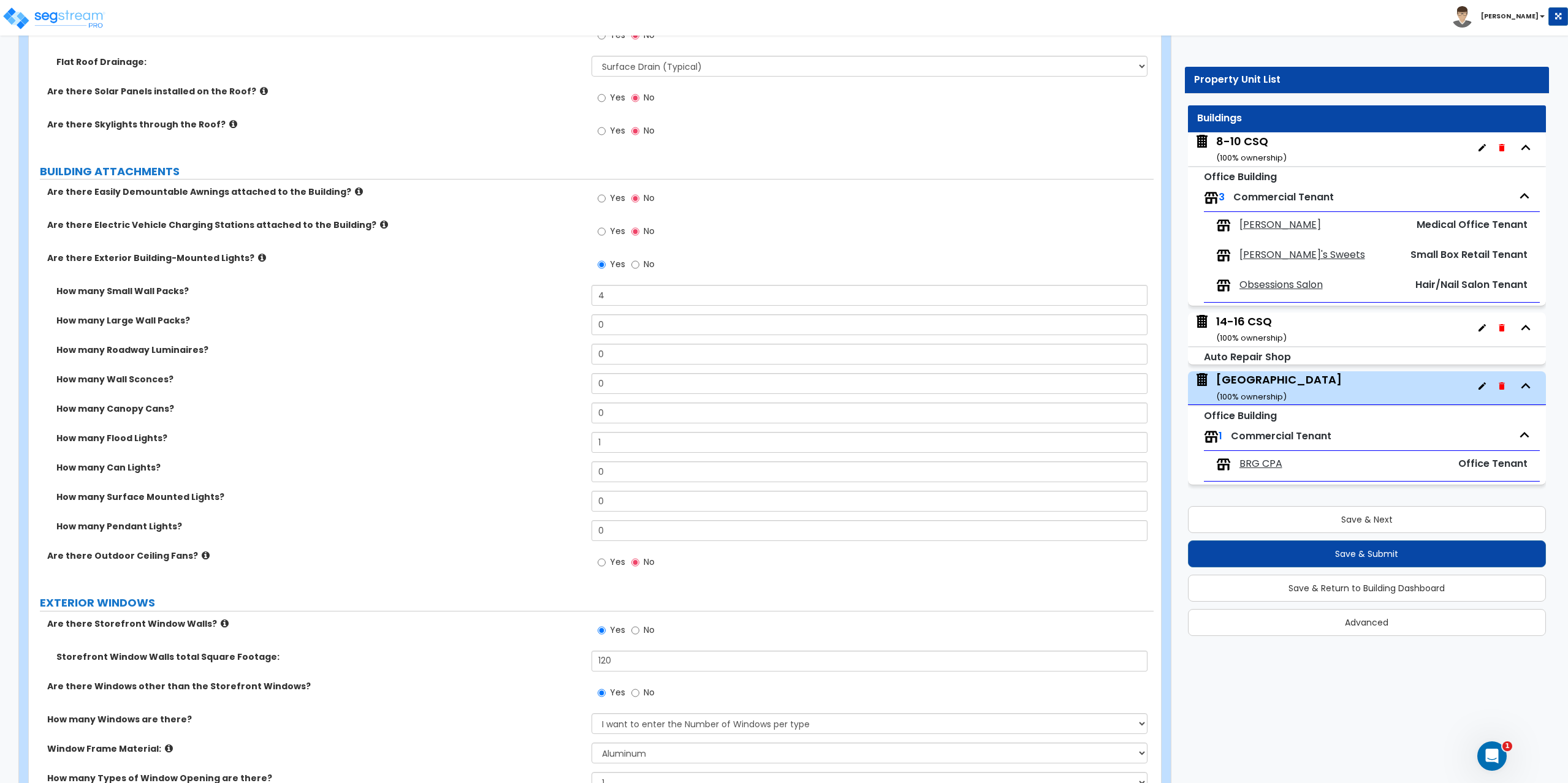
click at [258, 259] on icon at bounding box center [262, 257] width 8 height 9
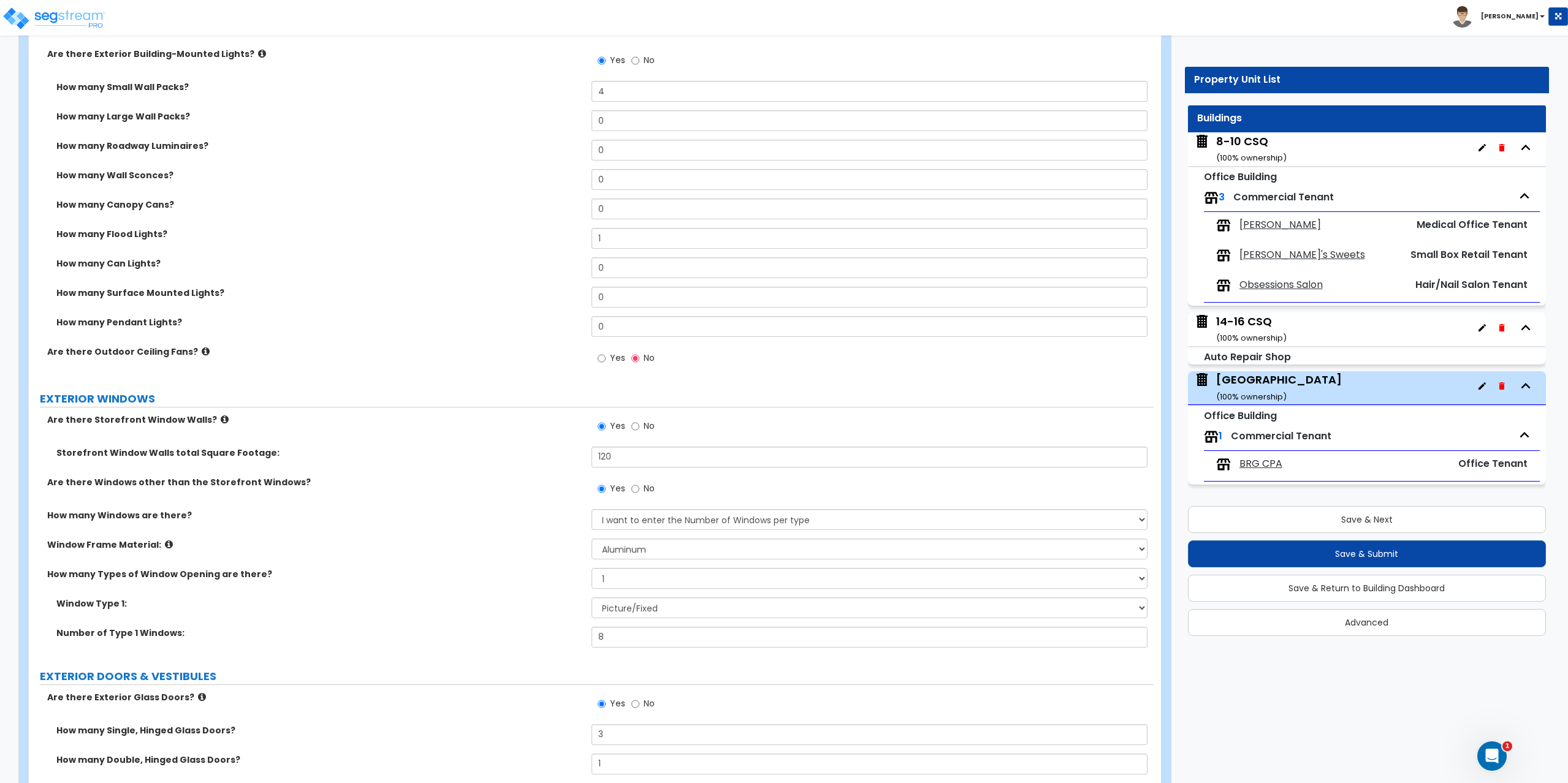
scroll to position [858, 0]
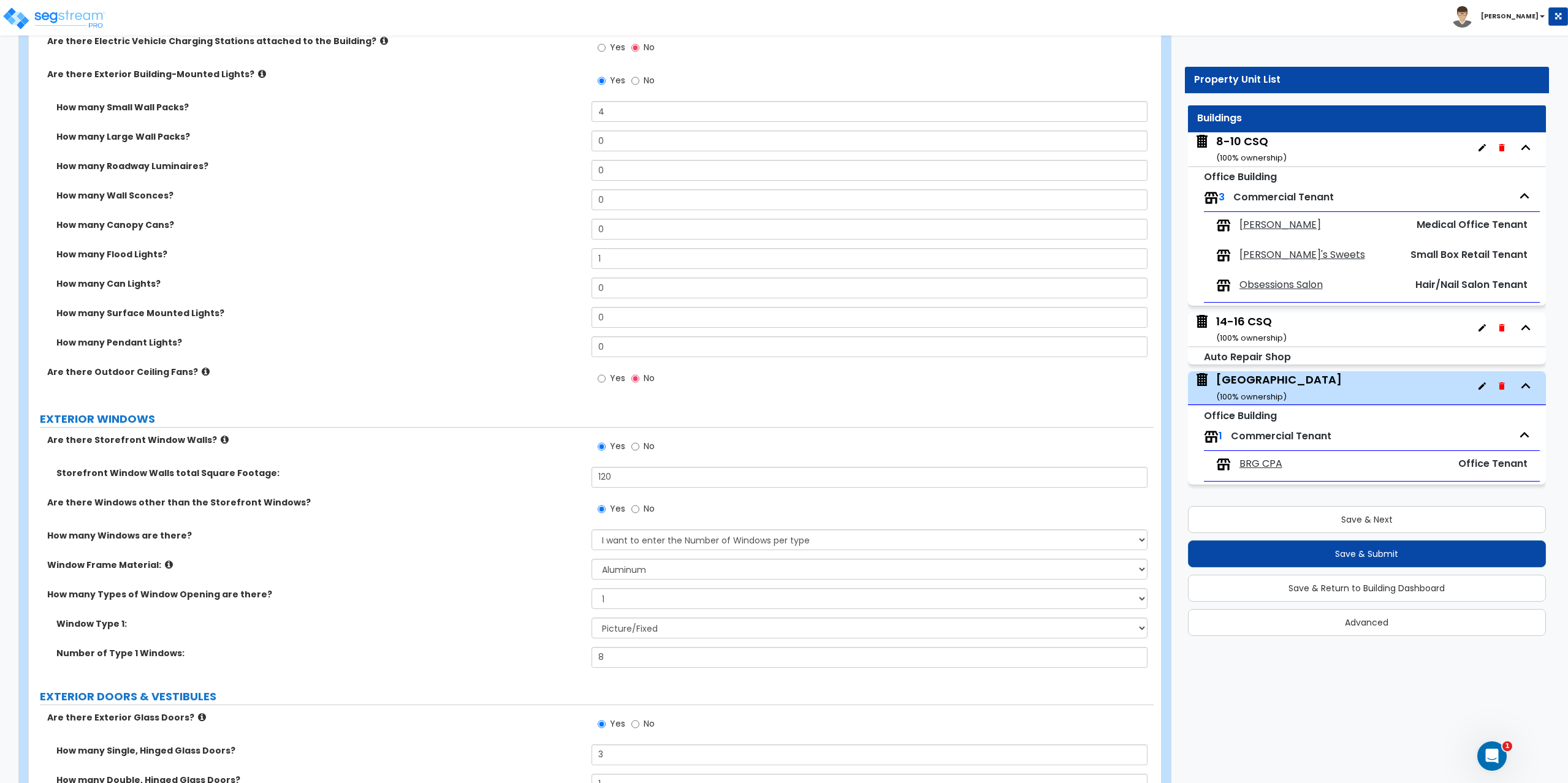
click at [221, 440] on icon at bounding box center [225, 439] width 8 height 9
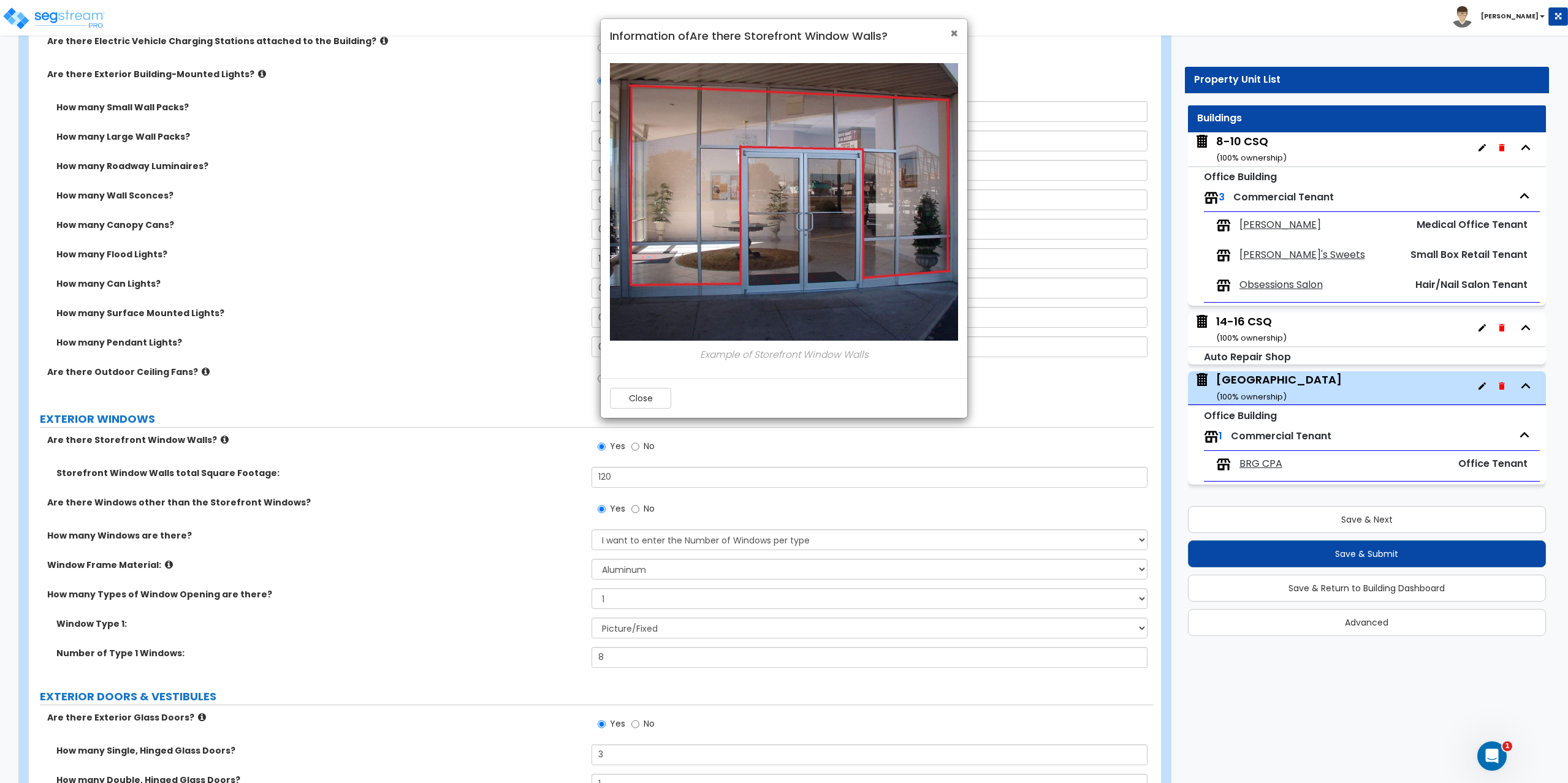
click at [953, 32] on span "×" at bounding box center [954, 33] width 8 height 18
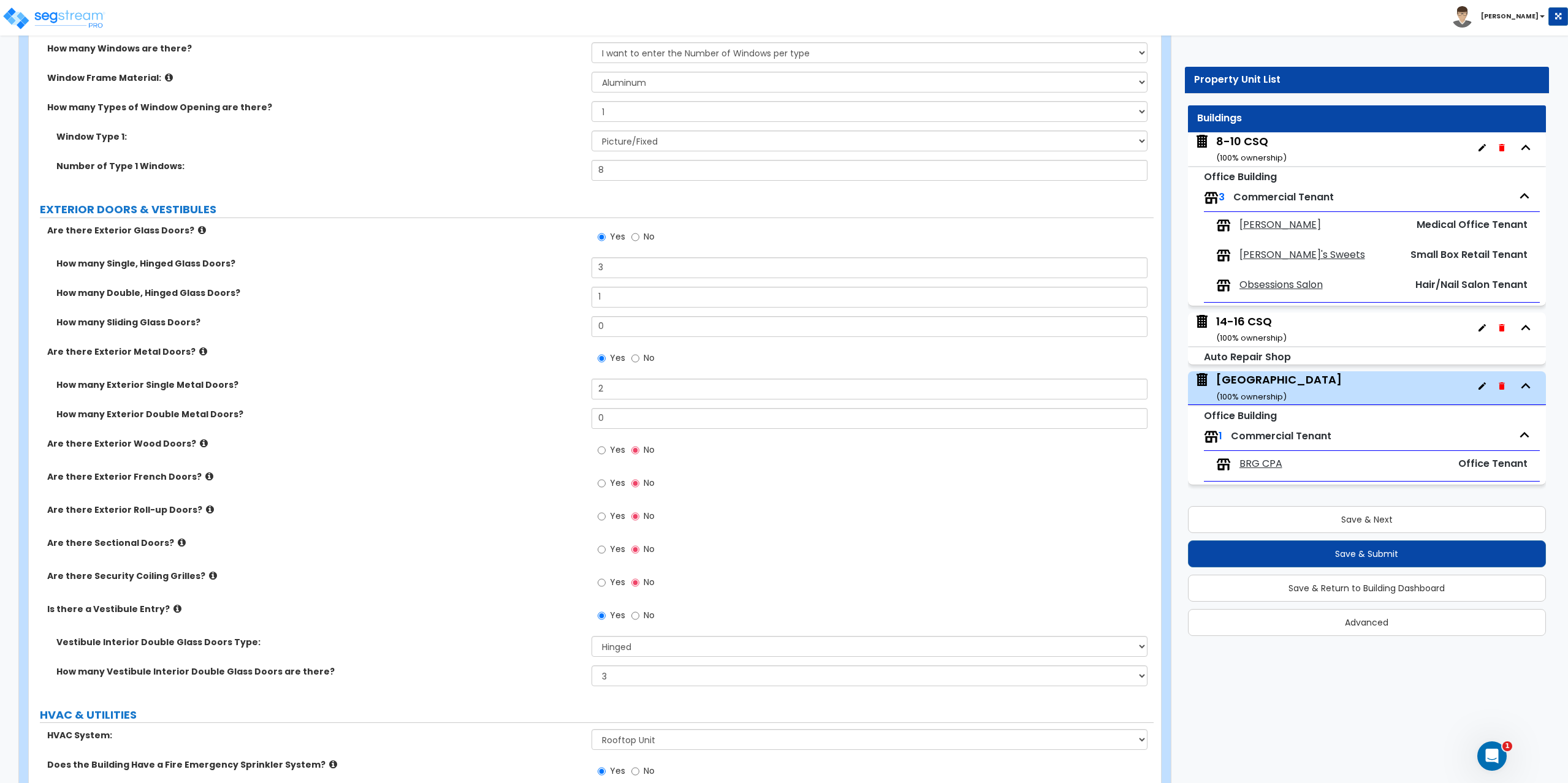
scroll to position [1538, 0]
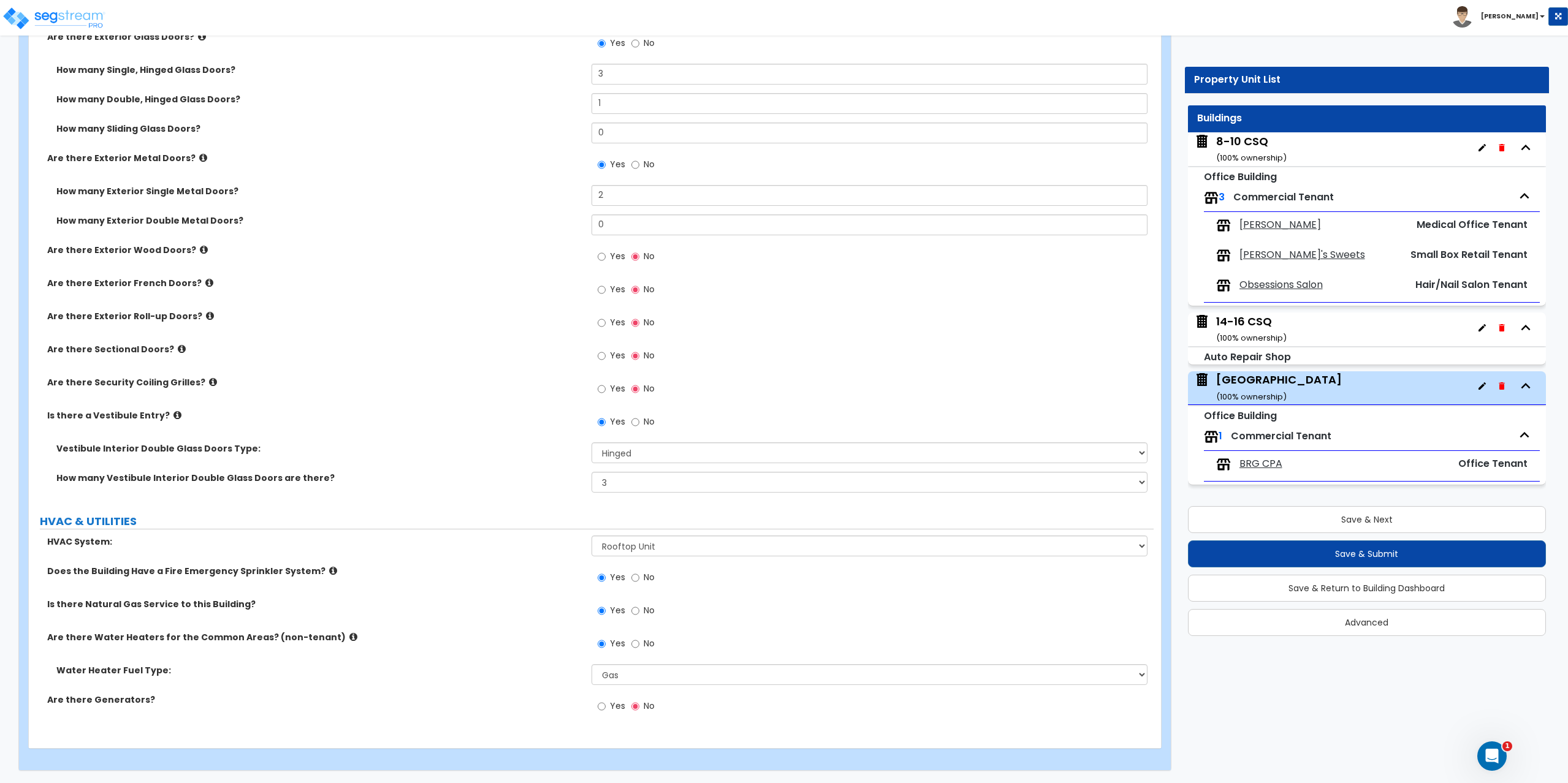
click at [639, 574] on label "No" at bounding box center [643, 579] width 24 height 21
click at [639, 574] on input "No" at bounding box center [636, 577] width 8 height 14
click at [1351, 528] on button "Save & Next" at bounding box center [1367, 519] width 358 height 27
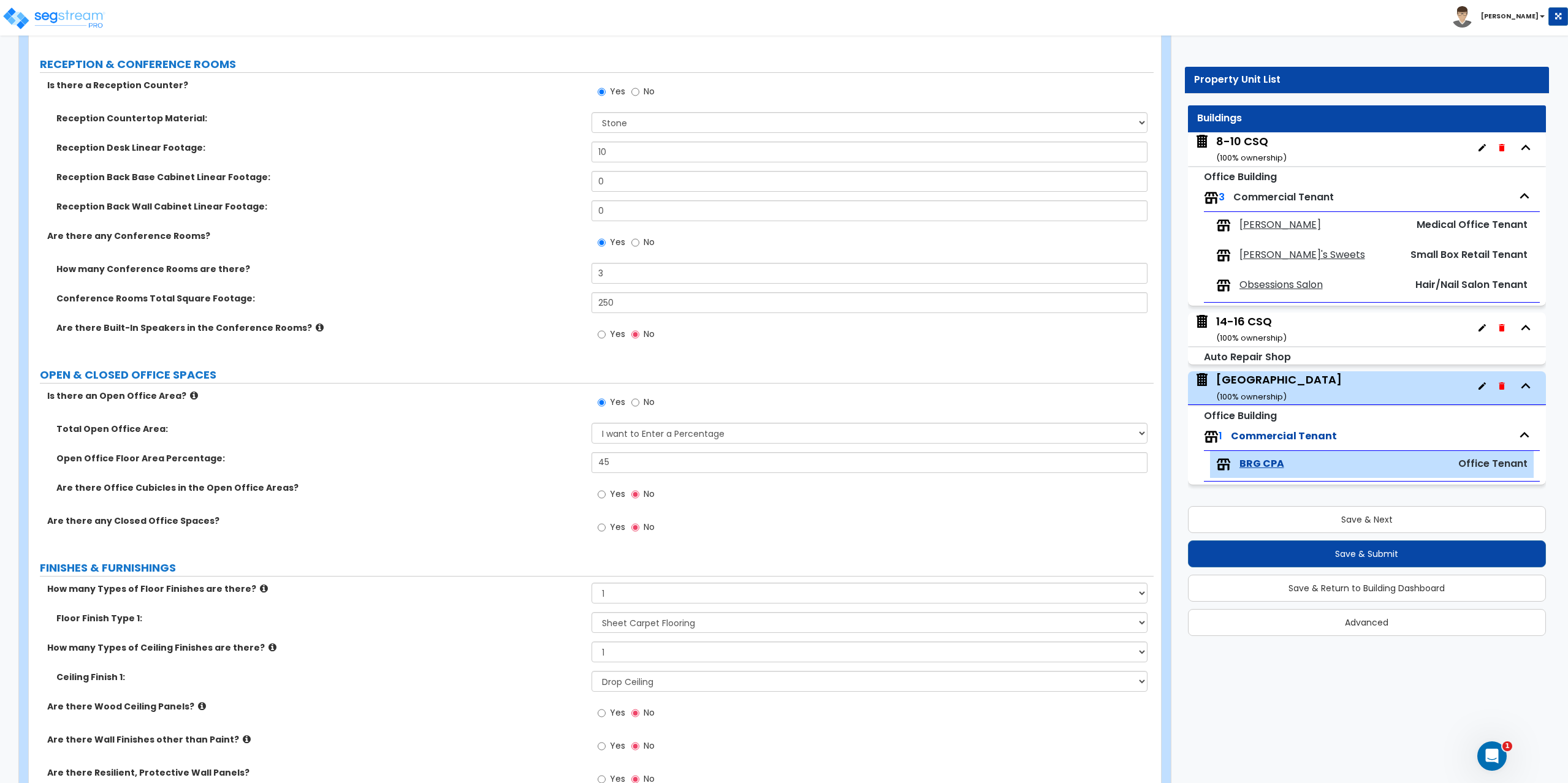
scroll to position [368, 0]
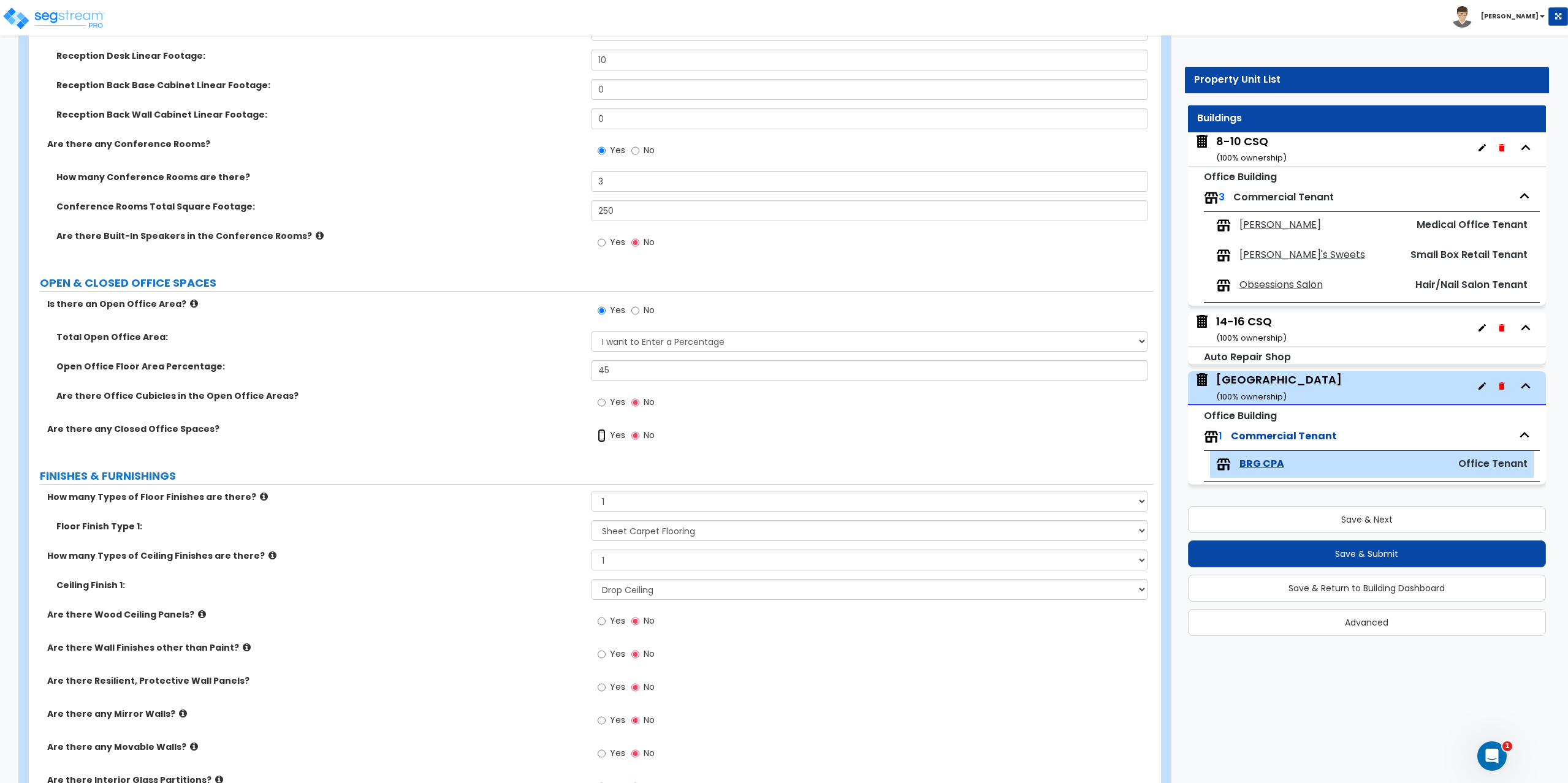
click at [604, 437] on input "Yes" at bounding box center [602, 435] width 8 height 14
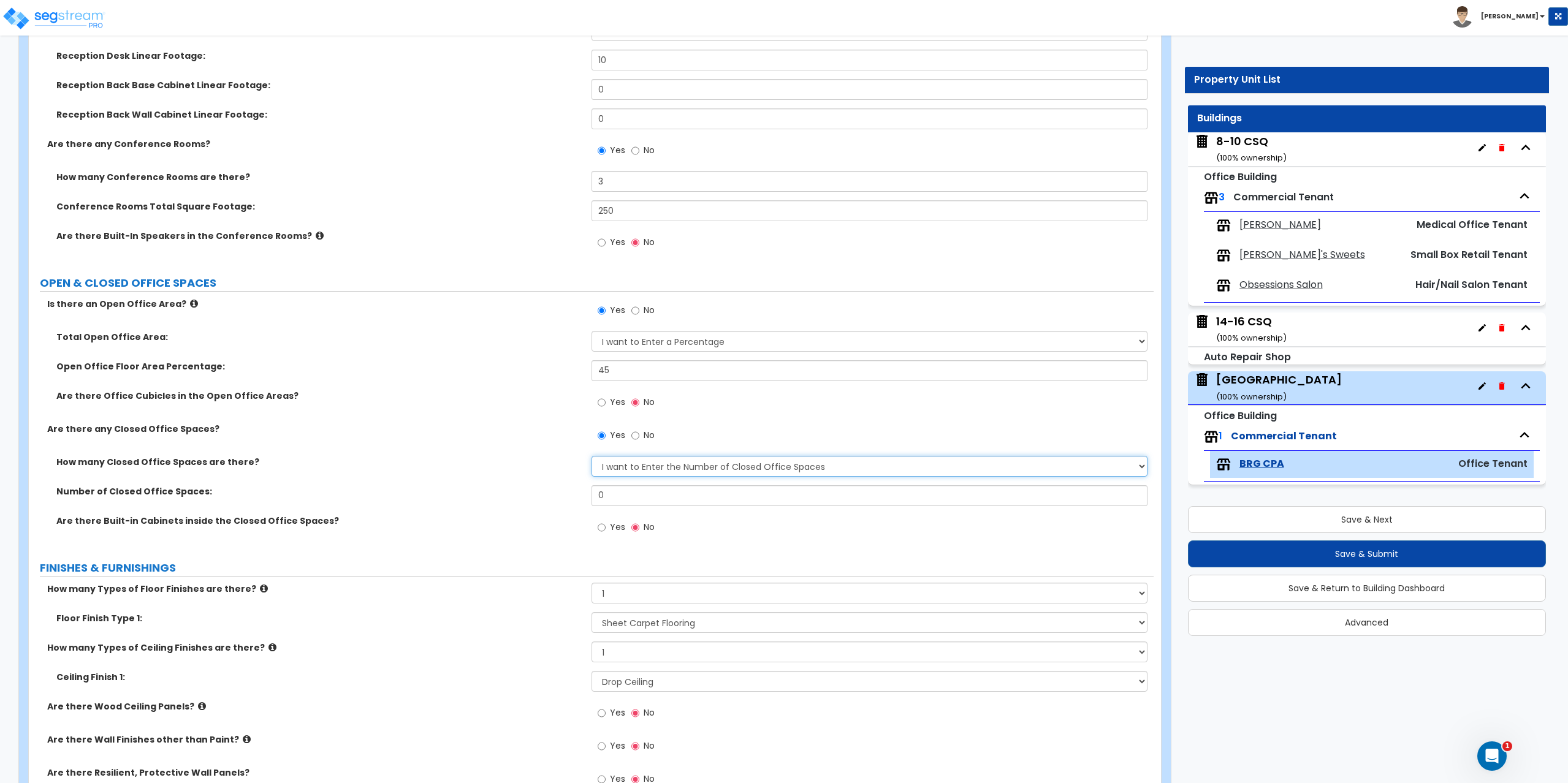
click at [623, 465] on select "I Don’t Know - Please Estimate for me I want to Enter the Number of Closed Offi…" at bounding box center [869, 466] width 556 height 21
click at [591, 456] on select "I Don’t Know - Please Estimate for me I want to Enter the Number of Closed Offi…" at bounding box center [869, 466] width 556 height 21
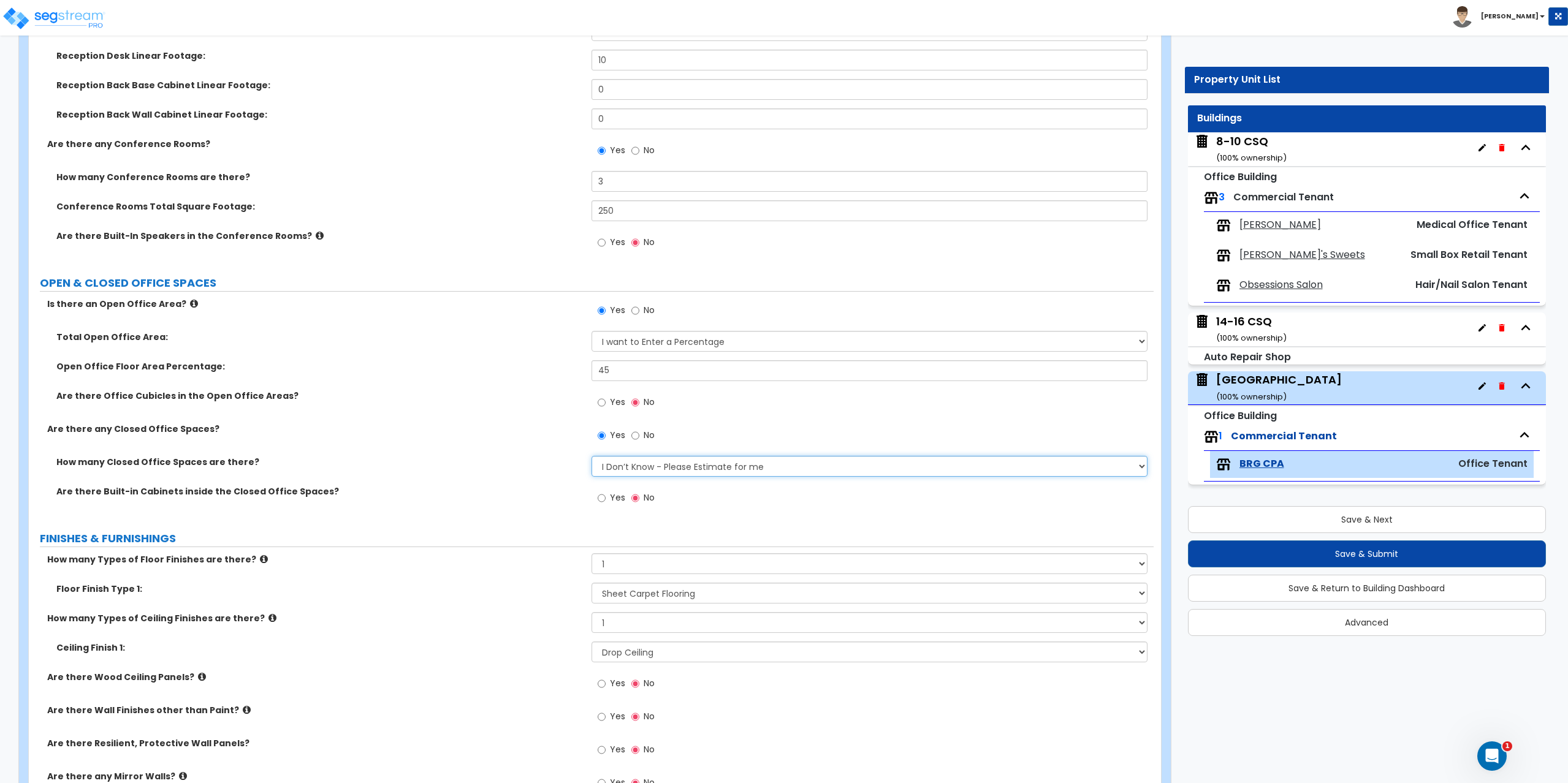
click at [642, 467] on select "I Don’t Know - Please Estimate for me I want to Enter the Number of Closed Offi…" at bounding box center [869, 466] width 556 height 21
click at [591, 456] on select "I Don’t Know - Please Estimate for me I want to Enter the Number of Closed Offi…" at bounding box center [869, 466] width 556 height 21
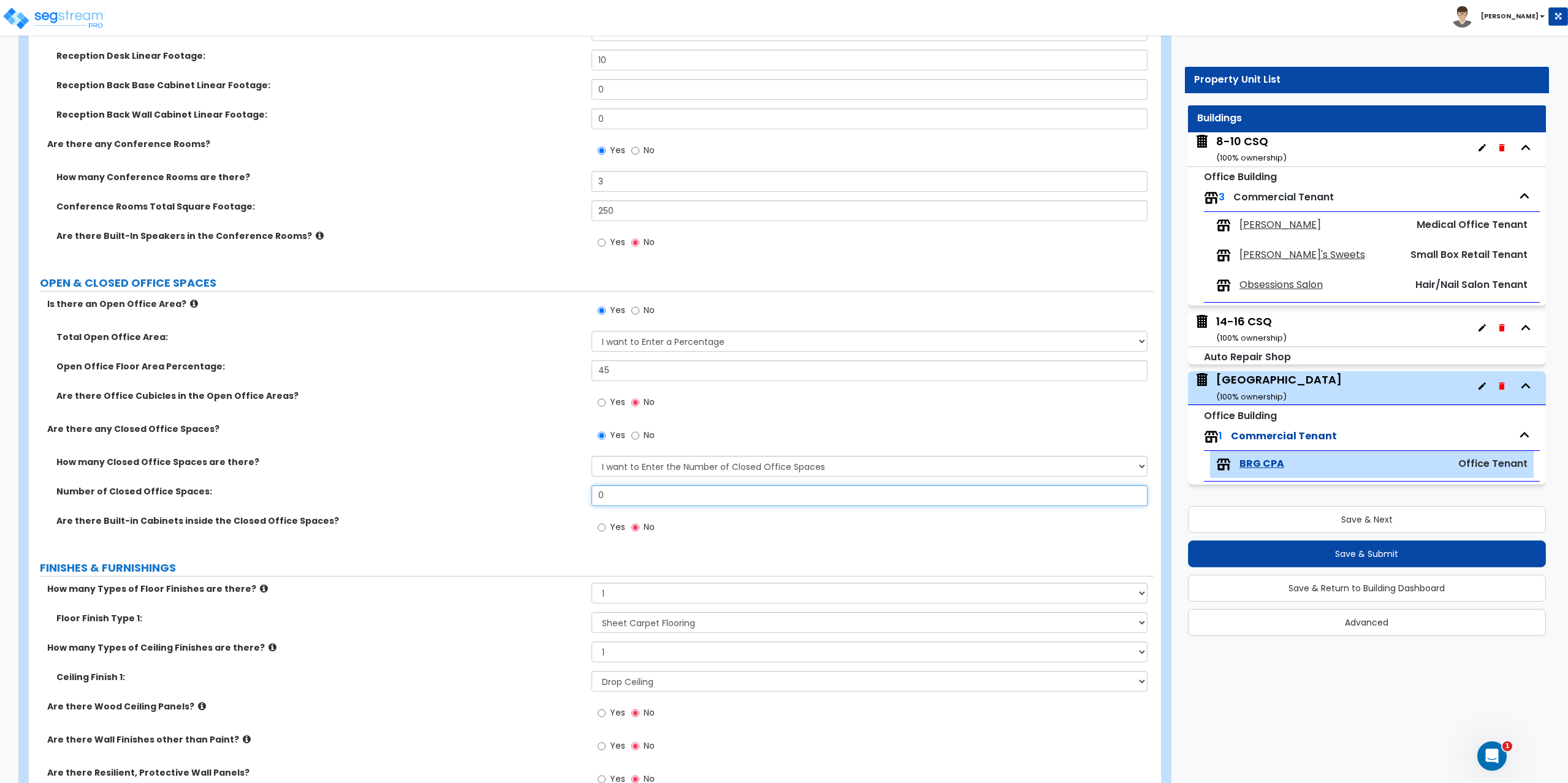
drag, startPoint x: 640, startPoint y: 492, endPoint x: 590, endPoint y: 495, distance: 50.1
click at [590, 495] on div "Number of Closed Office Spaces: 0" at bounding box center [591, 500] width 1125 height 29
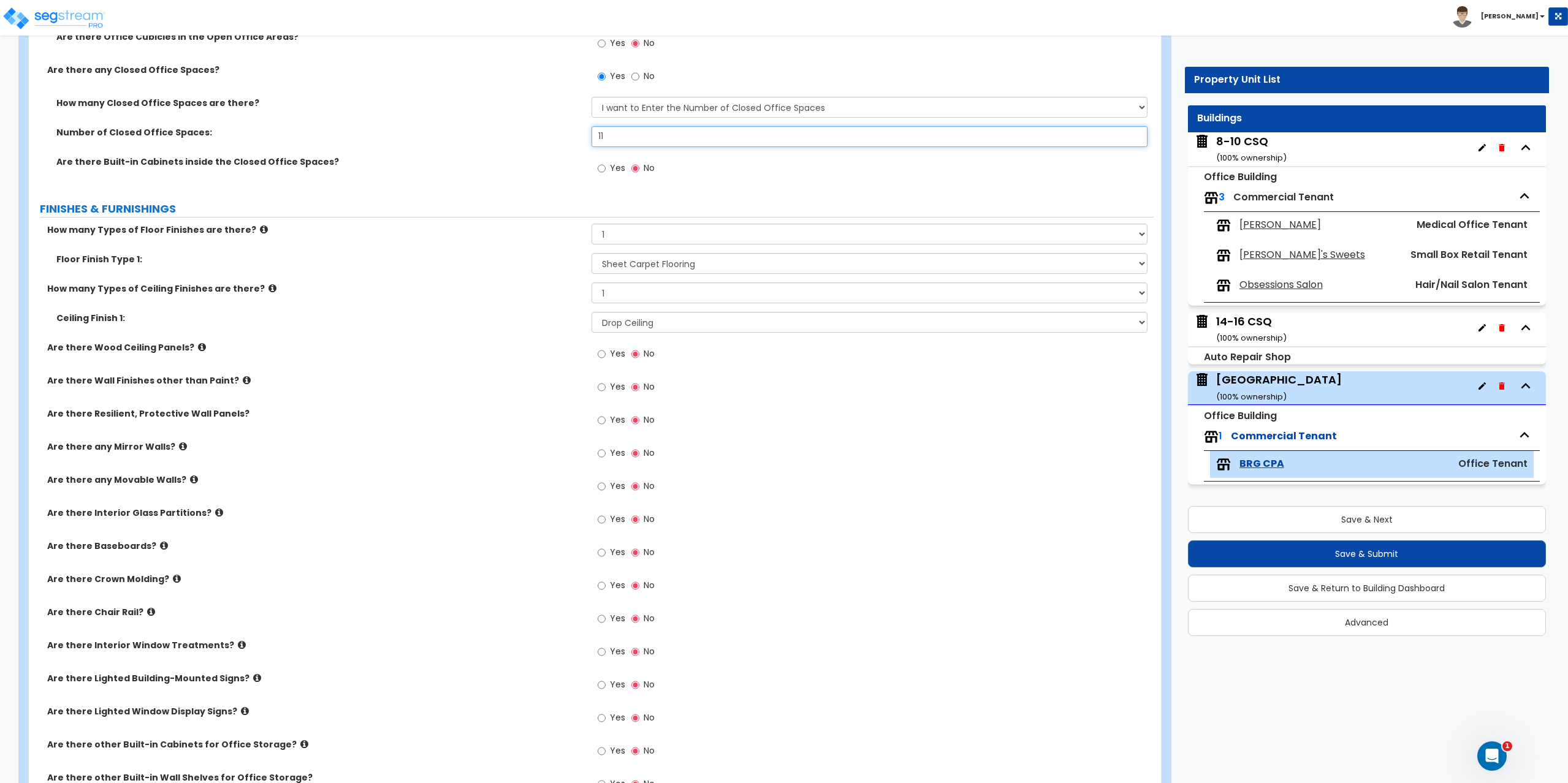
scroll to position [735, 0]
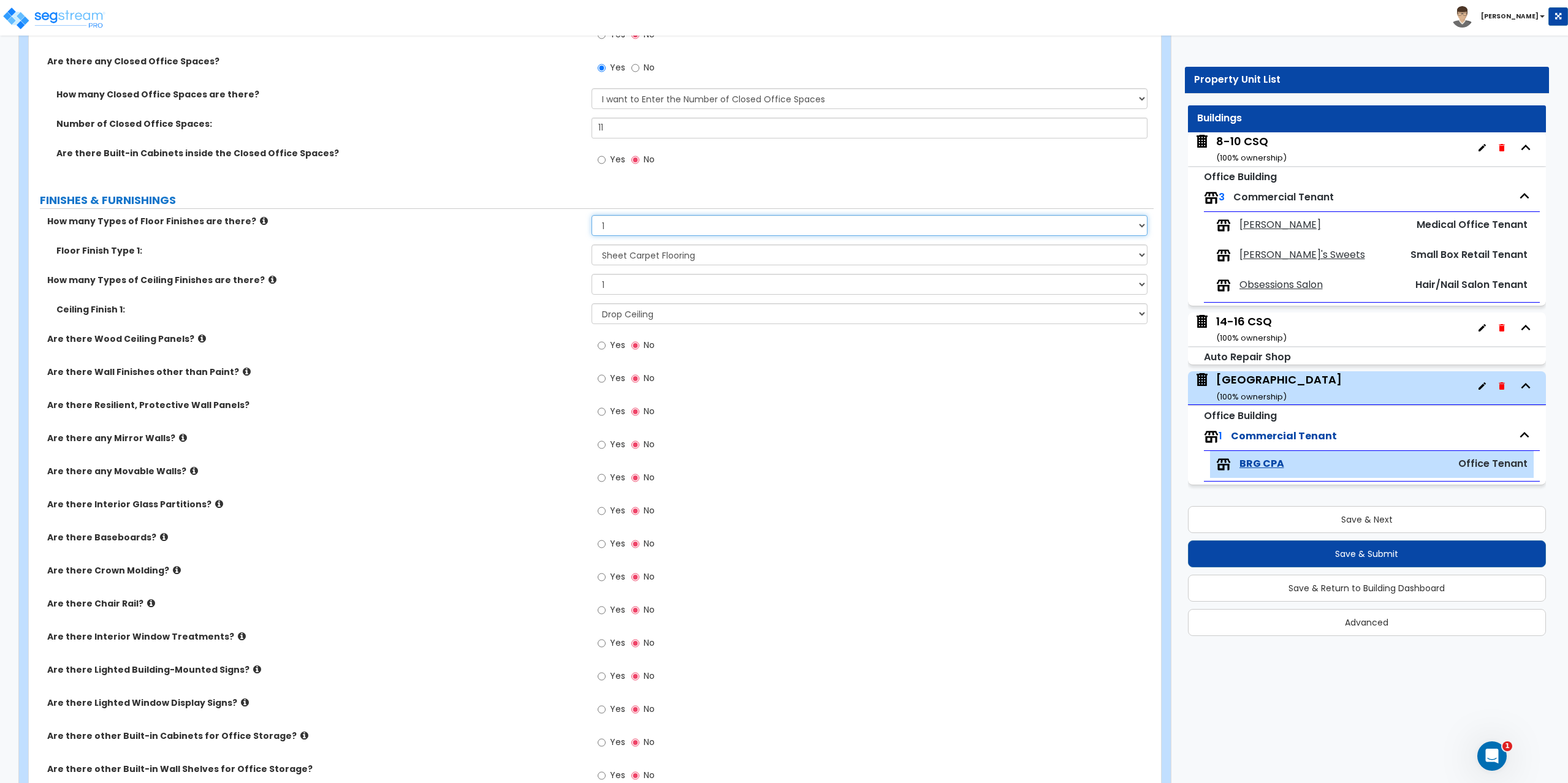
click at [644, 222] on select "None 1 2 3 4" at bounding box center [869, 225] width 556 height 21
click at [591, 215] on select "None 1 2 3 4" at bounding box center [869, 225] width 556 height 21
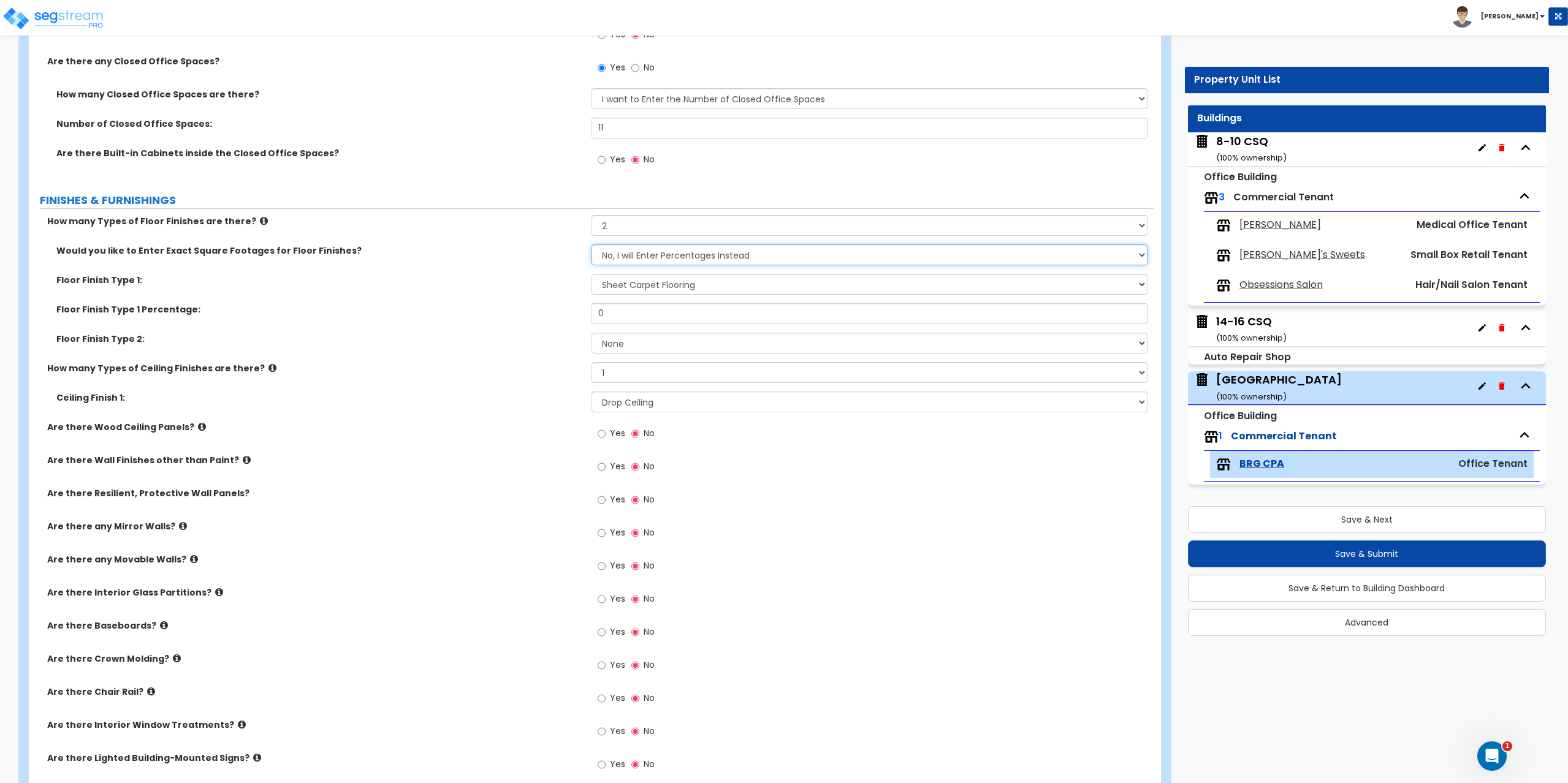
click at [631, 257] on select "No, I will Enter Percentages Instead Yes, I will Enter Exact Square Footages" at bounding box center [869, 255] width 556 height 21
click at [631, 260] on select "No, I will Enter Percentages Instead Yes, I will Enter Exact Square Footages" at bounding box center [869, 255] width 556 height 21
drag, startPoint x: 625, startPoint y: 315, endPoint x: 569, endPoint y: 318, distance: 56.1
click at [569, 318] on div "Floor Finish Type 1 Percentage: 0" at bounding box center [591, 318] width 1125 height 29
click at [613, 341] on select "None Tile Flooring Marble Flooring Hardwood Flooring Resilient Laminate Floorin…" at bounding box center [869, 343] width 556 height 21
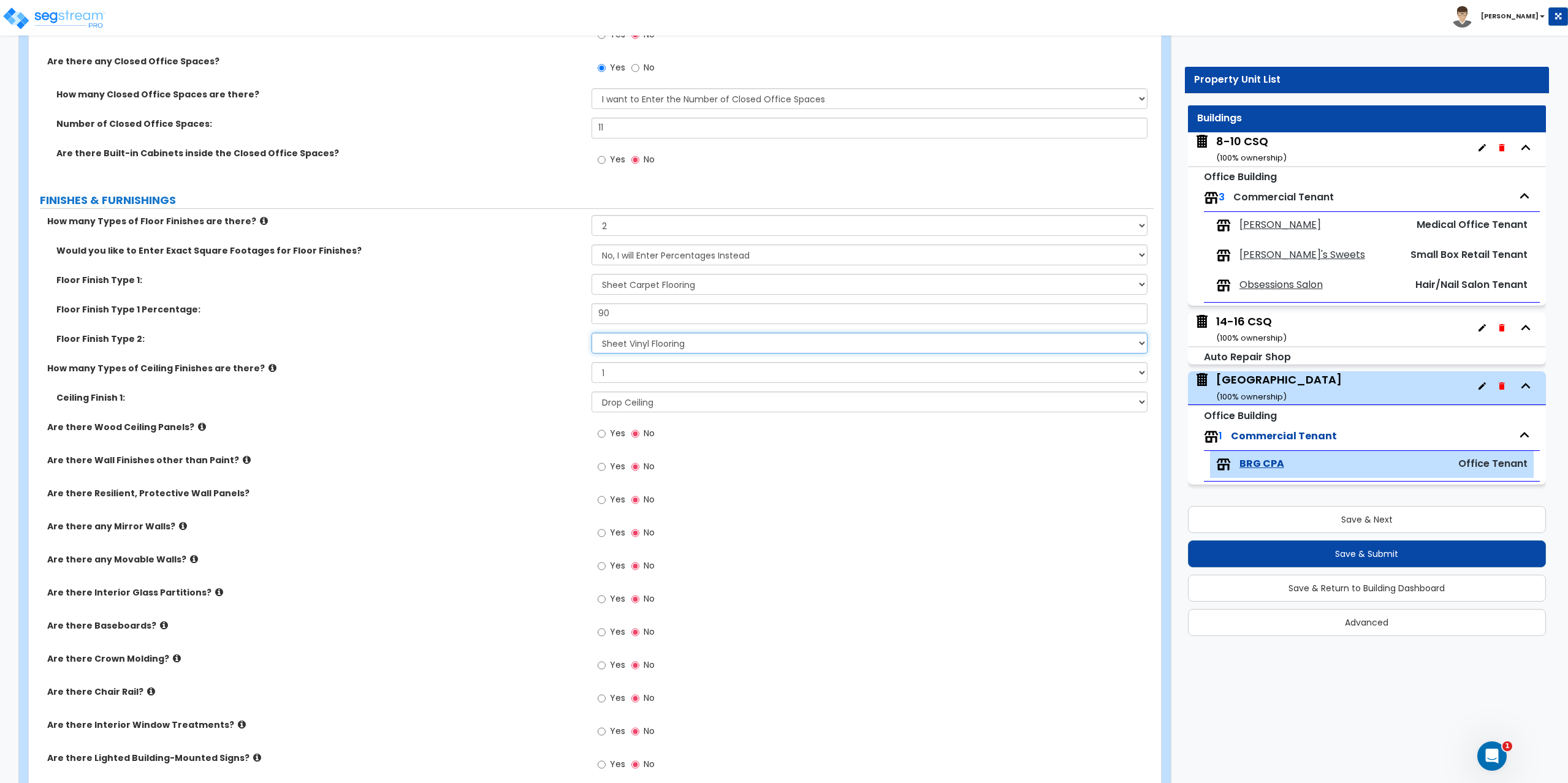
click at [591, 332] on select "None Tile Flooring Marble Flooring Hardwood Flooring Resilient Laminate Floorin…" at bounding box center [869, 343] width 556 height 21
click at [633, 286] on select "None Tile Flooring Marble Flooring Hardwood Flooring Resilient Laminate Floorin…" at bounding box center [869, 285] width 556 height 21
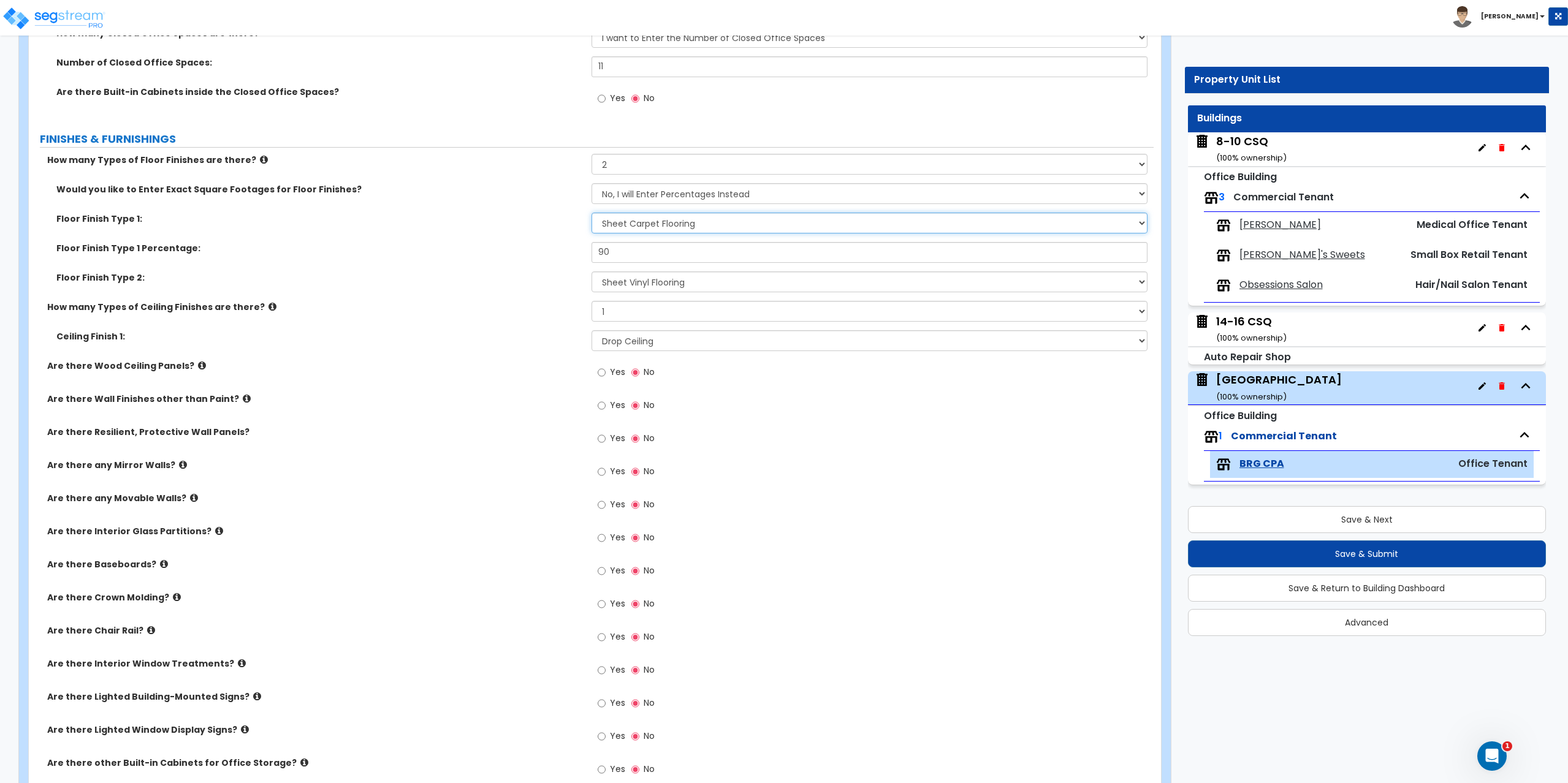
scroll to position [858, 0]
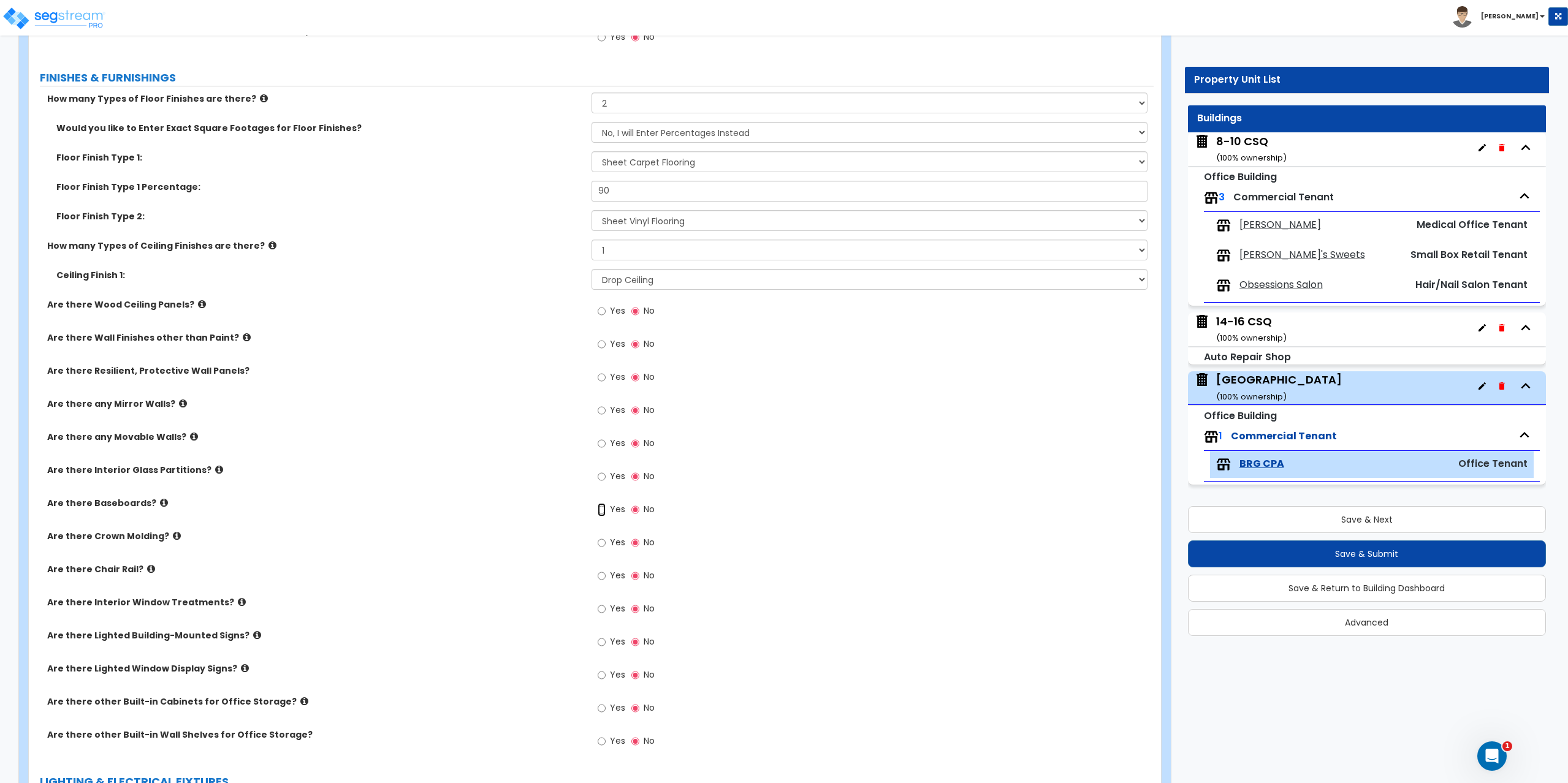
click at [604, 506] on input "Yes" at bounding box center [602, 510] width 8 height 14
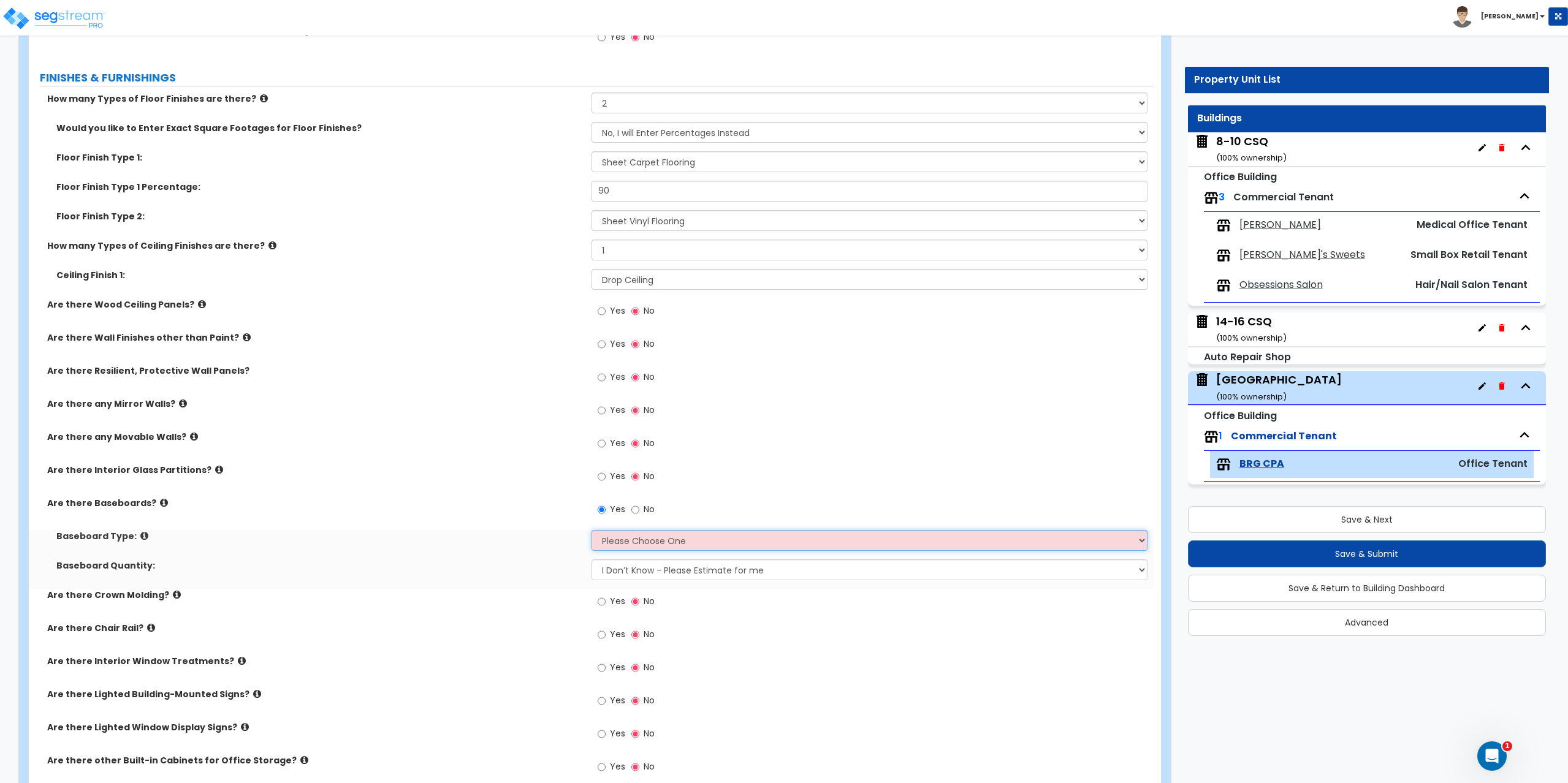
click at [619, 540] on select "Please Choose One Wood Vinyl Carpet Tile" at bounding box center [869, 541] width 556 height 21
click at [591, 530] on select "Please Choose One Wood Vinyl Carpet Tile" at bounding box center [869, 541] width 556 height 21
click at [623, 573] on select "I Don’t Know - Please Estimate for me I want to Enter the Linear Footage" at bounding box center [869, 570] width 556 height 21
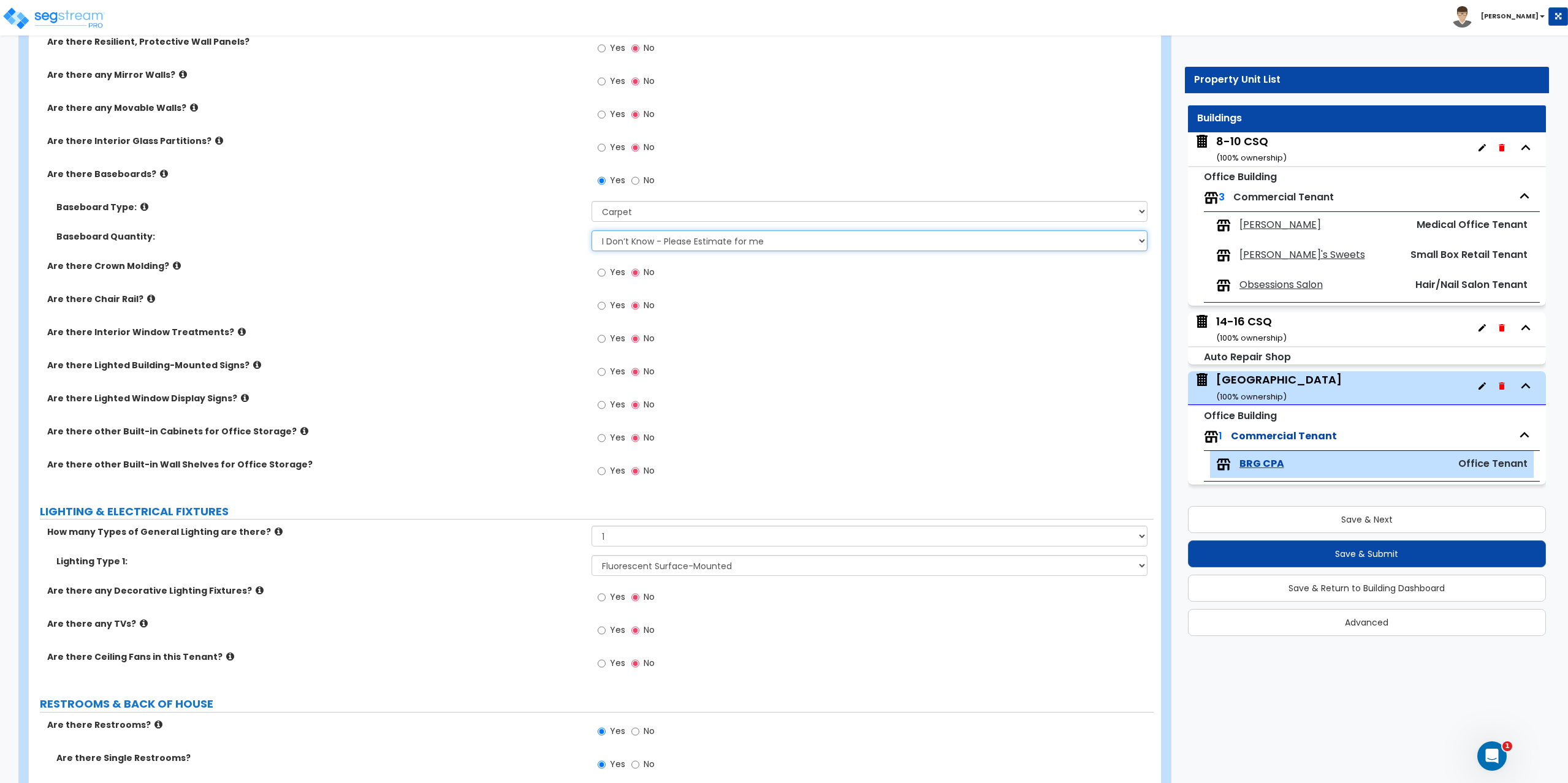
scroll to position [1226, 0]
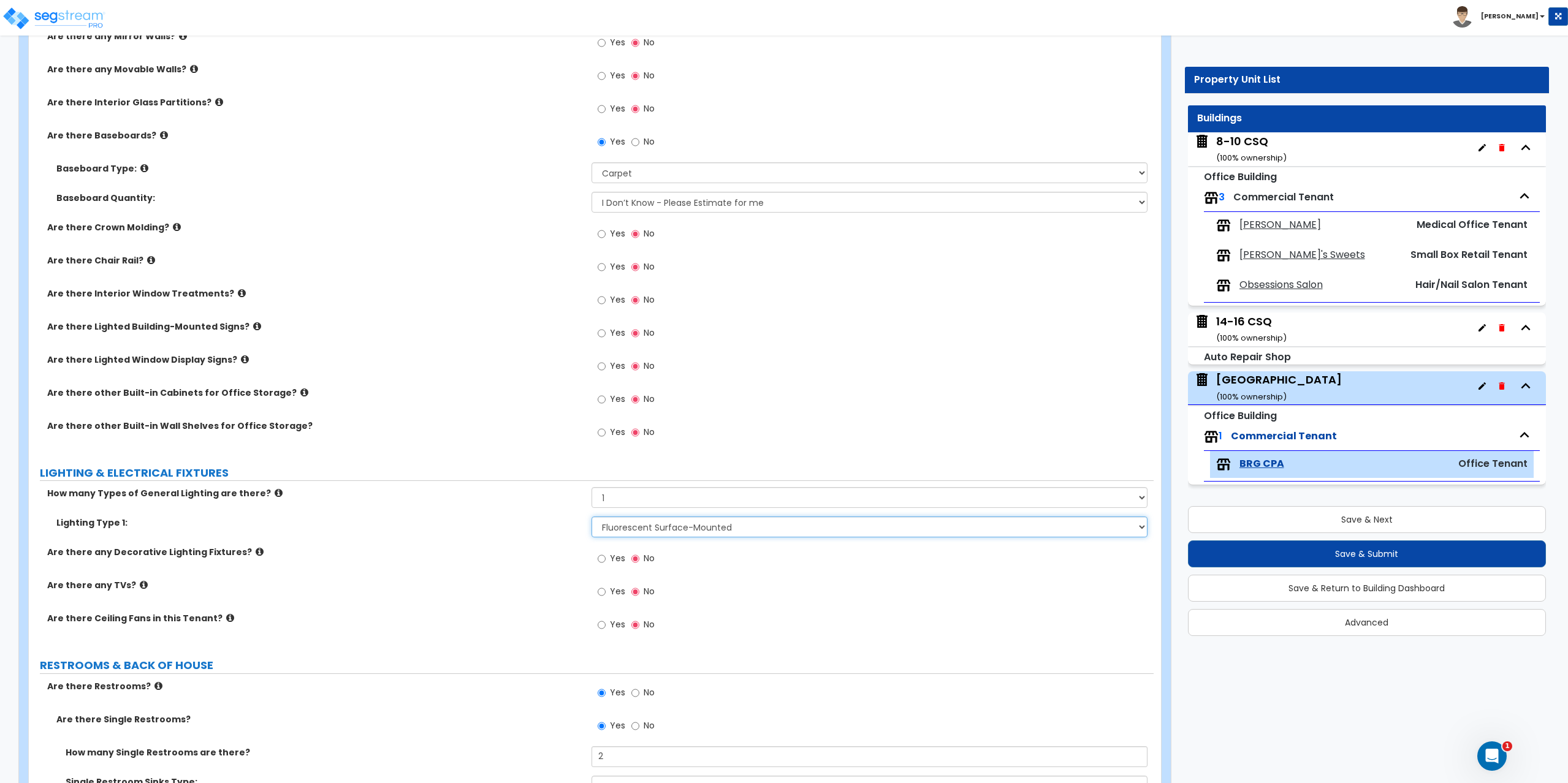
click at [624, 528] on select "Please Choose One LED Surface-Mounted LED Recessed Fluorescent Surface-Mounted …" at bounding box center [869, 527] width 556 height 21
click at [275, 492] on icon at bounding box center [279, 492] width 8 height 9
click at [649, 524] on select "Please Choose One LED Surface-Mounted LED Recessed Fluorescent Surface-Mounted …" at bounding box center [869, 527] width 556 height 21
click at [591, 516] on select "Please Choose One LED Surface-Mounted LED Recessed Fluorescent Surface-Mounted …" at bounding box center [869, 527] width 556 height 21
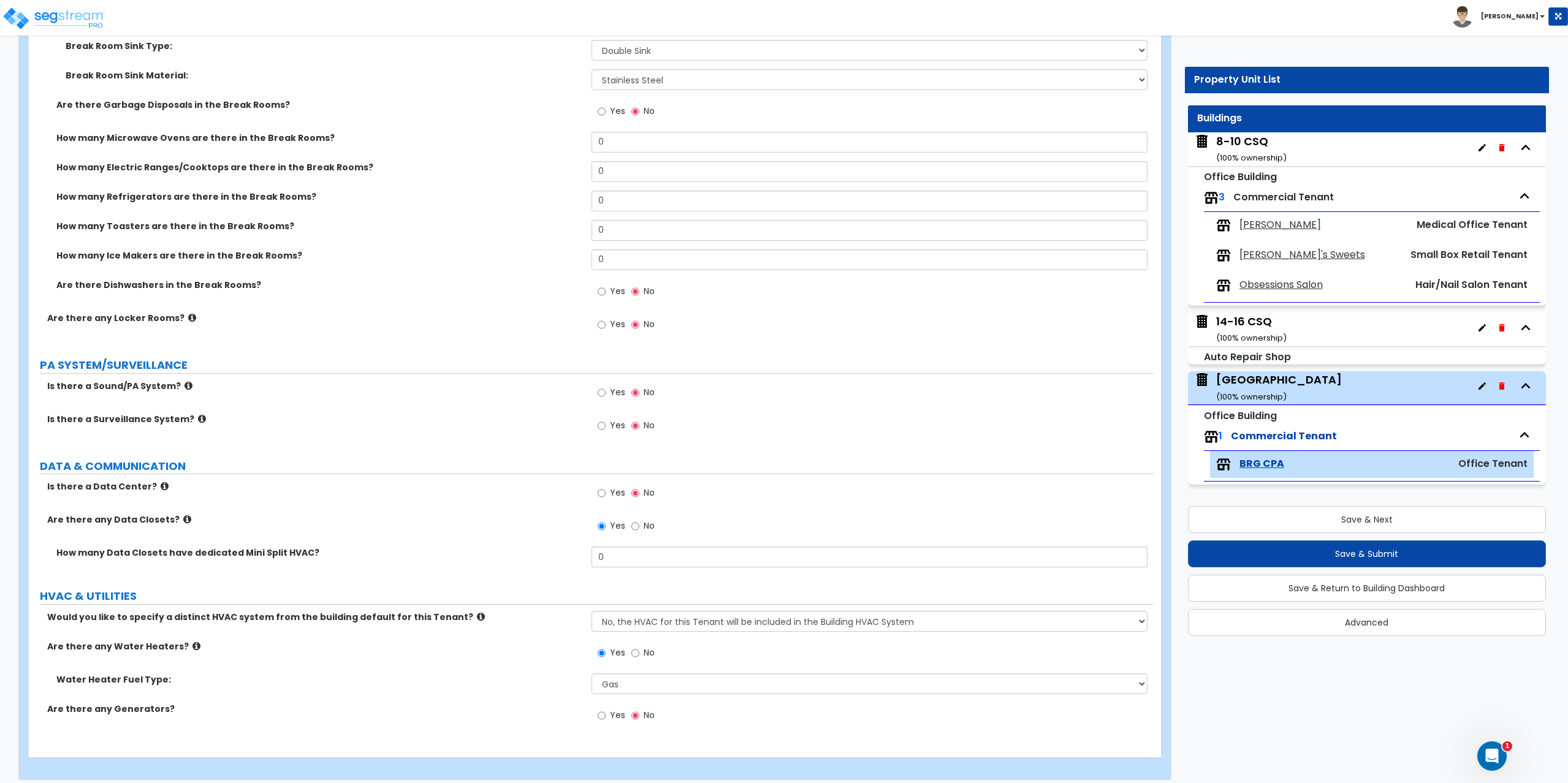
scroll to position [2463, 0]
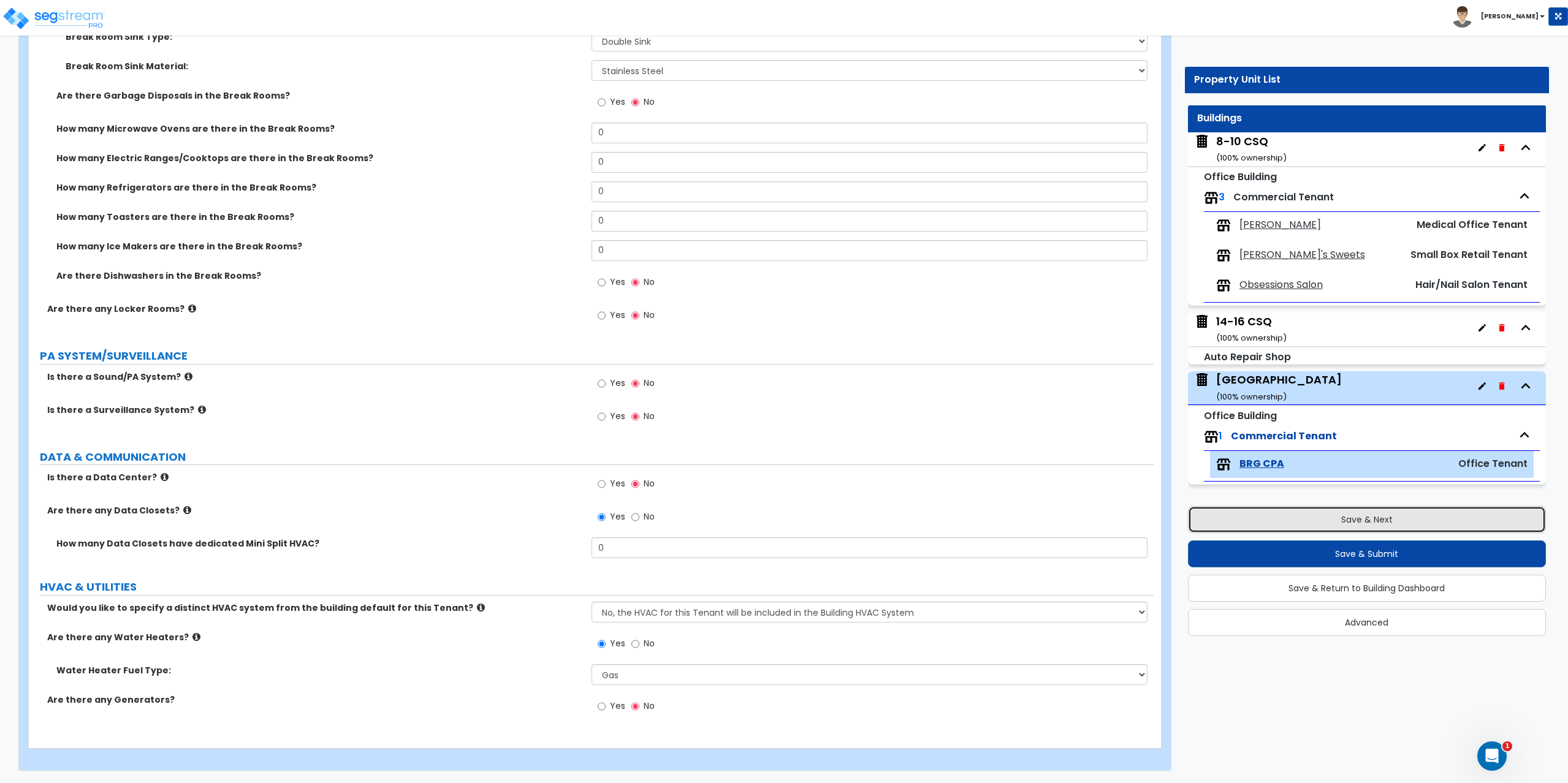
click at [1372, 507] on button "Save & Next" at bounding box center [1367, 519] width 358 height 27
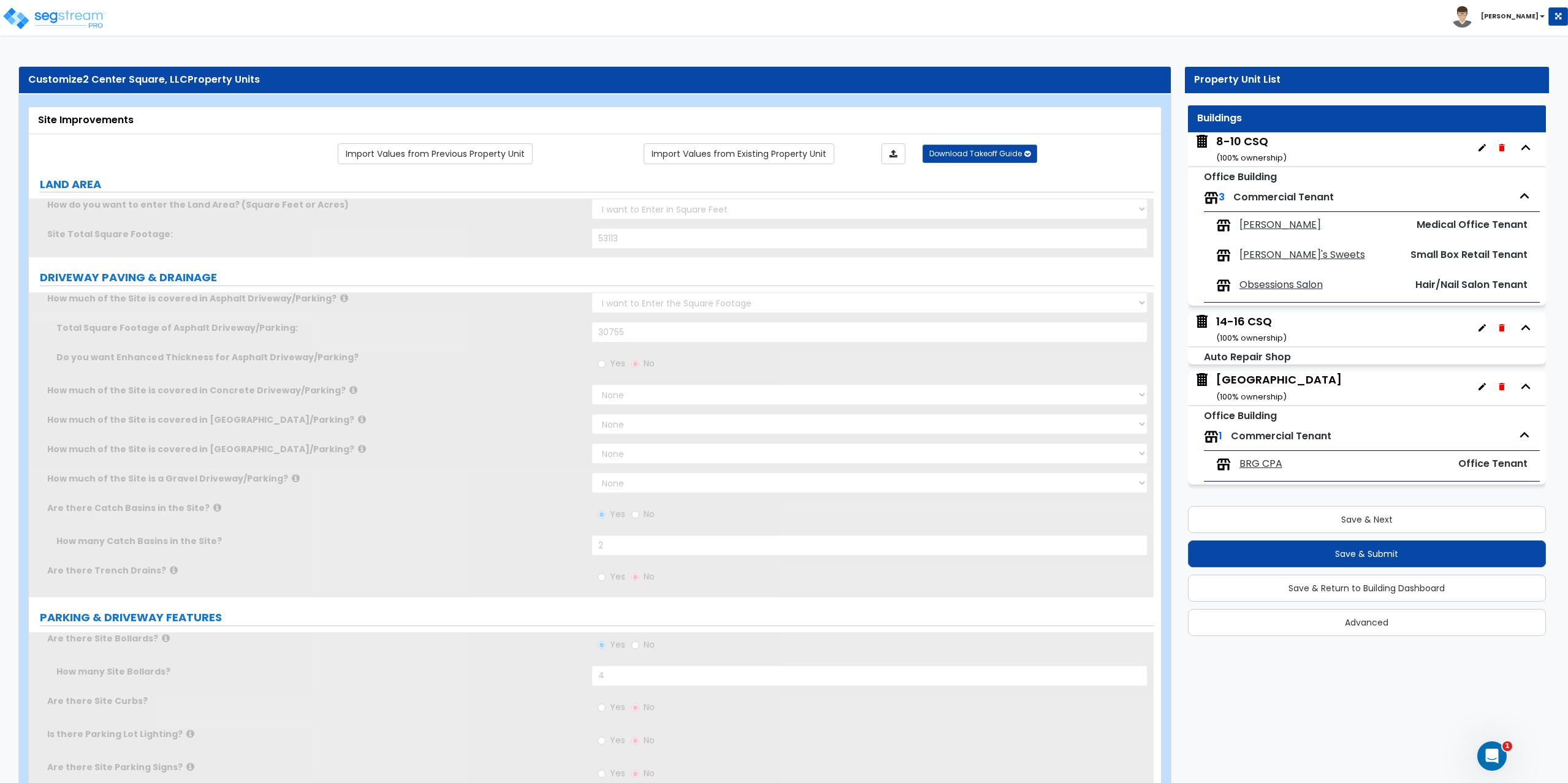
scroll to position [0, 0]
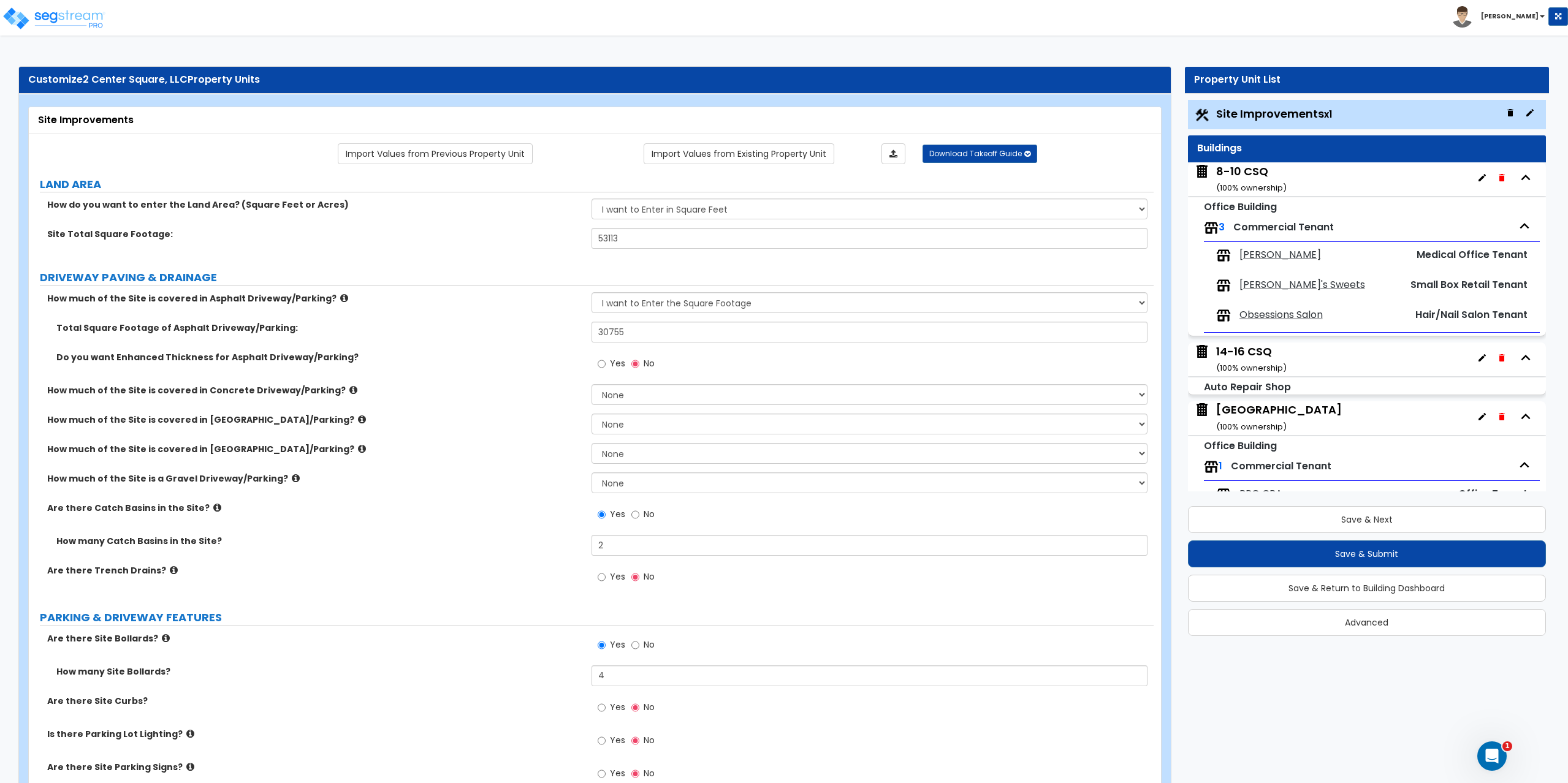
click at [1270, 115] on span "Site Improvements x1" at bounding box center [1274, 113] width 116 height 15
click at [1264, 114] on span "Site Improvements x1" at bounding box center [1274, 113] width 116 height 15
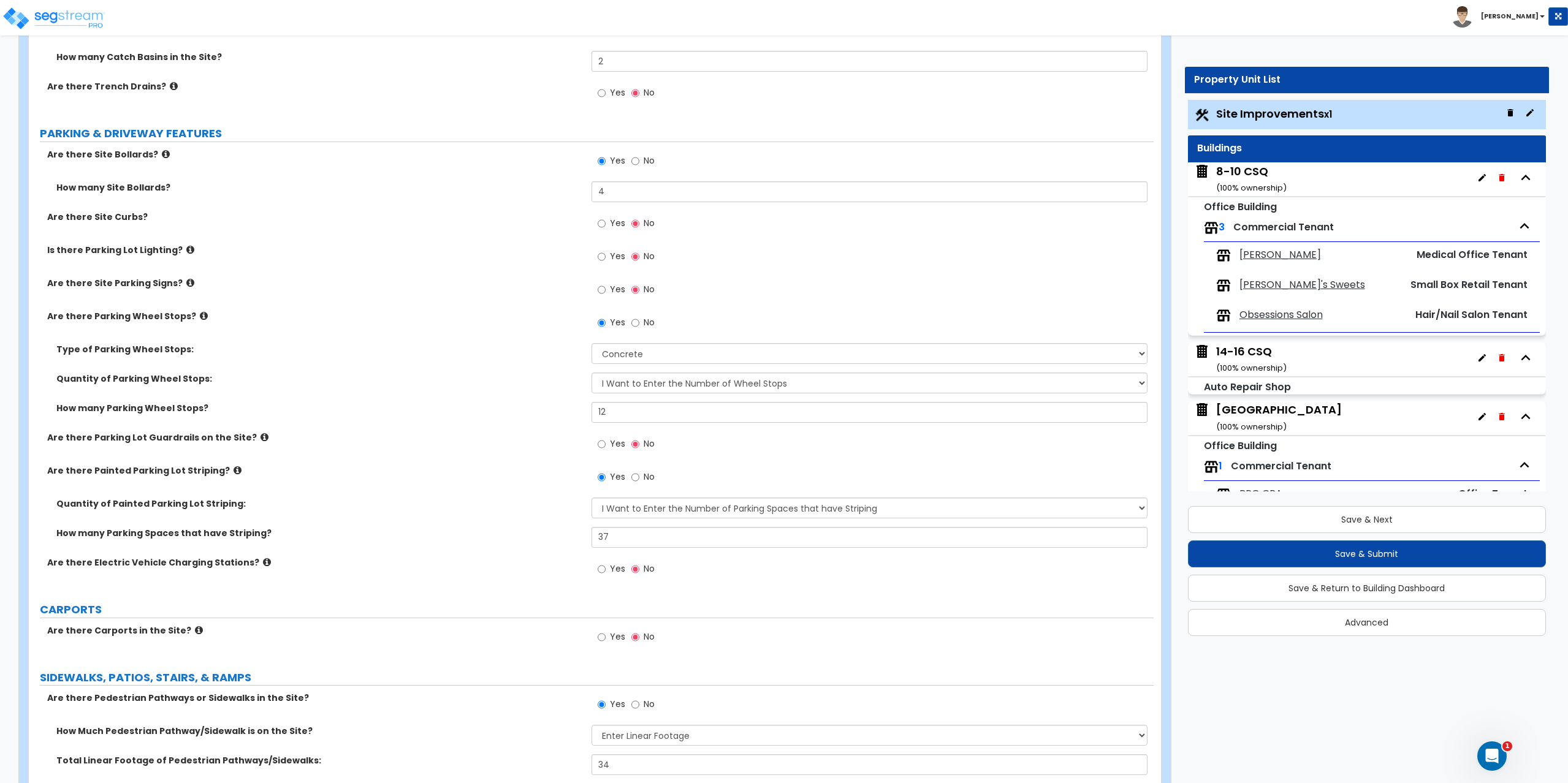
scroll to position [490, 0]
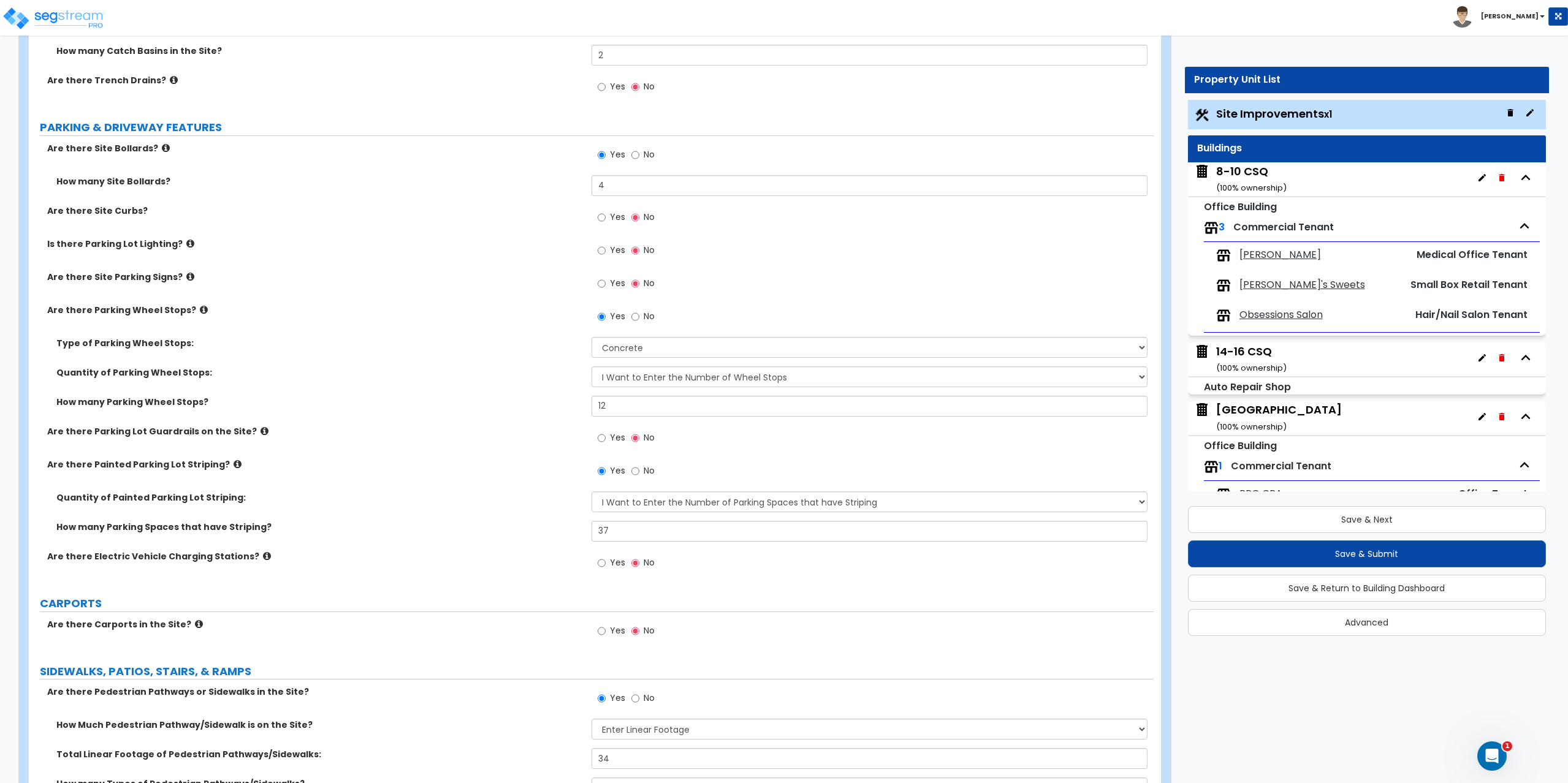
click at [186, 276] on icon at bounding box center [191, 276] width 8 height 9
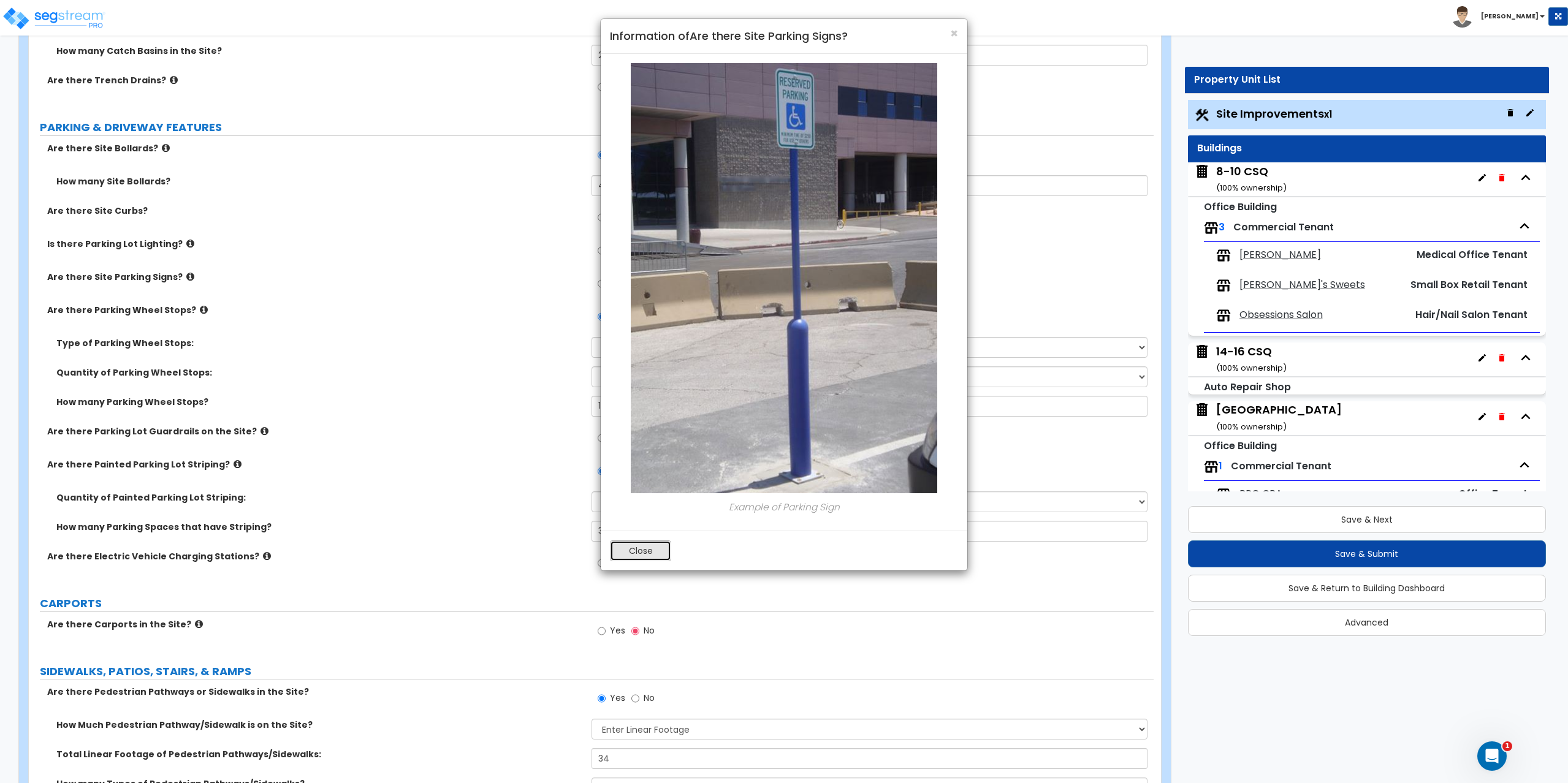
click at [668, 554] on button "Close" at bounding box center [640, 551] width 62 height 21
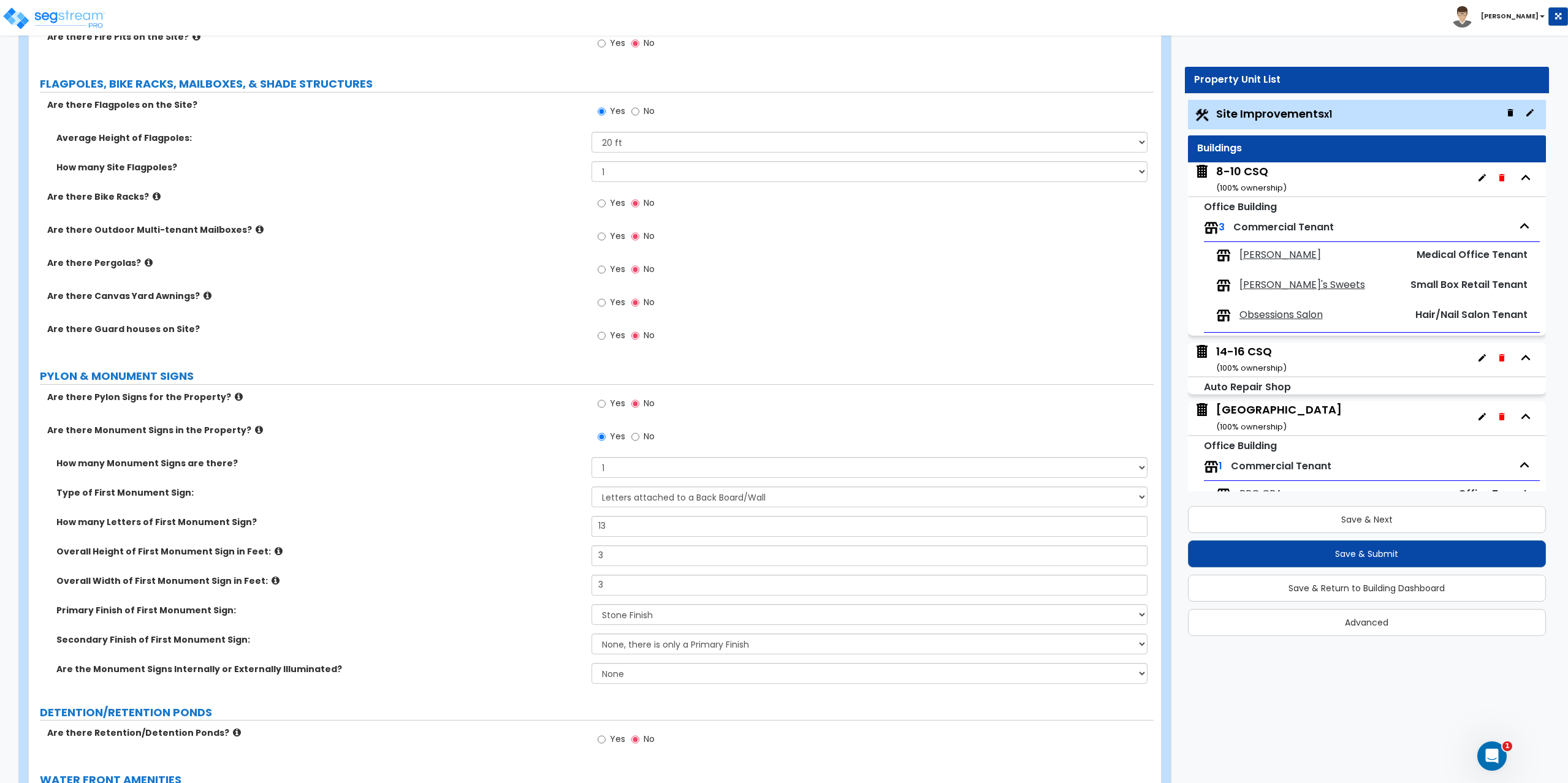
scroll to position [2145, 0]
click at [601, 402] on input "Yes" at bounding box center [602, 402] width 8 height 14
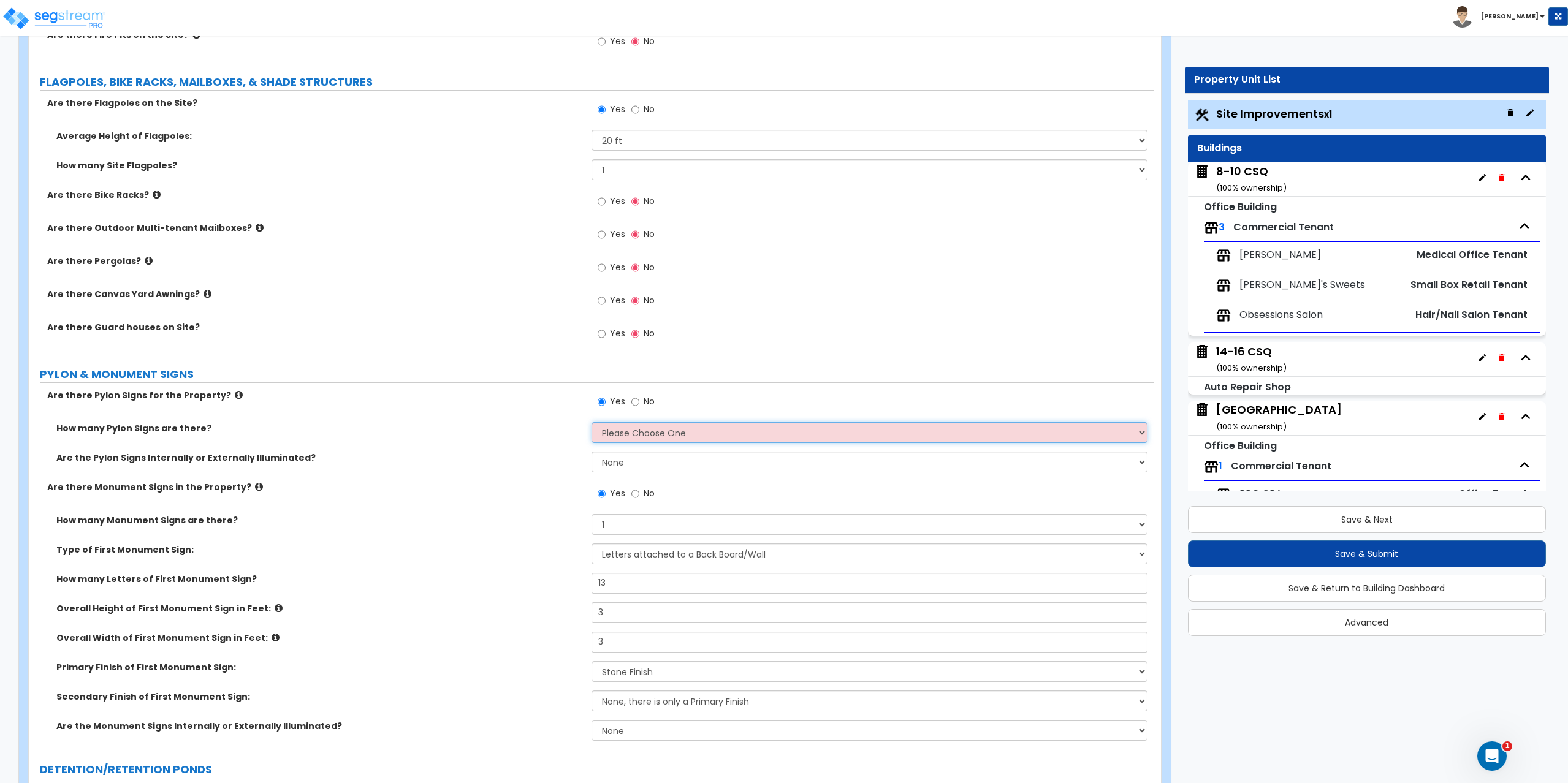
click at [619, 430] on select "Please Choose One 1 2 3" at bounding box center [869, 433] width 556 height 21
click at [591, 422] on select "Please Choose One 1 2 3" at bounding box center [869, 433] width 556 height 21
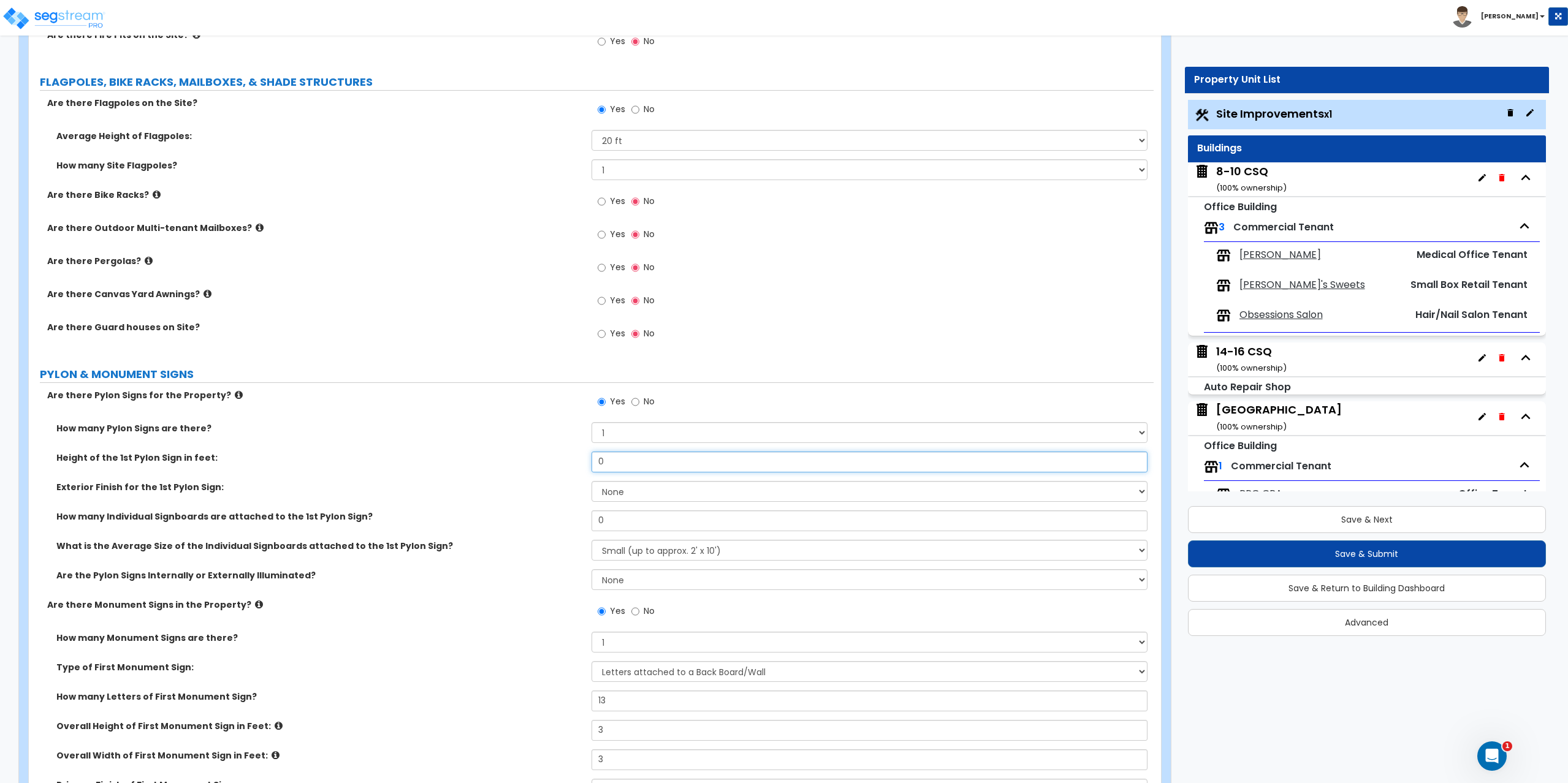
click at [627, 456] on input "0" at bounding box center [869, 462] width 556 height 21
click at [632, 493] on select "None Paint Finish Brick Veneer Finish Stone Veneer Finish Metal Composite Finis…" at bounding box center [869, 491] width 556 height 21
click at [591, 481] on select "None Paint Finish Brick Veneer Finish Stone Veneer Finish Metal Composite Finis…" at bounding box center [869, 491] width 556 height 21
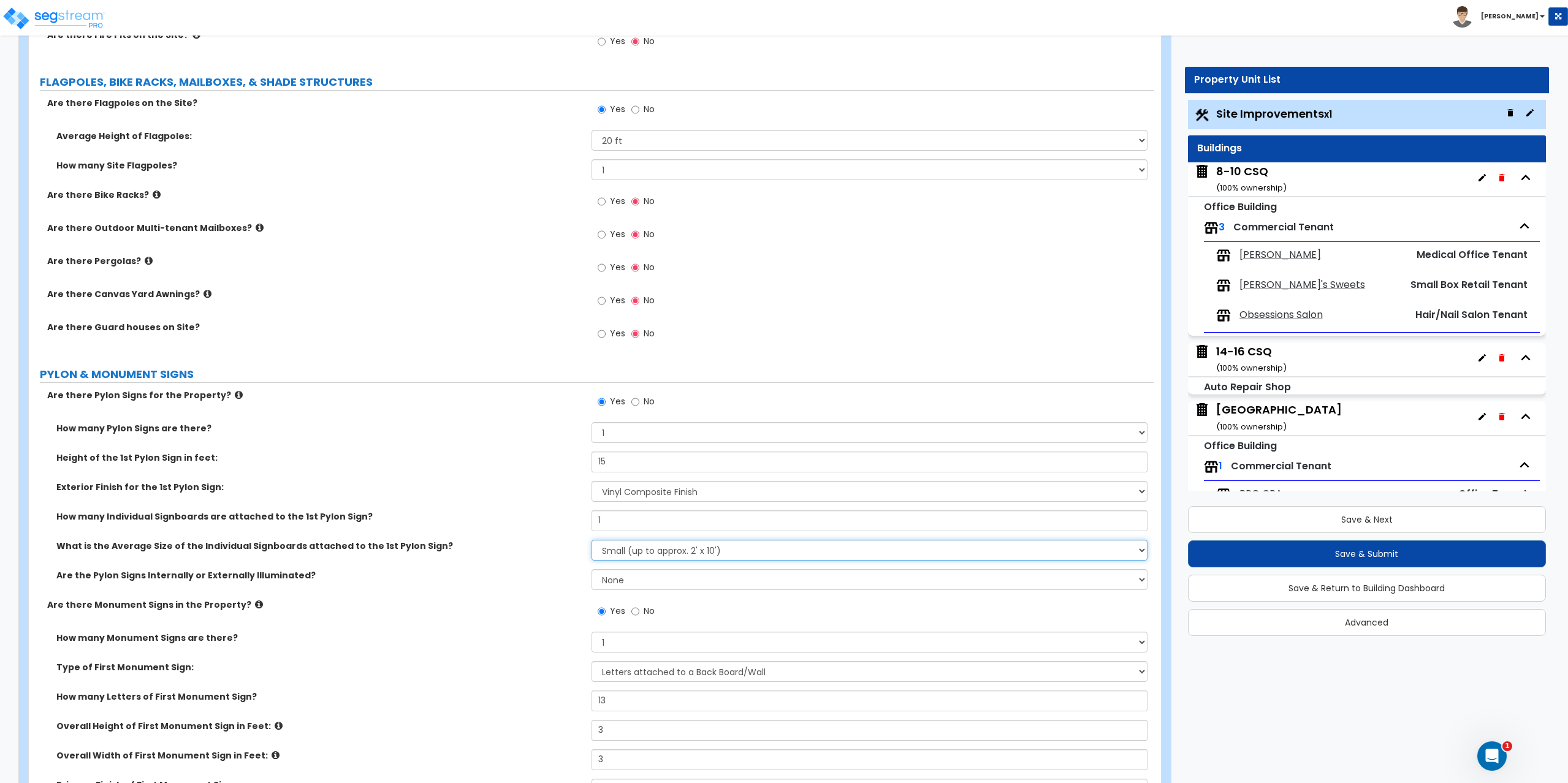
click at [644, 543] on select "Small (up to approx. 2' x 10') Medium (up to approx. 4' x 10') Large (up to app…" at bounding box center [869, 550] width 556 height 21
click at [591, 540] on select "Small (up to approx. 2' x 10') Medium (up to approx. 4' x 10') Large (up to app…" at bounding box center [869, 550] width 556 height 21
click at [641, 581] on select "None Internally Illuminated Externally Illuminated" at bounding box center [869, 580] width 556 height 21
click at [591, 569] on select "None Internally Illuminated Externally Illuminated" at bounding box center [869, 580] width 556 height 21
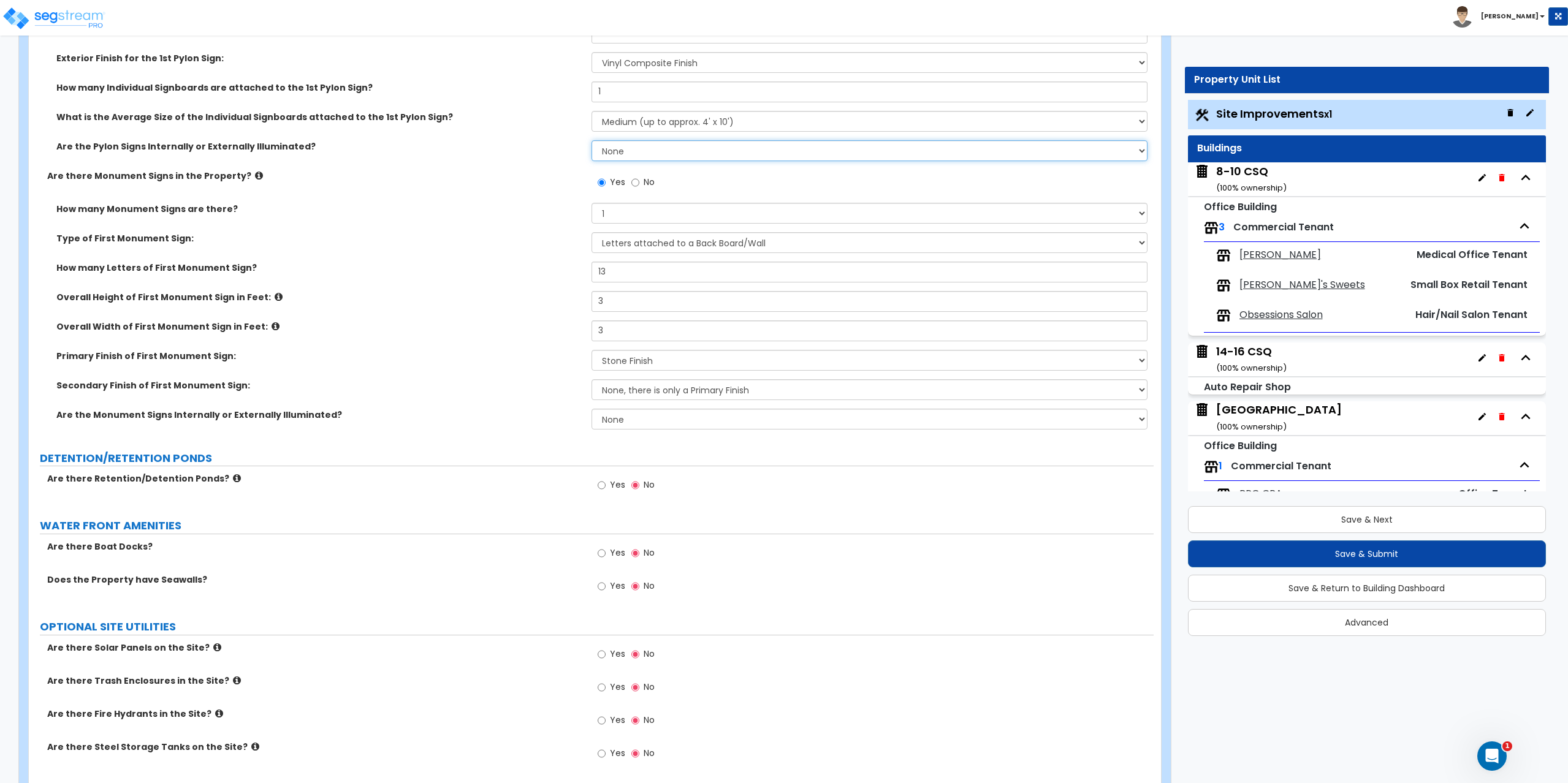
scroll to position [2621, 0]
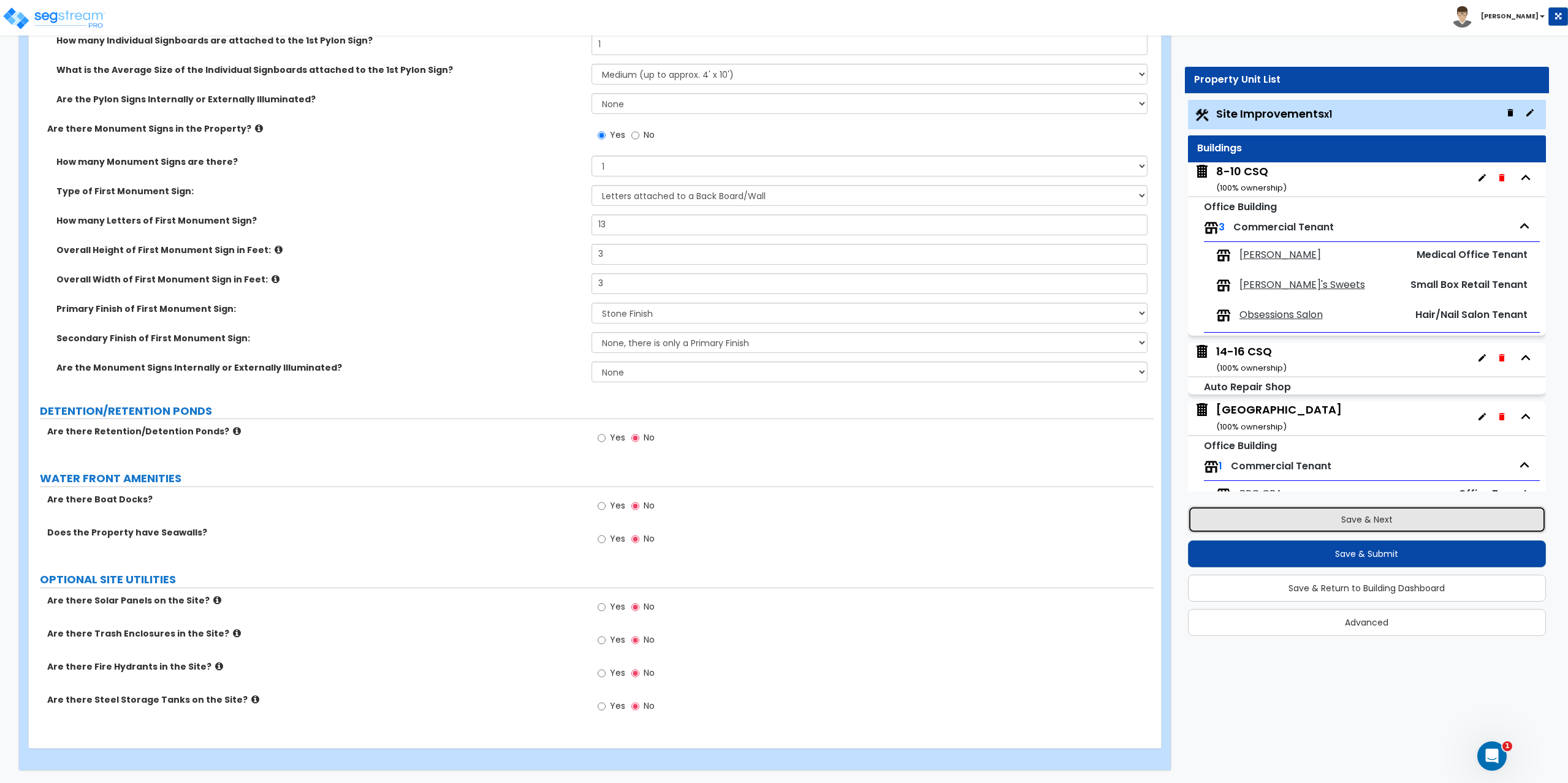
click at [1390, 524] on button "Save & Next" at bounding box center [1367, 519] width 358 height 27
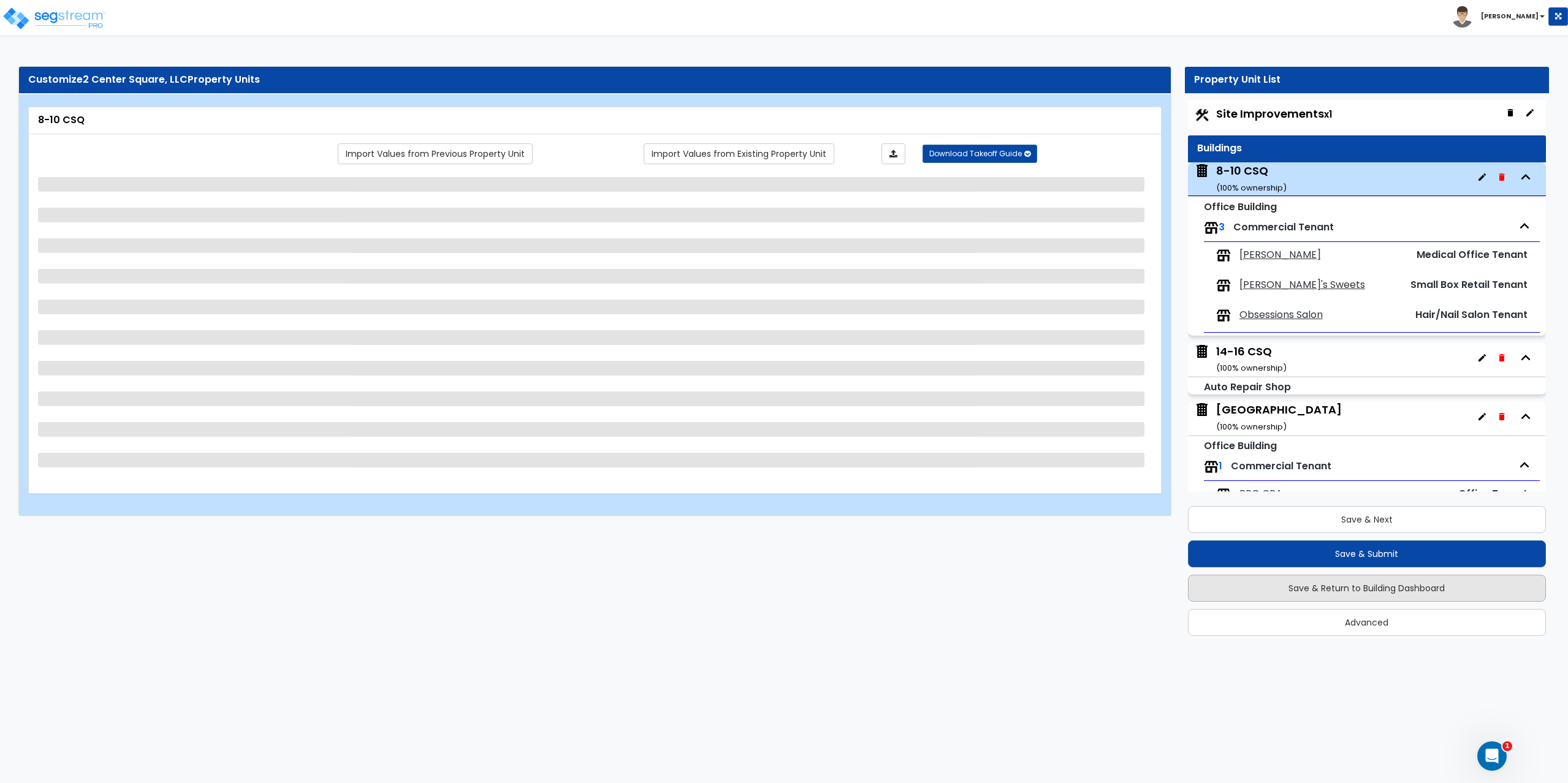
scroll to position [30, 0]
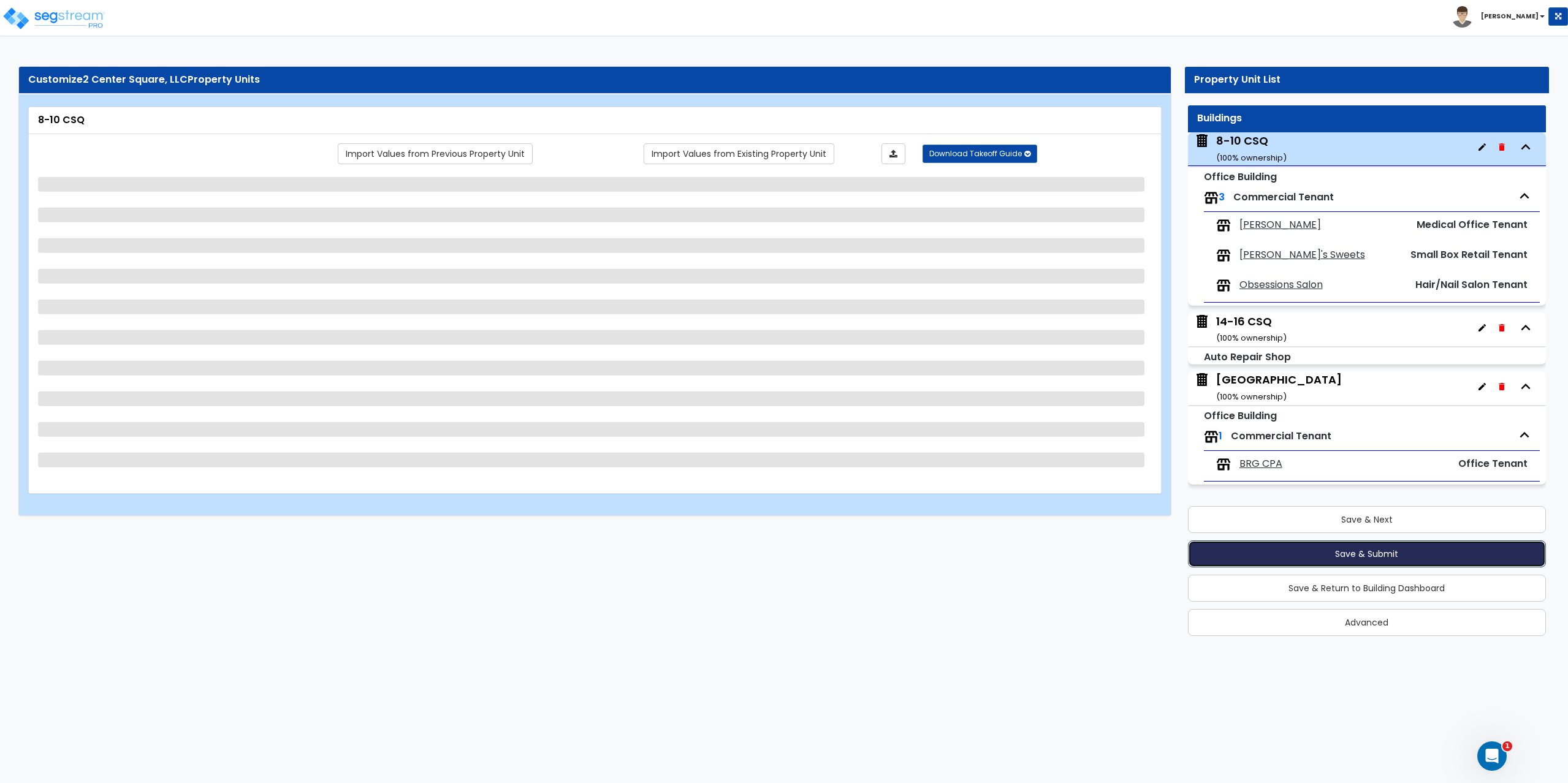
click at [1382, 558] on button "Save & Submit" at bounding box center [1367, 554] width 358 height 27
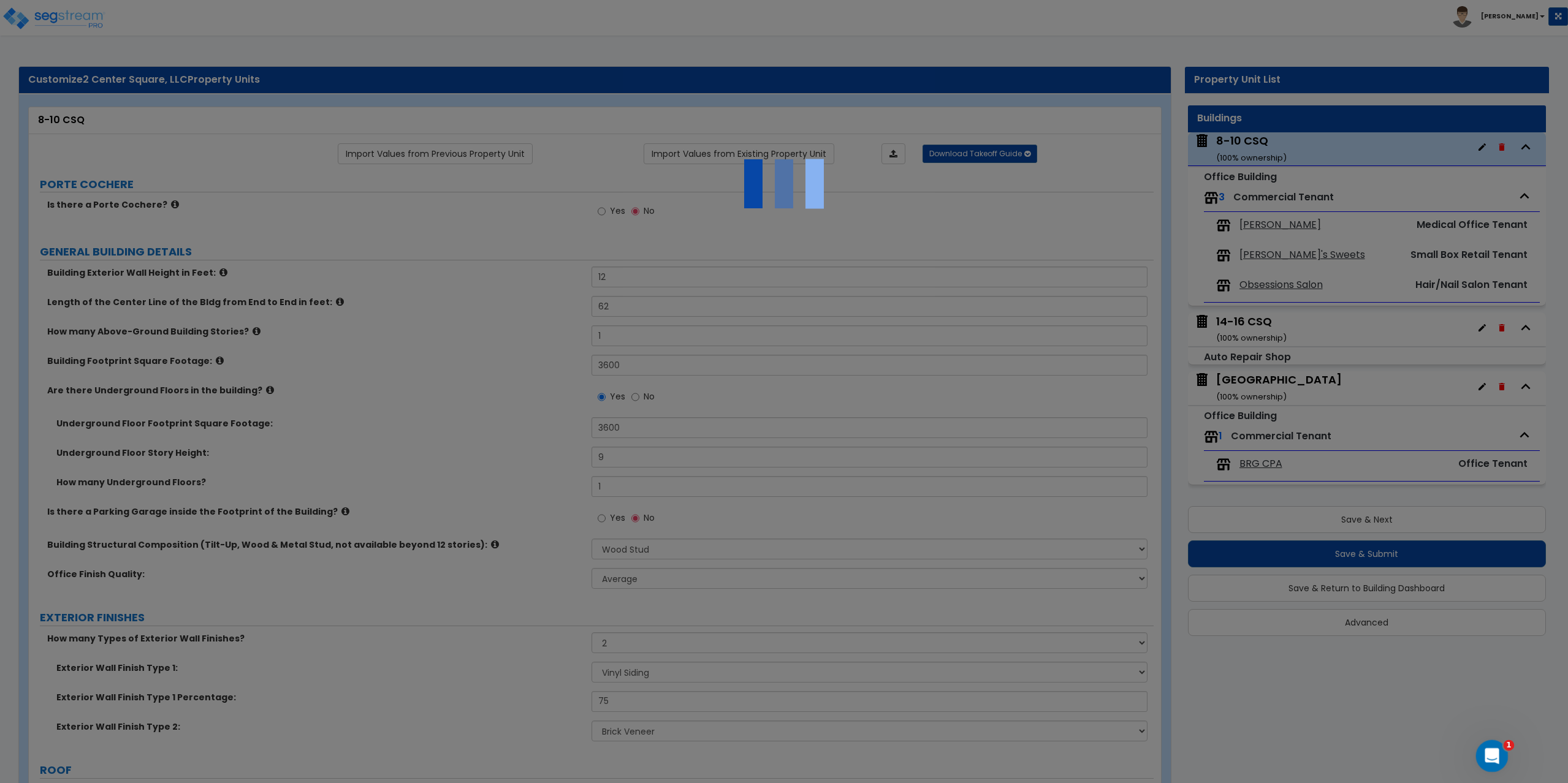
click at [1485, 759] on icon "Open Intercom Messenger" at bounding box center [1489, 754] width 20 height 20
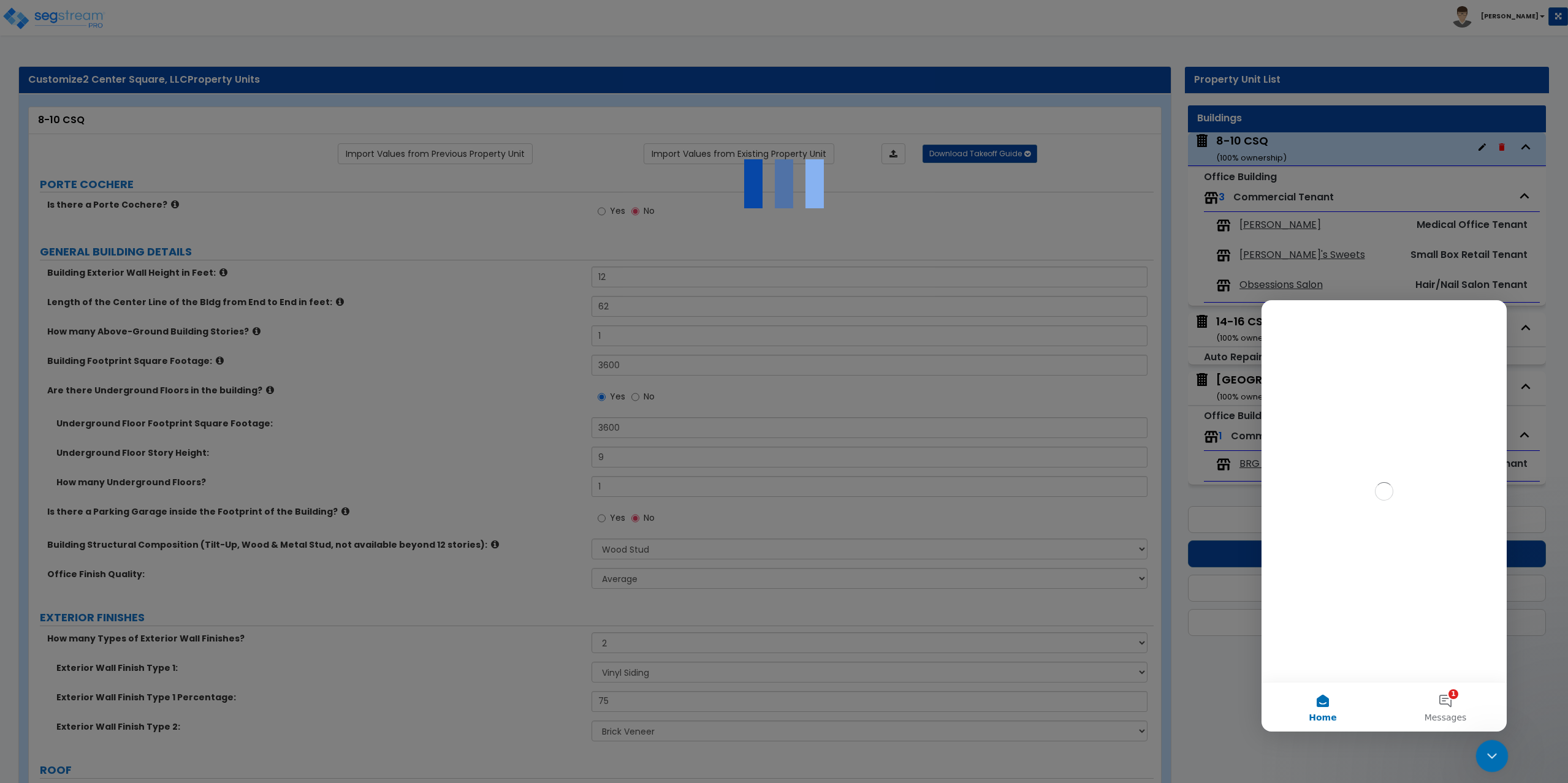
scroll to position [0, 0]
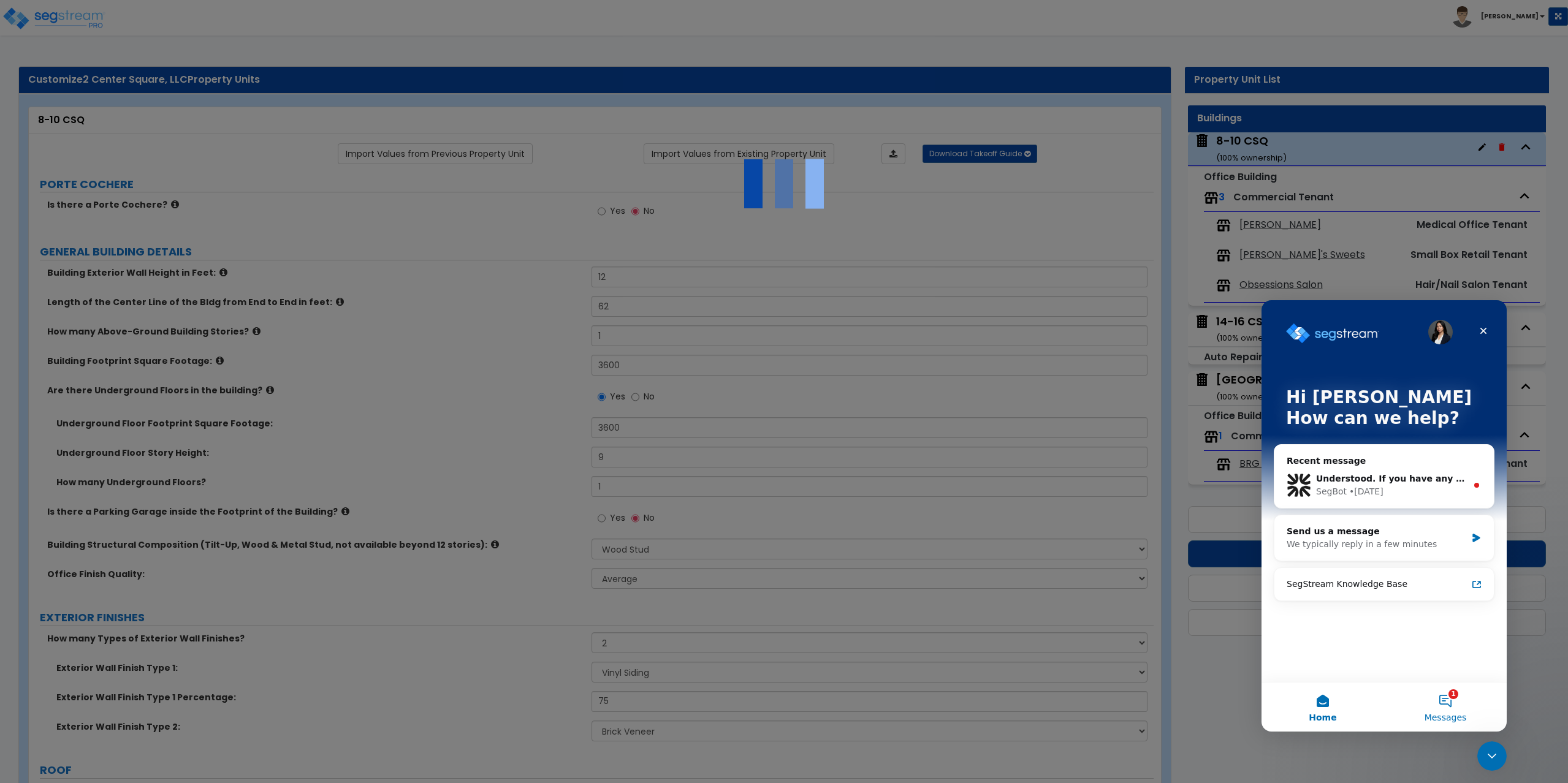
click at [1450, 709] on button "1 Messages" at bounding box center [1445, 707] width 122 height 49
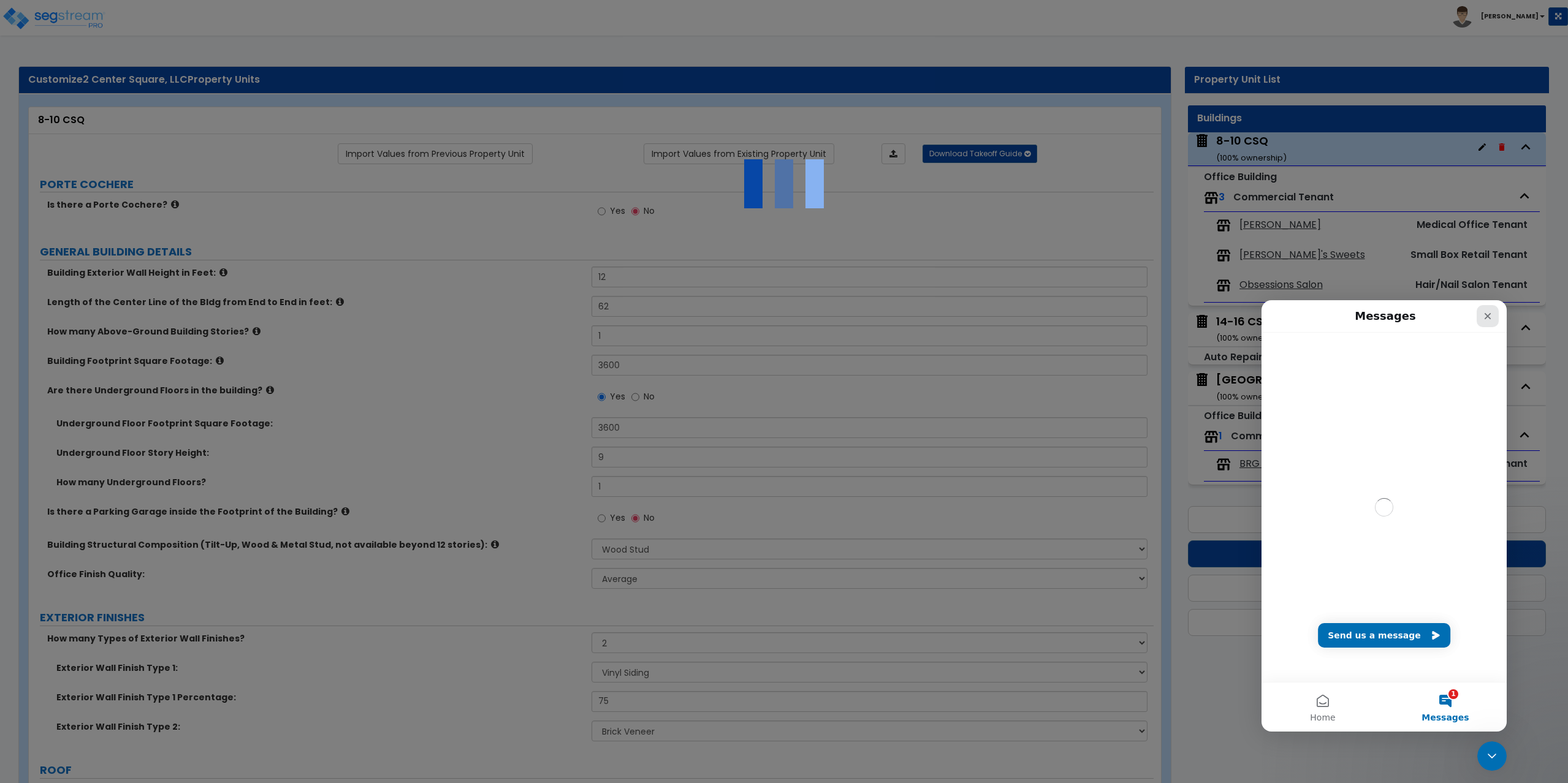
click at [1488, 310] on div "Close" at bounding box center [1487, 315] width 22 height 22
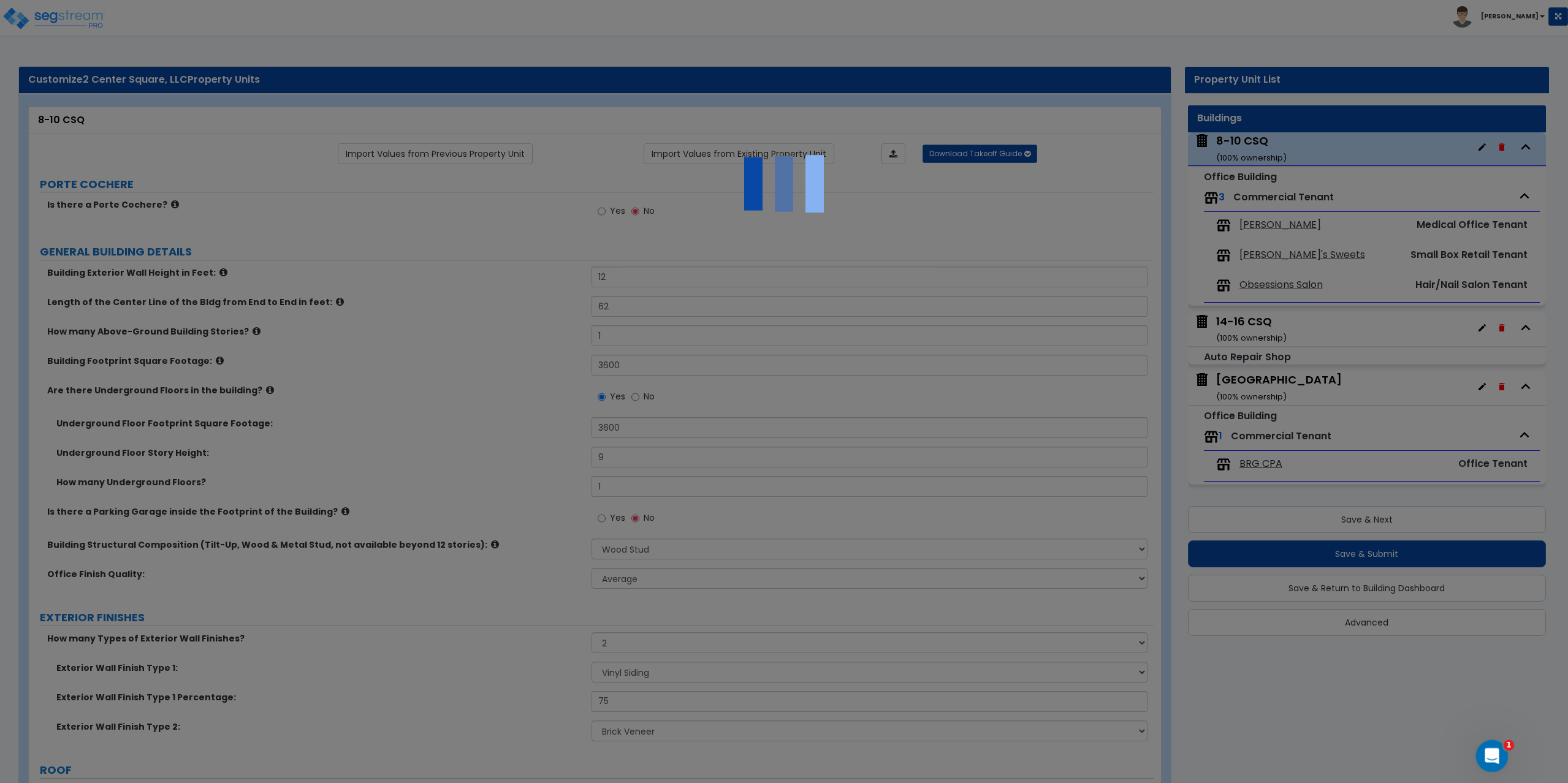
click at [1507, 748] on span "1" at bounding box center [1509, 746] width 11 height 11
click at [1492, 767] on div "Open Intercom Messenger" at bounding box center [1490, 755] width 41 height 41
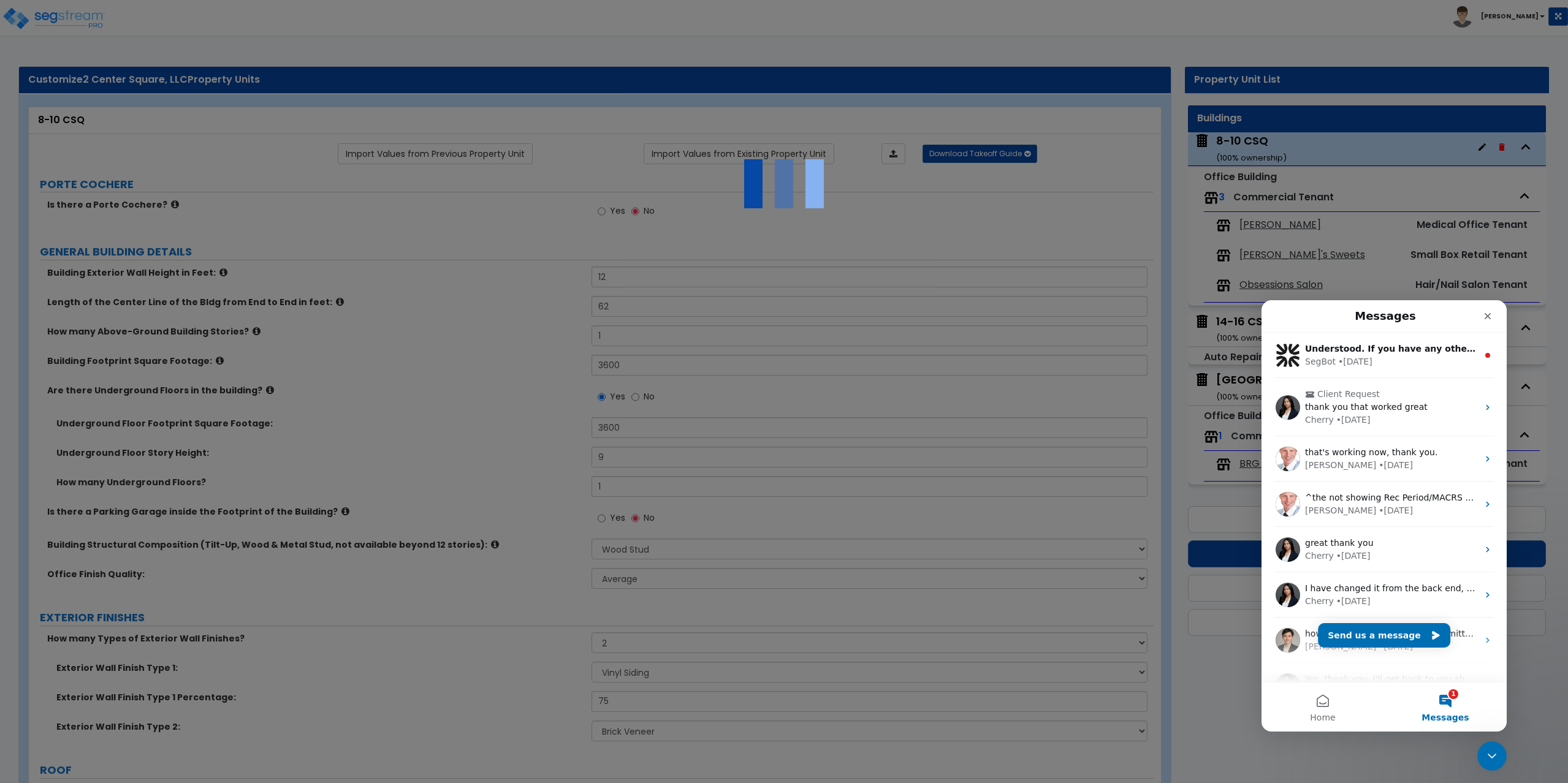
click at [1450, 700] on button "1 Messages" at bounding box center [1445, 707] width 122 height 49
click at [1385, 348] on span "Understood. If you have any other questions or need assistance later, feel free…" at bounding box center [1528, 349] width 448 height 10
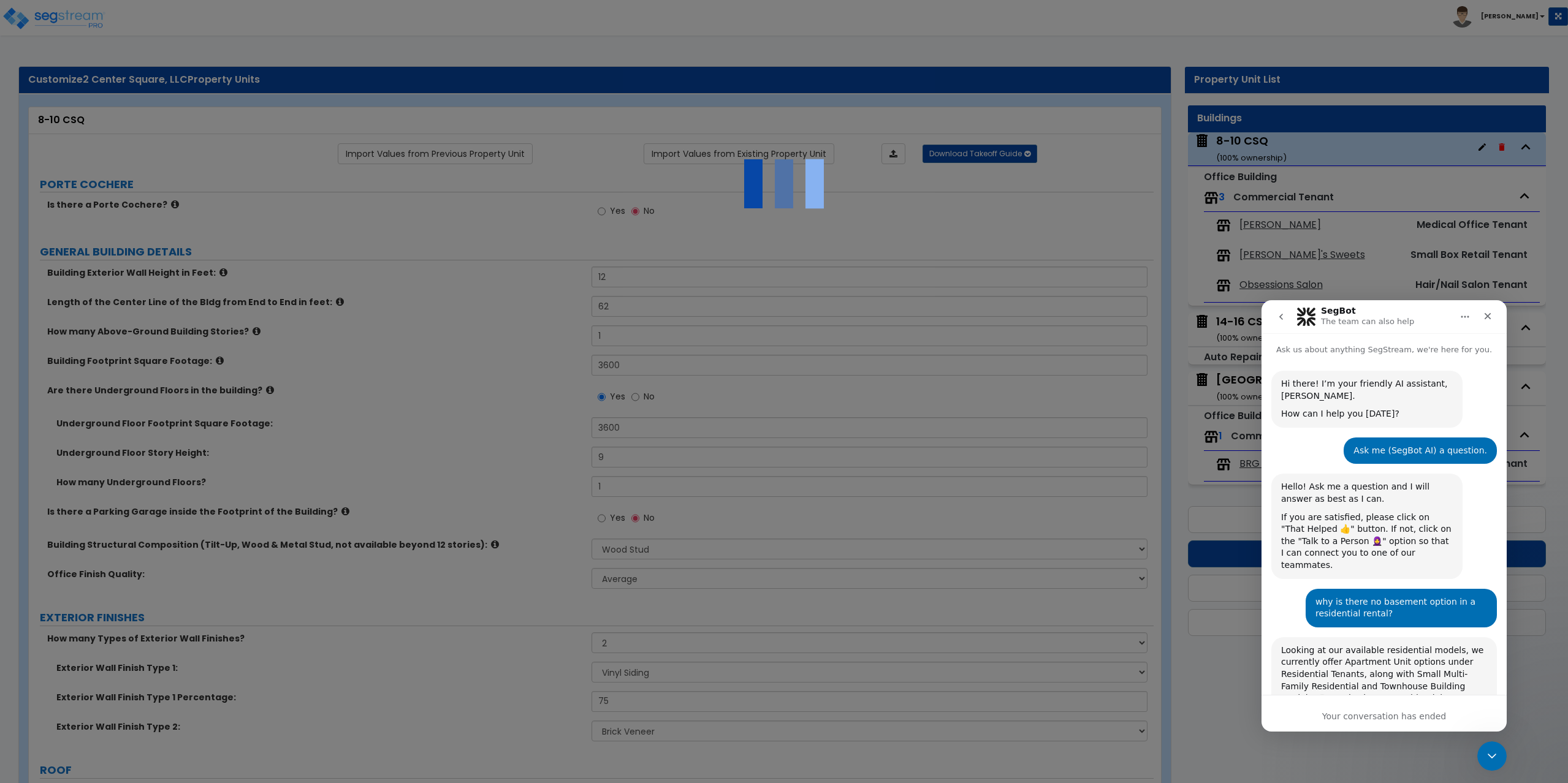
scroll to position [36, 0]
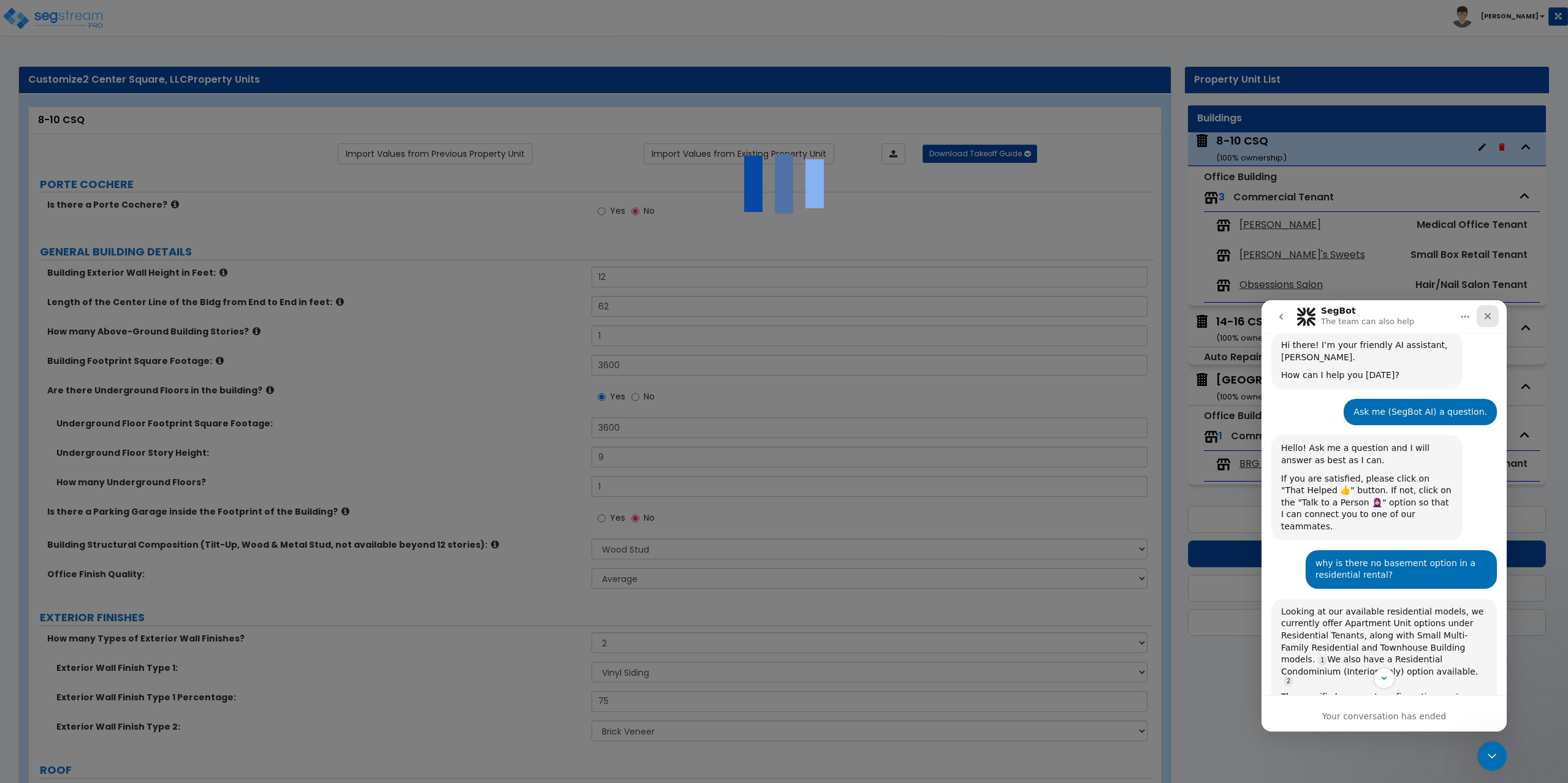
click at [1488, 319] on icon "Close" at bounding box center [1487, 316] width 10 height 10
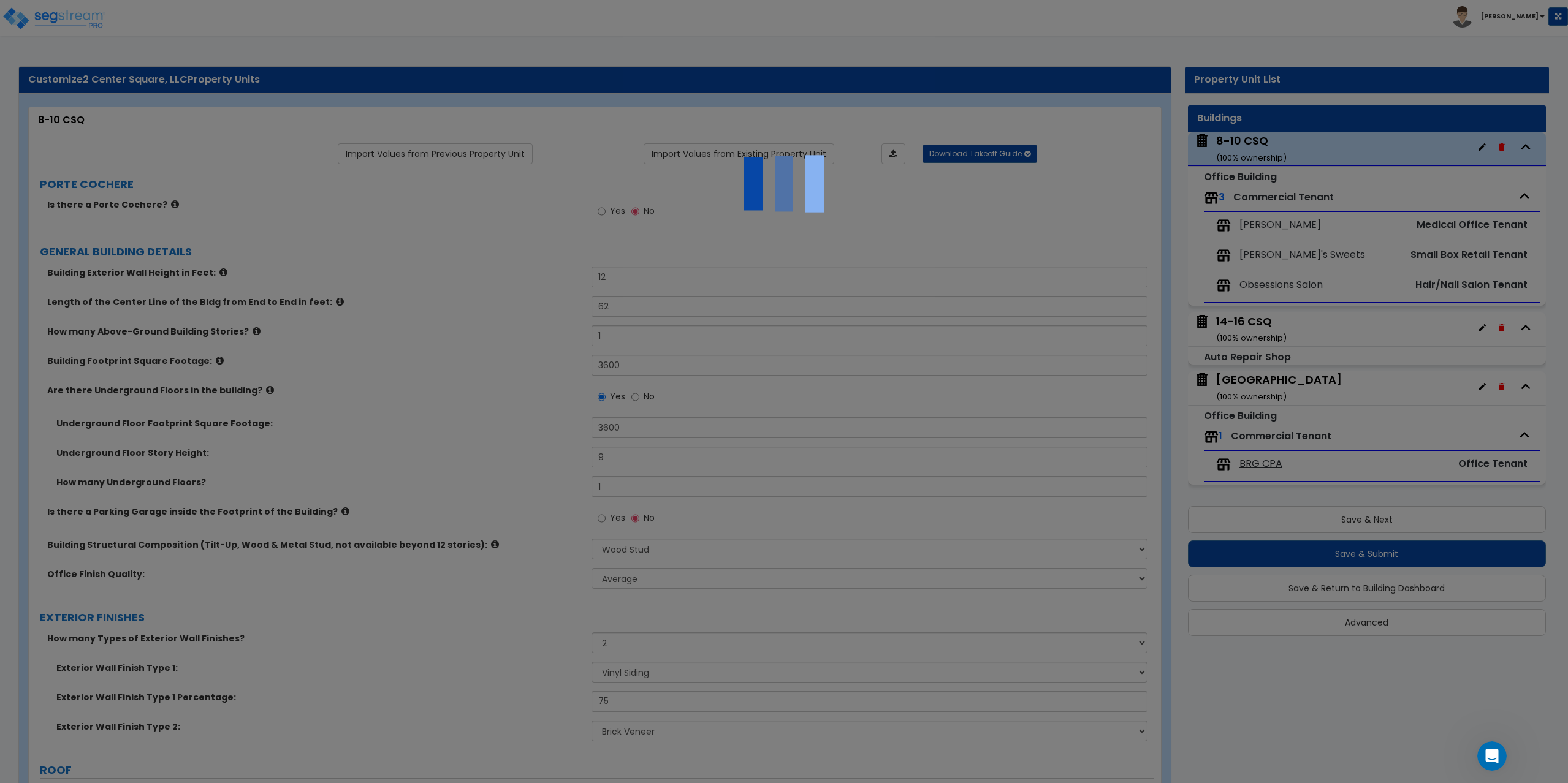
click at [511, 318] on div at bounding box center [784, 392] width 1568 height 783
click at [1365, 661] on div at bounding box center [784, 392] width 1568 height 783
click at [51, 23] on div at bounding box center [784, 392] width 1568 height 783
click at [315, 186] on div at bounding box center [784, 392] width 1568 height 783
click at [871, 343] on div at bounding box center [784, 392] width 1568 height 783
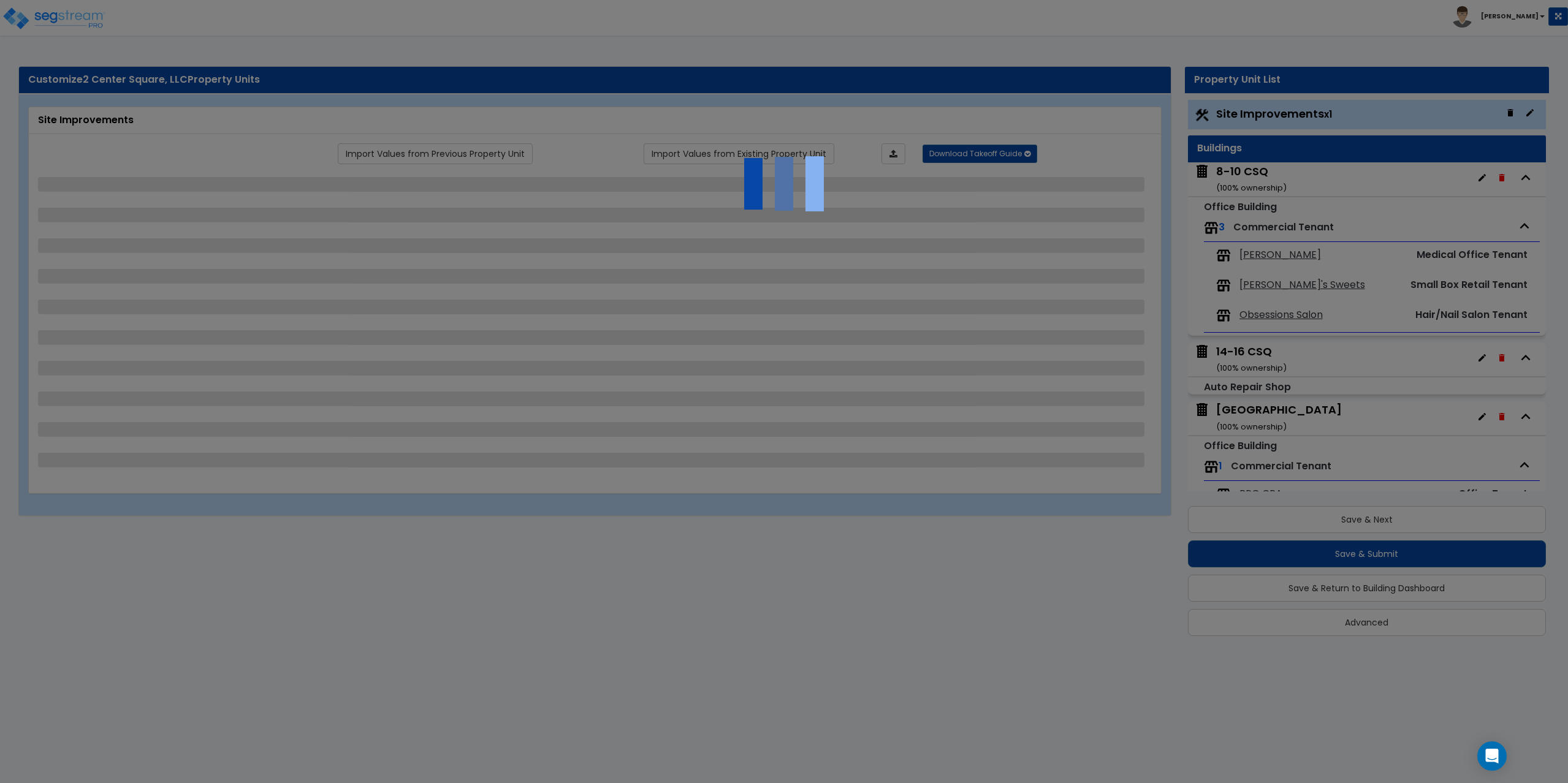
click at [260, 28] on div at bounding box center [784, 392] width 1568 height 783
drag, startPoint x: 24, startPoint y: 16, endPoint x: 86, endPoint y: 2, distance: 63.6
click at [24, 16] on div at bounding box center [784, 392] width 1568 height 783
select select "2"
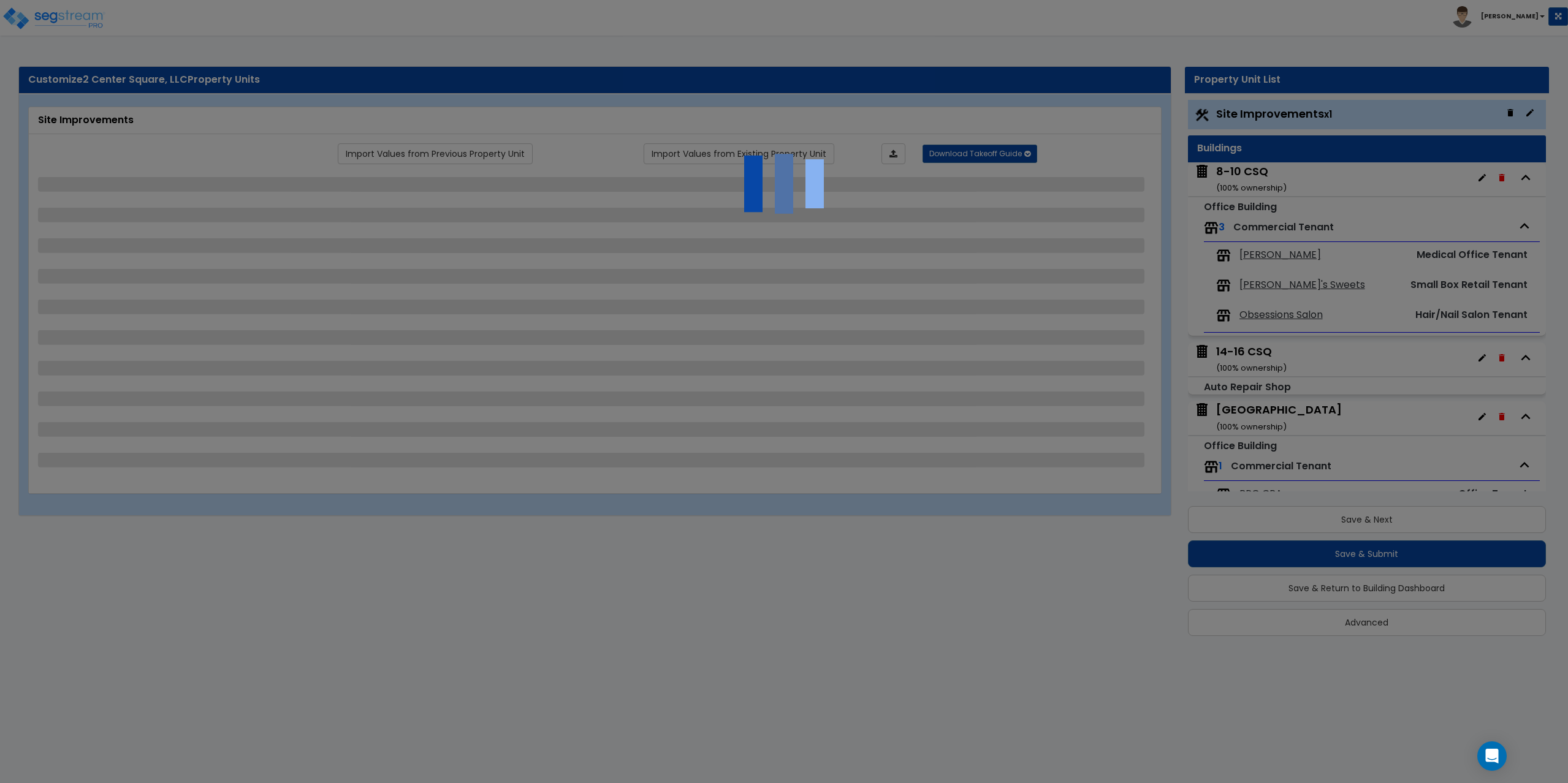
select select "1"
select select "2"
select select "1"
select select "3"
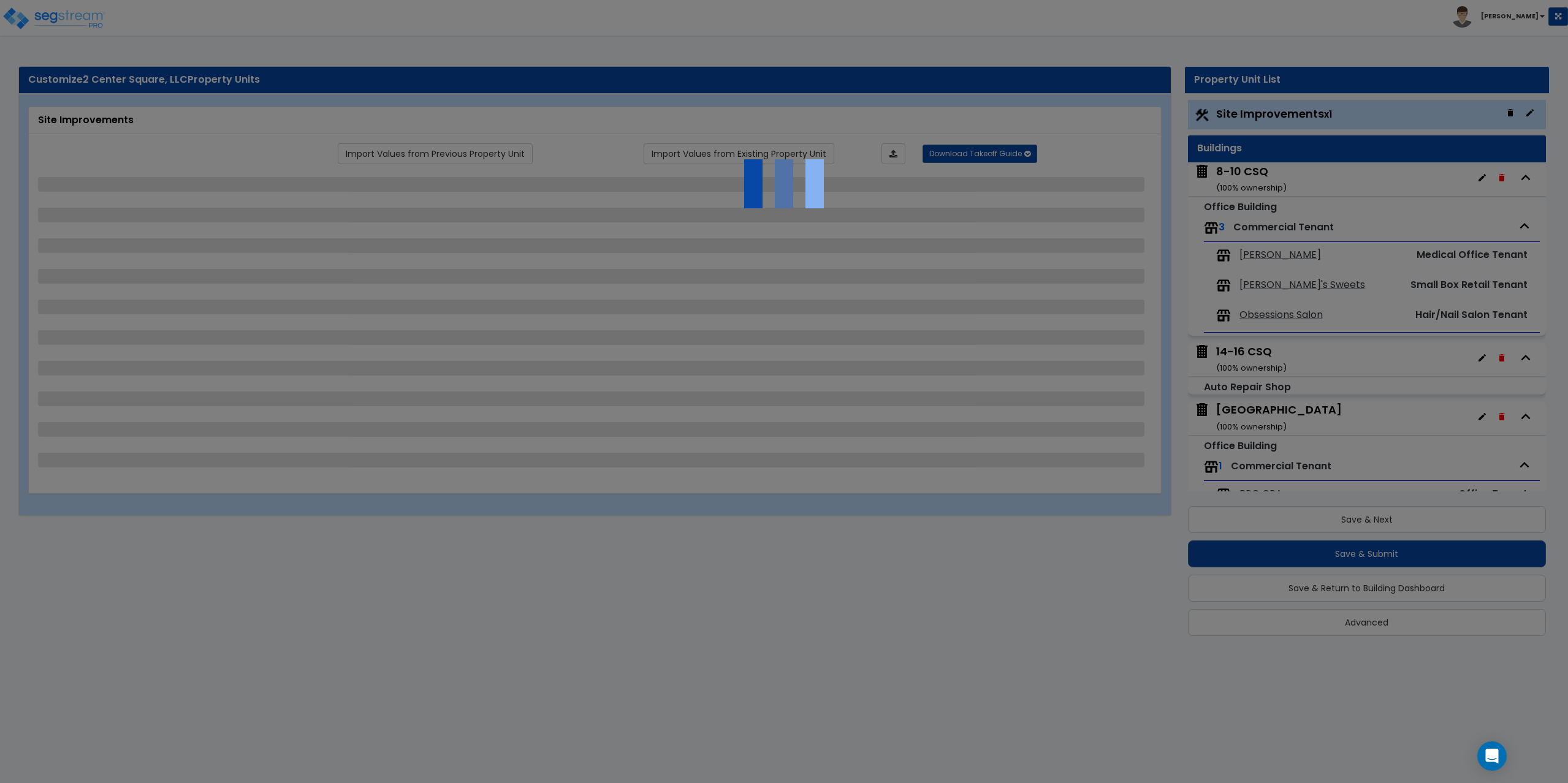
select select "2"
select select "1"
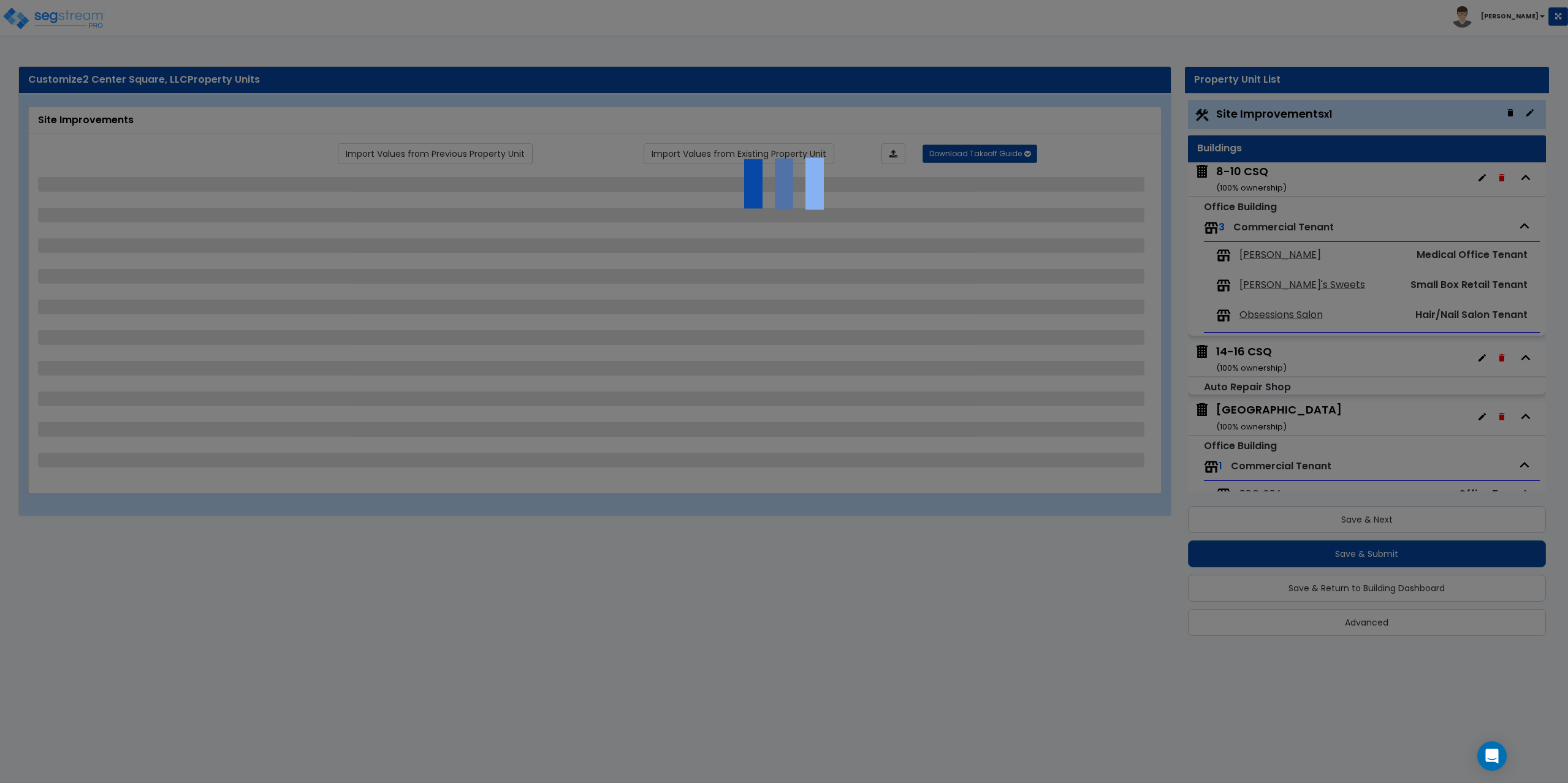
select select "5"
select select "1"
select select "3"
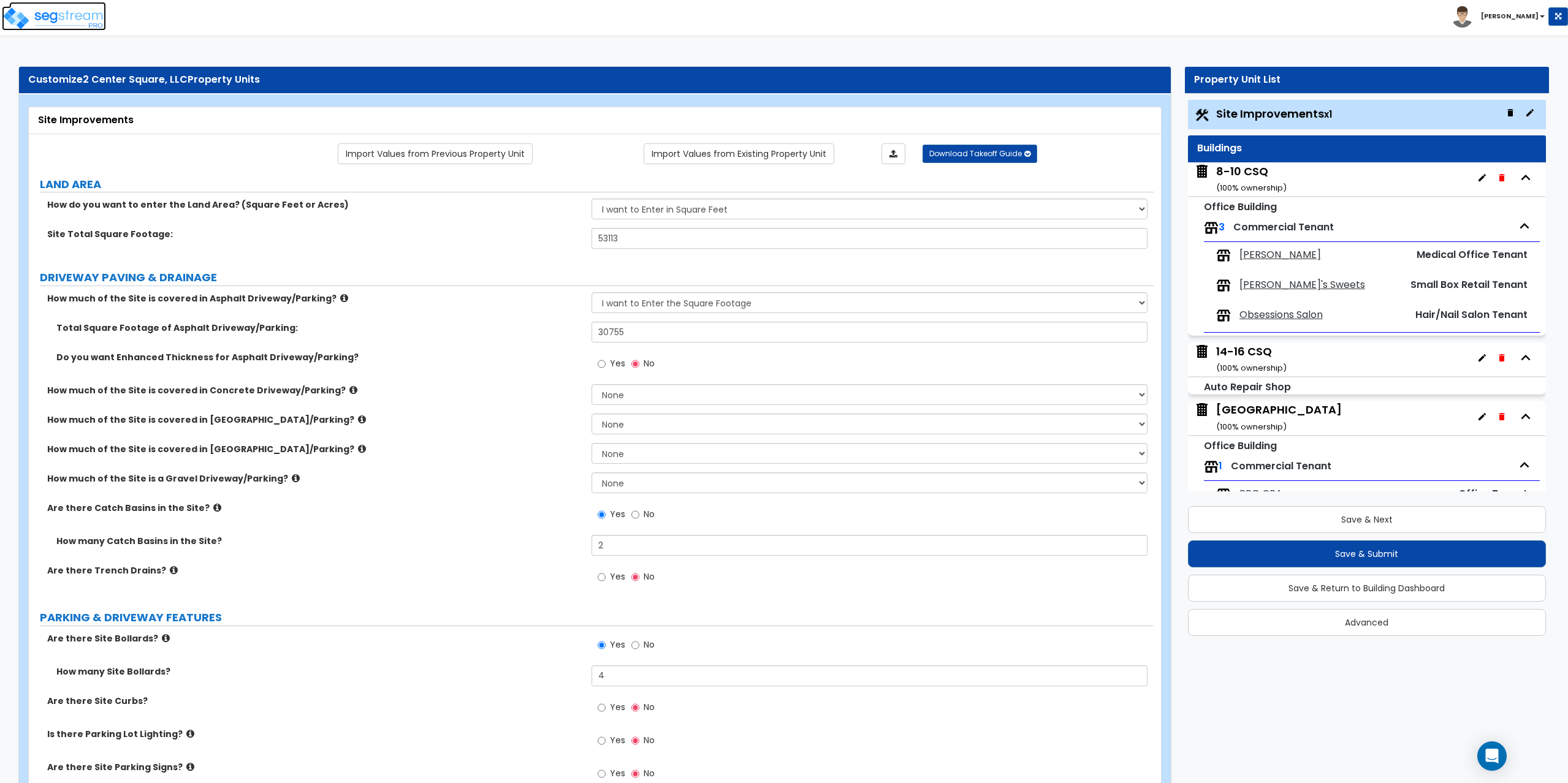
click at [93, 26] on img at bounding box center [54, 19] width 105 height 24
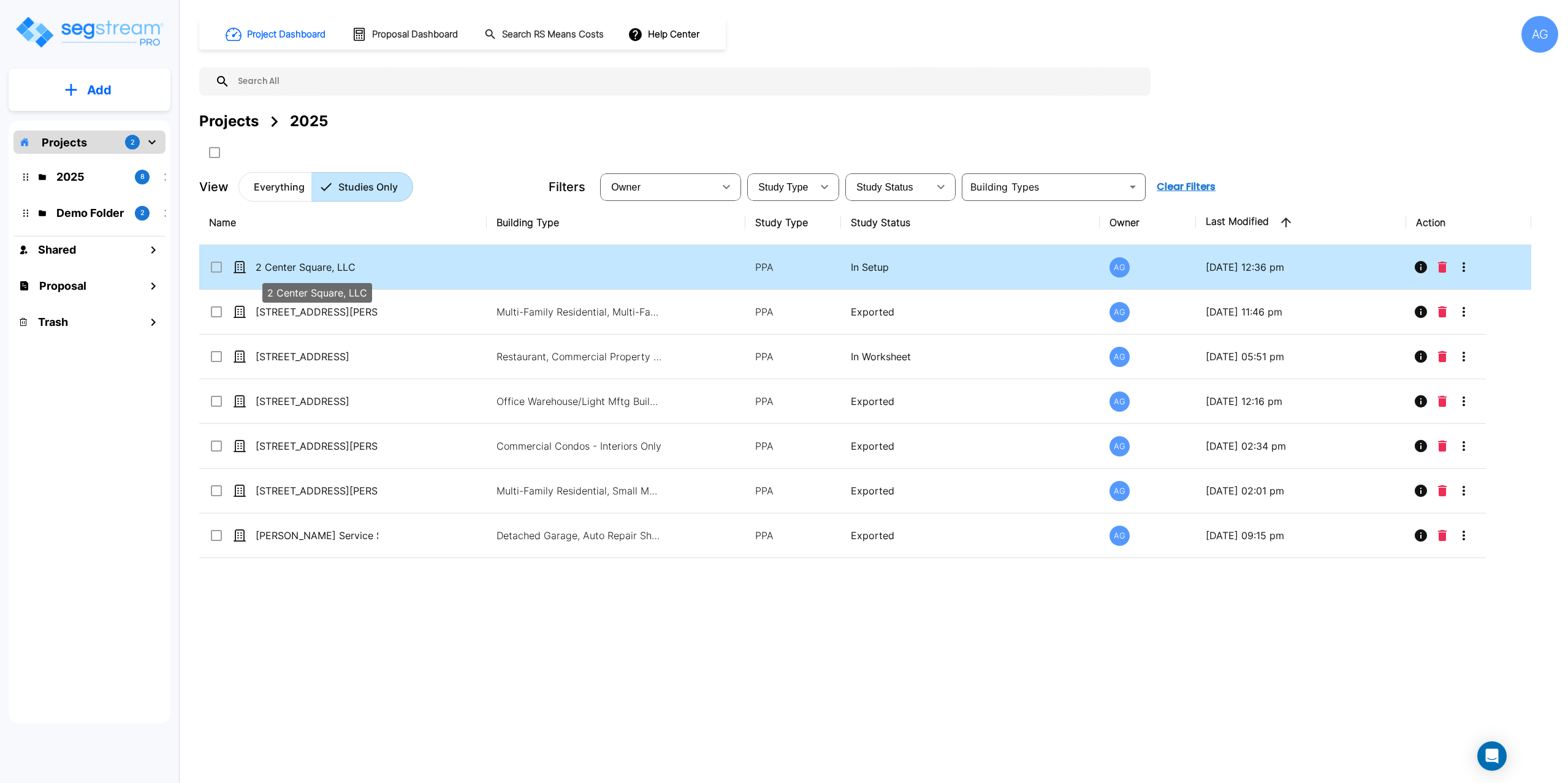
click at [336, 265] on p "2 Center Square, LLC" at bounding box center [316, 267] width 122 height 15
checkbox input "true"
click at [336, 265] on p "2 Center Square, LLC" at bounding box center [316, 267] width 122 height 15
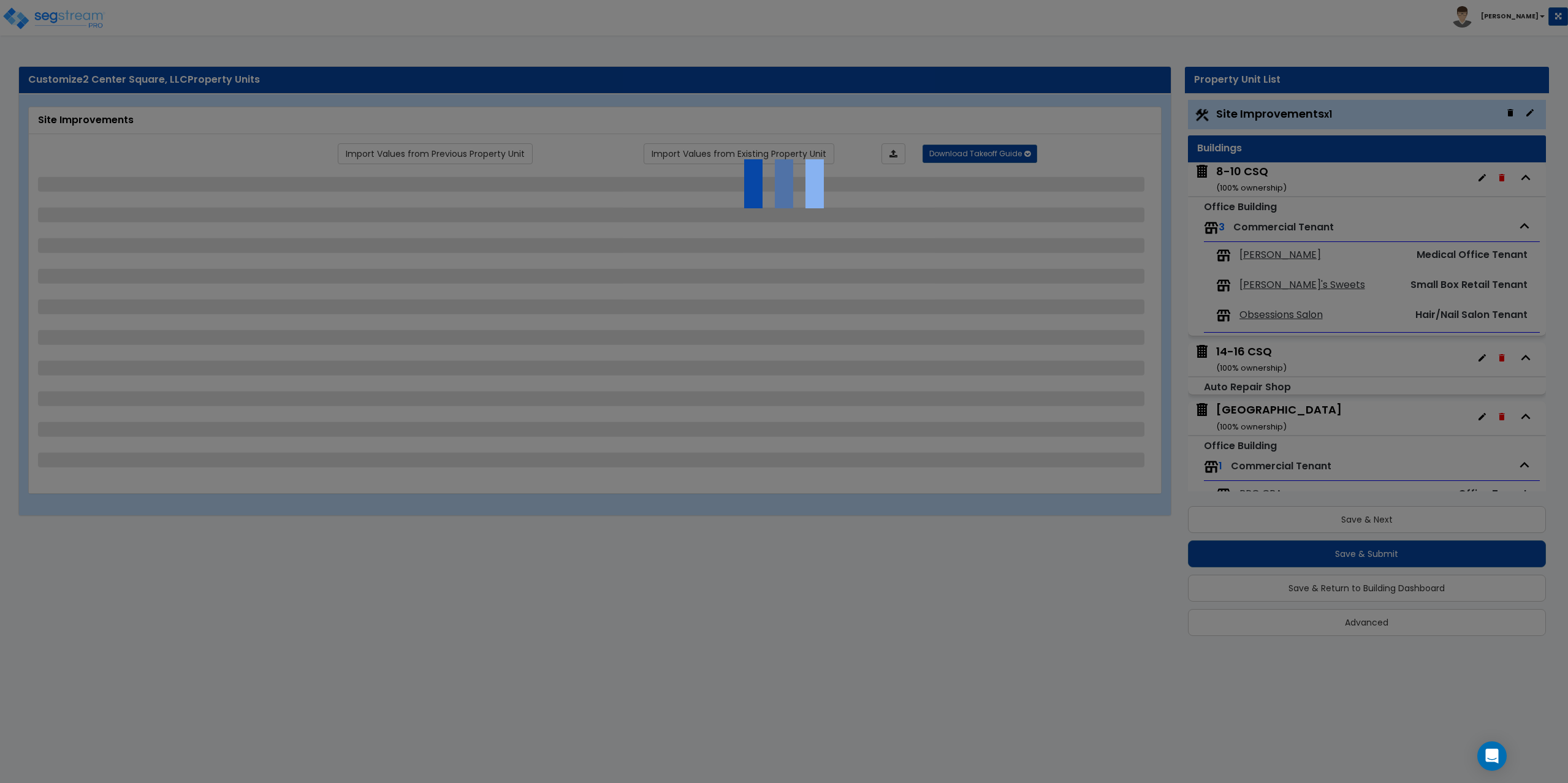
select select "2"
select select "1"
select select "2"
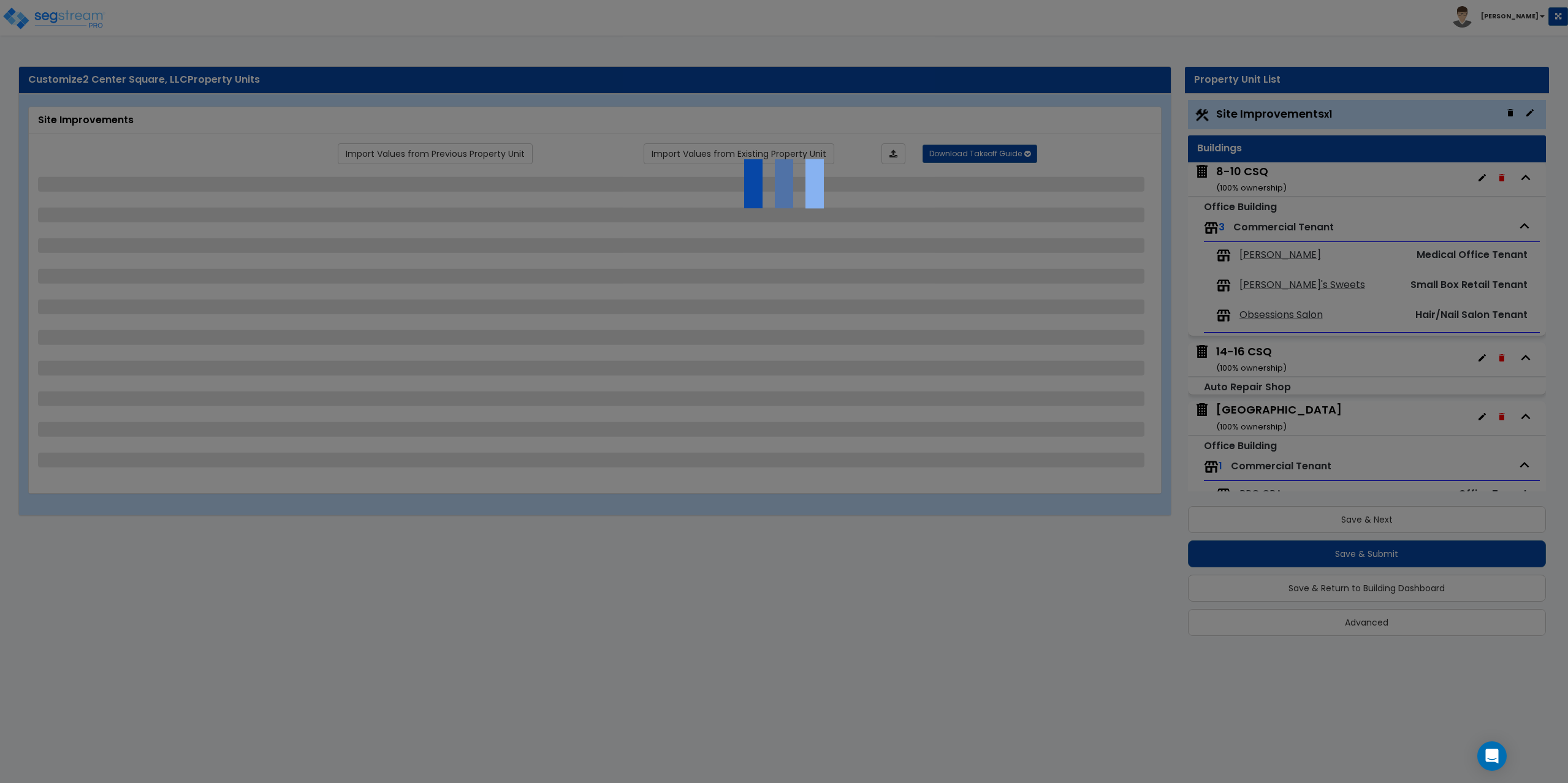
select select "1"
select select "3"
select select "2"
select select "1"
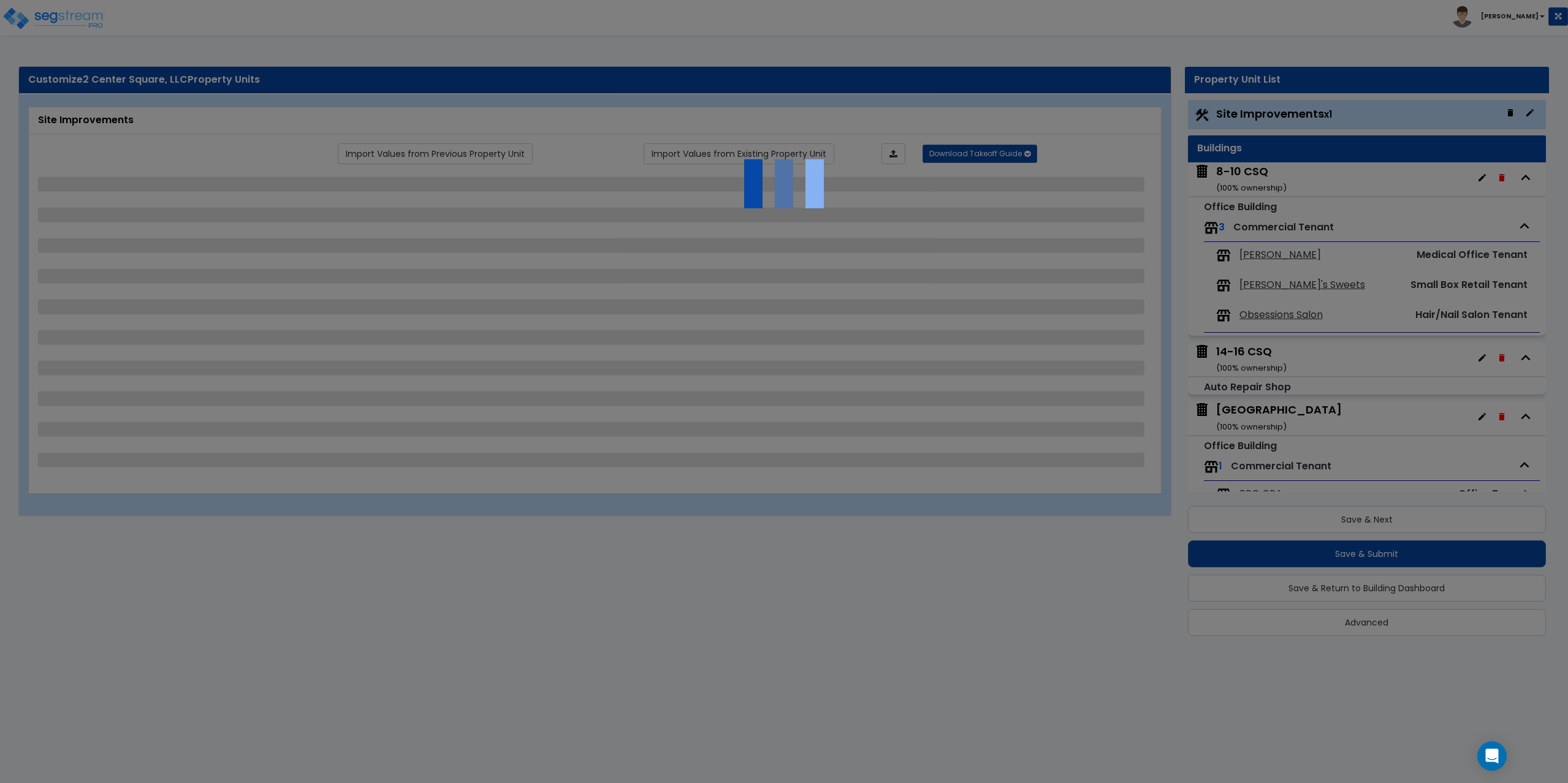
select select "1"
select select "5"
select select "1"
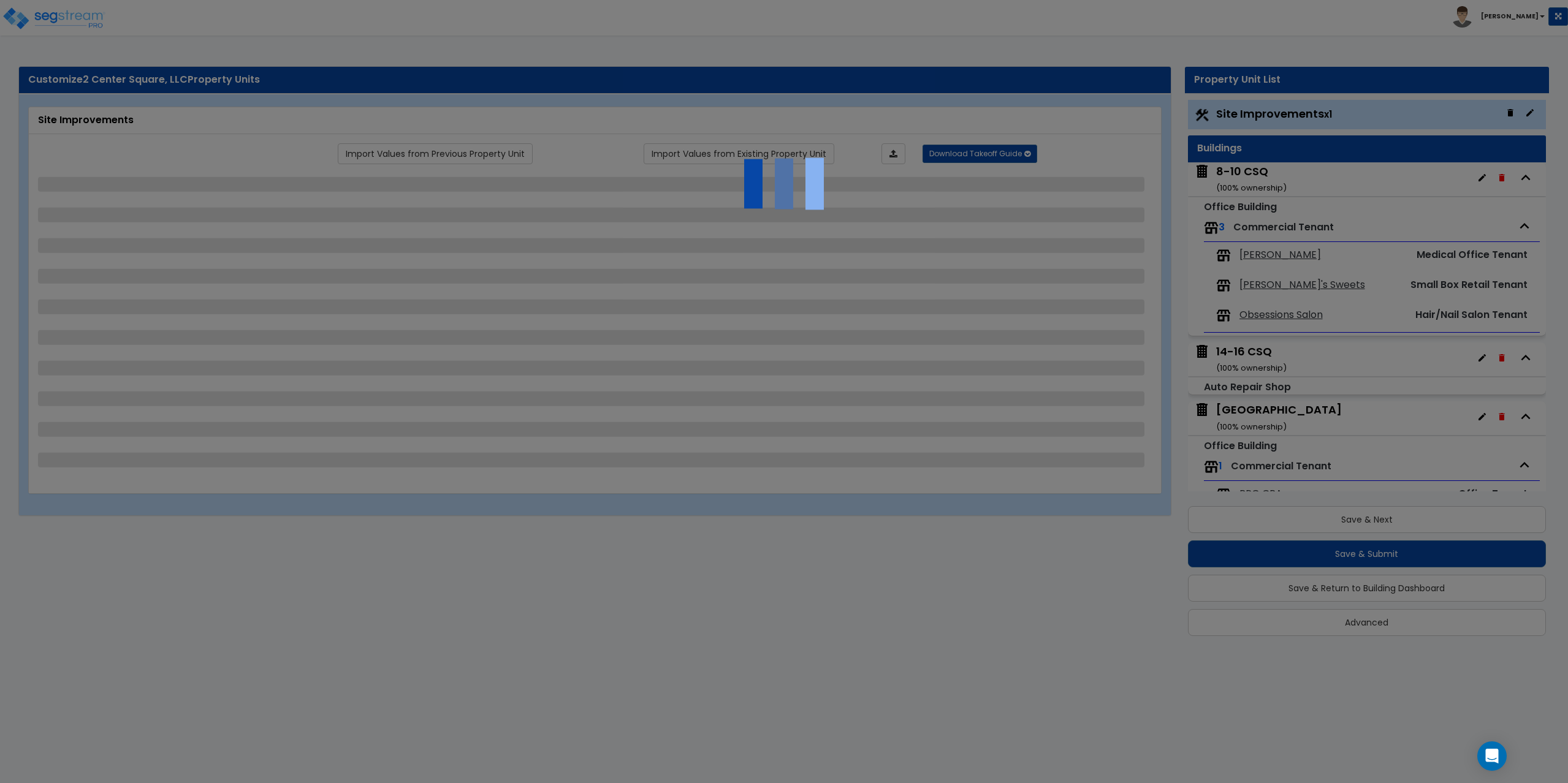
select select "3"
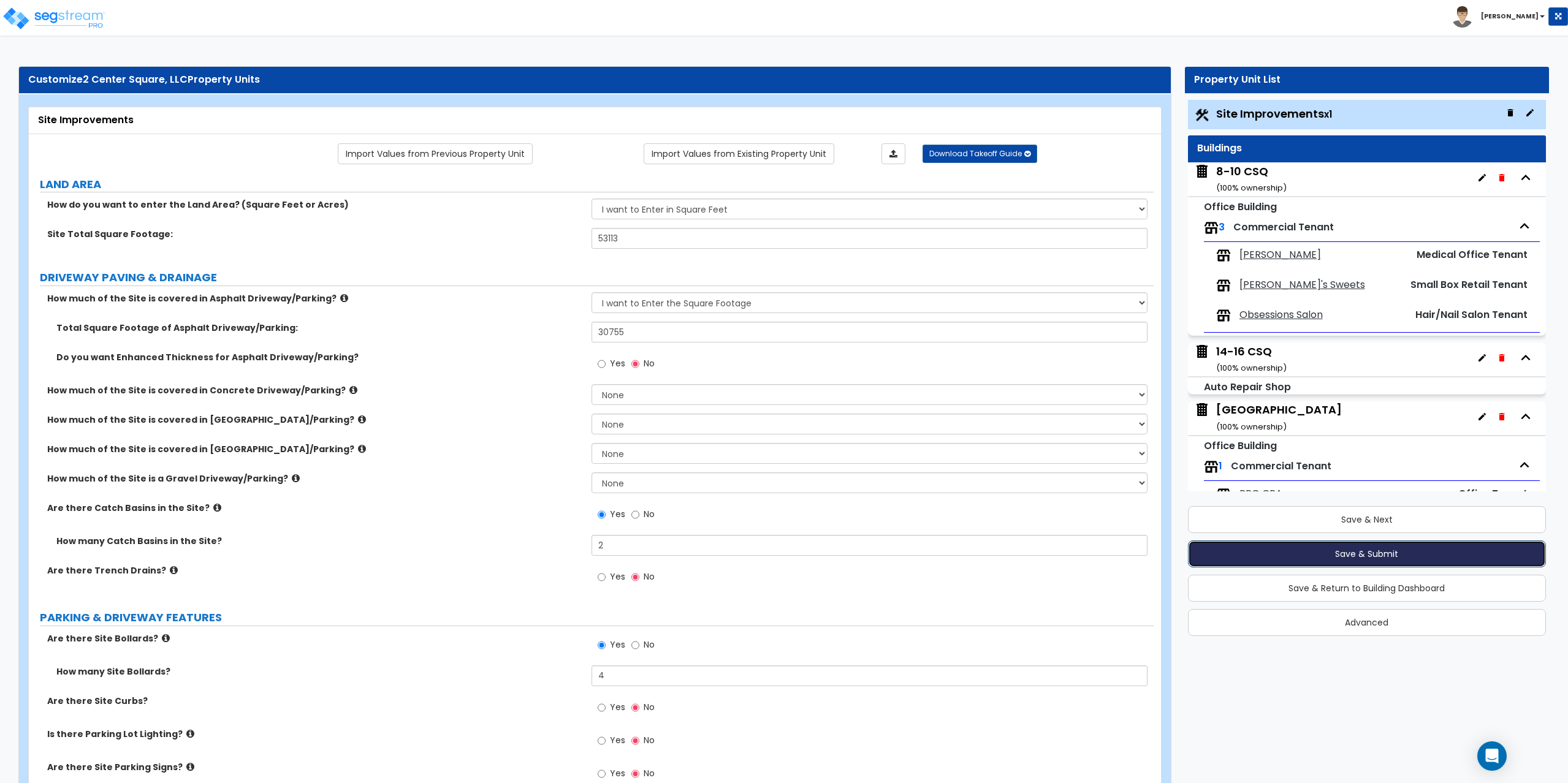
click at [1377, 551] on button "Save & Submit" at bounding box center [1367, 554] width 358 height 27
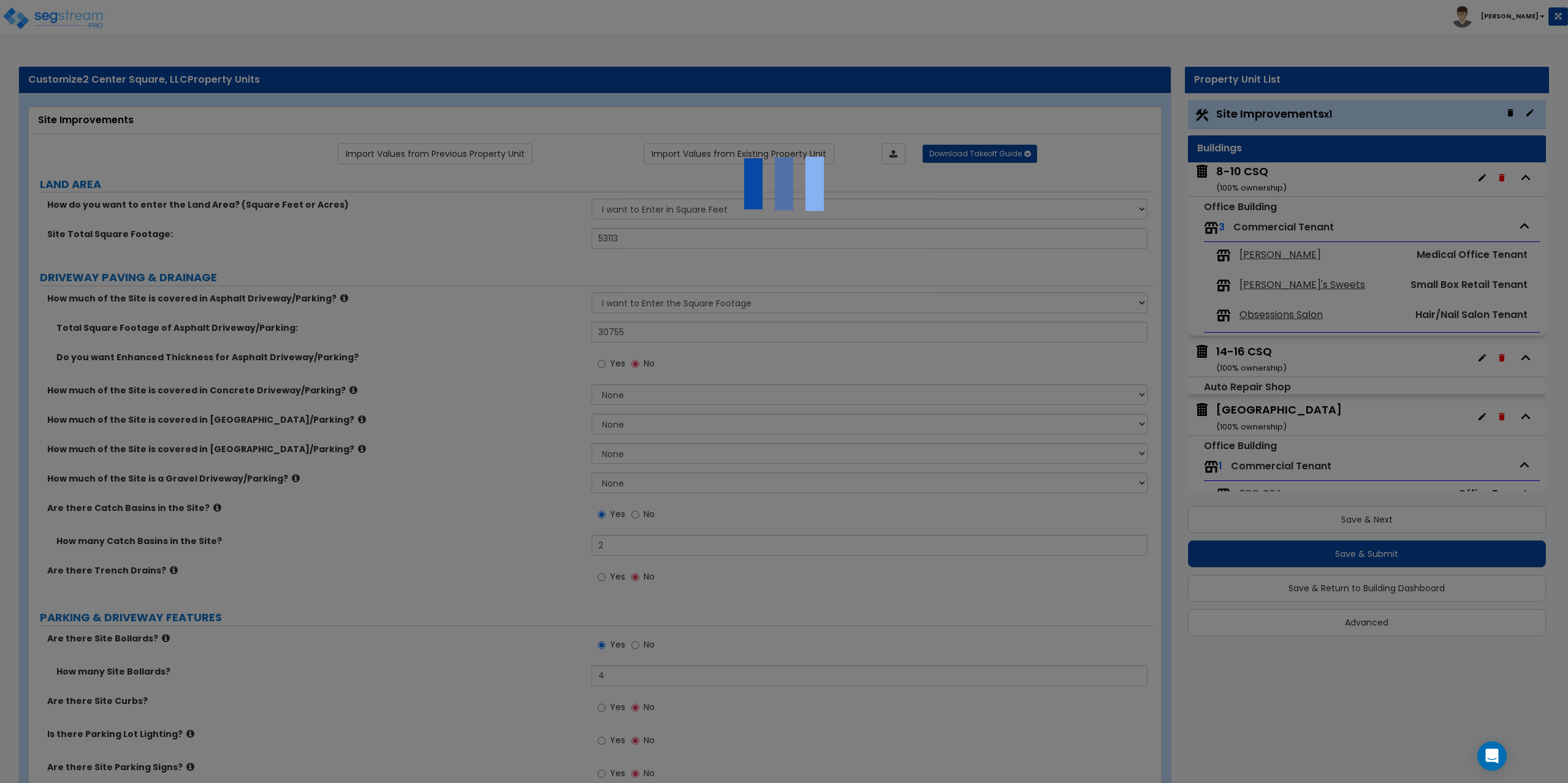
click at [795, 212] on img at bounding box center [783, 183] width 122 height 122
click at [804, 328] on div at bounding box center [784, 392] width 1568 height 783
click at [1061, 426] on div at bounding box center [784, 392] width 1568 height 783
click at [1313, 520] on div at bounding box center [784, 392] width 1568 height 783
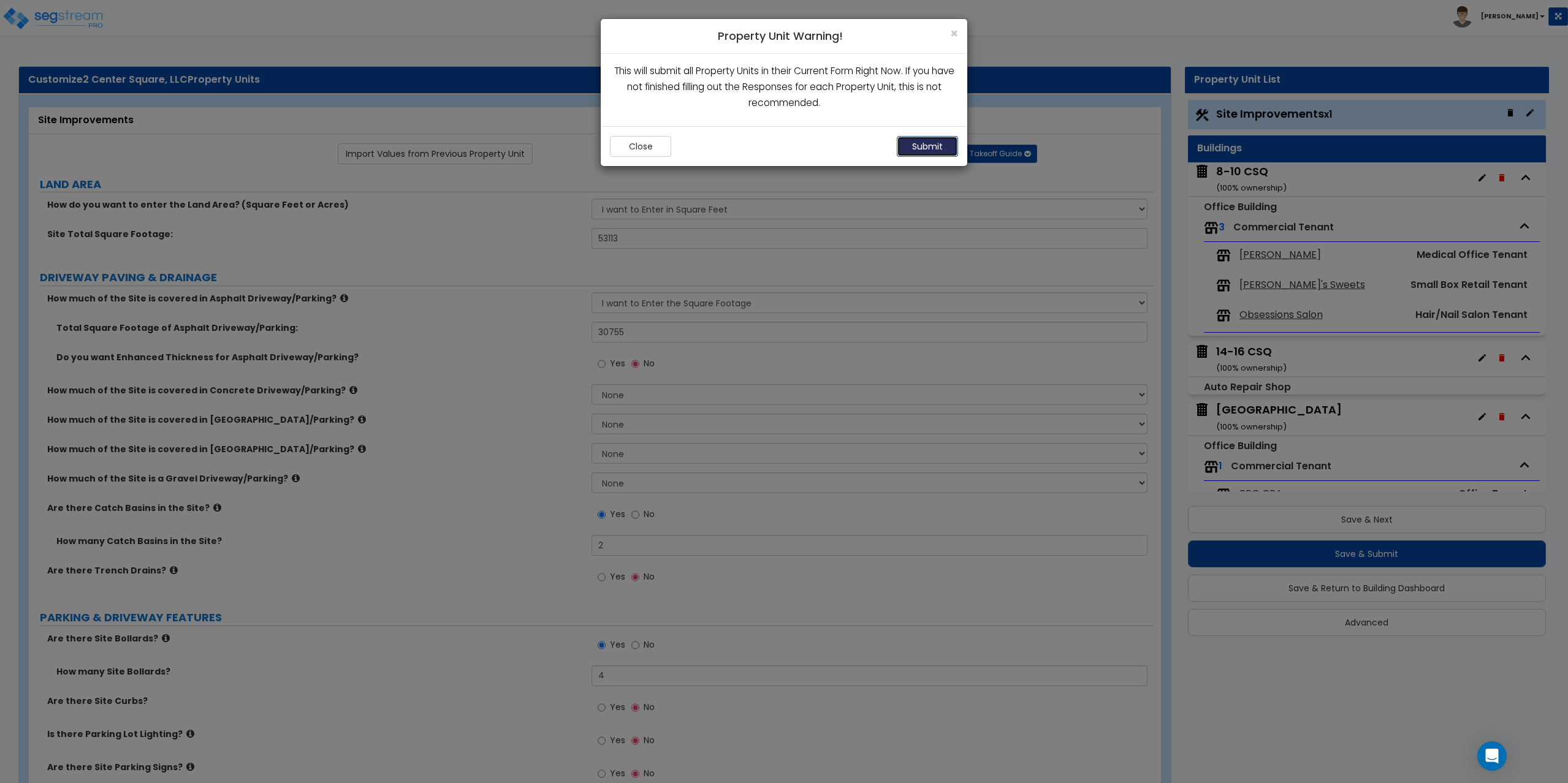
click at [931, 143] on button "Submit" at bounding box center [928, 147] width 62 height 21
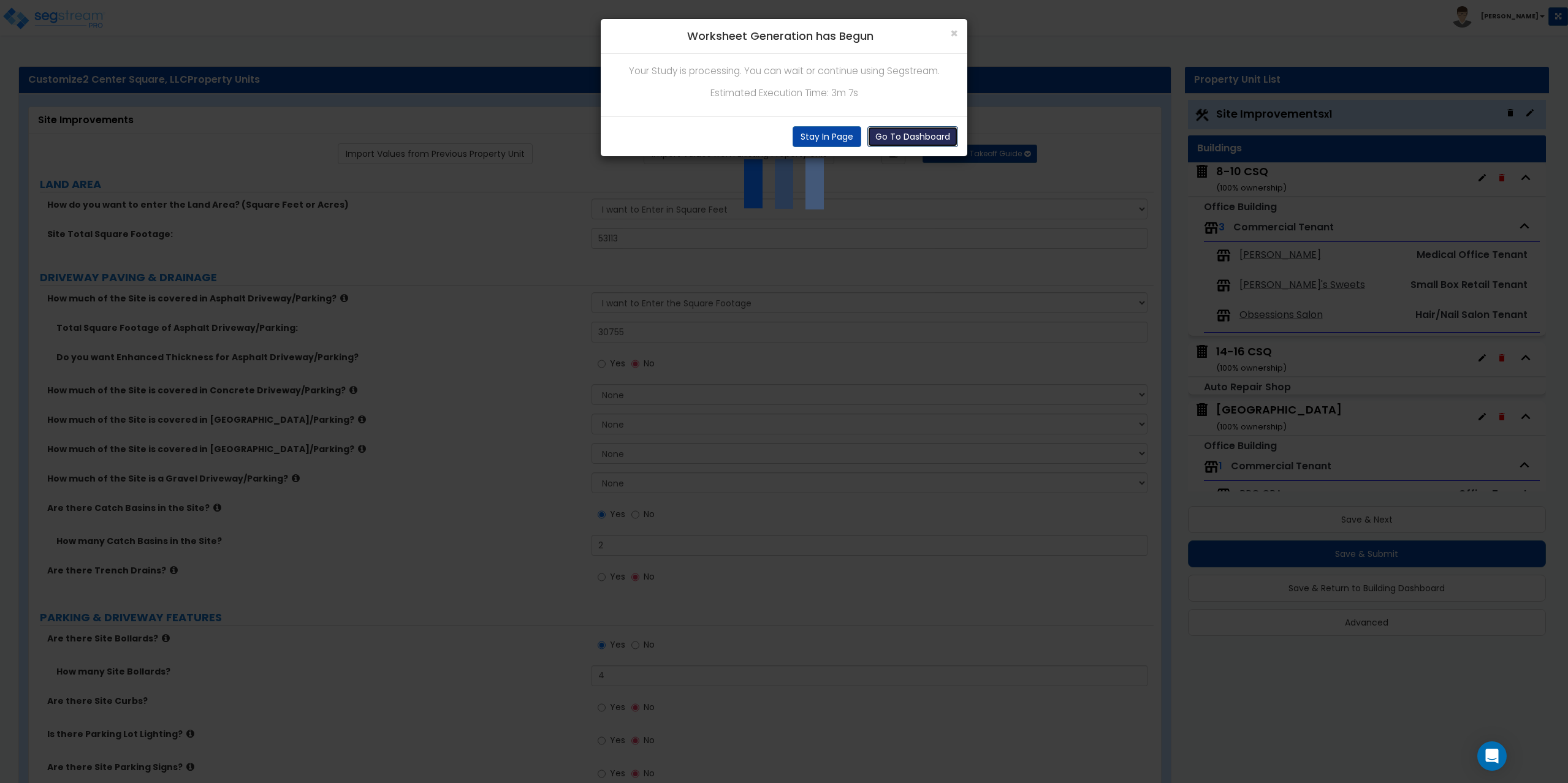
click at [891, 134] on button "Go To Dashboard" at bounding box center [913, 137] width 91 height 21
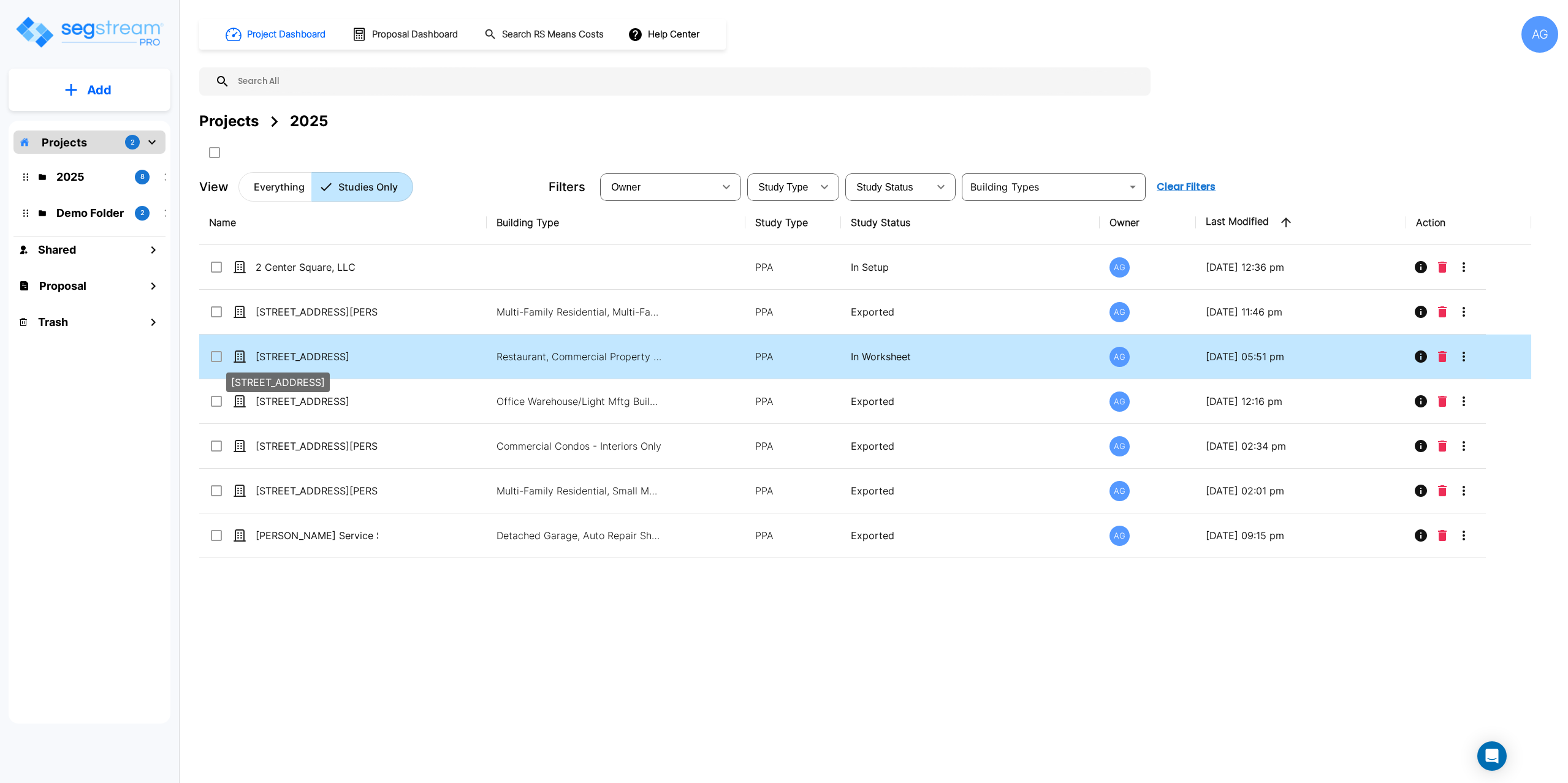
click at [297, 359] on p "[STREET_ADDRESS]" at bounding box center [316, 357] width 122 height 15
checkbox input "true"
click at [297, 359] on p "[STREET_ADDRESS]" at bounding box center [316, 357] width 122 height 15
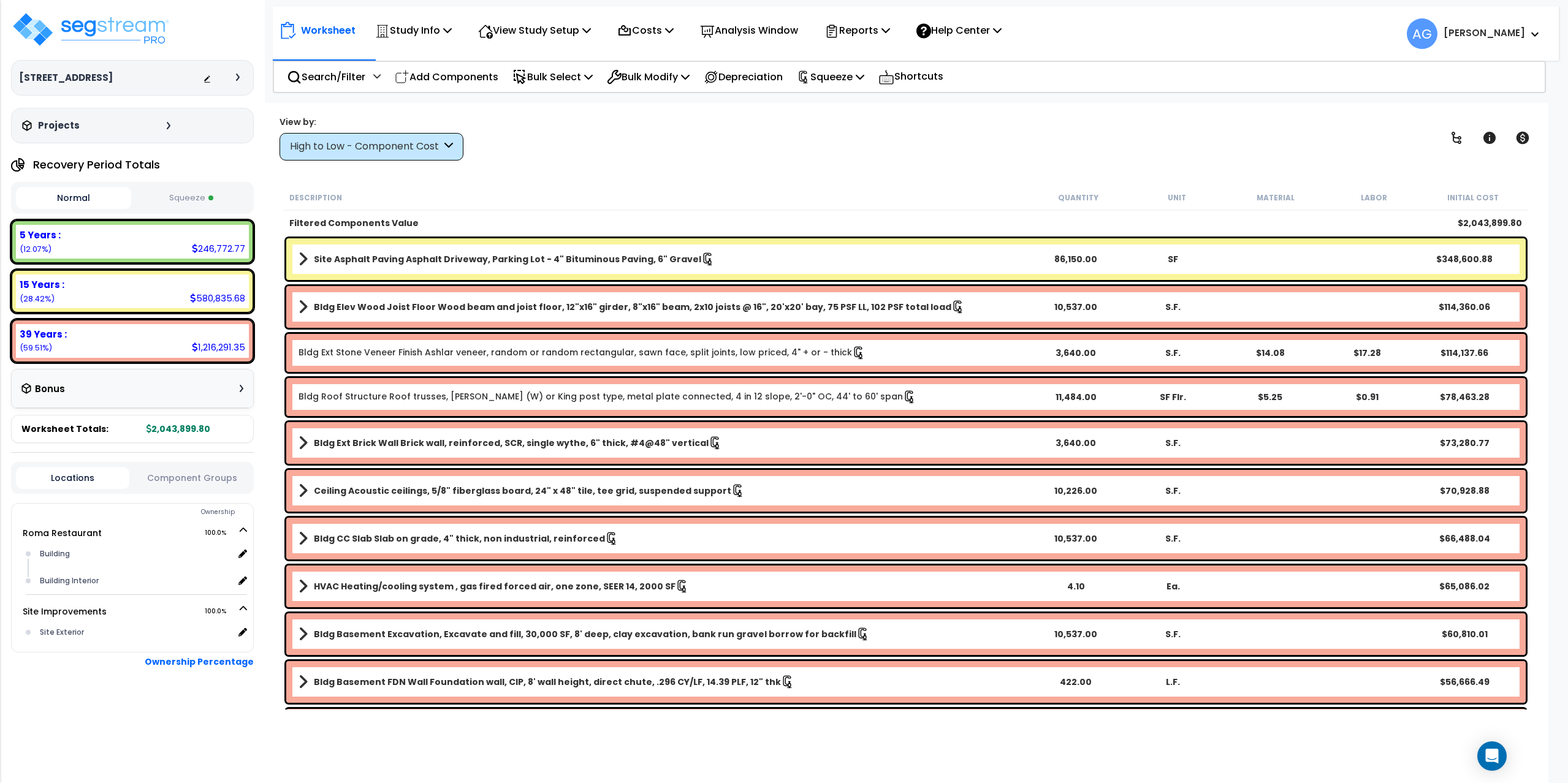
click at [177, 201] on button "Squeeze" at bounding box center [192, 198] width 115 height 21
click at [177, 196] on button "Squeeze" at bounding box center [192, 198] width 115 height 22
click at [210, 290] on div "15 Years :" at bounding box center [132, 285] width 225 height 13
click at [558, 32] on p "View Study Setup" at bounding box center [534, 30] width 113 height 16
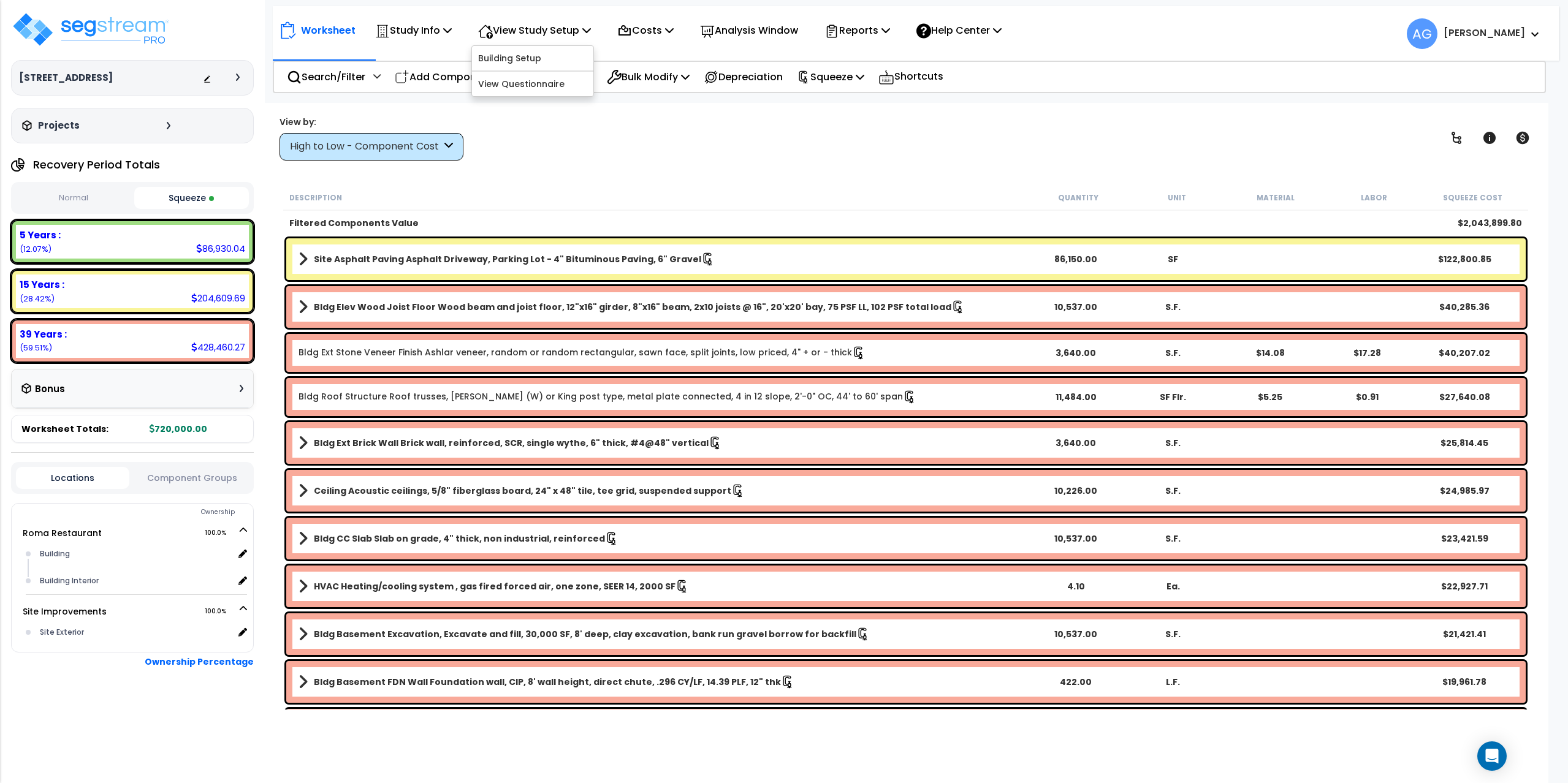
drag, startPoint x: 585, startPoint y: 168, endPoint x: 623, endPoint y: 111, distance: 68.5
click at [585, 168] on div "Worksheet Study Info Study Setup Add Property Unit Template study Clone study AG" at bounding box center [906, 494] width 1286 height 783
click at [867, 32] on p "Reports" at bounding box center [857, 30] width 66 height 16
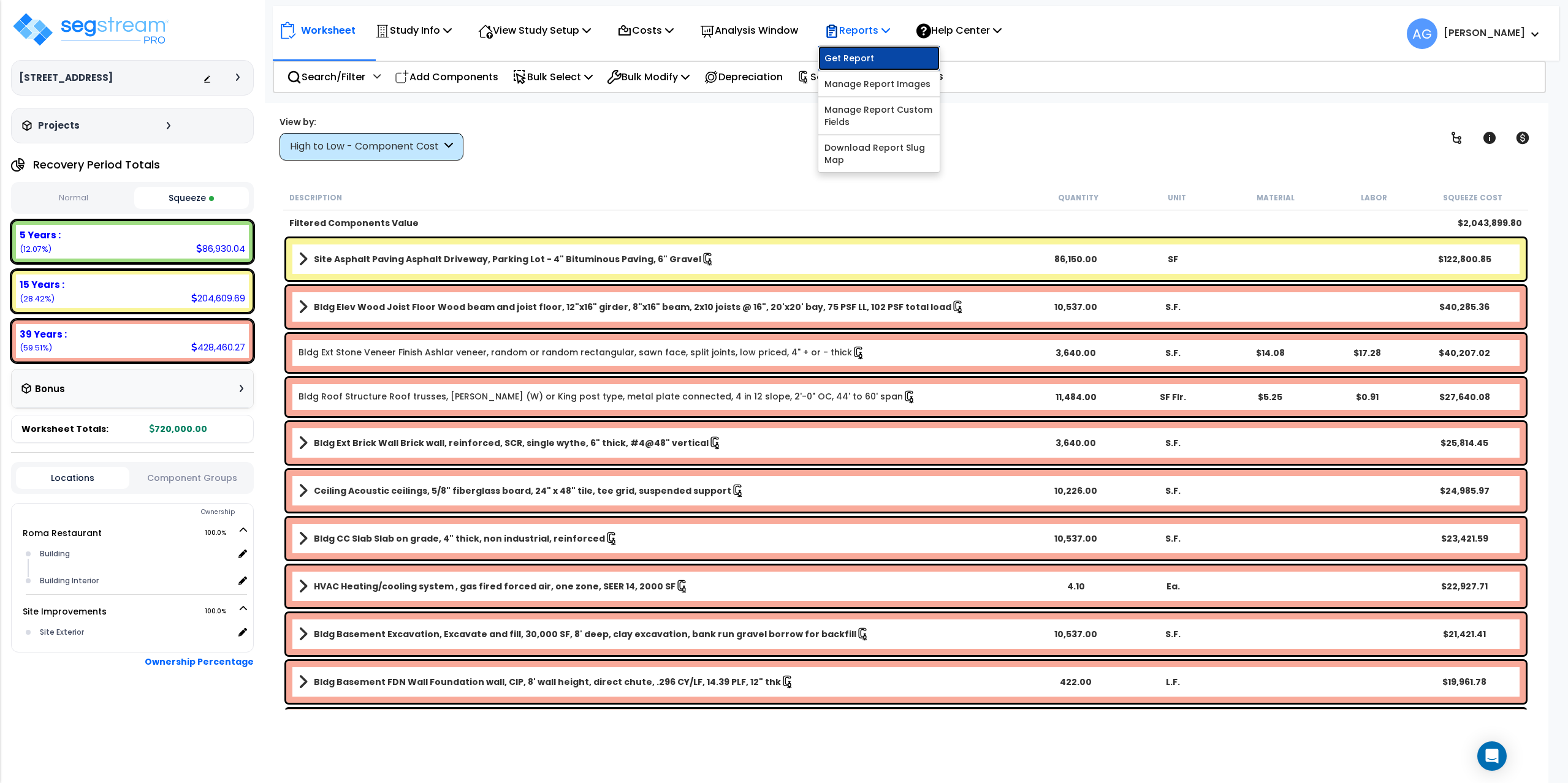
click at [878, 62] on link "Get Report" at bounding box center [879, 58] width 122 height 24
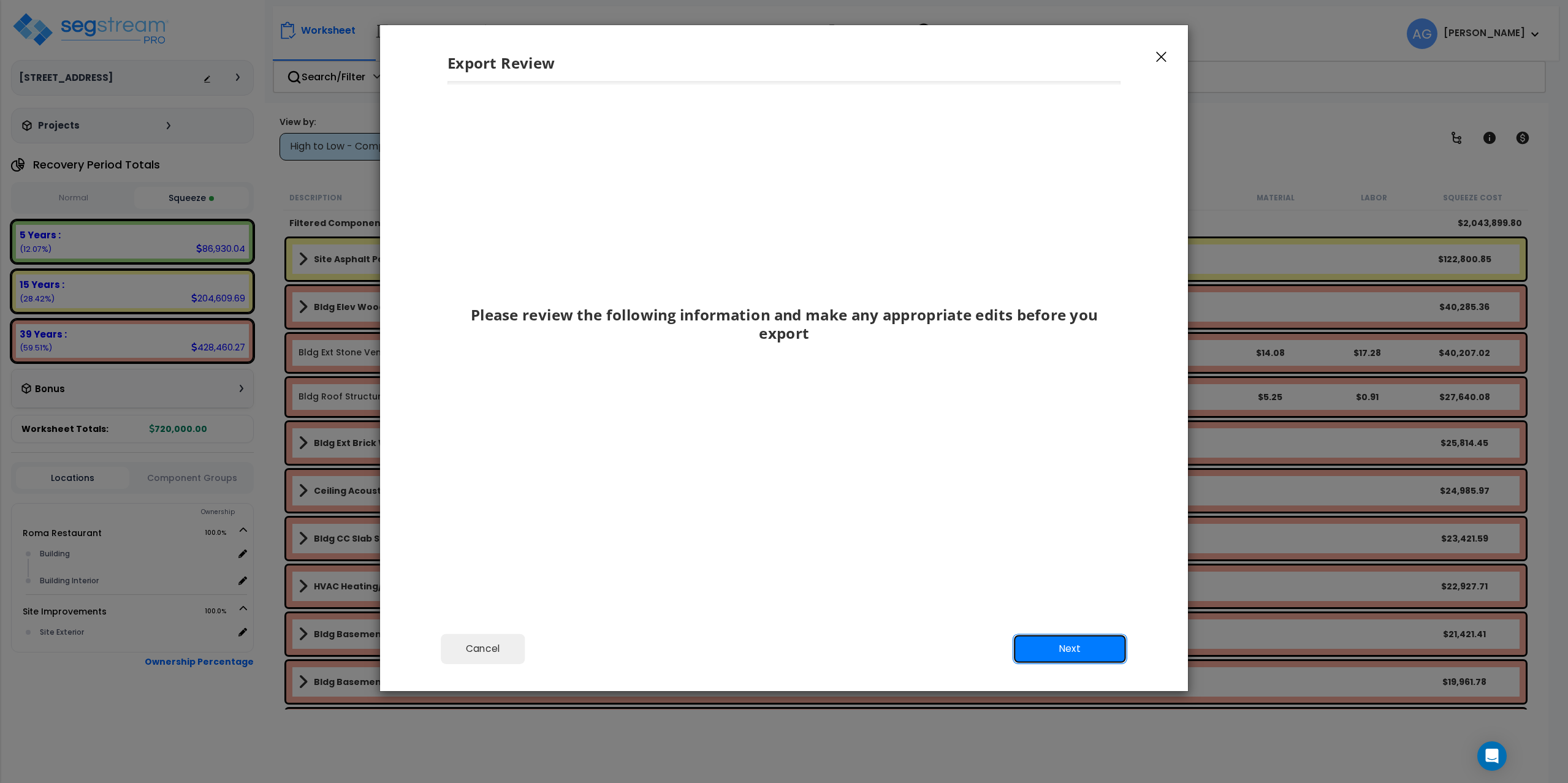
click at [1056, 649] on button "Next" at bounding box center [1069, 649] width 114 height 31
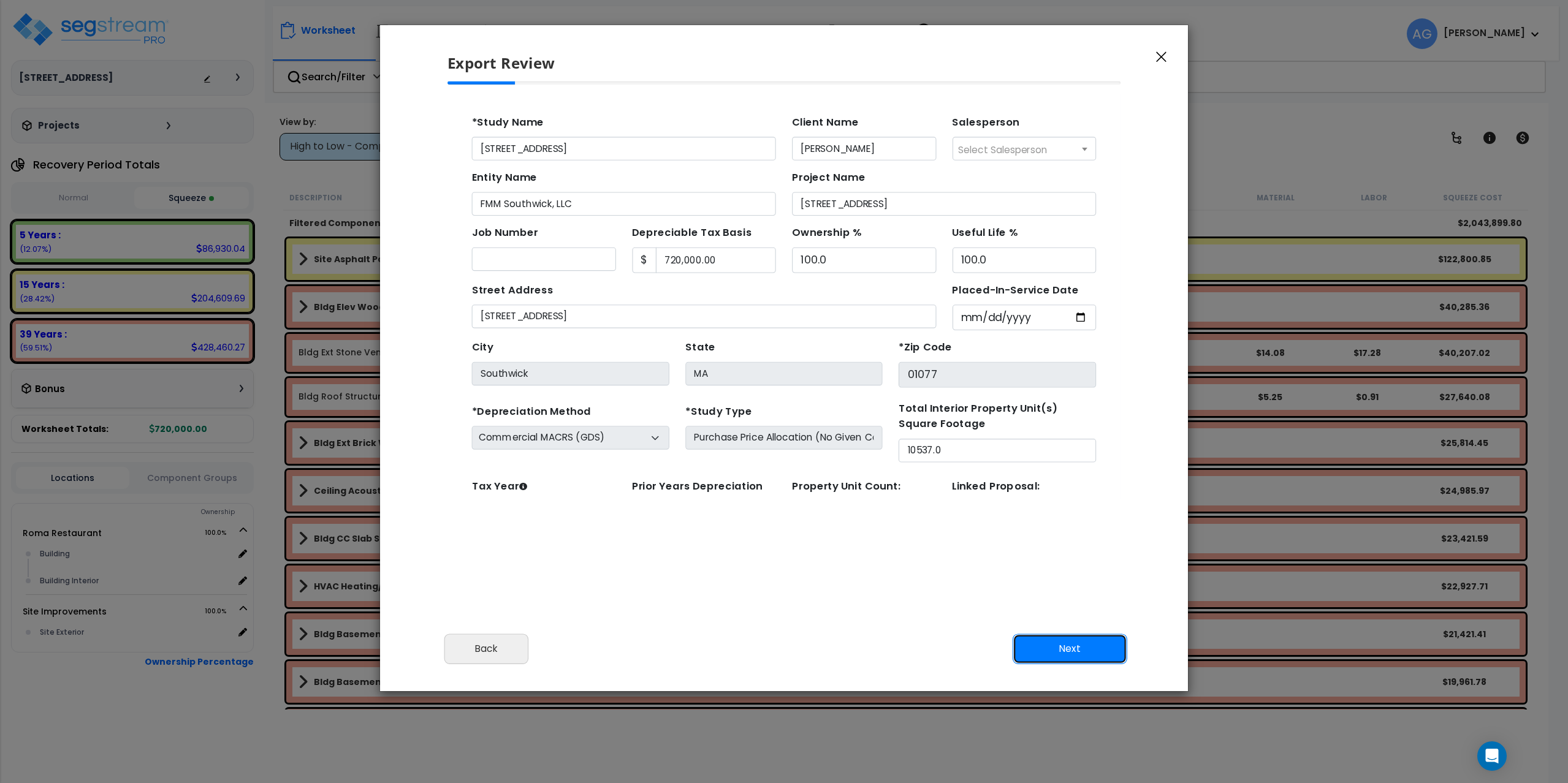
scroll to position [57, 0]
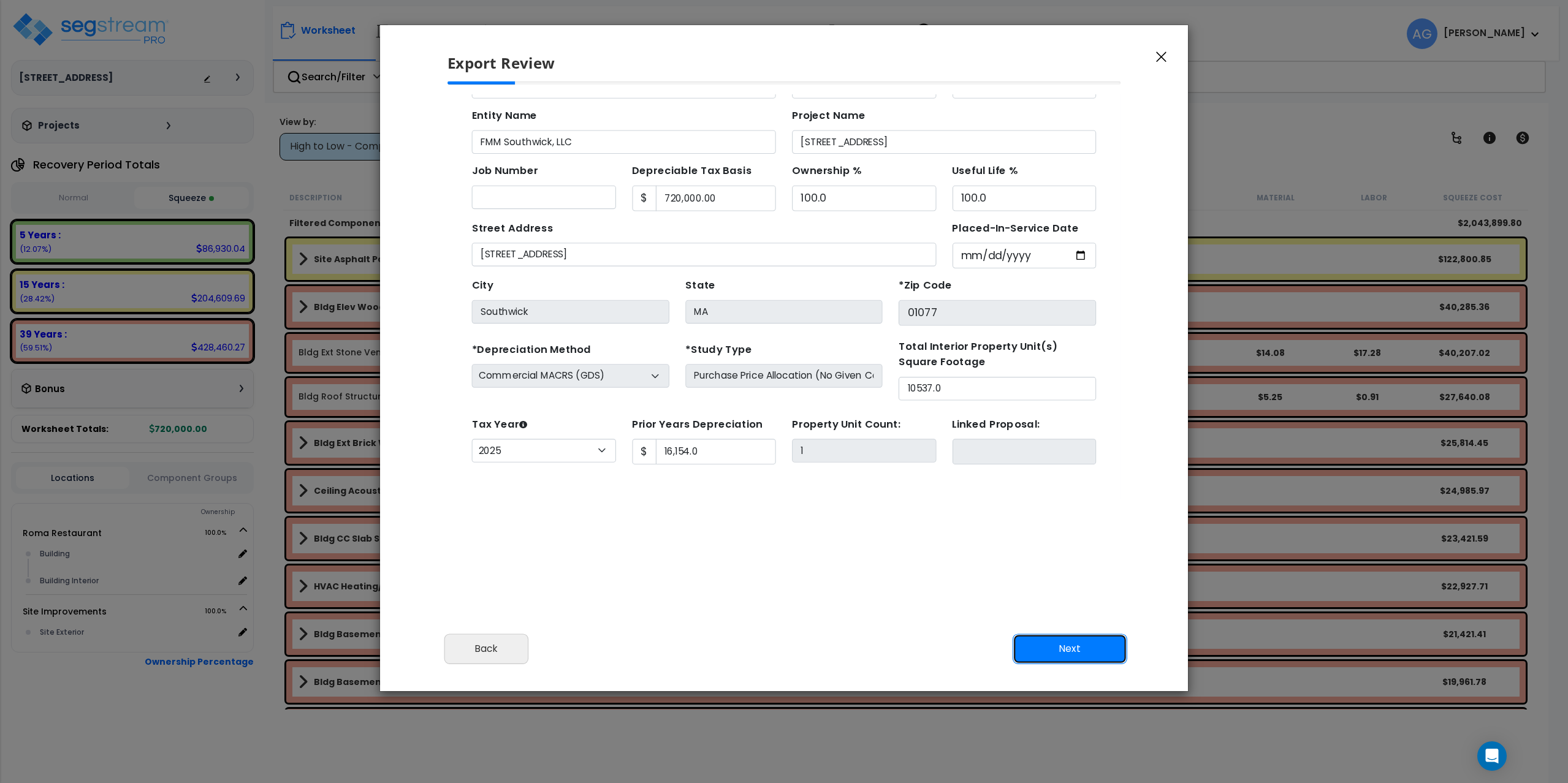
click at [1071, 661] on button "Next" at bounding box center [1069, 649] width 114 height 31
type input "16154"
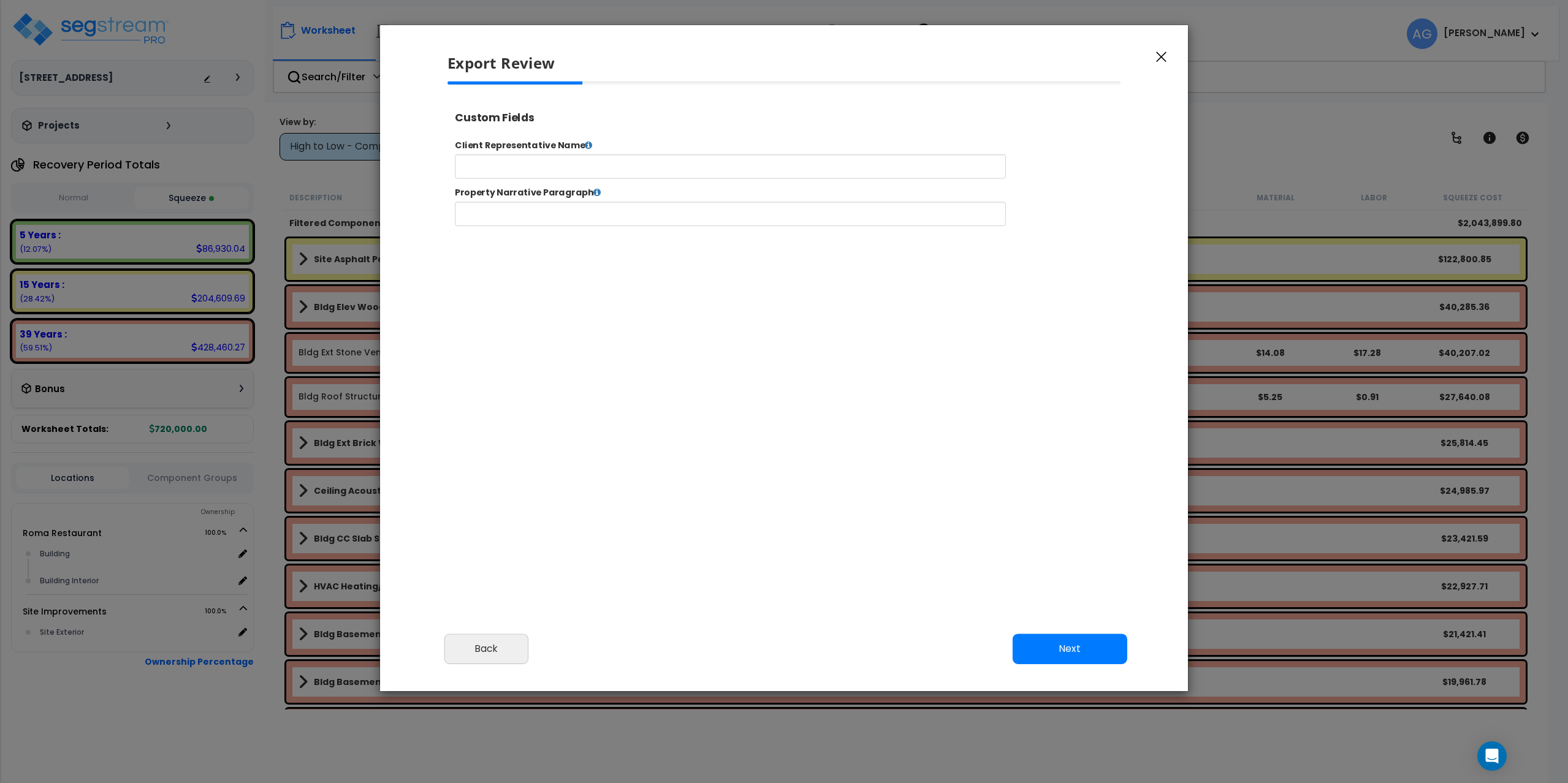
select select "2025"
click at [614, 175] on input "text" at bounding box center [769, 175] width 626 height 28
type input "Martino DiBenedetto"
click at [614, 201] on icon at bounding box center [618, 204] width 9 height 10
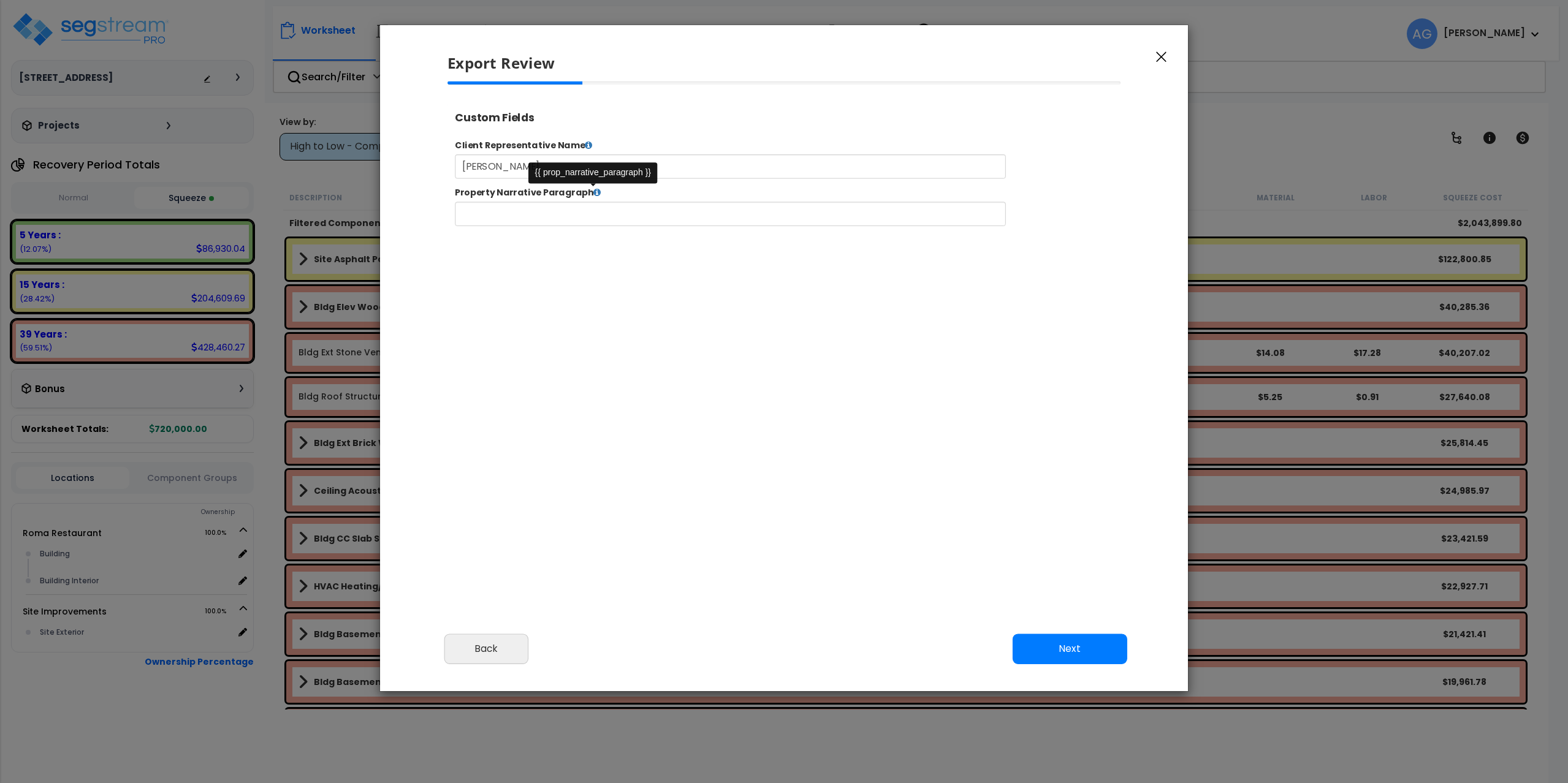
click at [614, 202] on icon at bounding box center [618, 204] width 9 height 10
click at [590, 232] on input "text" at bounding box center [769, 229] width 626 height 28
type input "561 College Highway"
click at [1061, 651] on button "Next" at bounding box center [1069, 649] width 114 height 31
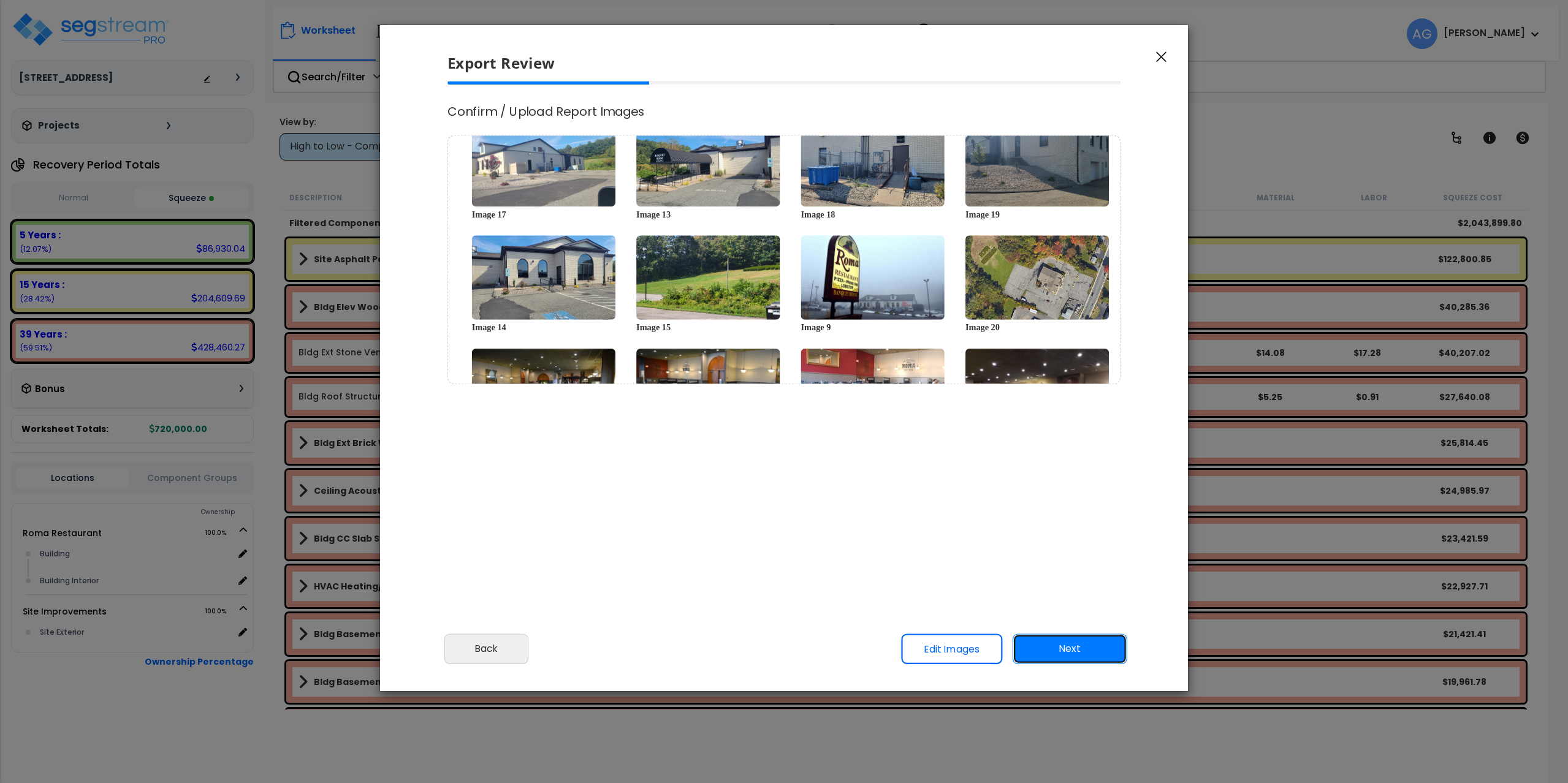
scroll to position [368, 0]
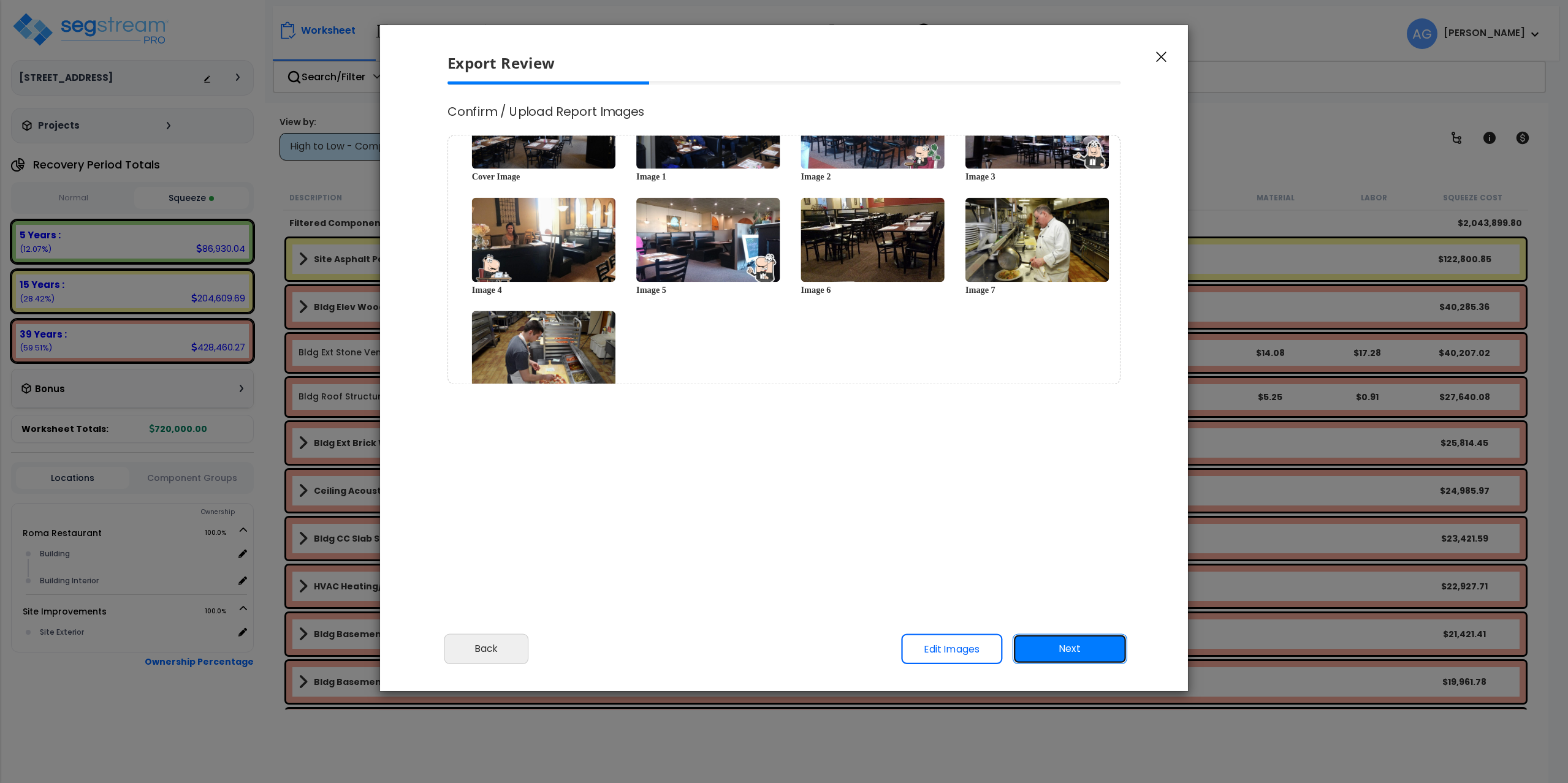
click at [1077, 650] on button "Next" at bounding box center [1069, 649] width 114 height 31
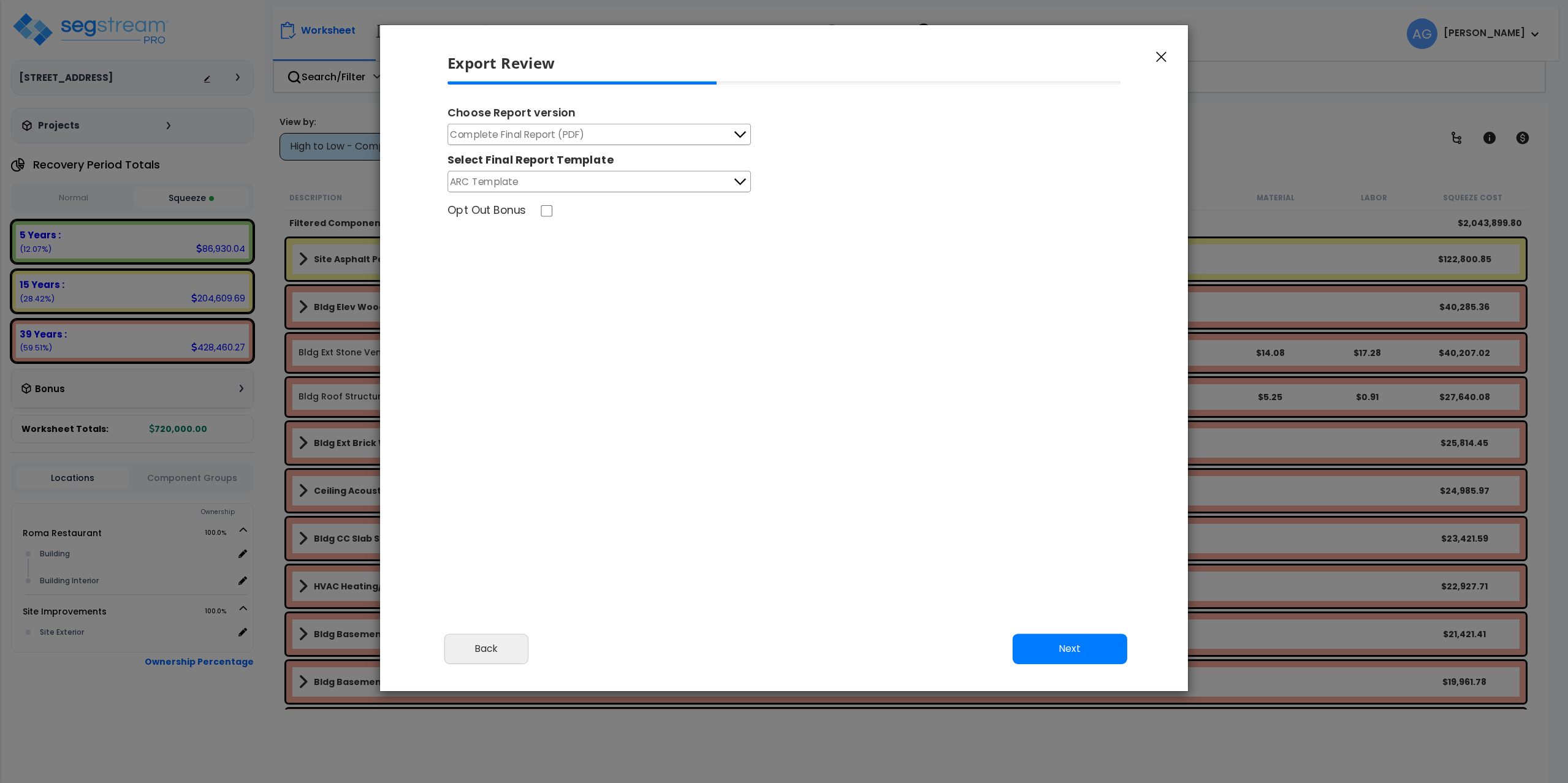
click at [535, 139] on span "Complete Final Report (PDF)" at bounding box center [518, 134] width 135 height 15
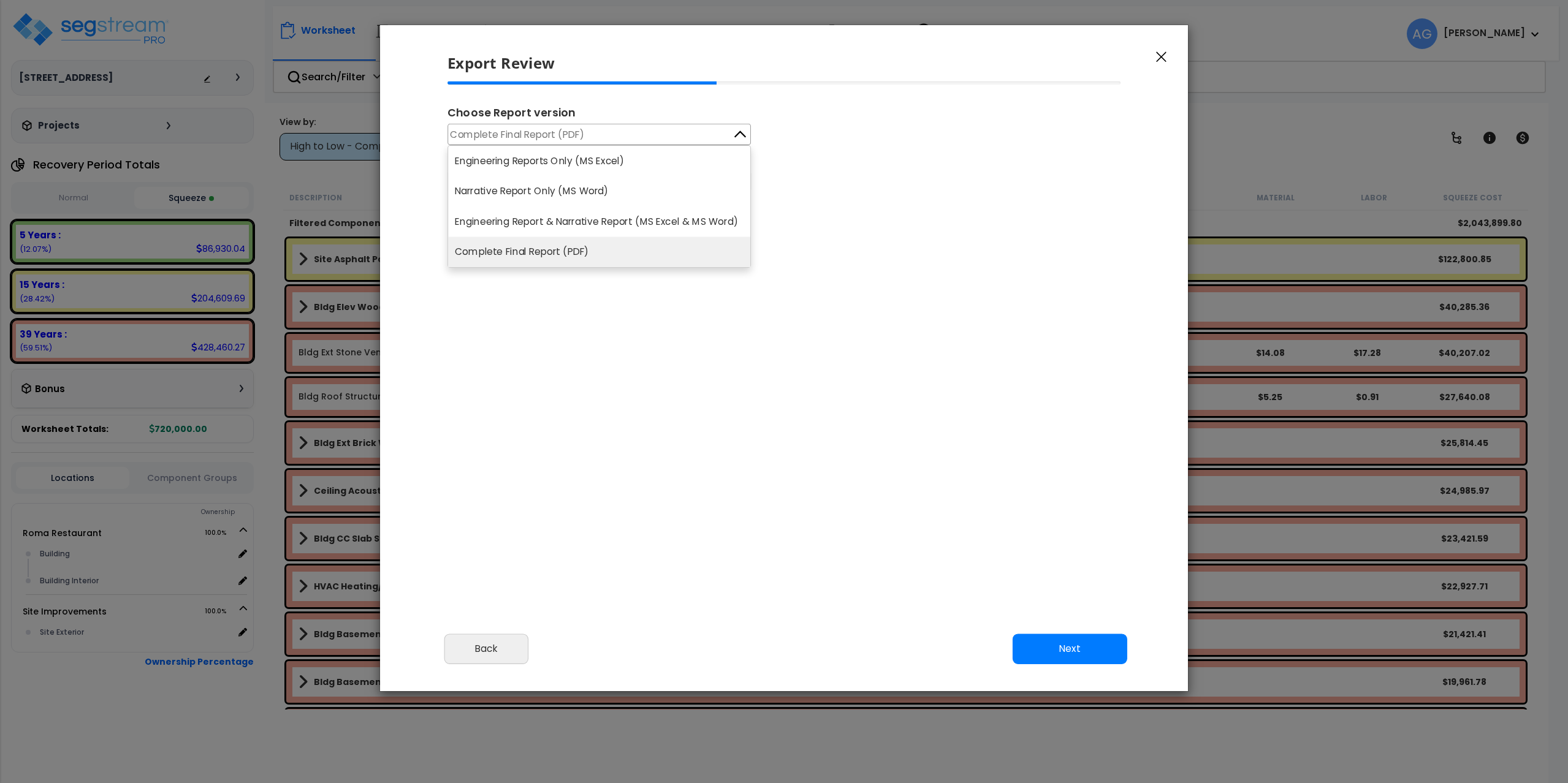
click at [535, 139] on span "Complete Final Report (PDF)" at bounding box center [518, 134] width 135 height 15
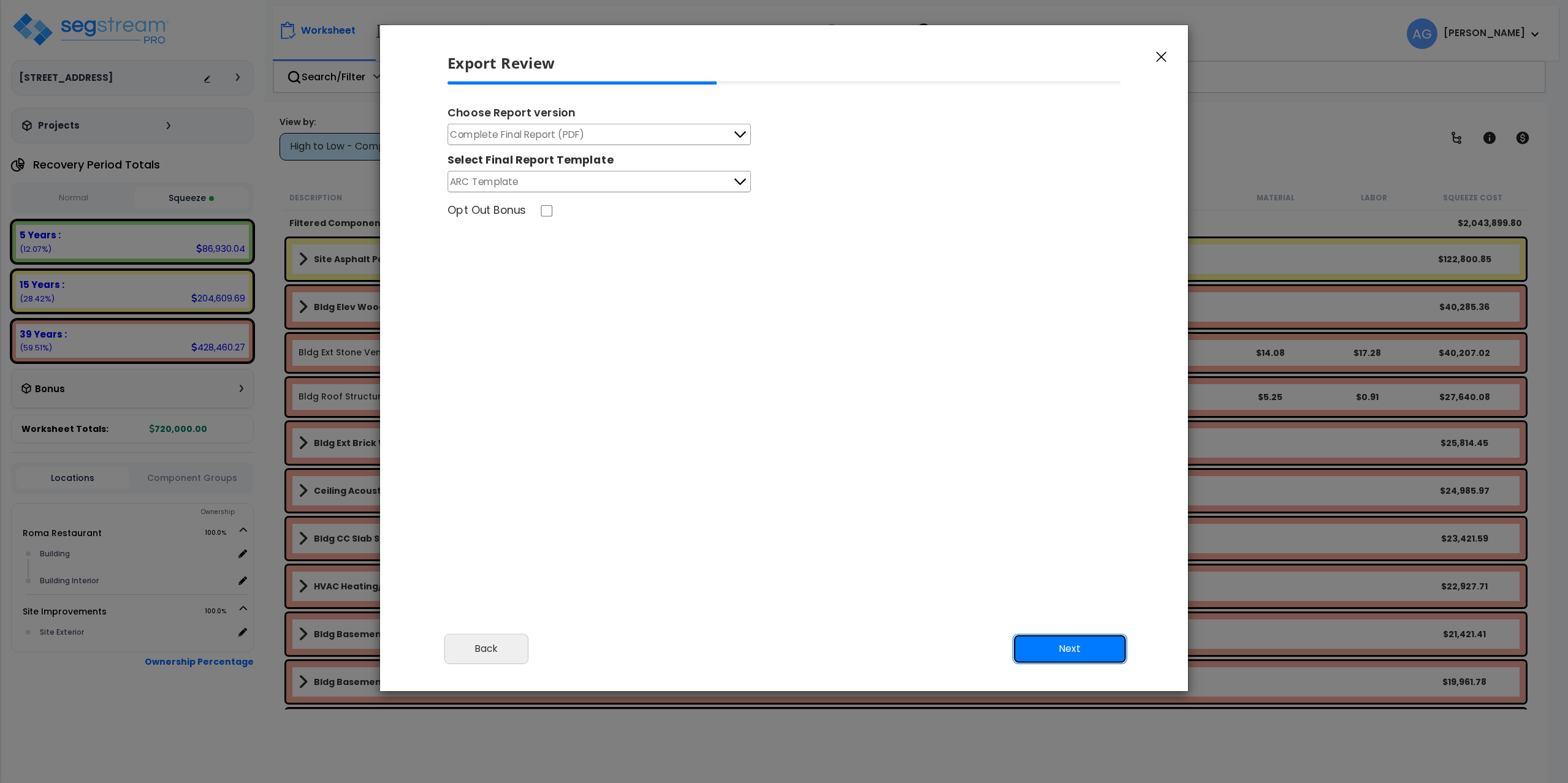
click at [1072, 648] on button "Next" at bounding box center [1069, 649] width 114 height 31
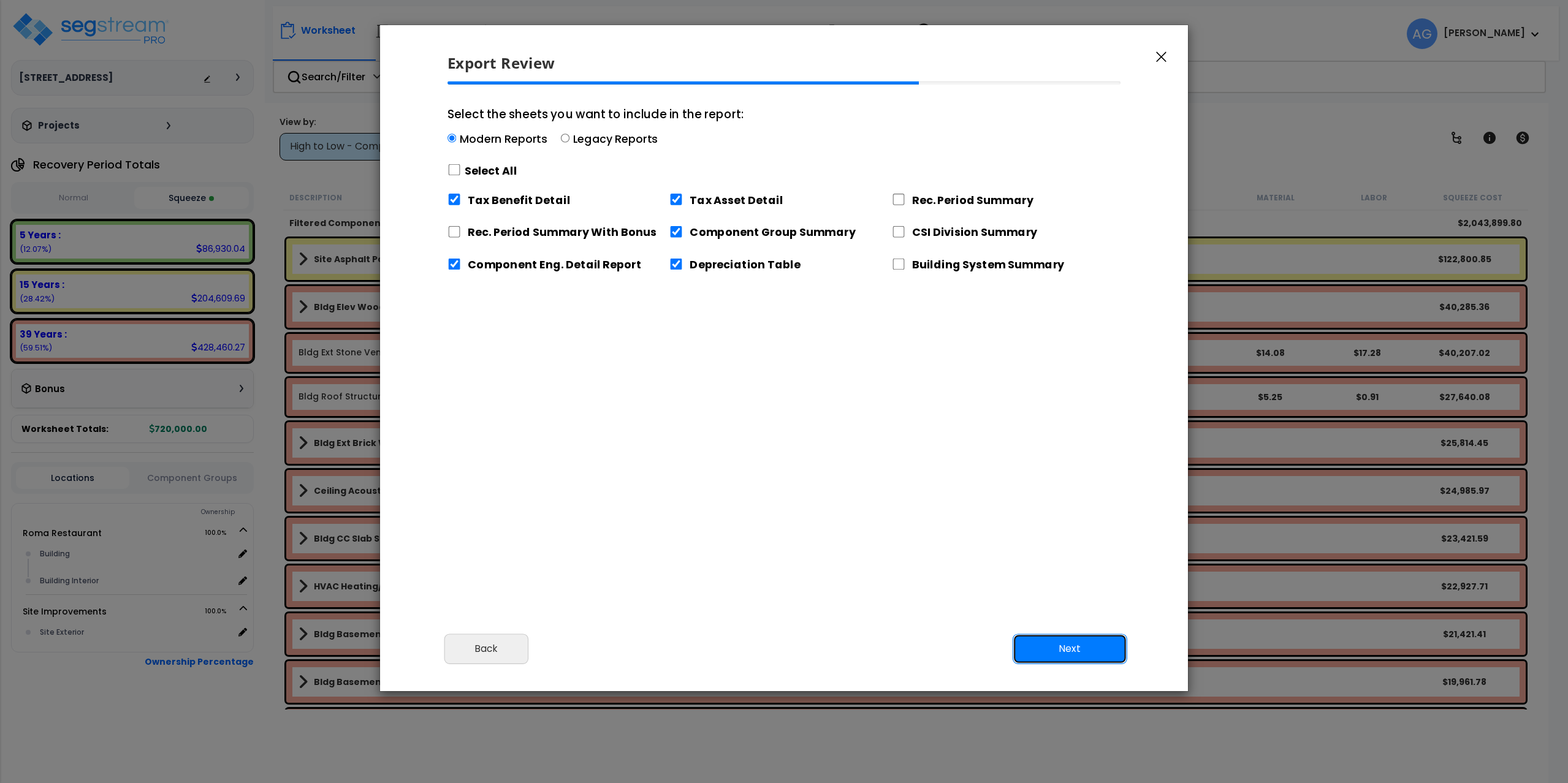
click at [1073, 644] on button "Next" at bounding box center [1069, 649] width 114 height 31
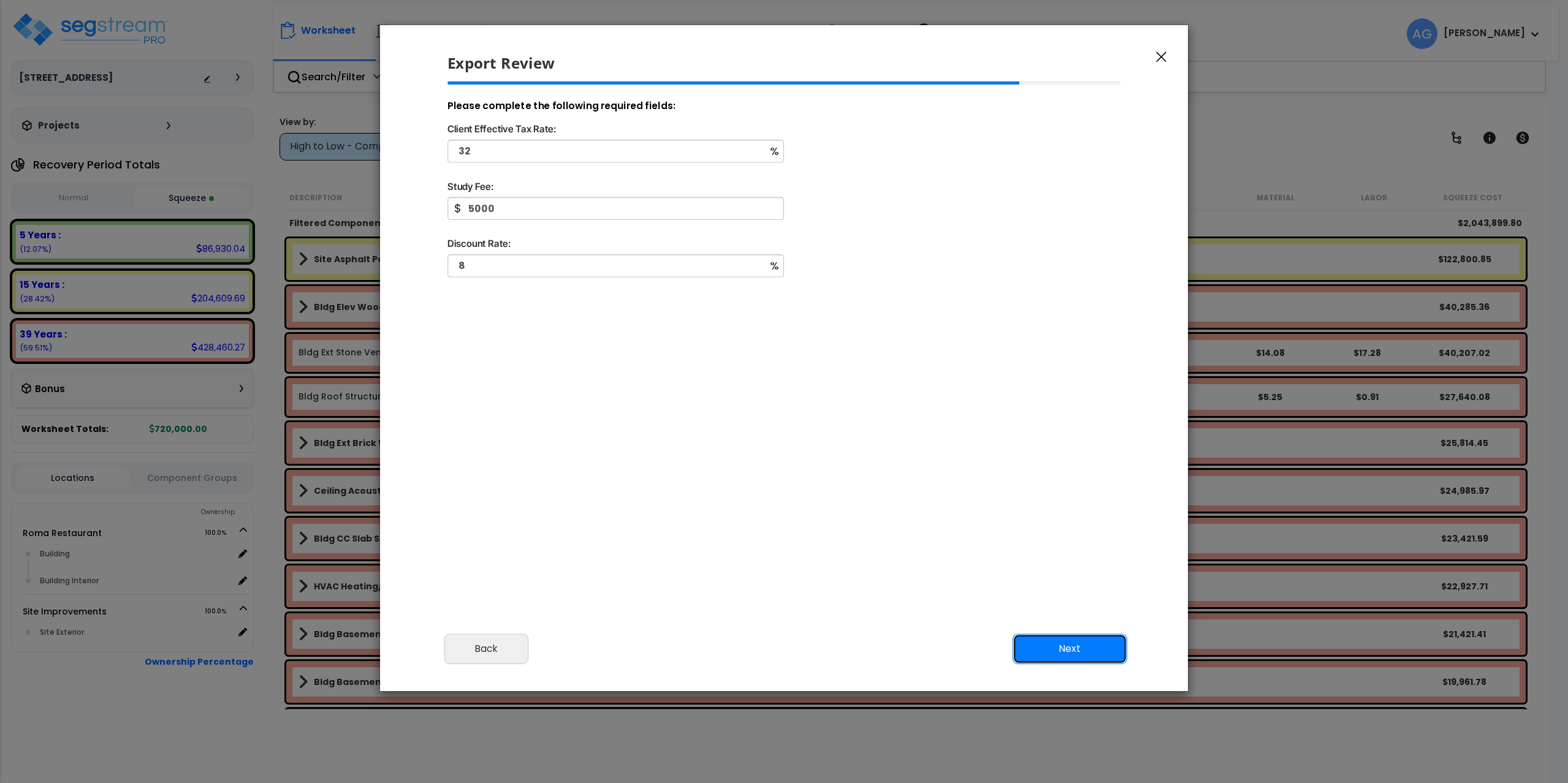
click at [1073, 644] on button "Next" at bounding box center [1069, 649] width 114 height 31
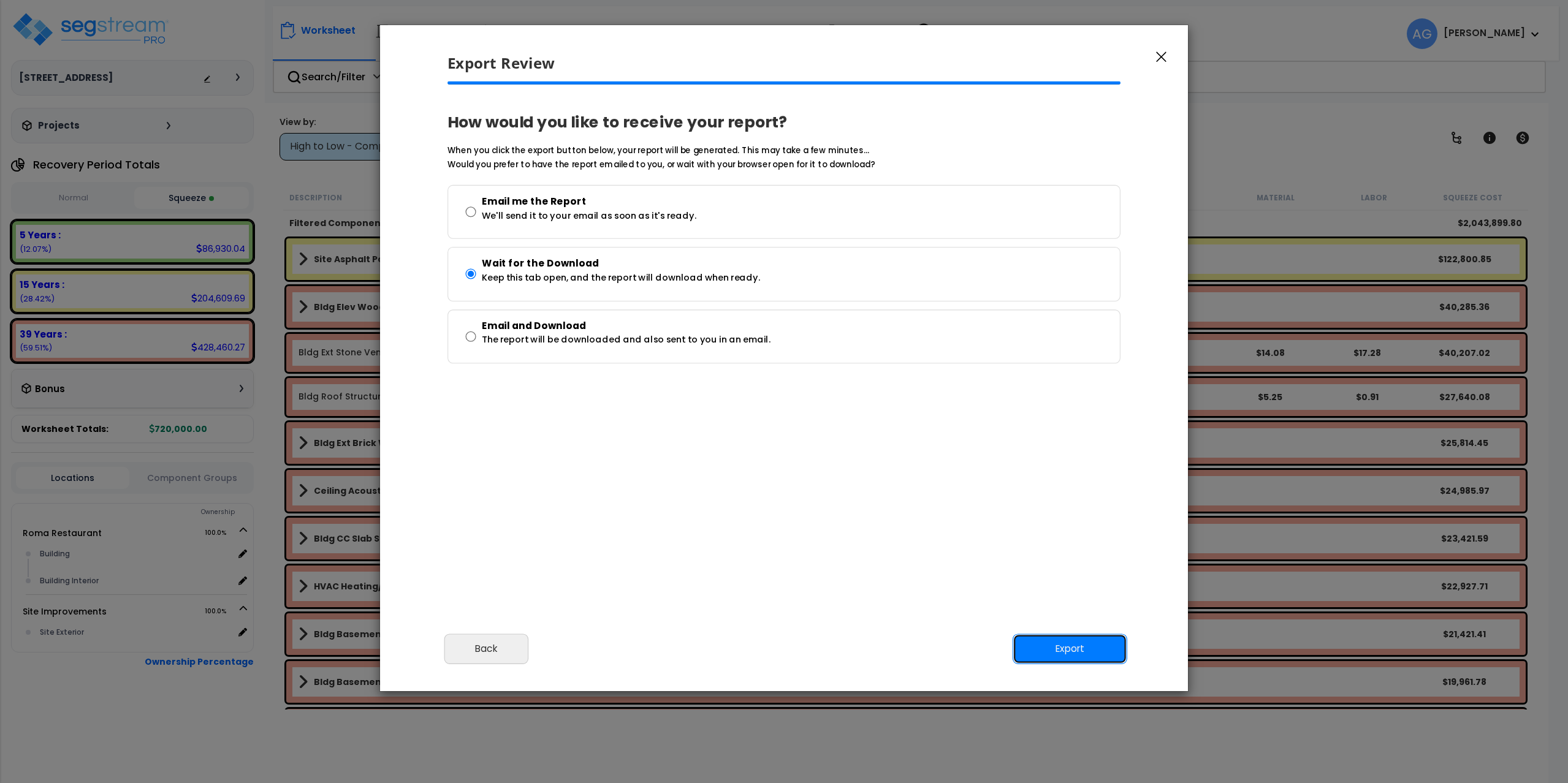
click at [1073, 644] on button "Export" at bounding box center [1069, 649] width 114 height 31
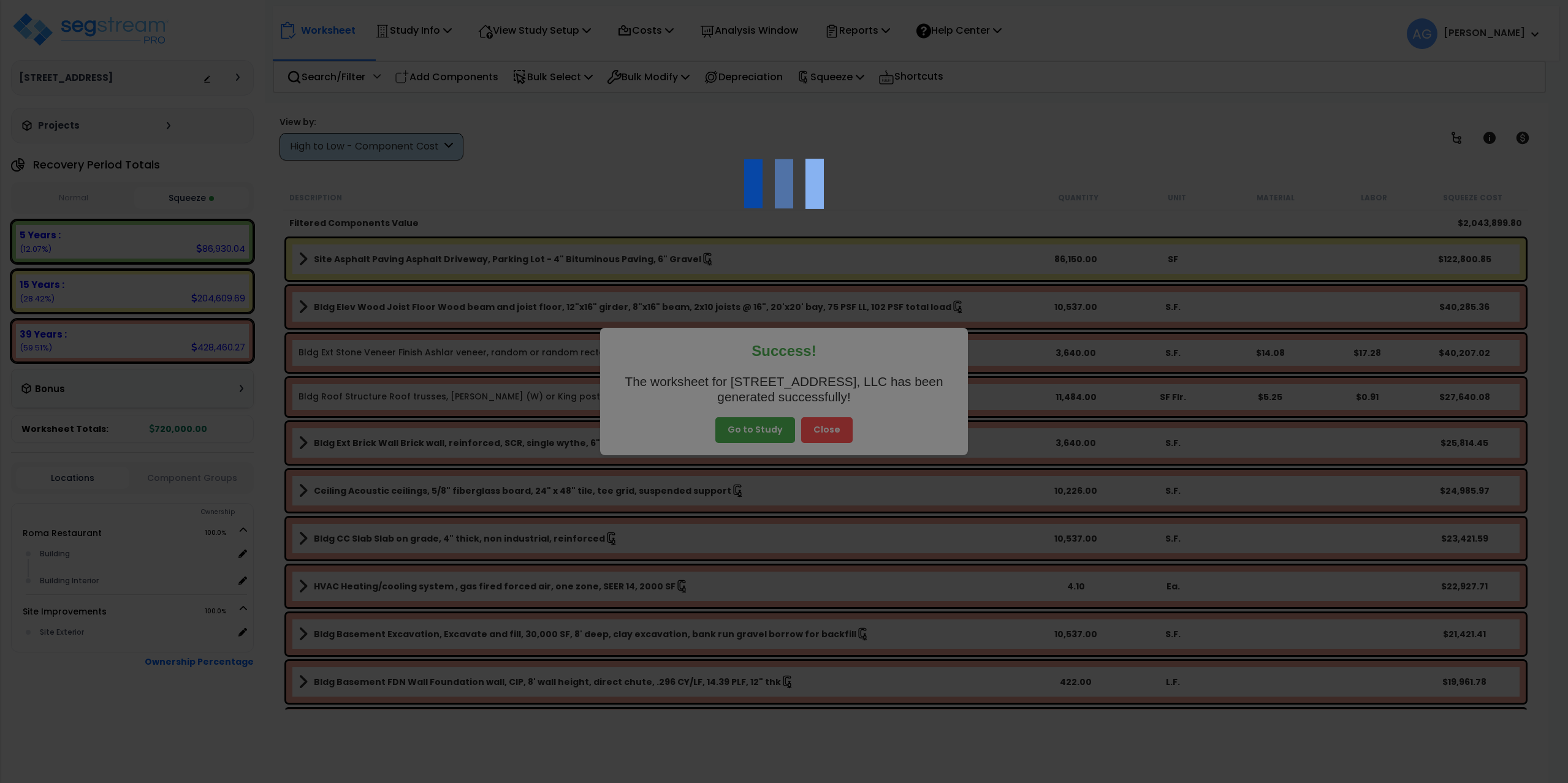
click at [797, 343] on div at bounding box center [784, 392] width 1568 height 783
click at [701, 122] on div at bounding box center [784, 392] width 1568 height 783
click at [767, 366] on div at bounding box center [784, 392] width 1568 height 783
click at [735, 151] on img at bounding box center [783, 183] width 122 height 122
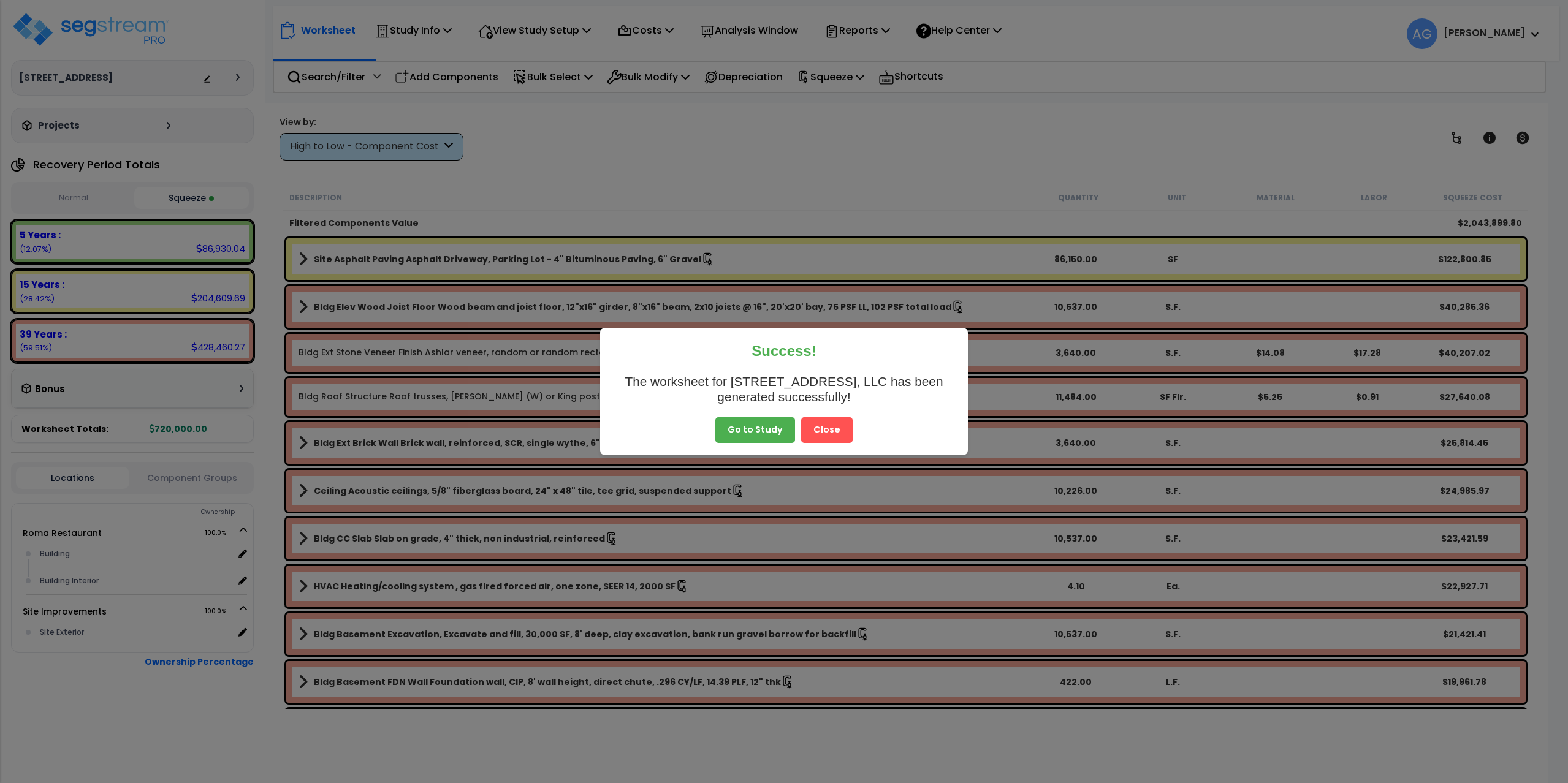
click at [821, 430] on button "Close" at bounding box center [826, 430] width 51 height 26
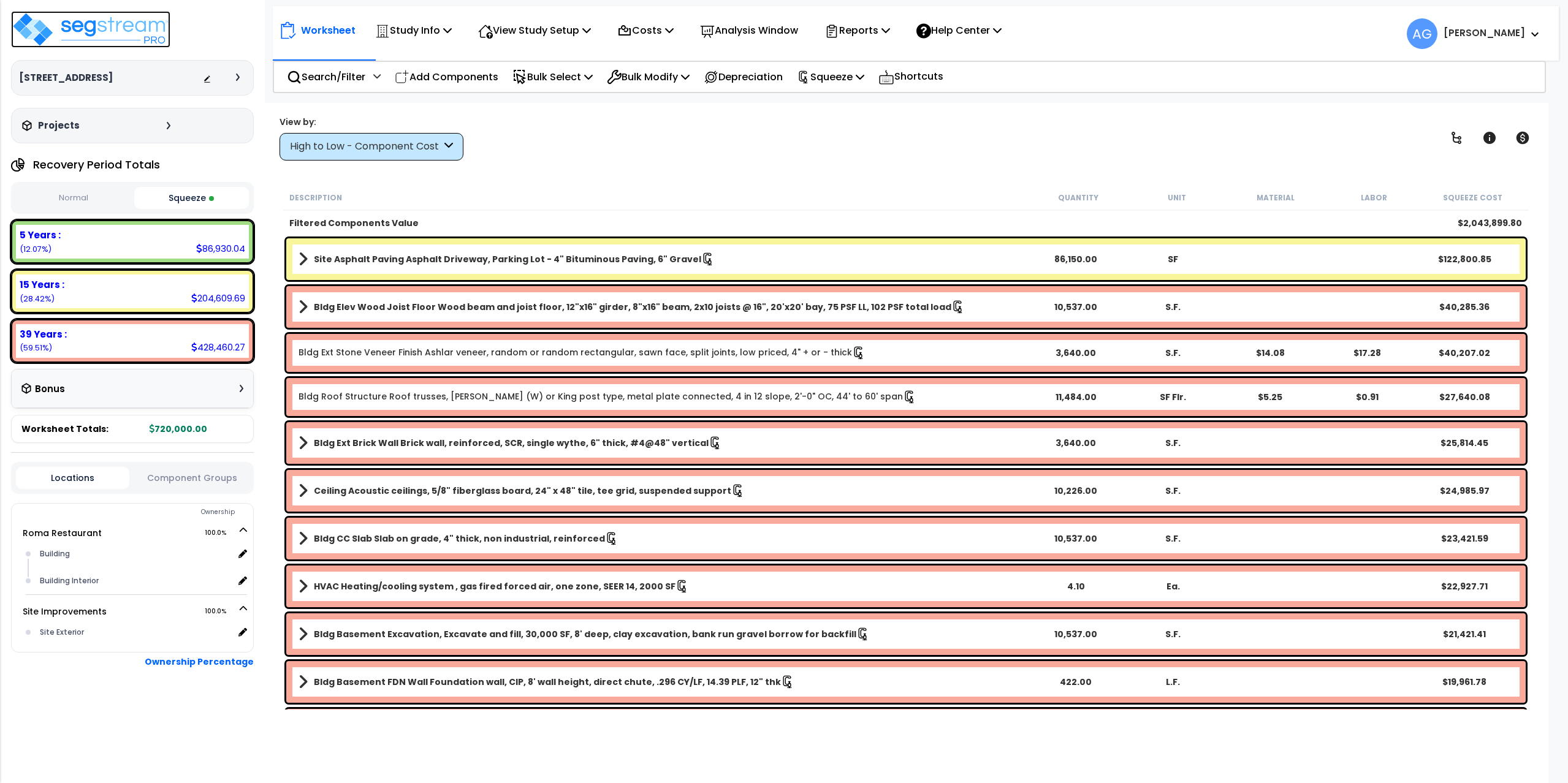
click at [98, 32] on img at bounding box center [91, 29] width 160 height 36
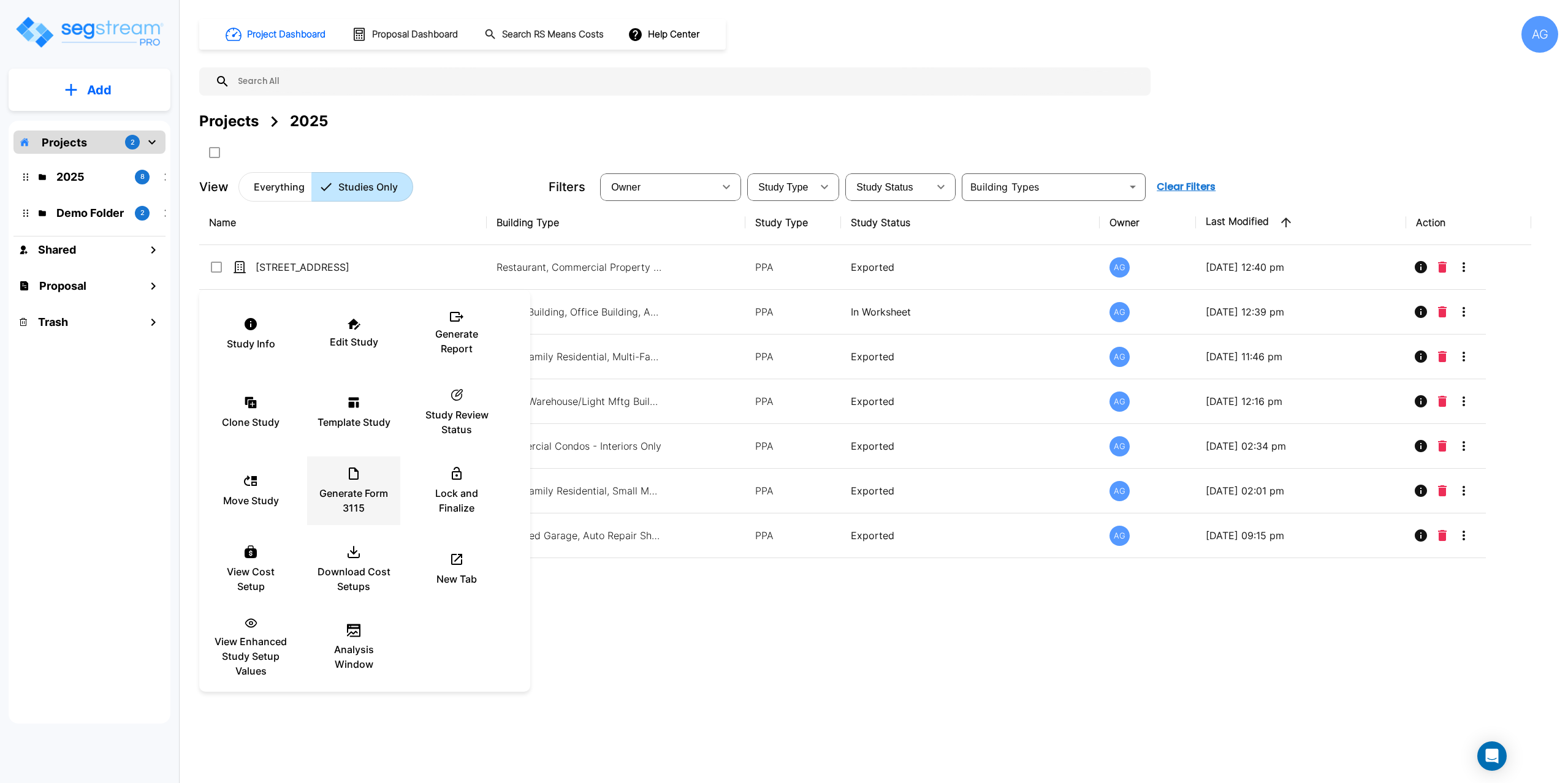
click at [353, 481] on div "Generate Form 3115" at bounding box center [353, 491] width 74 height 62
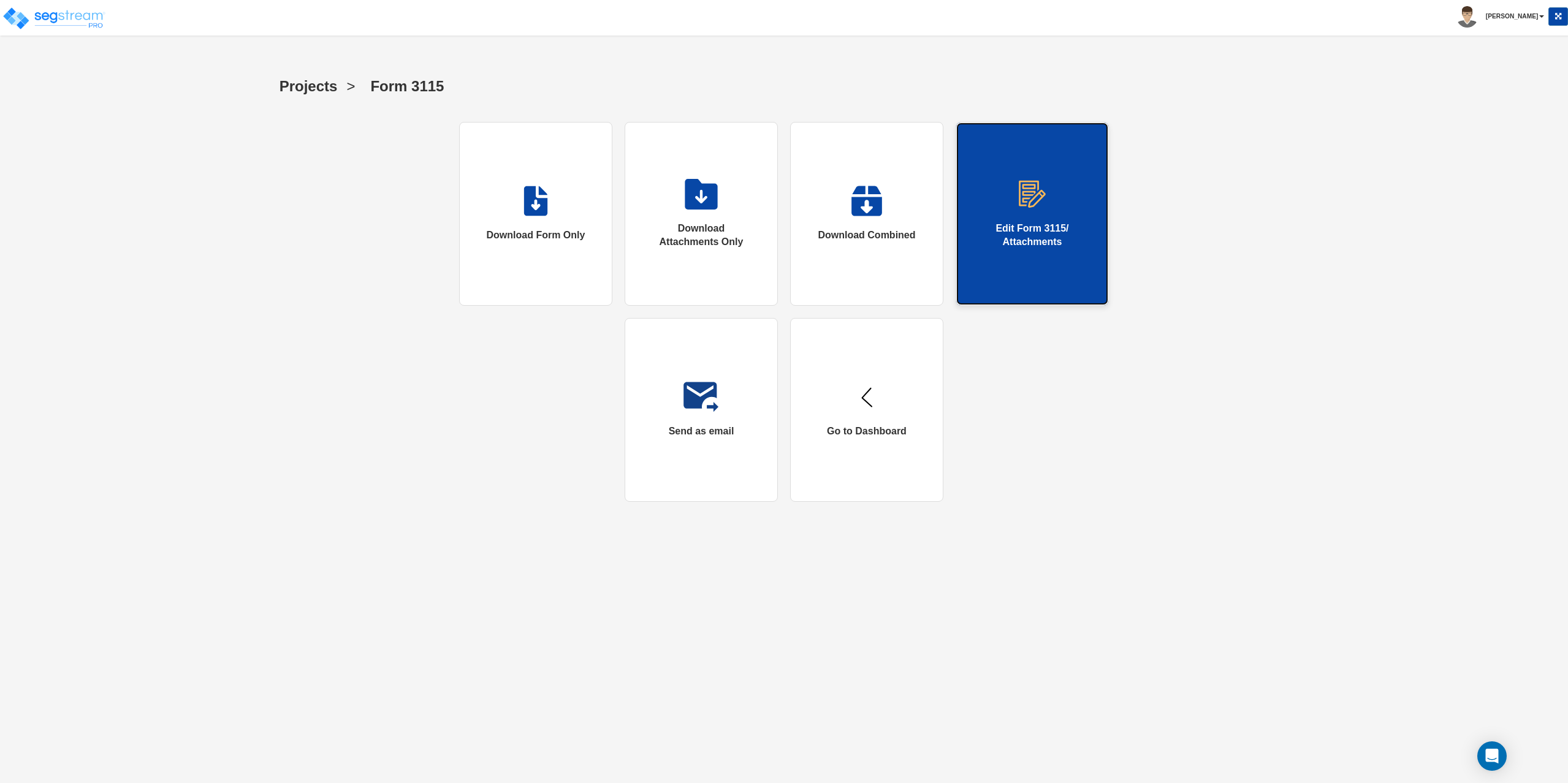
click at [1036, 199] on img at bounding box center [1032, 195] width 32 height 31
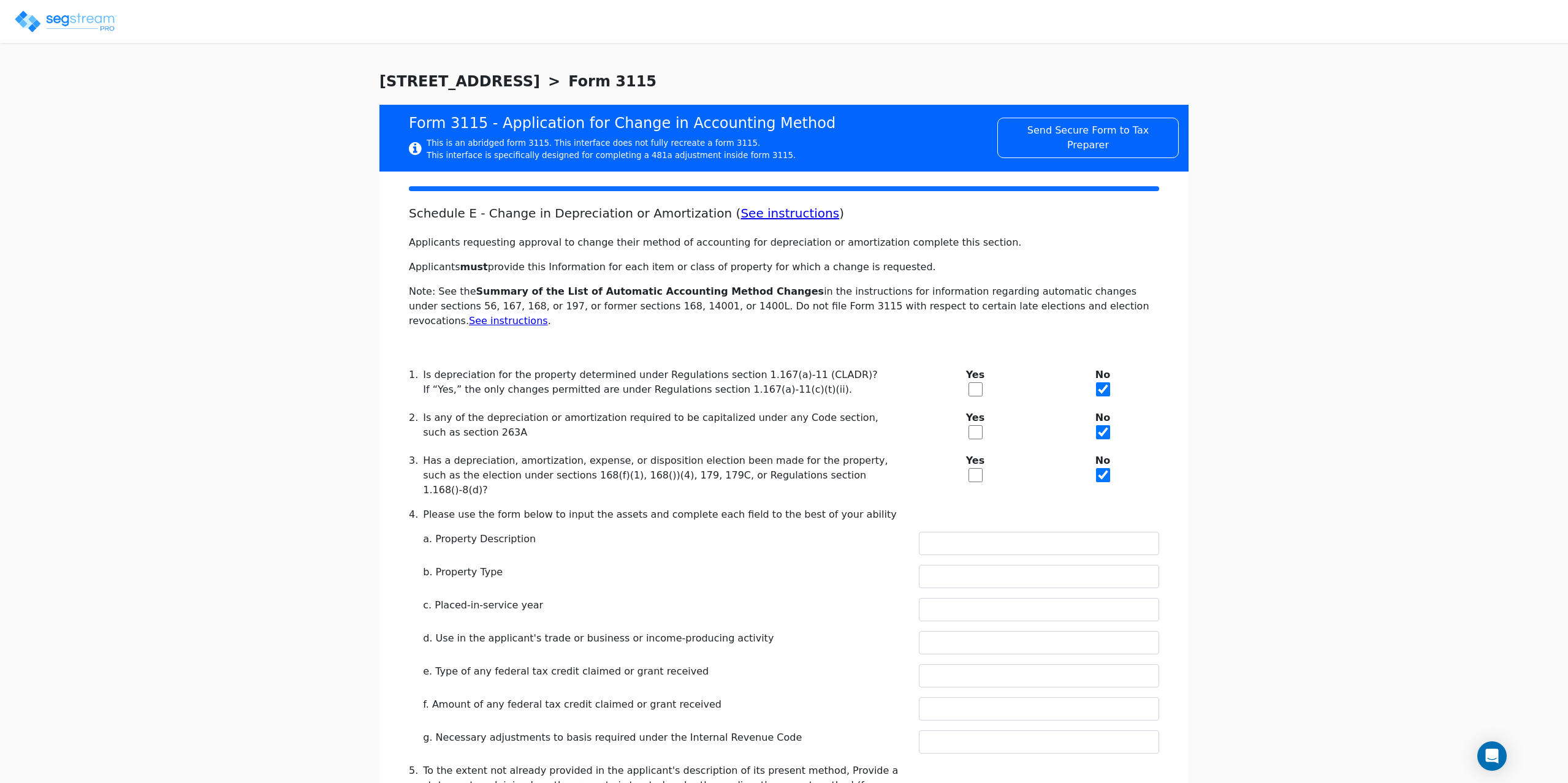
checkbox input "true"
type input "BUILDING"
type input "COMMERCIAL BUILDING"
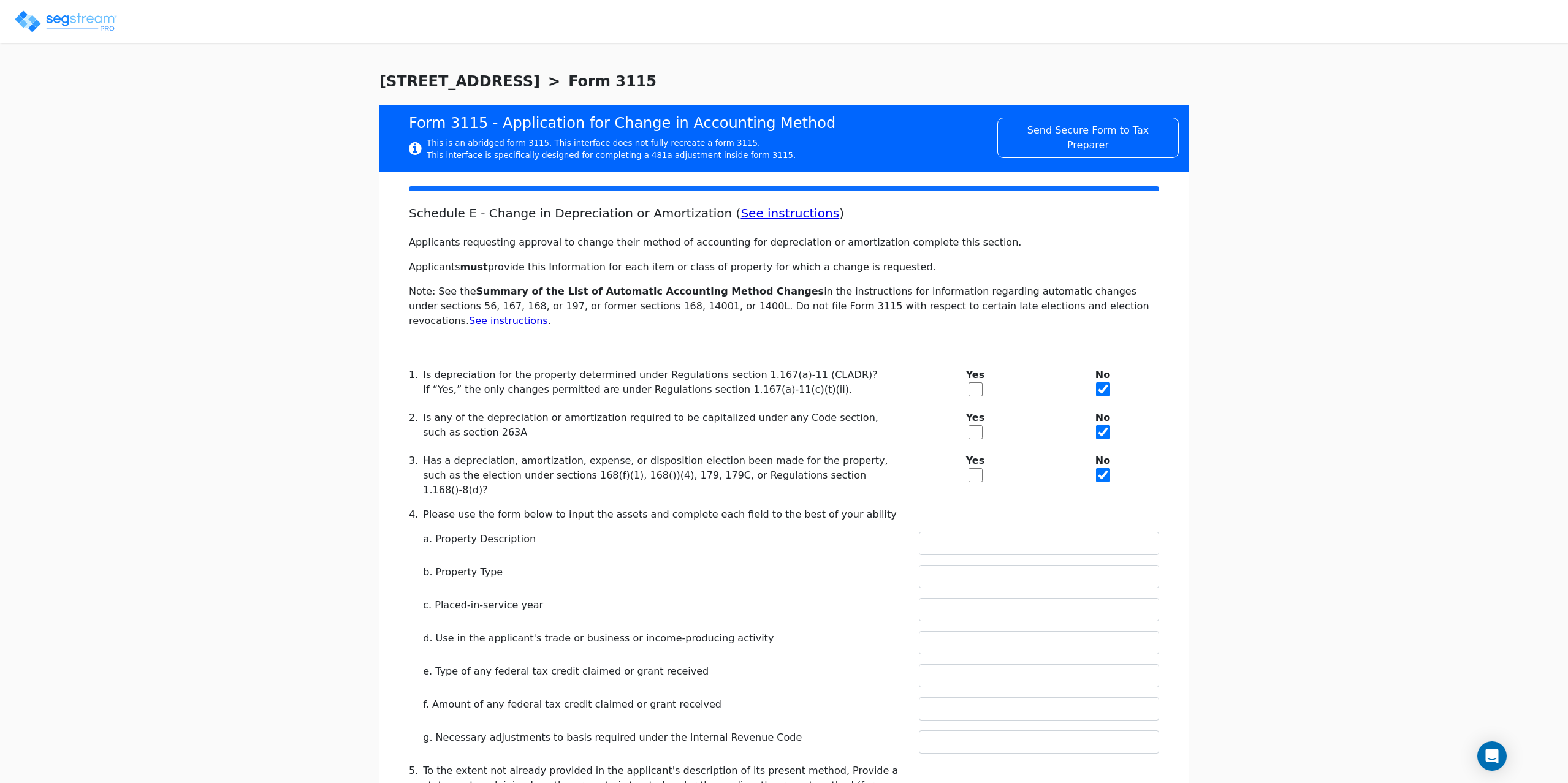
type input "2024"
type input "YES"
type input "0"
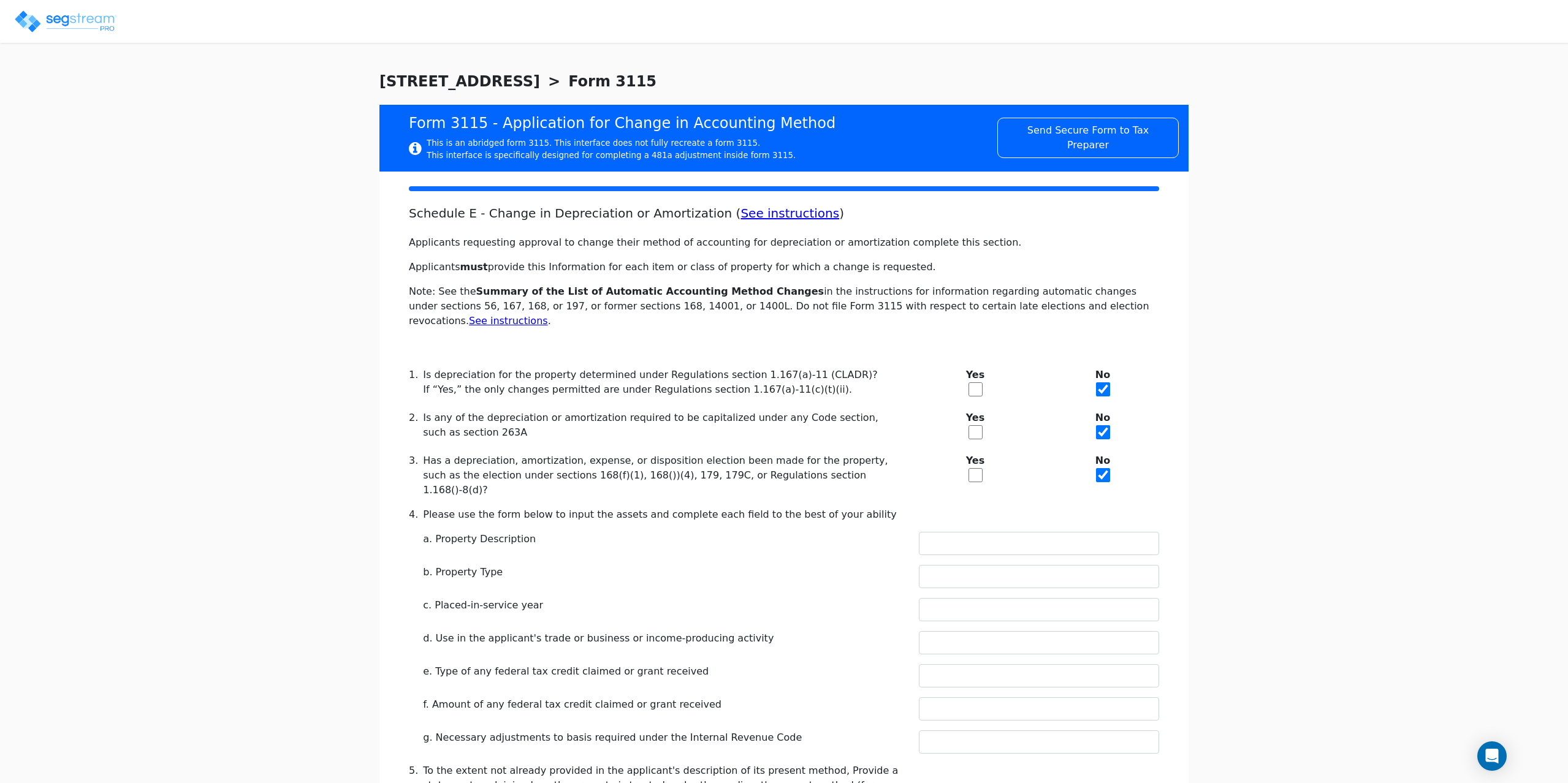
type textarea "Depreciable property"
checkbox input "true"
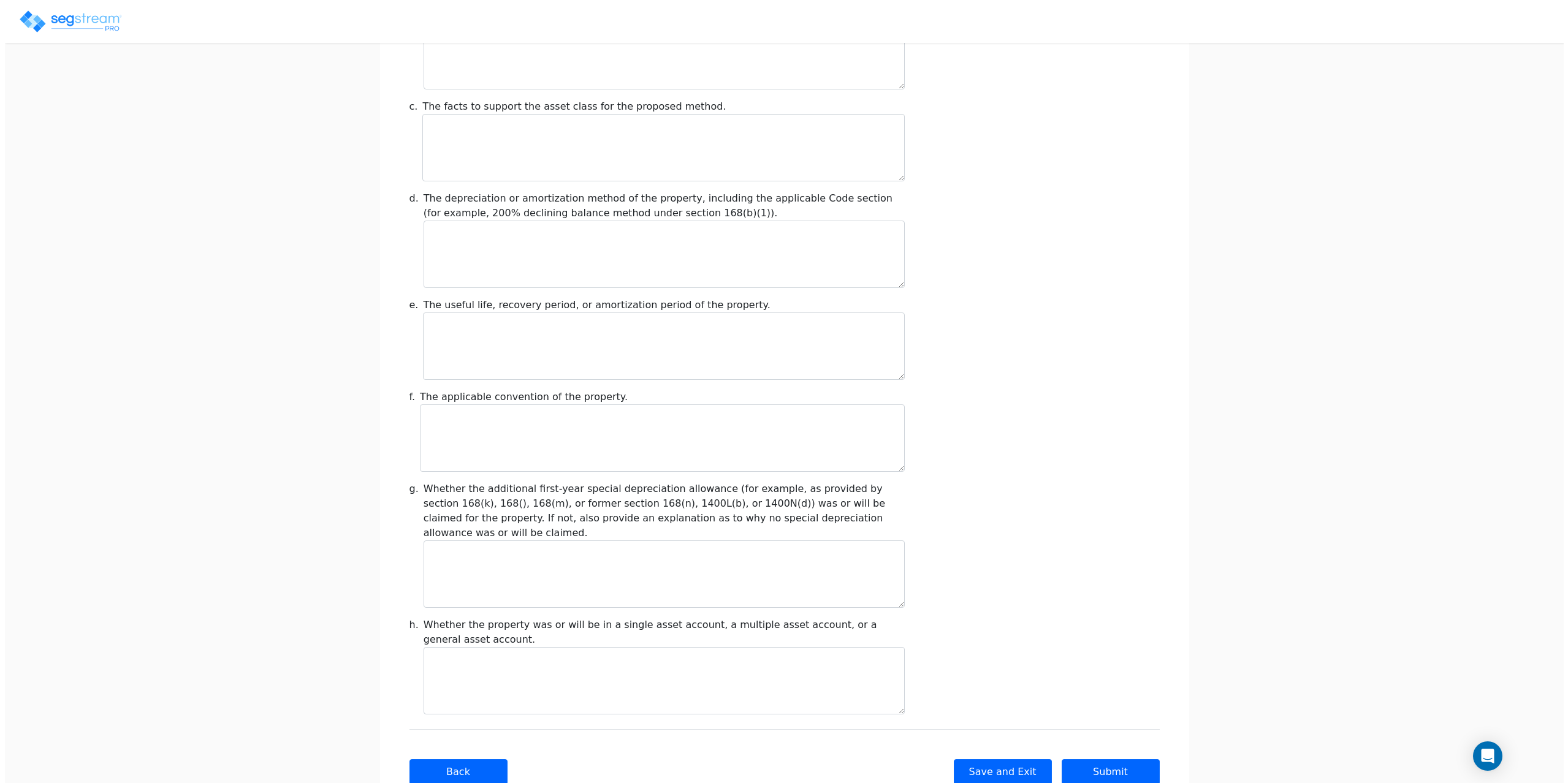
scroll to position [1151, 0]
click at [1116, 757] on button "Submit" at bounding box center [1105, 770] width 98 height 26
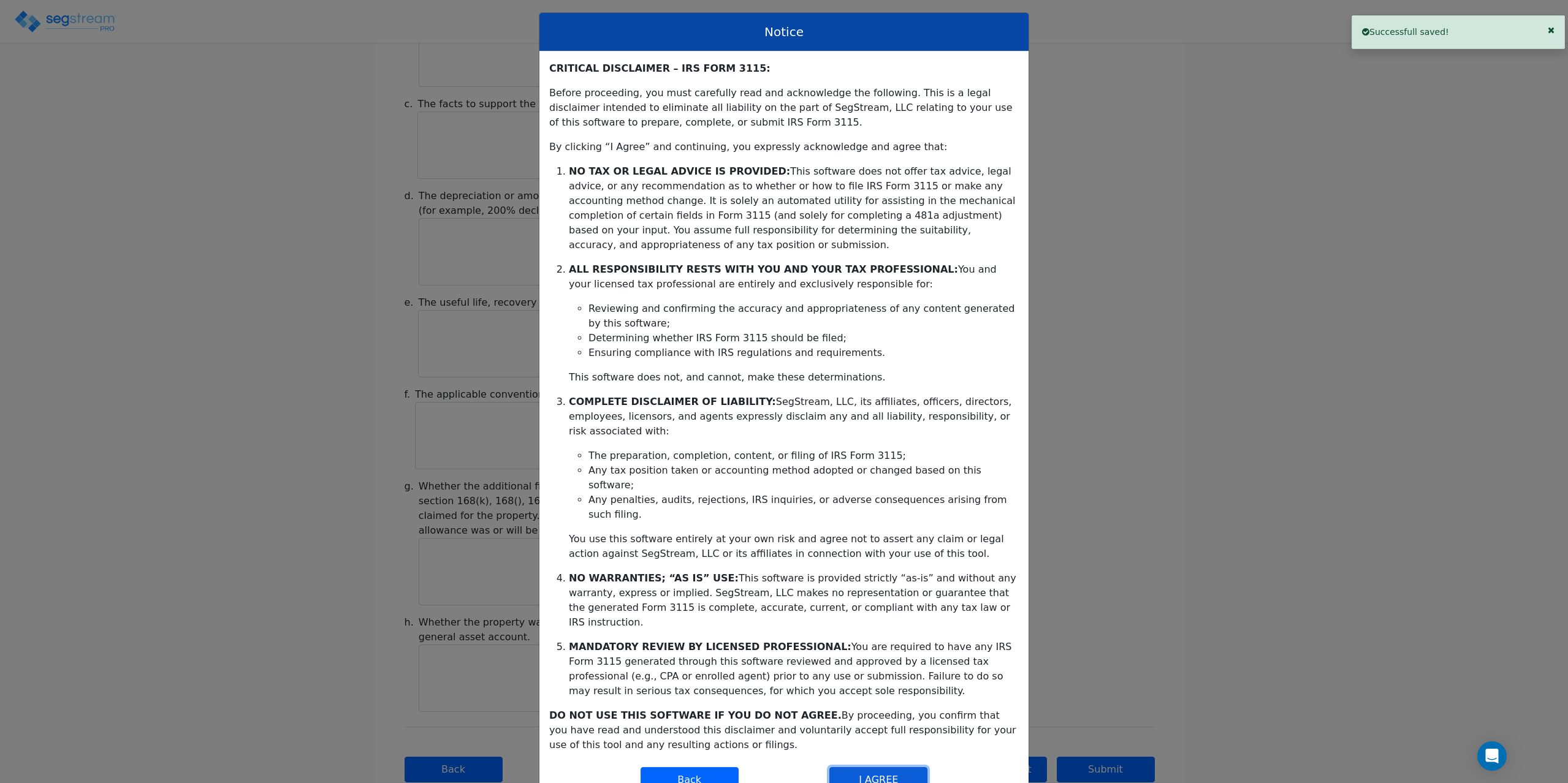
click at [857, 767] on button "I AGREE" at bounding box center [878, 780] width 98 height 26
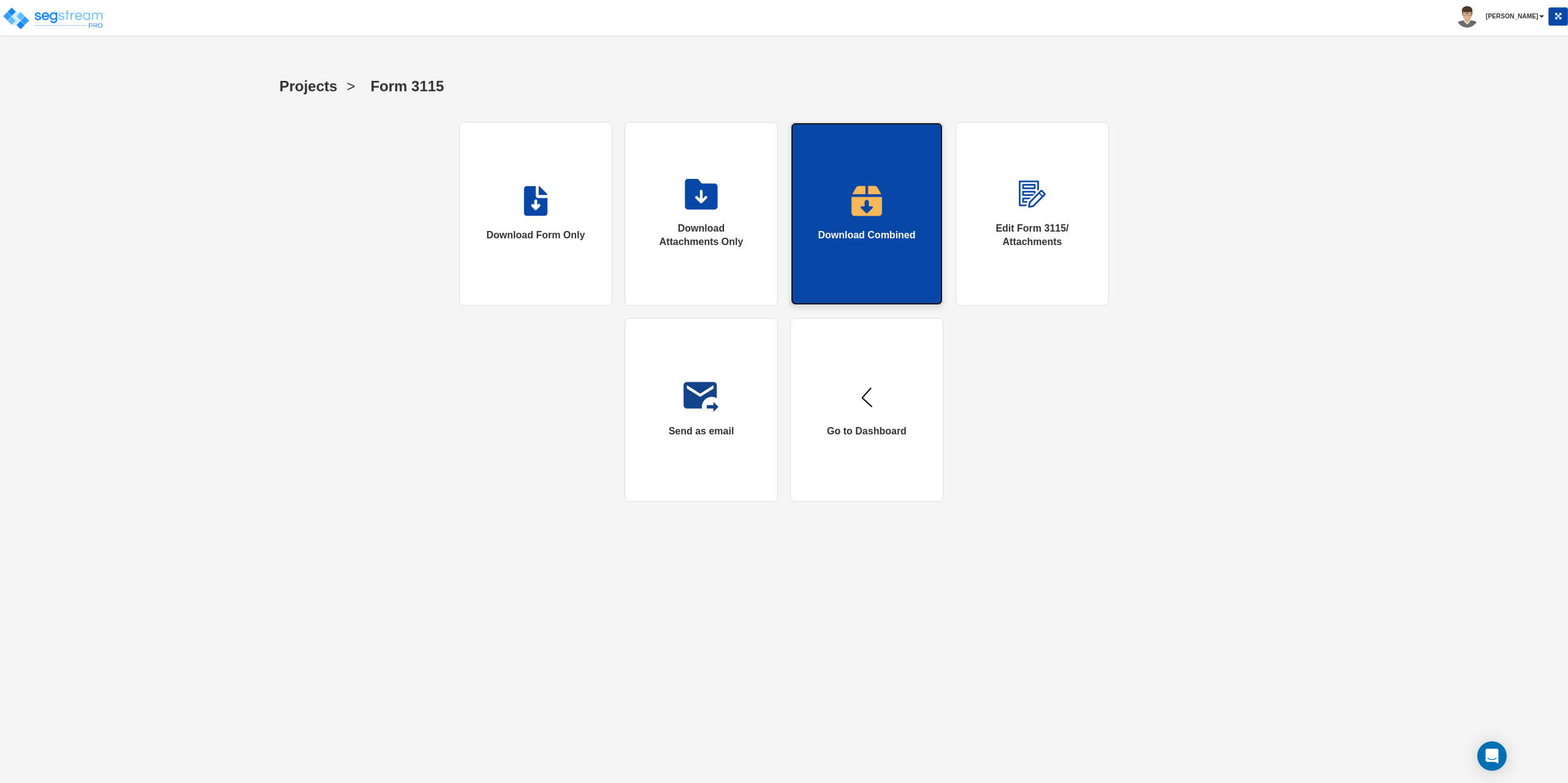
click at [893, 207] on link "Download Combined" at bounding box center [866, 213] width 153 height 184
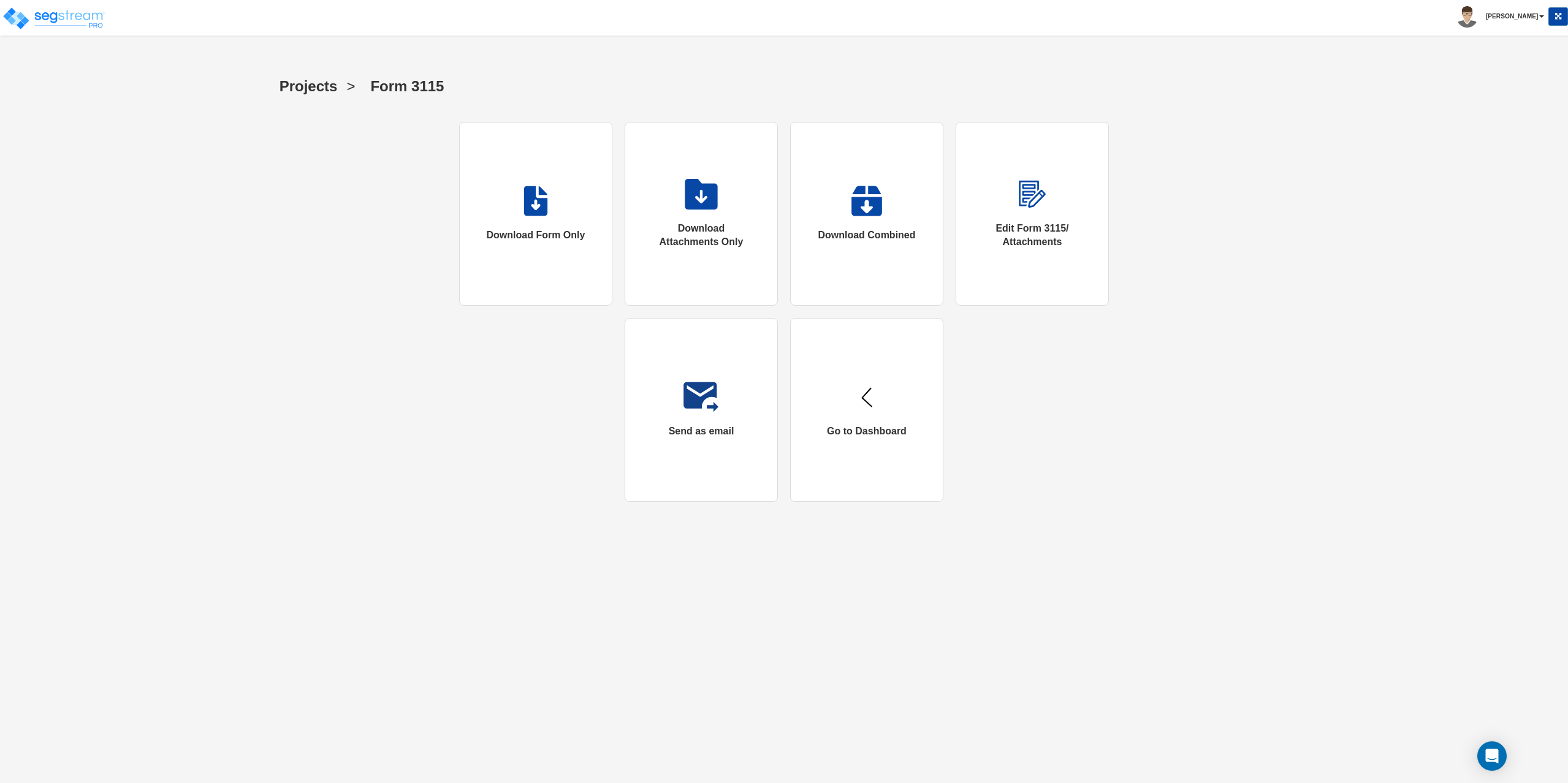
click at [1234, 409] on div "Projects > Form 3115 Download Form Only Download Attachments Only Download Comb…" at bounding box center [784, 290] width 1292 height 448
click at [92, 22] on img at bounding box center [54, 19] width 105 height 24
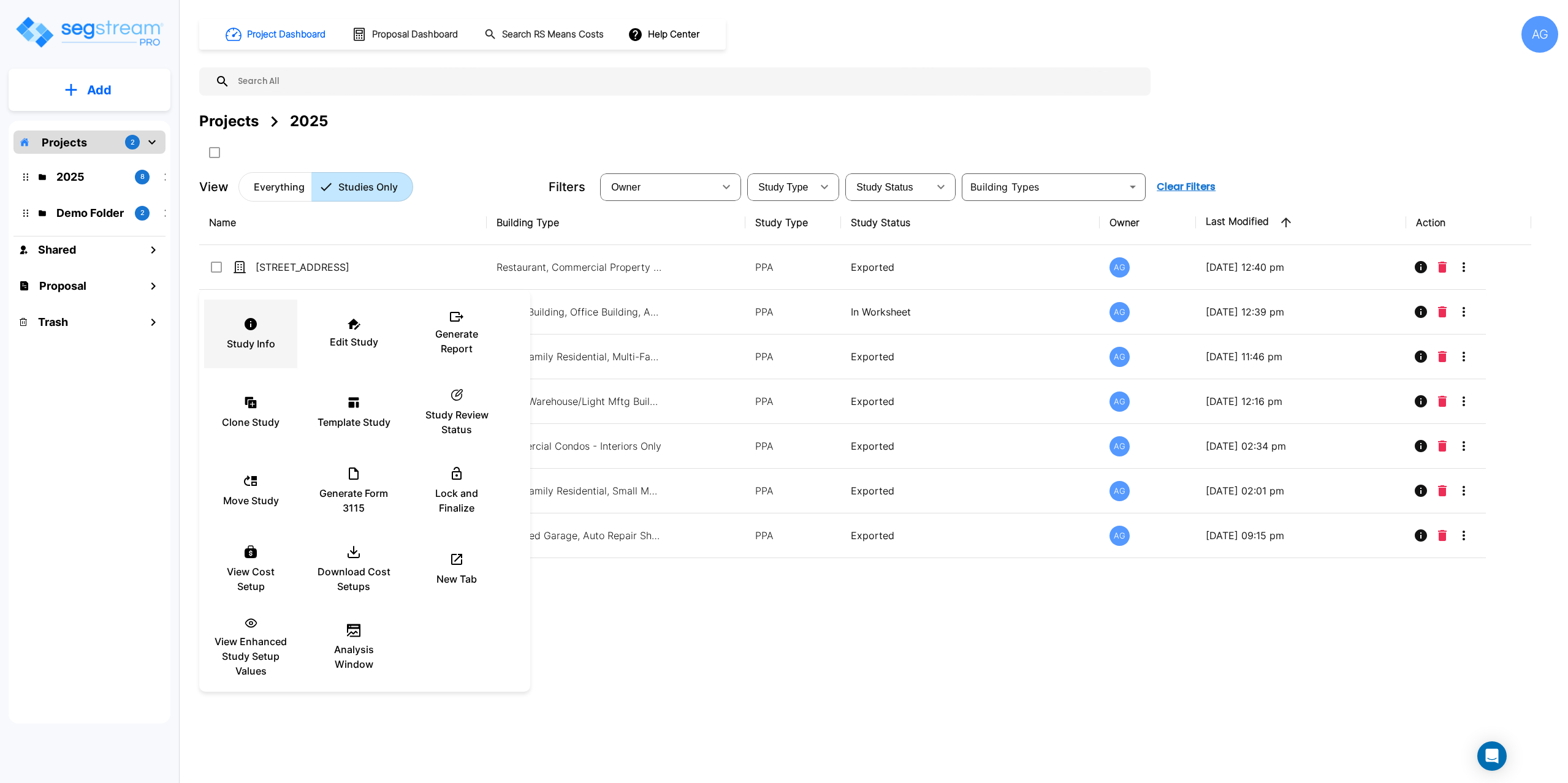
click at [257, 325] on icon at bounding box center [251, 324] width 15 height 15
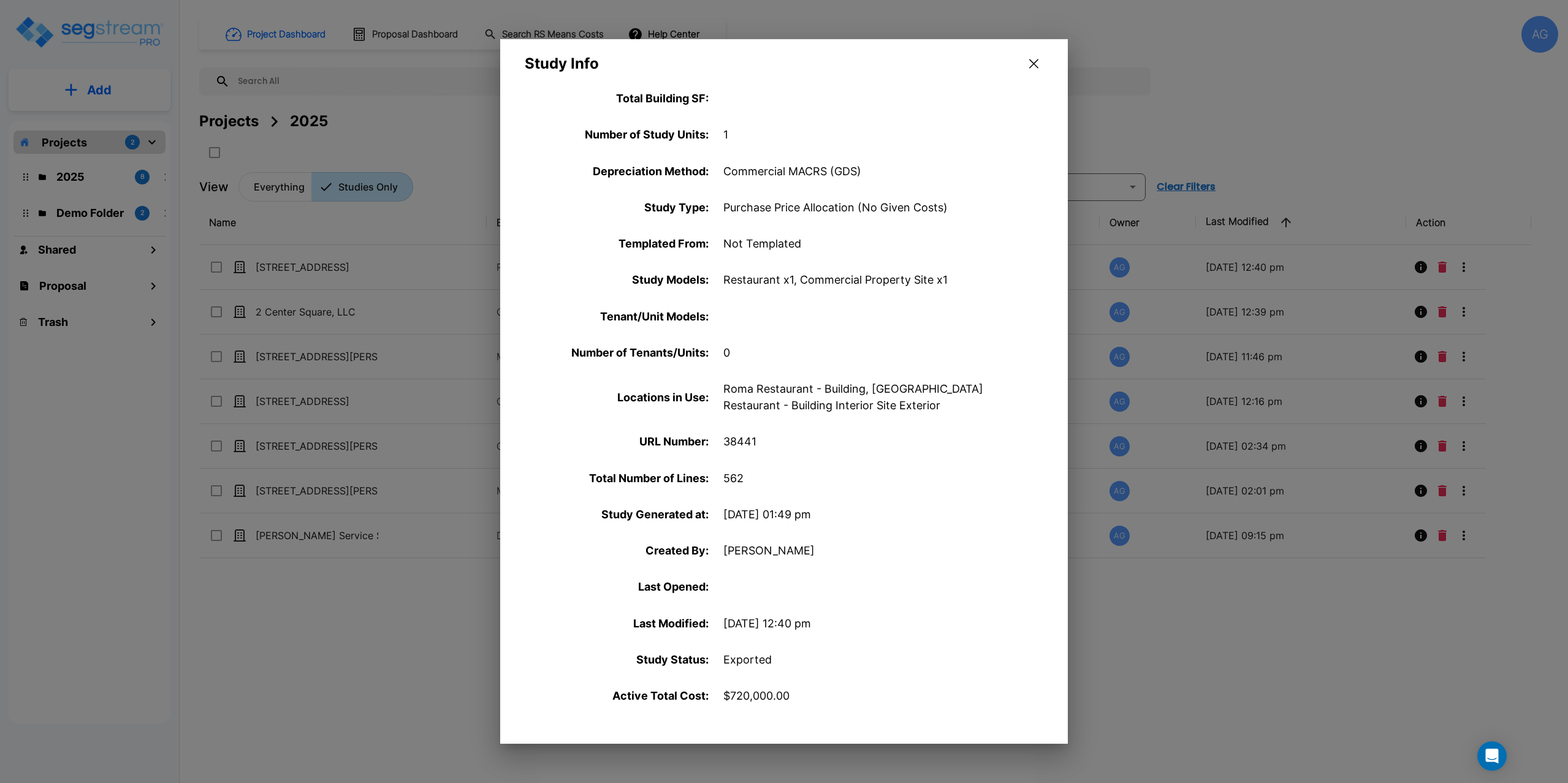
scroll to position [245, 0]
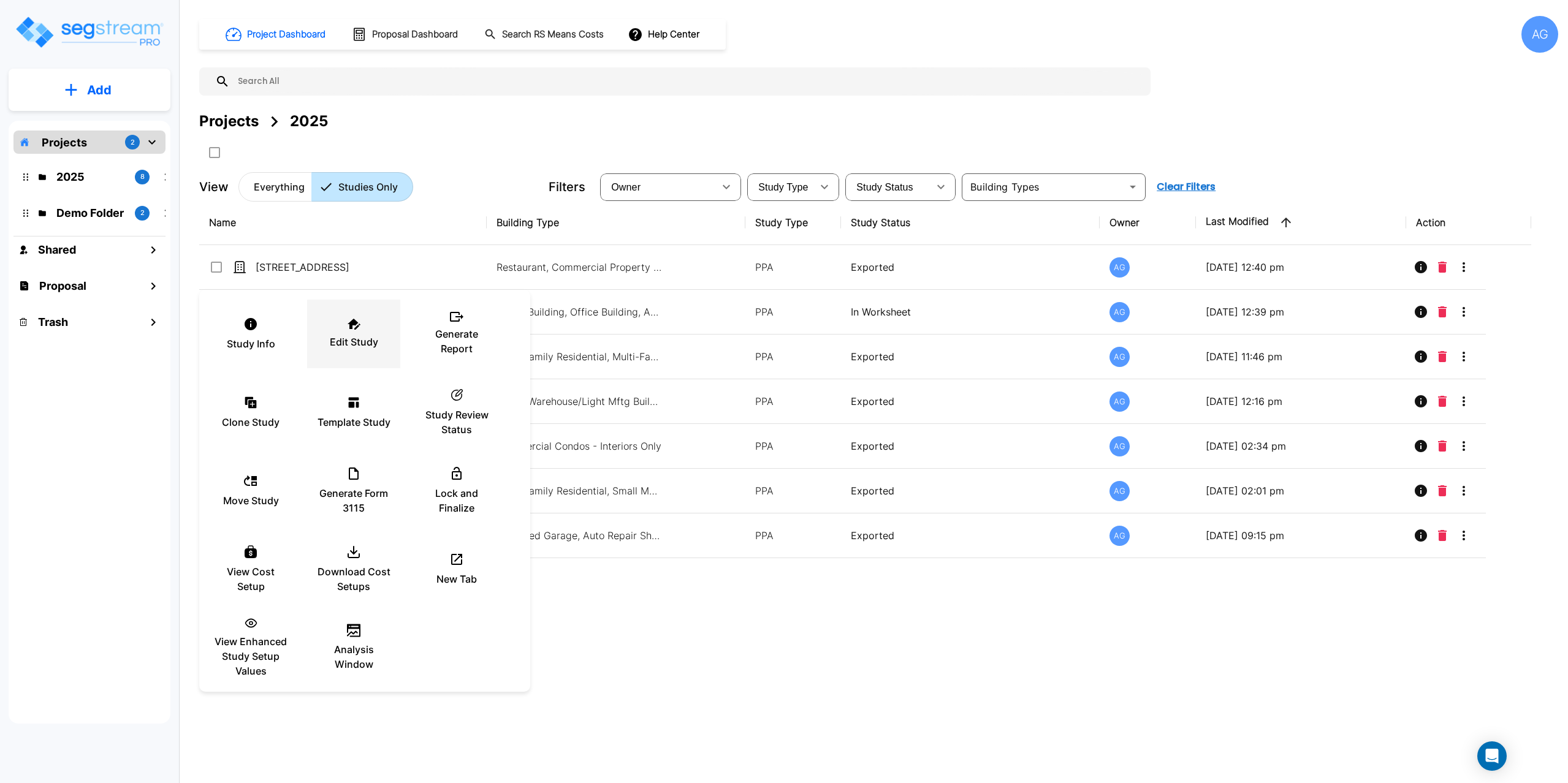
click at [362, 335] on p "Edit Study" at bounding box center [354, 342] width 49 height 15
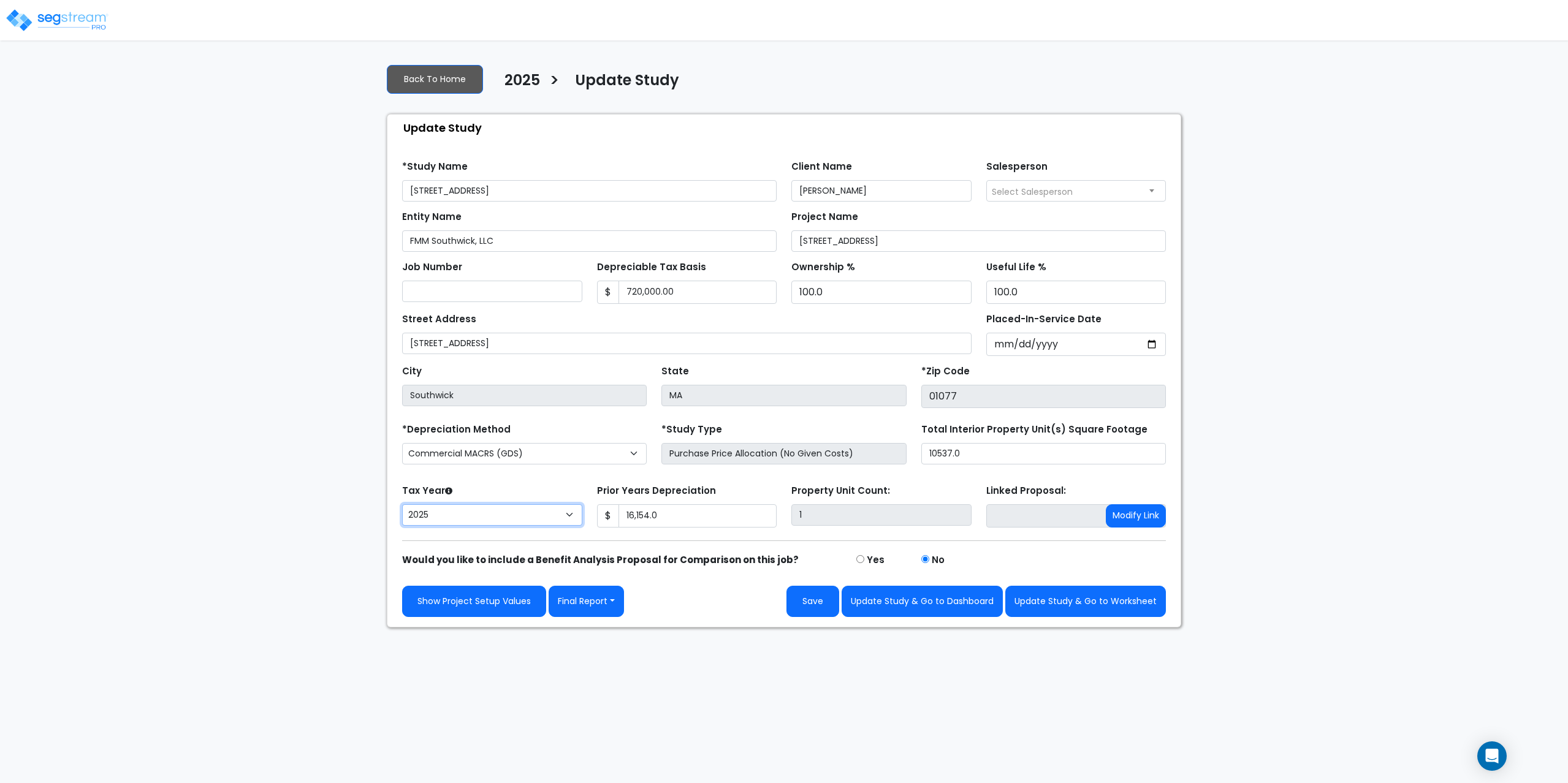
click at [571, 516] on select "2026 2025 2024" at bounding box center [492, 515] width 180 height 21
click at [402, 504] on select "2026 2025 2024" at bounding box center [492, 515] width 180 height 21
click at [489, 518] on select "2026 2025 2024" at bounding box center [492, 515] width 180 height 21
select select "2025"
click at [402, 504] on select "2026 2025 2024" at bounding box center [492, 515] width 180 height 21
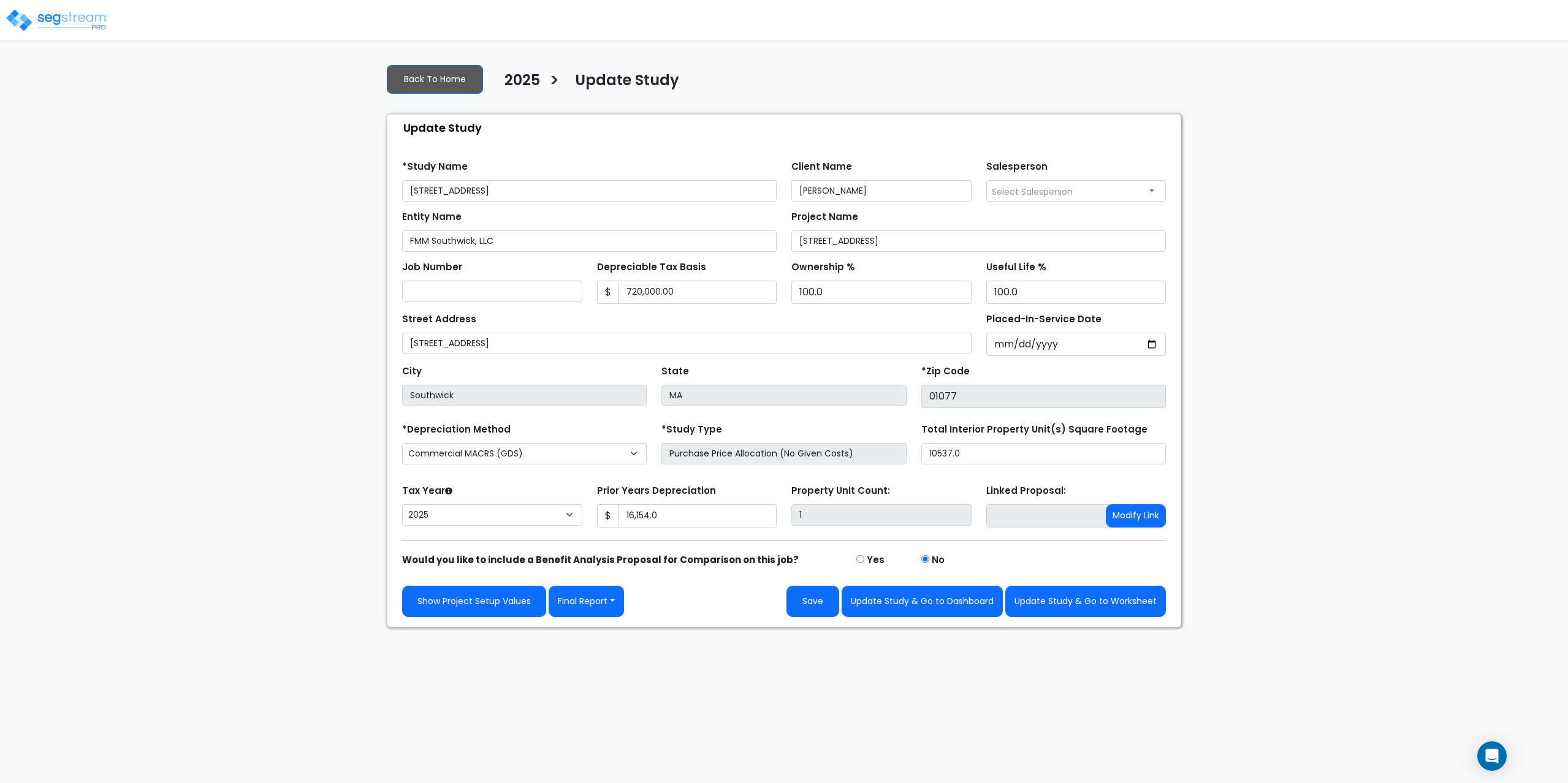
click at [652, 627] on html "Notification x View All Anthony Grassetti Accelerated Realty Consultants, LLC" at bounding box center [784, 314] width 1568 height 627
click at [448, 76] on link "Back To Home" at bounding box center [435, 79] width 96 height 29
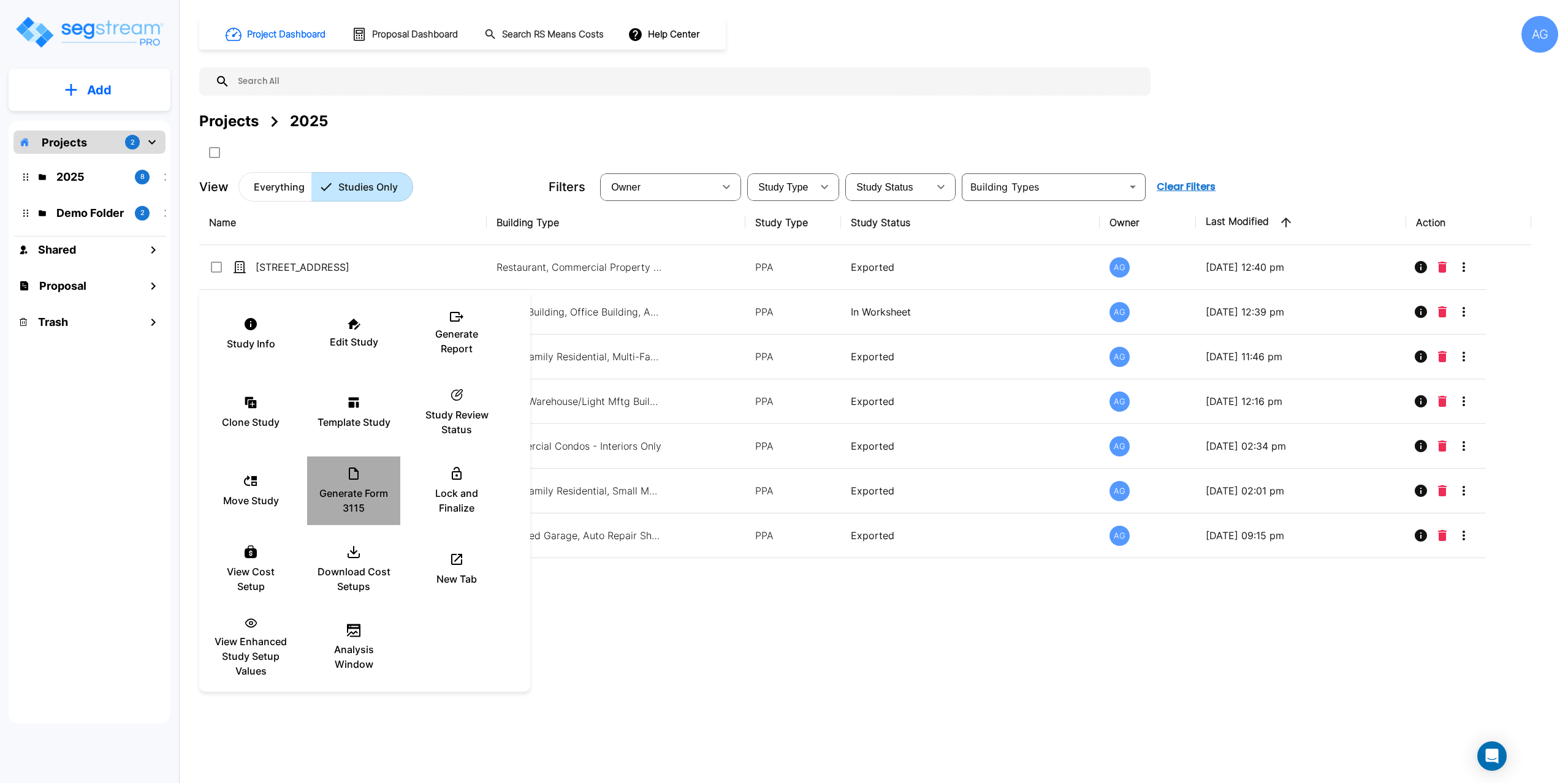
click at [346, 483] on div "Generate Form 3115" at bounding box center [353, 491] width 74 height 62
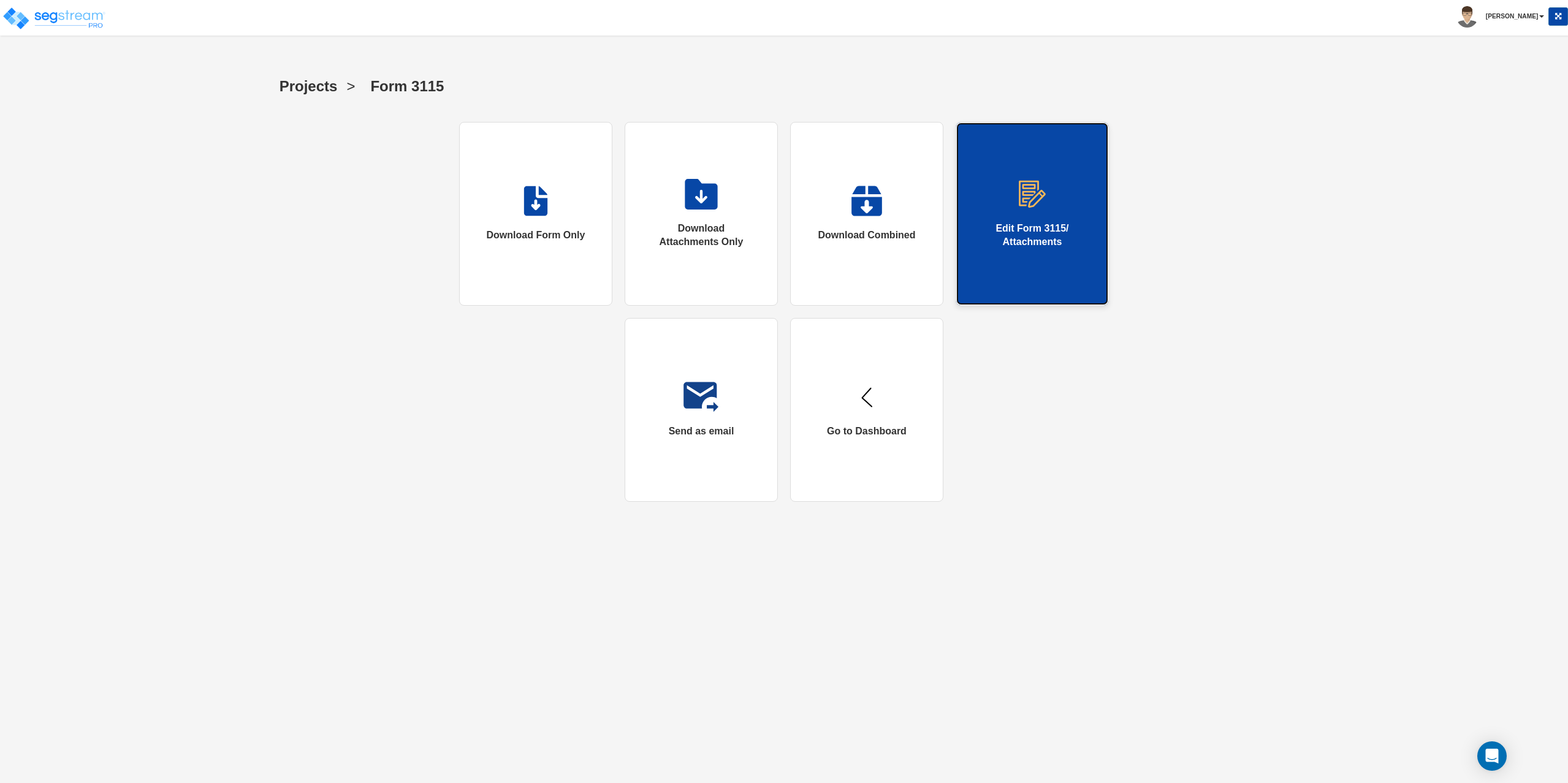
click at [1024, 203] on img at bounding box center [1032, 195] width 32 height 31
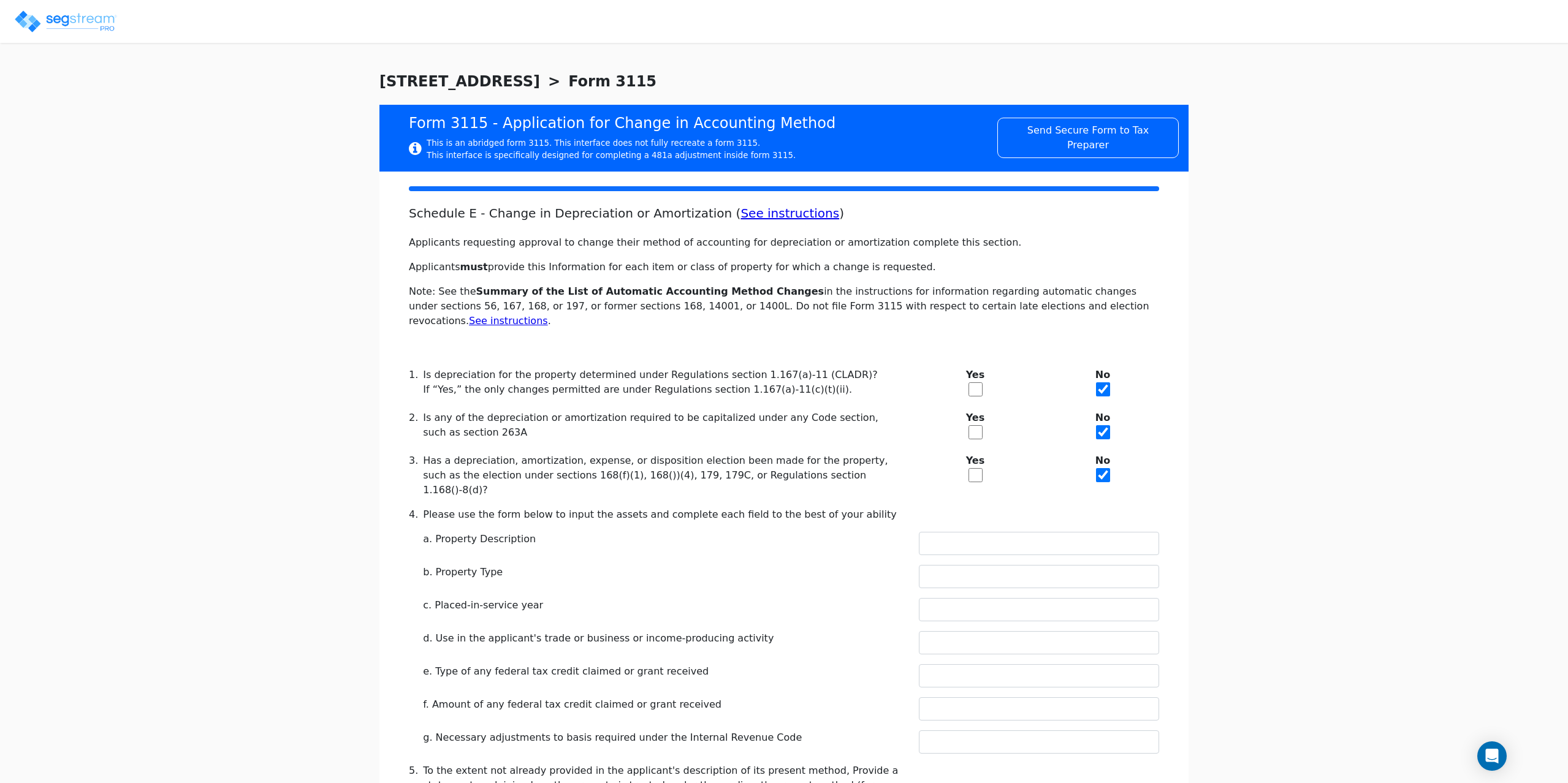
checkbox input "true"
type input "BUILDING"
type input "COMMERCIAL BUILDING"
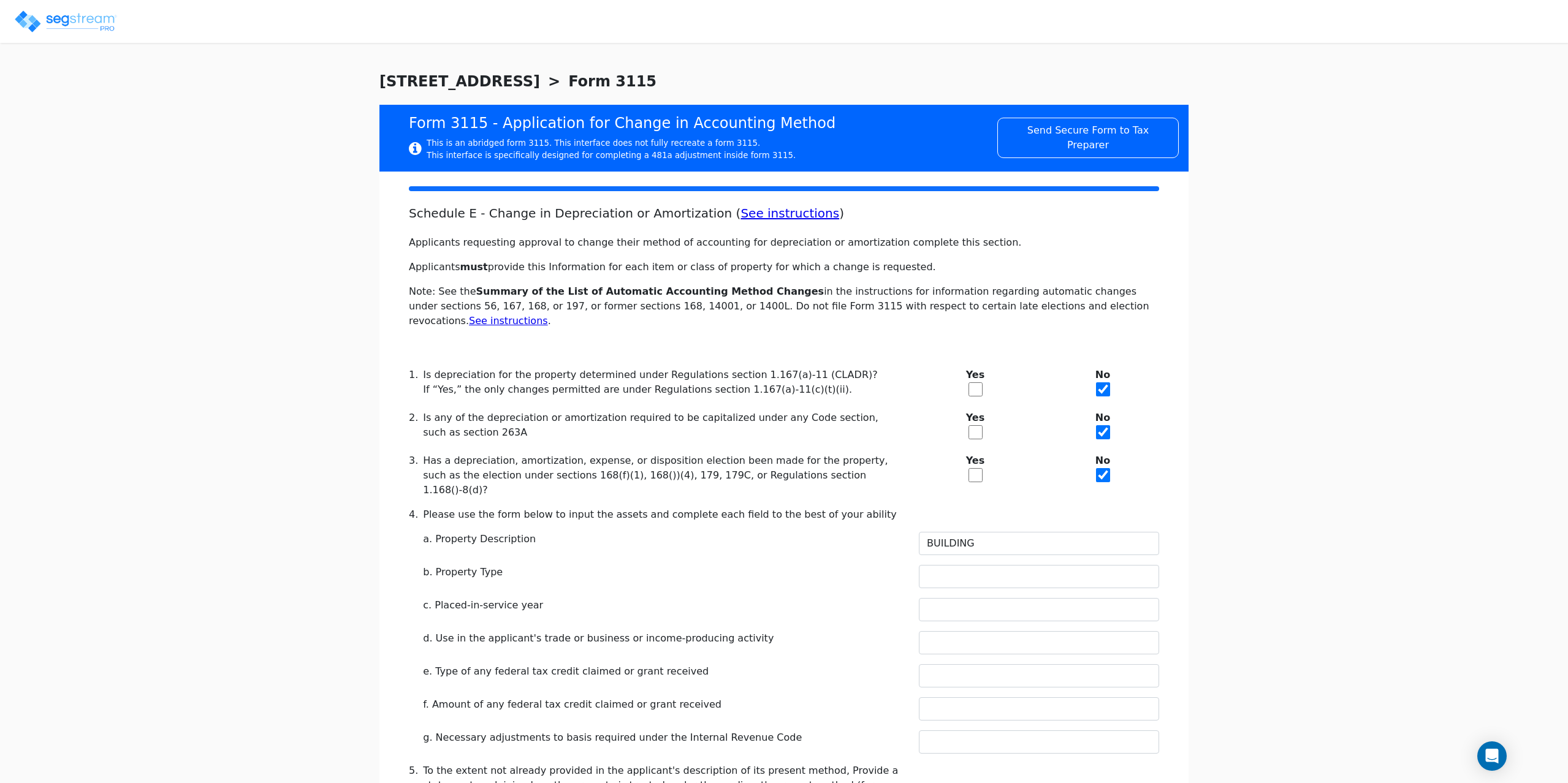
type input "2024"
type input "YES"
type input "0"
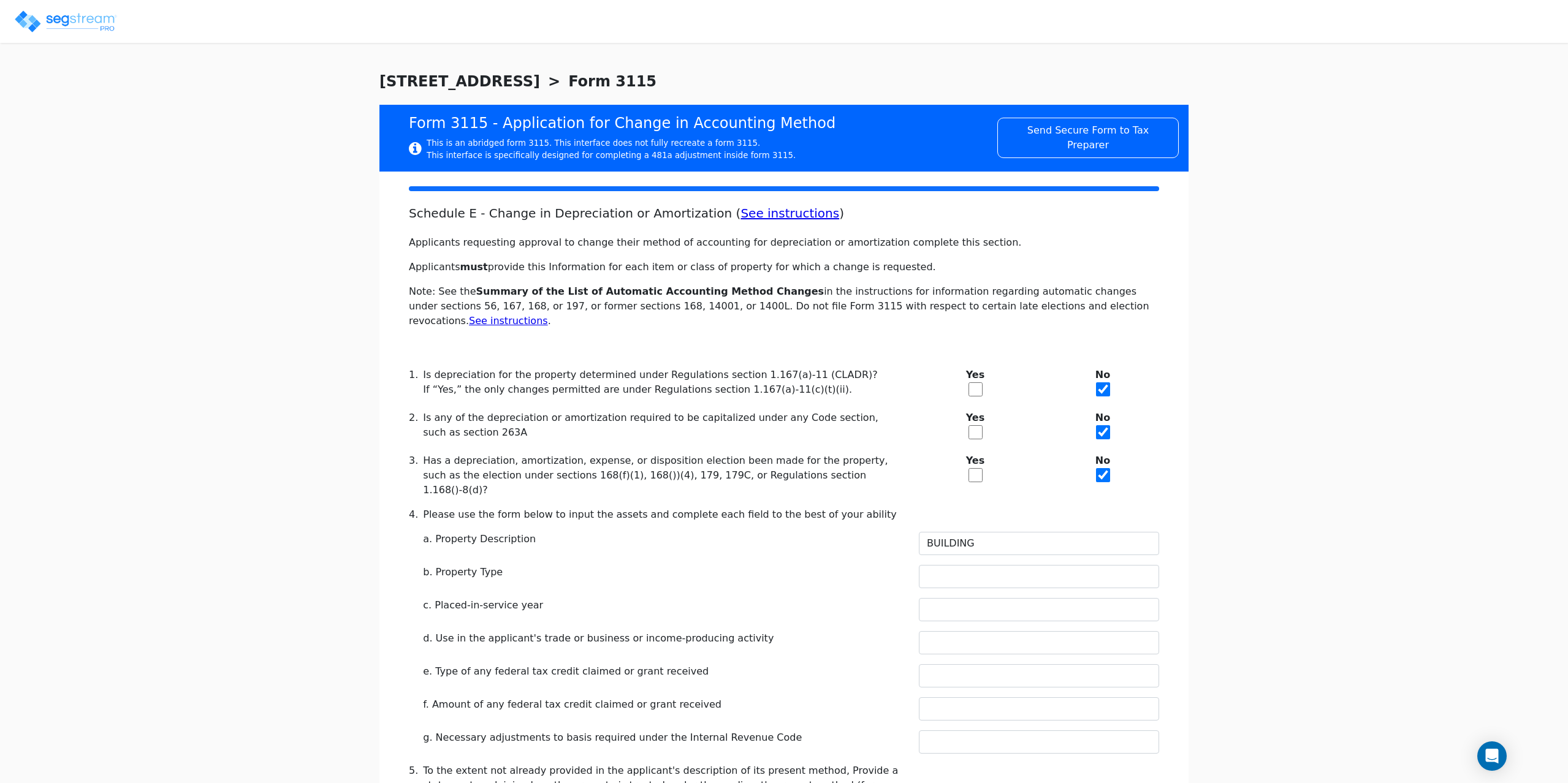
type textarea "Depreciable property"
checkbox input "true"
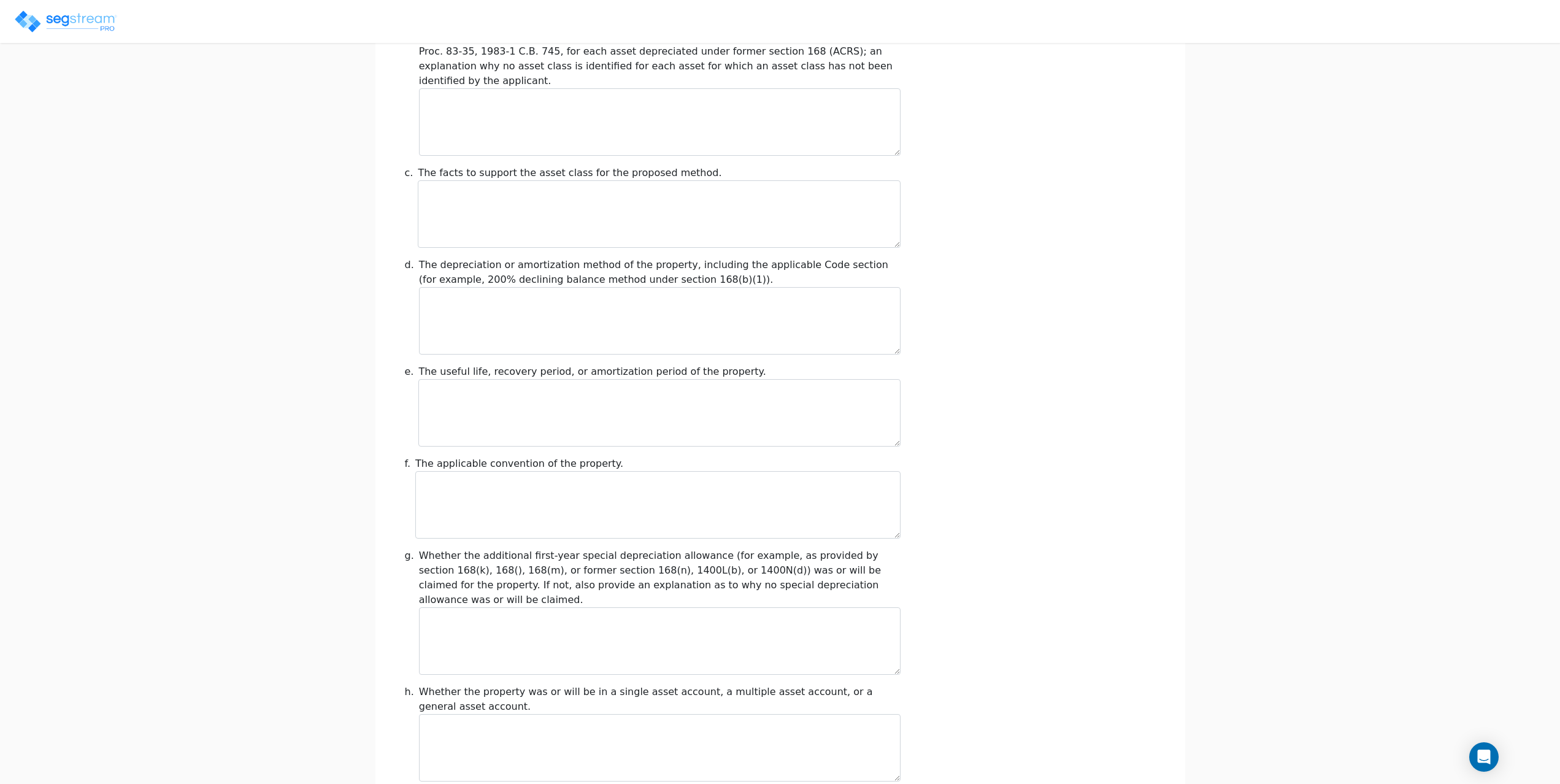
scroll to position [1152, 0]
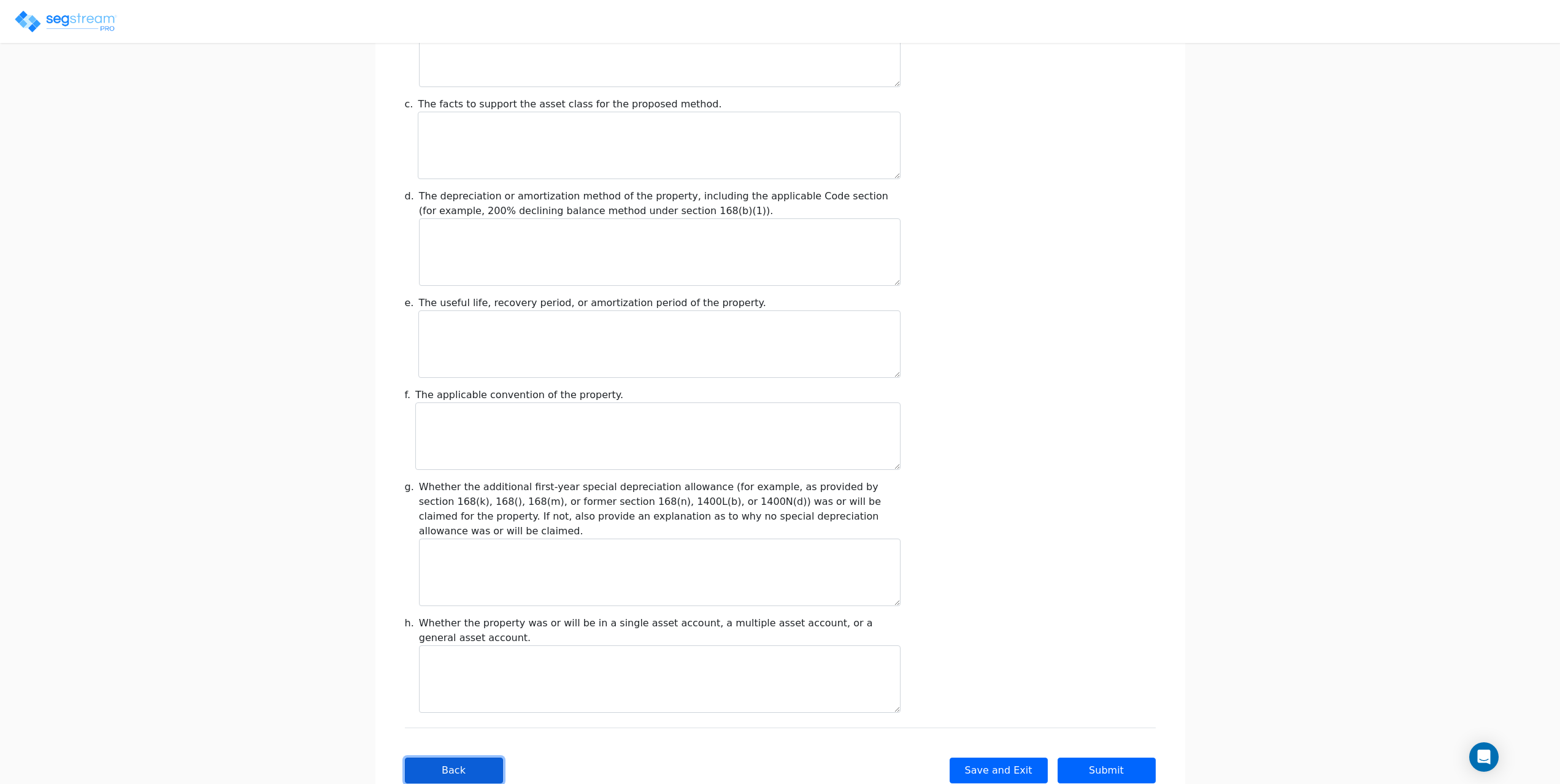
click at [461, 758] on button "Back" at bounding box center [454, 771] width 98 height 26
type input "-201,884.31"
checkbox input "true"
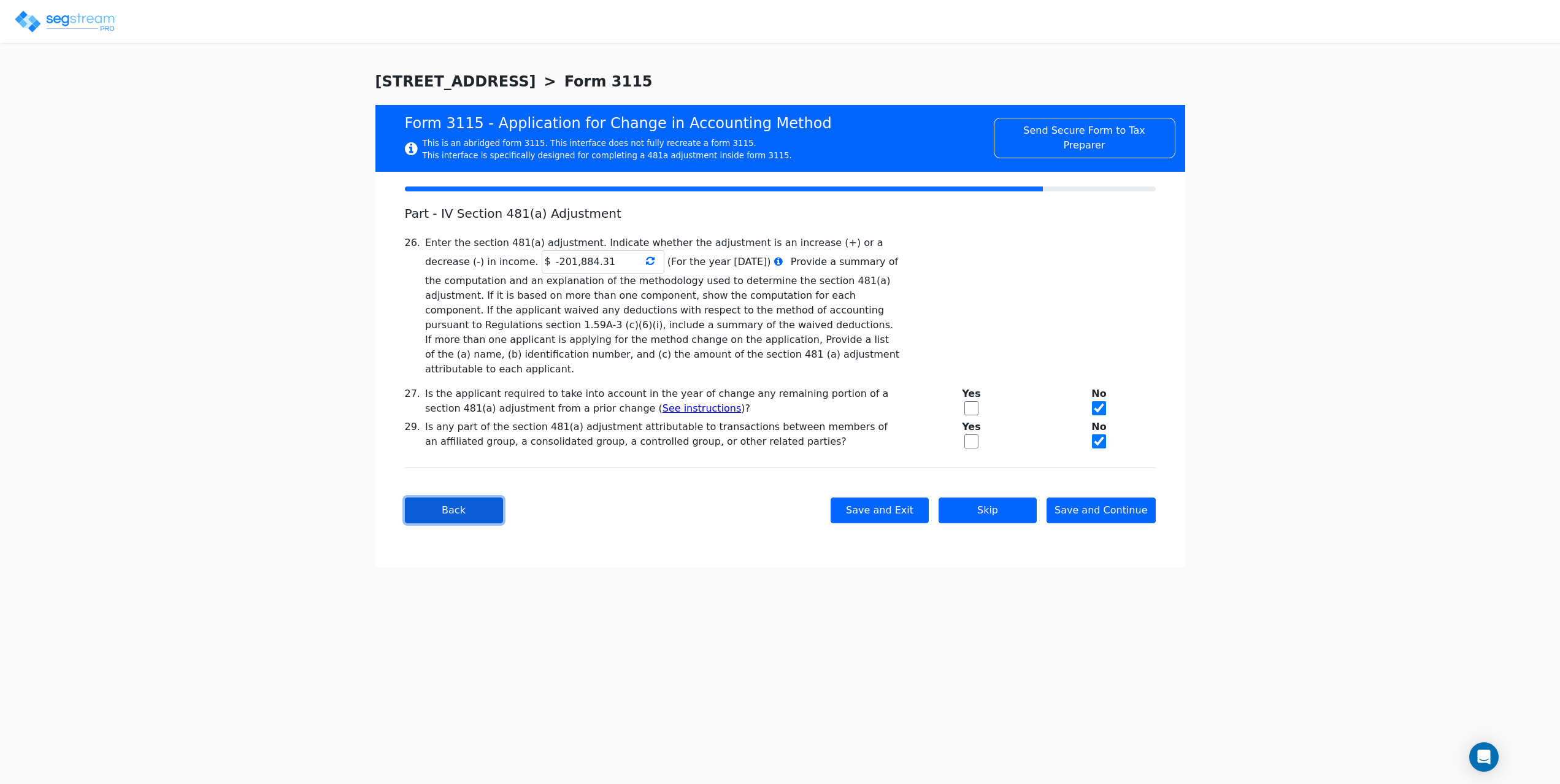
scroll to position [0, 0]
click at [451, 502] on button "Back" at bounding box center [458, 510] width 98 height 26
type textarea "Lessors of commercial real estate"
checkbox input "true"
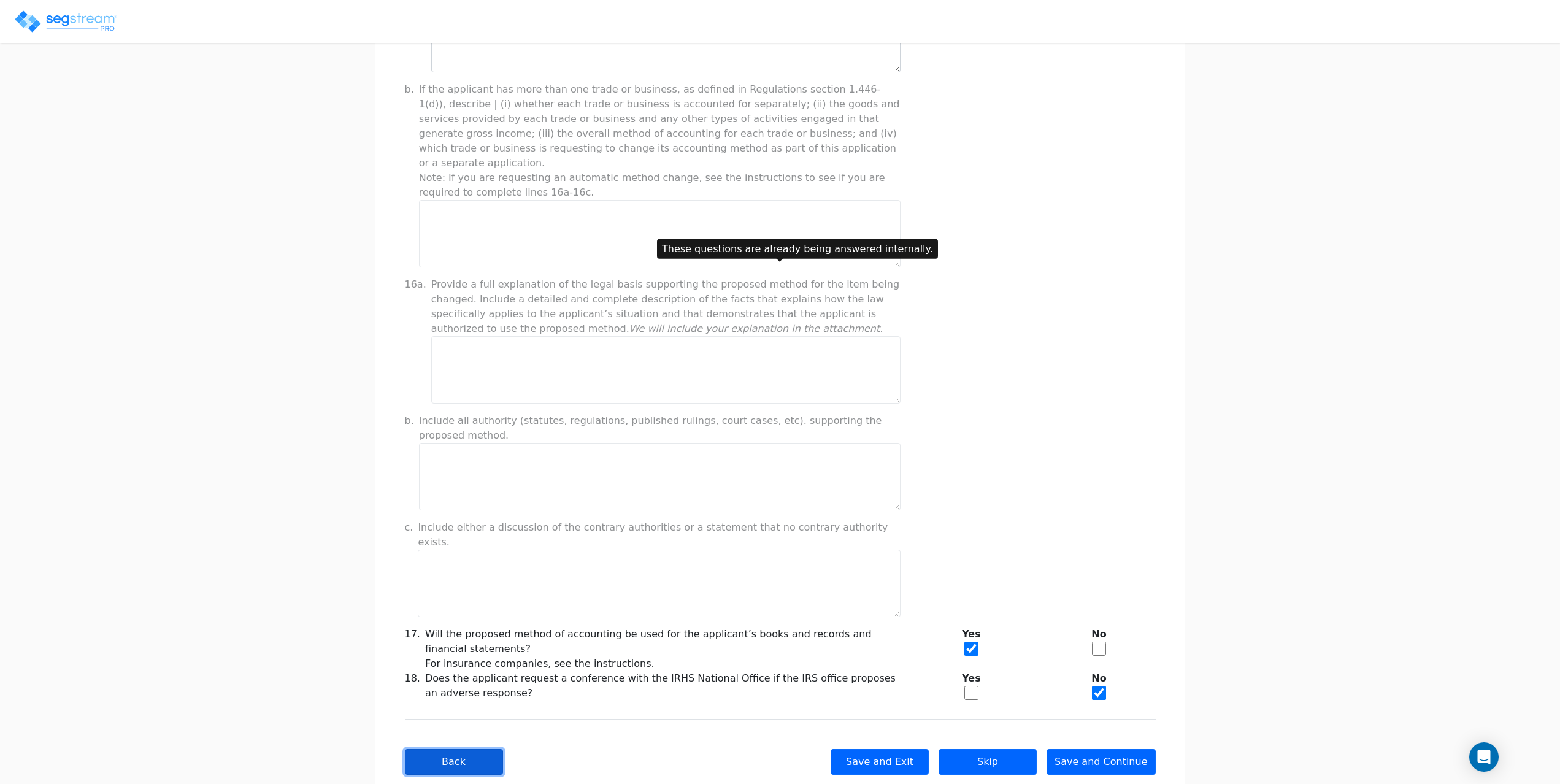
scroll to position [662, 0]
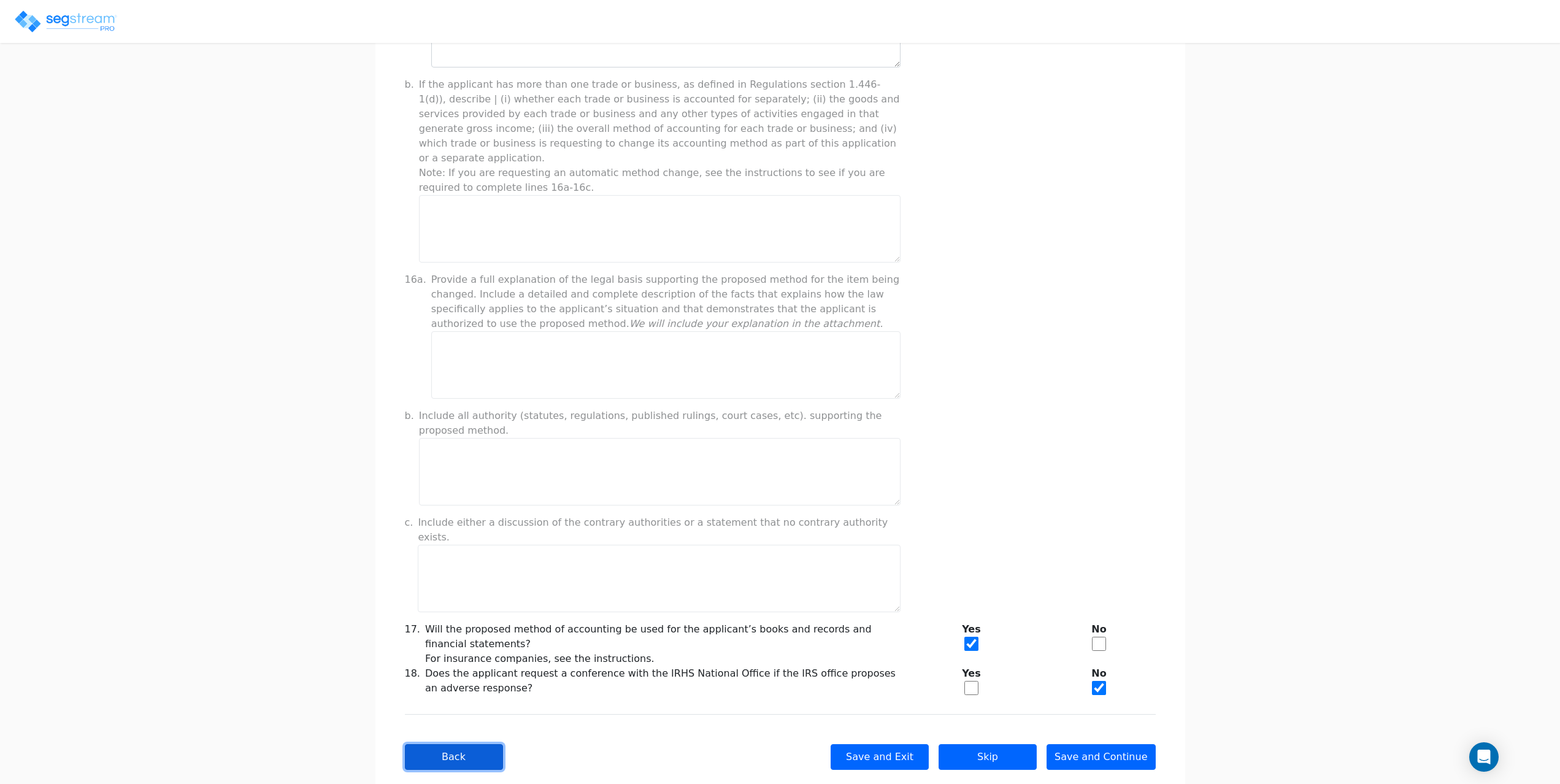
click at [460, 744] on button "Back" at bounding box center [454, 757] width 98 height 26
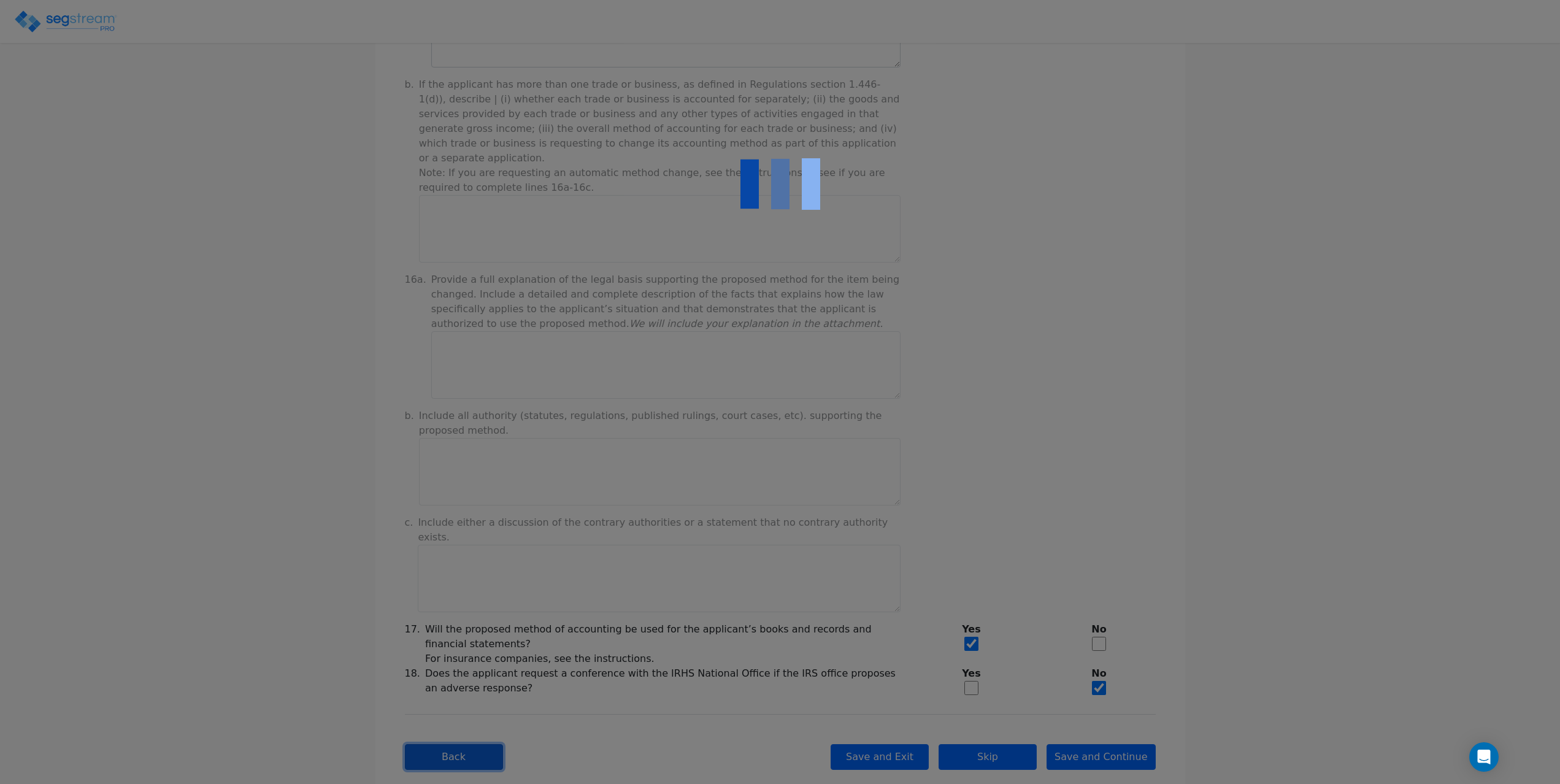
checkbox input "true"
select select "Not under exam"
checkbox input "true"
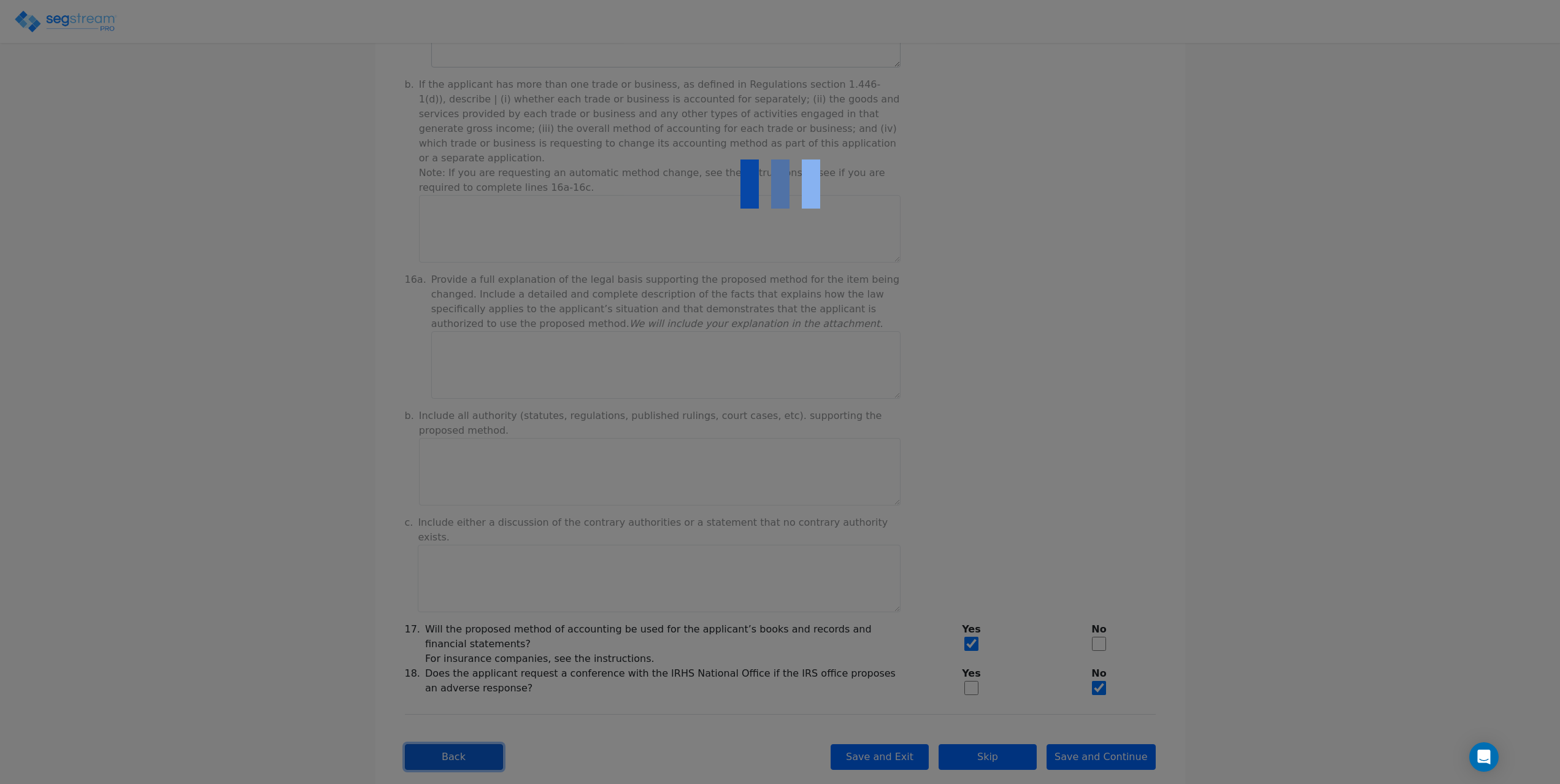
checkbox input "true"
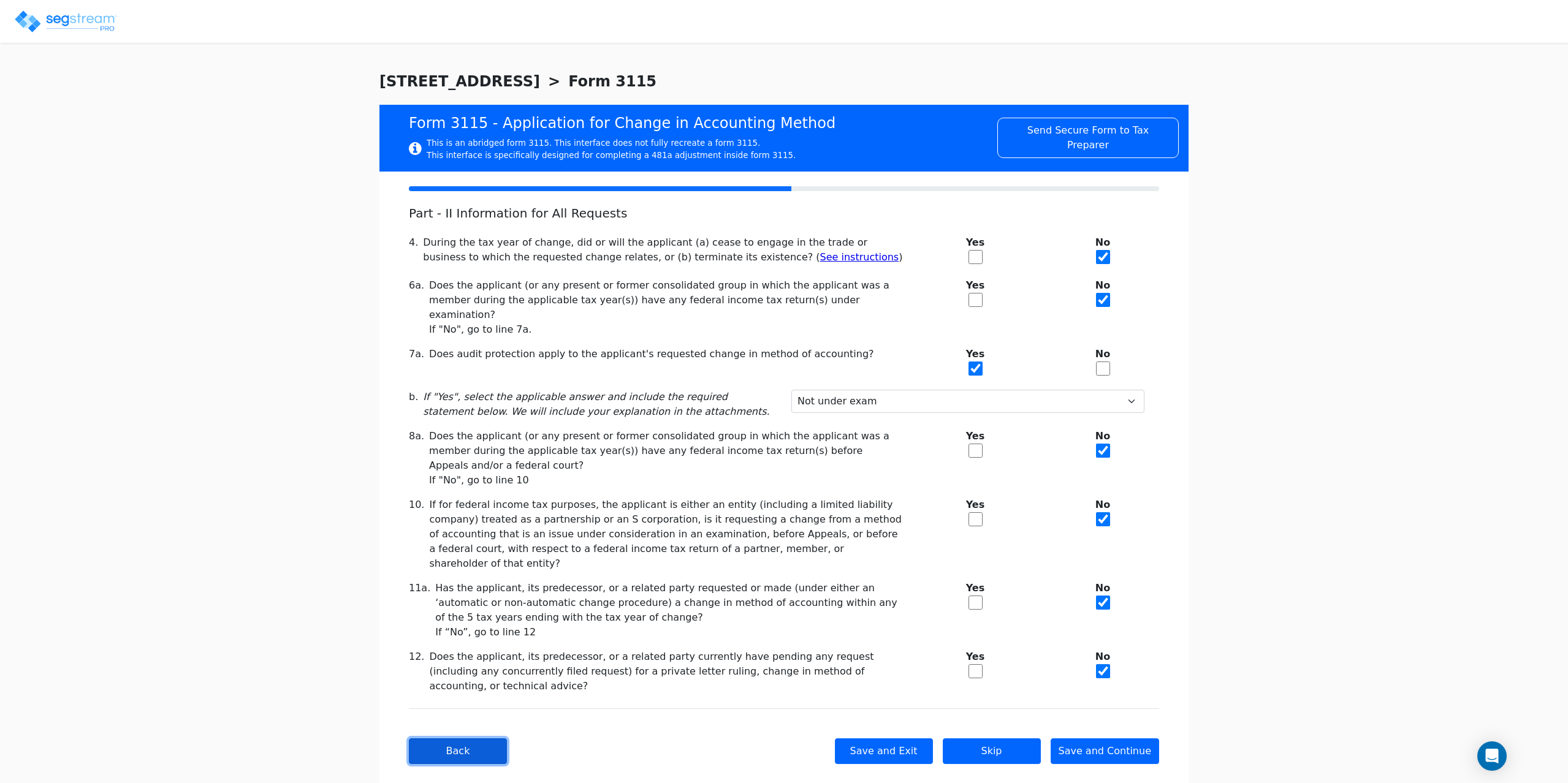
click at [435, 738] on button "Back" at bounding box center [457, 751] width 98 height 26
checkbox input "true"
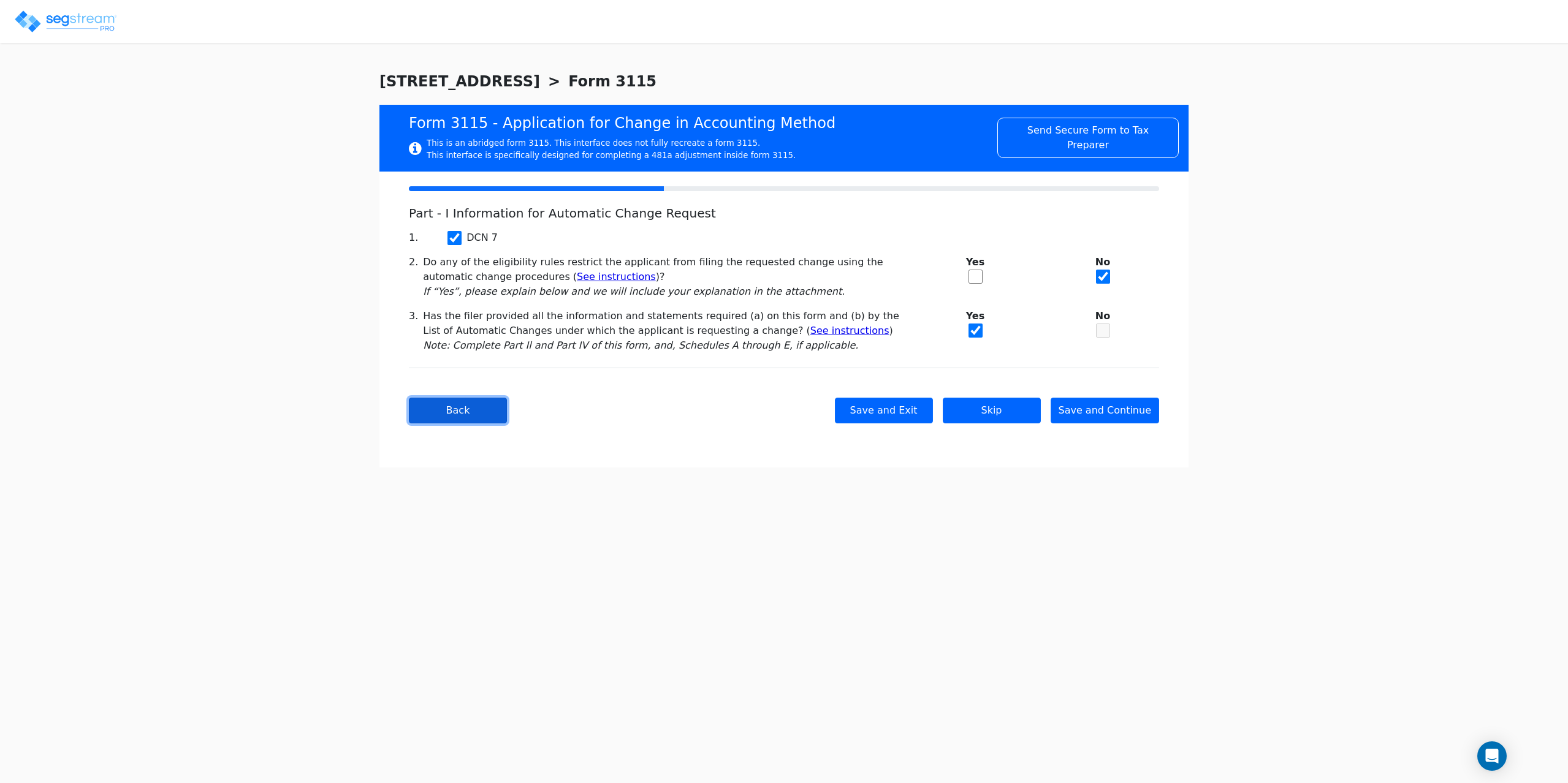
click at [461, 407] on button "Back" at bounding box center [457, 411] width 98 height 26
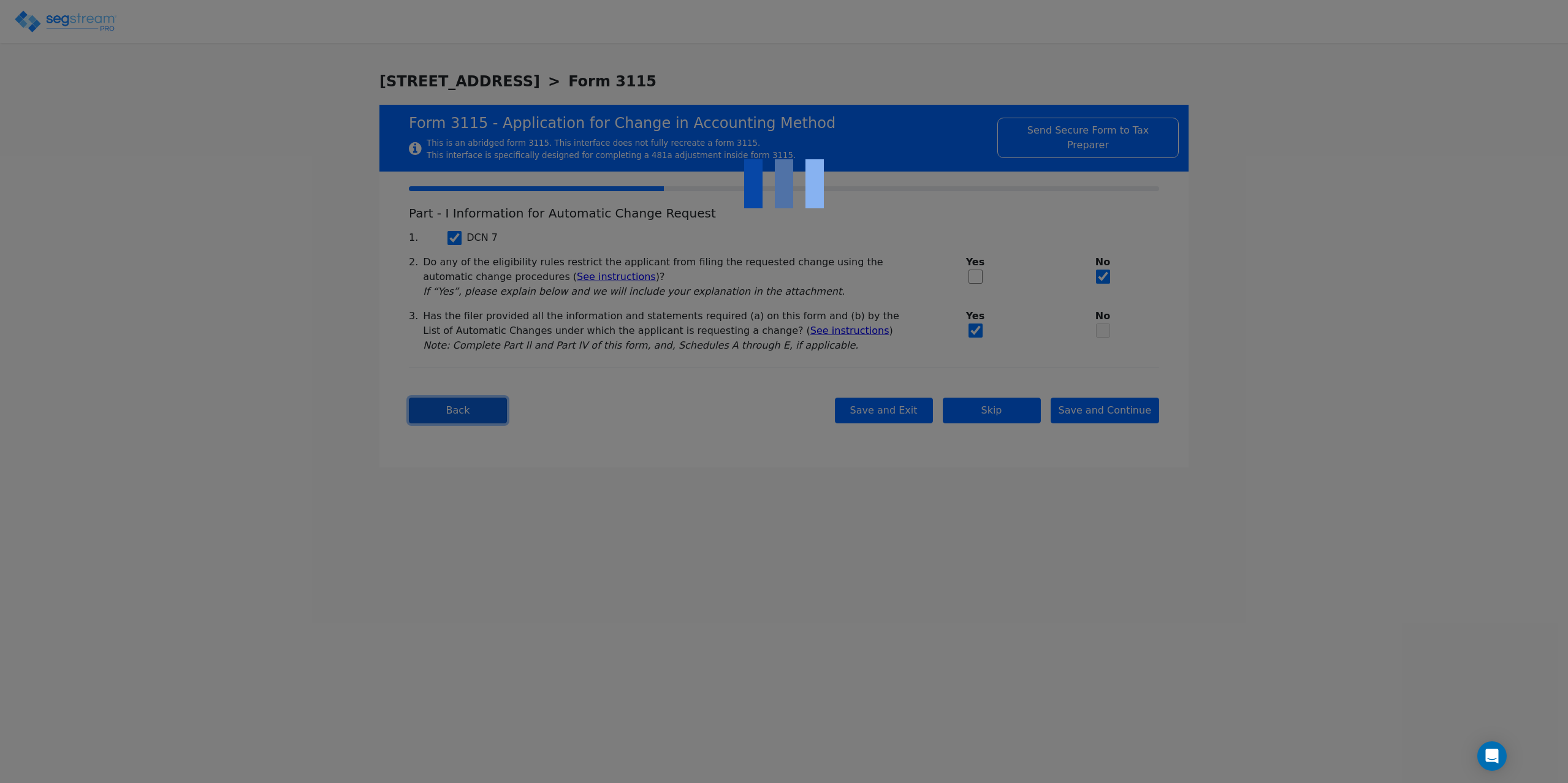
type input "FMM SOUTHWICK, LLC"
type input "934396431"
type input "[STREET_ADDRESS]"
type input "[DATE]"
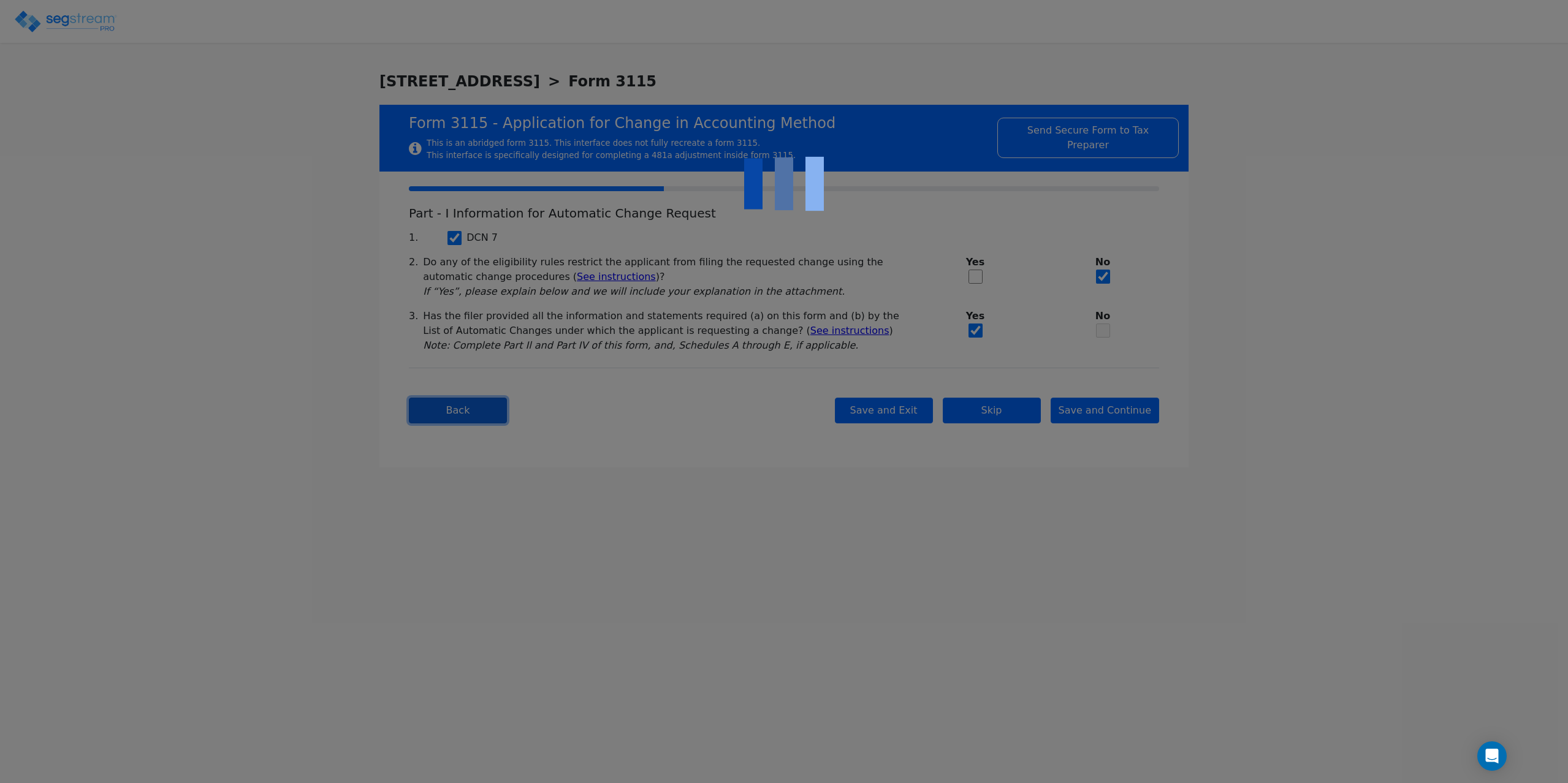
type input "16820"
select select "Commercial"
select select "Partnership"
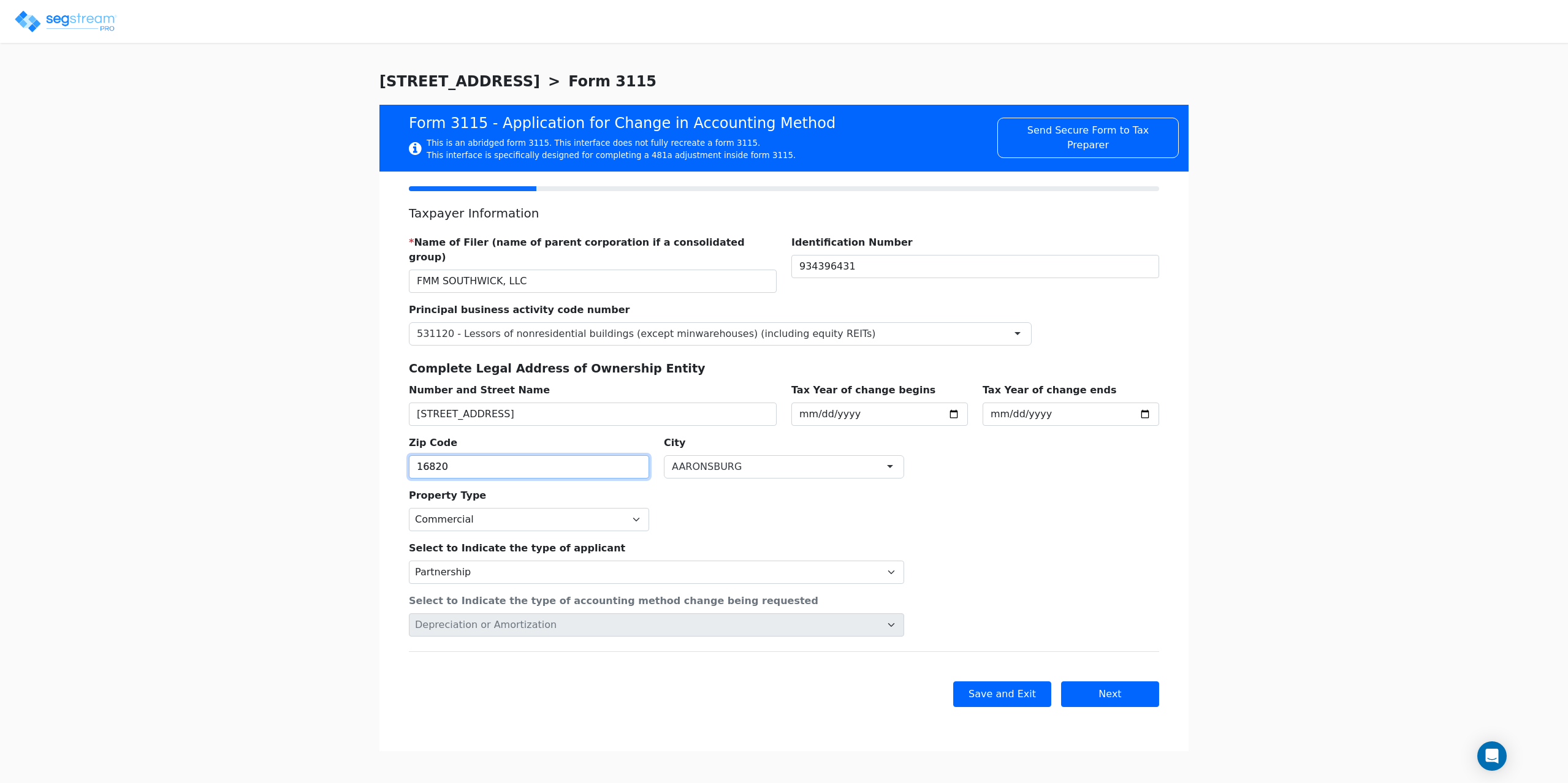
click at [543, 456] on input "16820" at bounding box center [529, 467] width 240 height 24
click at [459, 456] on input "16820" at bounding box center [529, 467] width 240 height 24
drag, startPoint x: 453, startPoint y: 448, endPoint x: 394, endPoint y: 454, distance: 59.3
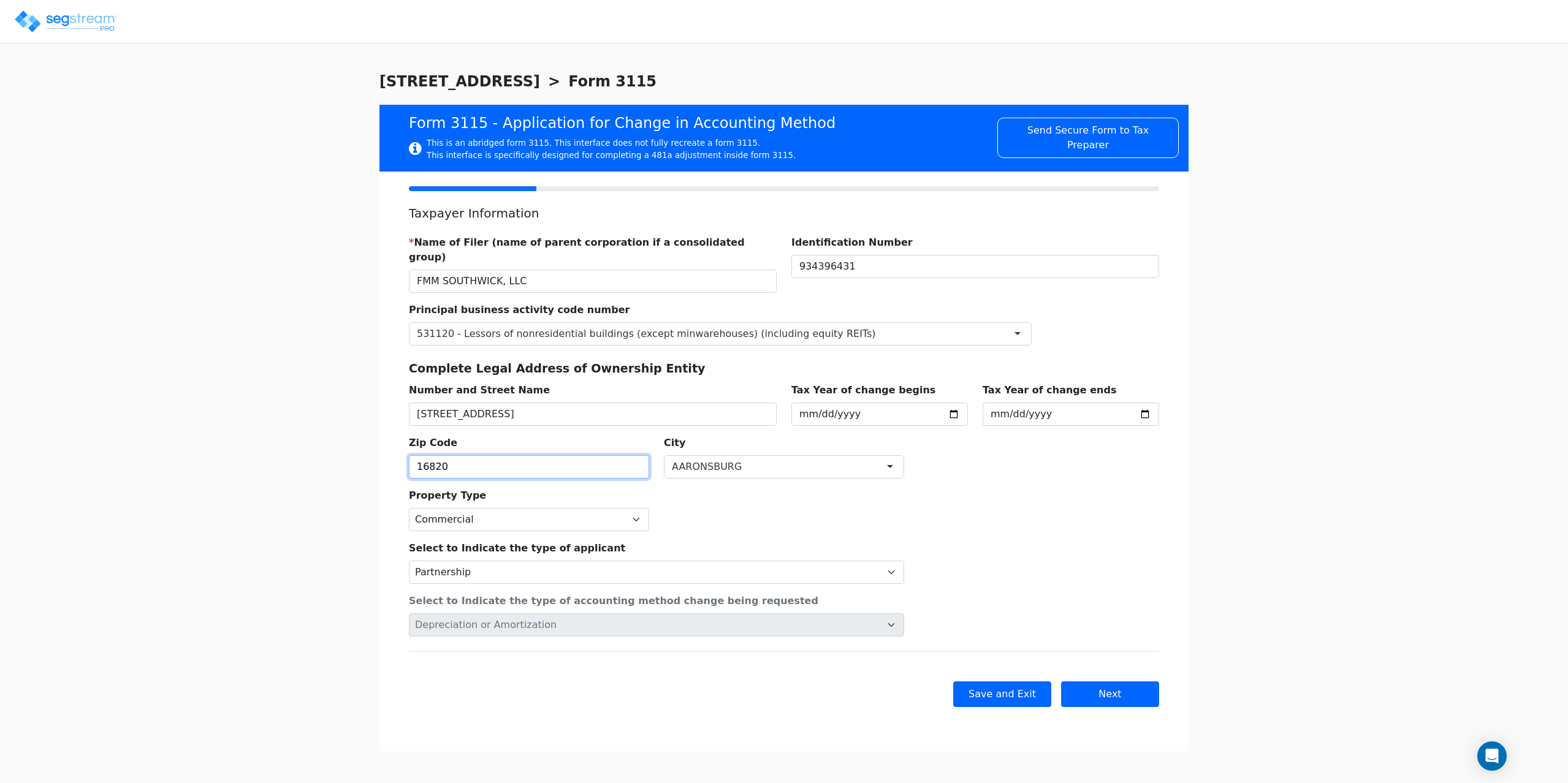
click at [394, 454] on div "Taxpayer Information * Name of Filer (name of parent corporation if a consolida…" at bounding box center [784, 461] width 809 height 580
type input "01030"
click at [747, 531] on div "Select to Indicate the type of applicant Individual Corporation Controlled fore…" at bounding box center [656, 557] width 510 height 53
click at [1113, 682] on button "Next" at bounding box center [1109, 695] width 98 height 26
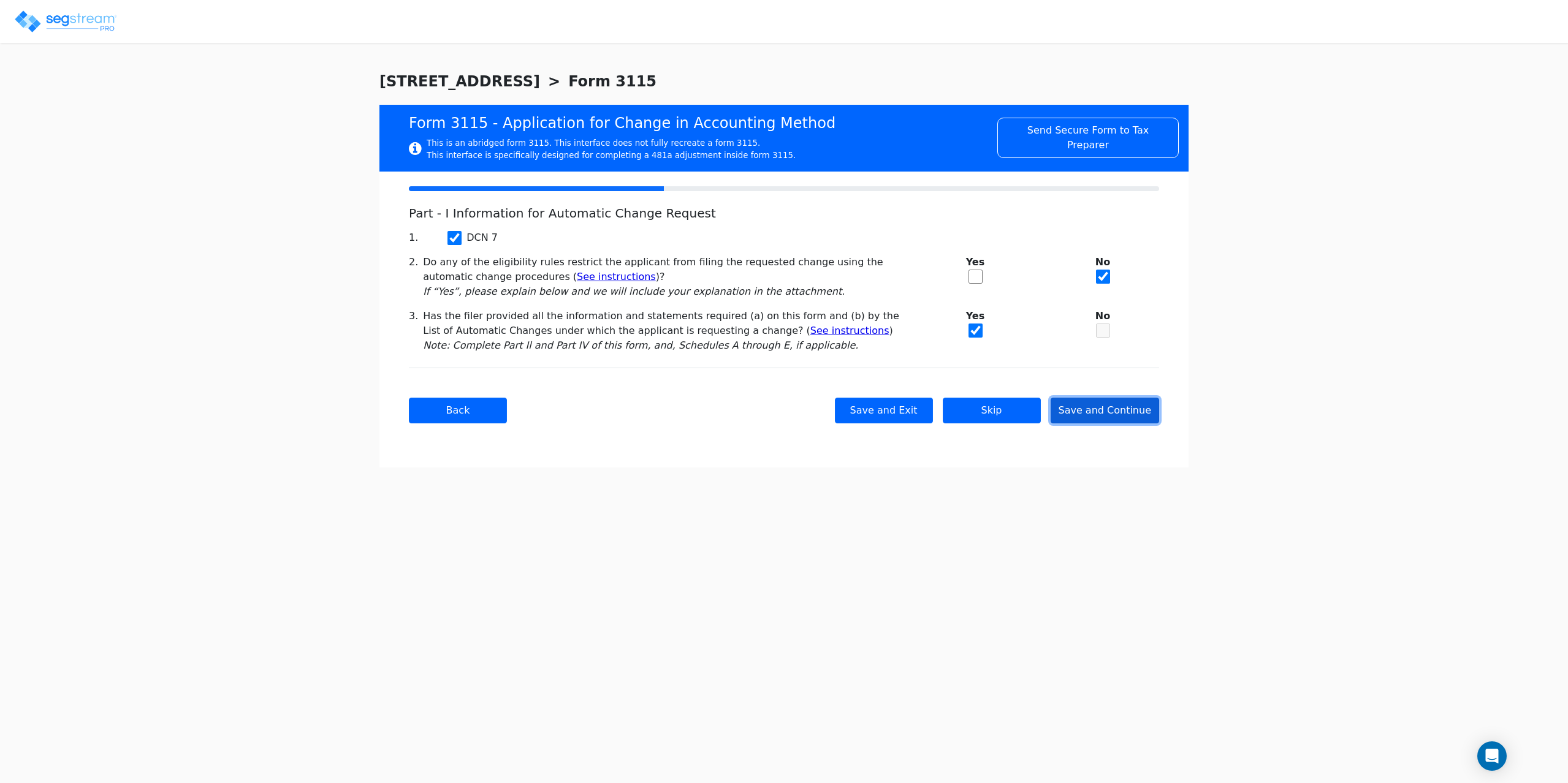
click at [1096, 412] on button "Save and Continue" at bounding box center [1105, 411] width 109 height 26
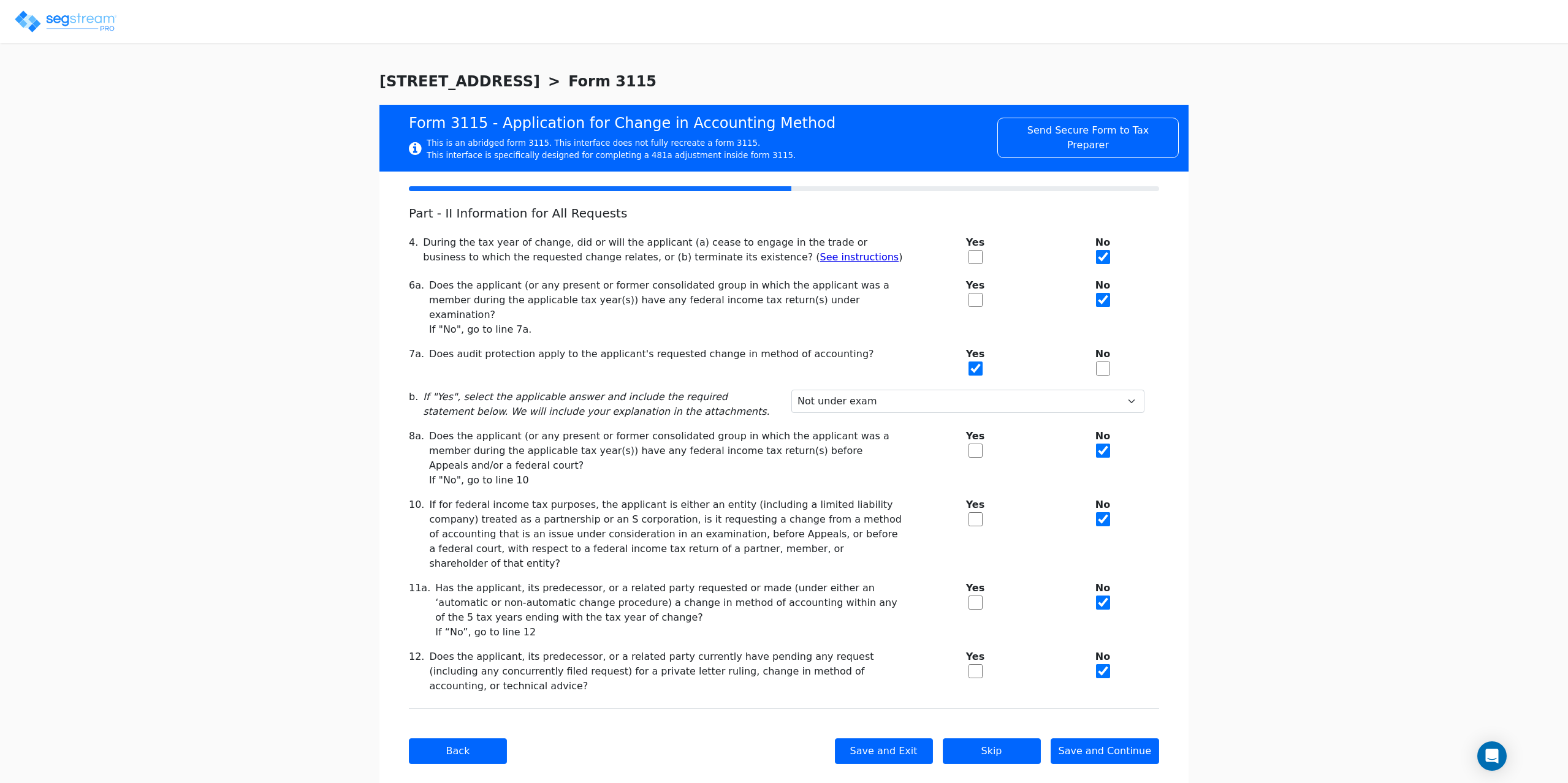
click at [1120, 708] on div "Back Save and Exit Skip Save and Continue Next Submit" at bounding box center [783, 751] width 750 height 85
click at [1121, 738] on button "Save and Continue" at bounding box center [1105, 751] width 109 height 26
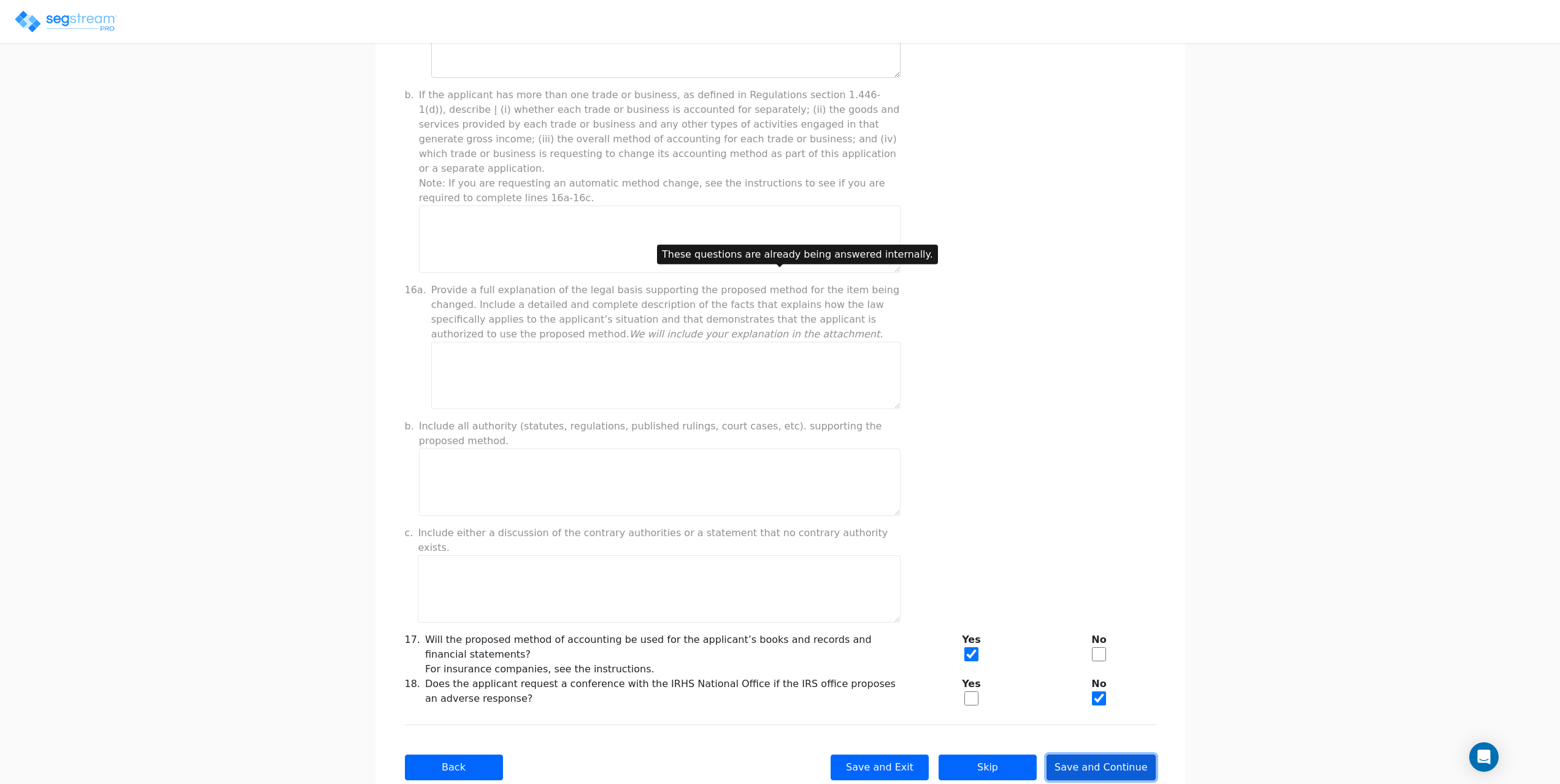
scroll to position [662, 0]
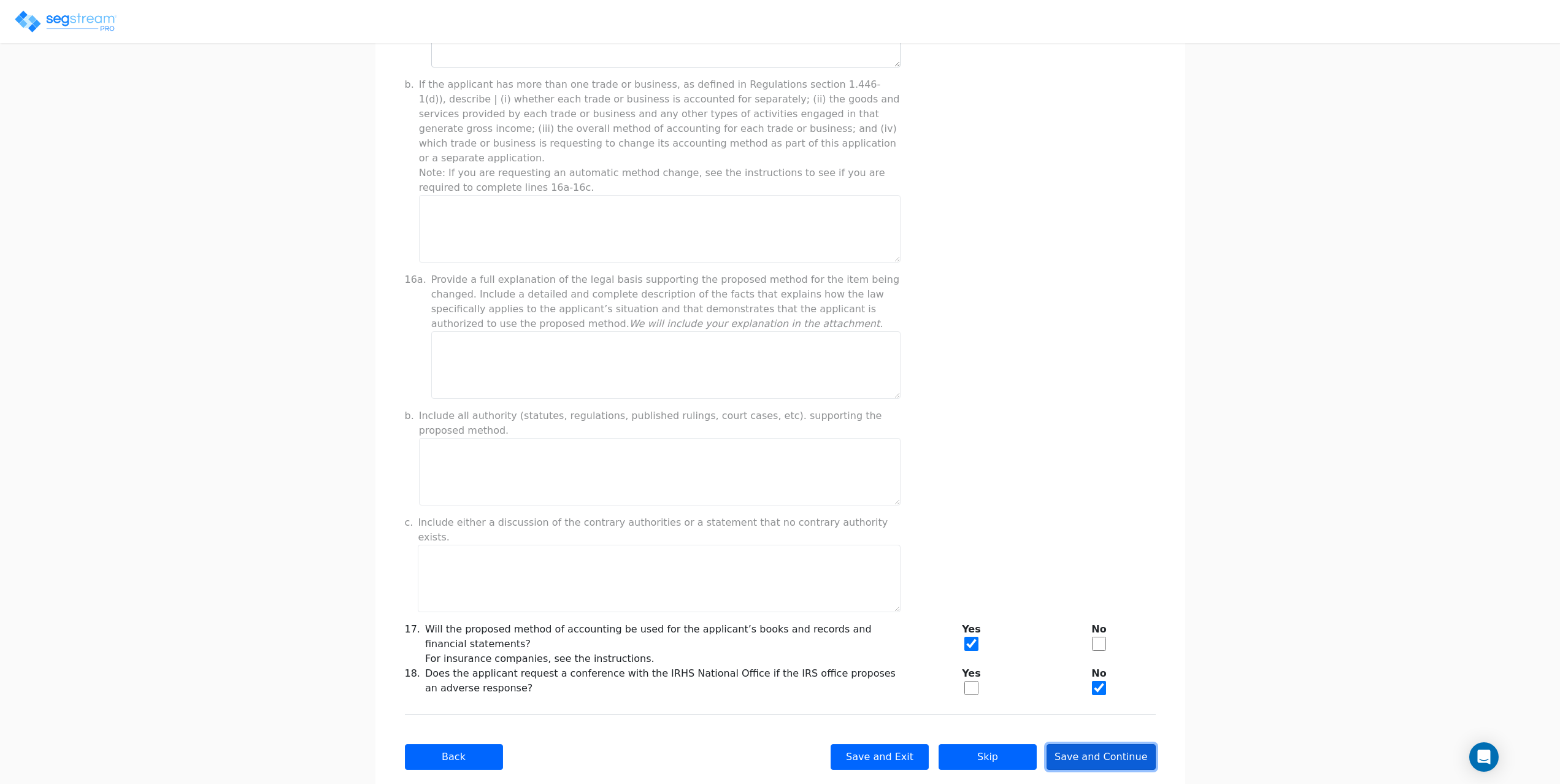
click at [1129, 744] on button "Save and Continue" at bounding box center [1101, 757] width 110 height 26
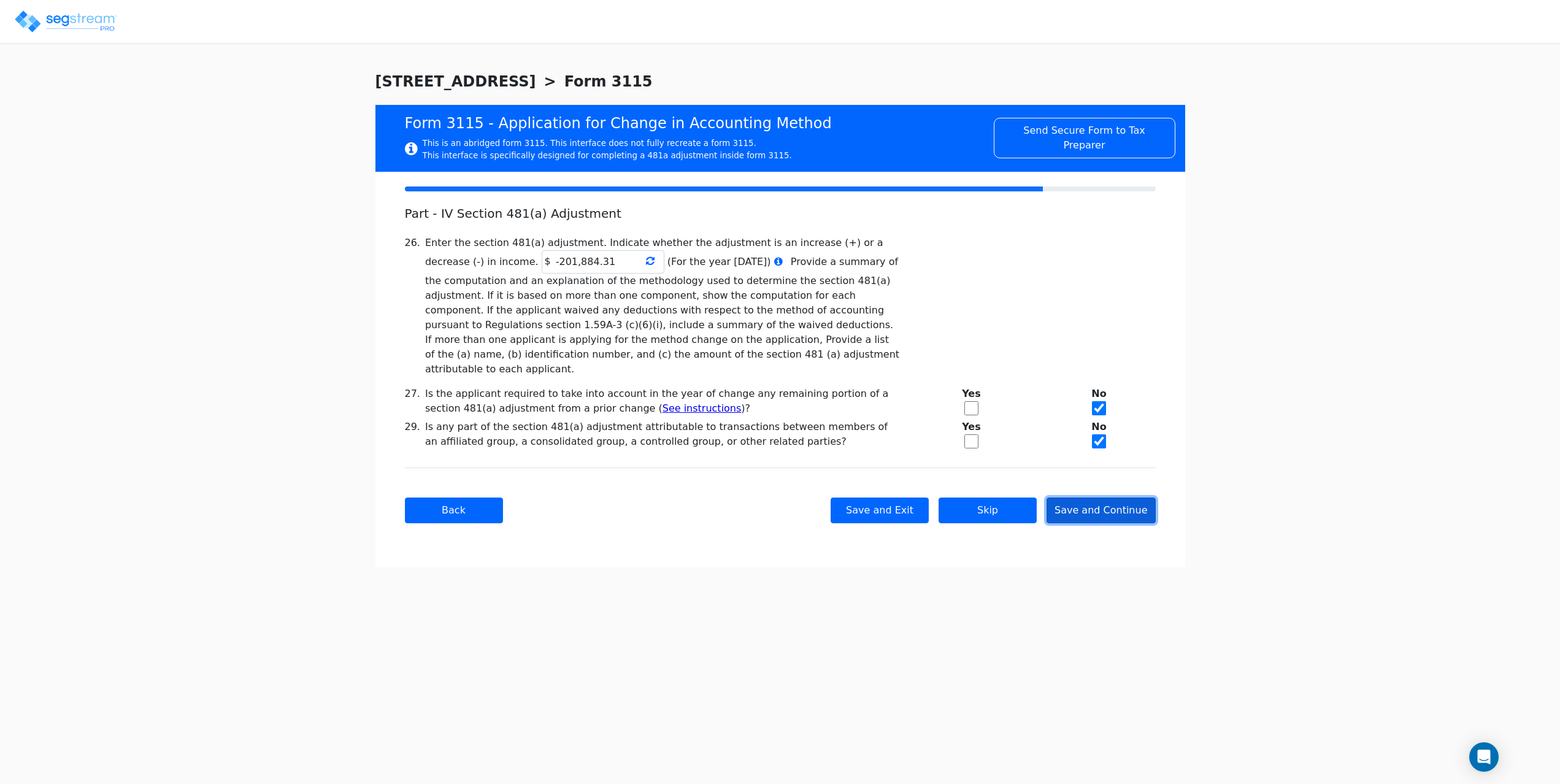
scroll to position [0, 0]
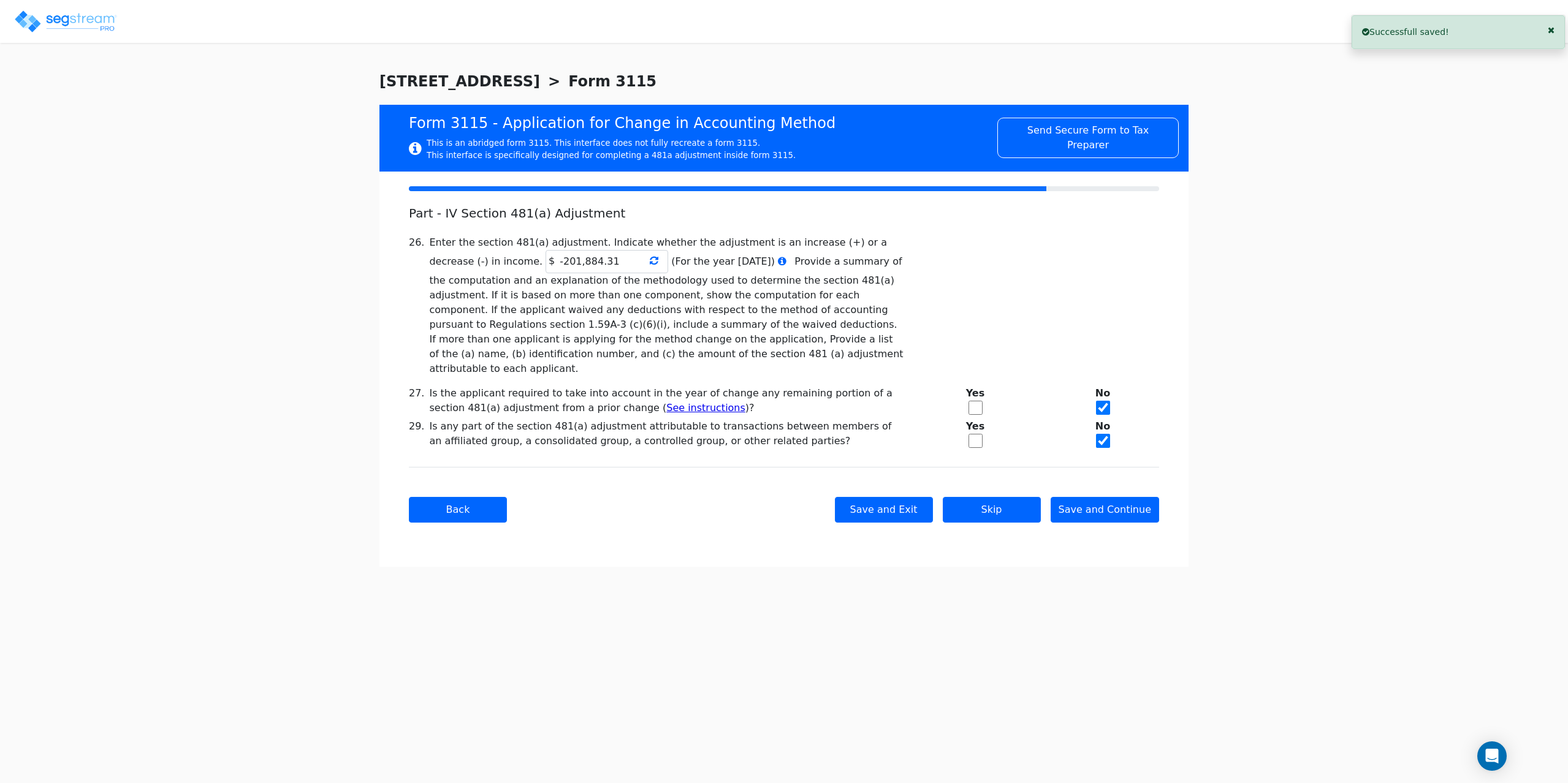
click at [649, 263] on icon at bounding box center [653, 260] width 9 height 10
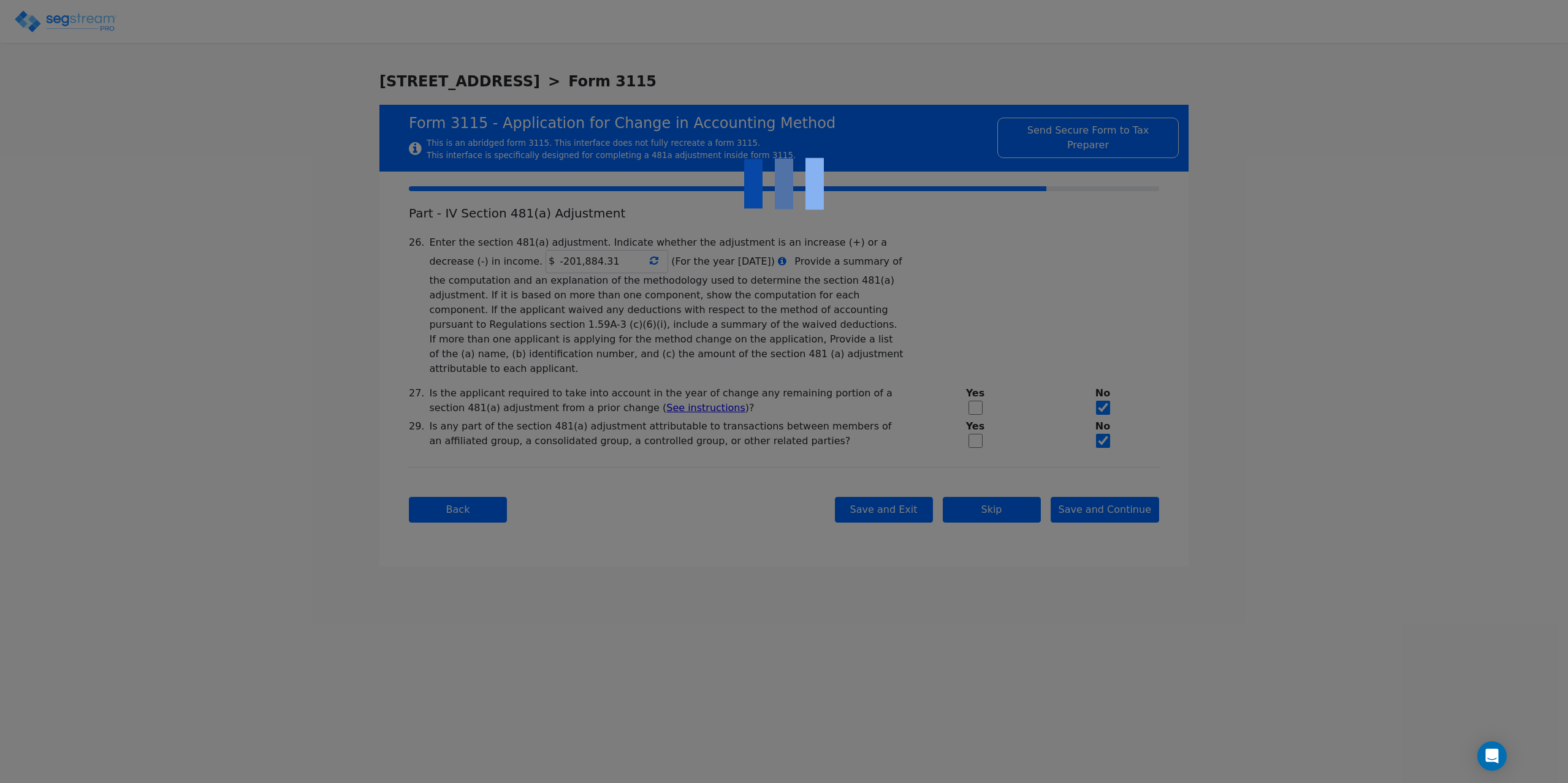
type input "-179,443.94"
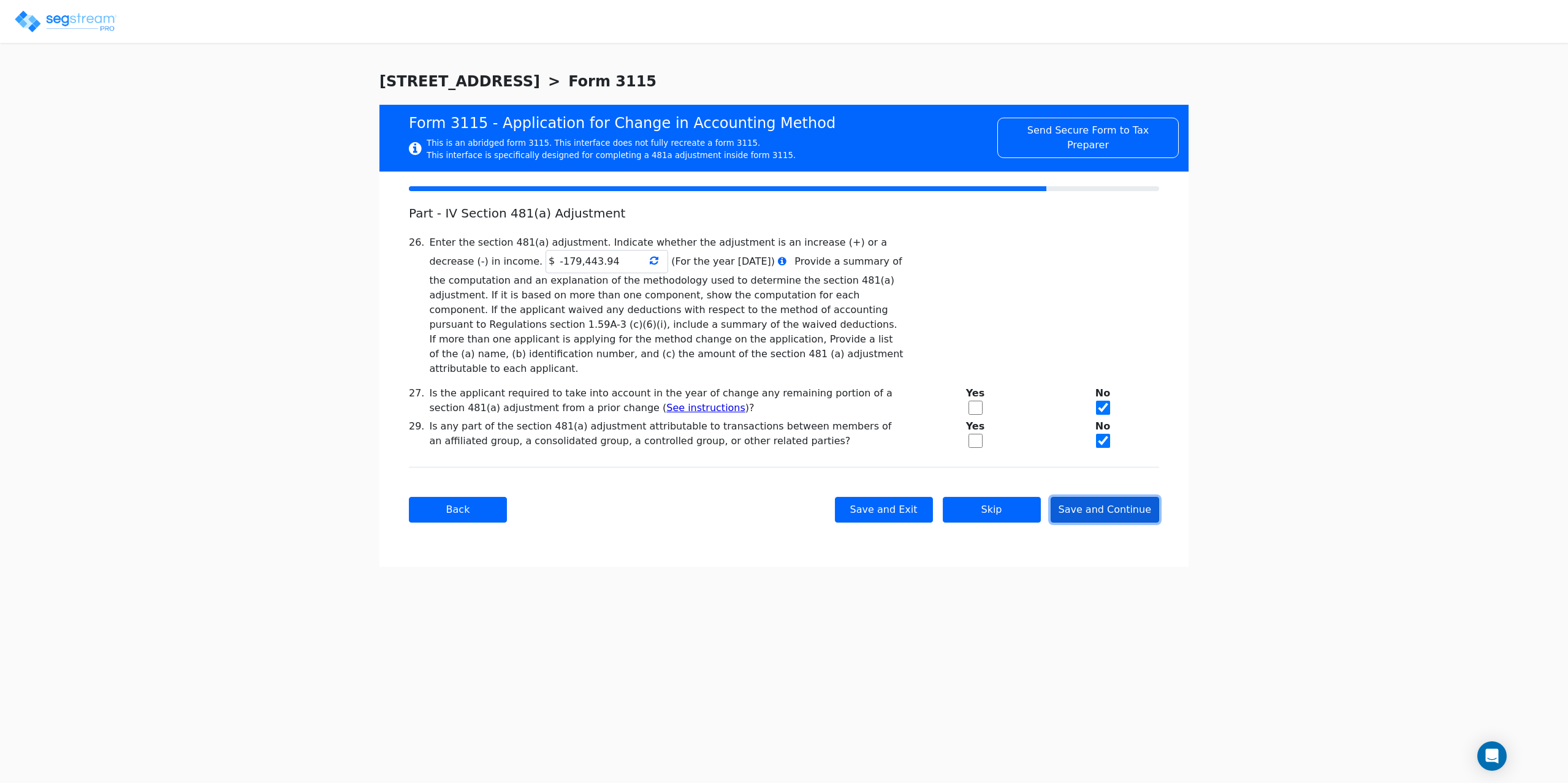
click at [1126, 497] on button "Save and Continue" at bounding box center [1105, 510] width 109 height 26
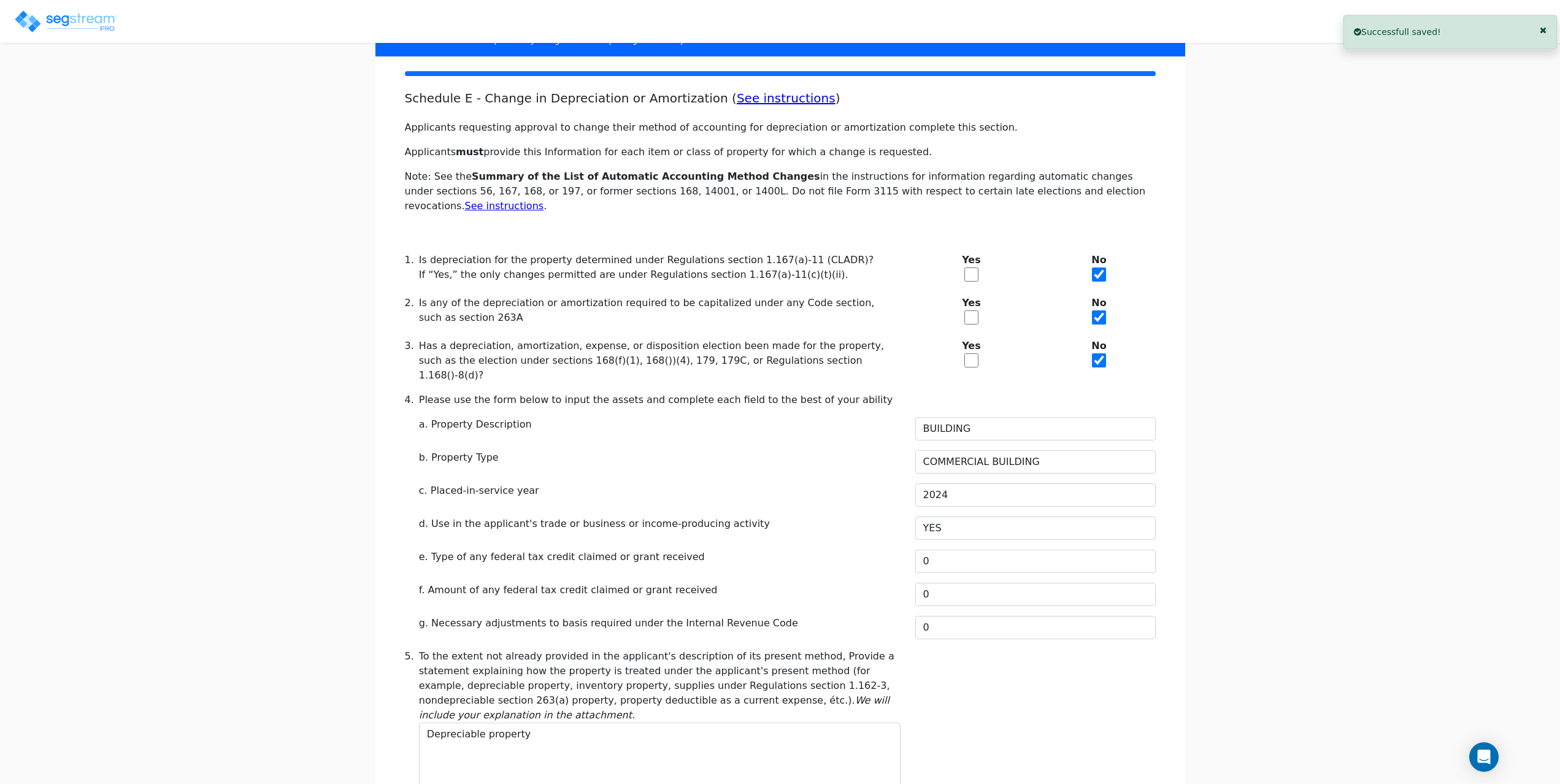
scroll to position [123, 0]
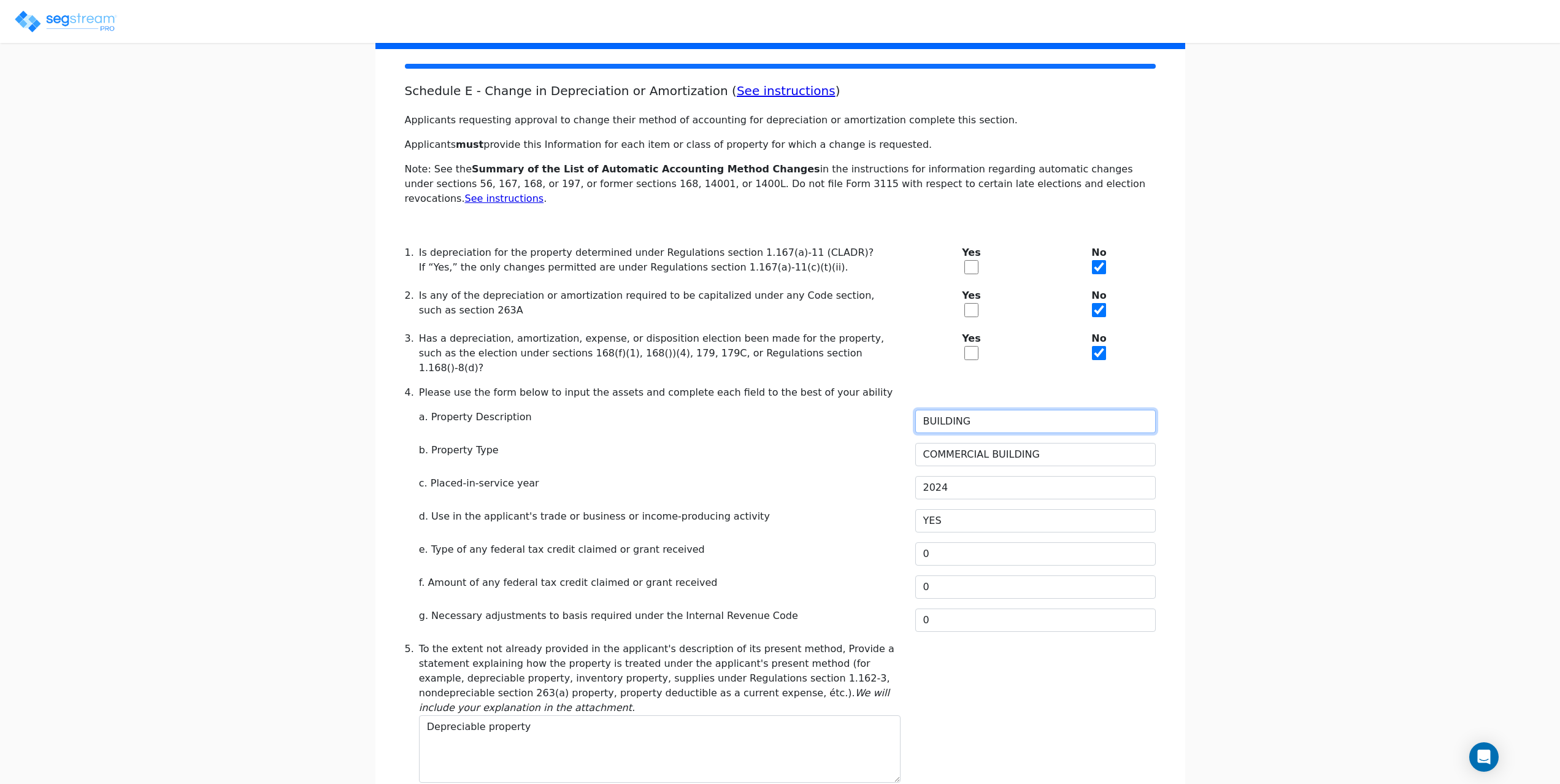
click at [1019, 410] on input "BUILDING" at bounding box center [1036, 421] width 240 height 24
drag, startPoint x: 986, startPoint y: 398, endPoint x: 916, endPoint y: 397, distance: 70.0
click at [916, 410] on input "BUILDING" at bounding box center [1036, 421] width 240 height 24
click at [996, 410] on input "BUILDING" at bounding box center [1036, 421] width 240 height 24
drag, startPoint x: 998, startPoint y: 391, endPoint x: 894, endPoint y: 394, distance: 104.0
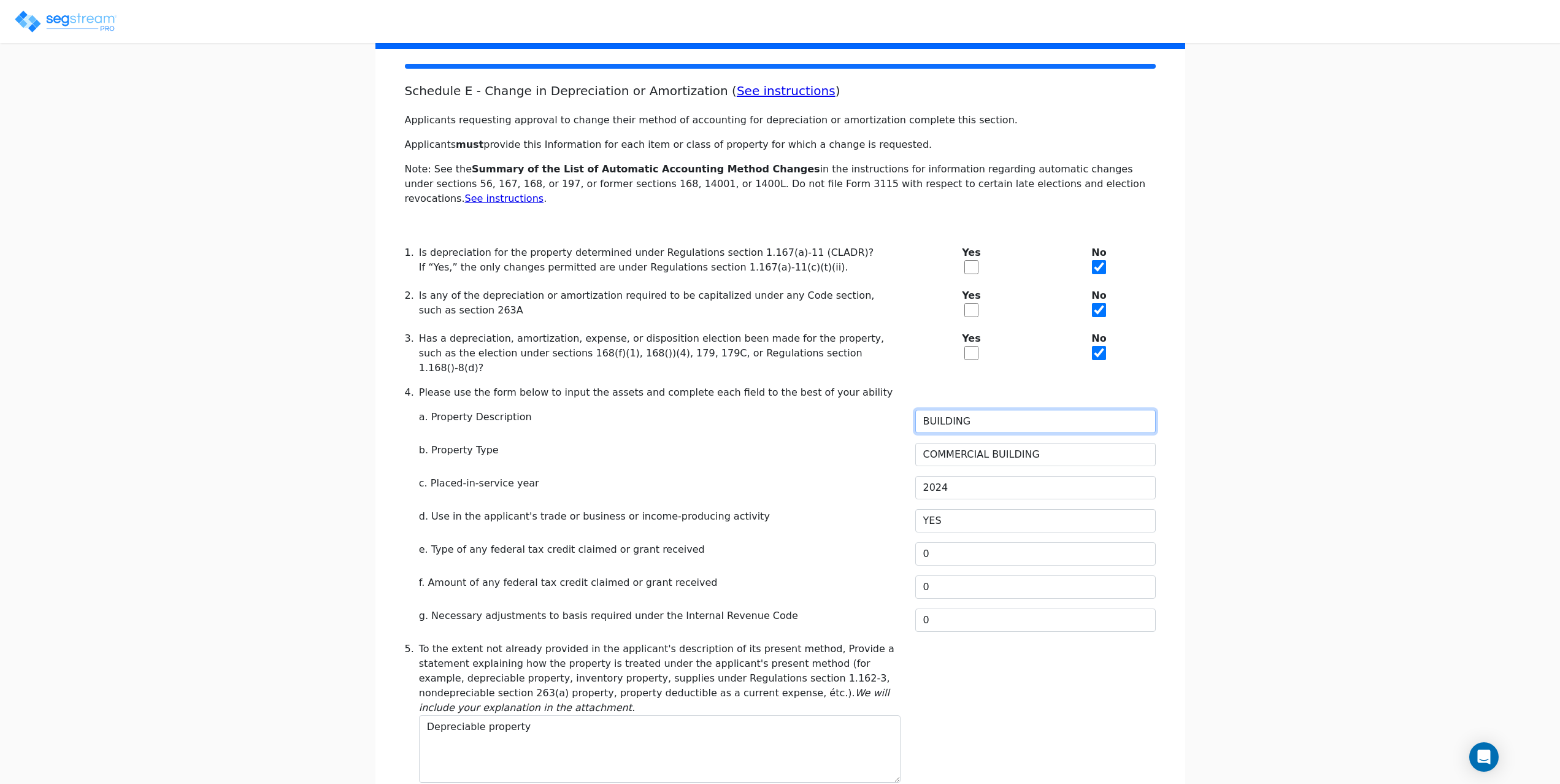
click at [894, 410] on div "a. Property Description BUILDING" at bounding box center [780, 421] width 765 height 24
type input "R"
type input "COMMERCIAL REAL ESTATE"
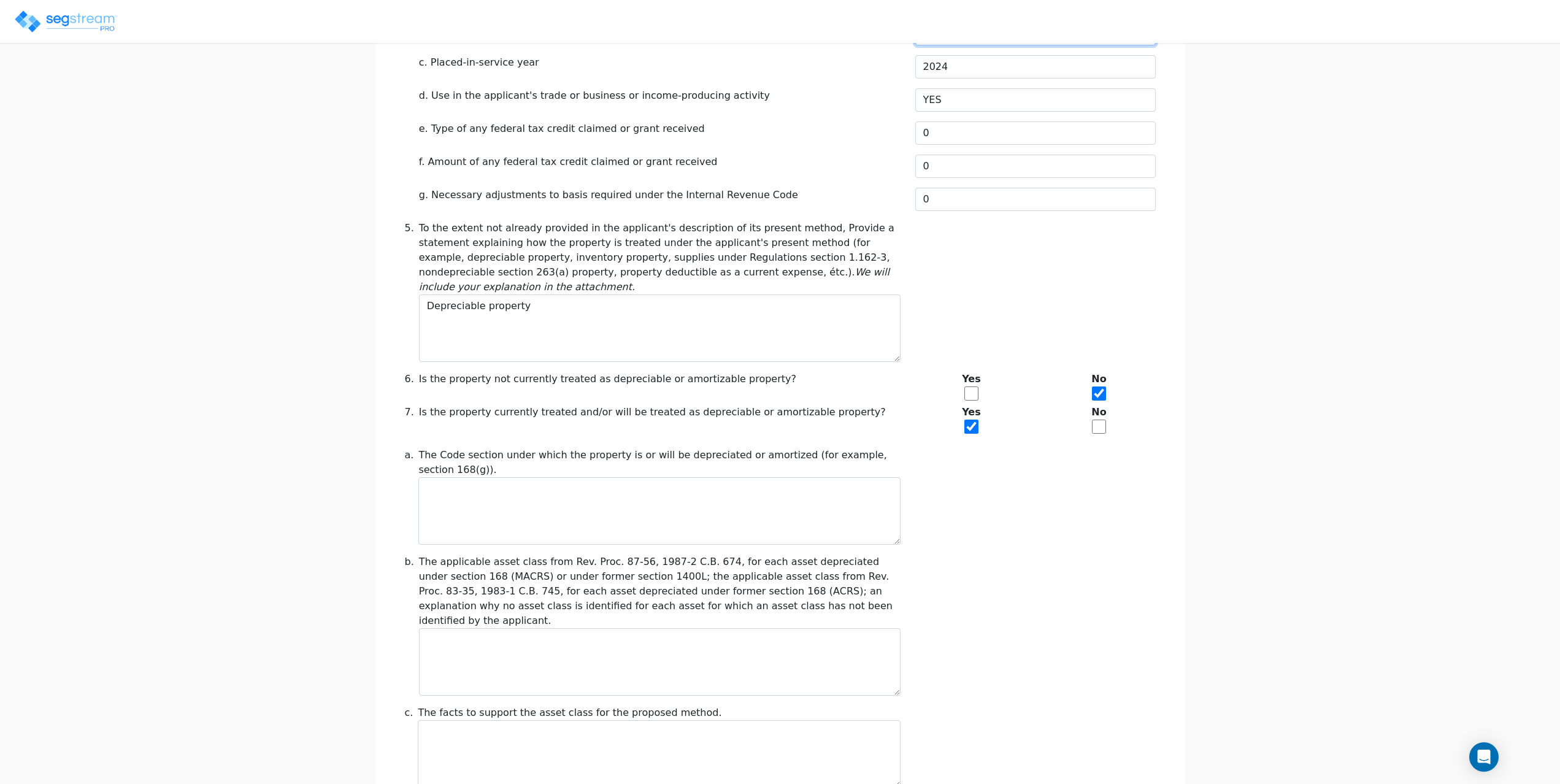
scroll to position [552, 0]
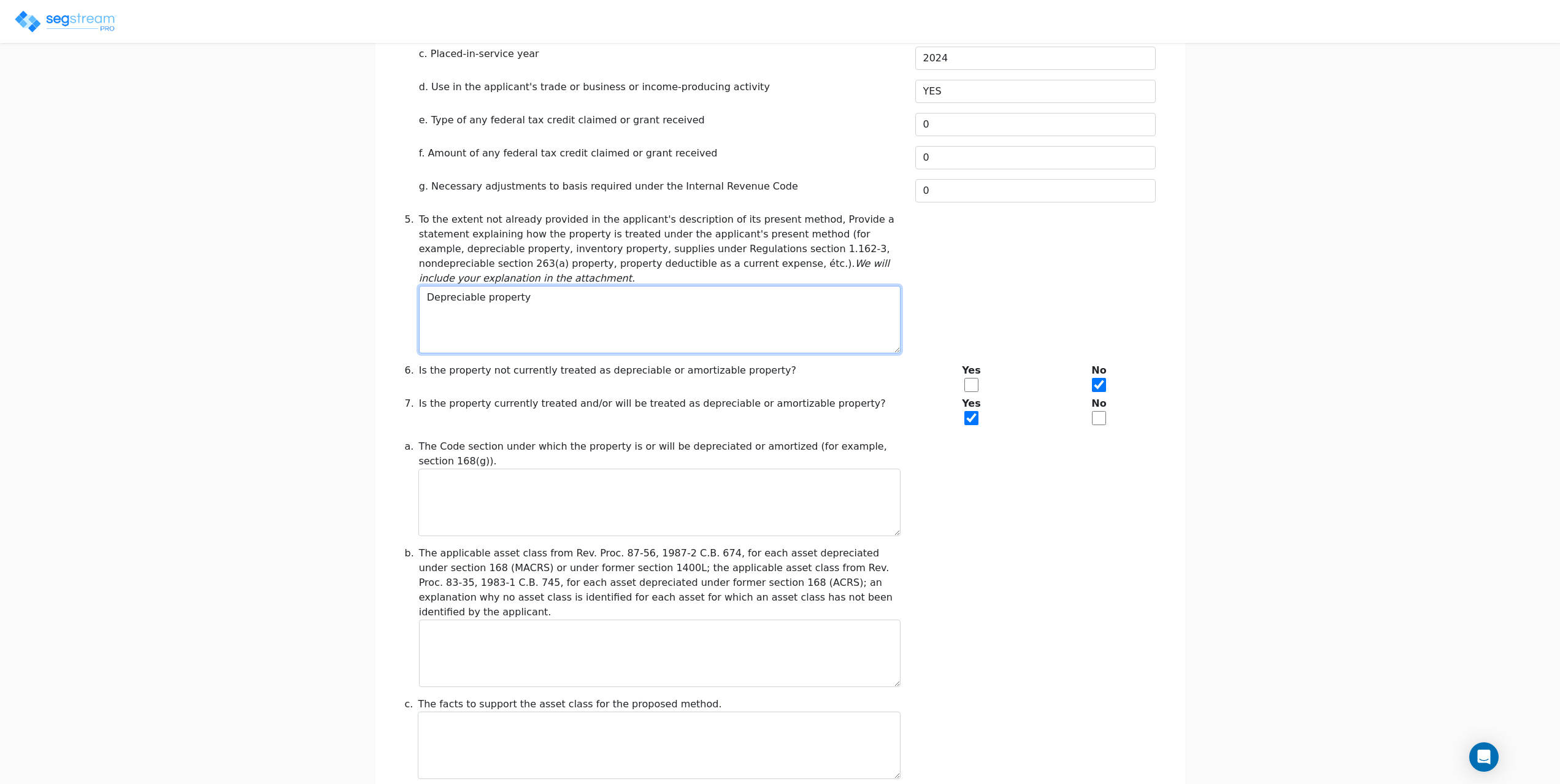
drag, startPoint x: 610, startPoint y: 282, endPoint x: 363, endPoint y: 250, distance: 249.1
click at [363, 250] on div "We are Building your Study. So please grab a coffee and let us do the heavy lif…" at bounding box center [780, 473] width 1560 height 1909
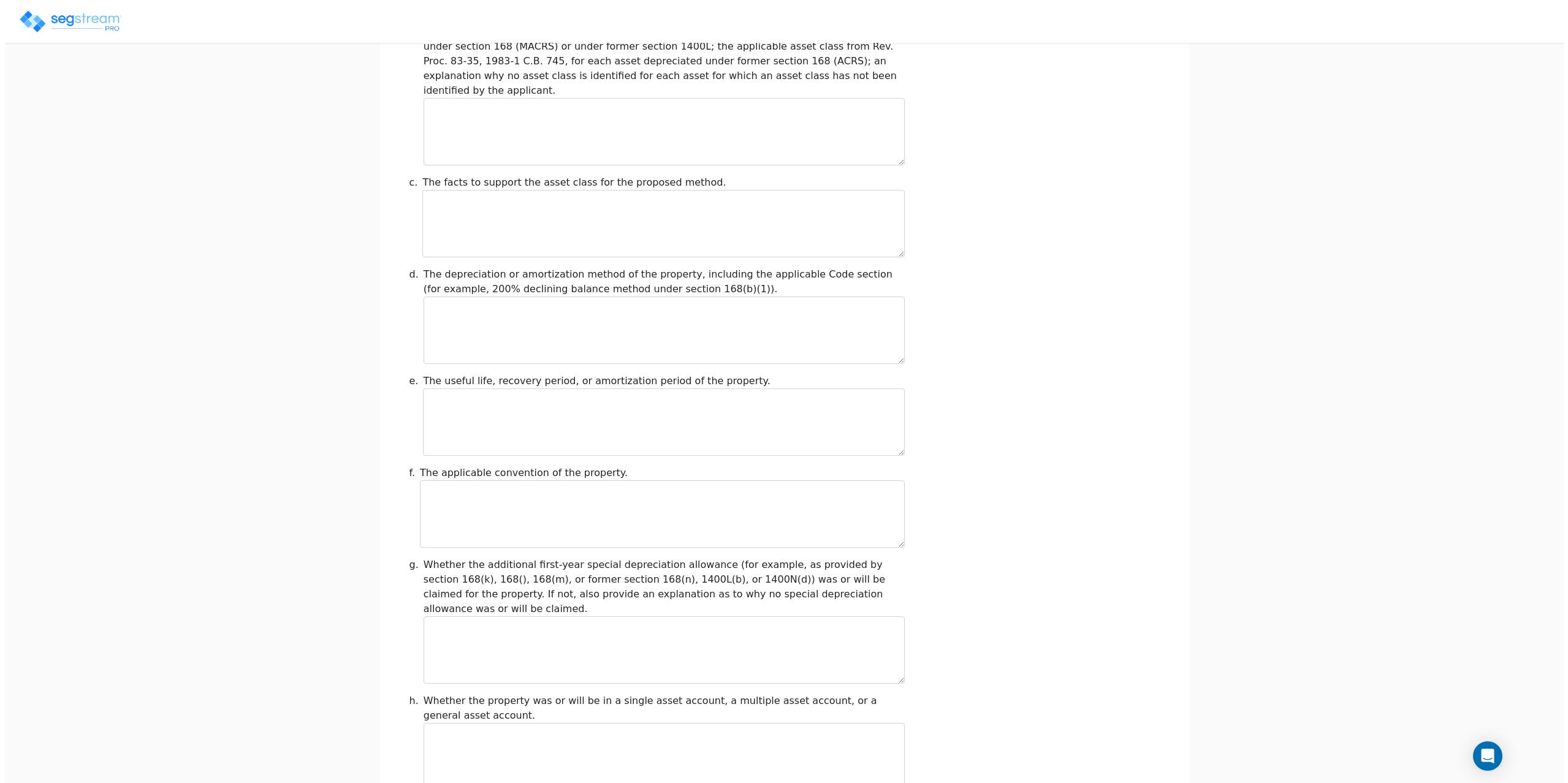
scroll to position [1151, 0]
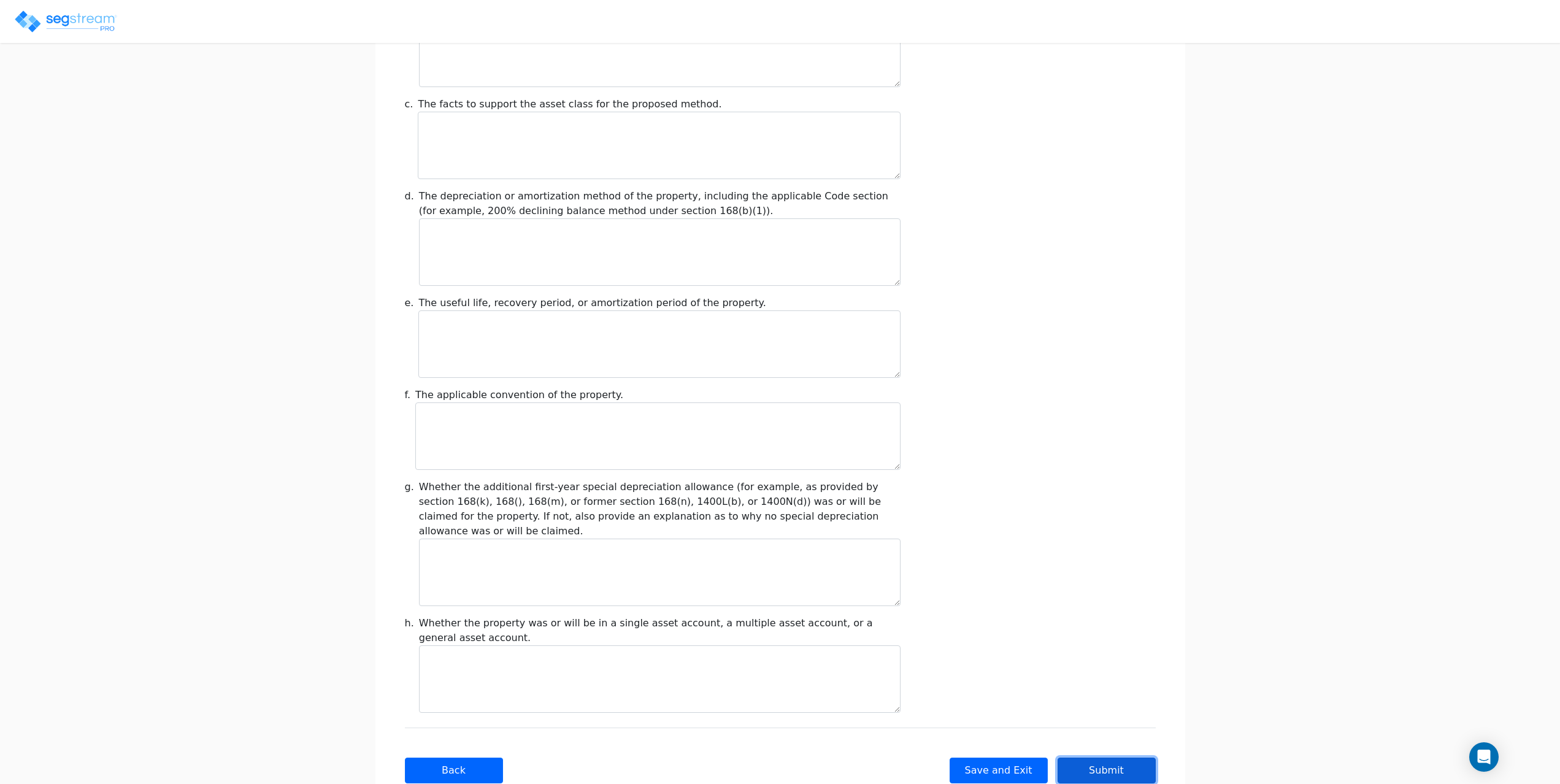
click at [1119, 758] on button "Submit" at bounding box center [1106, 771] width 98 height 26
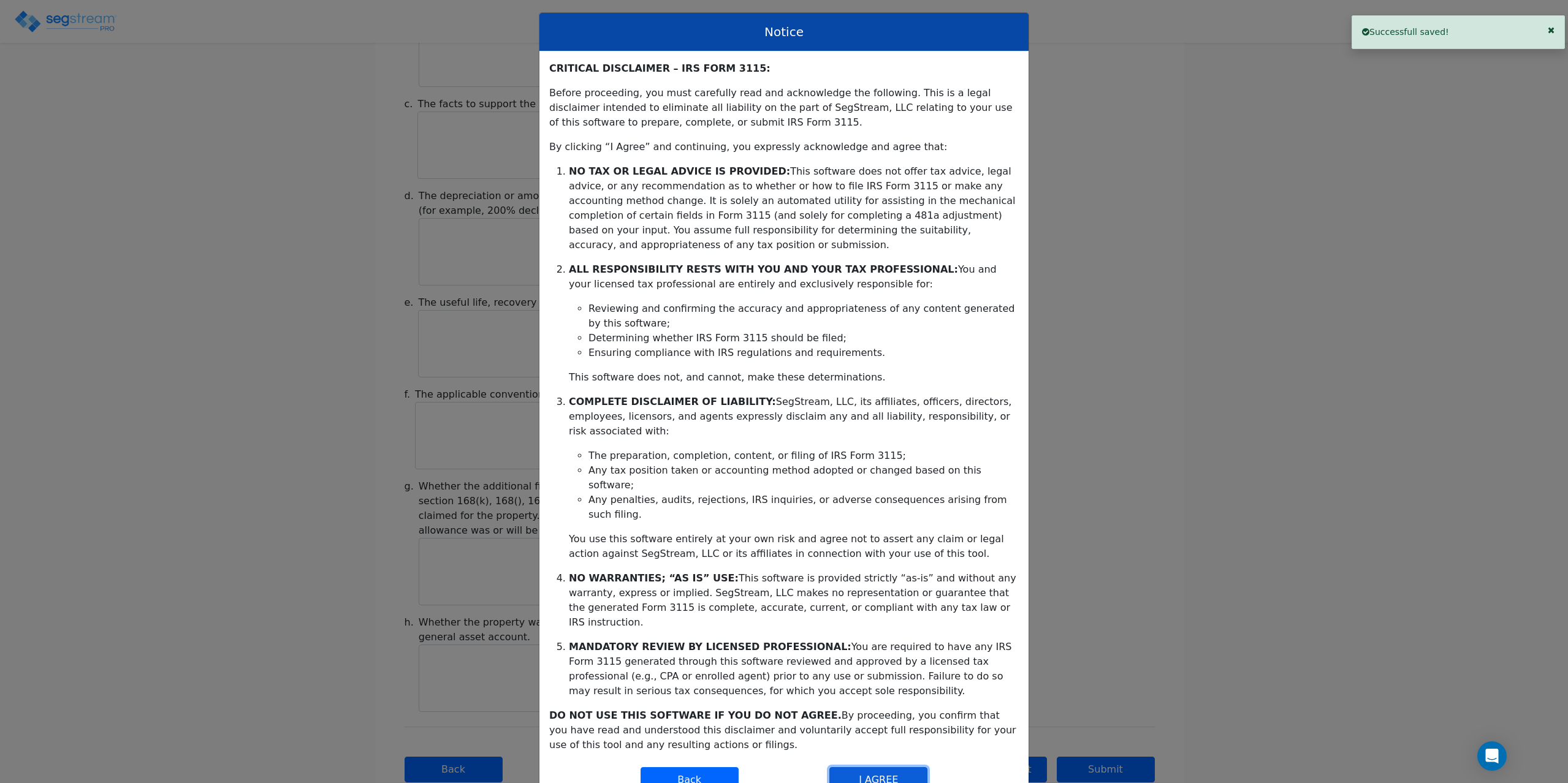
click at [868, 767] on button "I AGREE" at bounding box center [878, 780] width 98 height 26
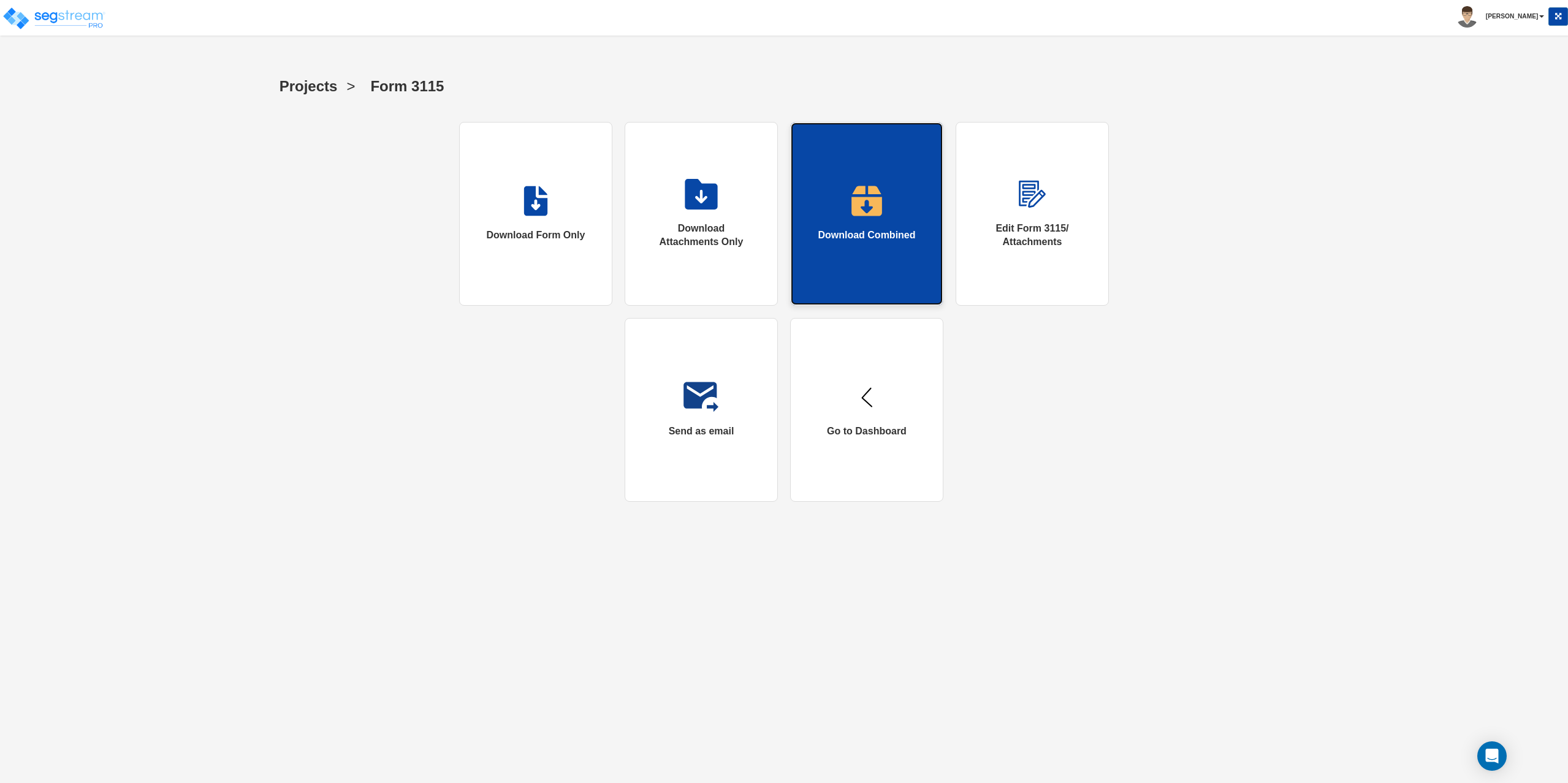
click at [845, 208] on link "Download Combined" at bounding box center [866, 213] width 153 height 184
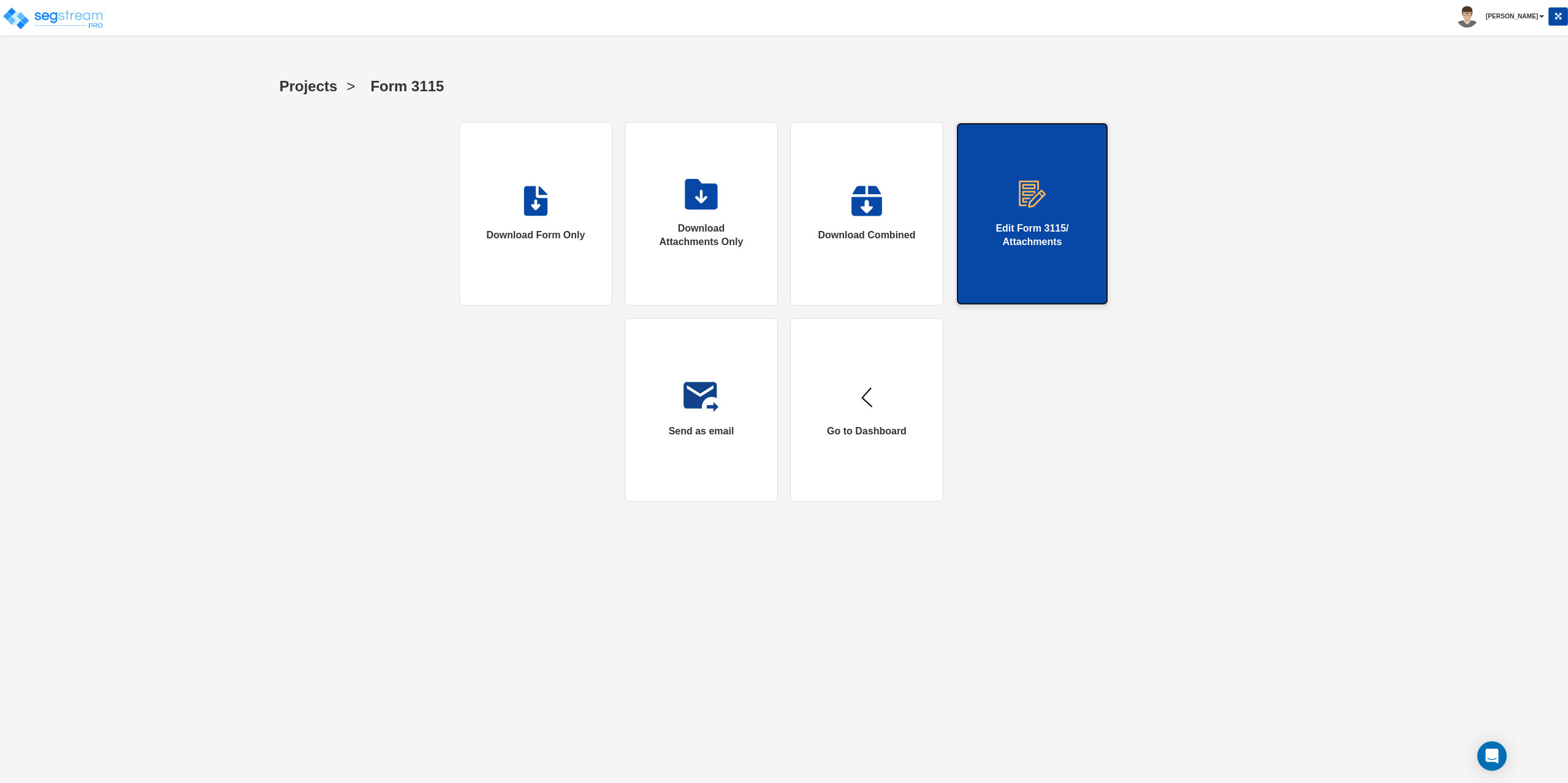
click at [1010, 229] on div "Edit Form 3115/ Attachments" at bounding box center [1031, 236] width 103 height 28
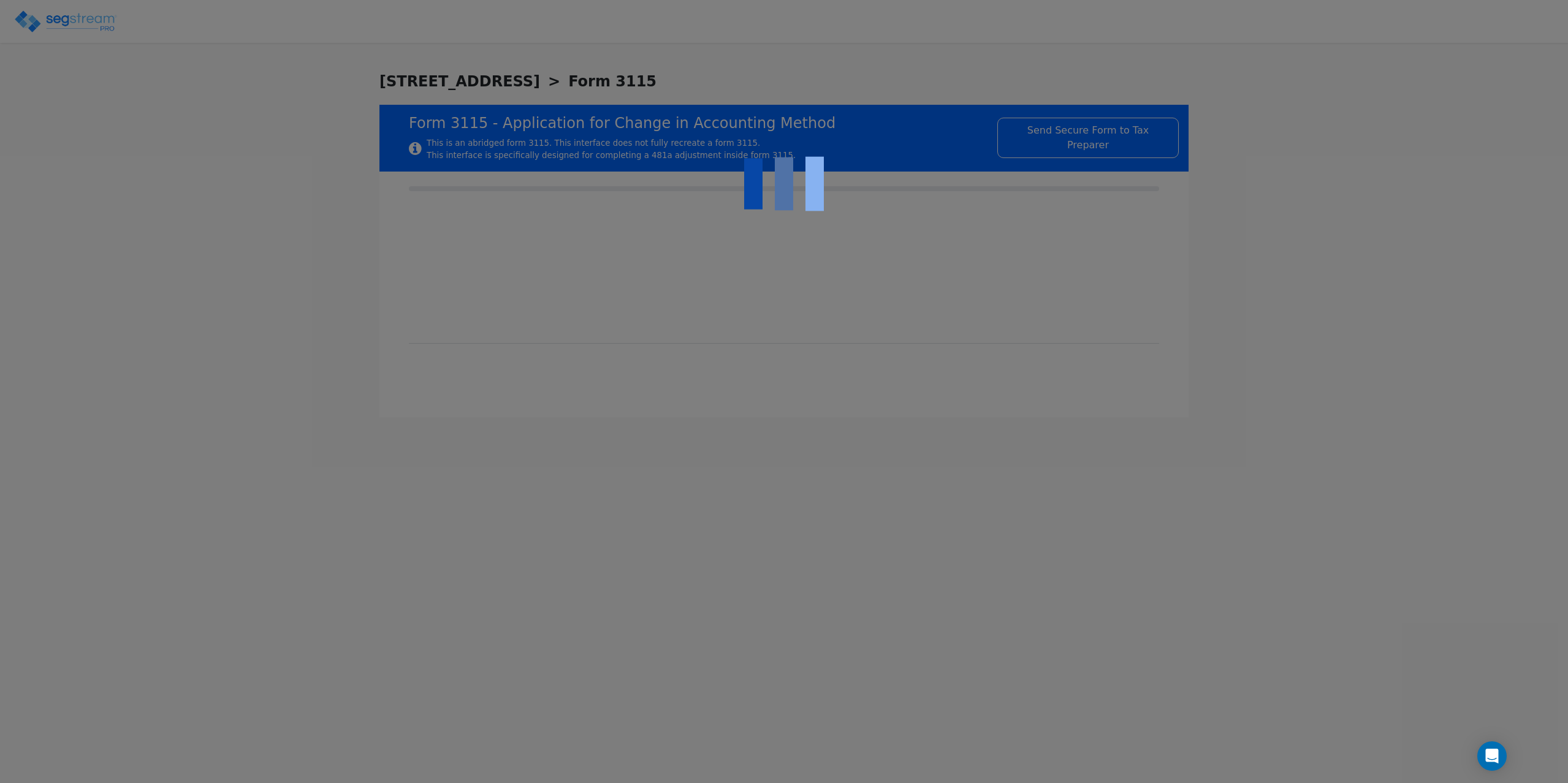
checkbox input "true"
type input "COMMERCIAL REAL ESTATE"
type input "COMMERCIAL BUILDING"
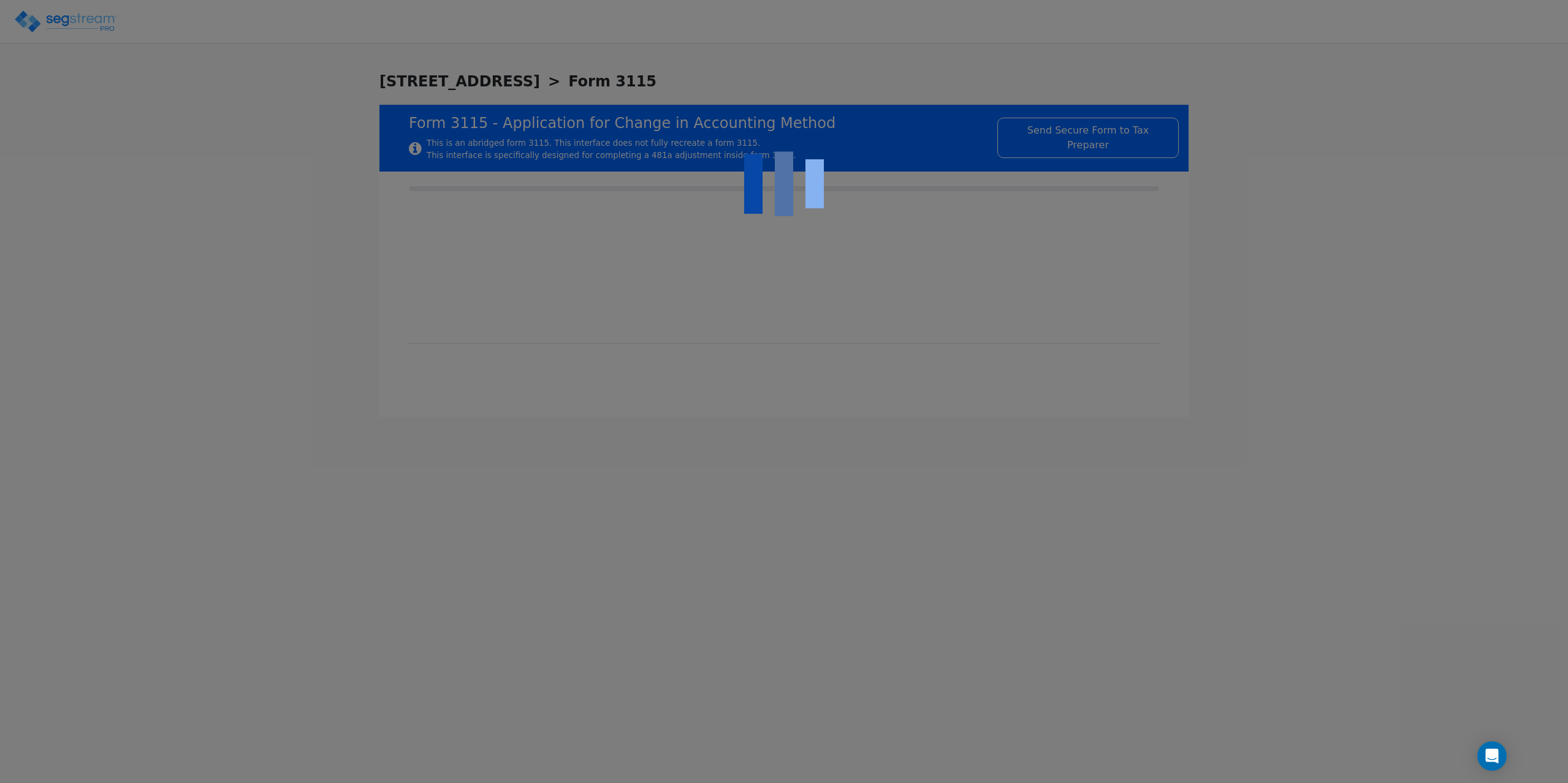
type input "2024"
type input "YES"
type input "0"
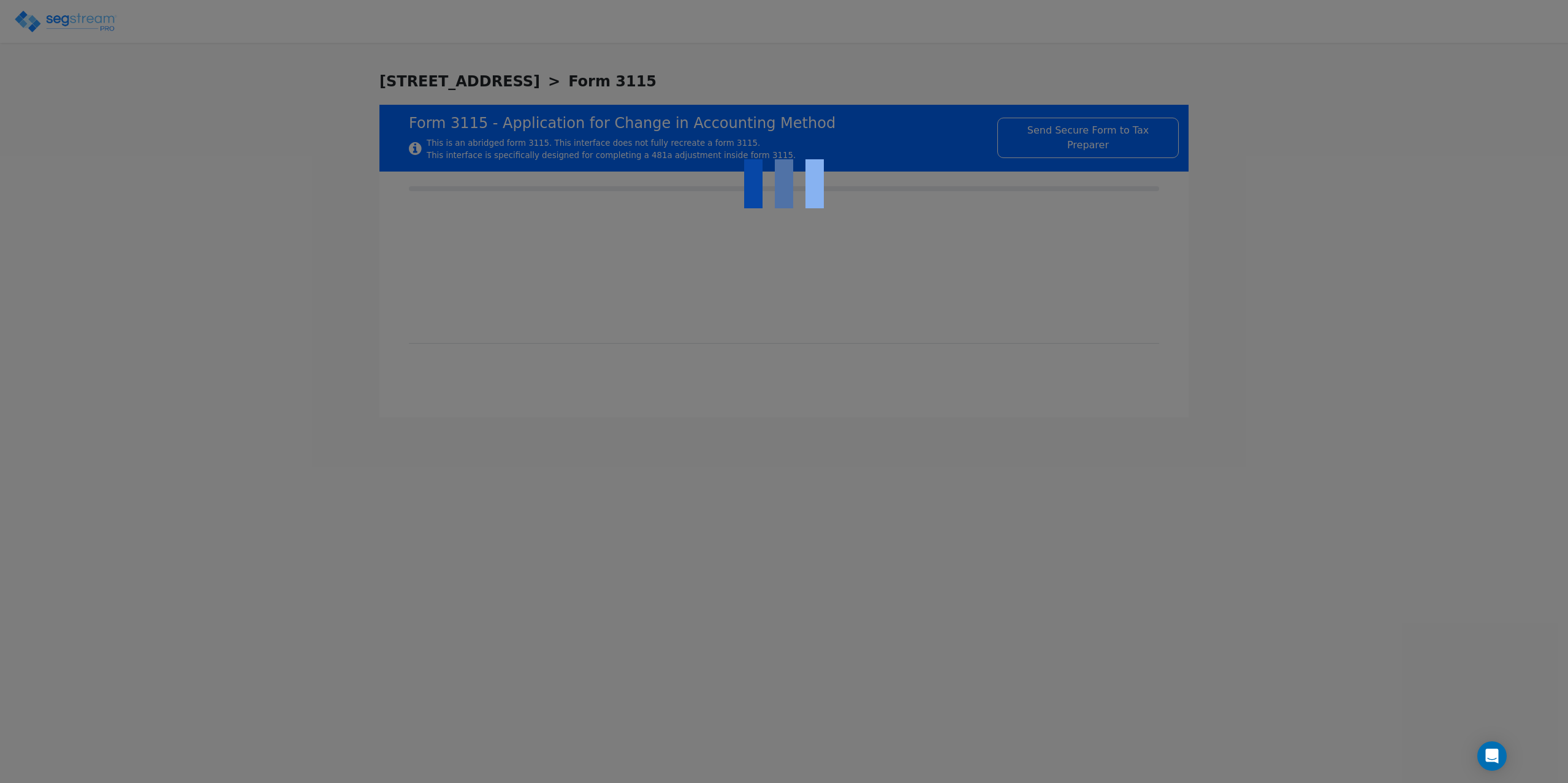
checkbox input "true"
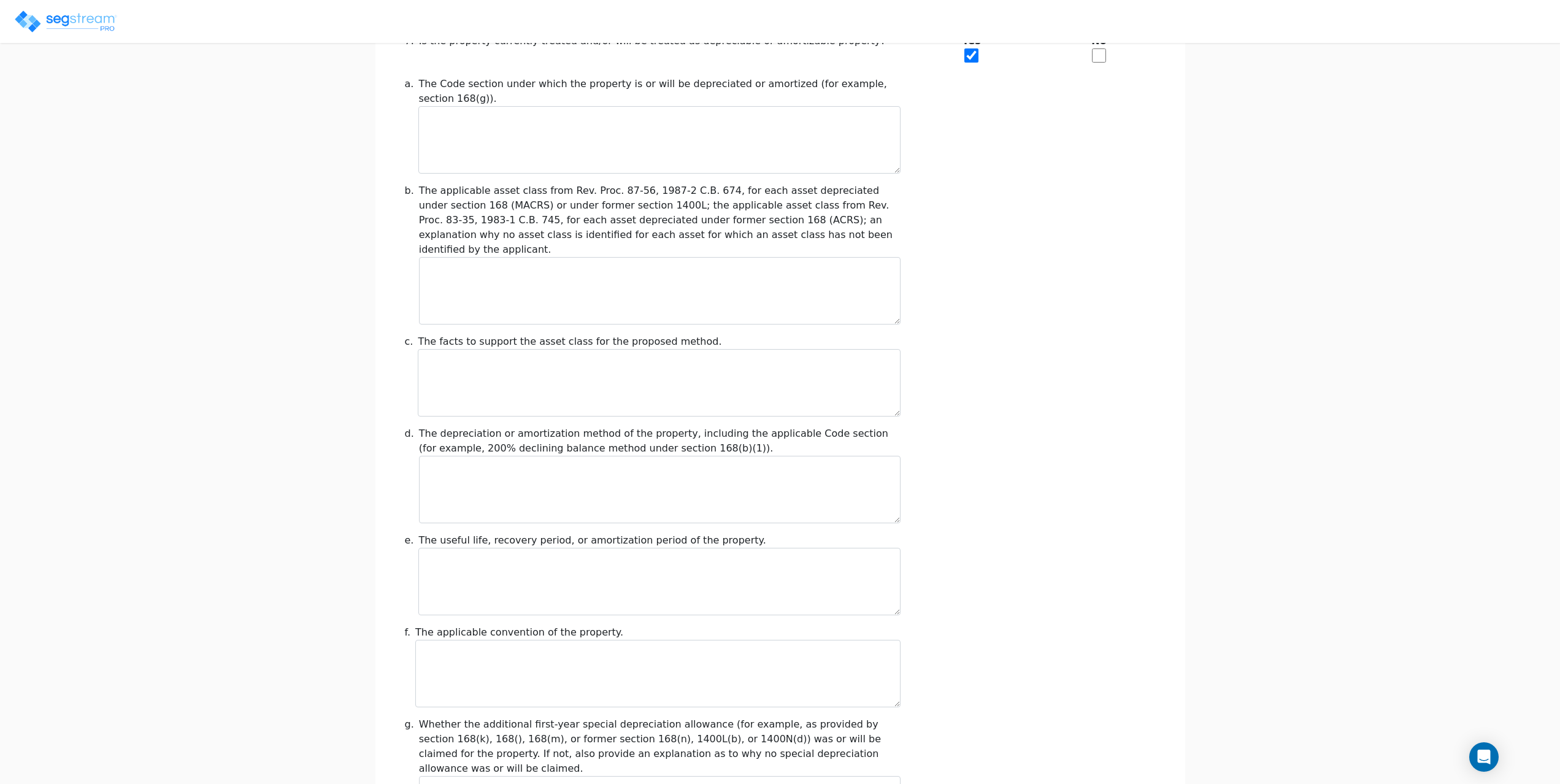
scroll to position [1105, 0]
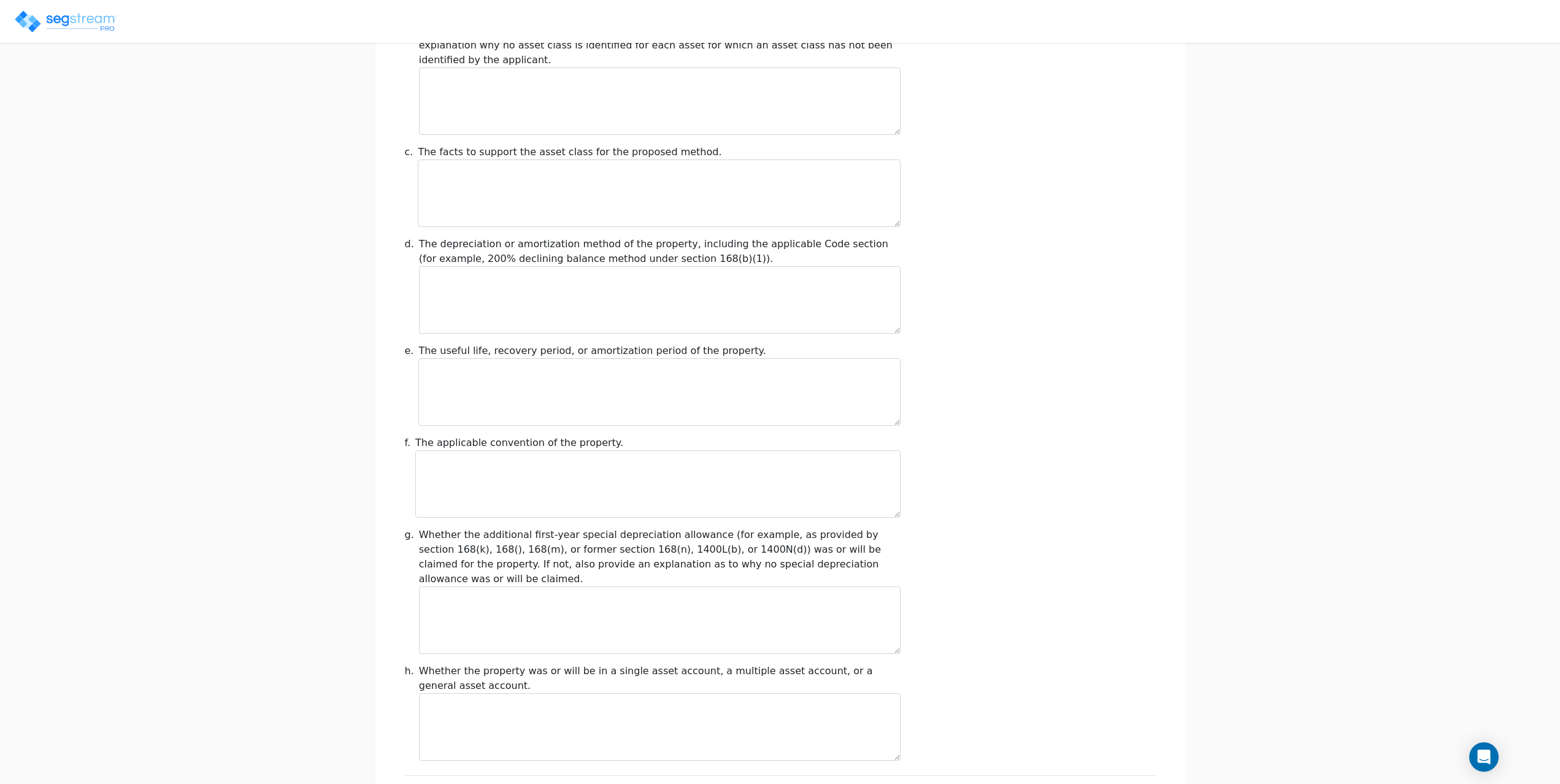
type input "-179,443.94"
checkbox input "true"
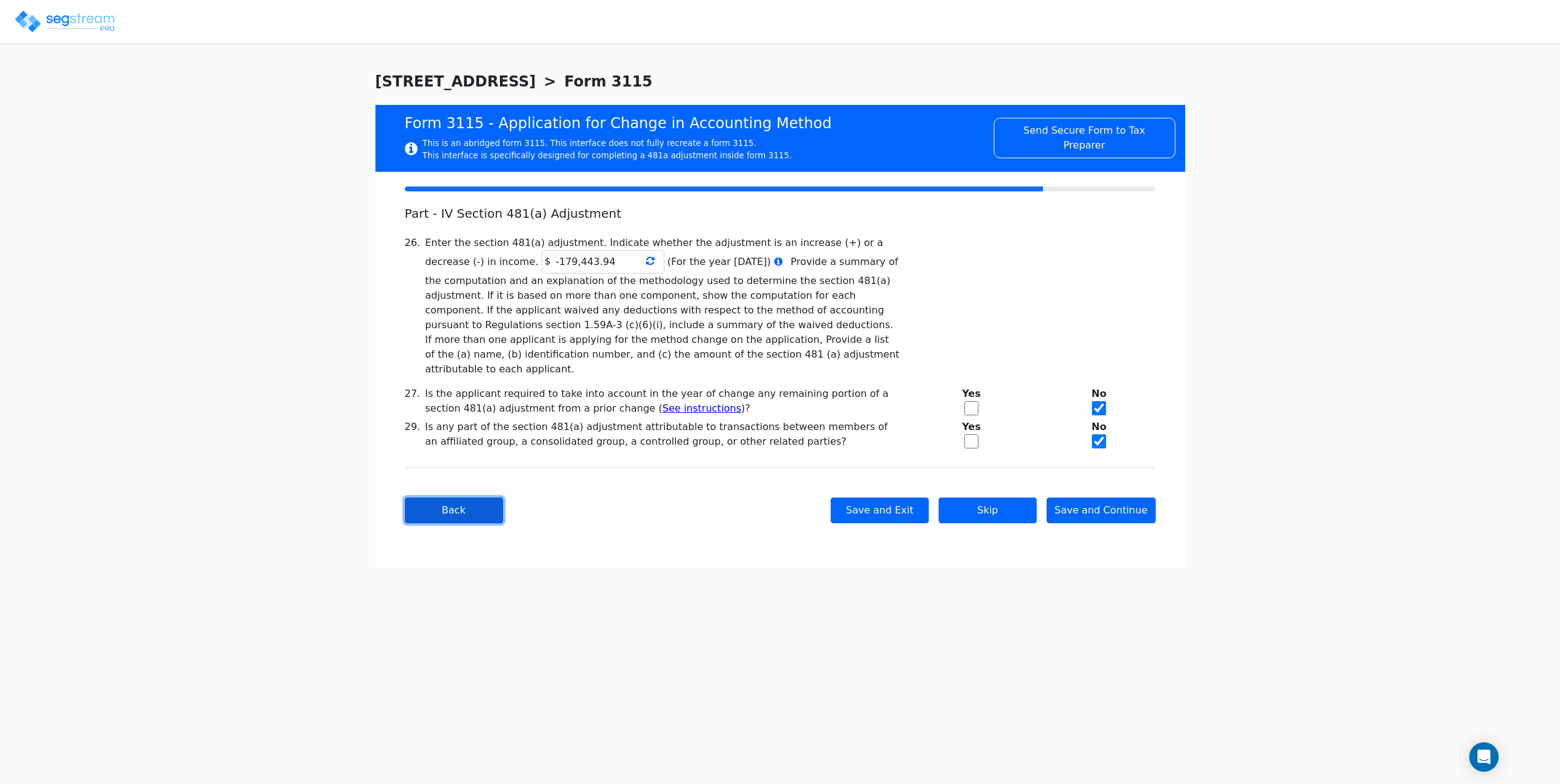
scroll to position [0, 0]
click at [450, 502] on button "Back" at bounding box center [458, 510] width 98 height 26
type textarea "Lessors of commercial real estate"
checkbox input "true"
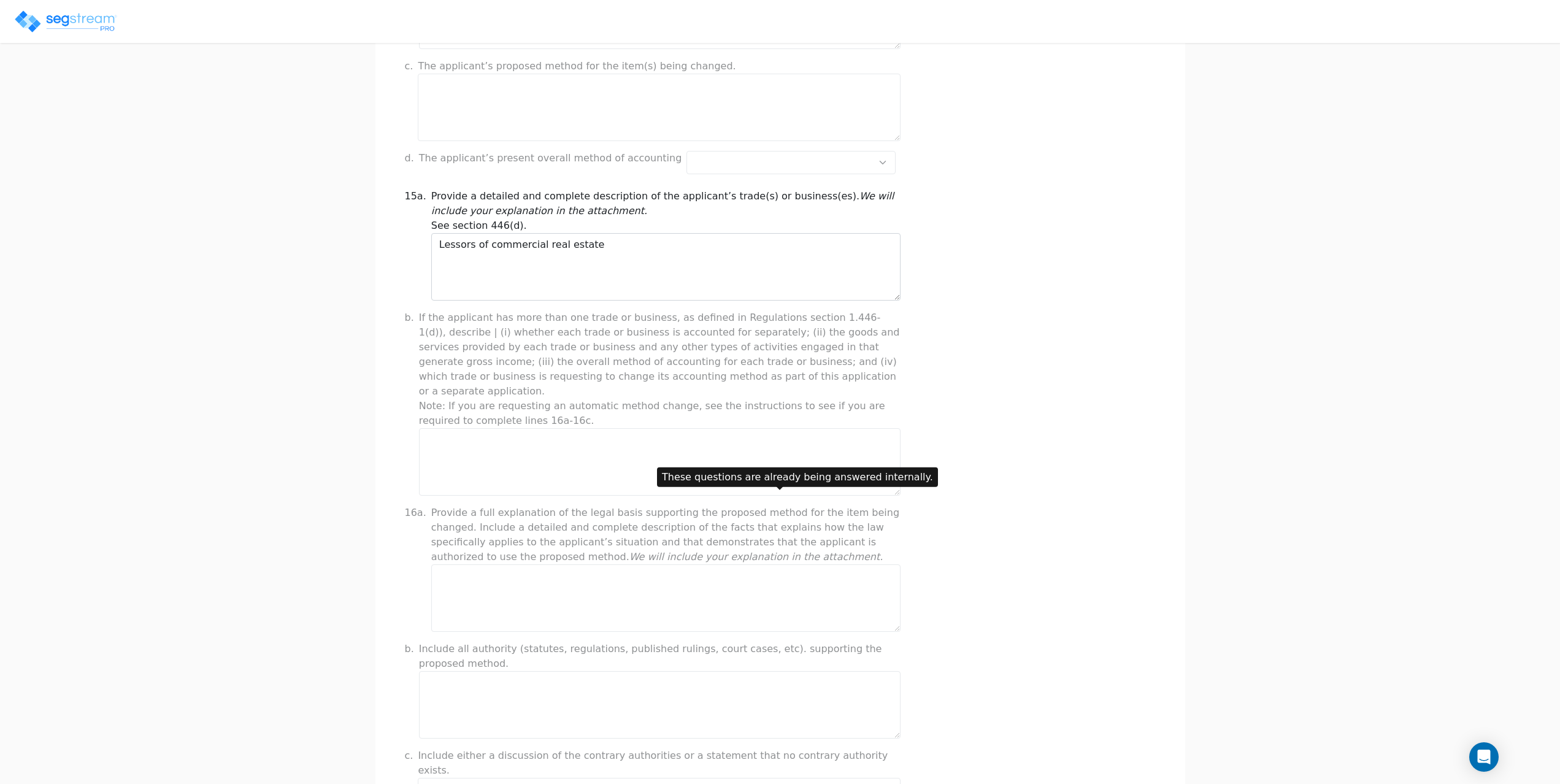
scroll to position [662, 0]
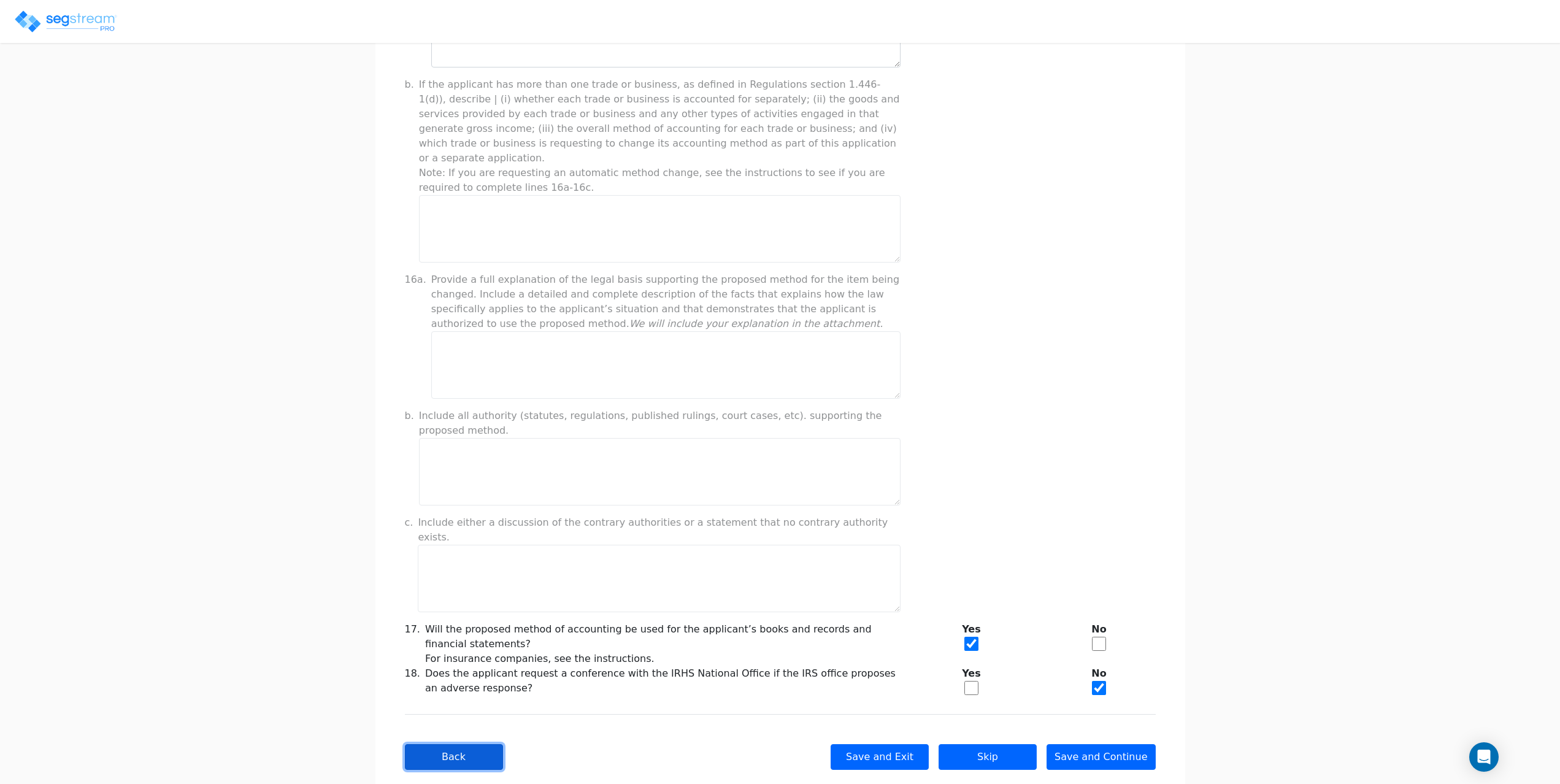
click at [461, 744] on button "Back" at bounding box center [454, 757] width 98 height 26
checkbox input "true"
select select "Not under exam"
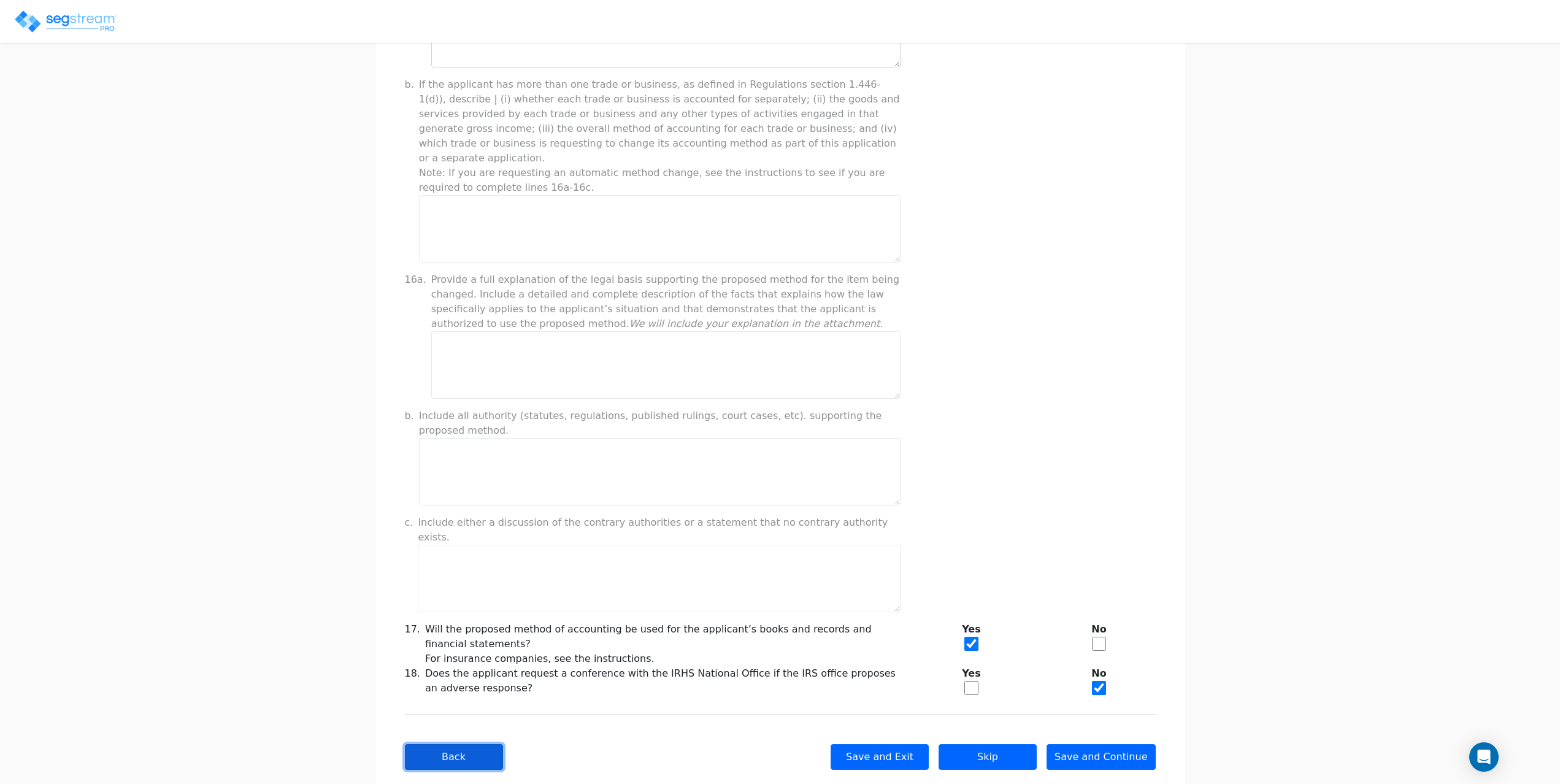
checkbox input "true"
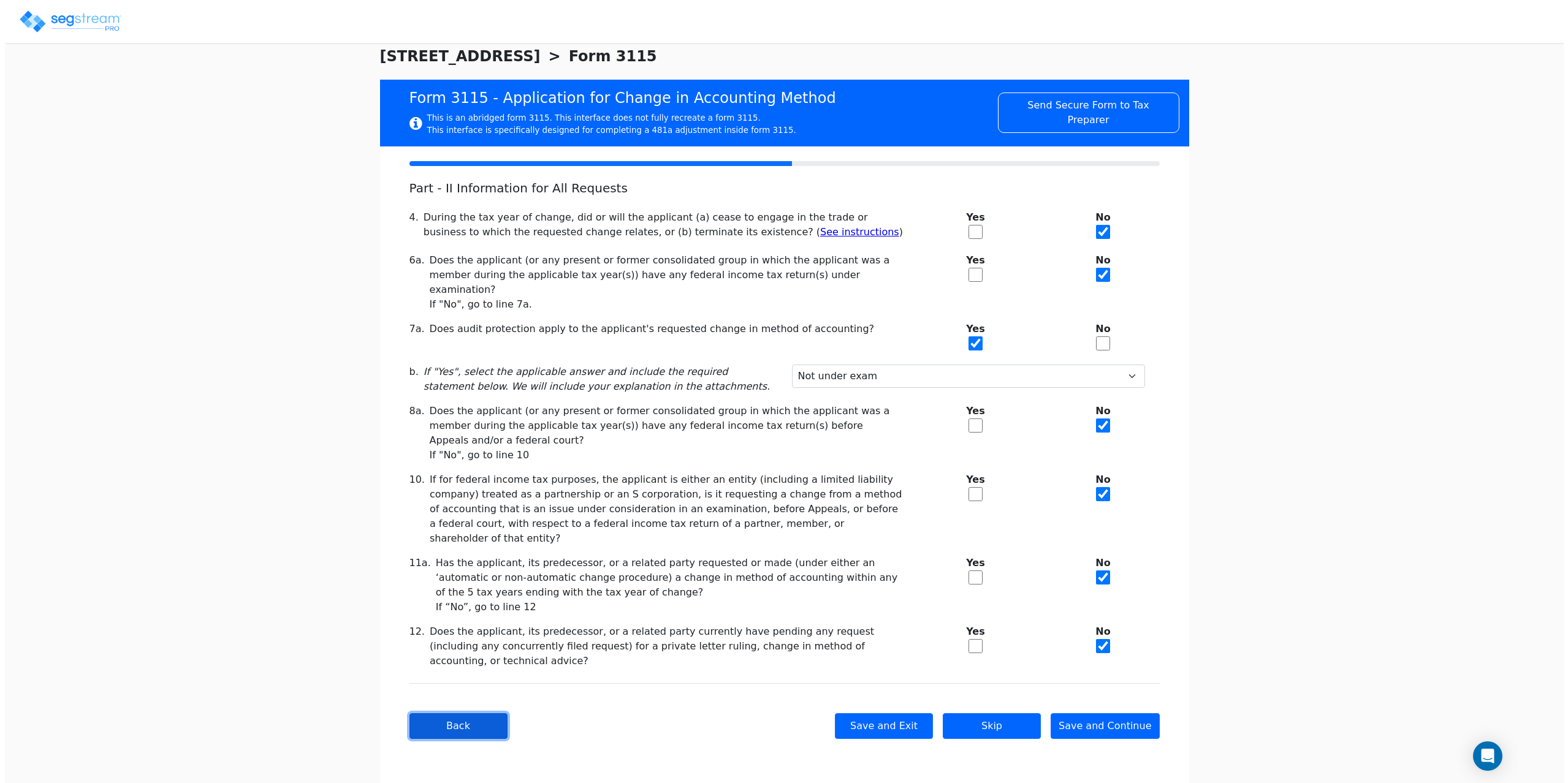
scroll to position [0, 0]
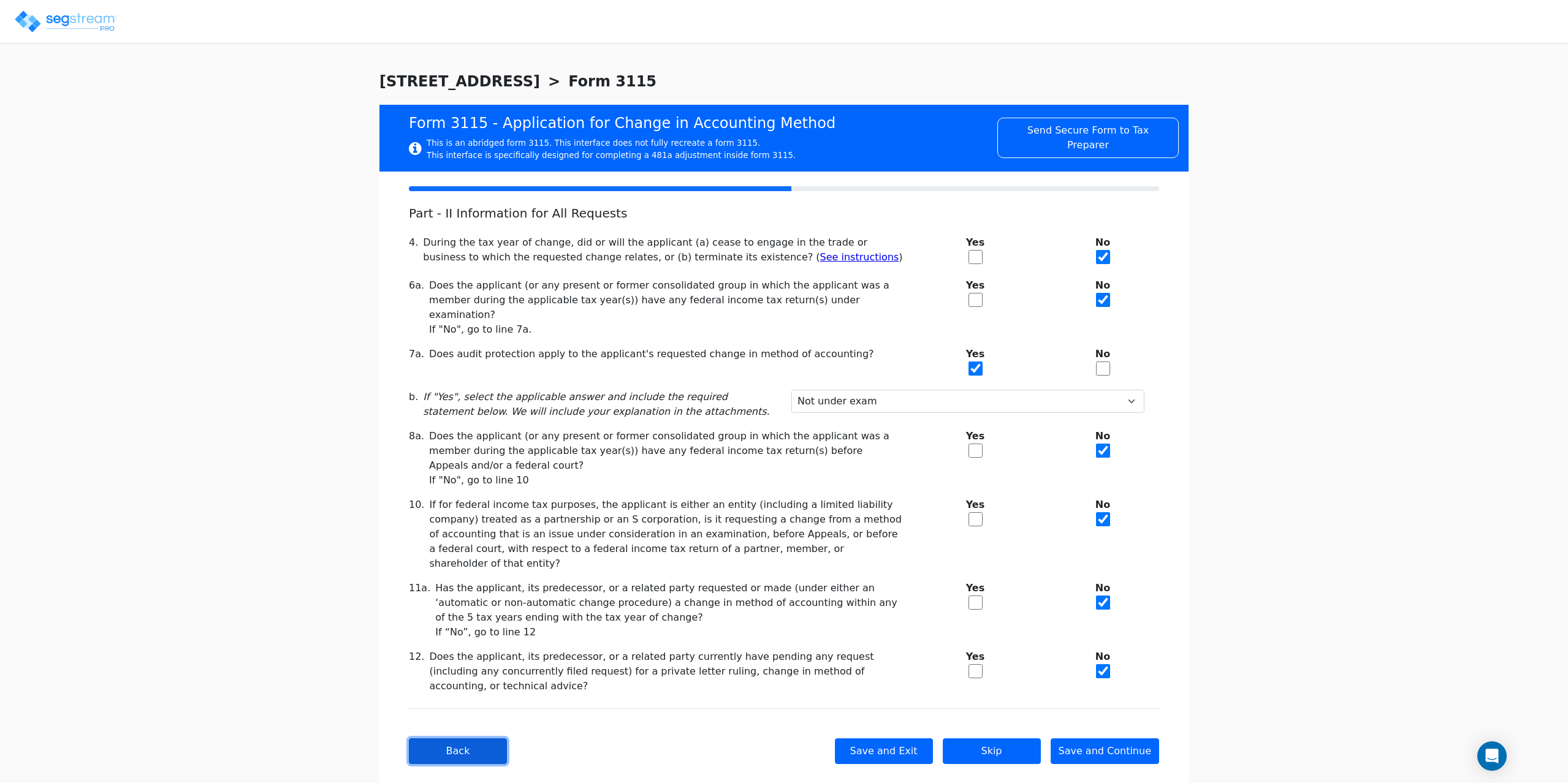
click at [434, 738] on button "Back" at bounding box center [457, 751] width 98 height 26
checkbox input "true"
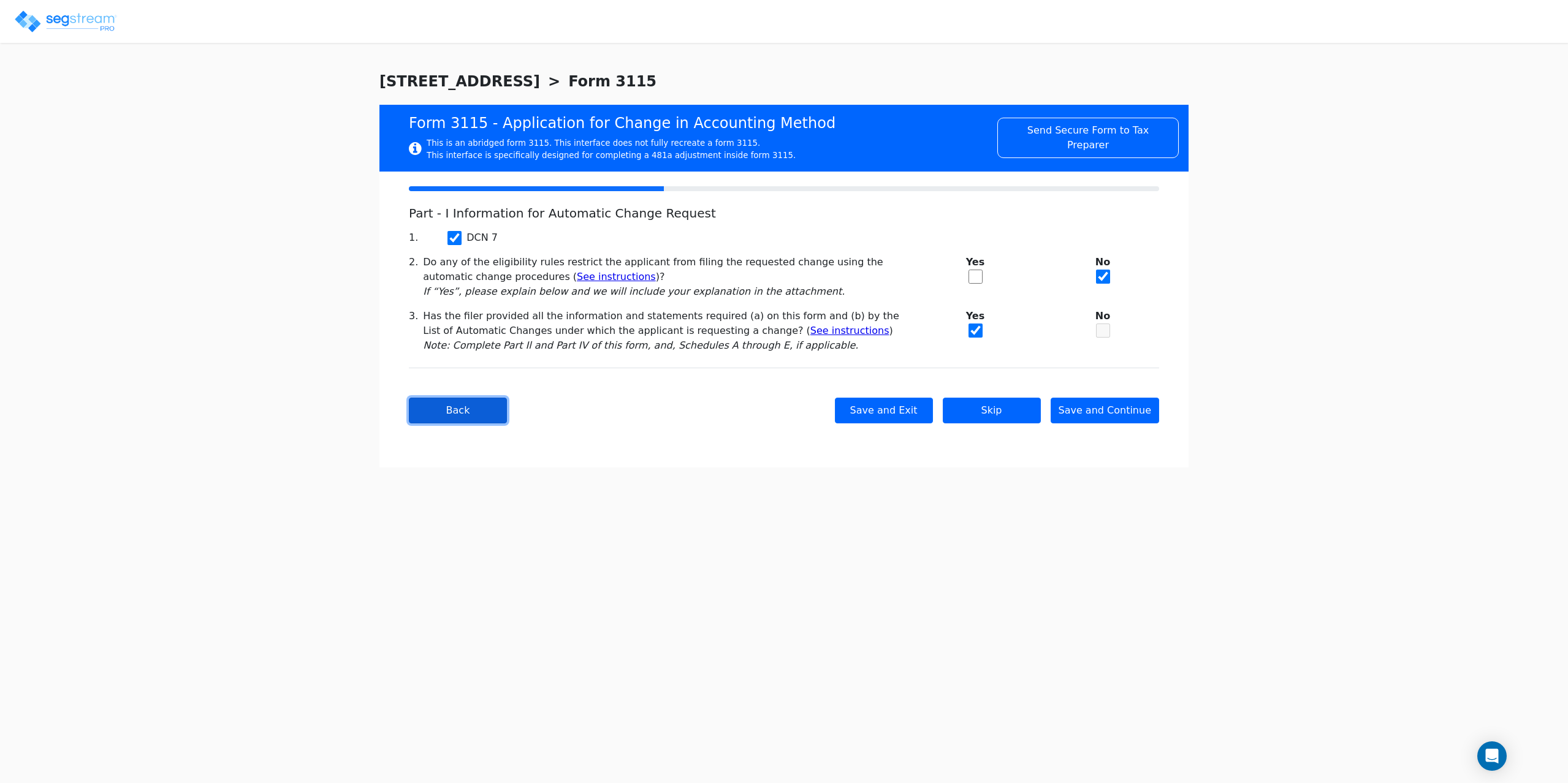
click at [457, 420] on button "Back" at bounding box center [457, 411] width 98 height 26
type input "FMM SOUTHWICK, LLC"
type input "934396431"
type input "944 SPRINGFIELD ST"
type input "2025-01-01"
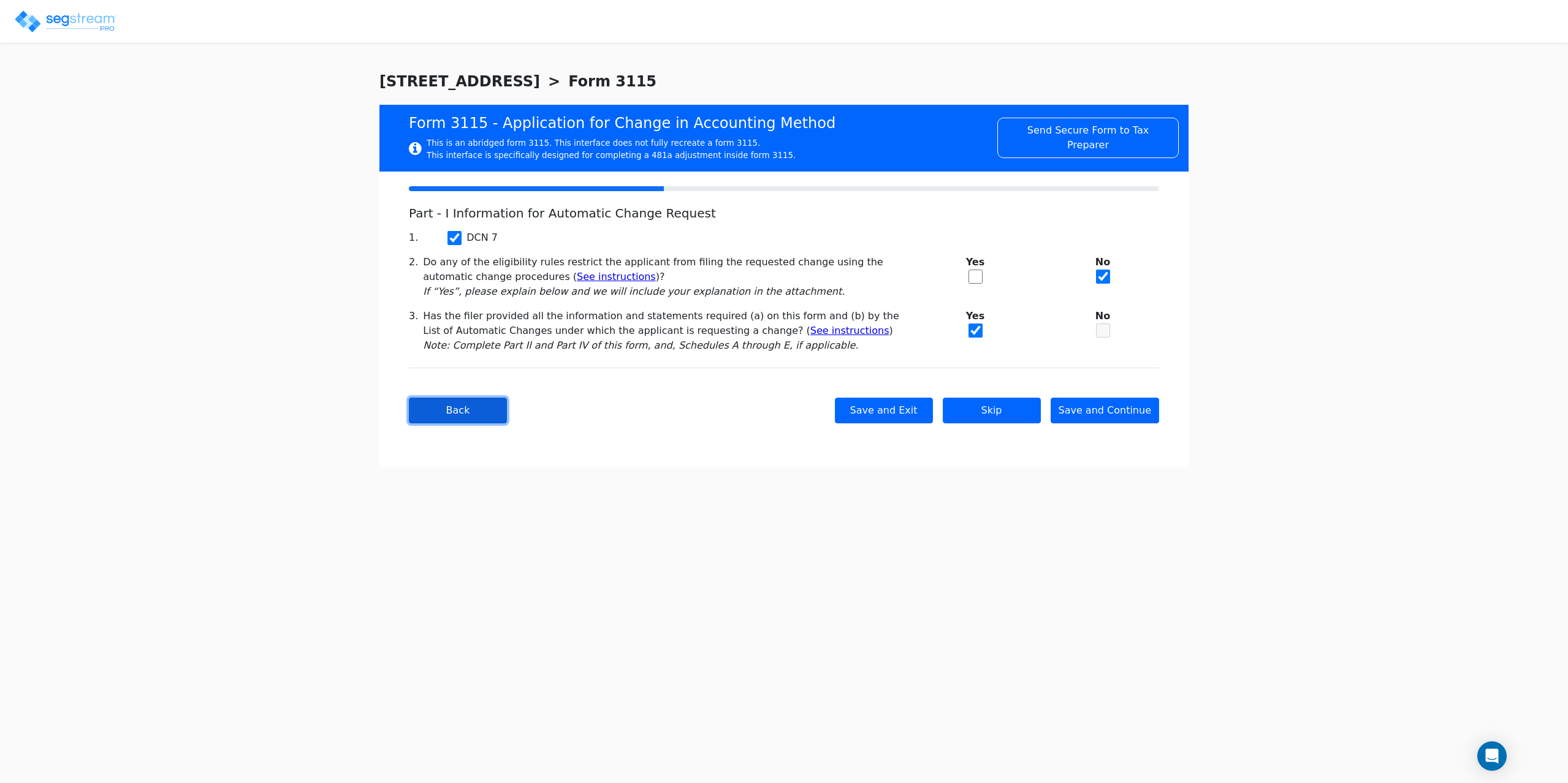
type input "2025-12-31"
type input "01030"
select select "Commercial"
select select "Partnership"
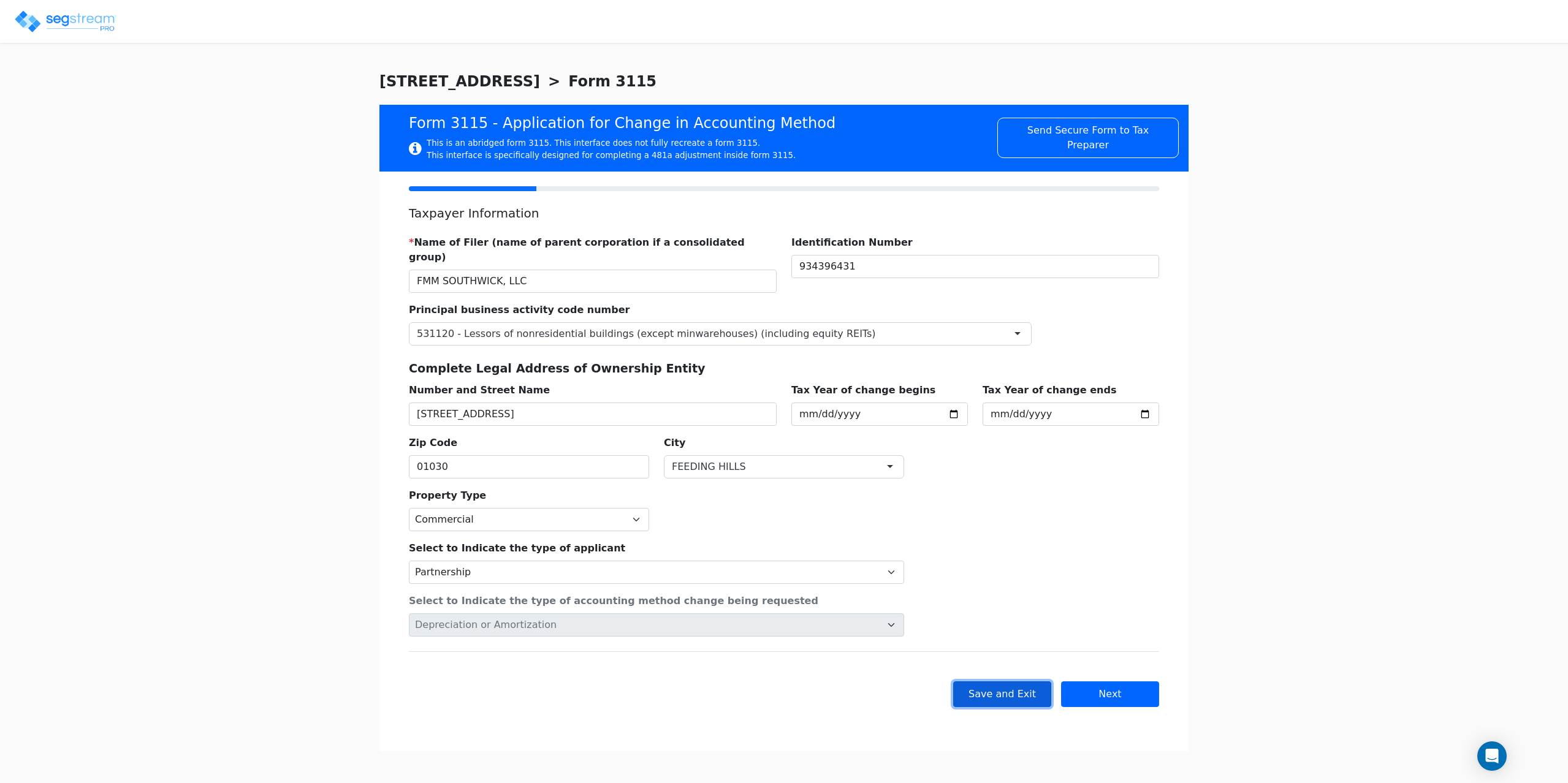
click at [1004, 682] on button "Save and Exit" at bounding box center [1001, 695] width 98 height 26
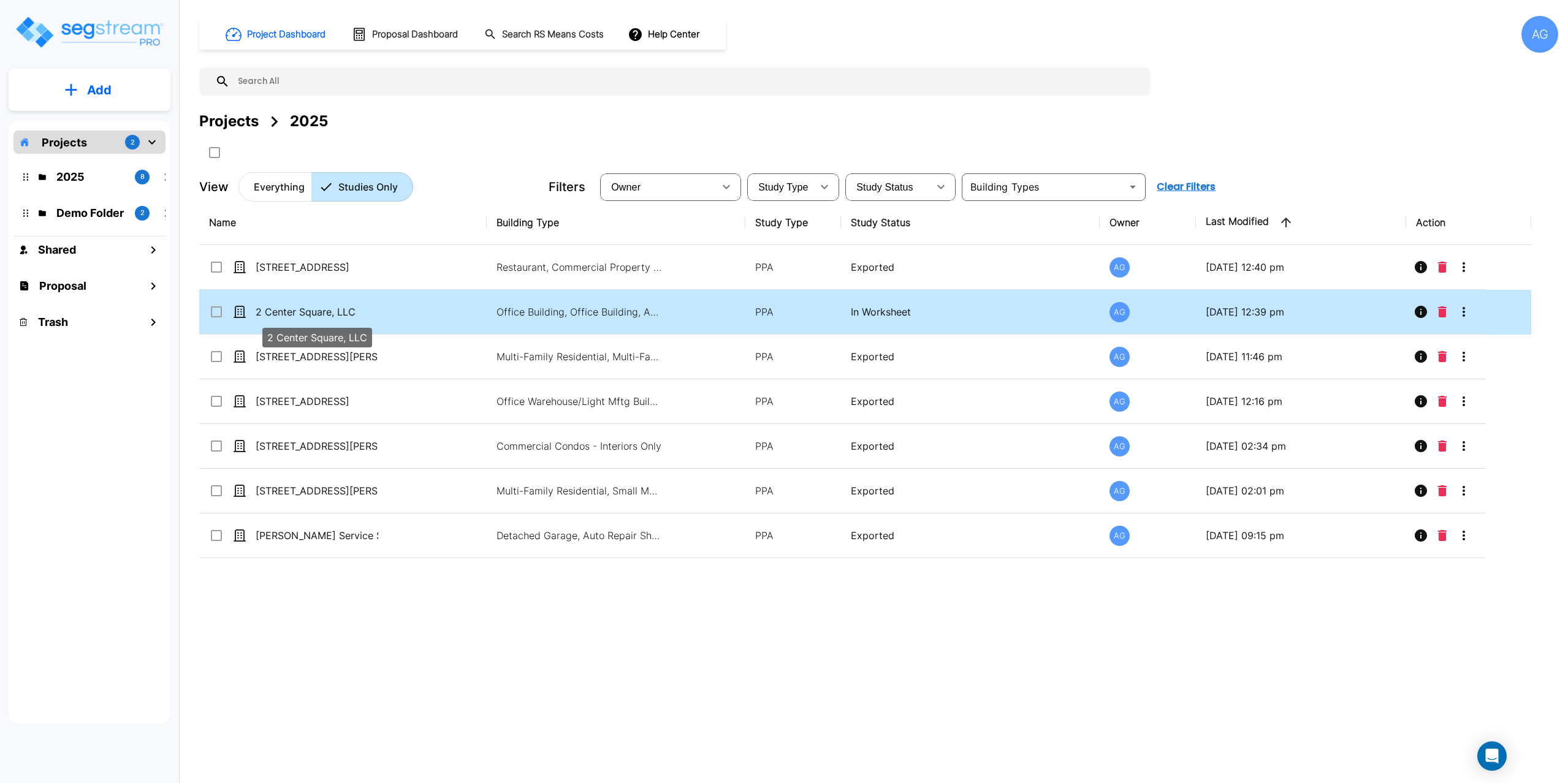
click at [306, 310] on p "2 Center Square, LLC" at bounding box center [316, 312] width 122 height 15
checkbox input "true"
click at [306, 310] on p "2 Center Square, LLC" at bounding box center [316, 312] width 122 height 15
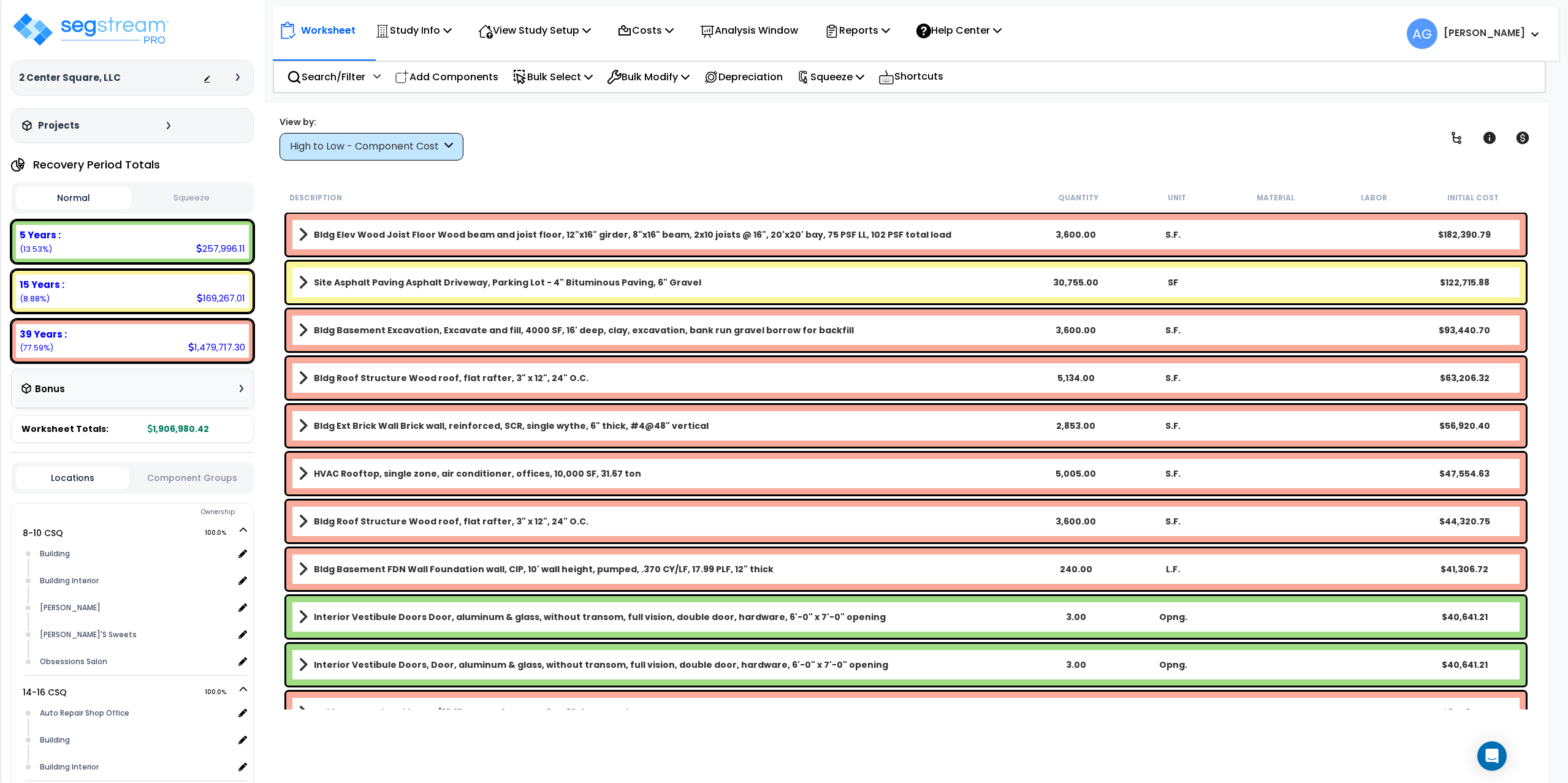
click at [193, 198] on button "Squeeze" at bounding box center [192, 198] width 115 height 21
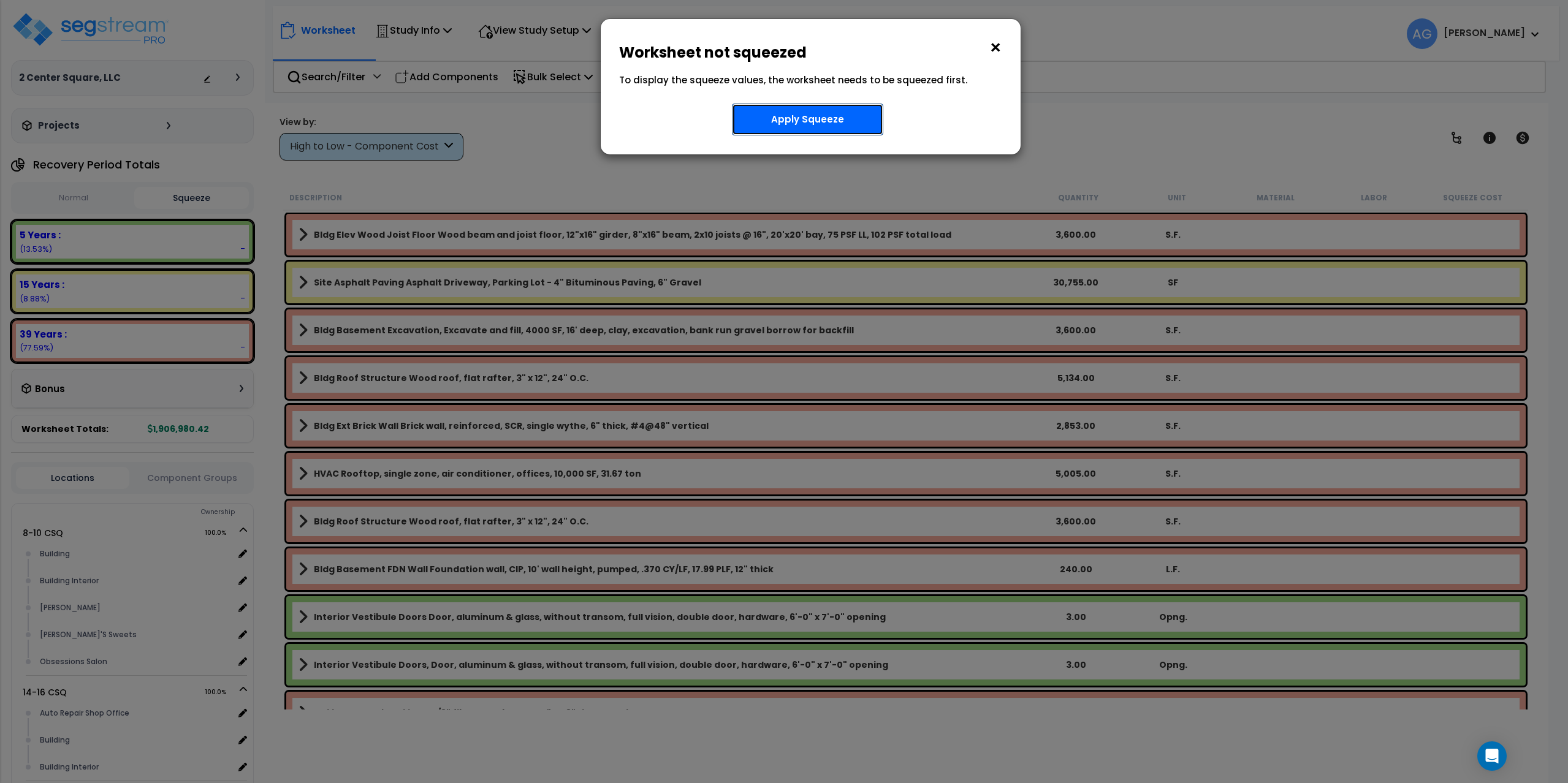
click at [829, 113] on button "Apply Squeeze" at bounding box center [808, 119] width 152 height 32
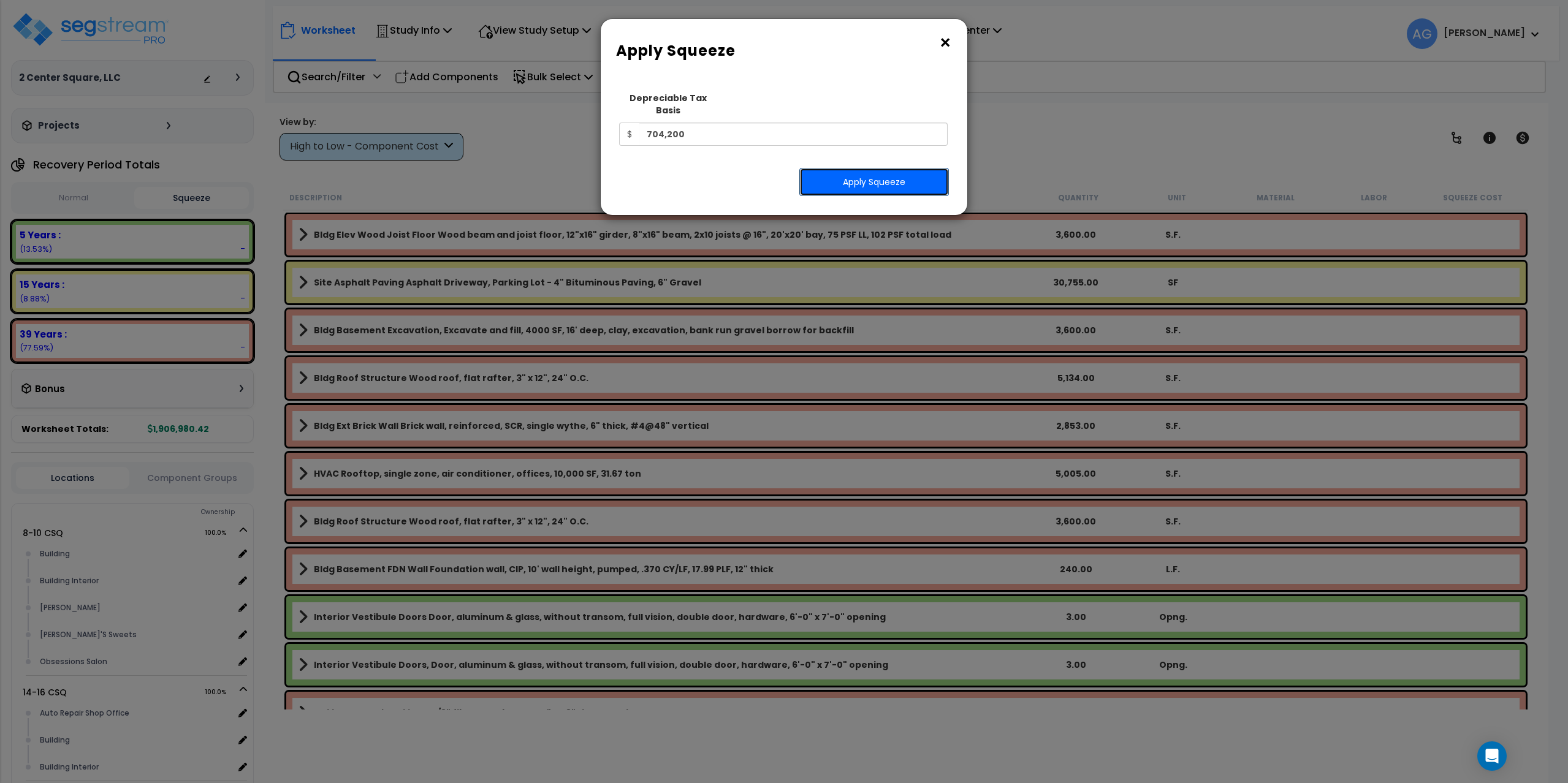
click at [827, 168] on button "Apply Squeeze" at bounding box center [874, 182] width 149 height 28
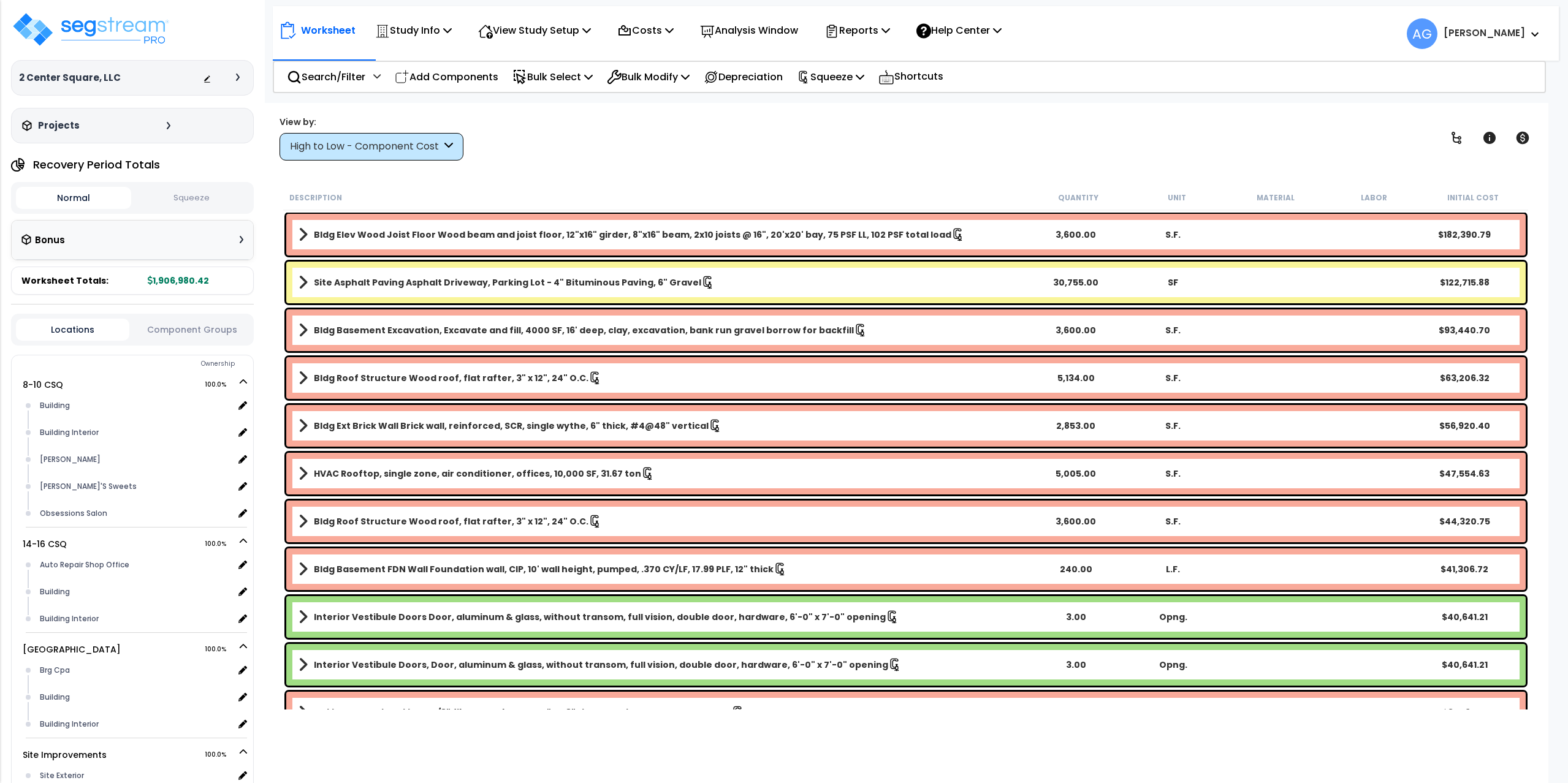
click at [178, 196] on button "Squeeze" at bounding box center [192, 198] width 115 height 21
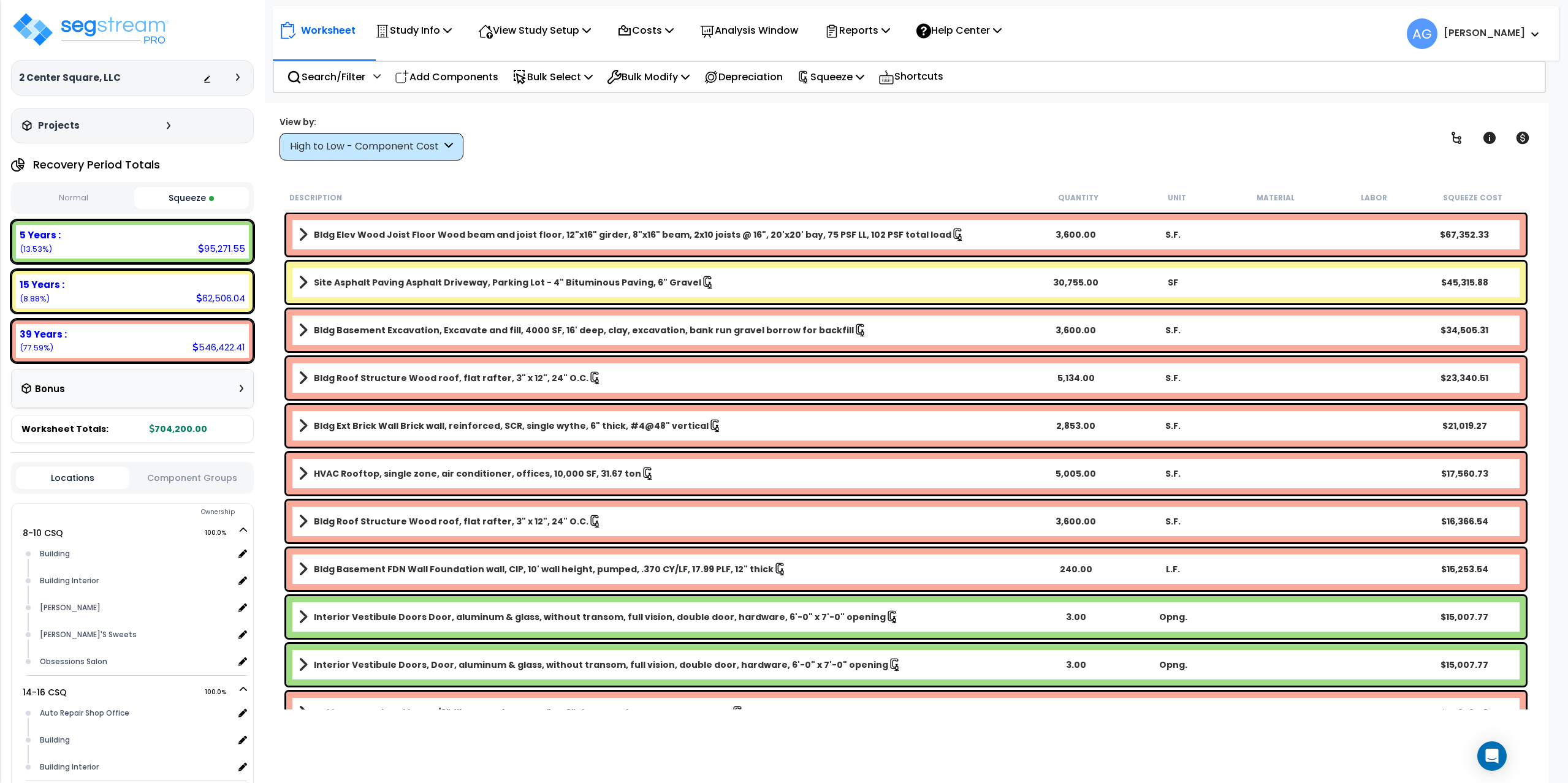
click at [186, 201] on button "Squeeze" at bounding box center [192, 198] width 115 height 22
click at [185, 391] on div "Bonus" at bounding box center [132, 388] width 222 height 24
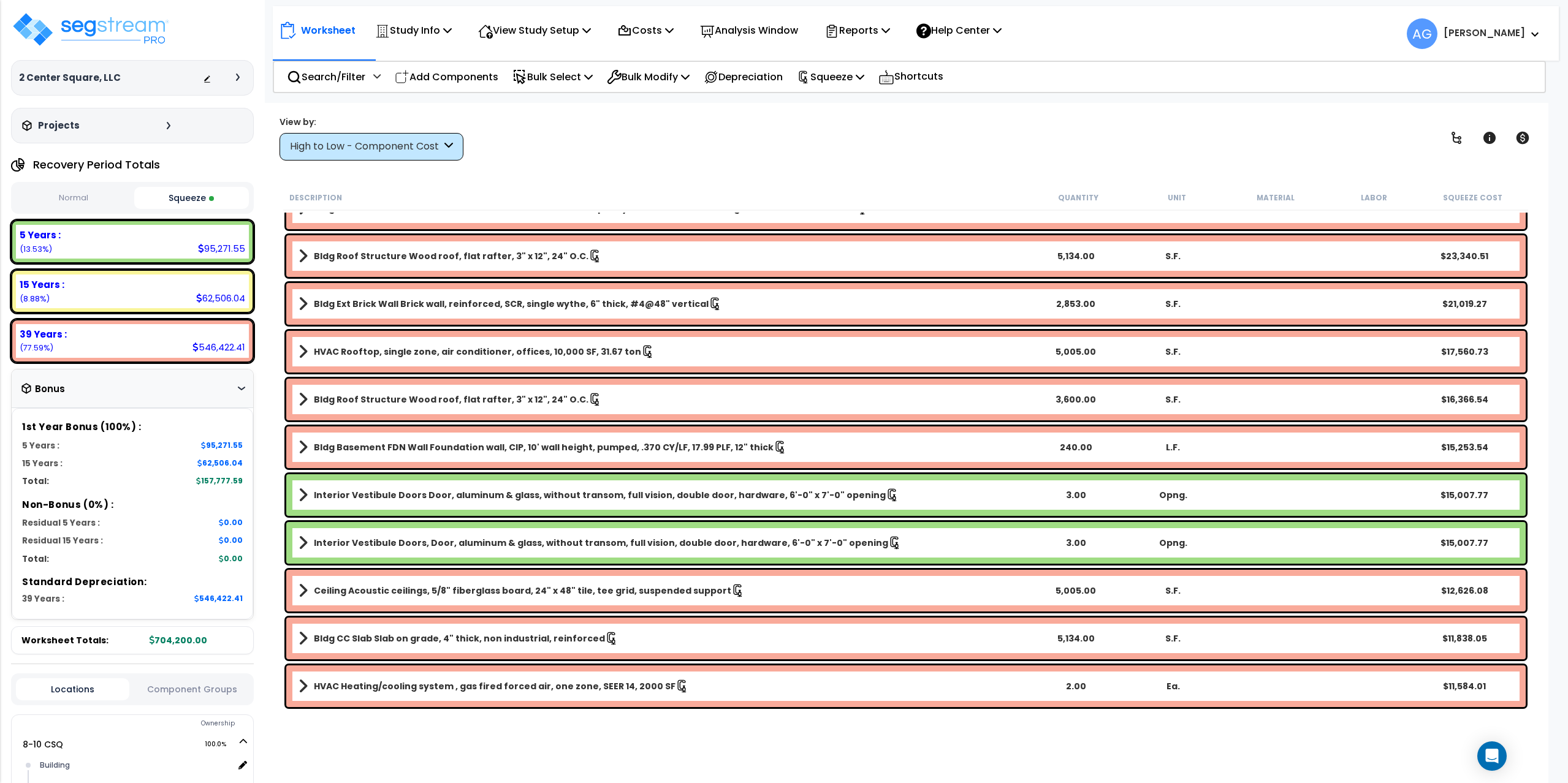
scroll to position [122, 0]
click at [415, 496] on b "Interior Vestibule Doors Door, aluminum & glass, without transom, full vision, …" at bounding box center [599, 494] width 572 height 12
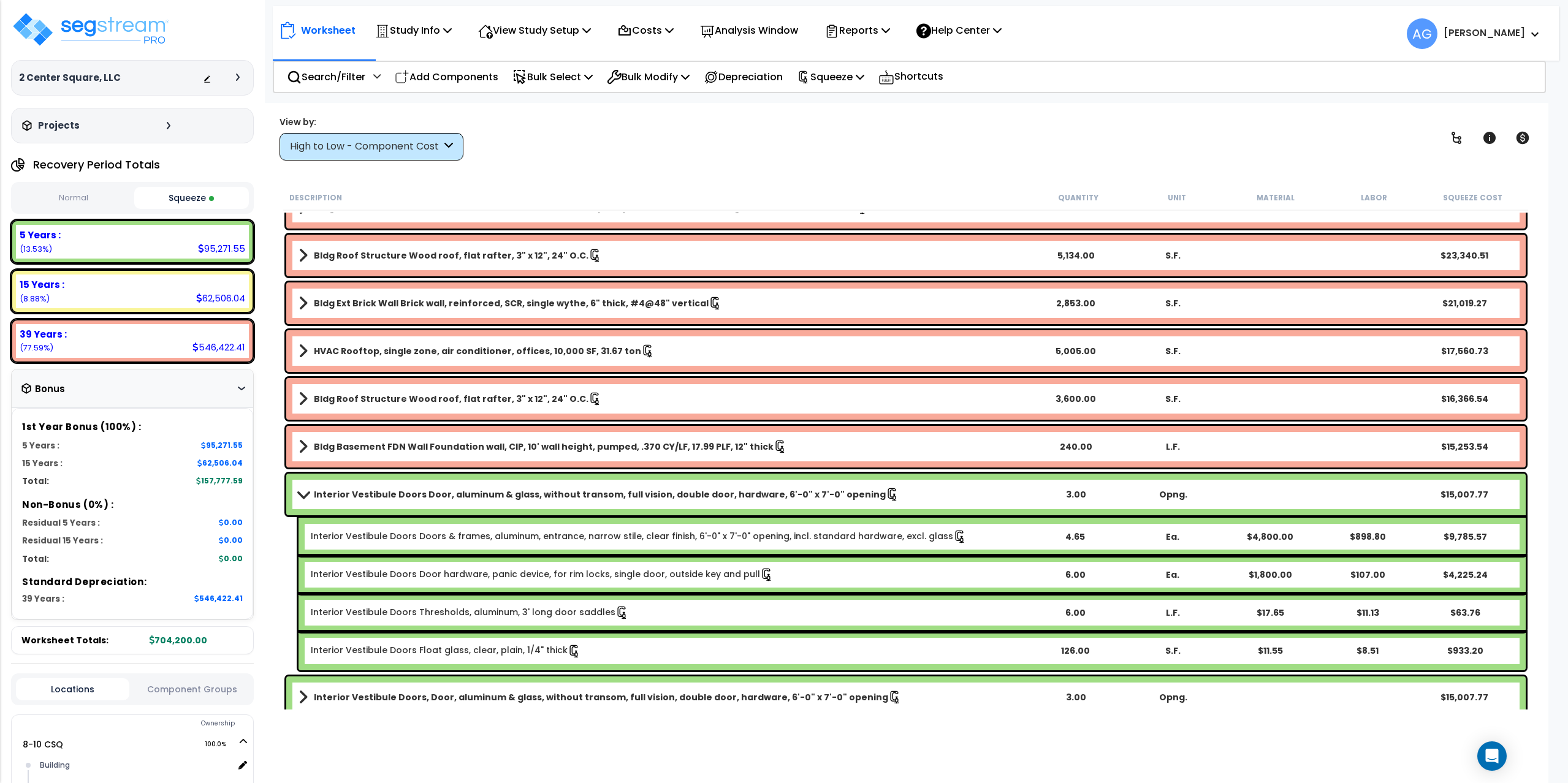
click at [422, 496] on b "Interior Vestibule Doors Door, aluminum & glass, without transom, full vision, …" at bounding box center [599, 494] width 572 height 12
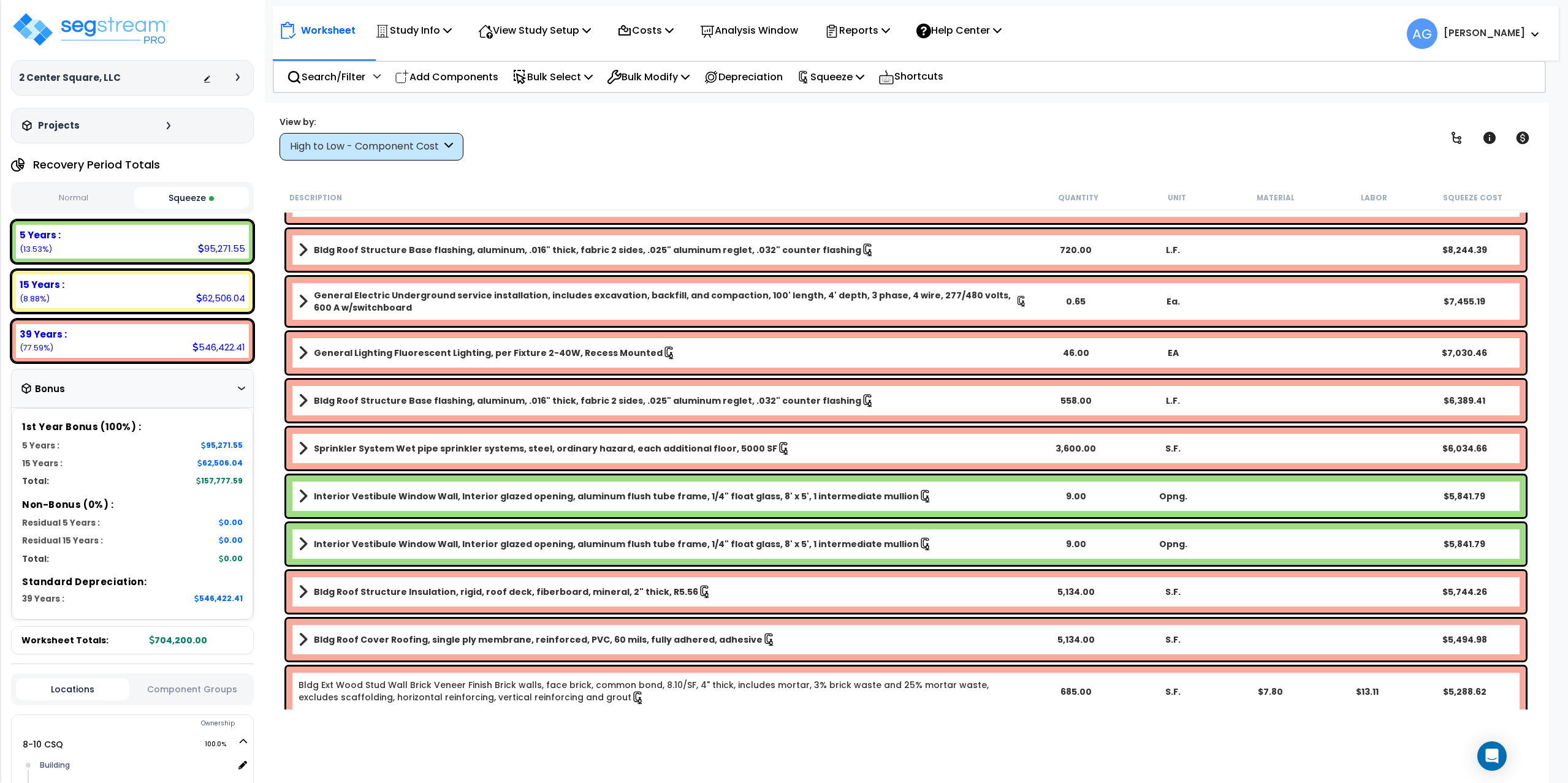
scroll to position [858, 0]
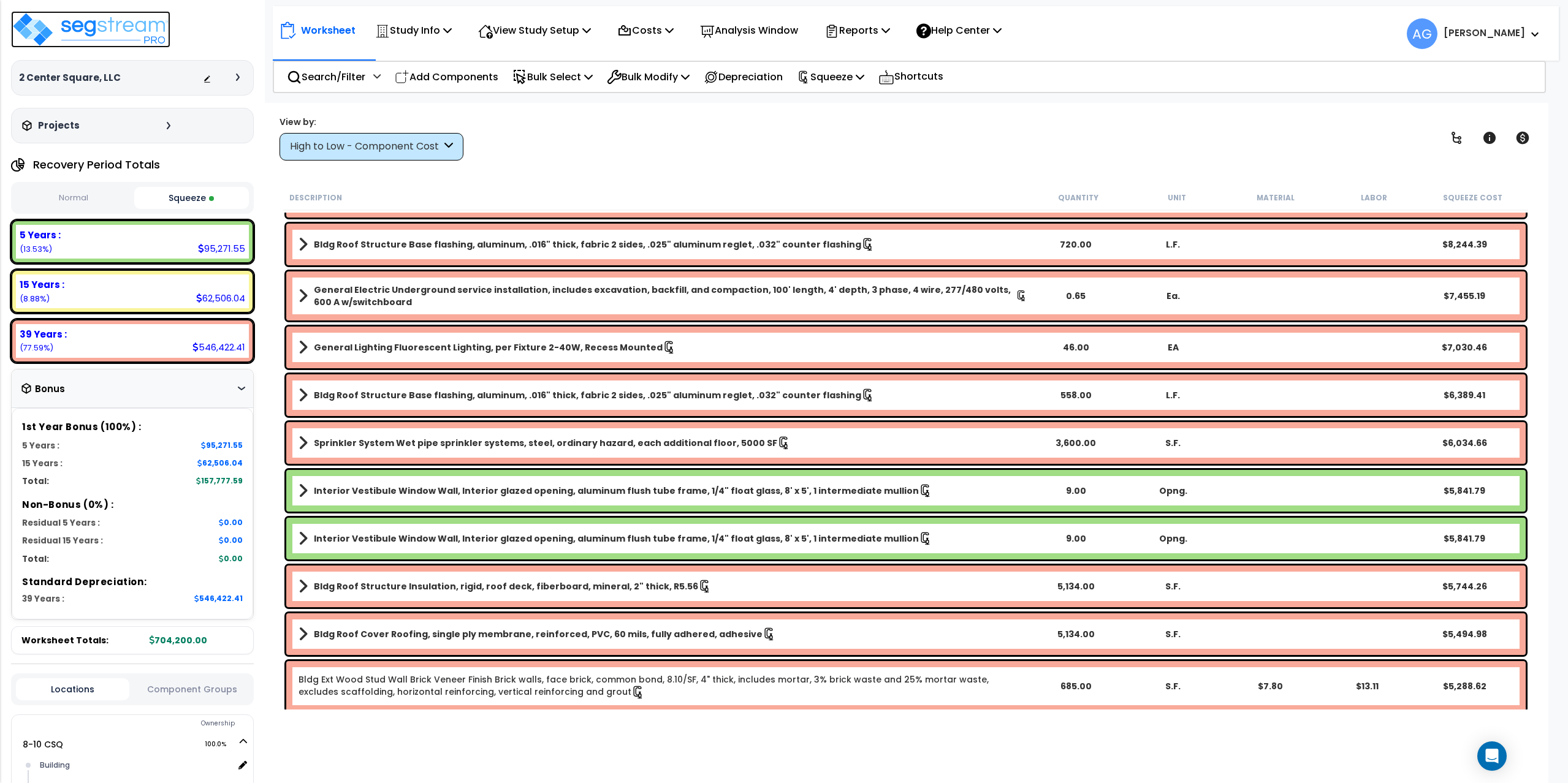
click at [92, 16] on img at bounding box center [91, 29] width 160 height 36
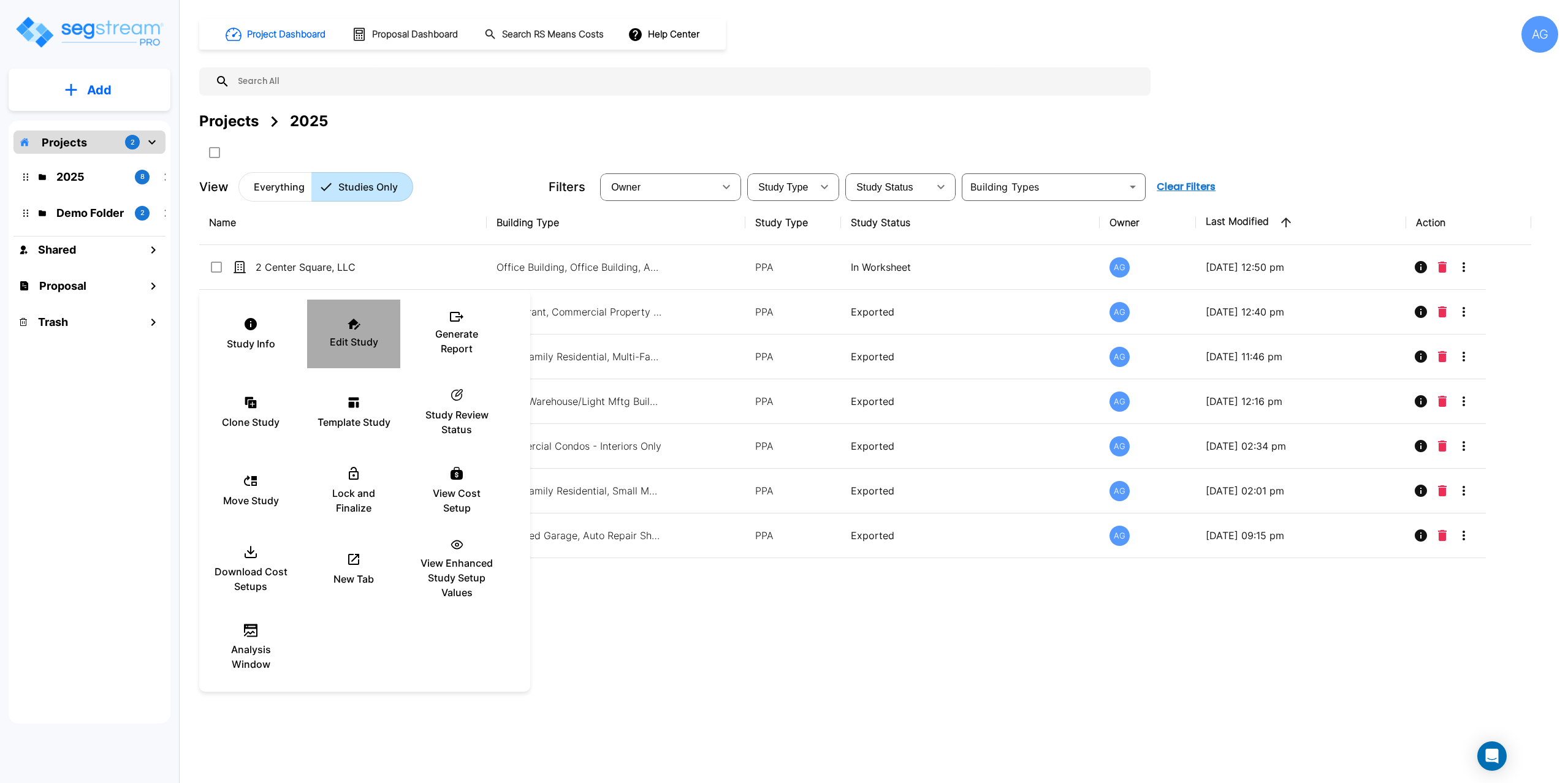
click at [345, 323] on div "Edit Study" at bounding box center [353, 334] width 74 height 62
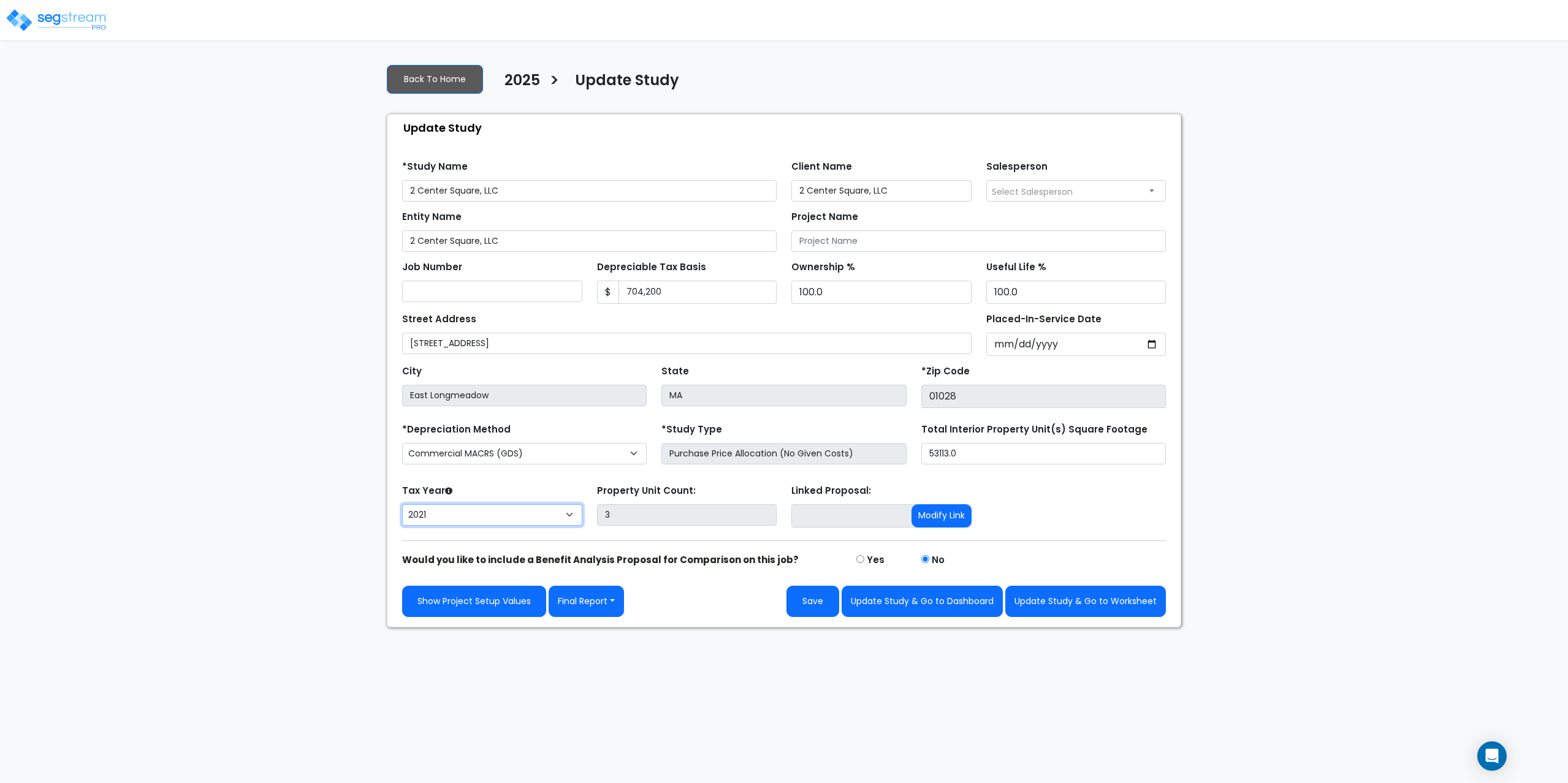
click at [499, 518] on select "2026 2025 2024 2023 2022 2021" at bounding box center [492, 515] width 180 height 21
select select "2025"
click at [402, 504] on select "2026 2025 2024 2023 2022 2021" at bounding box center [492, 515] width 180 height 21
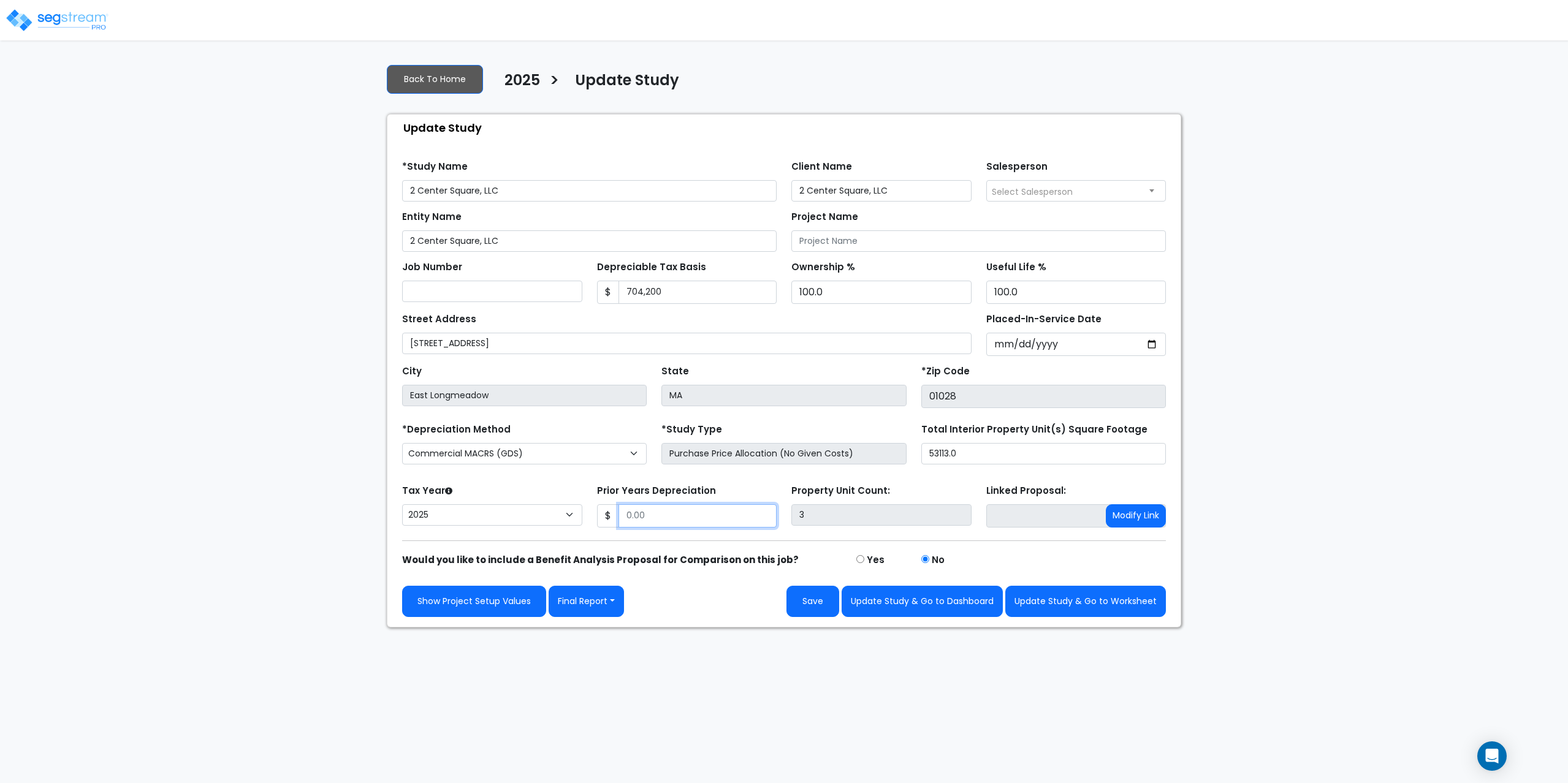
click at [681, 513] on input "Prior Years Depreciation" at bounding box center [698, 516] width 159 height 24
drag, startPoint x: 724, startPoint y: 526, endPoint x: 718, endPoint y: 523, distance: 6.7
click at [724, 526] on input "Prior Years Depreciation" at bounding box center [698, 516] width 159 height 24
click at [712, 511] on input "Prior Years Depreciation" at bounding box center [698, 516] width 159 height 24
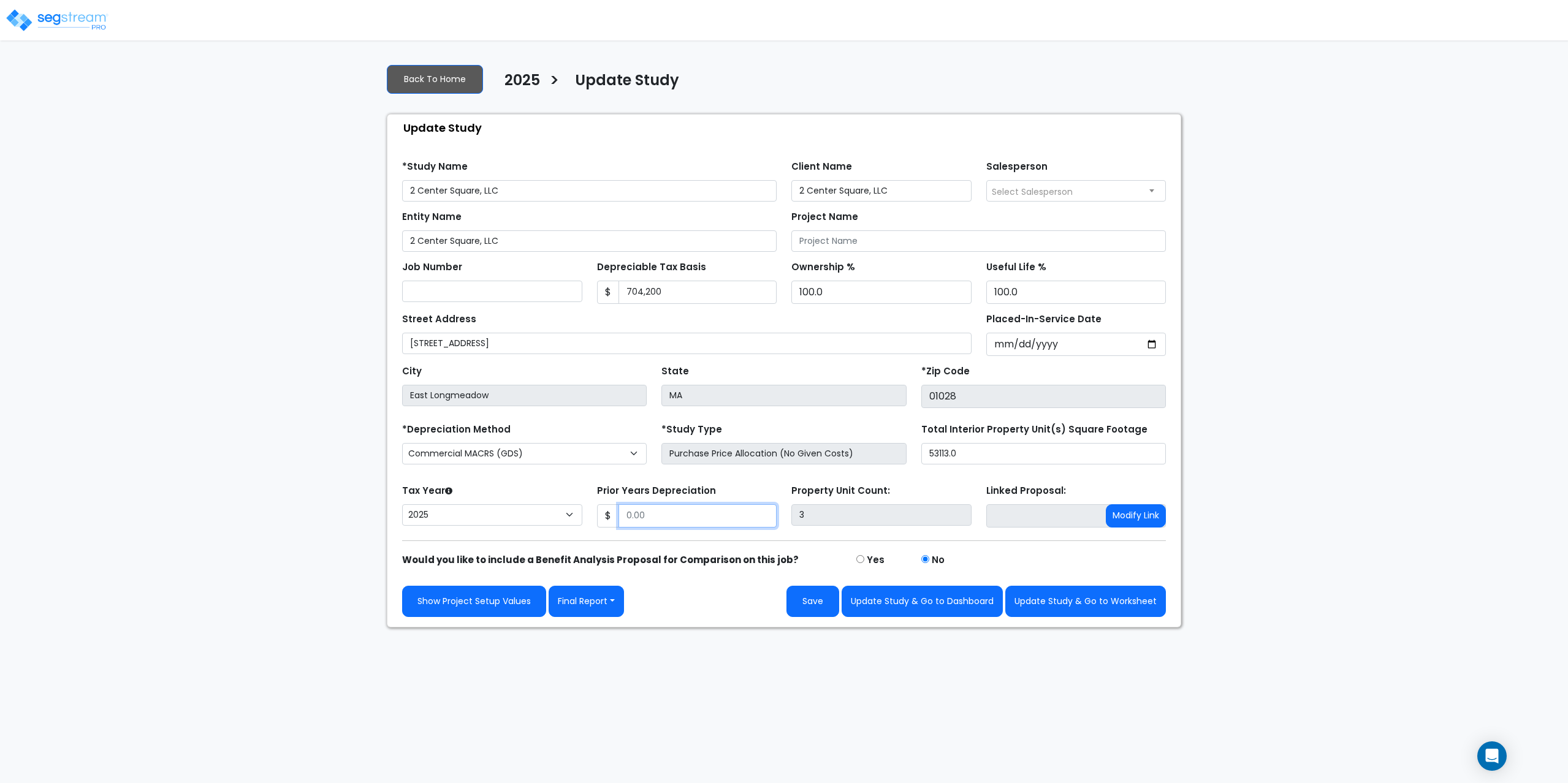
click at [712, 511] on input "Prior Years Depreciation" at bounding box center [698, 516] width 159 height 24
click at [942, 602] on button "Update Study & Go to Dashboard" at bounding box center [922, 601] width 161 height 32
type input "58393.38"
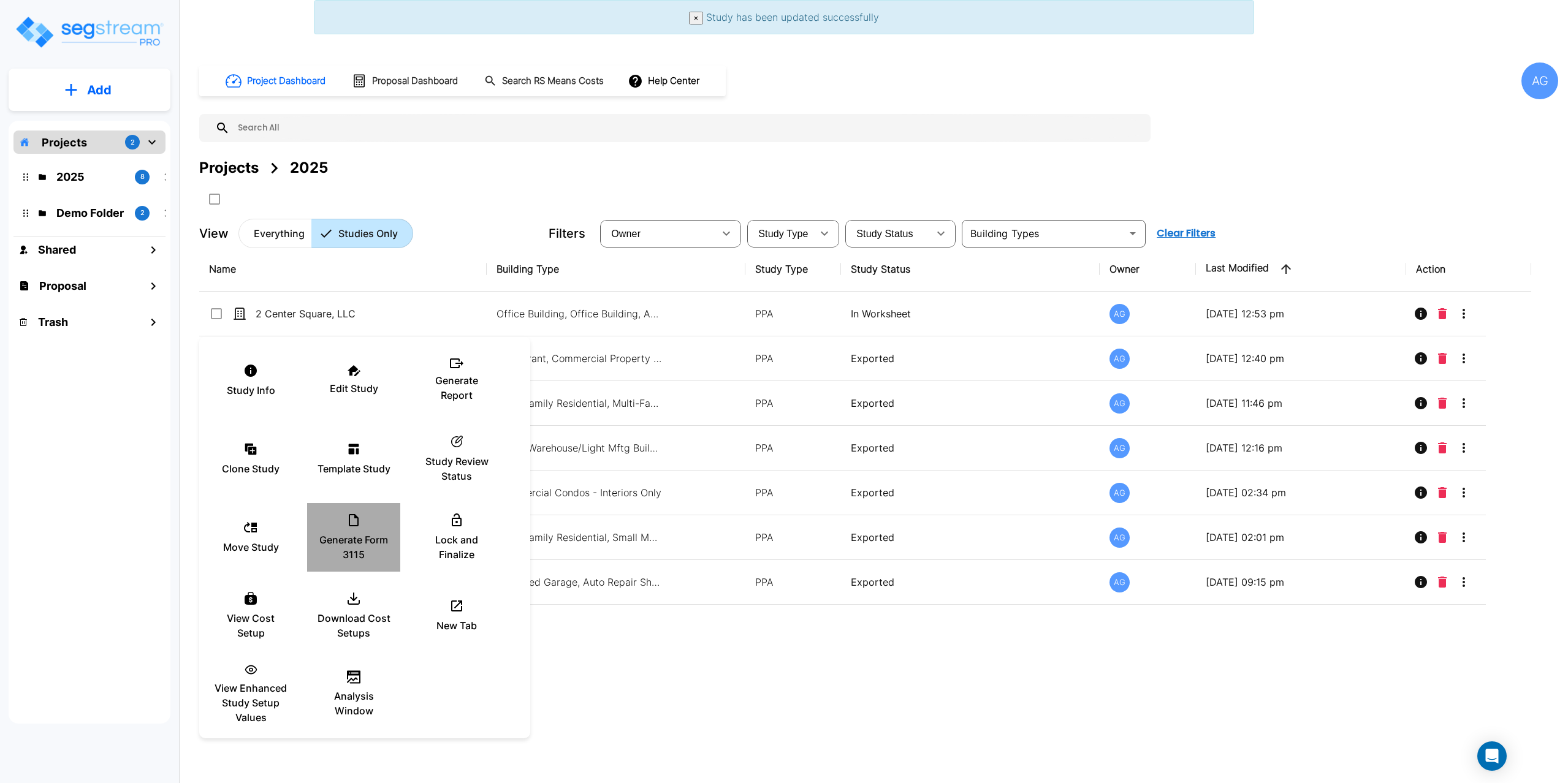
click at [358, 525] on icon at bounding box center [353, 520] width 10 height 12
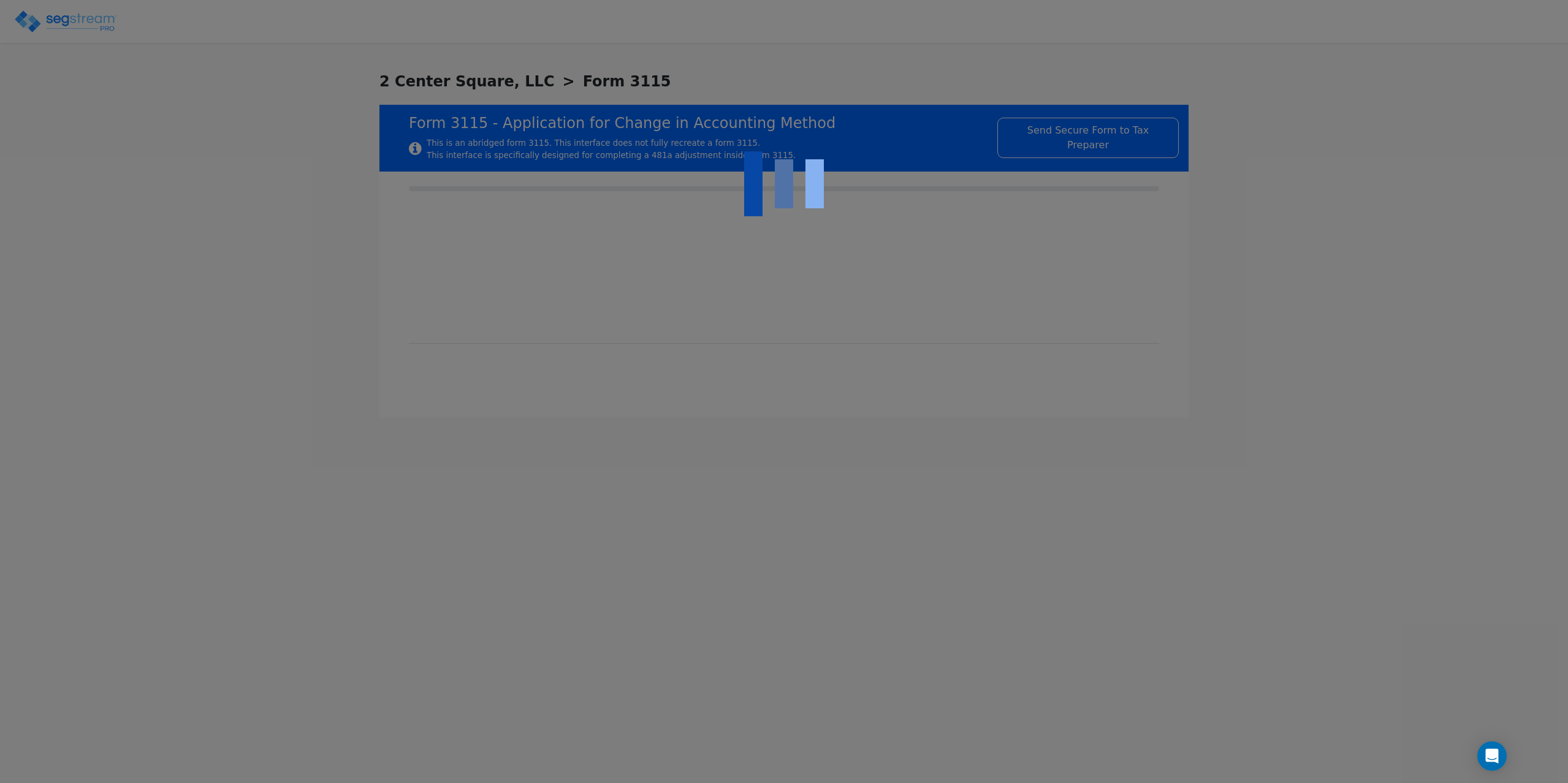
type input "2025-01-01"
type input "2025-12-31"
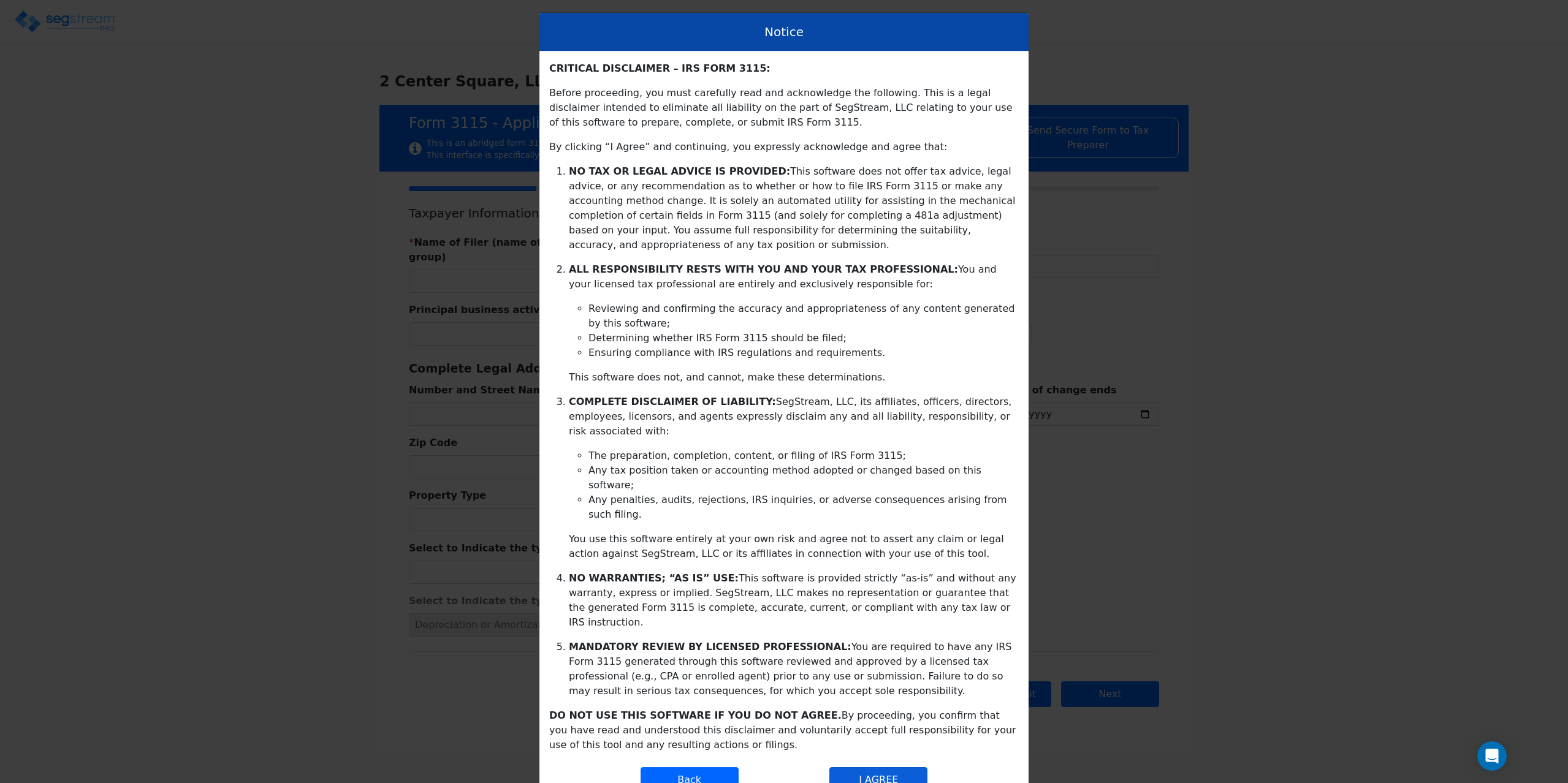
click at [909, 767] on button "I AGREE" at bounding box center [878, 780] width 98 height 26
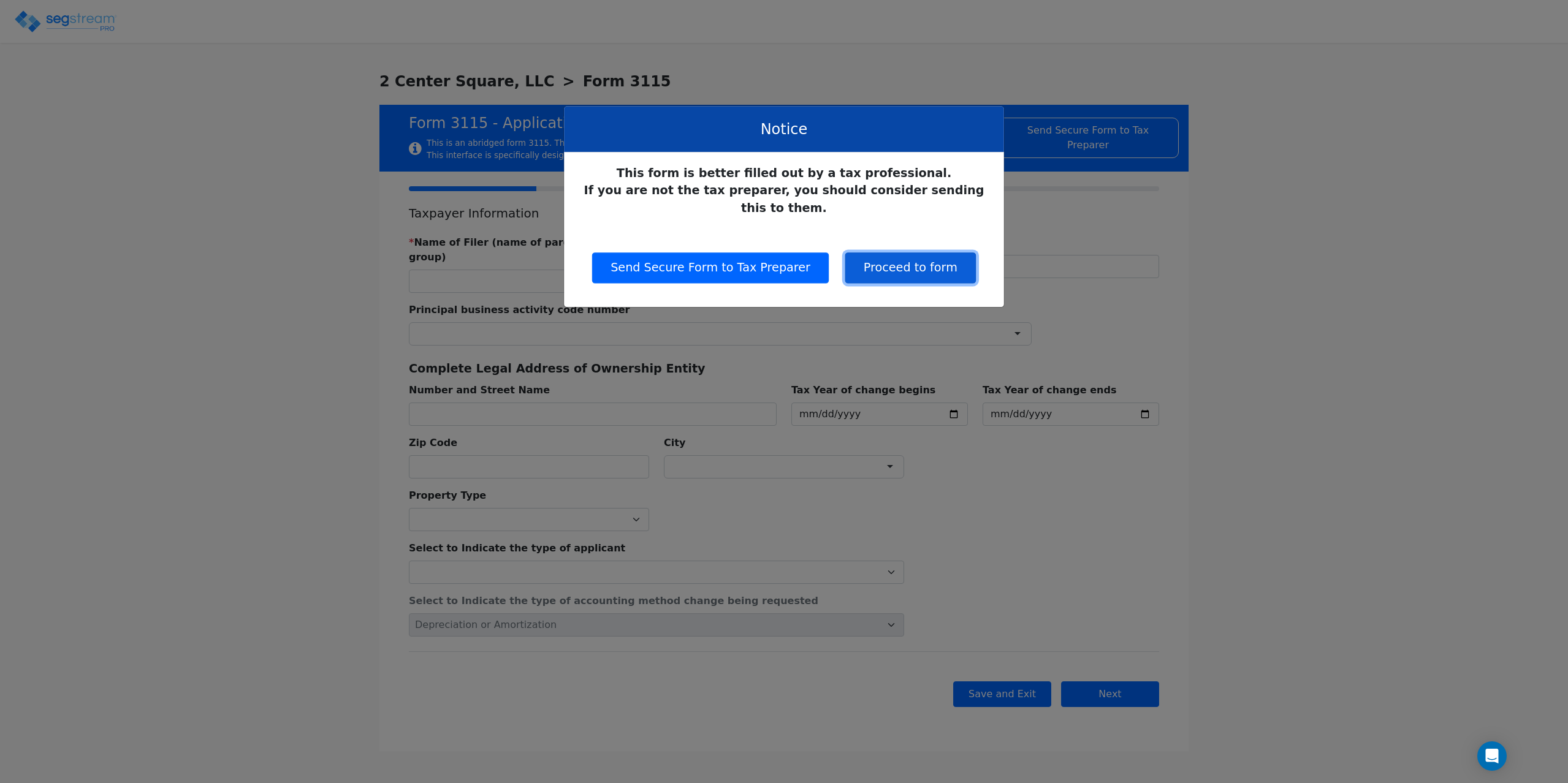
click at [895, 255] on button "Proceed to form" at bounding box center [910, 267] width 131 height 31
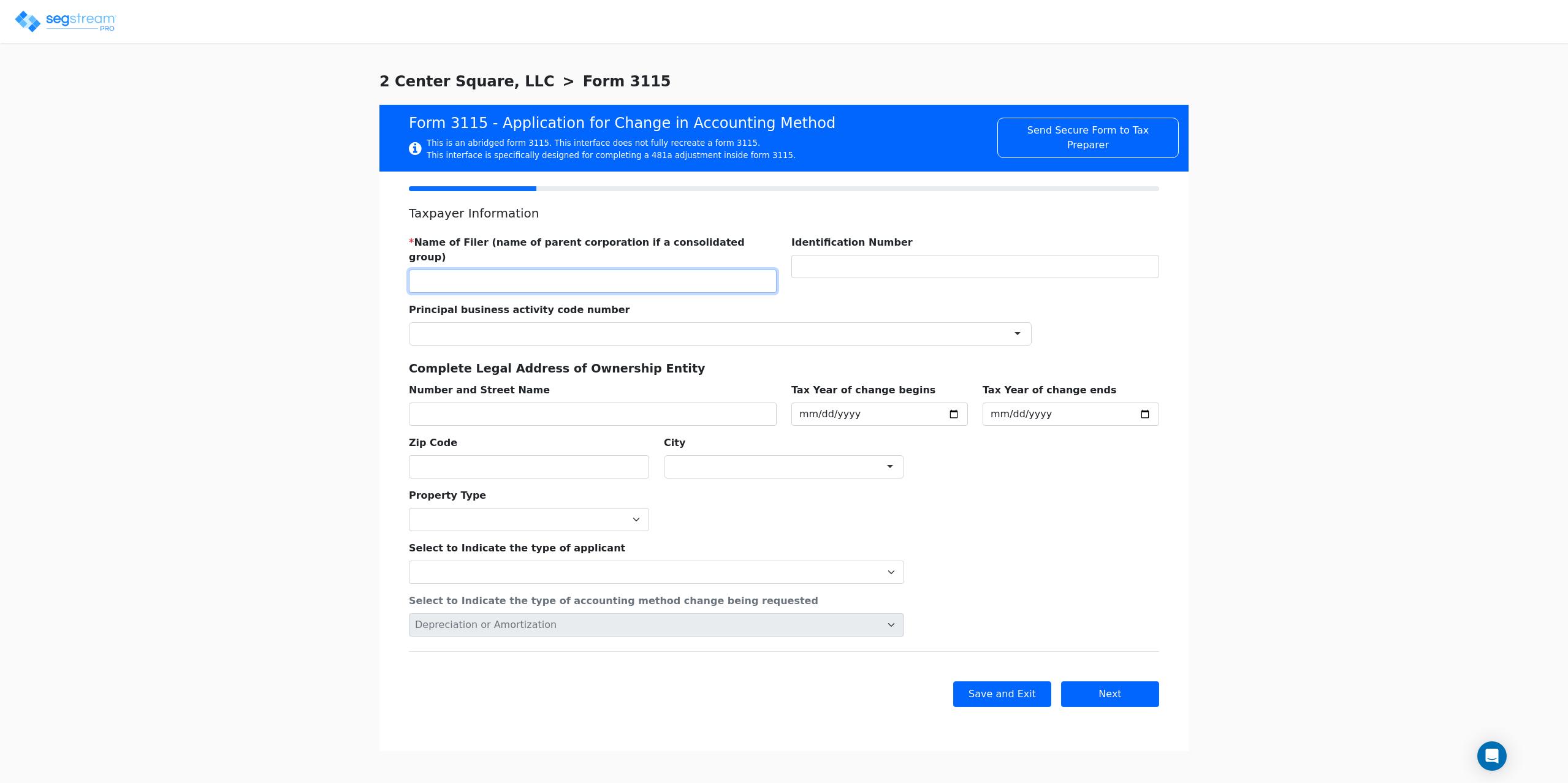
click at [724, 270] on input "text" at bounding box center [593, 281] width 368 height 24
type input "2 CENTER SQUARE, LLC"
type input "871803294"
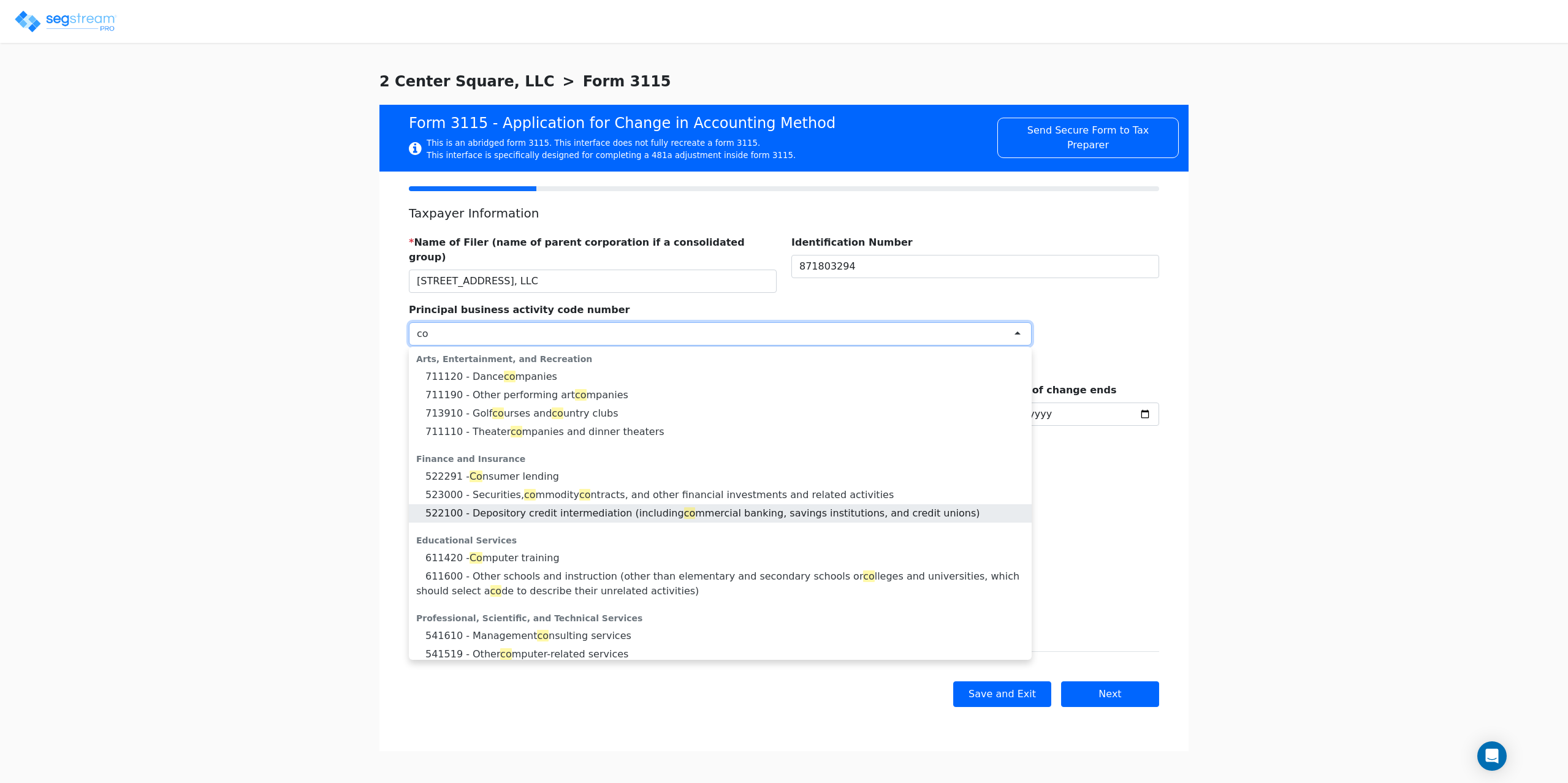
type input "c"
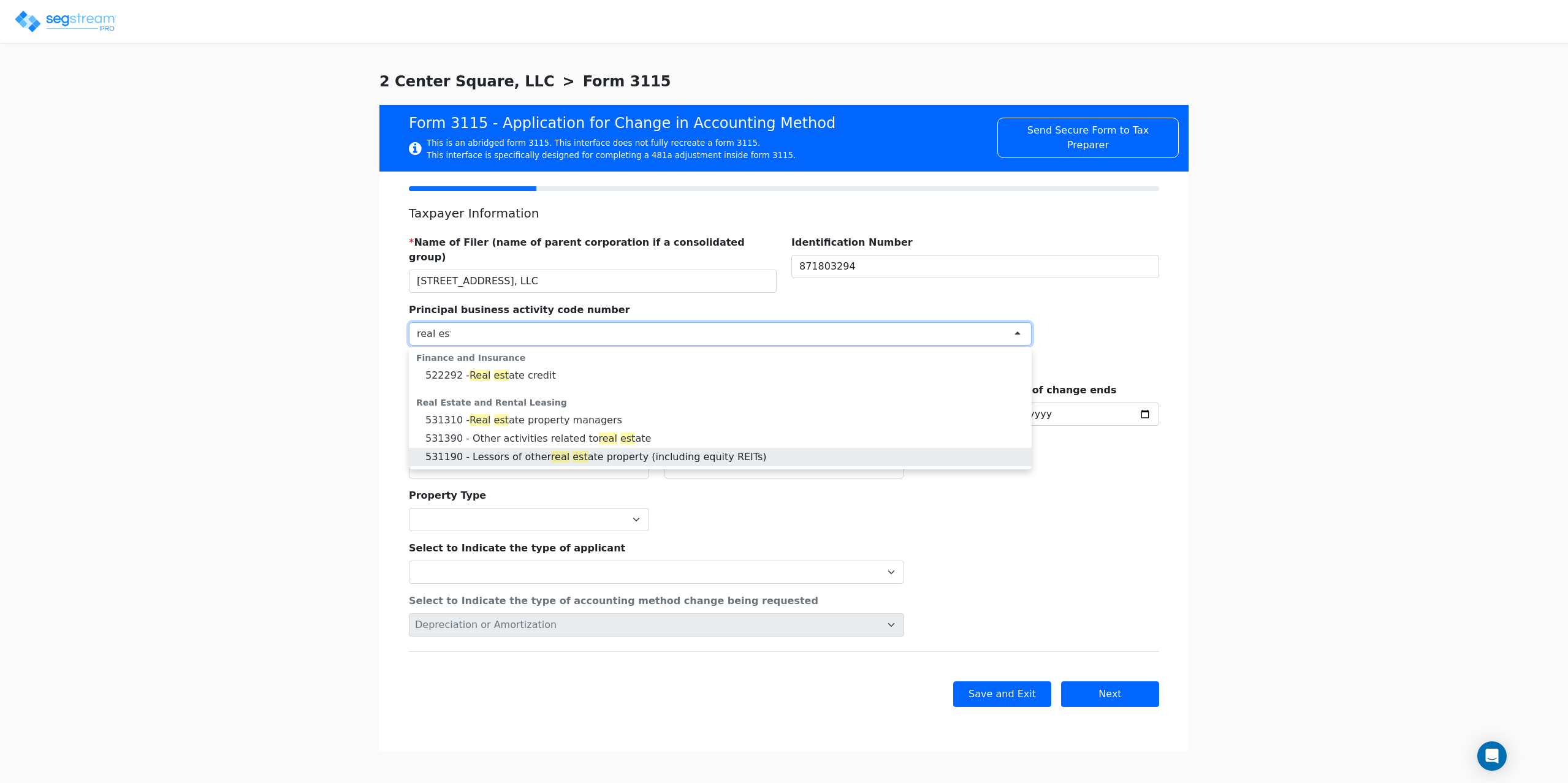
type input "real est"
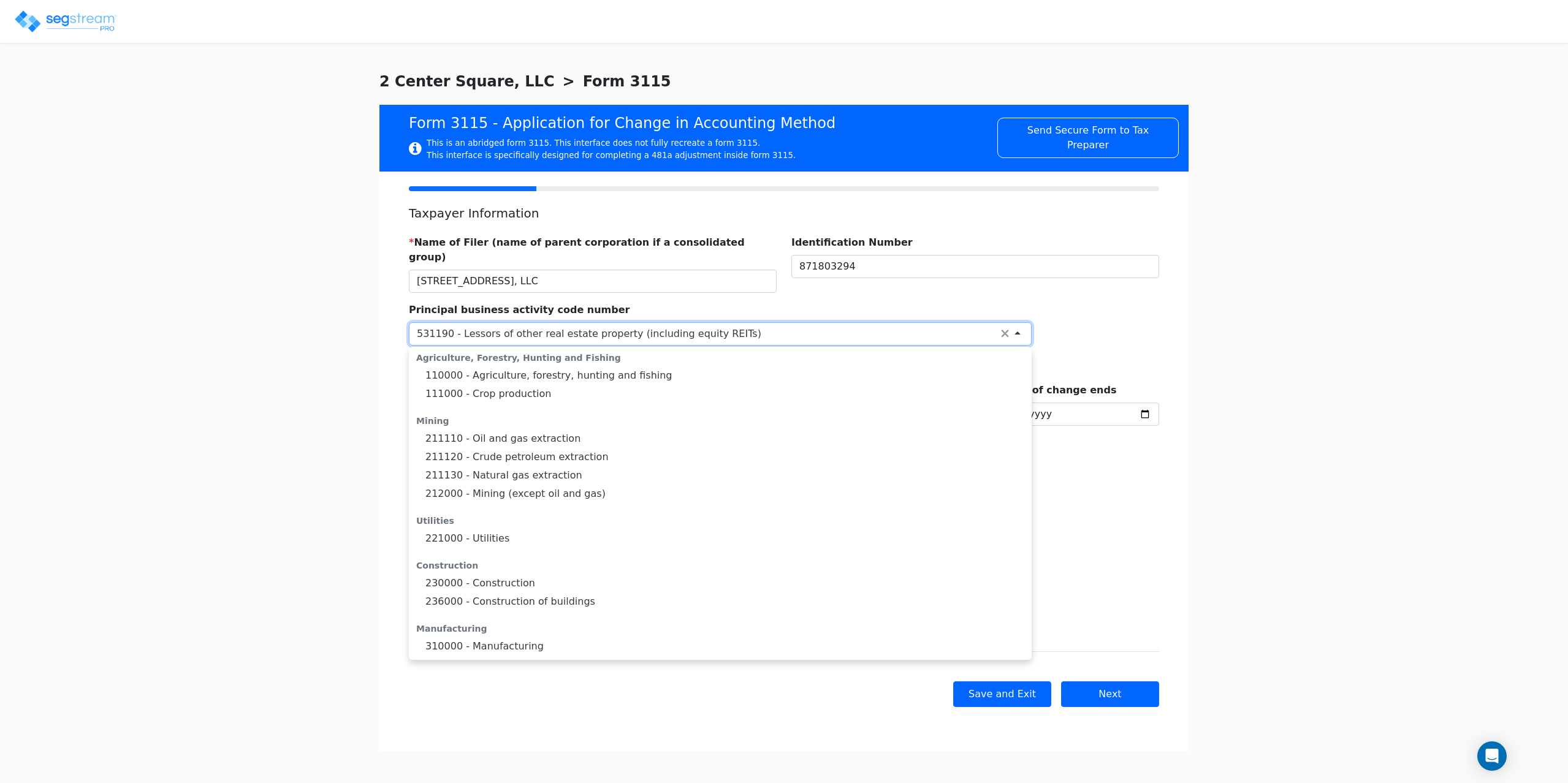
click at [473, 327] on div "531190 - Lessors of other real estate property (including equity REITs)" at bounding box center [589, 334] width 345 height 15
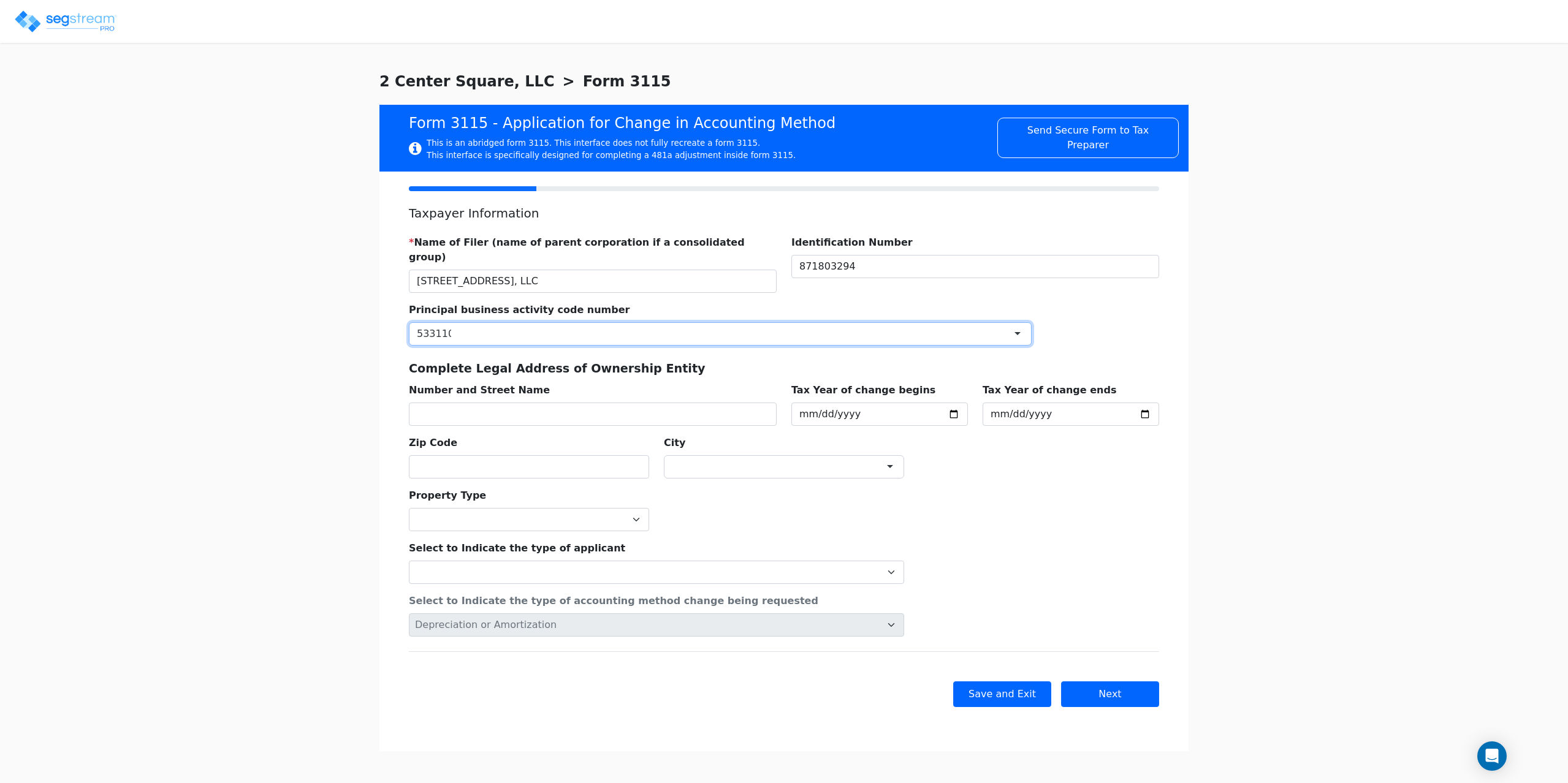
click at [473, 323] on div at bounding box center [720, 334] width 623 height 24
drag, startPoint x: 473, startPoint y: 314, endPoint x: 408, endPoint y: 323, distance: 65.6
click at [408, 323] on div "Principal business activity code number Real Estate and Rental Leasing 533110 -…" at bounding box center [720, 319] width 637 height 53
click at [422, 327] on input "select-one" at bounding box center [434, 334] width 34 height 15
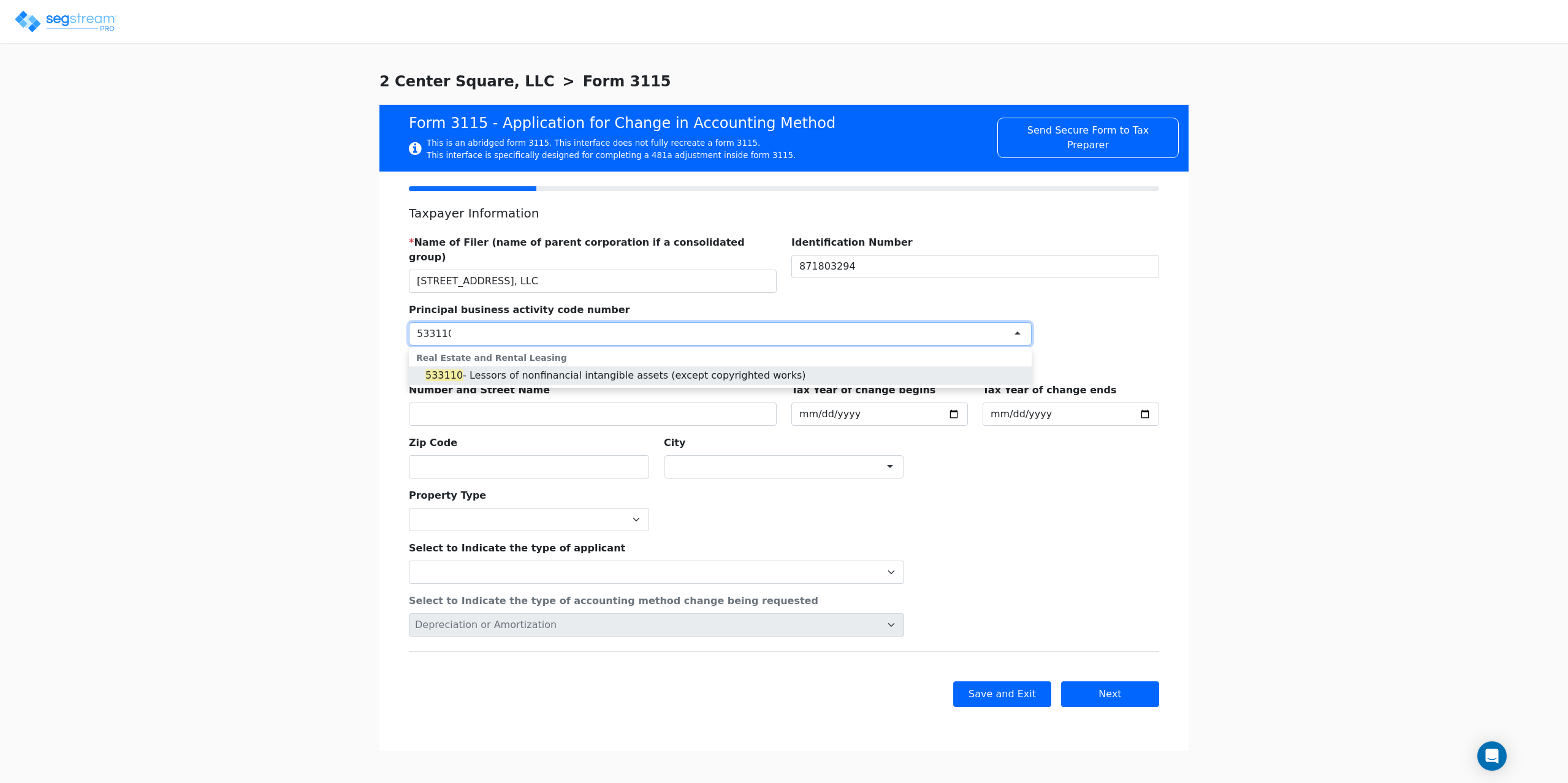
click at [426, 327] on input "select-one" at bounding box center [434, 334] width 34 height 15
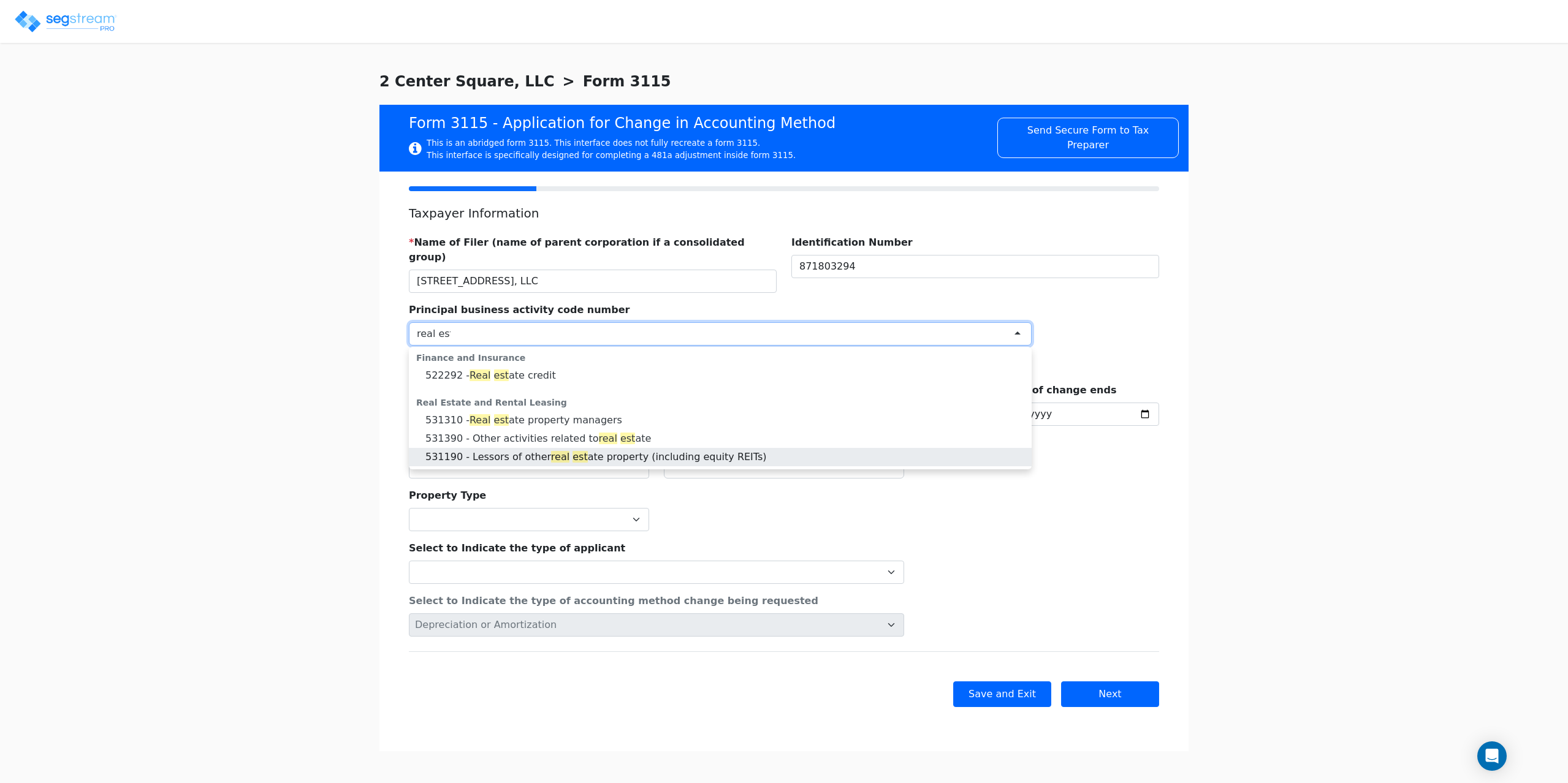
type input "real est"
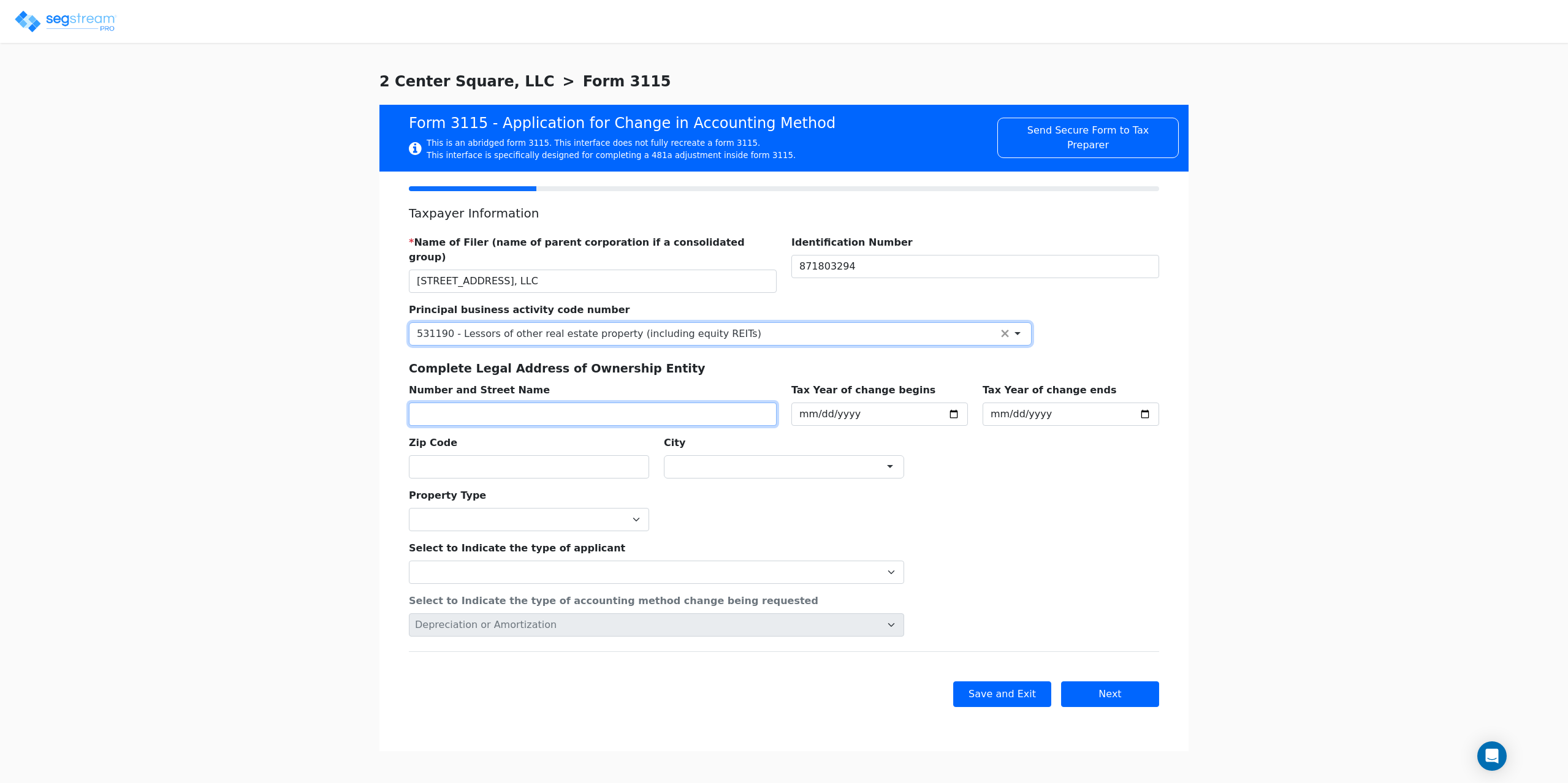
click at [461, 403] on input "text" at bounding box center [593, 414] width 368 height 24
type input "2 CENTER SQUARE"
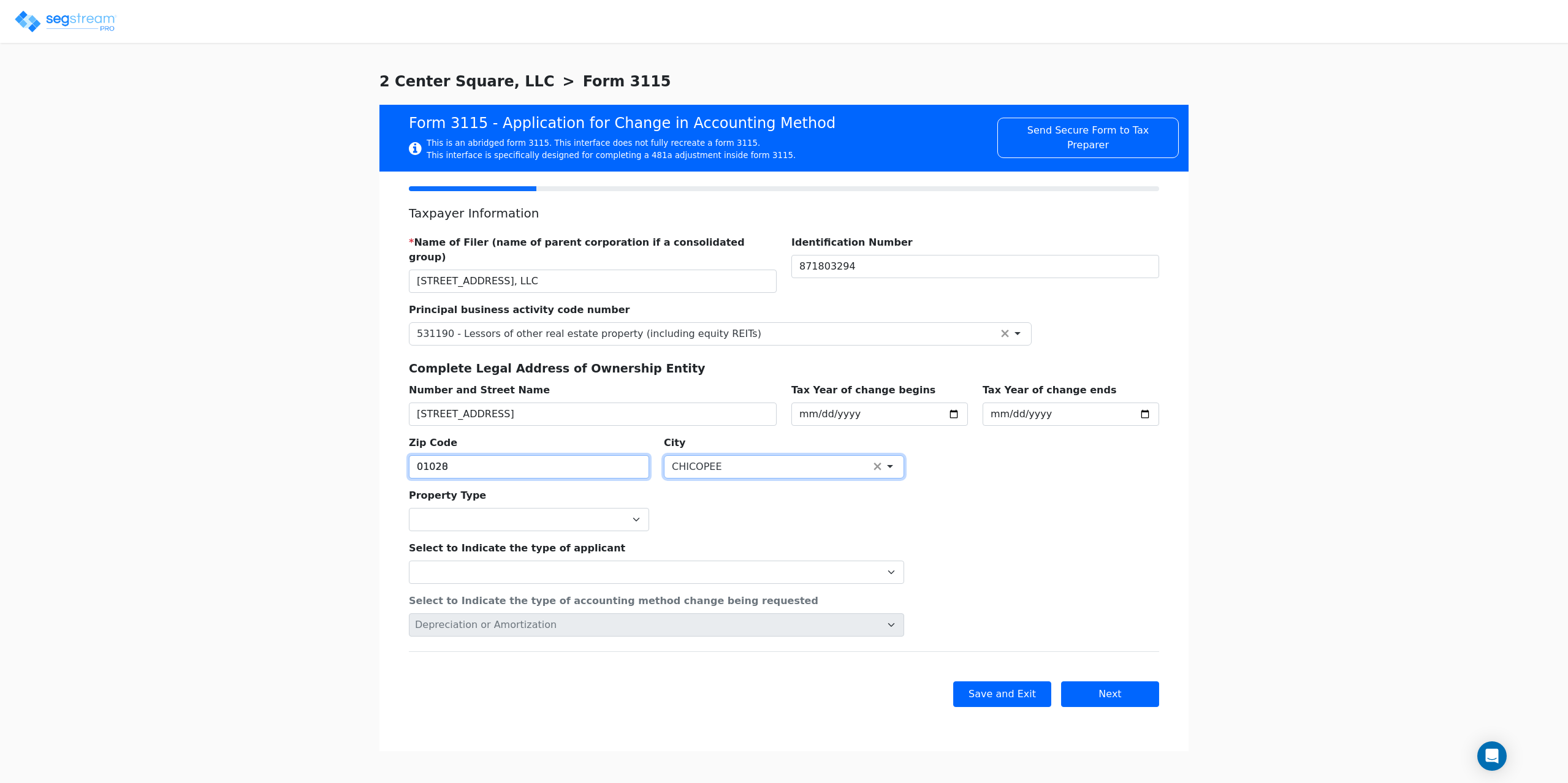
type input "01028"
click at [445, 508] on select "Commercial Residential" at bounding box center [529, 520] width 240 height 24
select select "Commercial"
click at [409, 508] on select "Commercial Residential" at bounding box center [529, 520] width 240 height 24
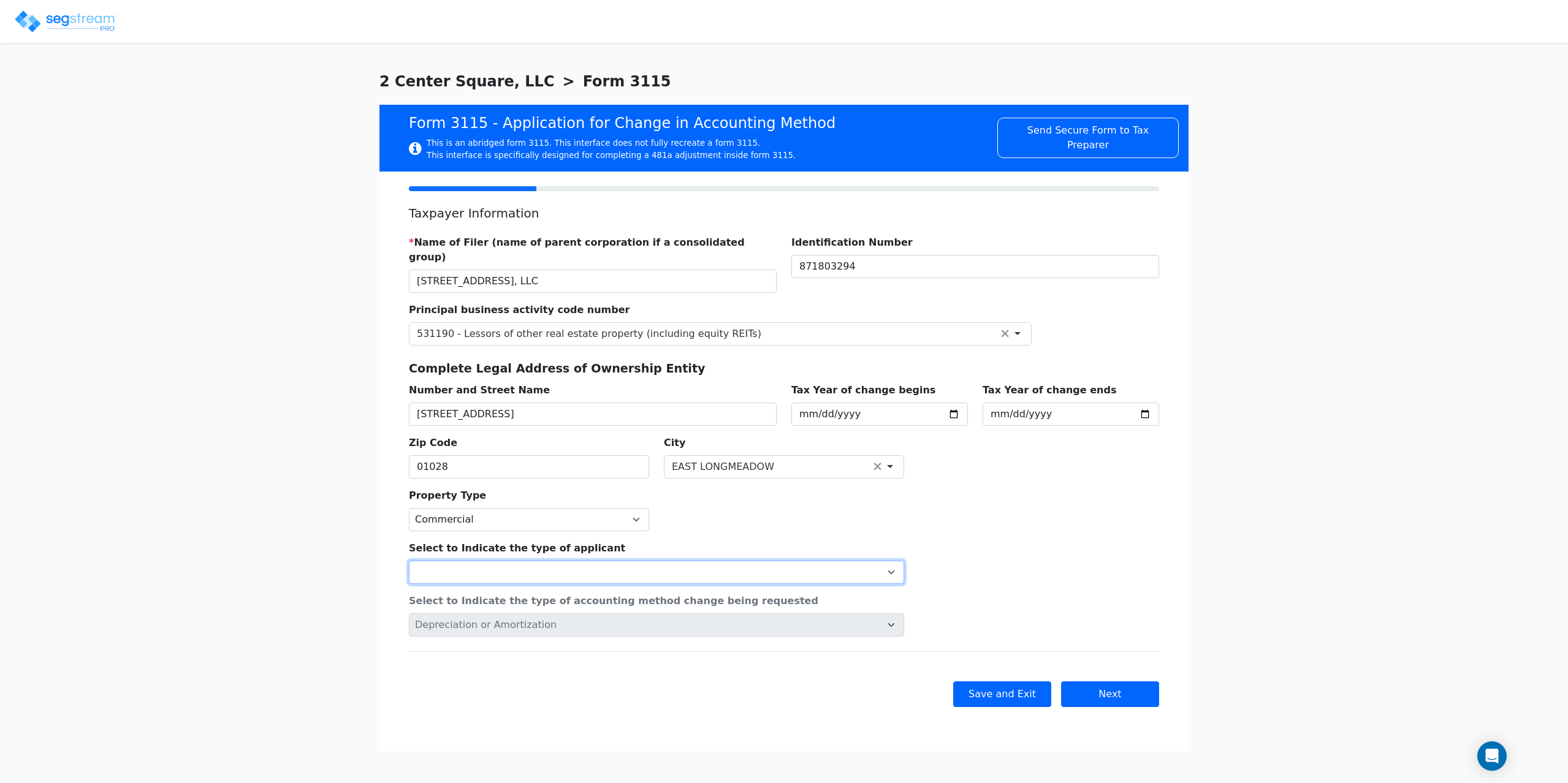
click at [447, 561] on select "Individual Corporation Controlled foreign corporation (Sec. 957) 10/50 corporat…" at bounding box center [656, 572] width 495 height 24
select select "Partnership"
click at [409, 561] on select "Individual Corporation Controlled foreign corporation (Sec. 957) 10/50 corporat…" at bounding box center [656, 572] width 495 height 24
click at [1120, 682] on button "Next" at bounding box center [1109, 695] width 98 height 26
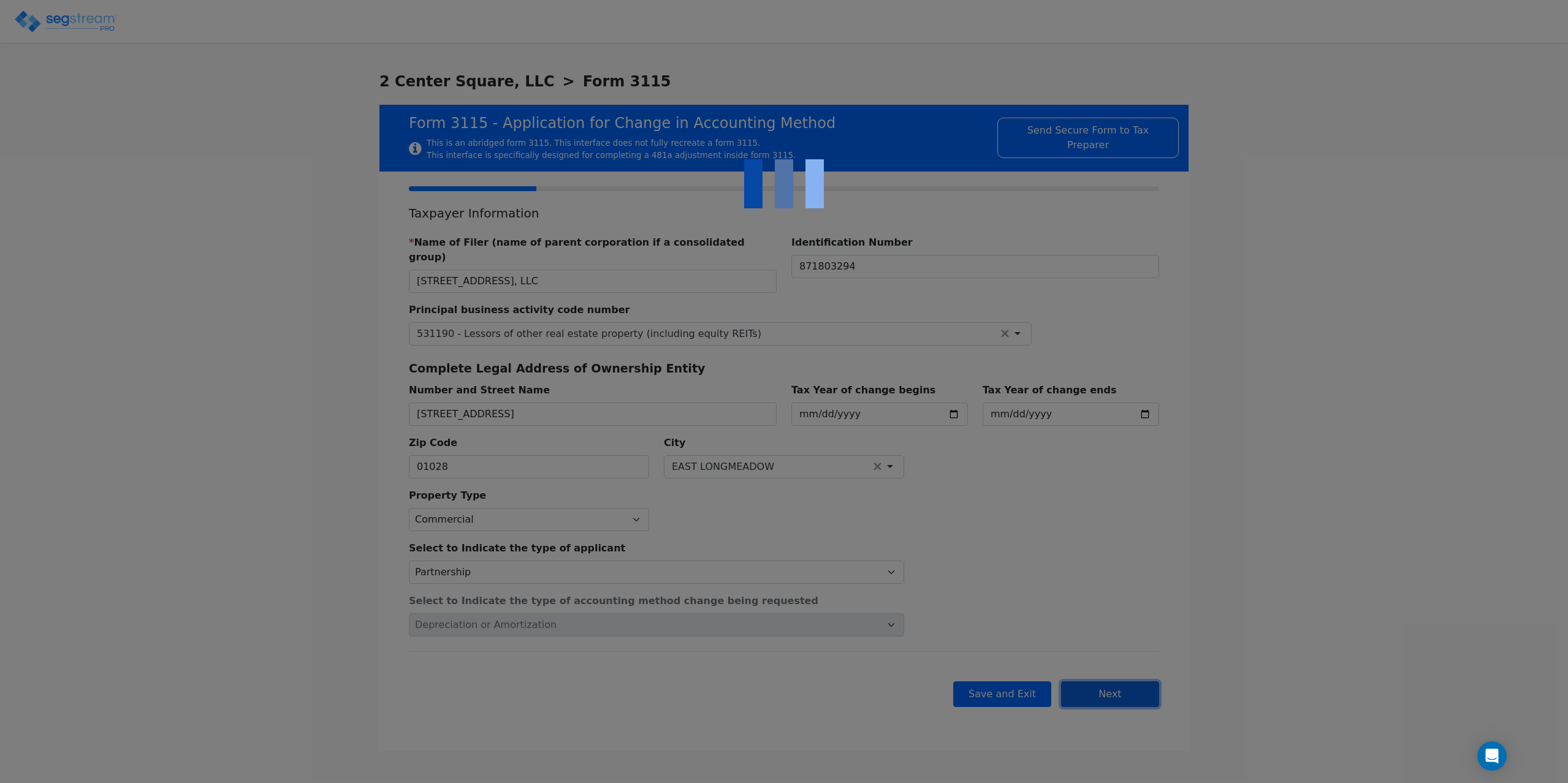
checkbox input "true"
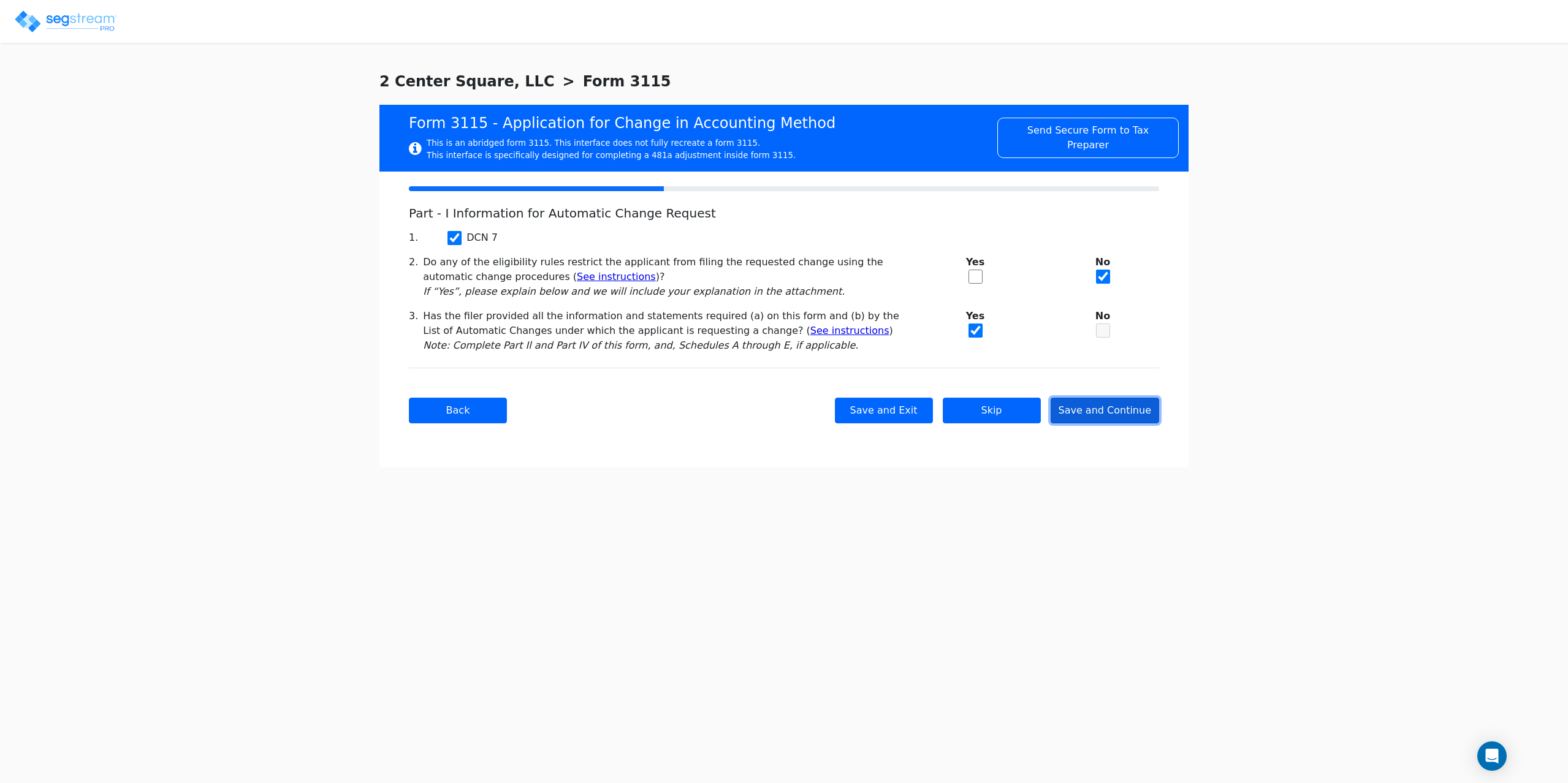
click at [1099, 410] on button "Save and Continue" at bounding box center [1105, 411] width 109 height 26
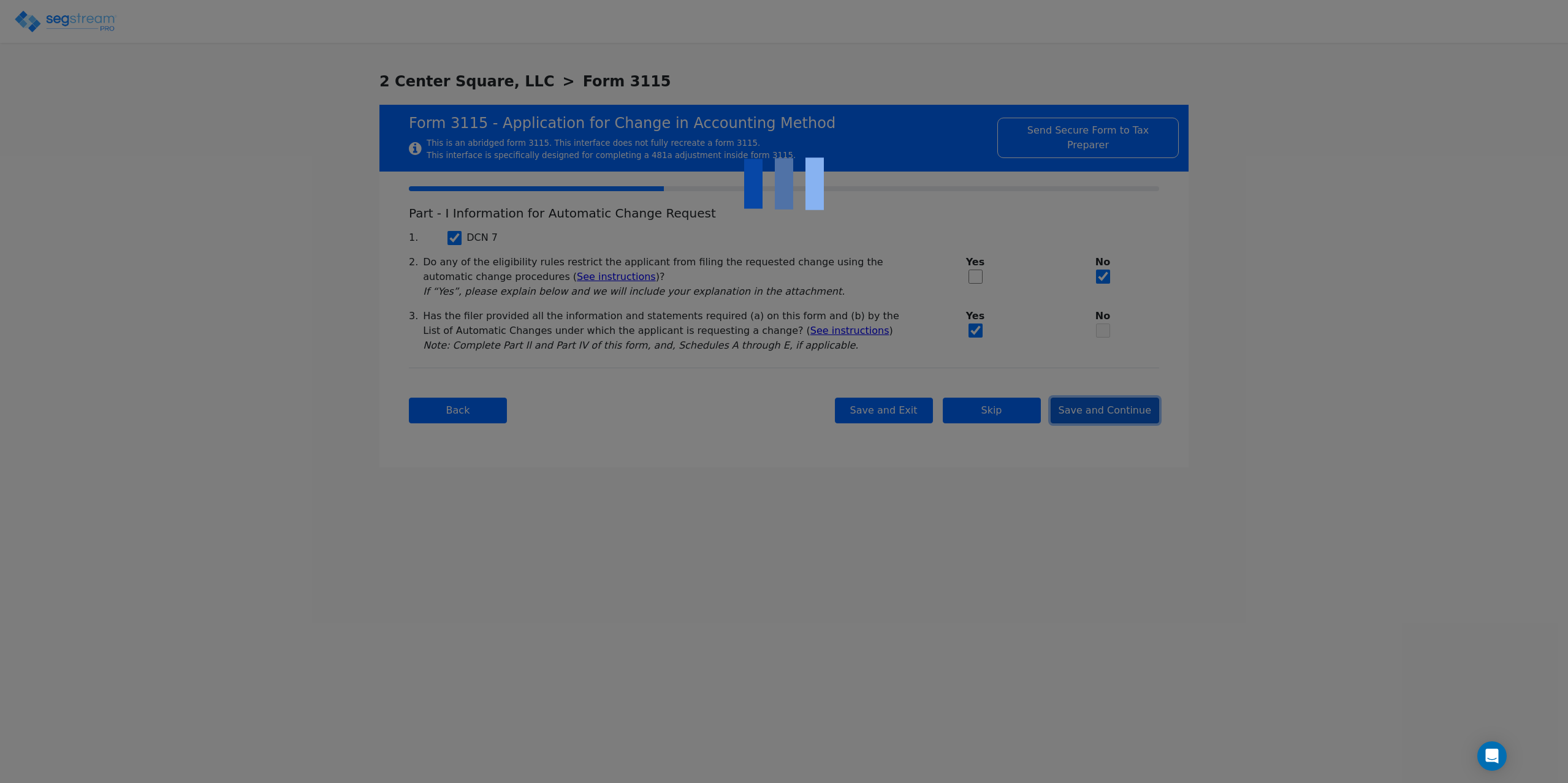
checkbox input "true"
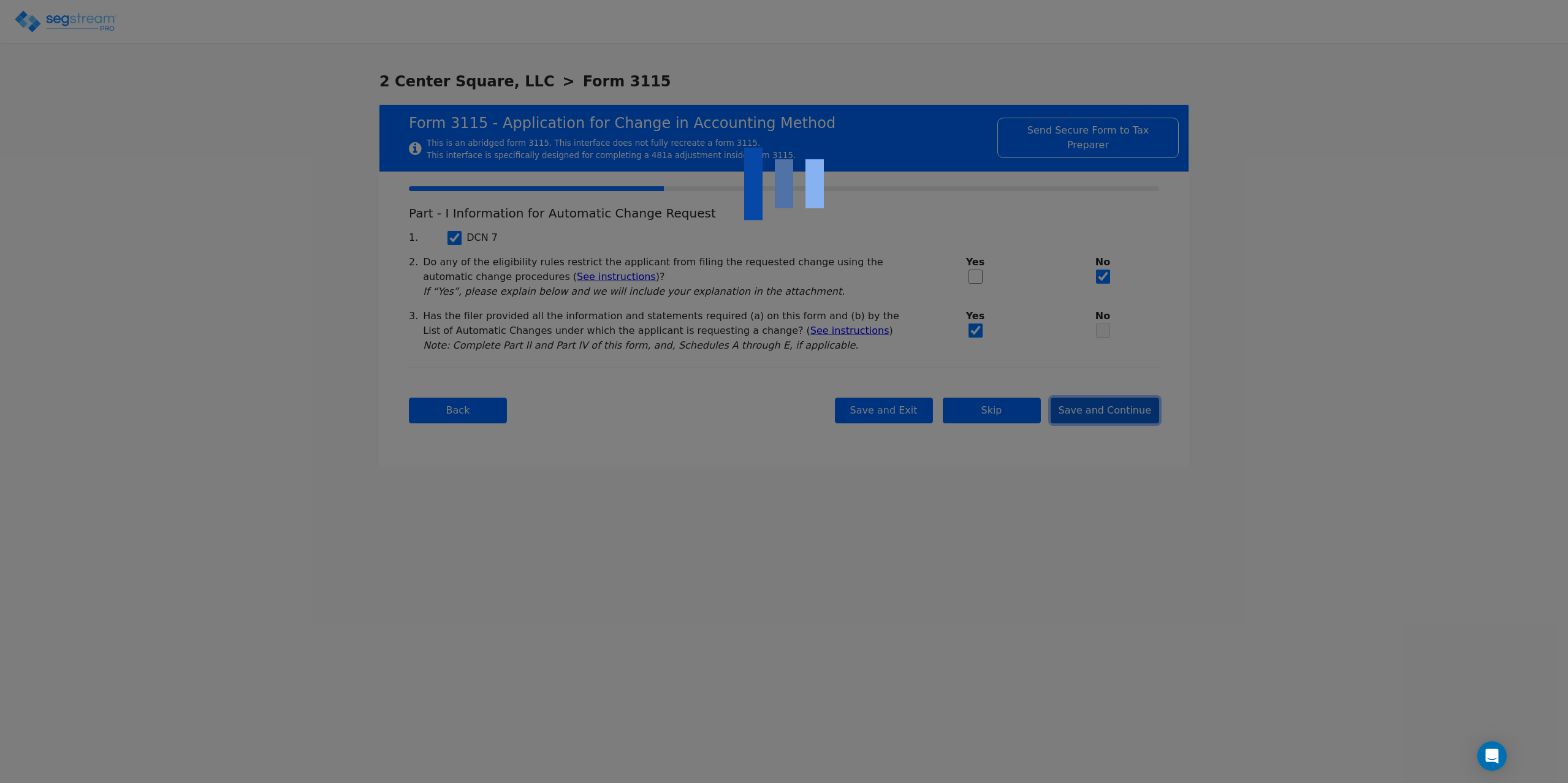
checkbox input "true"
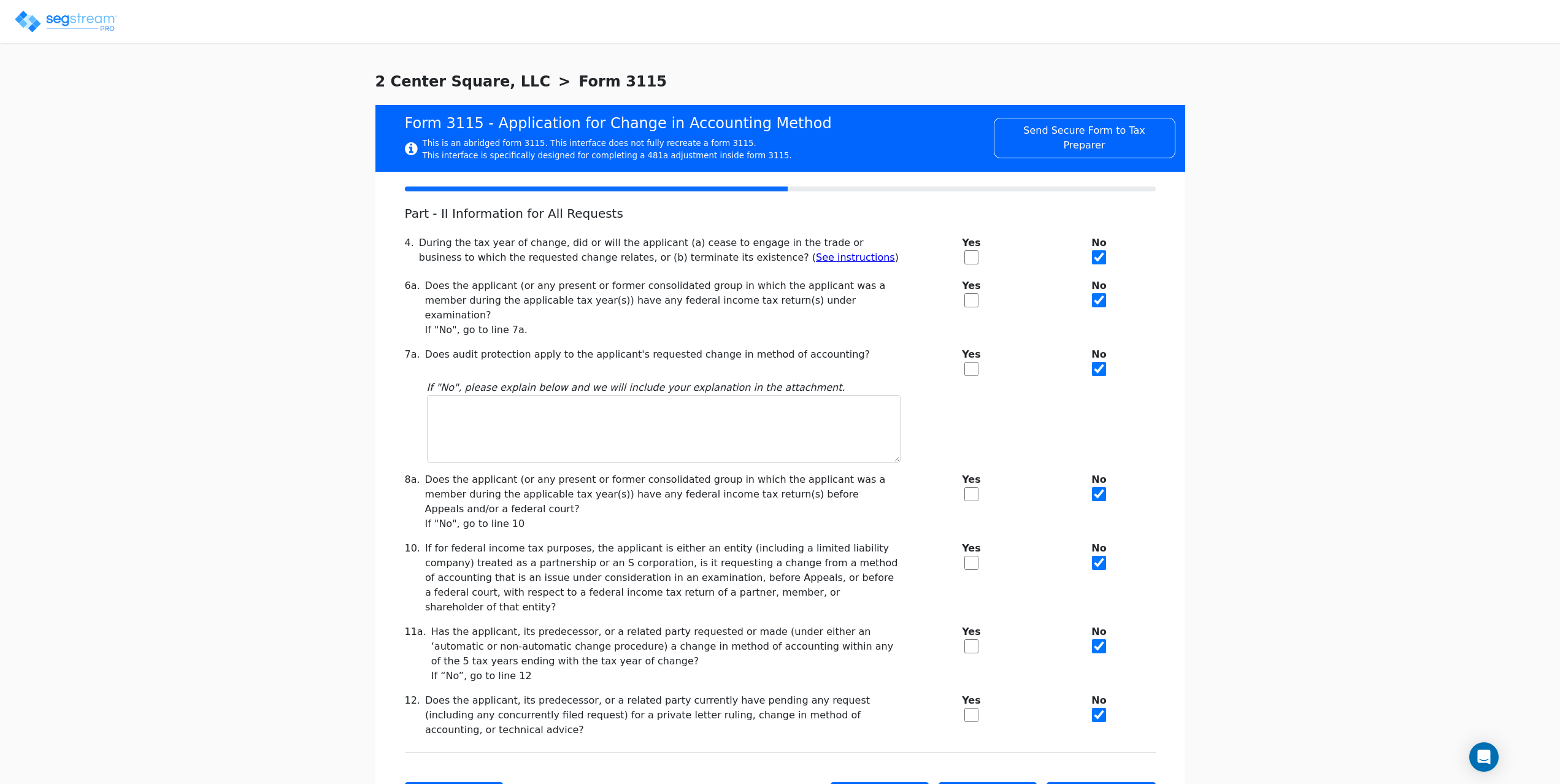
click at [967, 362] on input "checkbox" at bounding box center [971, 368] width 14 height 14
checkbox input "true"
checkbox input "false"
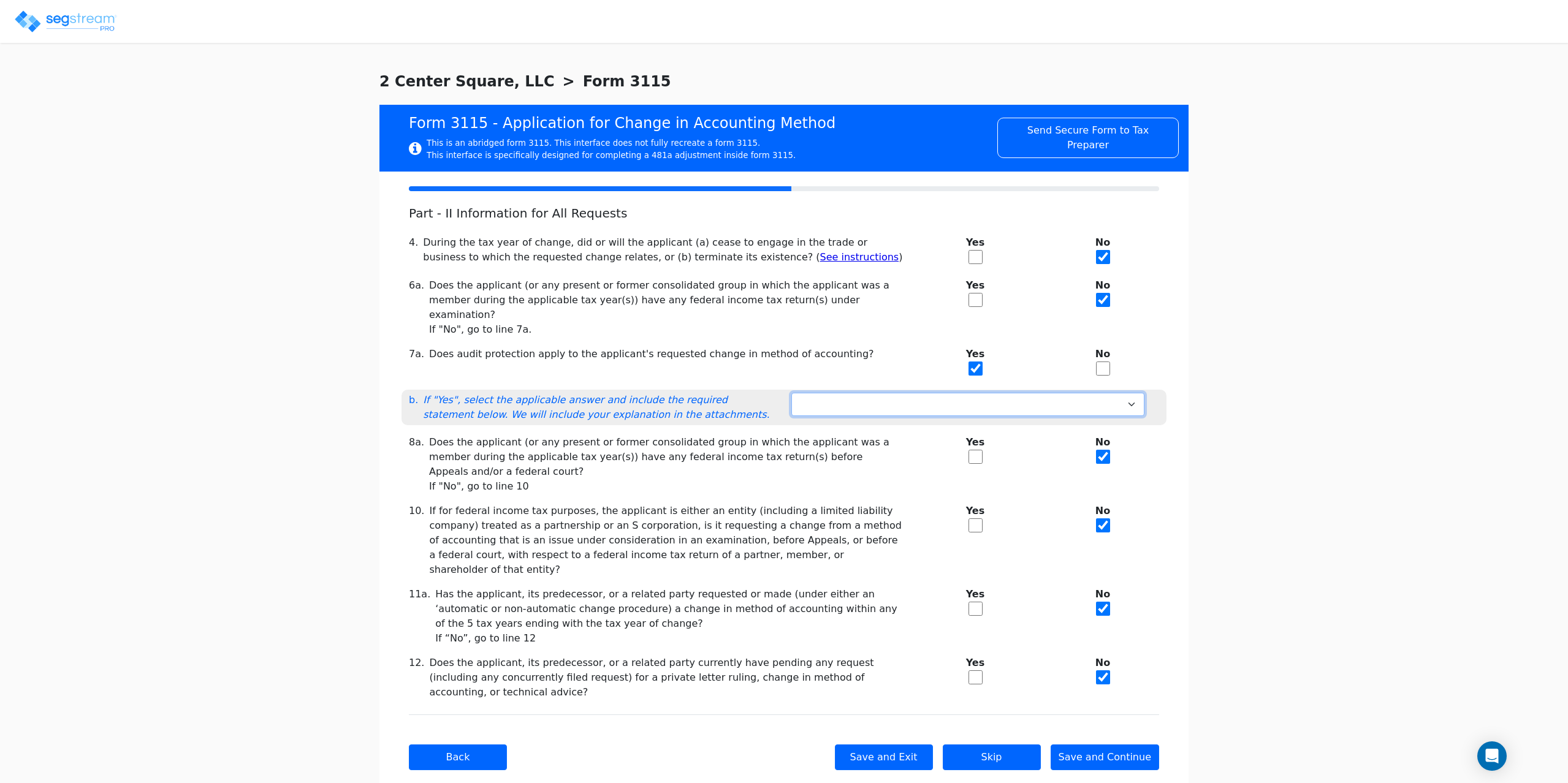
click at [945, 395] on select "Not under exam Method not before director Audit protection at end of exam 3-mon…" at bounding box center [967, 404] width 353 height 24
select select "Not under exam"
click at [791, 393] on select "Not under exam Method not before director Audit protection at end of exam 3-mon…" at bounding box center [967, 404] width 353 height 24
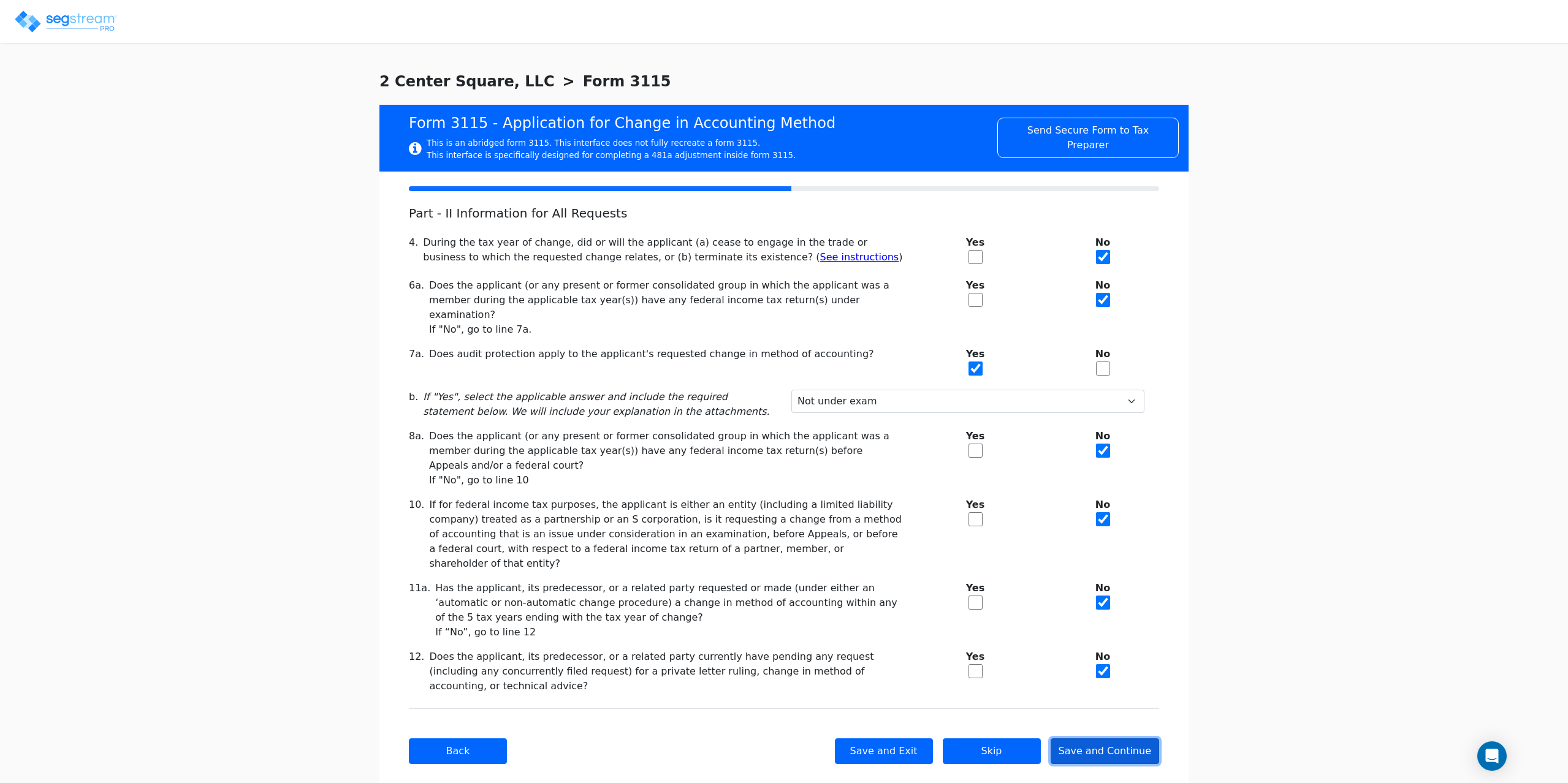
click at [1093, 738] on button "Save and Continue" at bounding box center [1105, 751] width 109 height 26
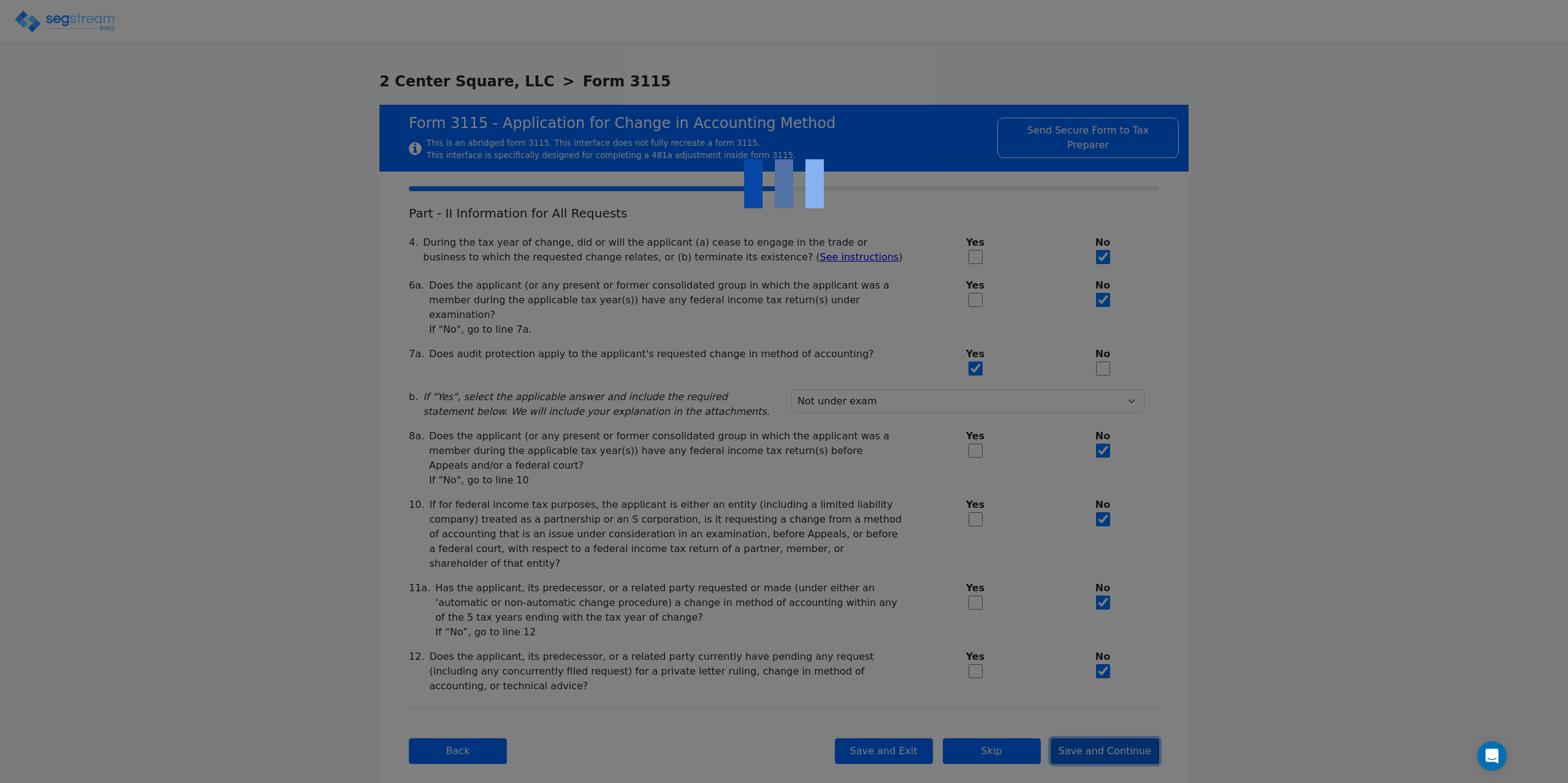
checkbox input "true"
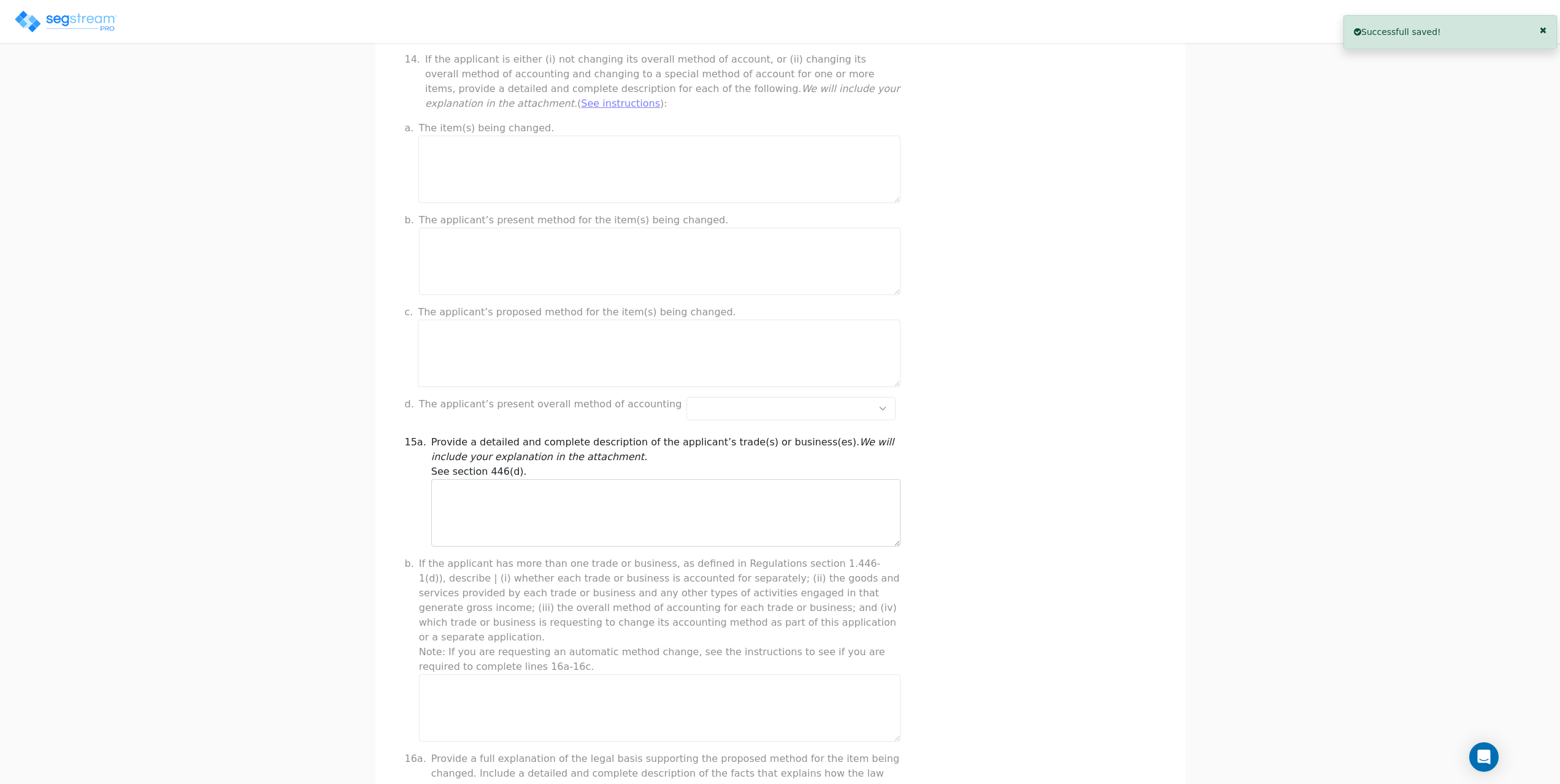
scroll to position [184, 0]
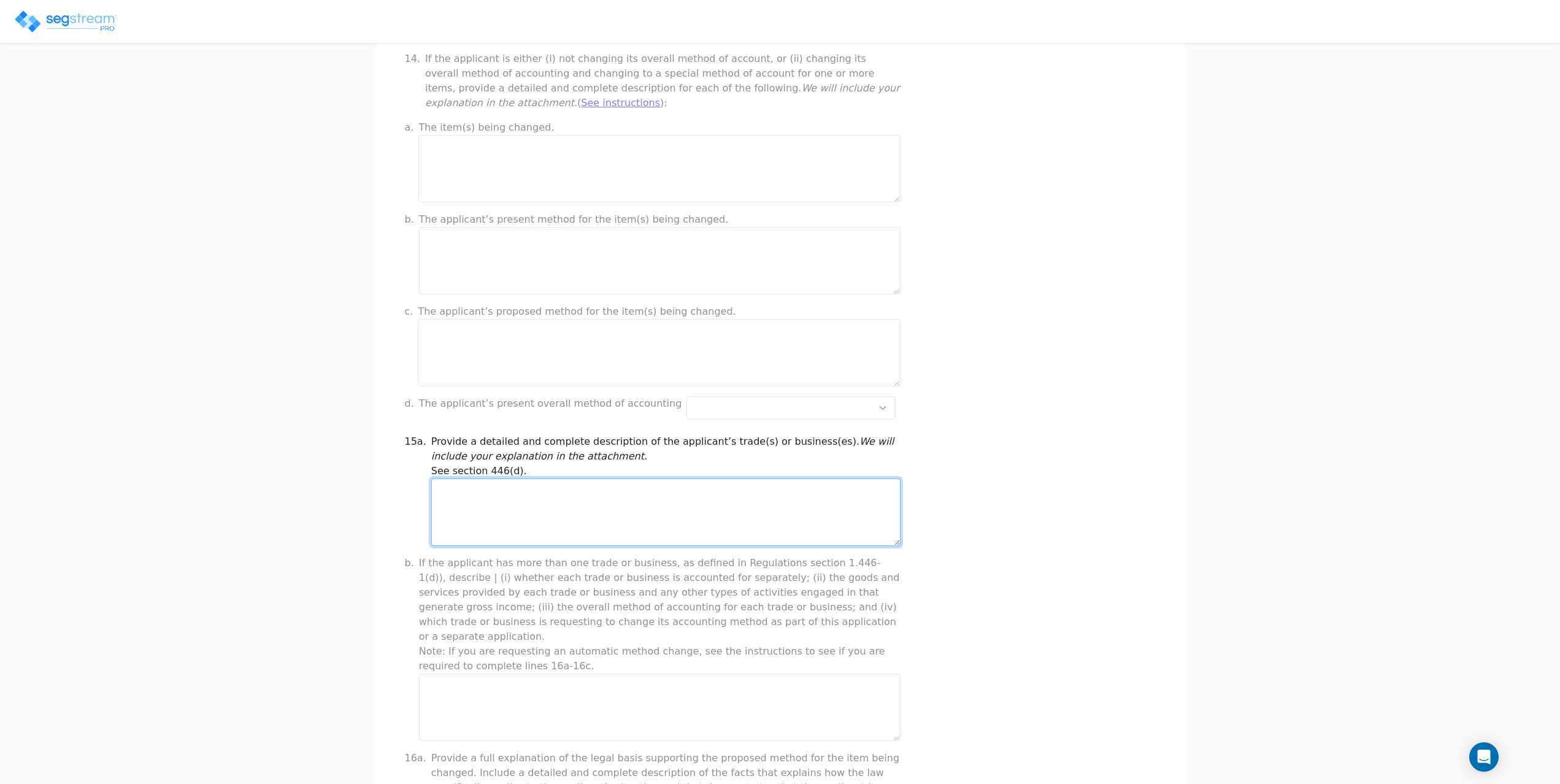
click at [497, 519] on textarea at bounding box center [666, 512] width 469 height 67
type textarea "Lessors of commercial real estate"
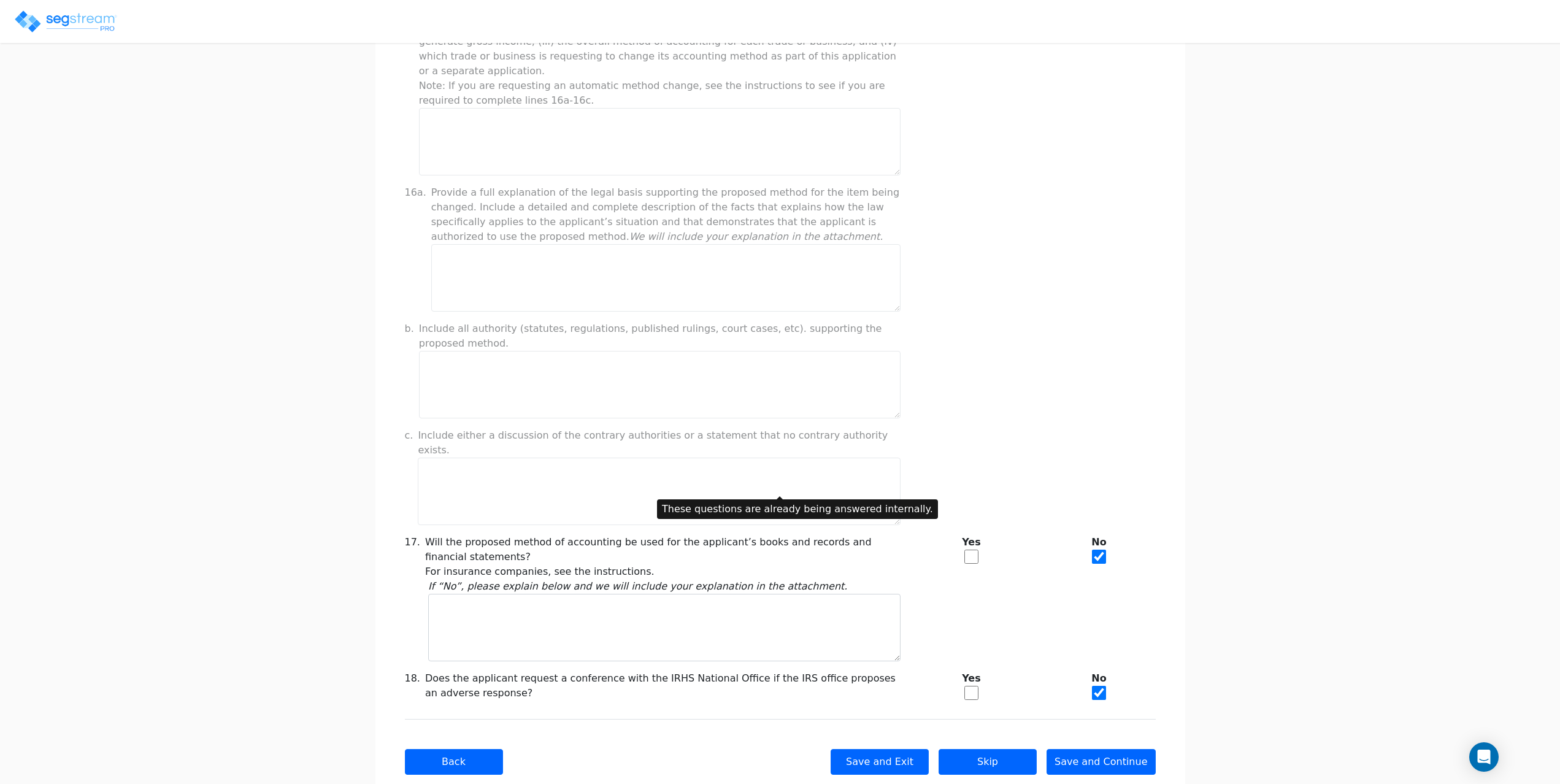
scroll to position [755, 0]
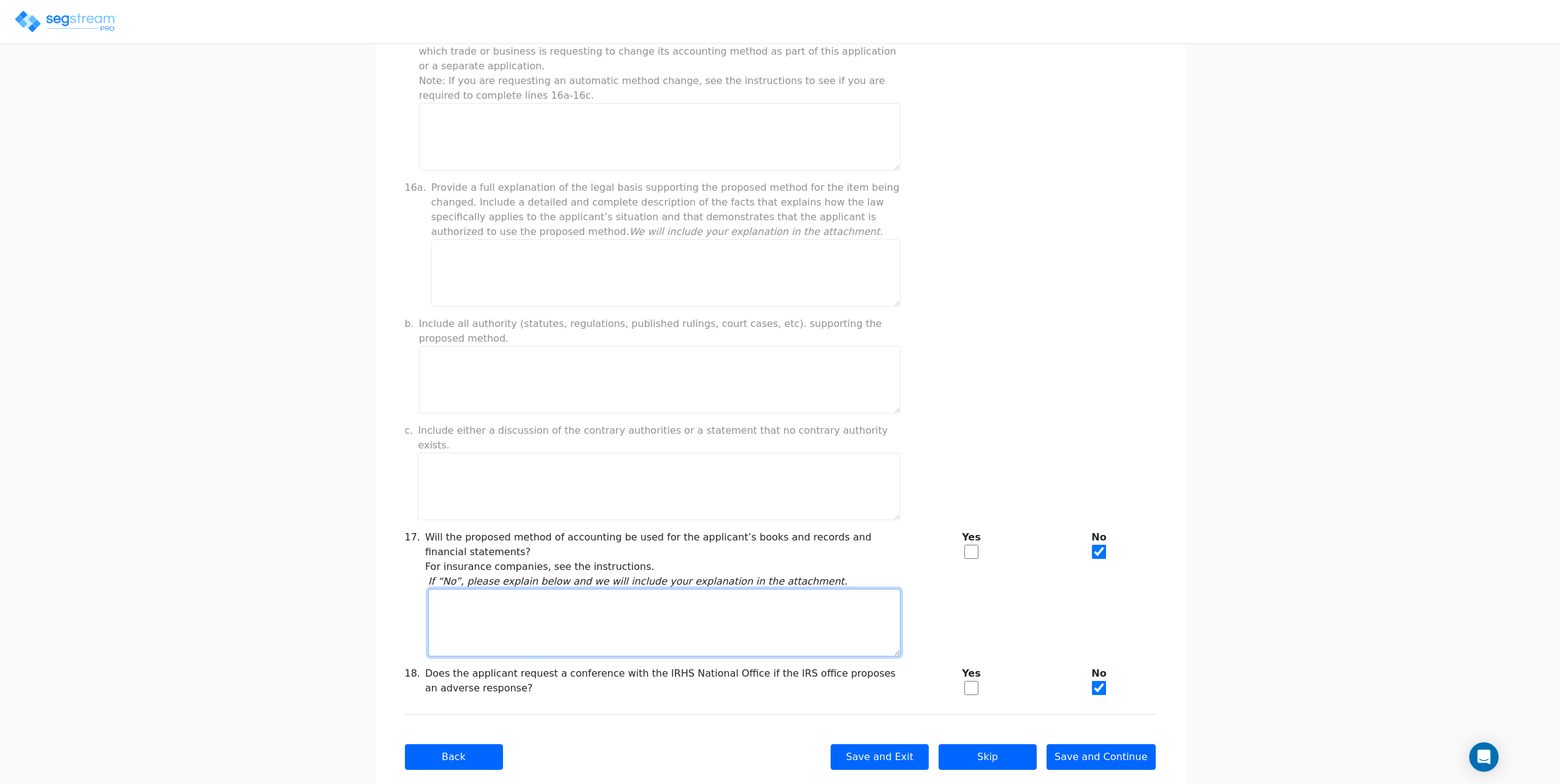
click at [605, 589] on textarea at bounding box center [664, 622] width 472 height 67
click at [972, 545] on input "checkbox" at bounding box center [971, 551] width 14 height 14
checkbox input "true"
checkbox input "false"
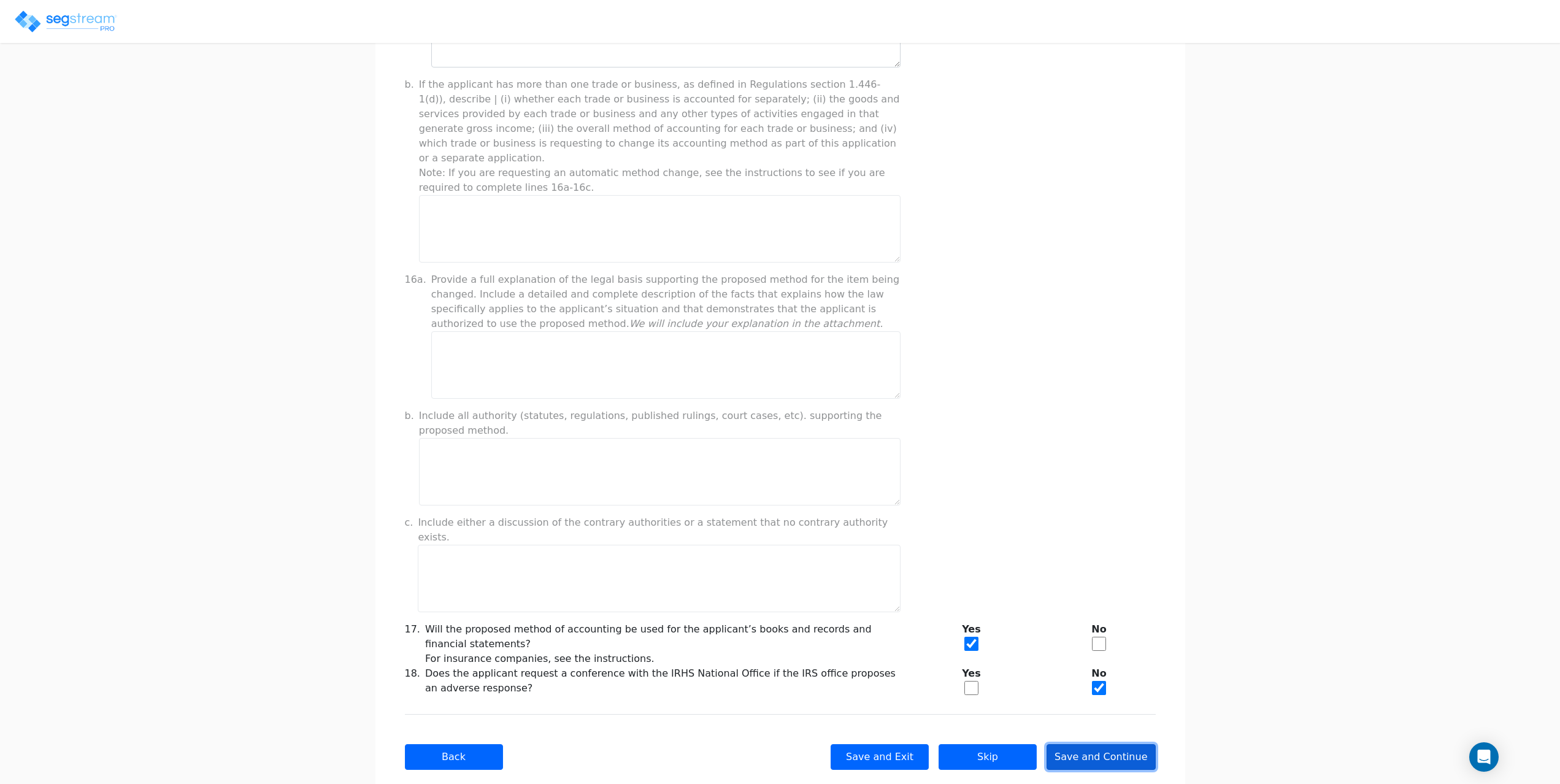
click at [1114, 744] on button "Save and Continue" at bounding box center [1101, 757] width 110 height 26
type input "-145,507.73"
checkbox input "true"
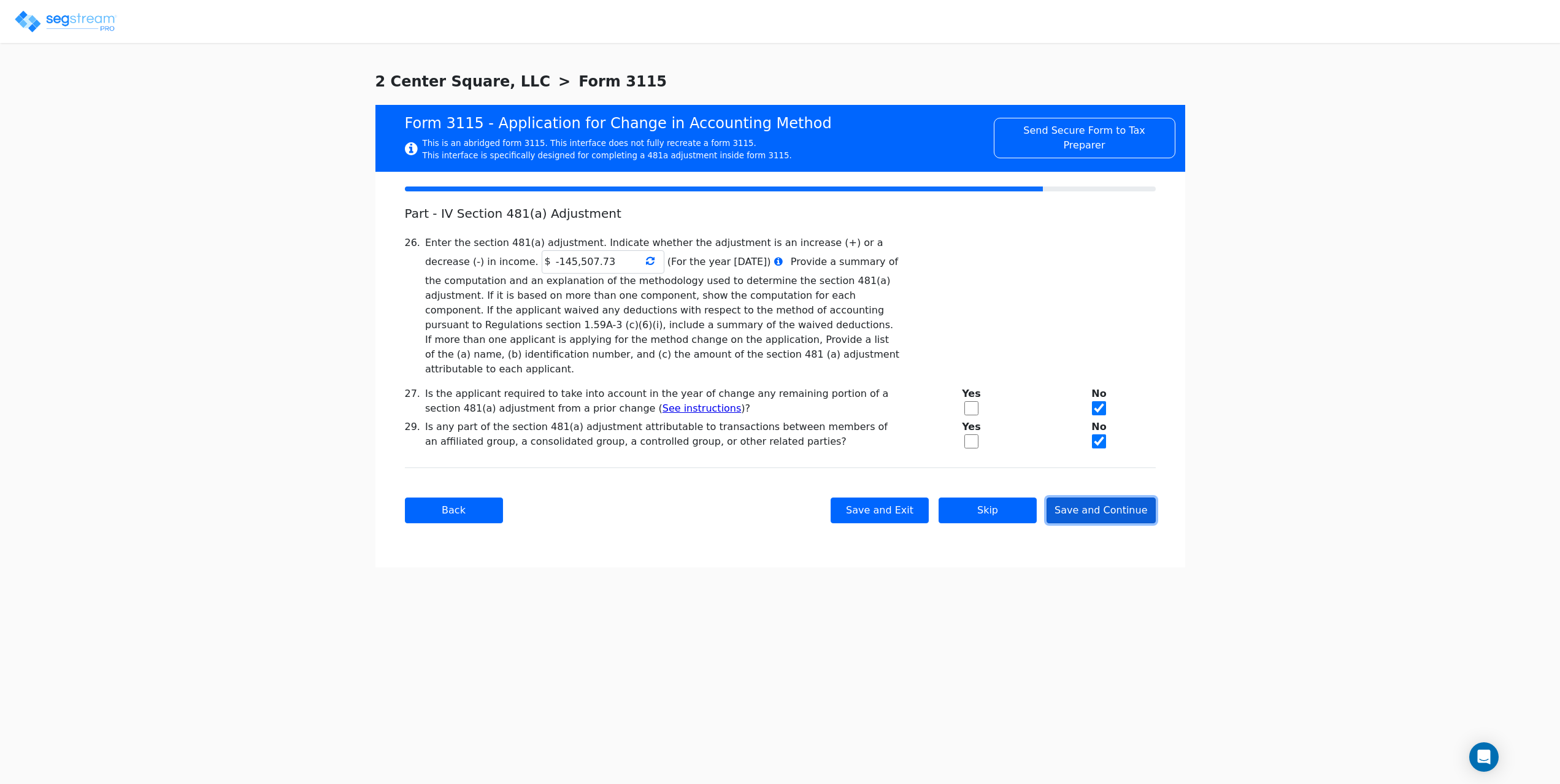
scroll to position [0, 0]
click at [650, 261] on icon at bounding box center [654, 261] width 9 height 10
click at [650, 262] on icon at bounding box center [654, 261] width 9 height 10
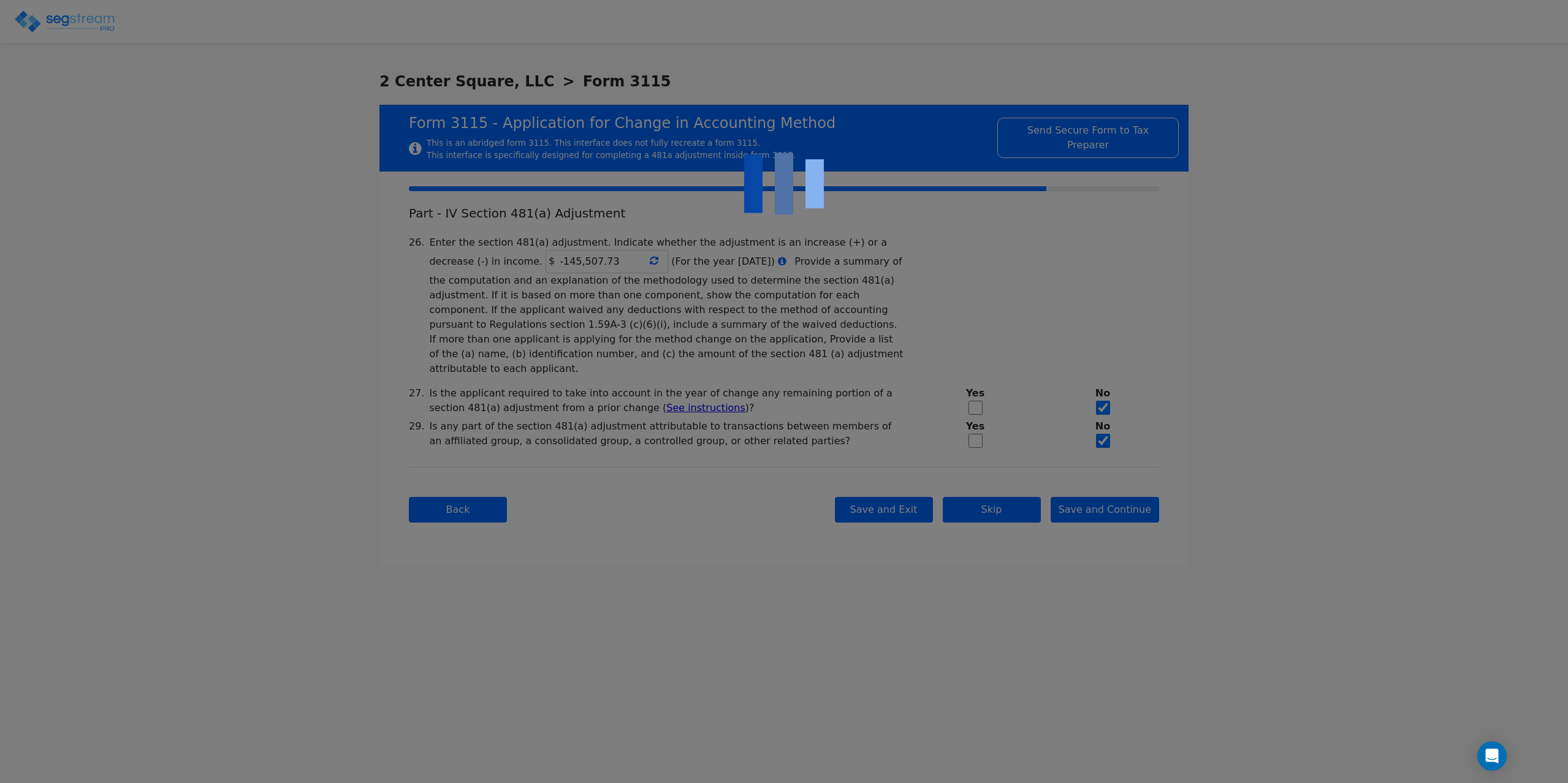
type input "-145,507.73"
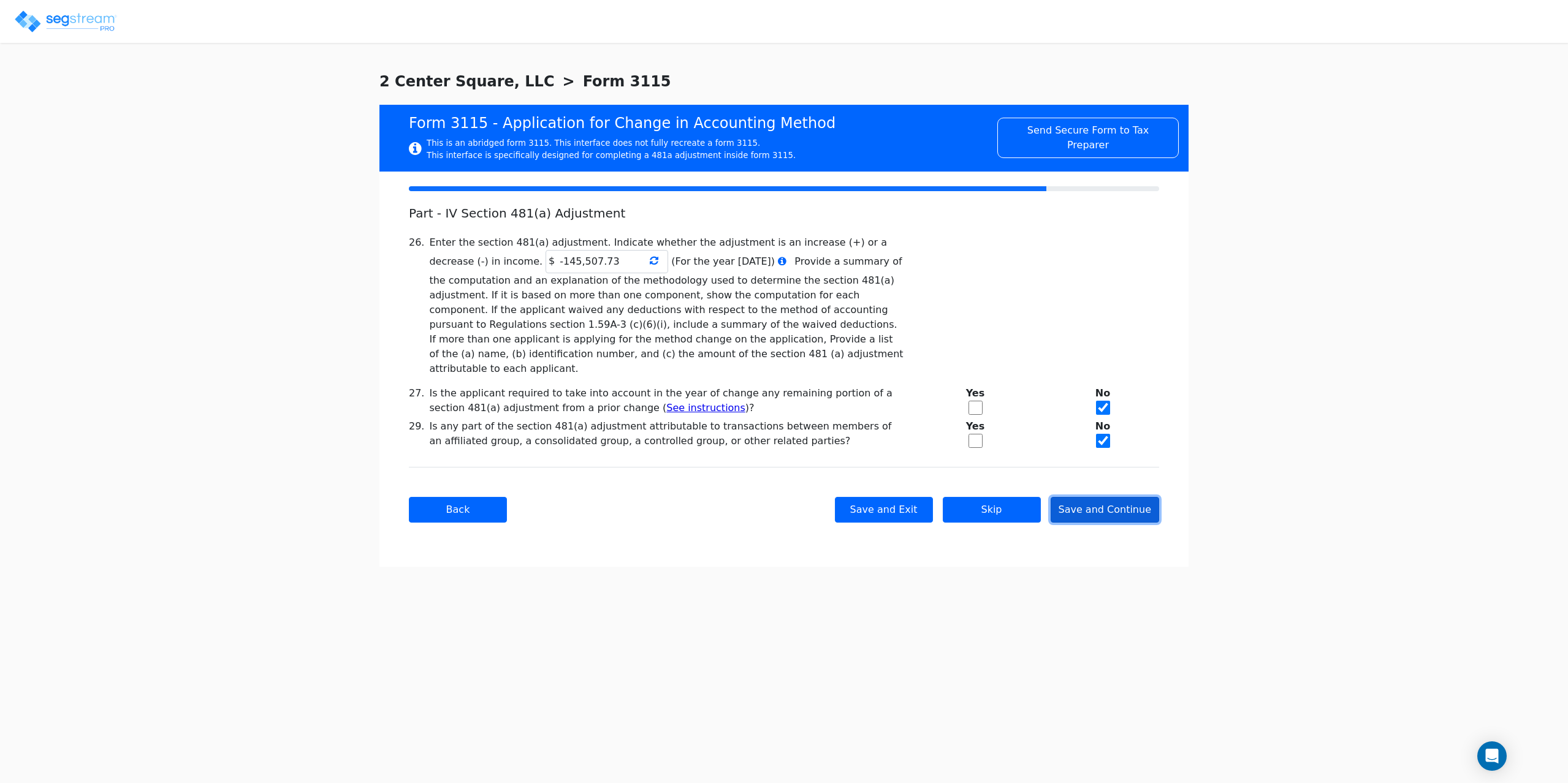
click at [1127, 497] on button "Save and Continue" at bounding box center [1105, 510] width 109 height 26
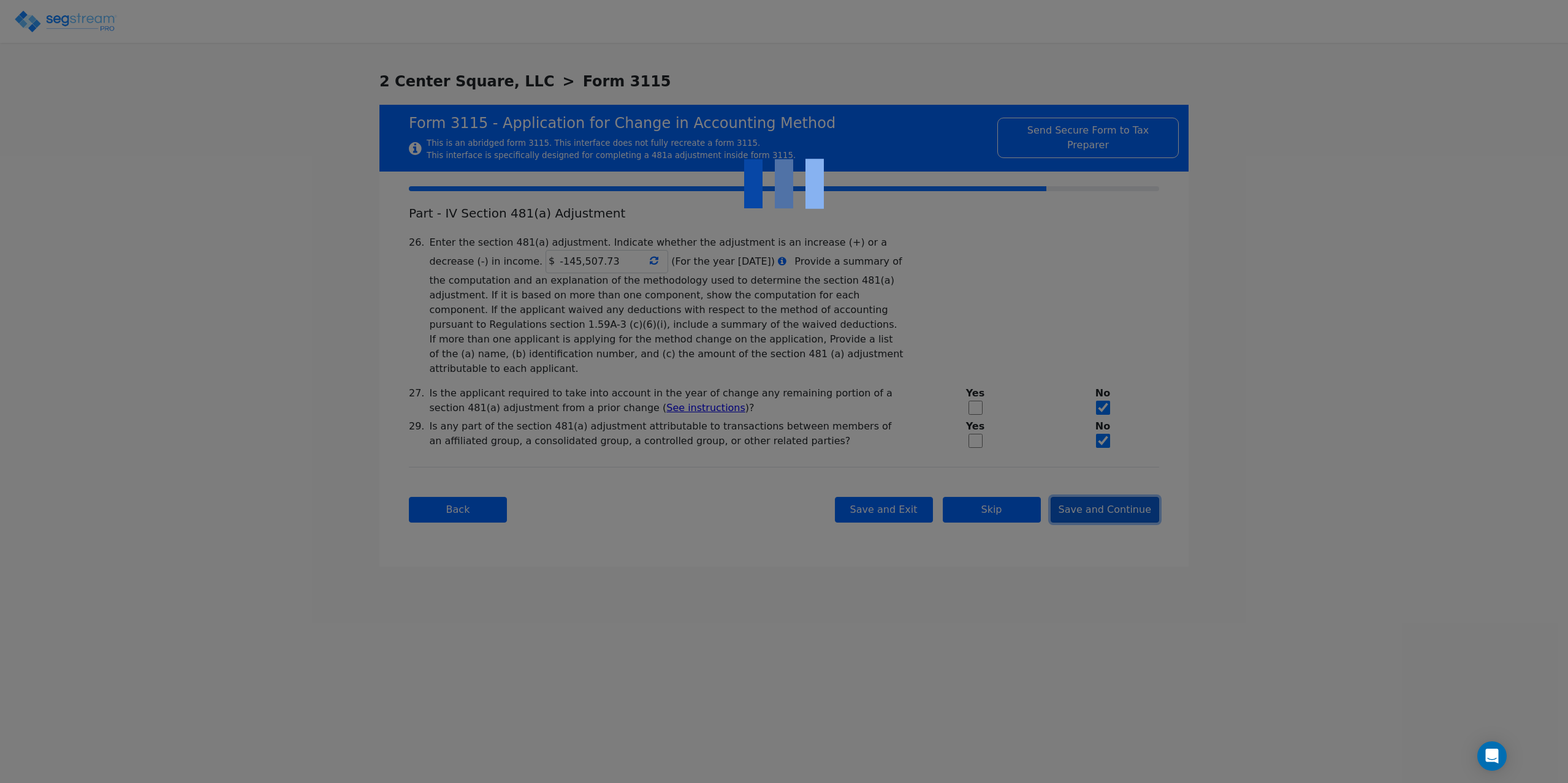
checkbox input "true"
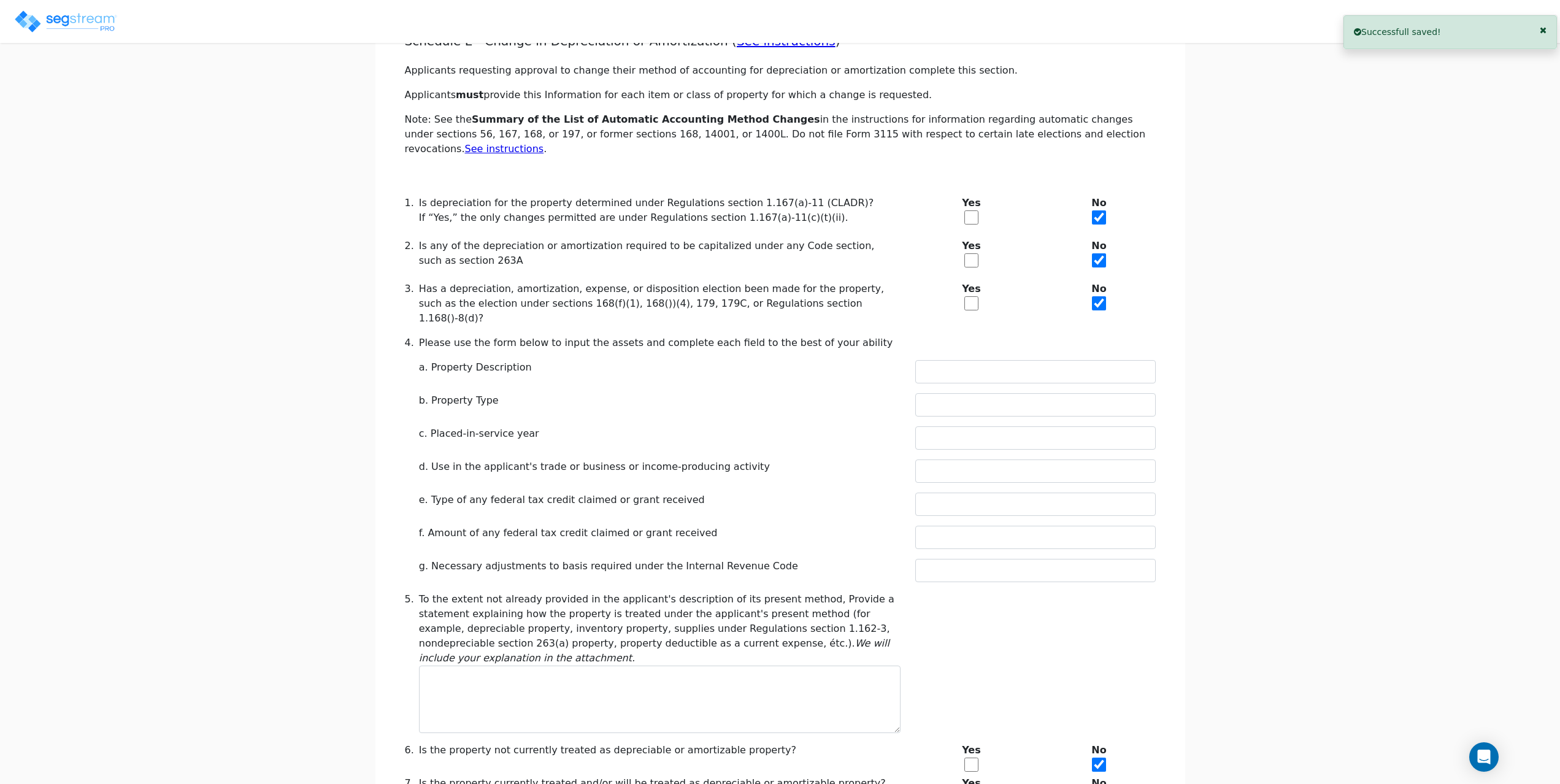
scroll to position [184, 0]
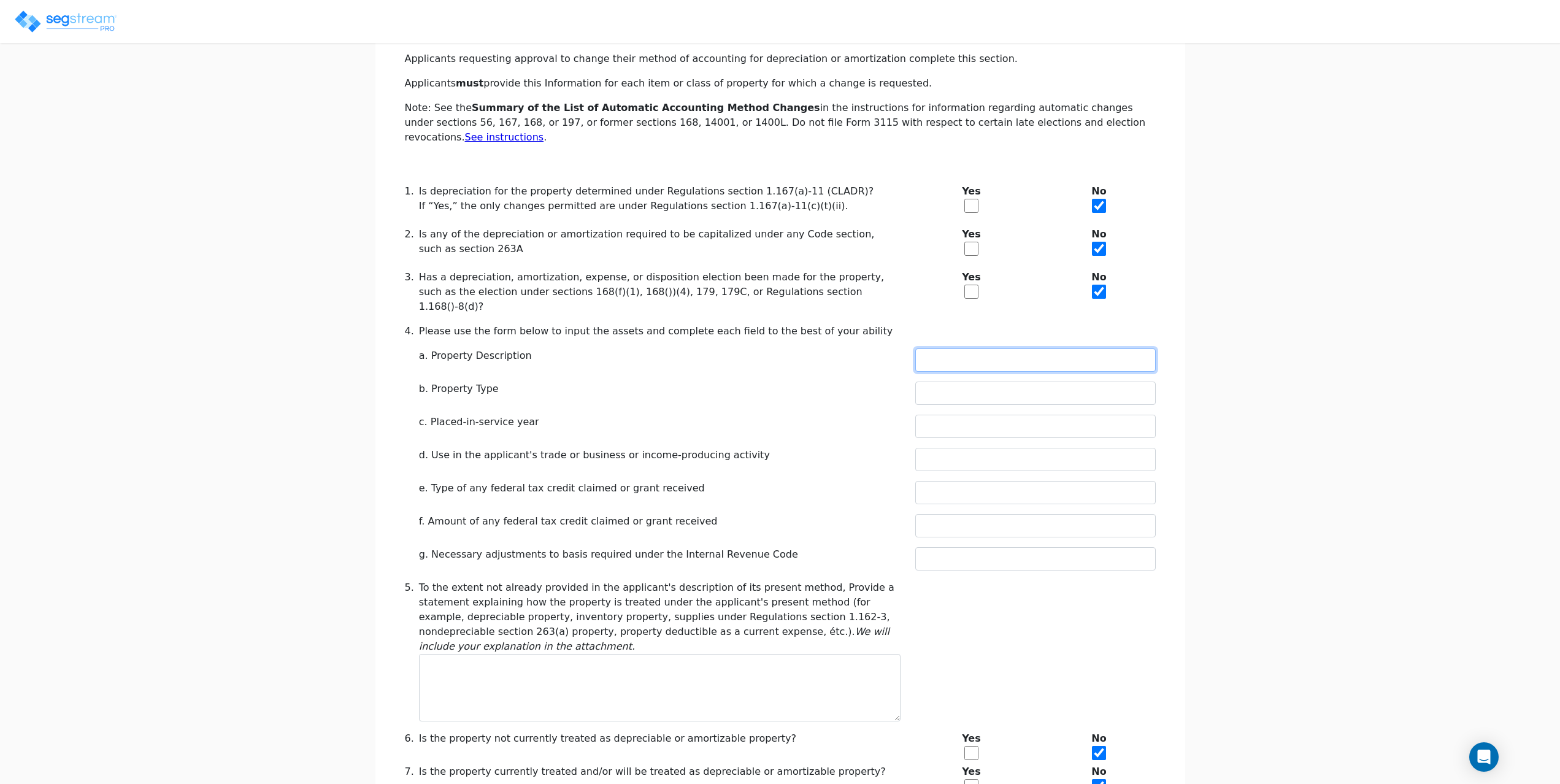
click at [1050, 348] on input "text" at bounding box center [1036, 360] width 240 height 24
type input "C"
type input "R"
type input "COMMERCIAL REAL ESTATE"
type input "COMMERCIAL BUILDING"
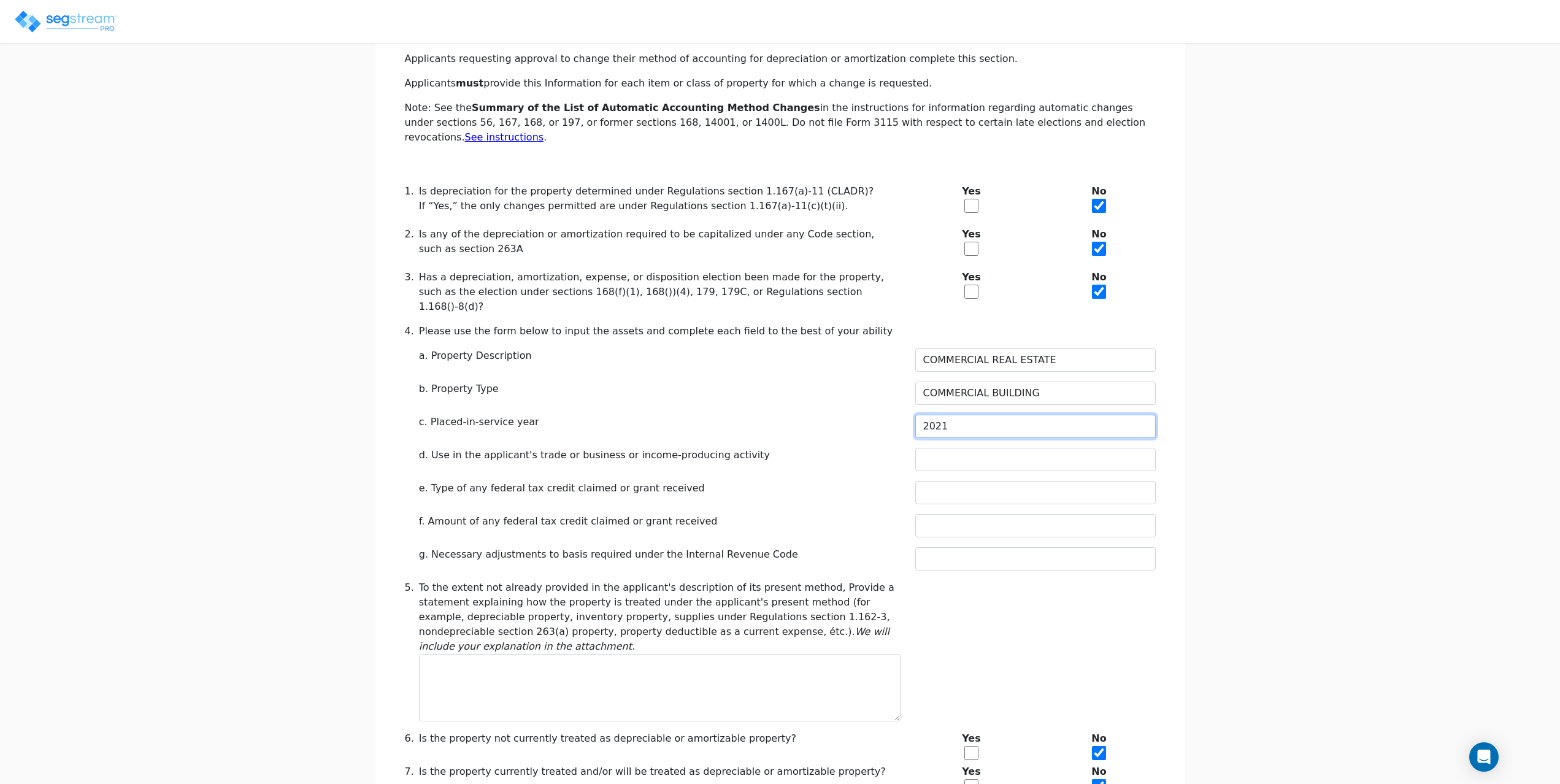
type input "2021"
type input "0"
type input "N/A"
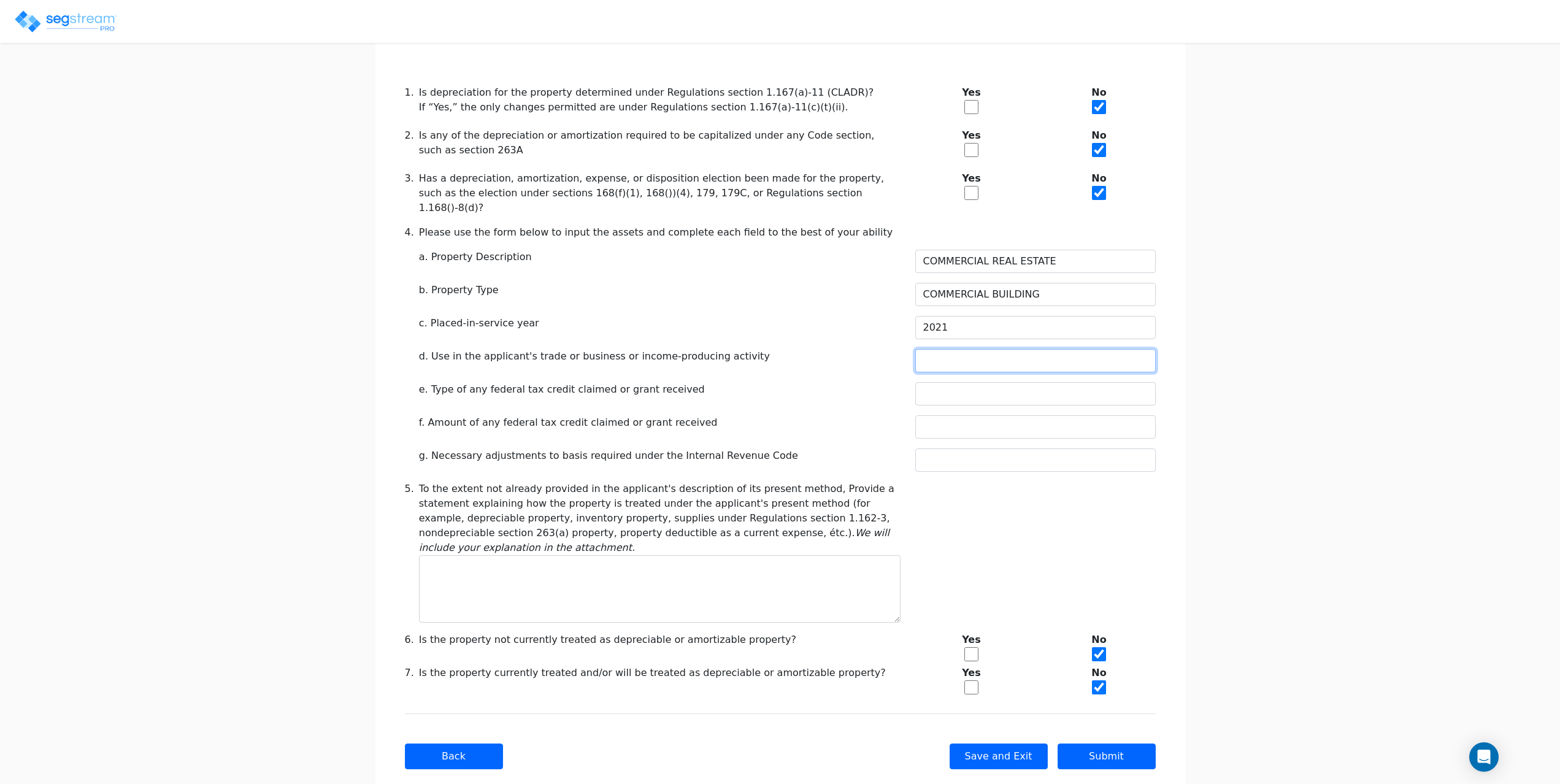
scroll to position [283, 0]
click at [969, 680] on input "checkbox" at bounding box center [971, 687] width 14 height 14
checkbox input "true"
checkbox input "false"
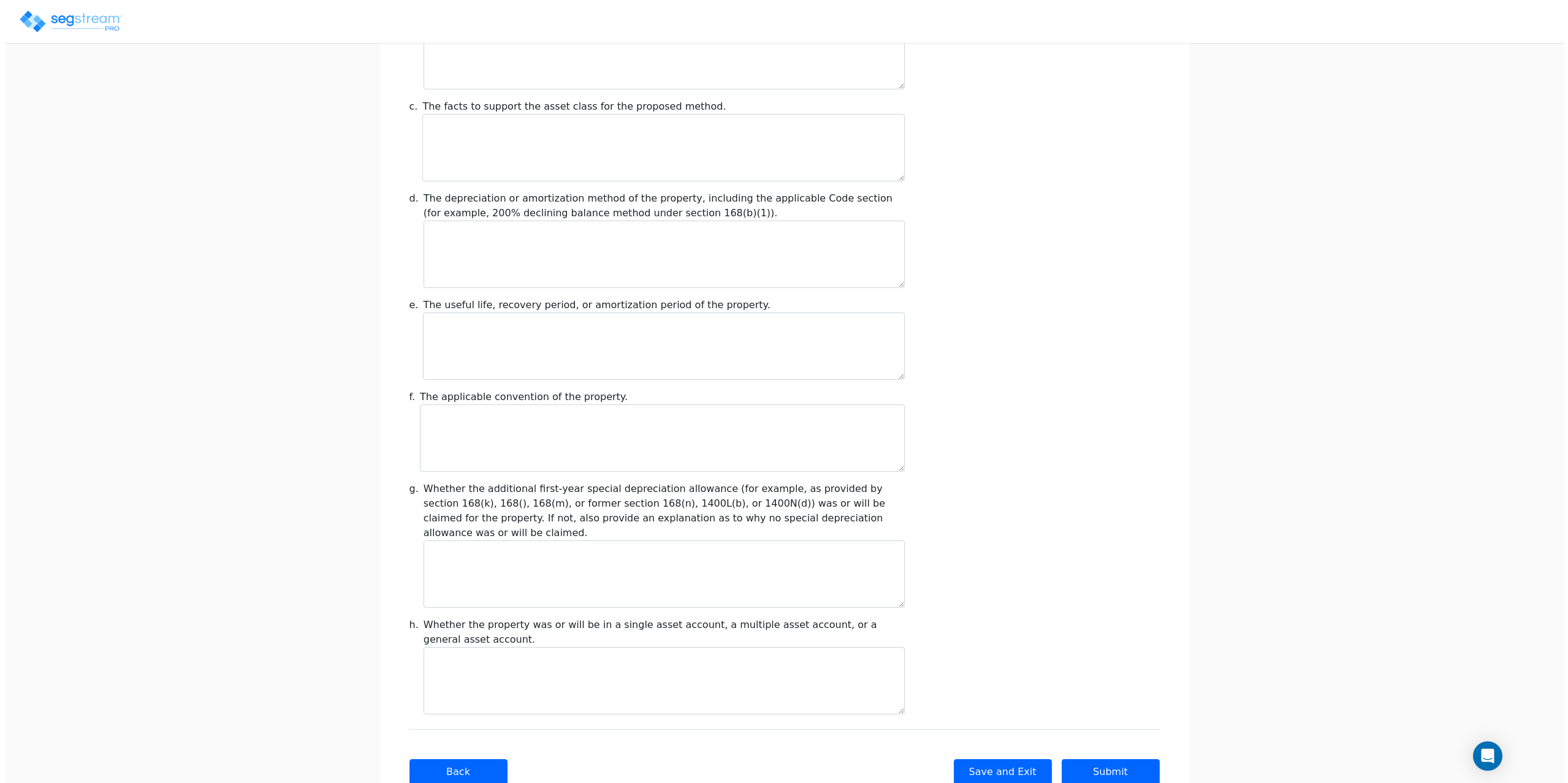
scroll to position [1151, 0]
click at [1125, 757] on button "Submit" at bounding box center [1105, 770] width 98 height 26
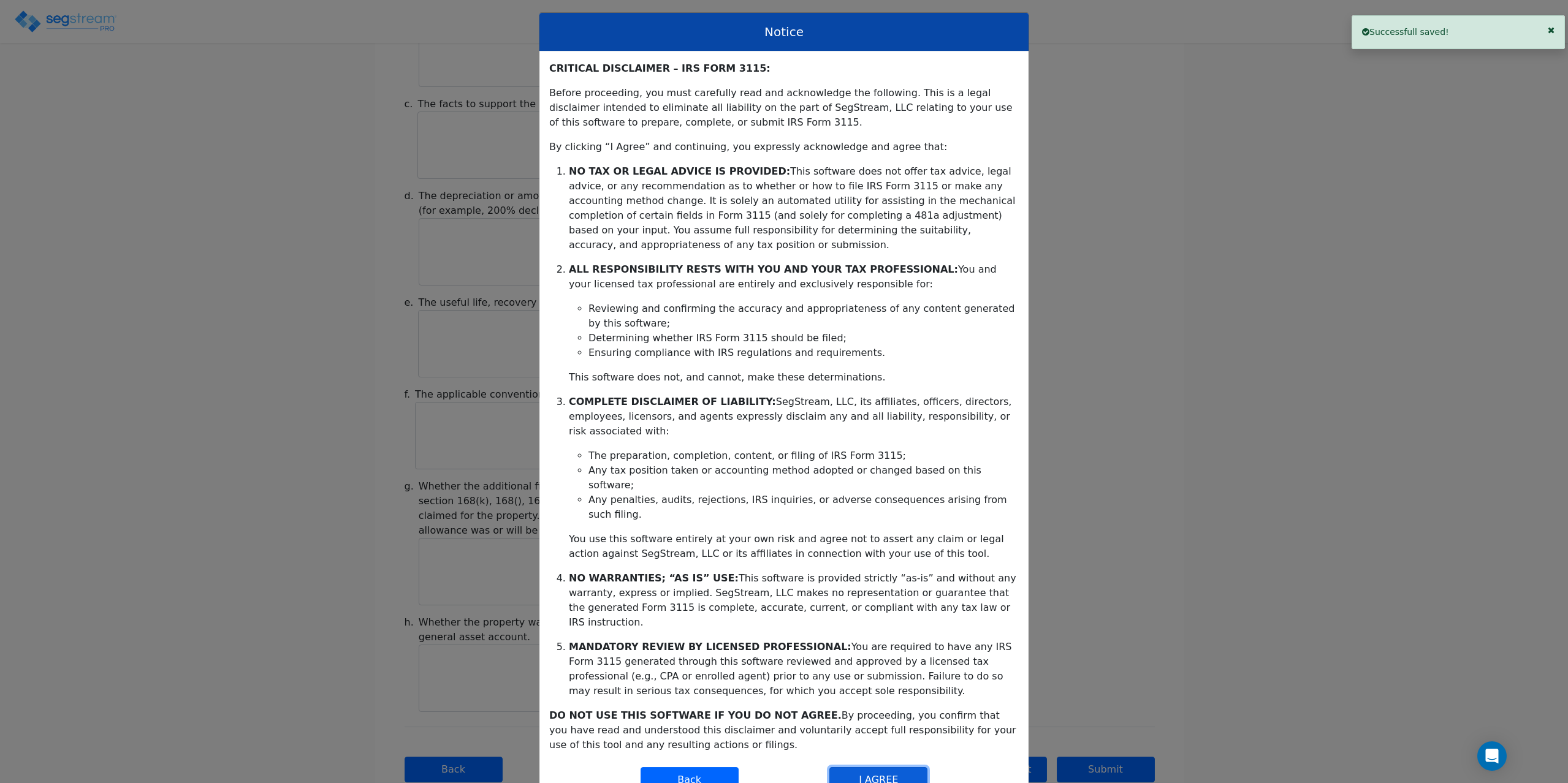
click at [885, 767] on button "I AGREE" at bounding box center [878, 780] width 98 height 26
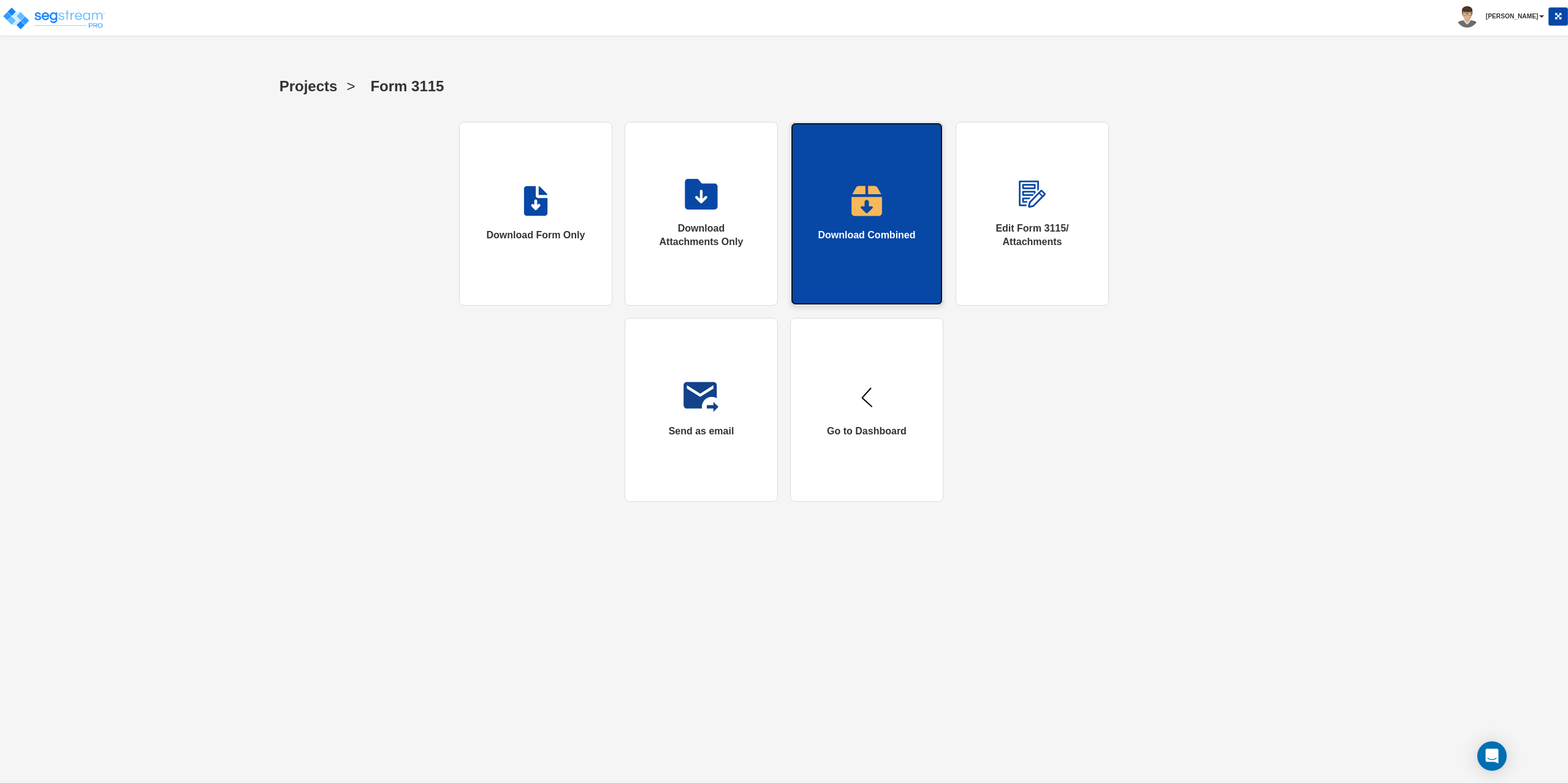
click at [855, 212] on img at bounding box center [866, 201] width 32 height 31
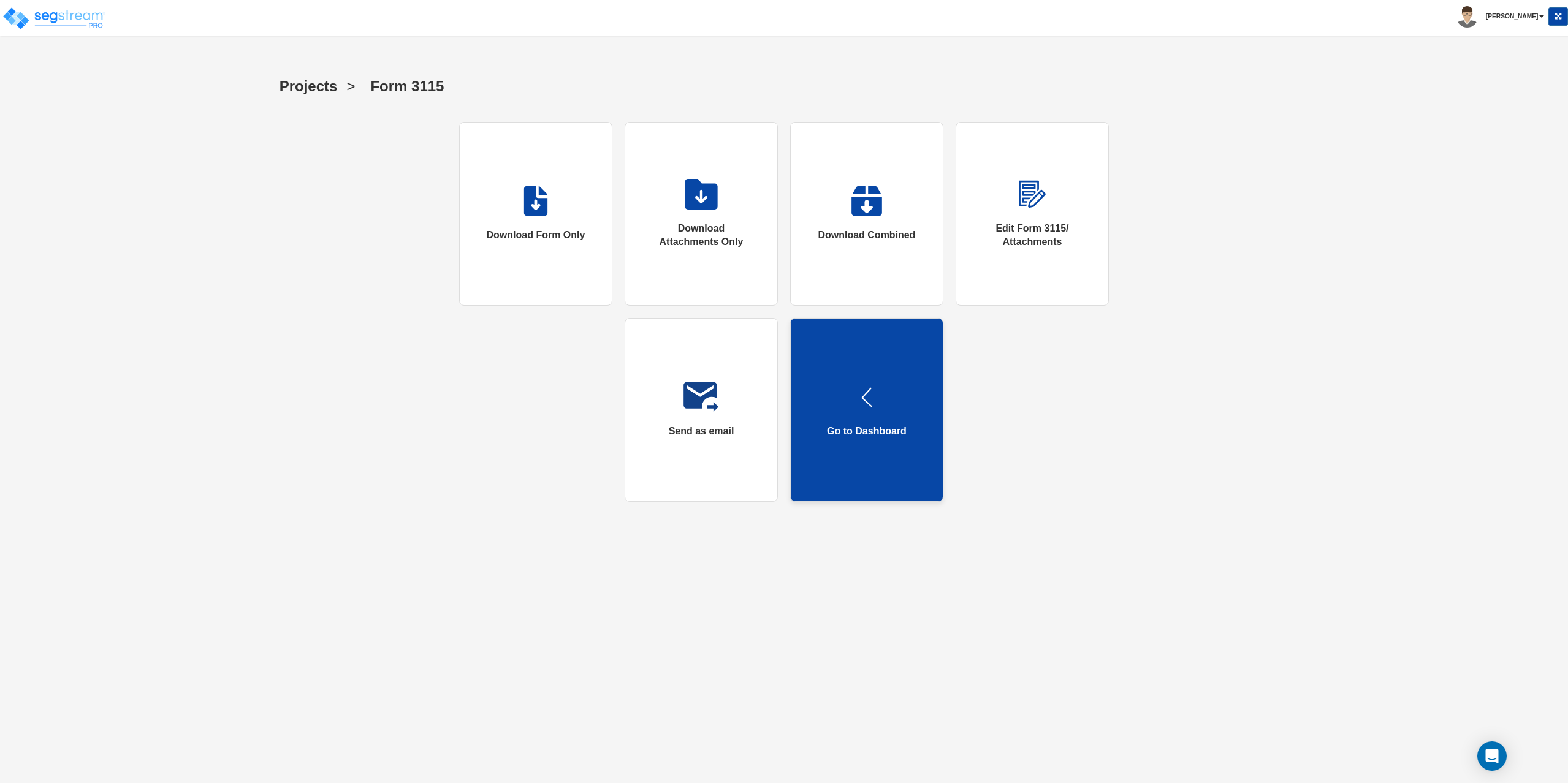
click at [887, 407] on link "Go to Dashboard" at bounding box center [866, 409] width 153 height 184
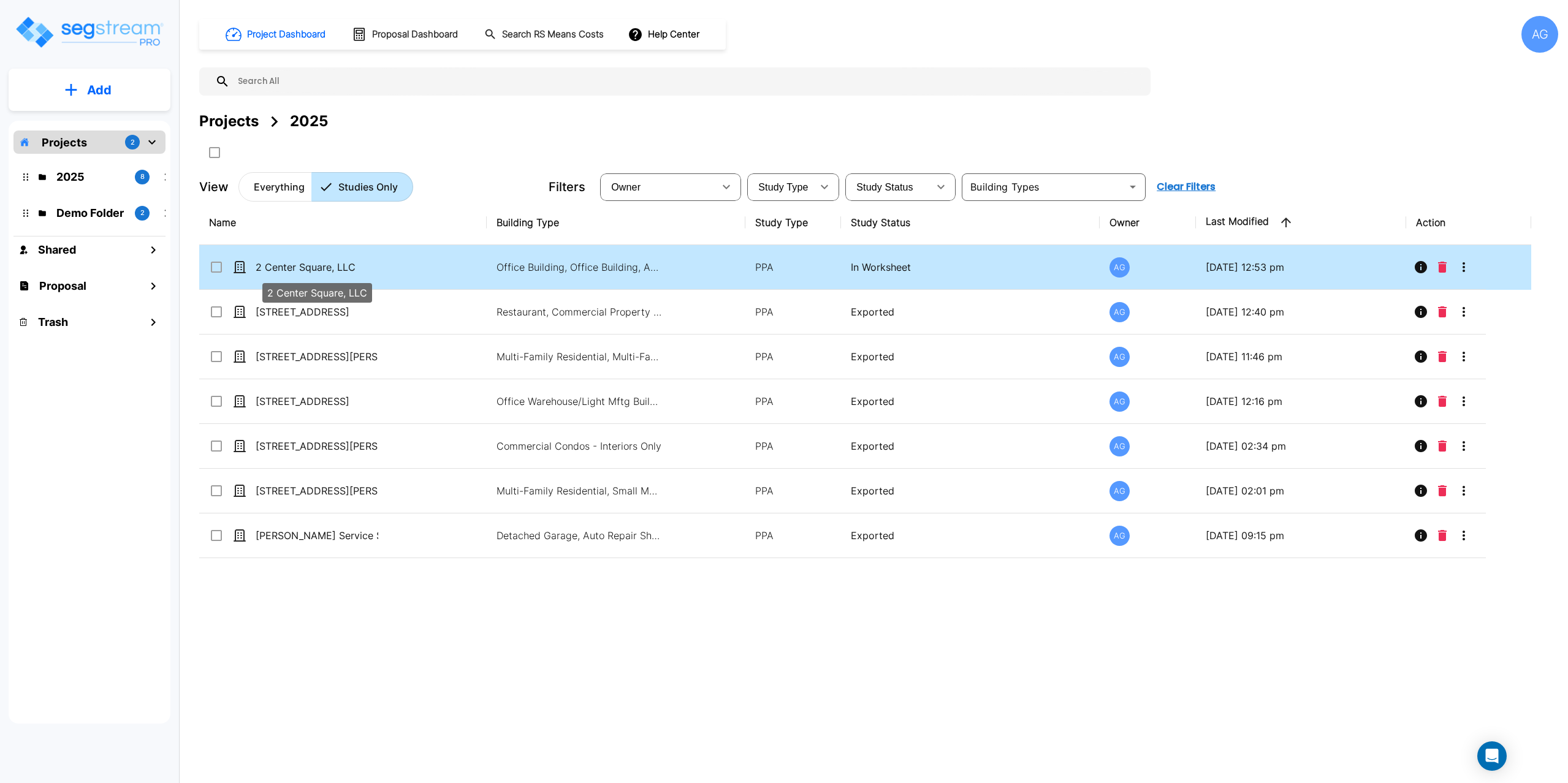
click at [278, 265] on p "2 Center Square, LLC" at bounding box center [316, 267] width 122 height 15
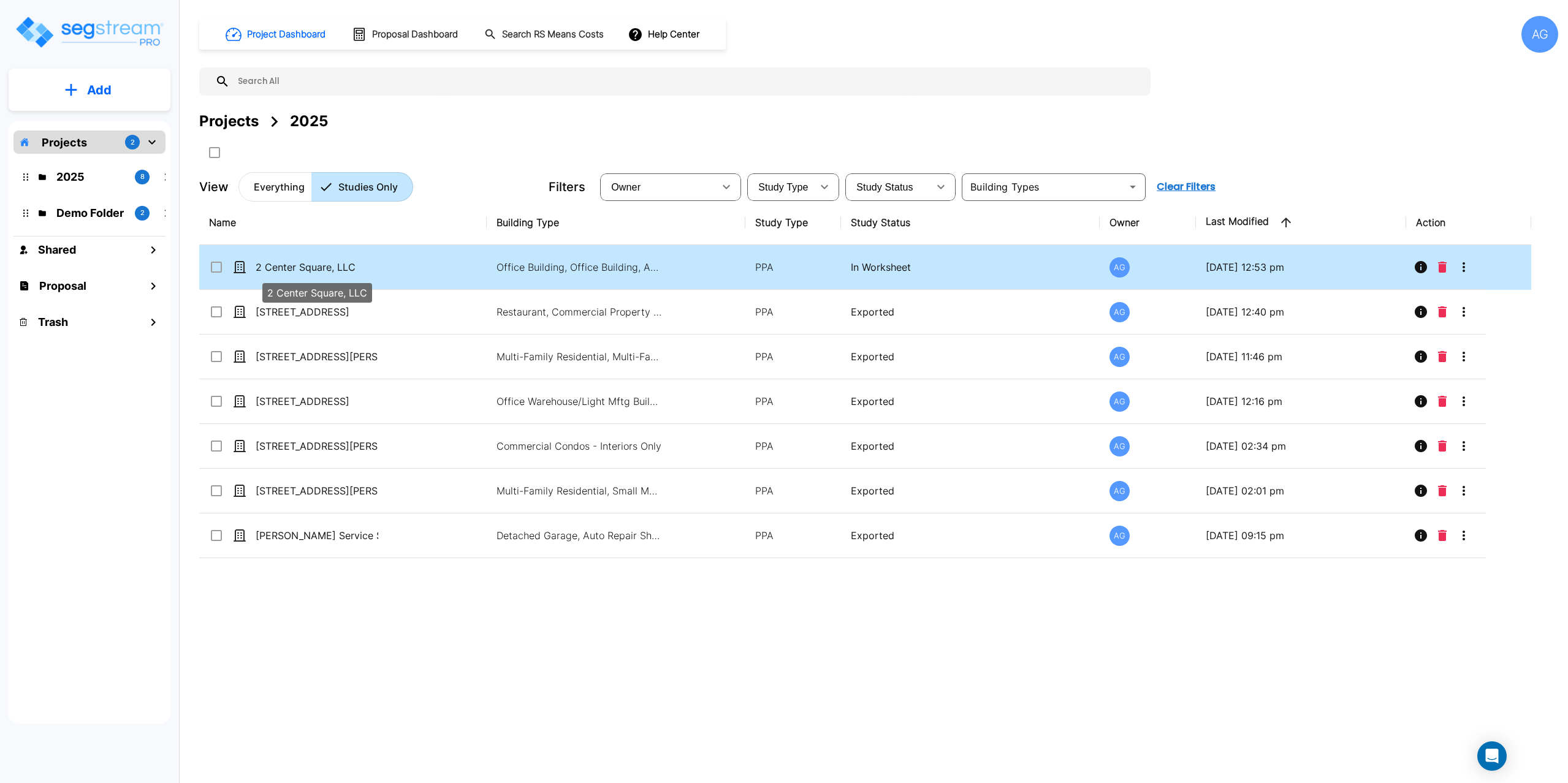
checkbox input "true"
click at [278, 265] on p "2 Center Square, LLC" at bounding box center [316, 267] width 122 height 15
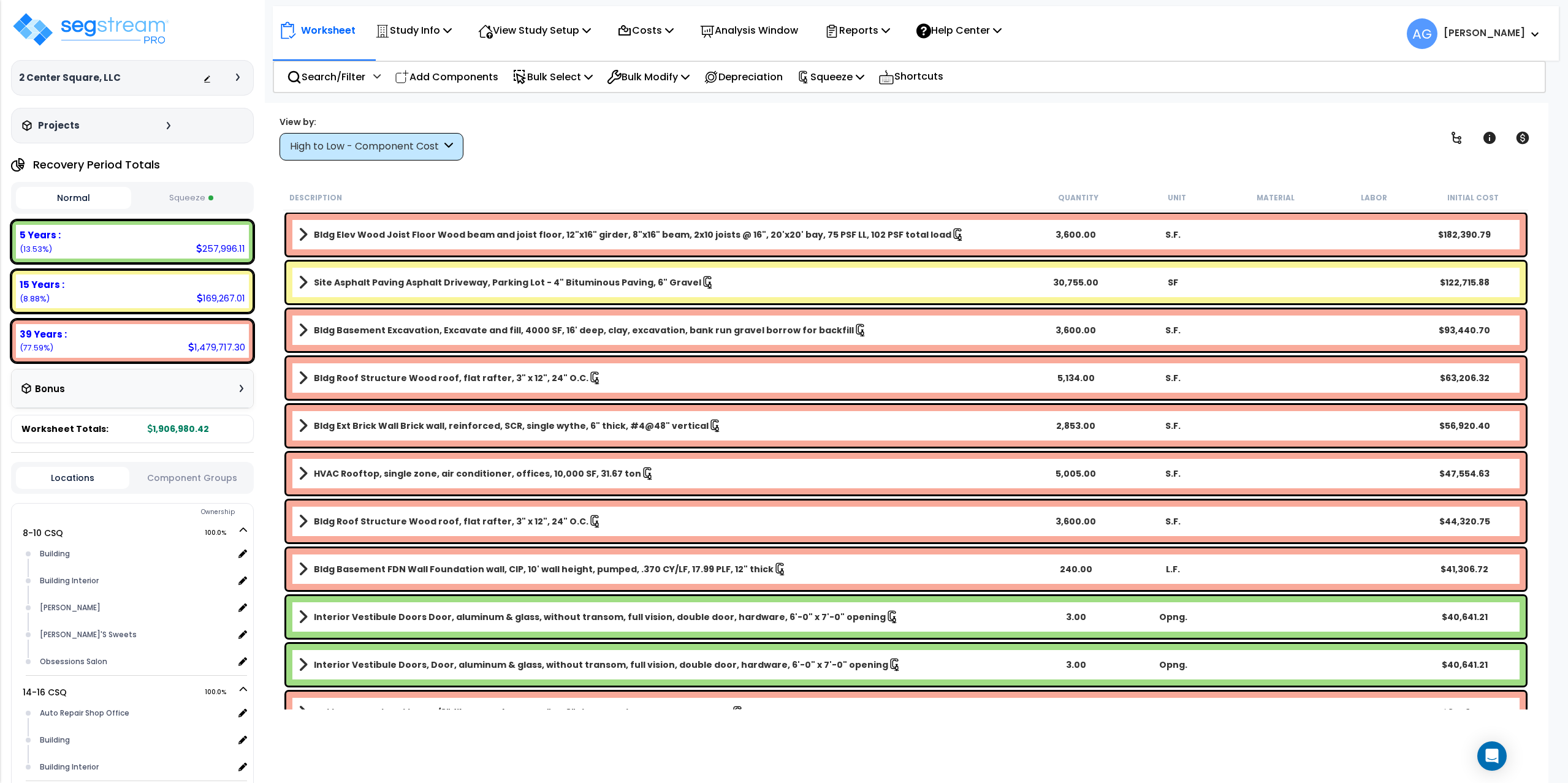
click at [163, 196] on button "Squeeze" at bounding box center [192, 198] width 115 height 21
click at [169, 198] on button "Squeeze" at bounding box center [192, 198] width 115 height 22
click at [156, 381] on div "Bonus" at bounding box center [132, 388] width 222 height 24
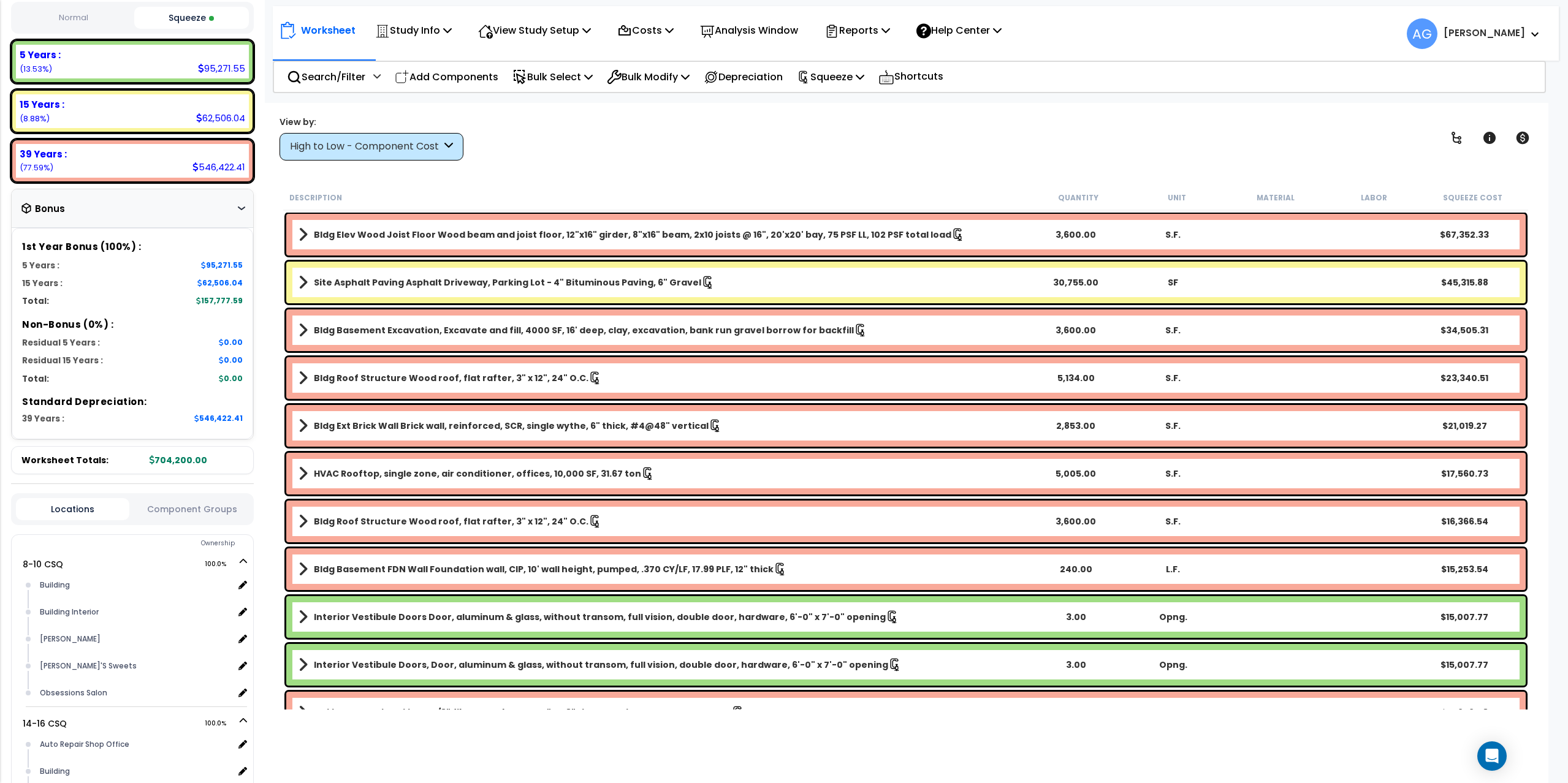
scroll to position [184, 0]
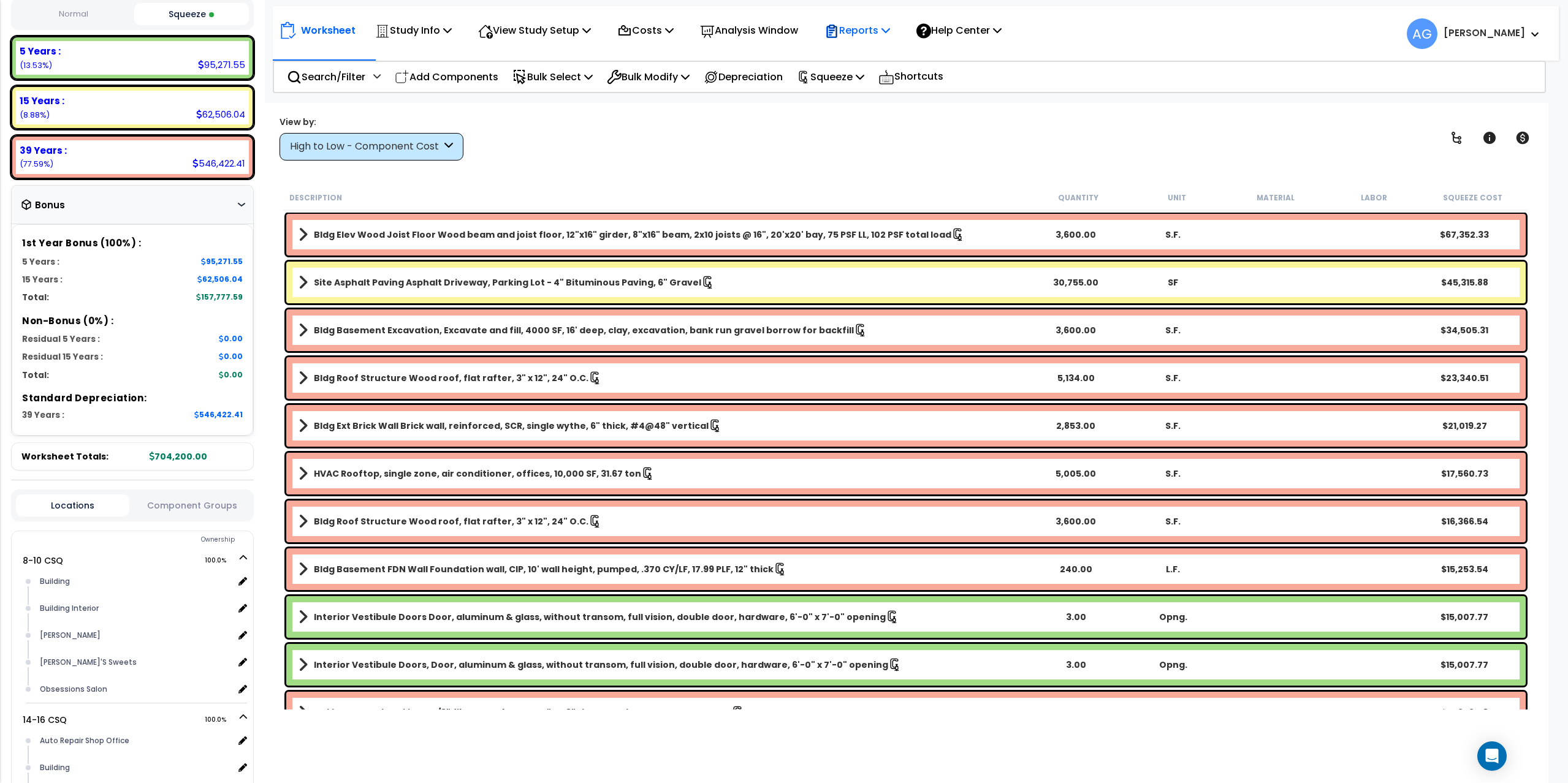
click at [878, 29] on p "Reports" at bounding box center [857, 30] width 66 height 16
click at [551, 165] on div "Worksheet Study Info Study Setup Add Property Unit Template study Clone study AG" at bounding box center [906, 494] width 1286 height 783
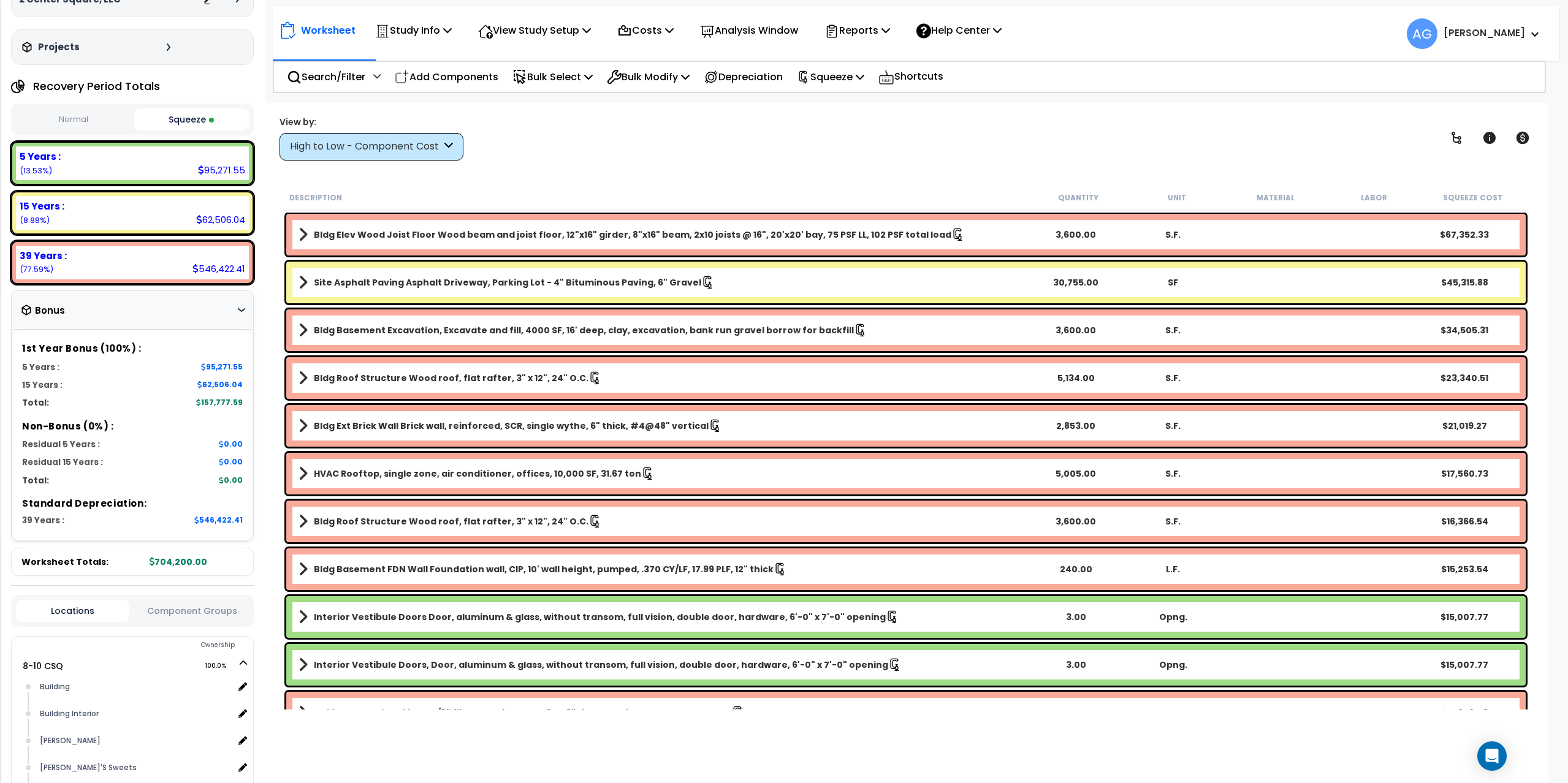
scroll to position [0, 0]
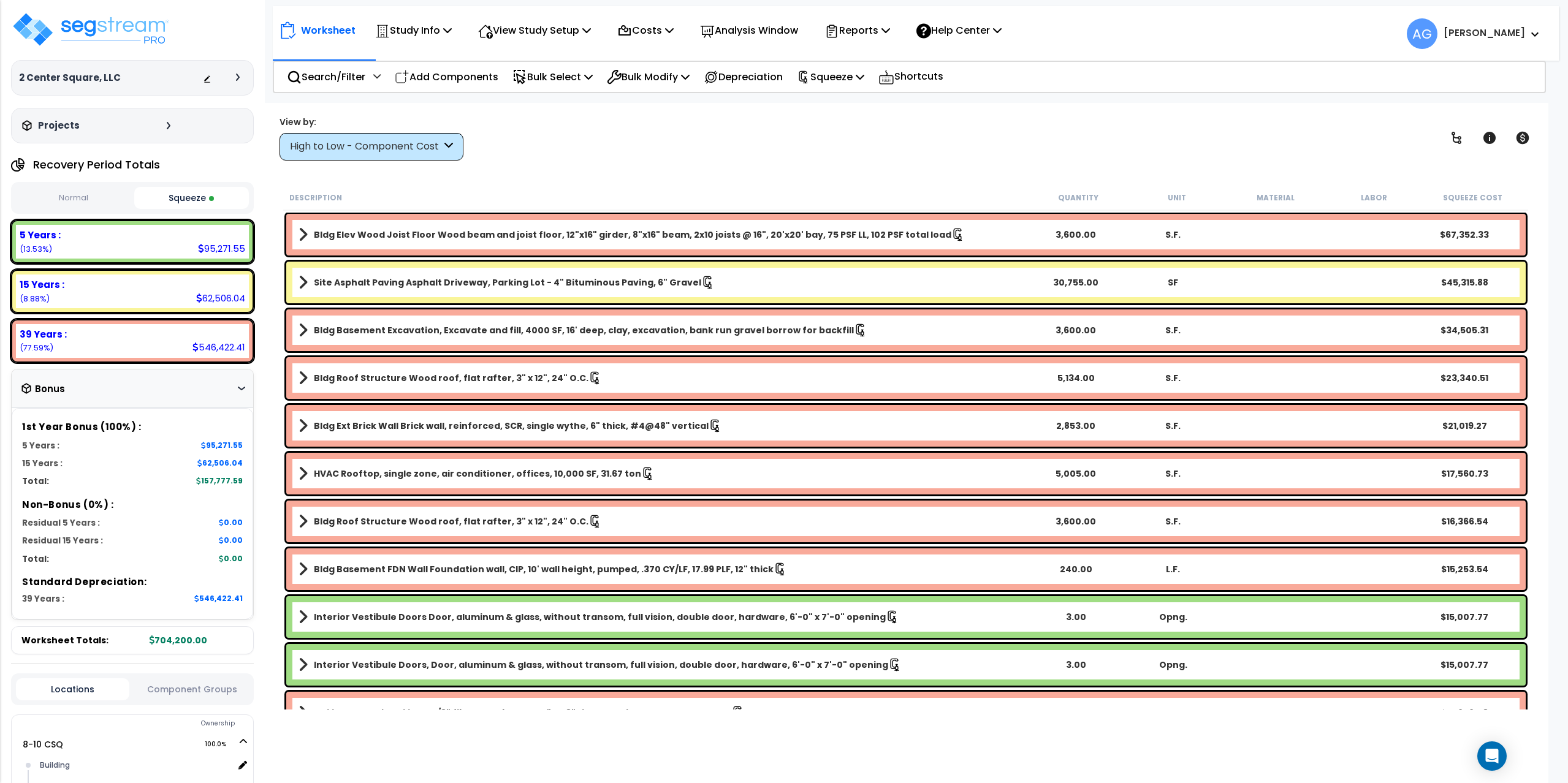
click at [229, 390] on div "Bonus" at bounding box center [132, 388] width 222 height 24
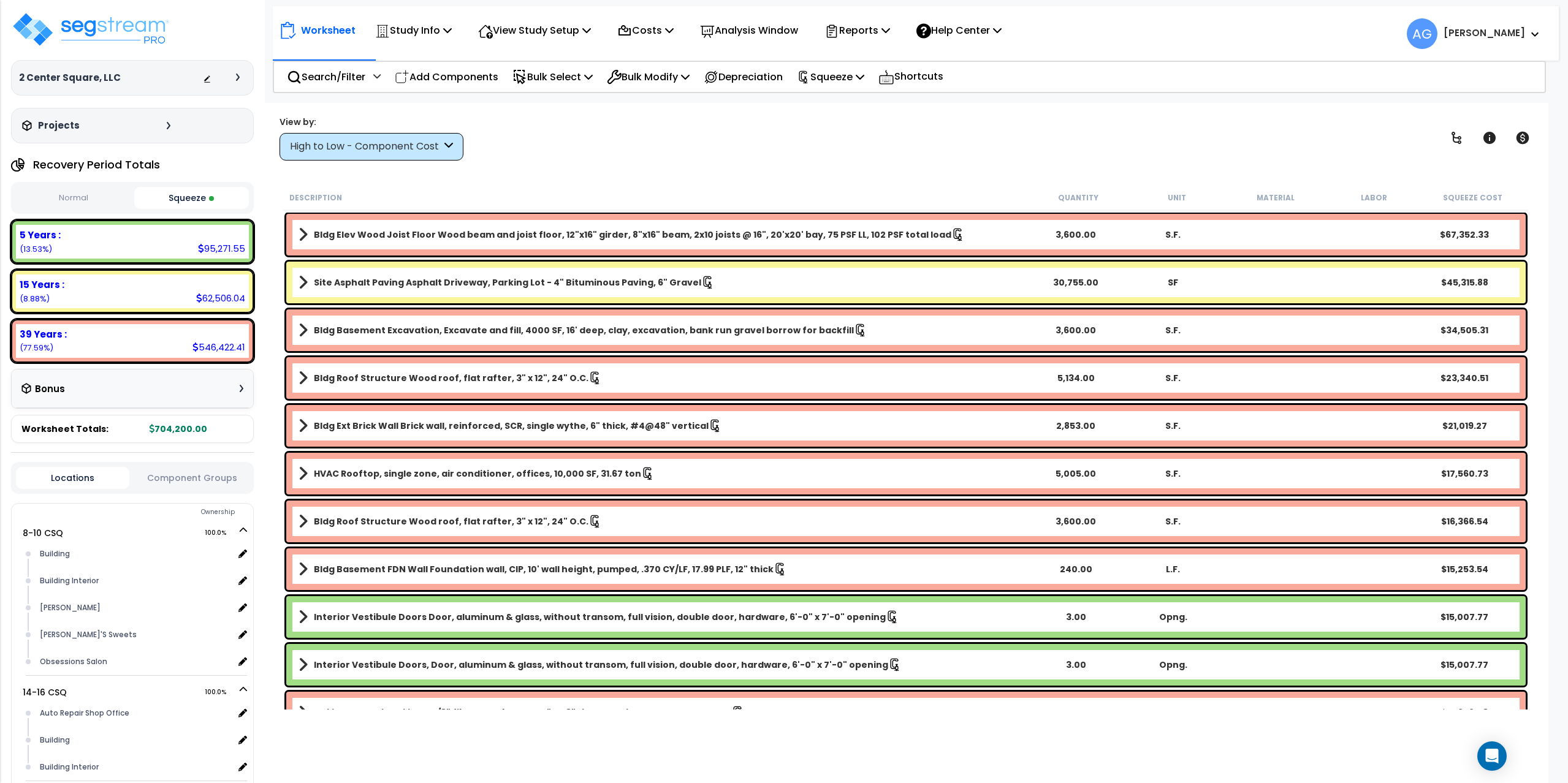
click at [229, 390] on div "Bonus" at bounding box center [132, 388] width 222 height 24
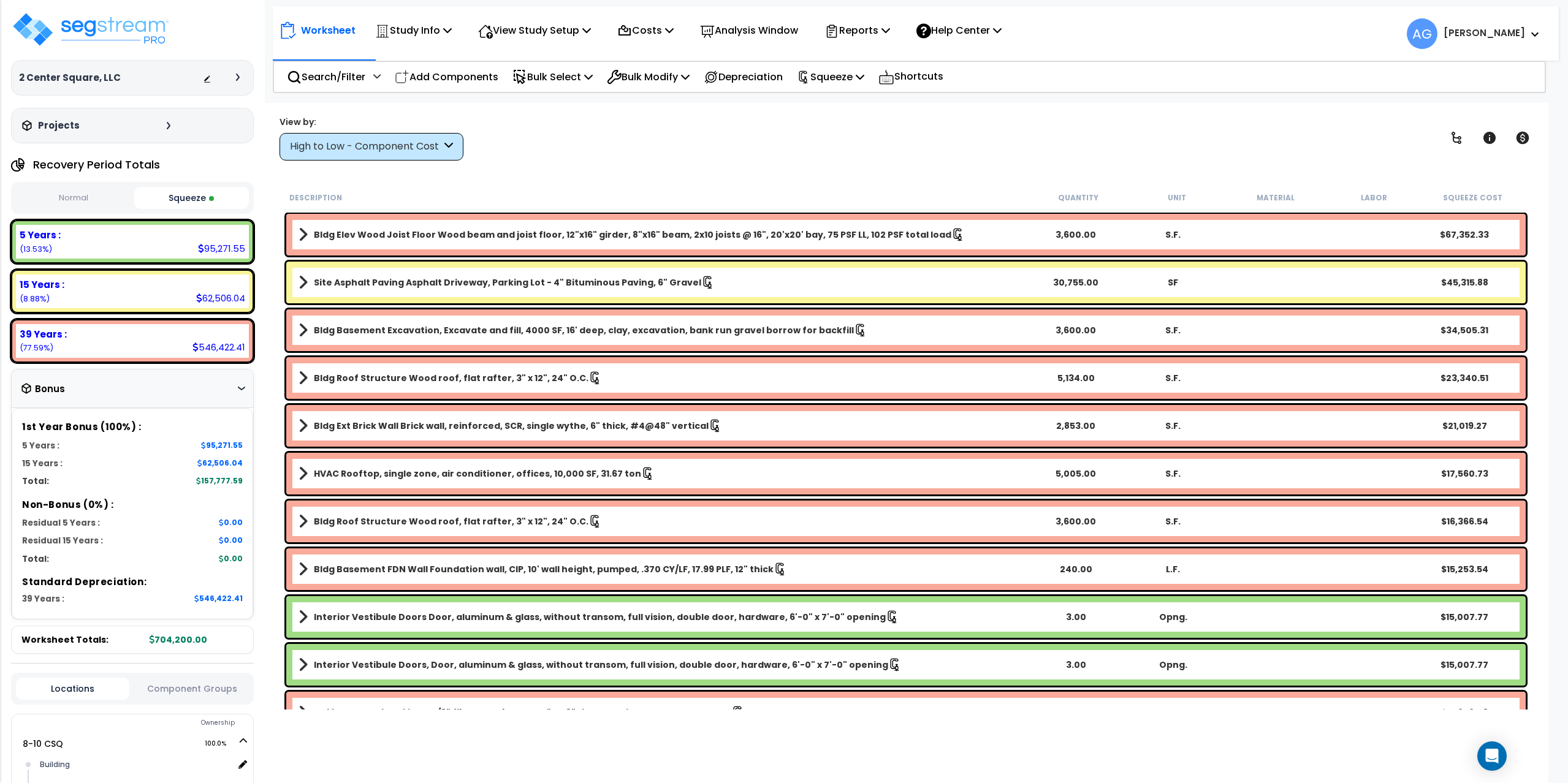
click at [229, 390] on div "Bonus" at bounding box center [132, 388] width 222 height 24
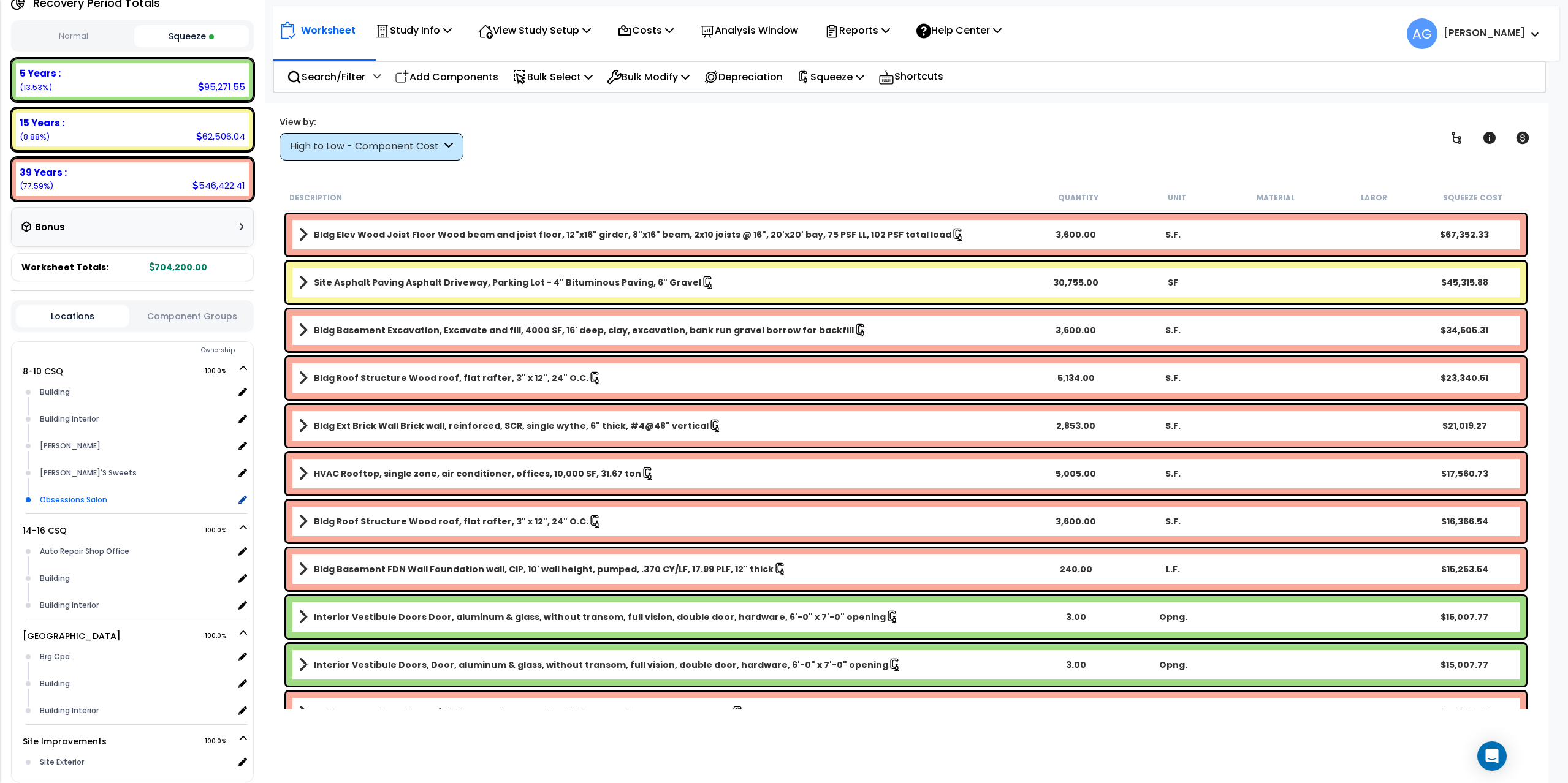
scroll to position [184, 0]
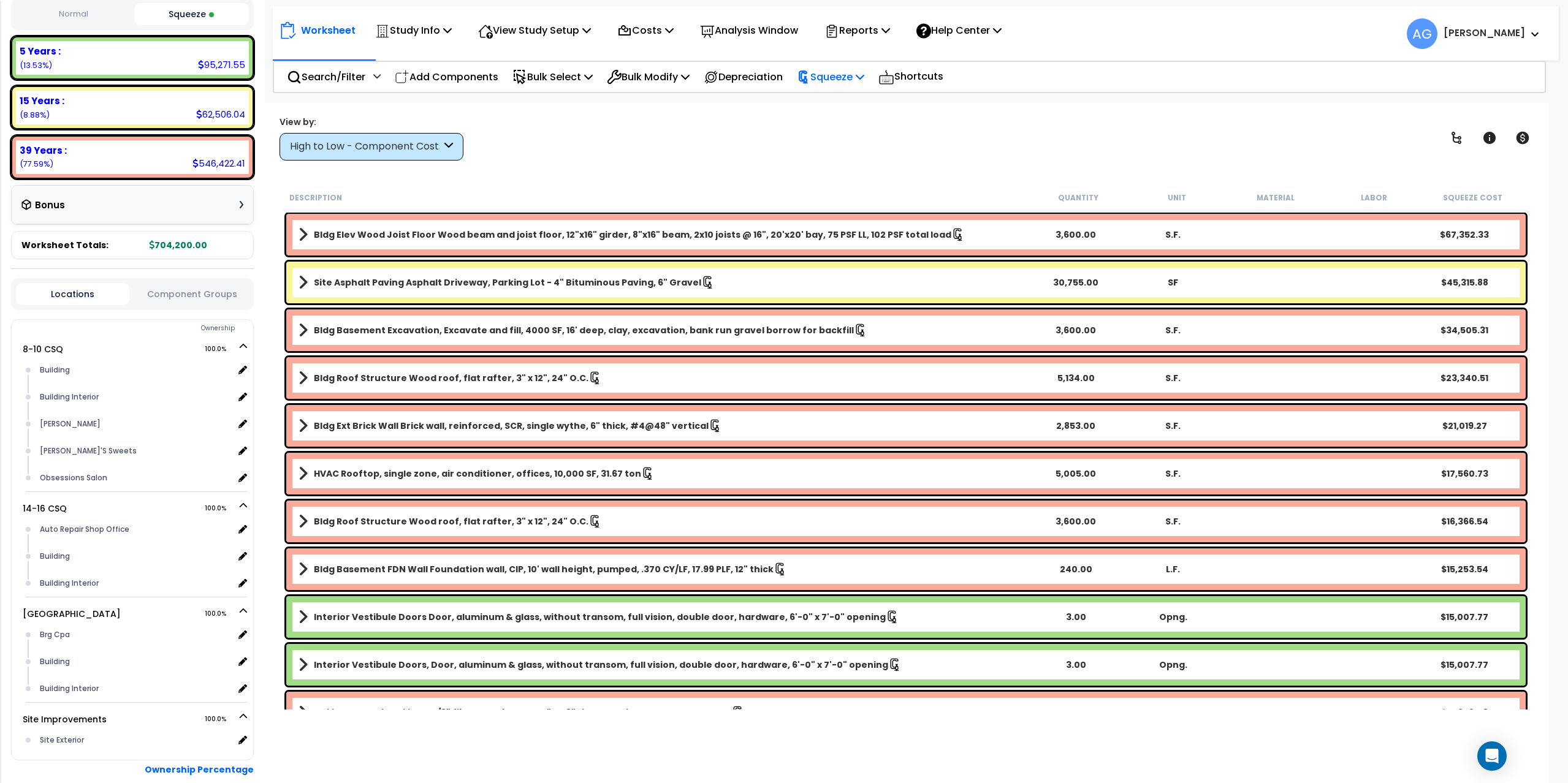
click at [842, 73] on p "Squeeze" at bounding box center [830, 77] width 67 height 16
click at [846, 97] on link "Re-squeeze" at bounding box center [851, 104] width 122 height 24
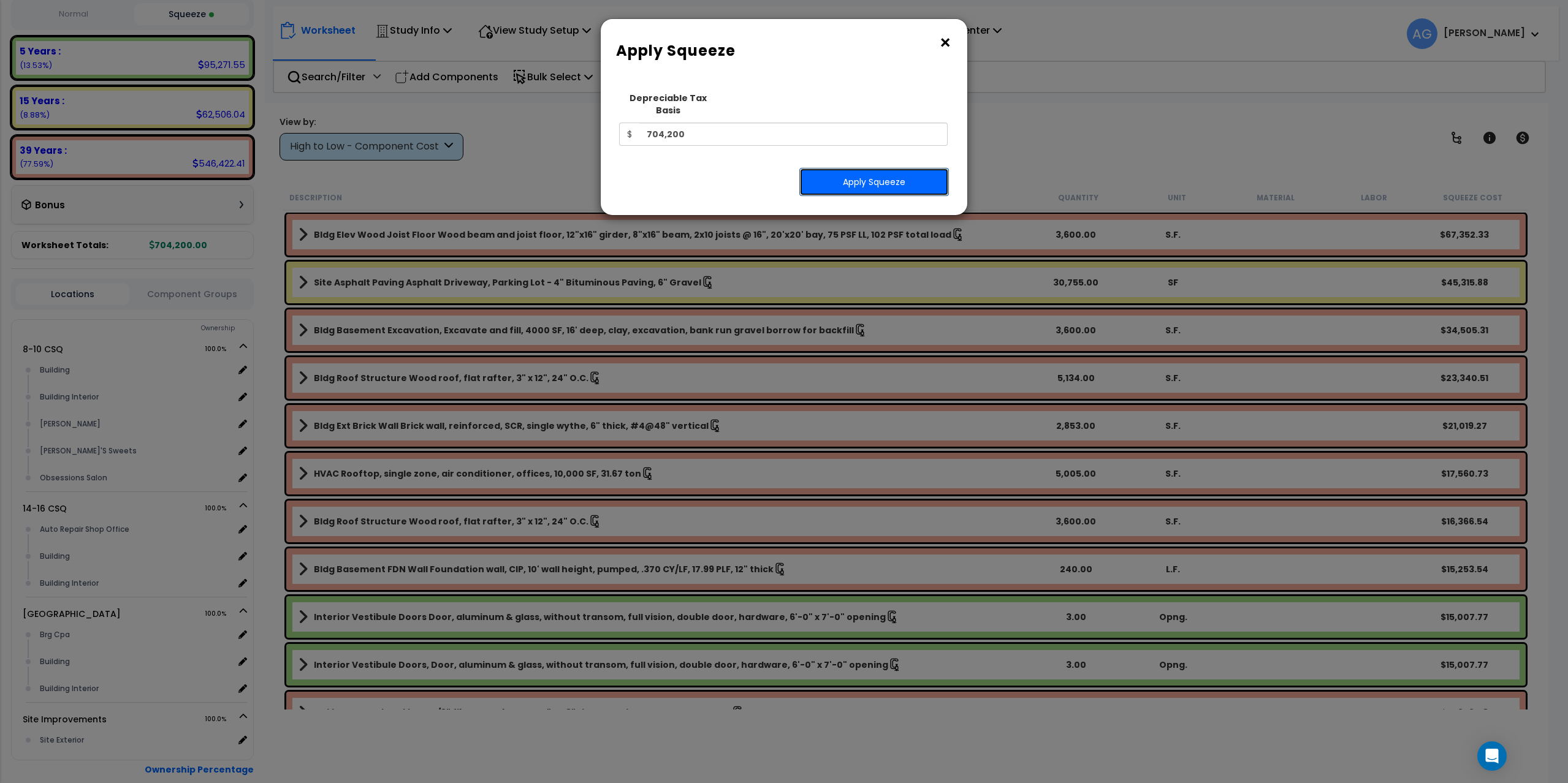
click at [833, 169] on button "Apply Squeeze" at bounding box center [874, 182] width 149 height 28
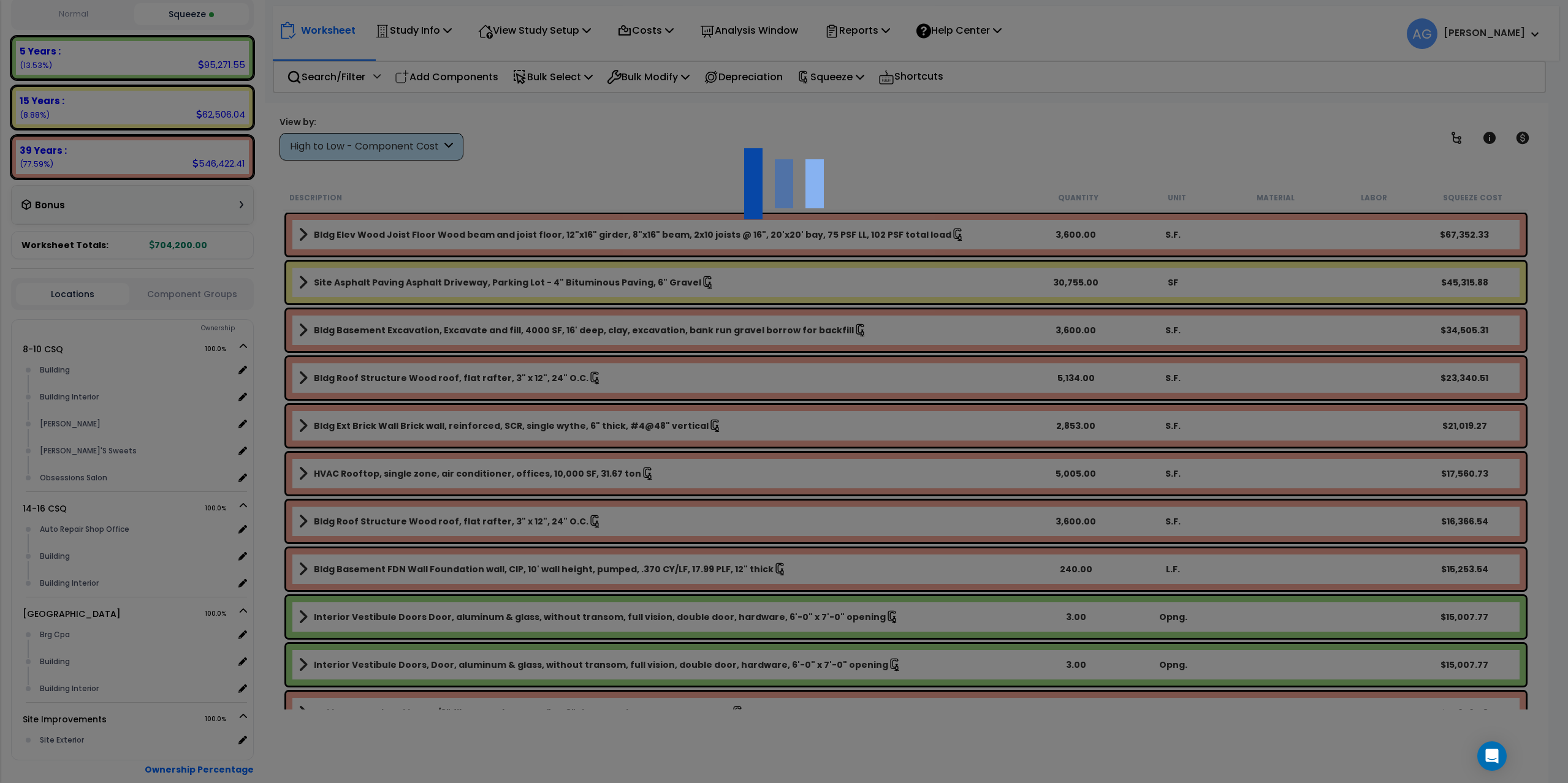
click at [179, 14] on div at bounding box center [784, 392] width 1568 height 783
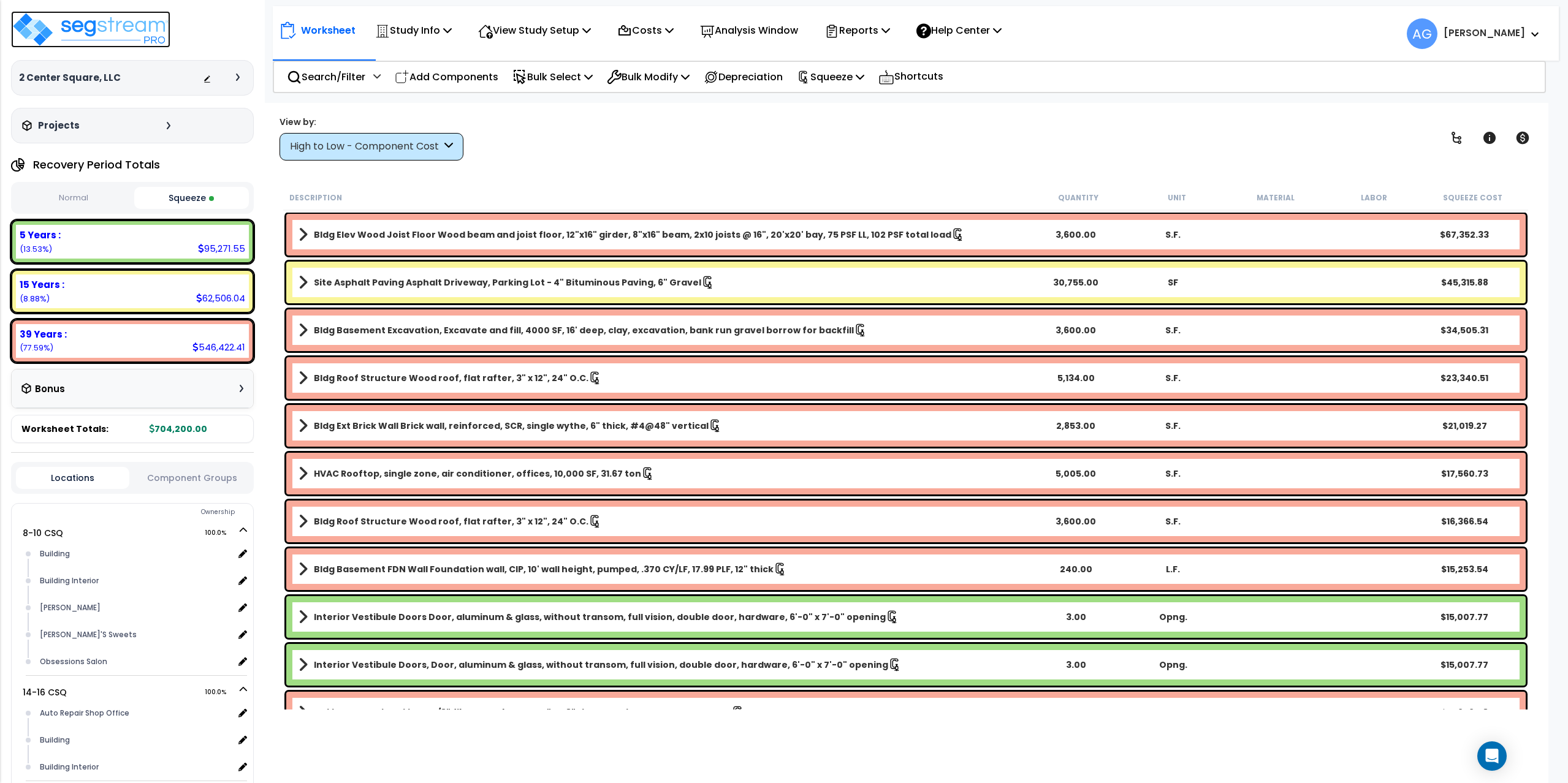
click at [75, 24] on img at bounding box center [91, 29] width 160 height 36
